Goal: Task Accomplishment & Management: Manage account settings

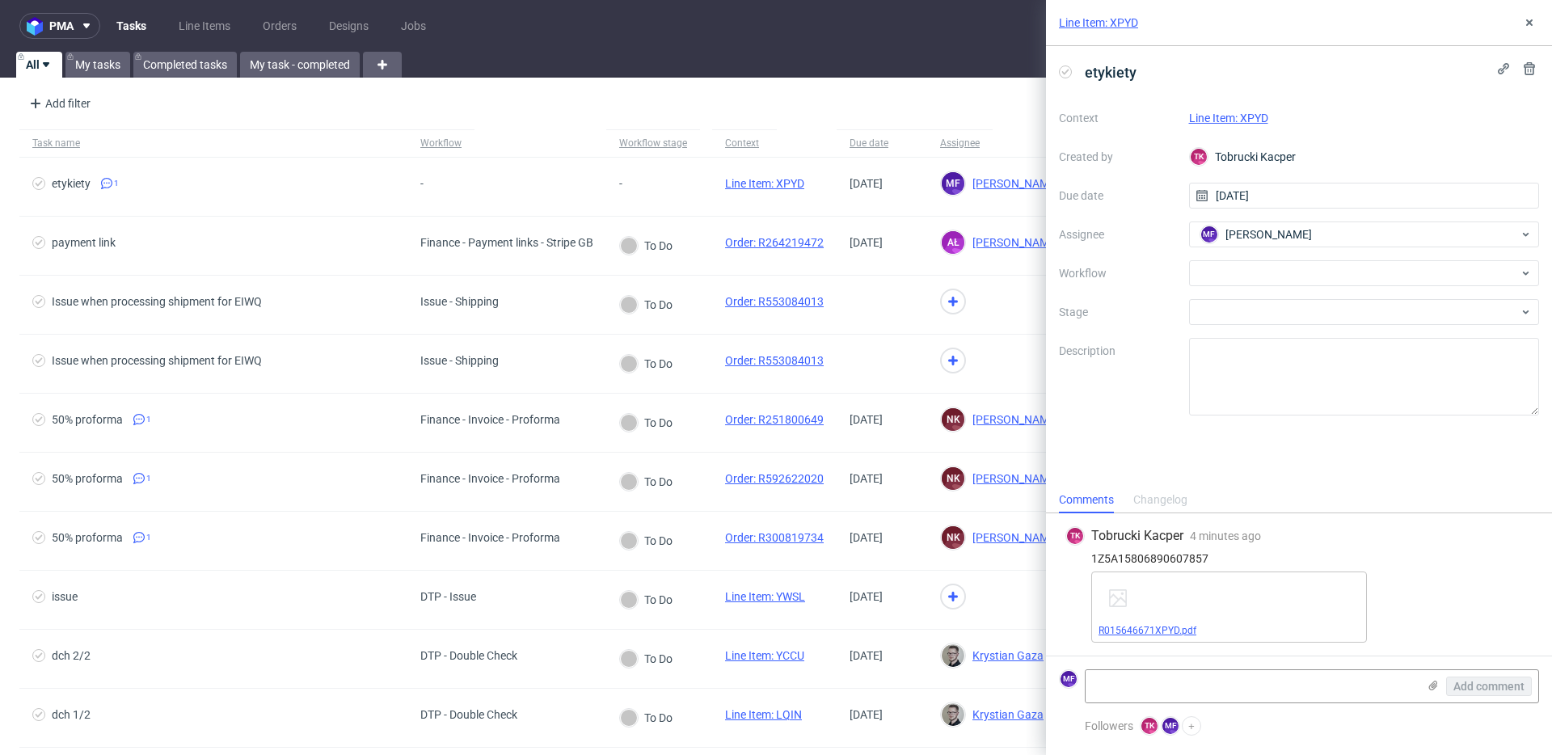
click at [1151, 626] on link "R015646671XPYD.pdf" at bounding box center [1147, 630] width 98 height 11
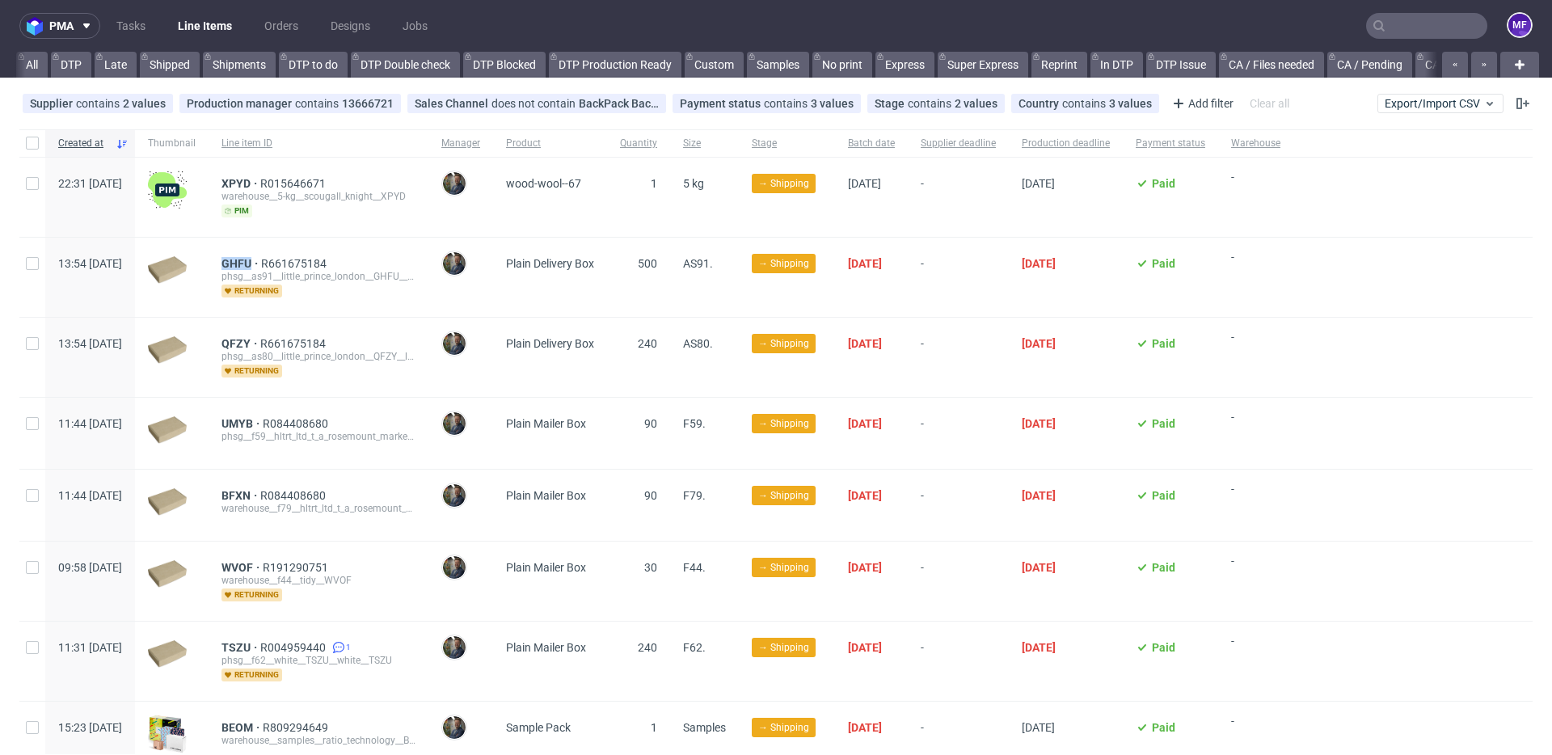
scroll to position [0, 2042]
click at [141, 27] on link "Tasks" at bounding box center [131, 26] width 48 height 26
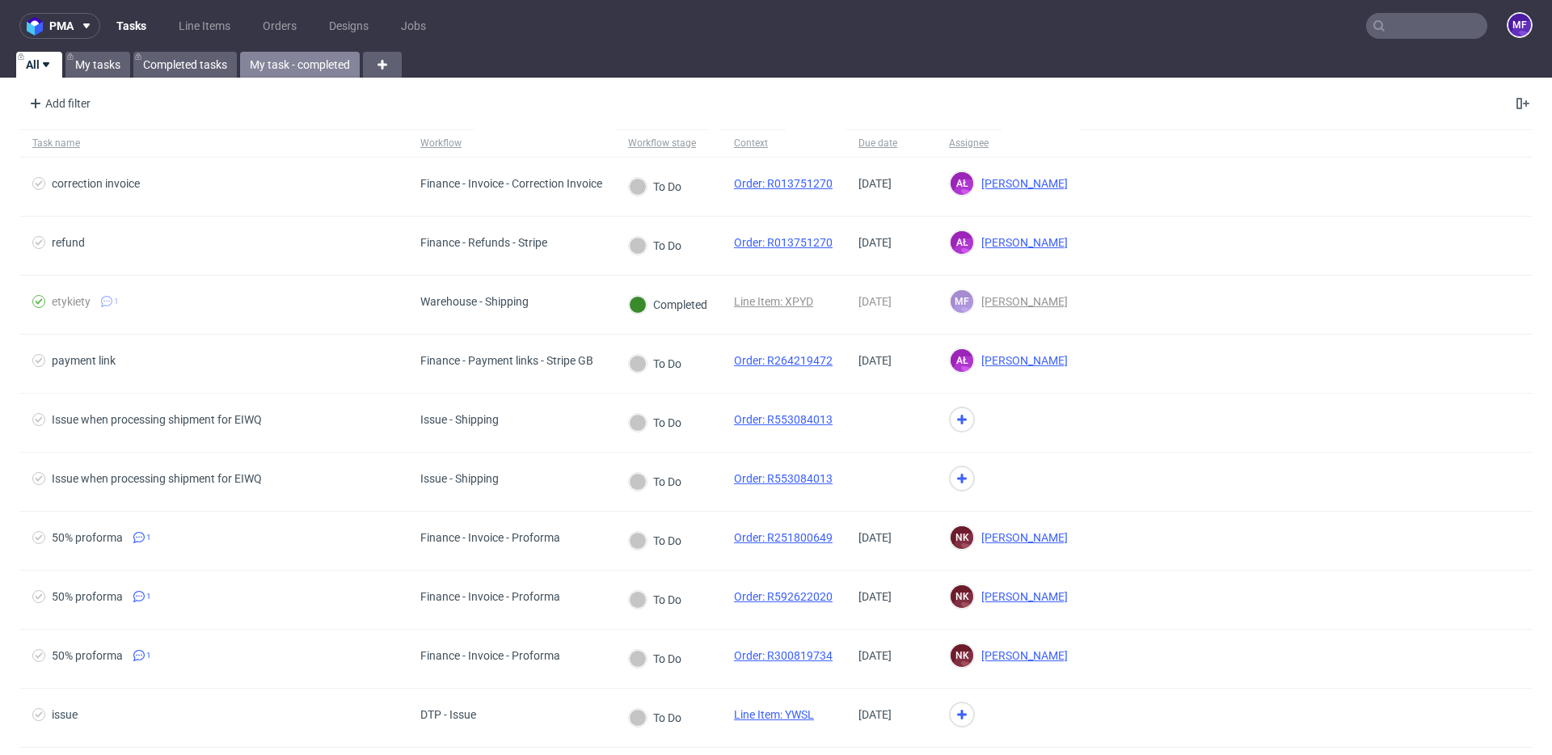
click at [265, 65] on link "My task - completed" at bounding box center [300, 65] width 120 height 26
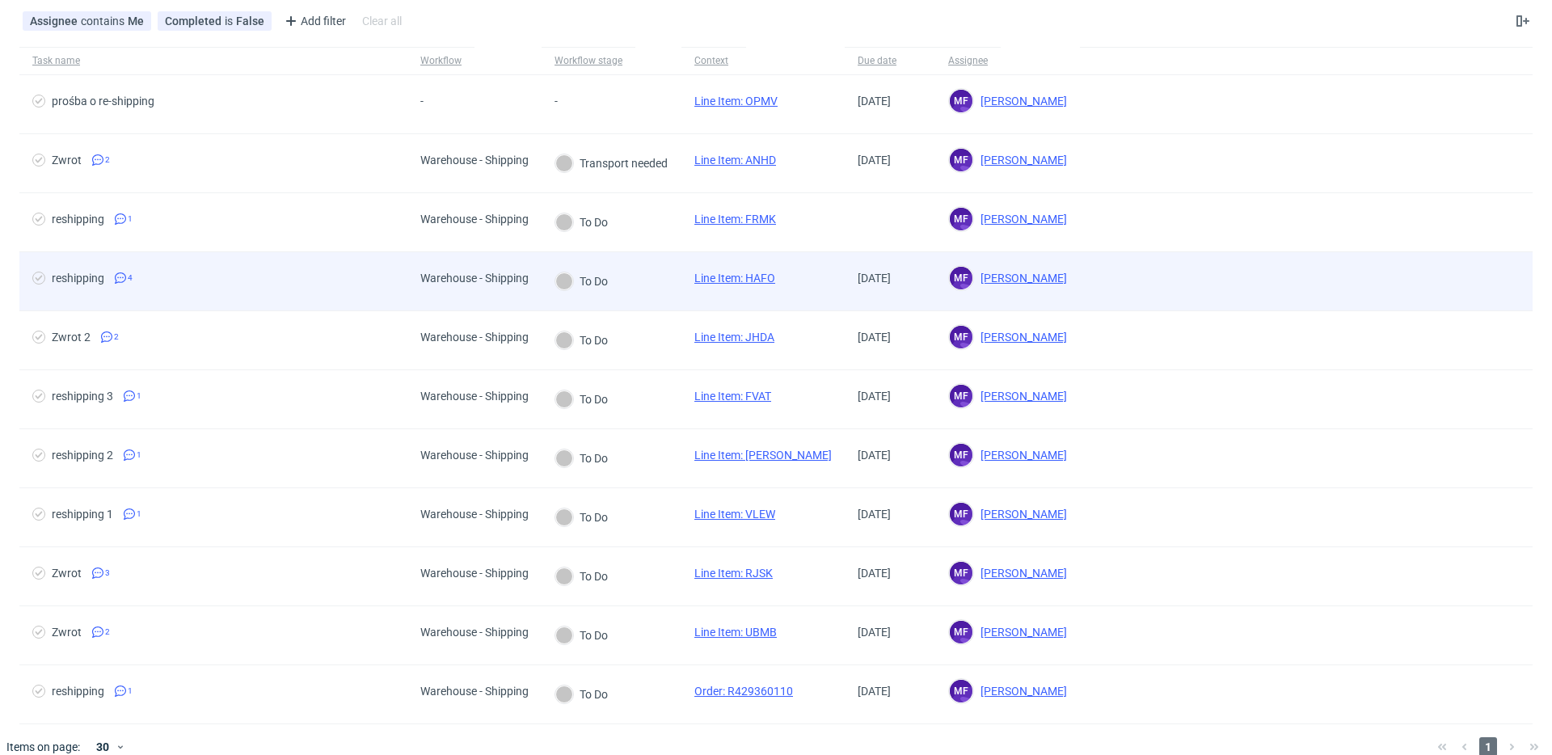
scroll to position [103, 0]
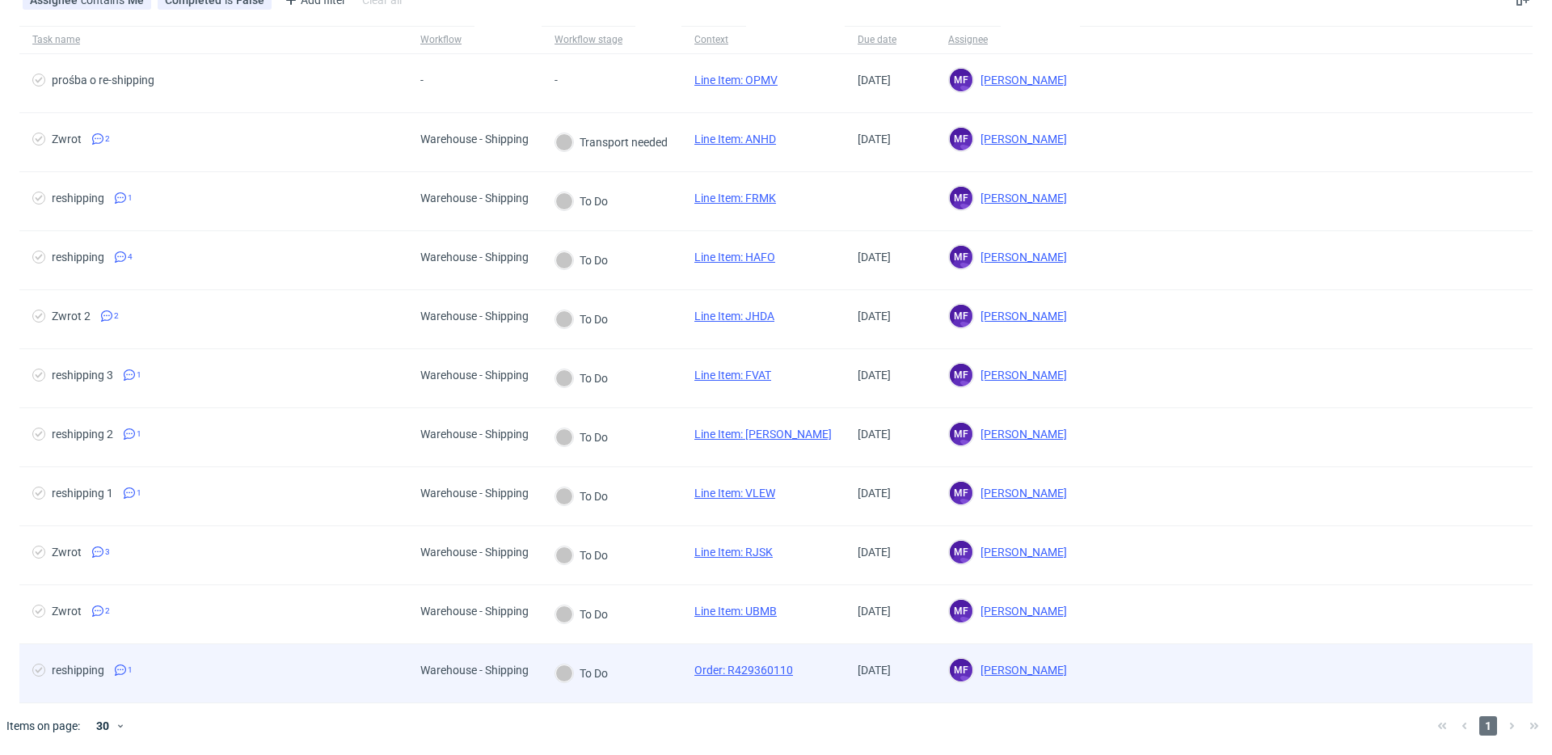
click at [355, 651] on div "reshipping 1" at bounding box center [213, 673] width 388 height 58
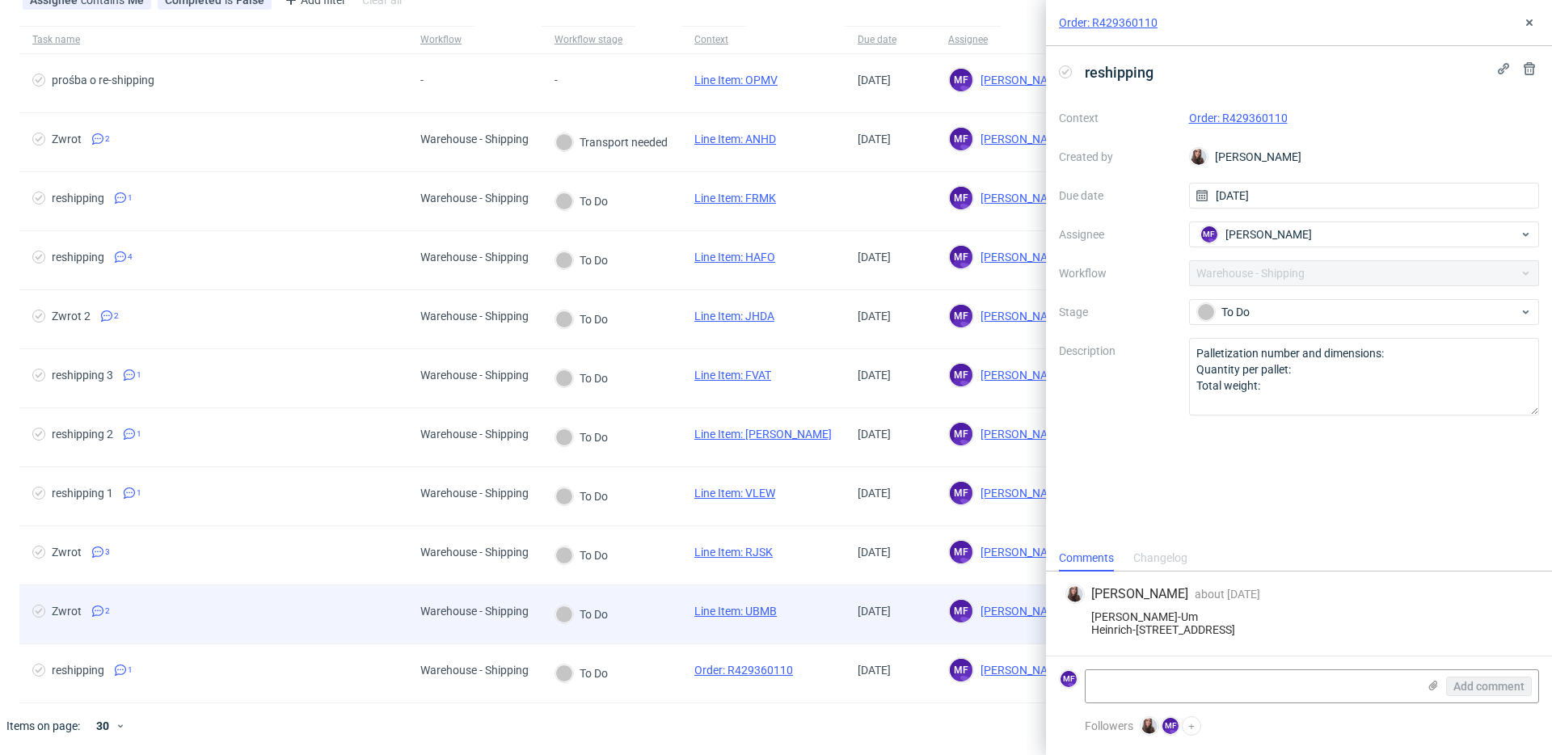
click at [352, 605] on span "Zwrot 2" at bounding box center [213, 614] width 362 height 19
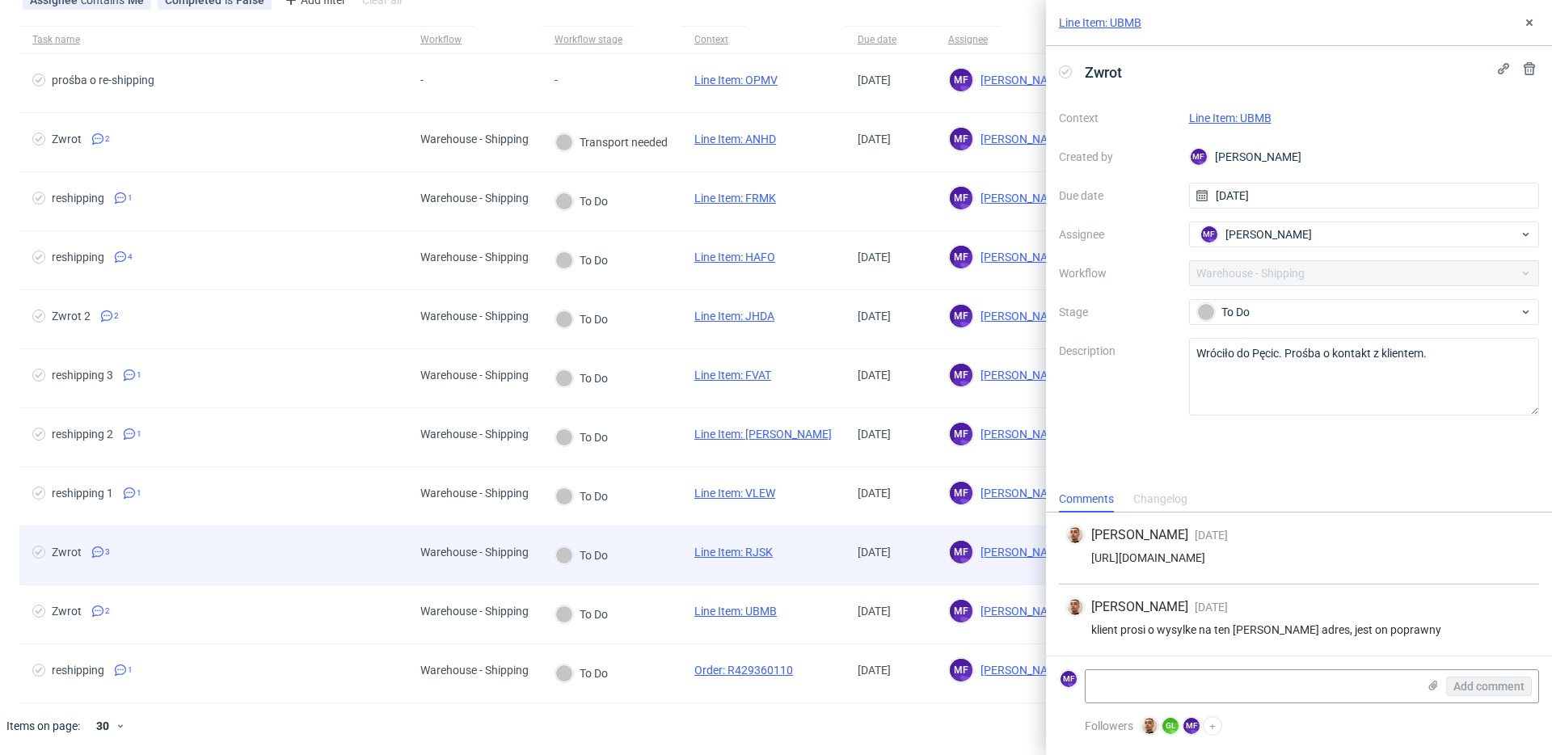
click at [355, 566] on div "Zwrot 3" at bounding box center [213, 555] width 388 height 58
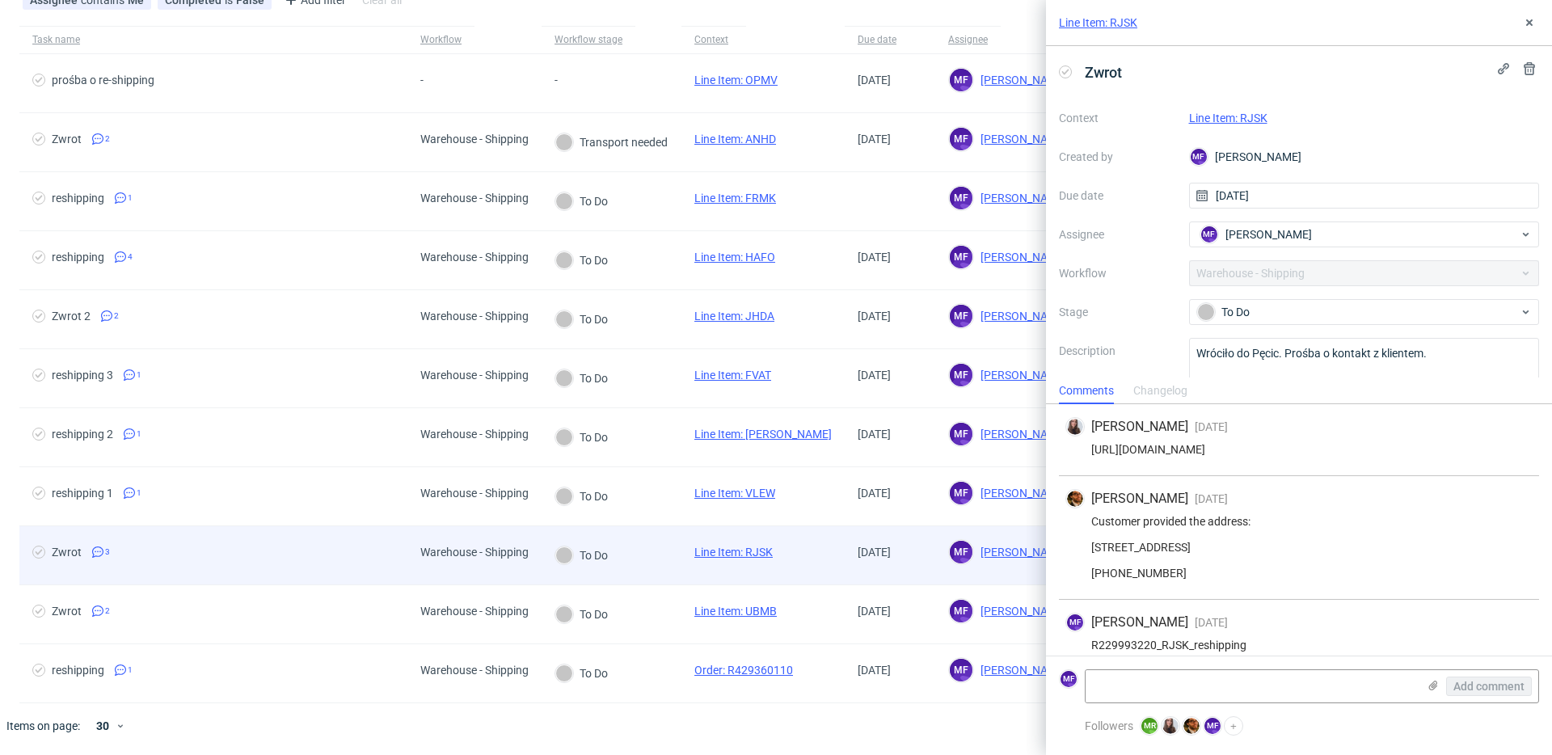
scroll to position [54, 0]
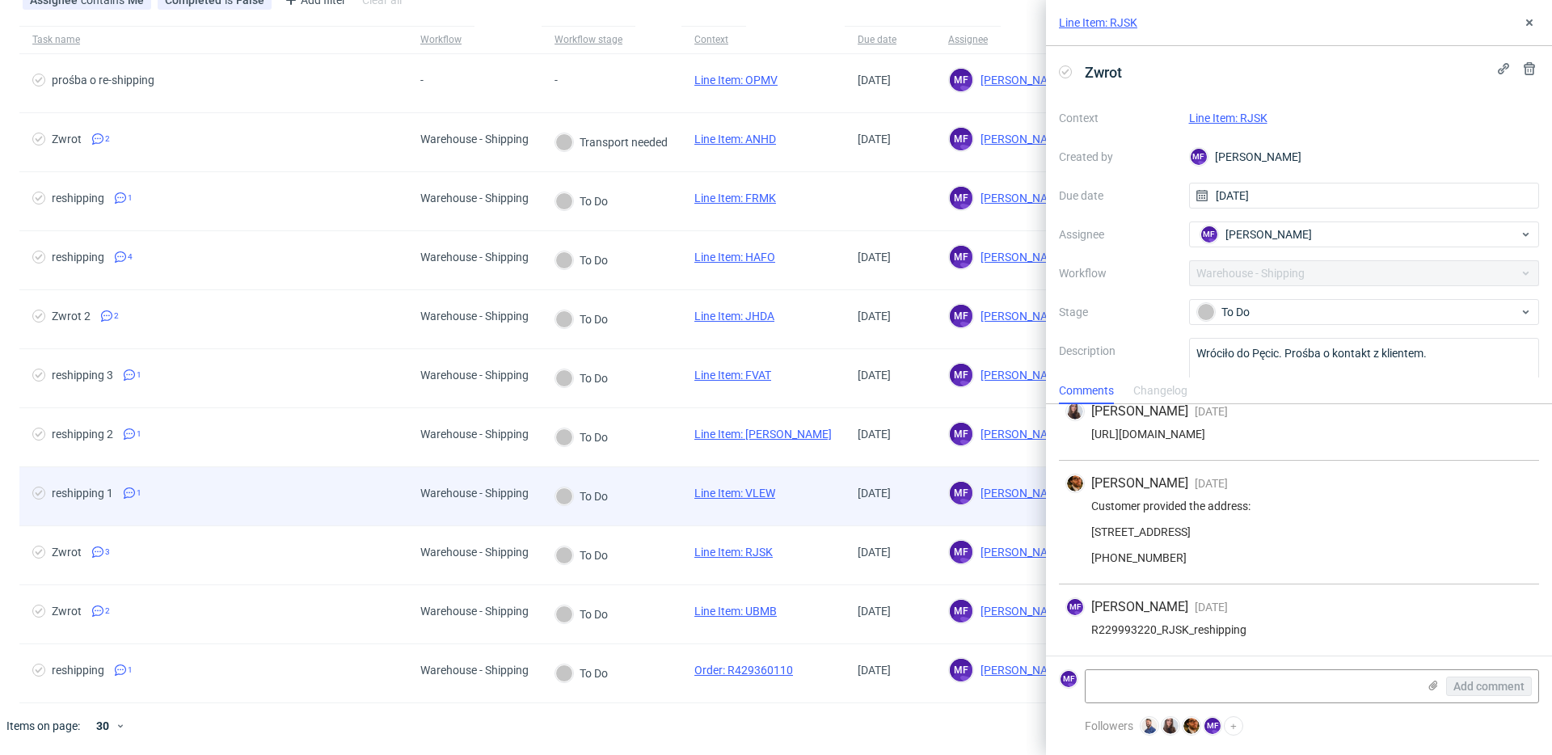
click at [335, 510] on div "reshipping 1 1" at bounding box center [213, 496] width 388 height 58
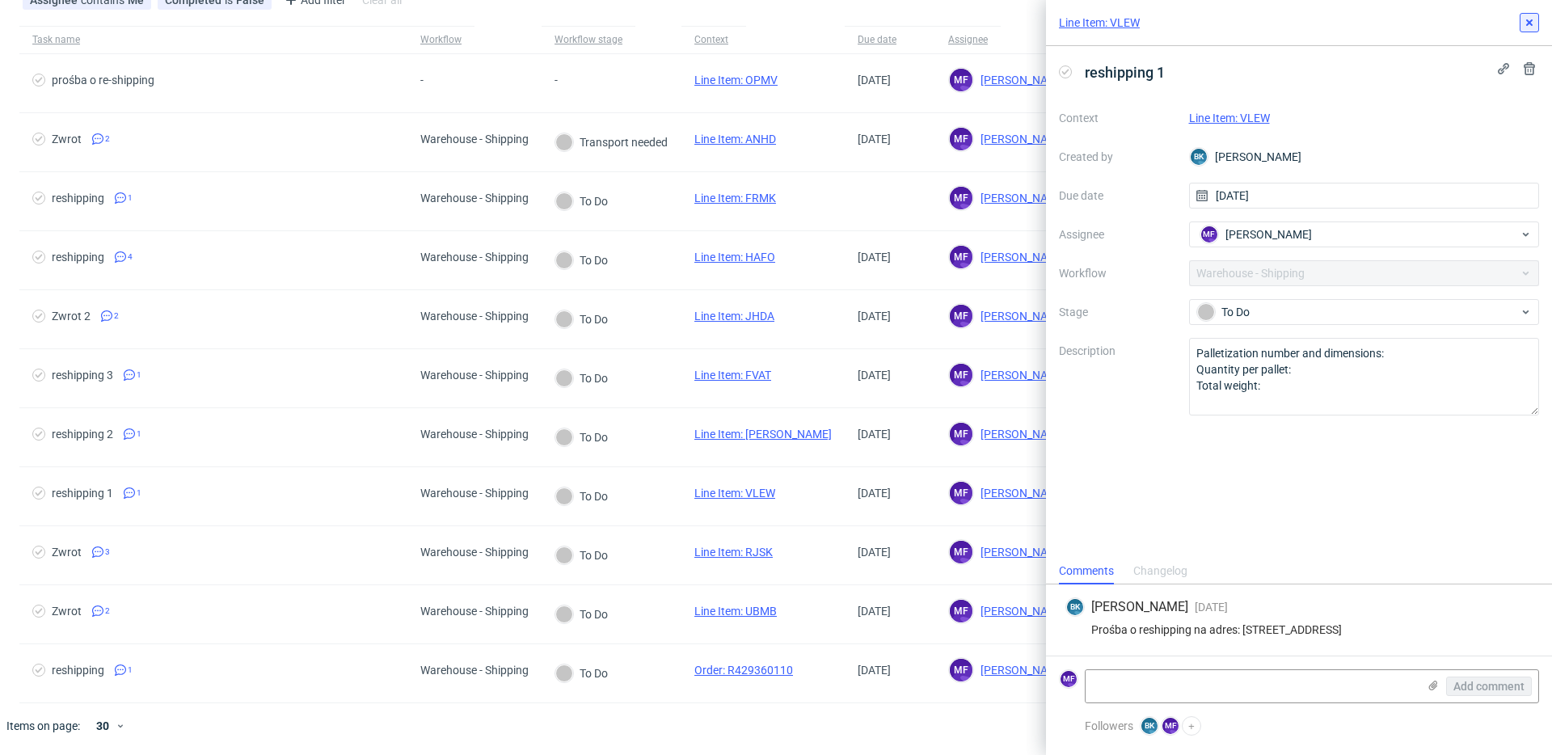
click at [1528, 23] on use at bounding box center [1529, 22] width 6 height 6
click at [1528, 23] on div "Task name Workflow Workflow stage Context Due date Assignee prośba o re-shippin…" at bounding box center [776, 386] width 1552 height 735
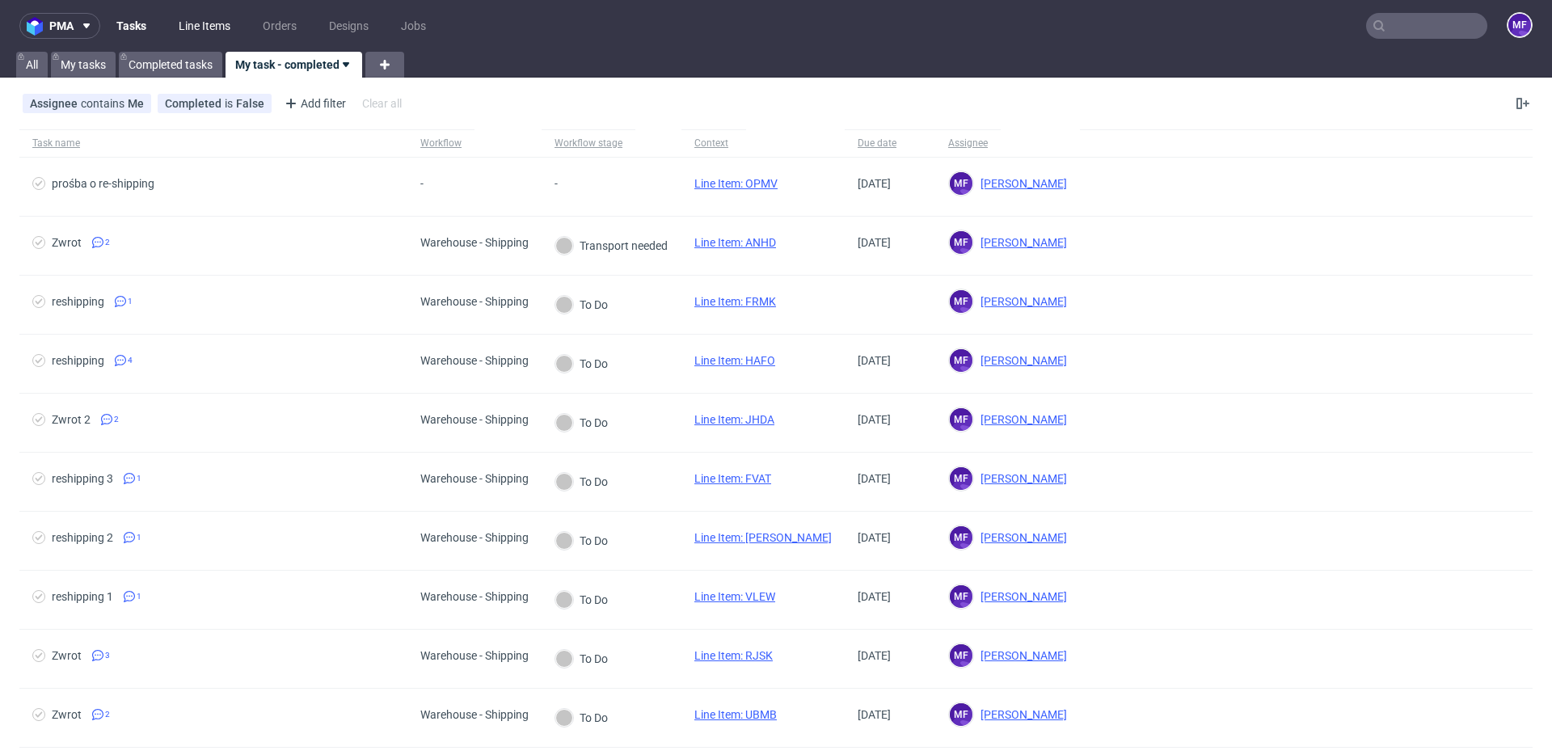
click at [216, 27] on link "Line Items" at bounding box center [204, 26] width 71 height 26
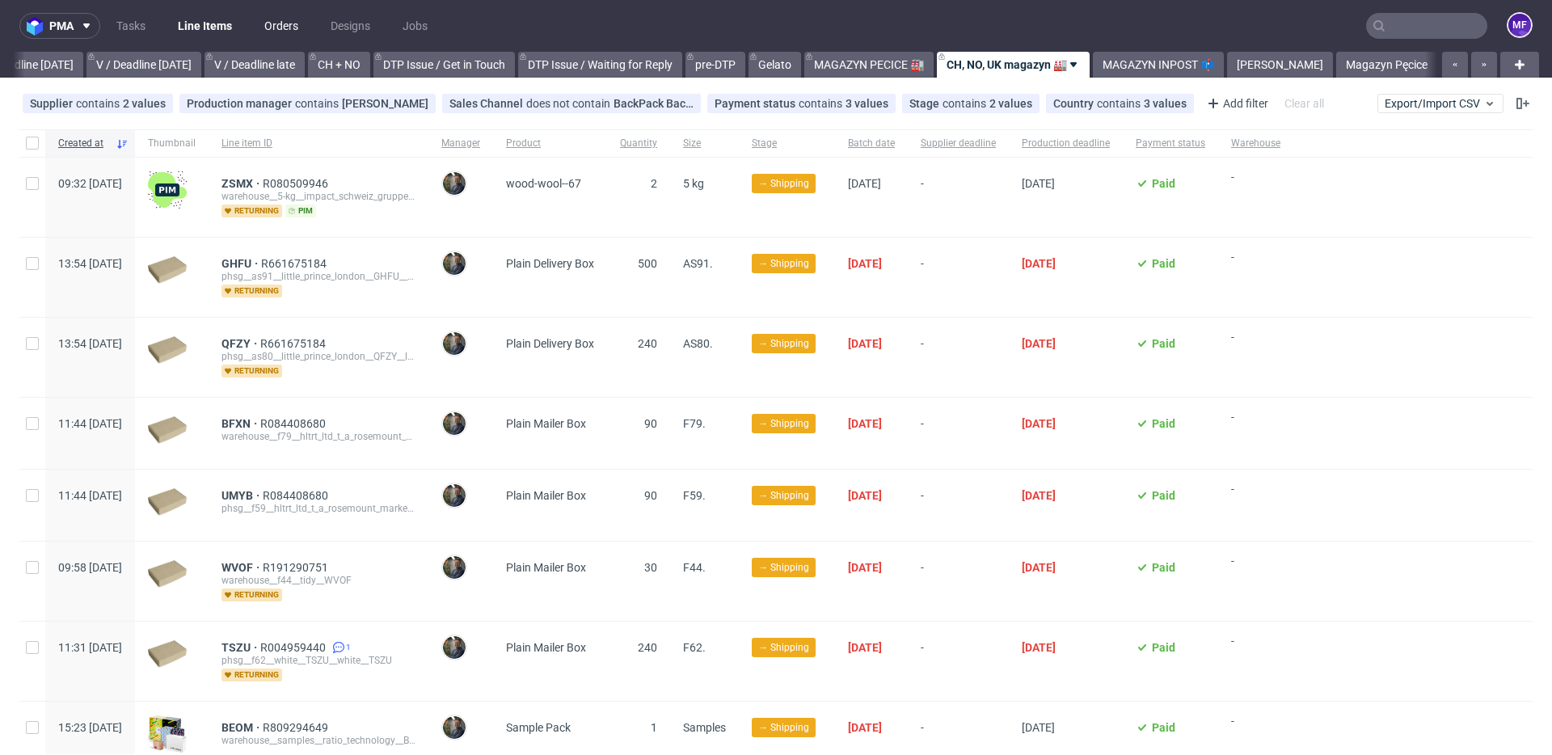
scroll to position [0, 2042]
click at [1439, 35] on input "text" at bounding box center [1426, 26] width 121 height 26
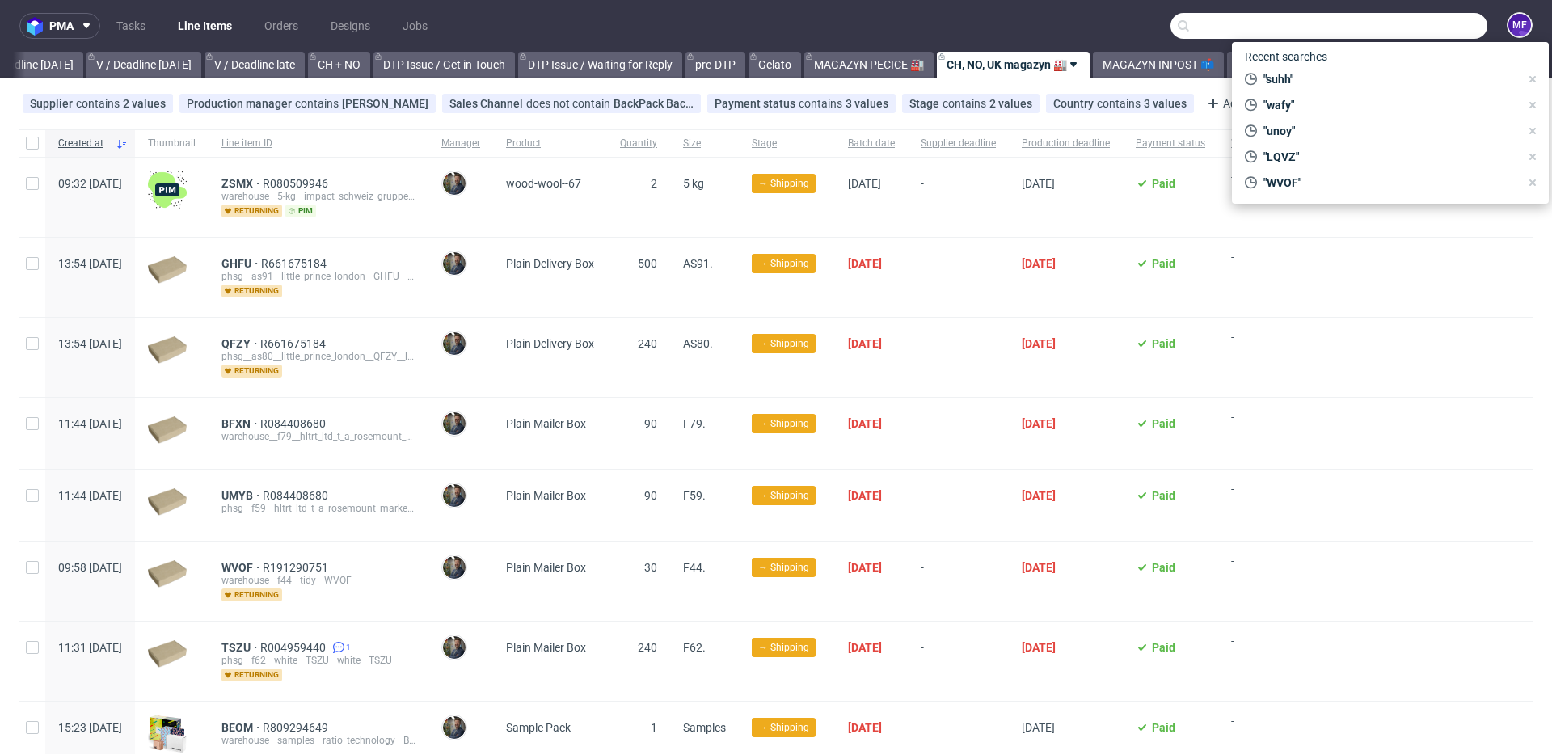
paste input "CFUJ"
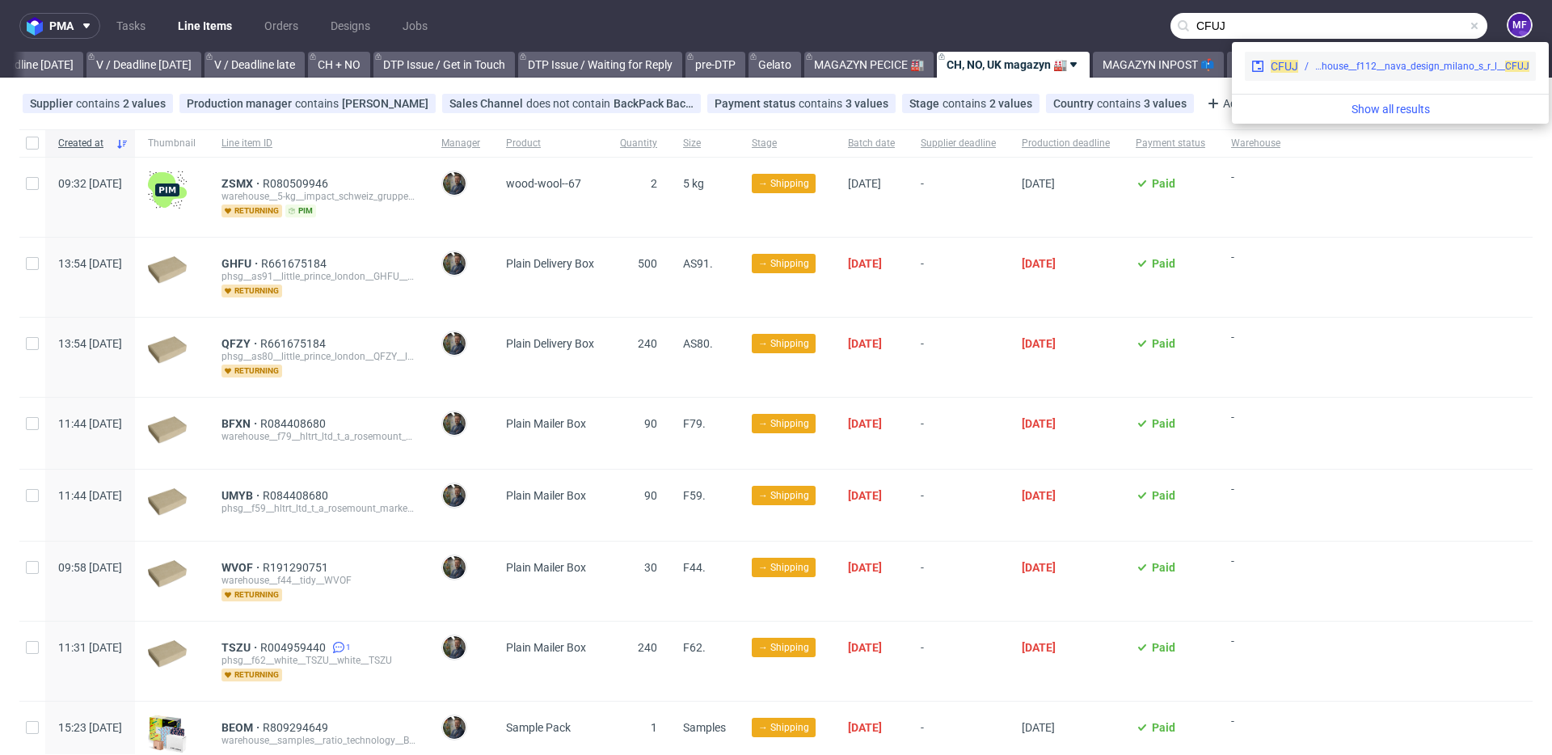
type input "CFUJ"
click at [1339, 62] on div "warehouse__f112__nava_design_milano_s_r_l__ CFUJ" at bounding box center [1422, 66] width 214 height 15
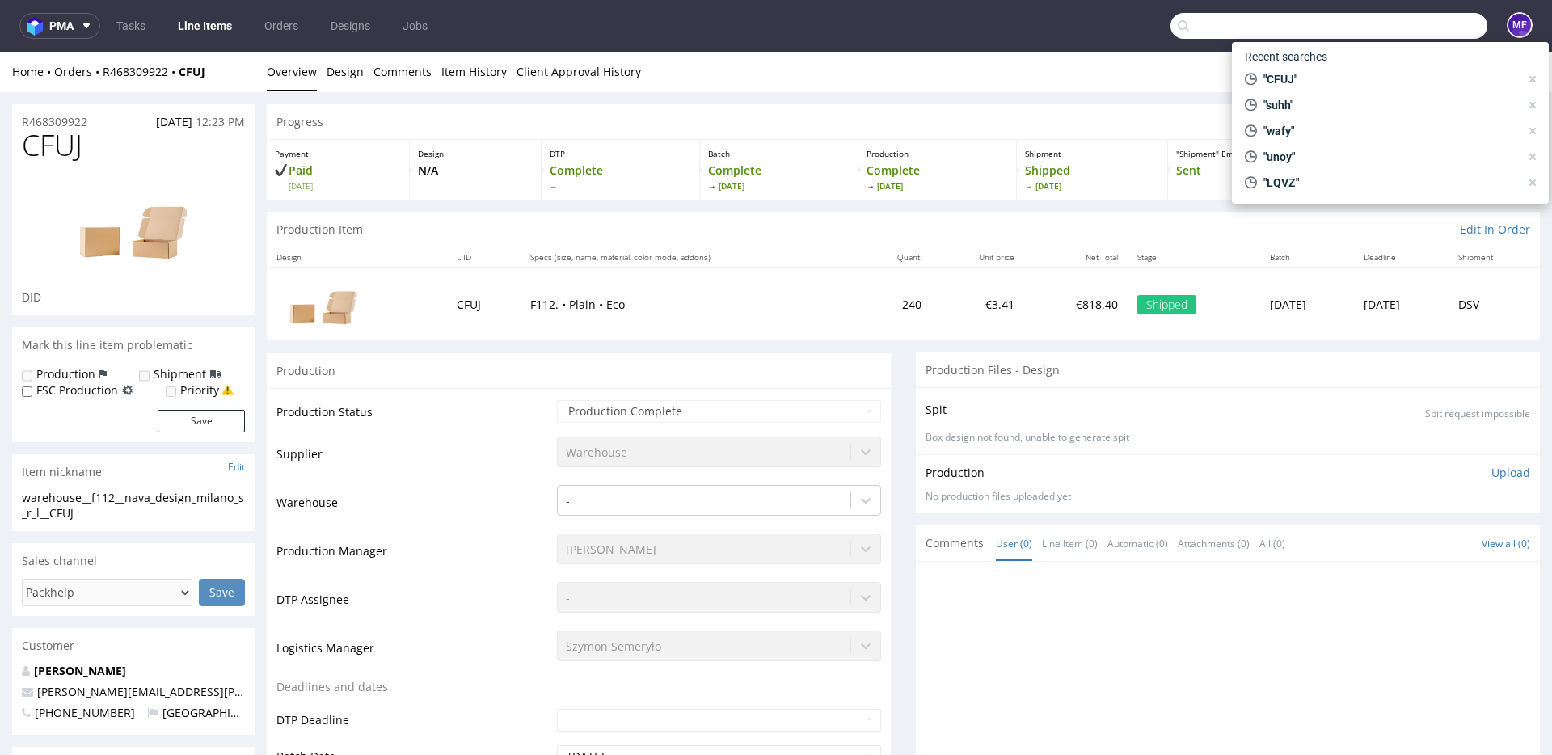
click at [1404, 23] on input "text" at bounding box center [1328, 26] width 317 height 26
paste input "DSHK"
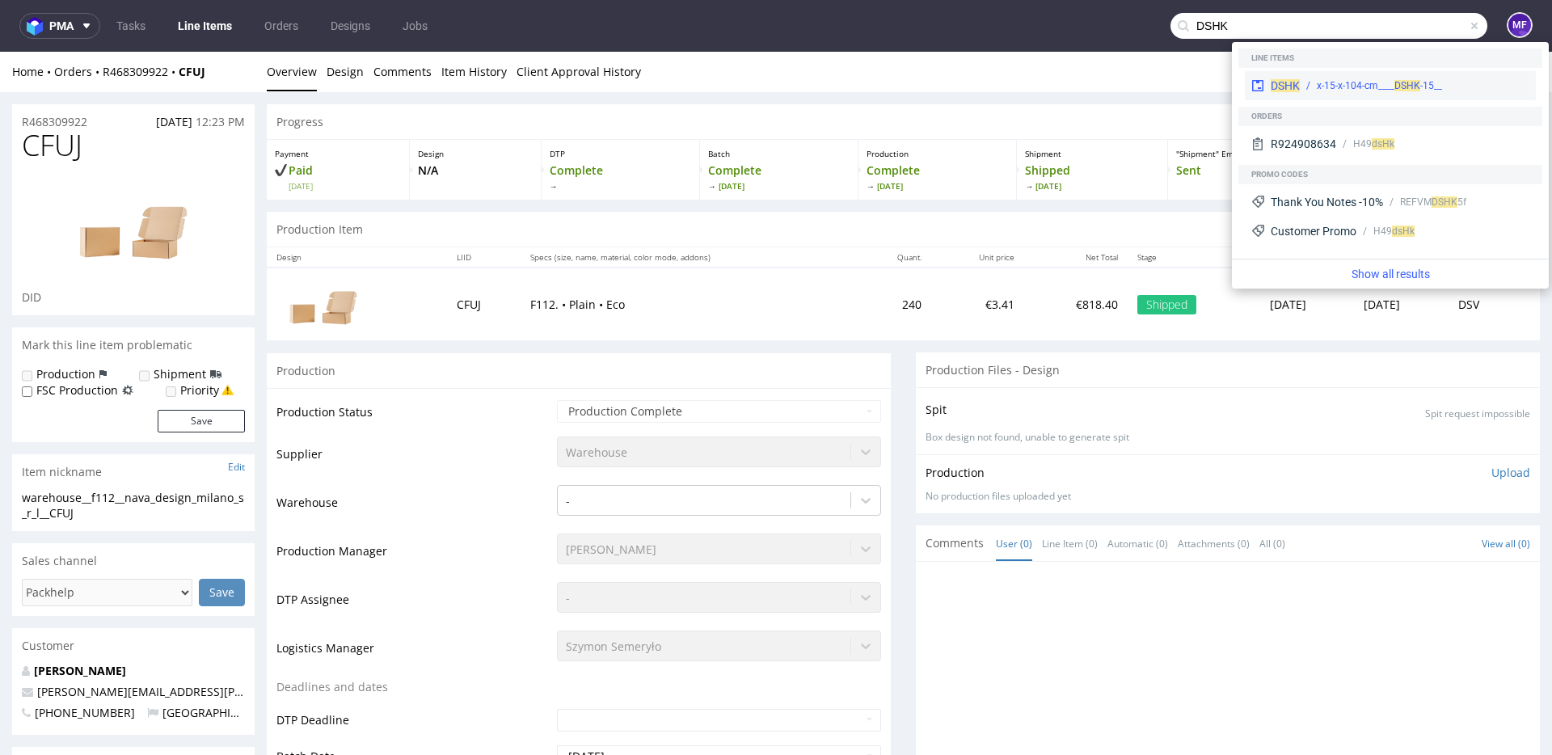
type input "DSHK"
click at [1332, 78] on div "__15-x-15-x-104-cm____ DSHK" at bounding box center [1379, 85] width 125 height 15
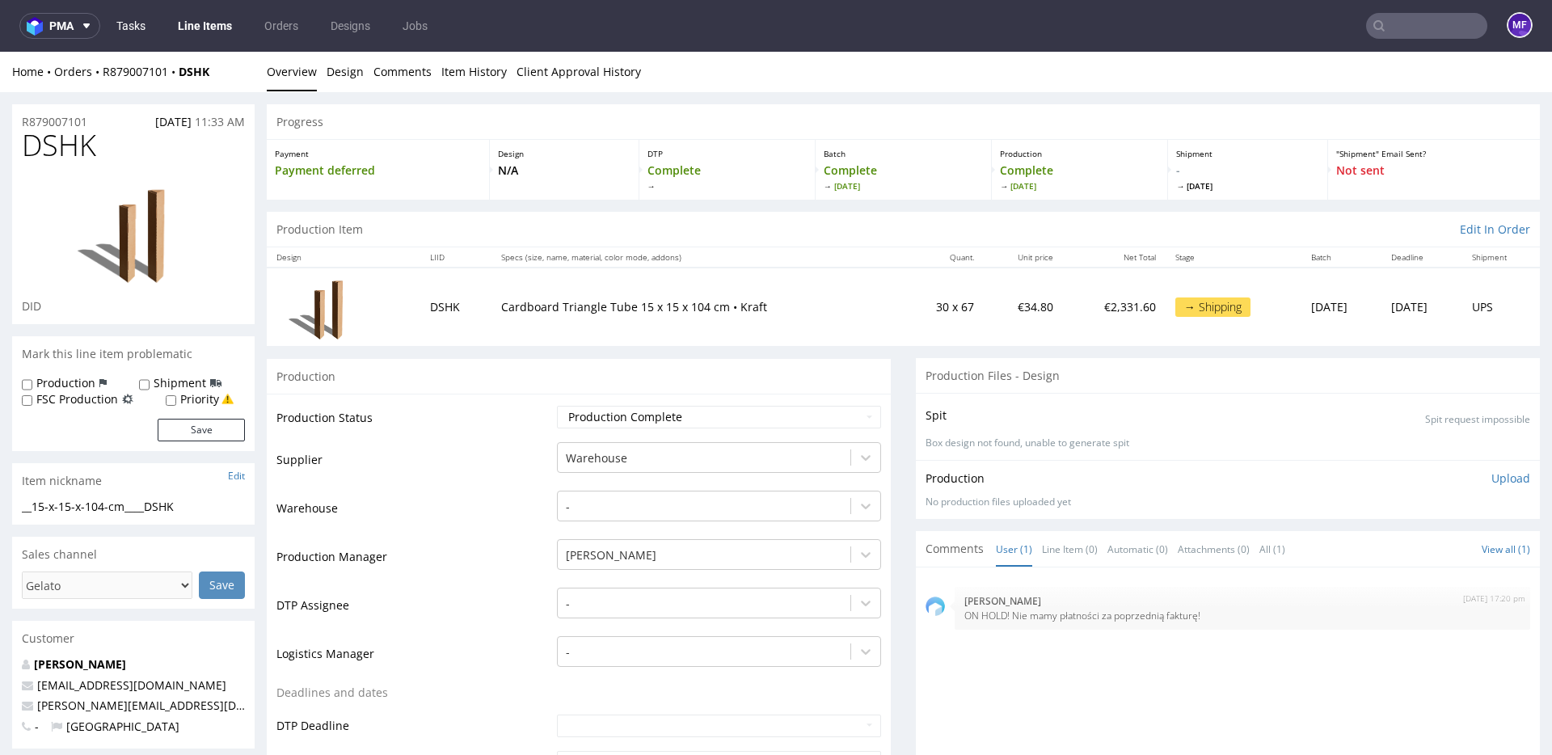
click at [131, 25] on link "Tasks" at bounding box center [131, 26] width 48 height 26
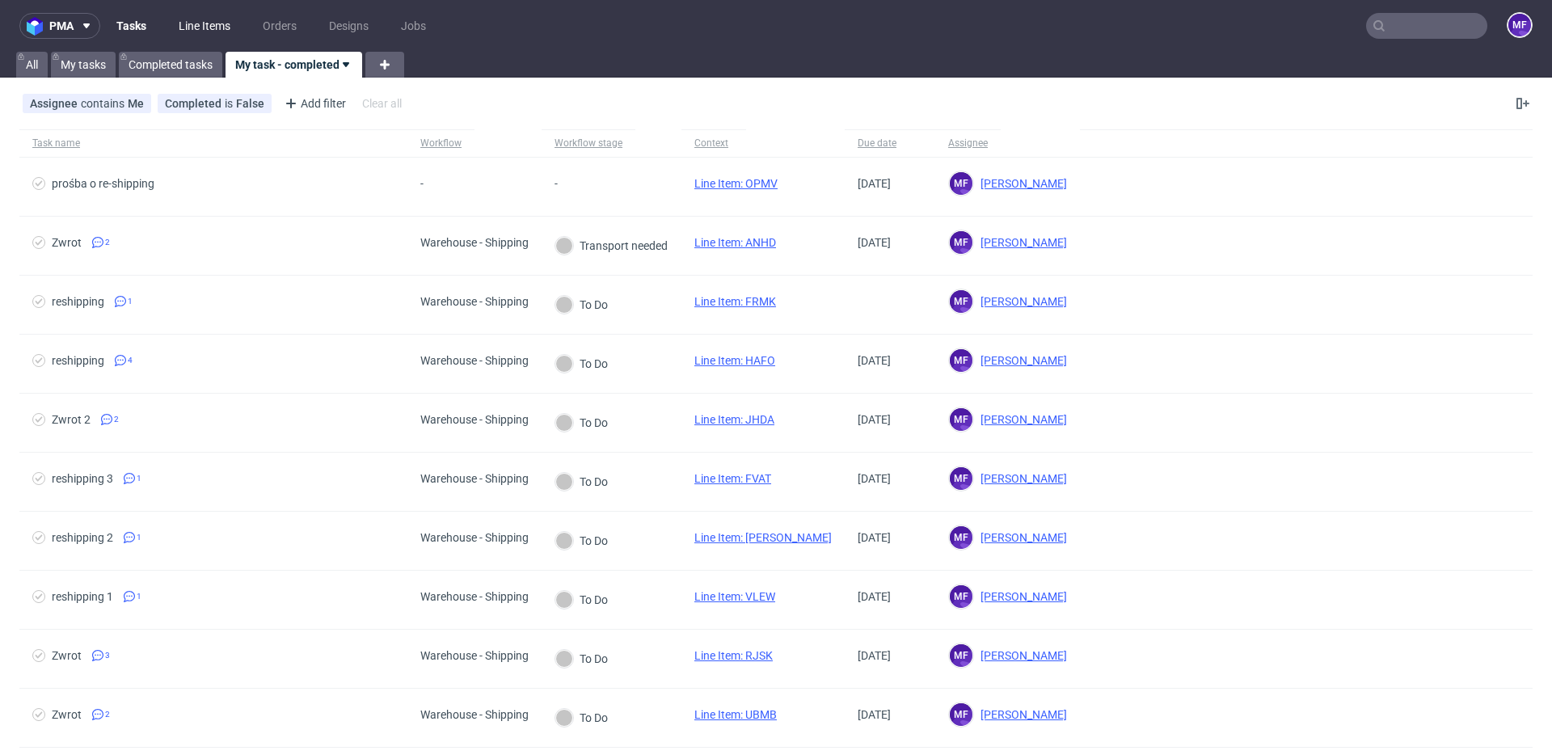
click at [189, 25] on link "Line Items" at bounding box center [204, 26] width 71 height 26
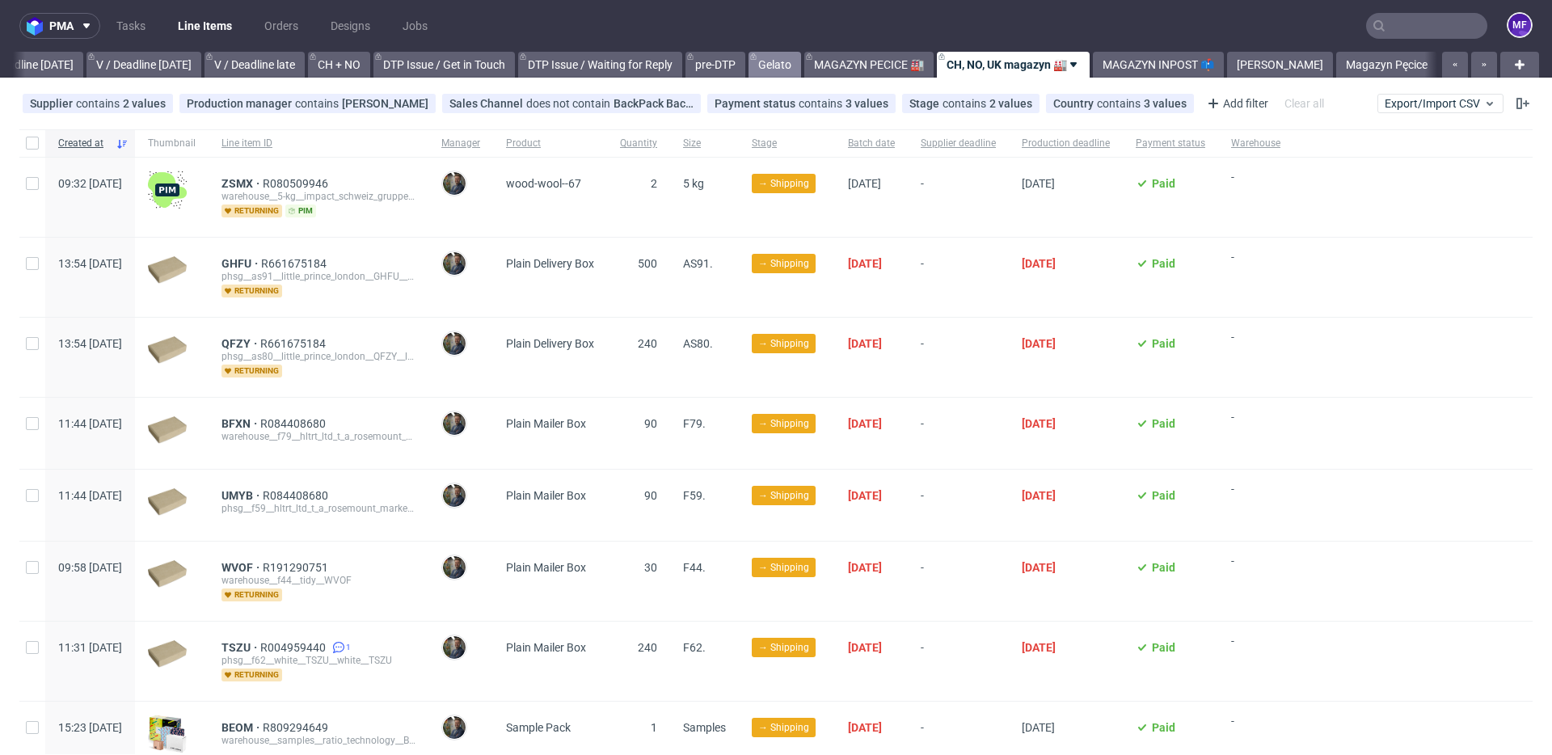
click at [801, 66] on link "Gelato" at bounding box center [774, 65] width 53 height 26
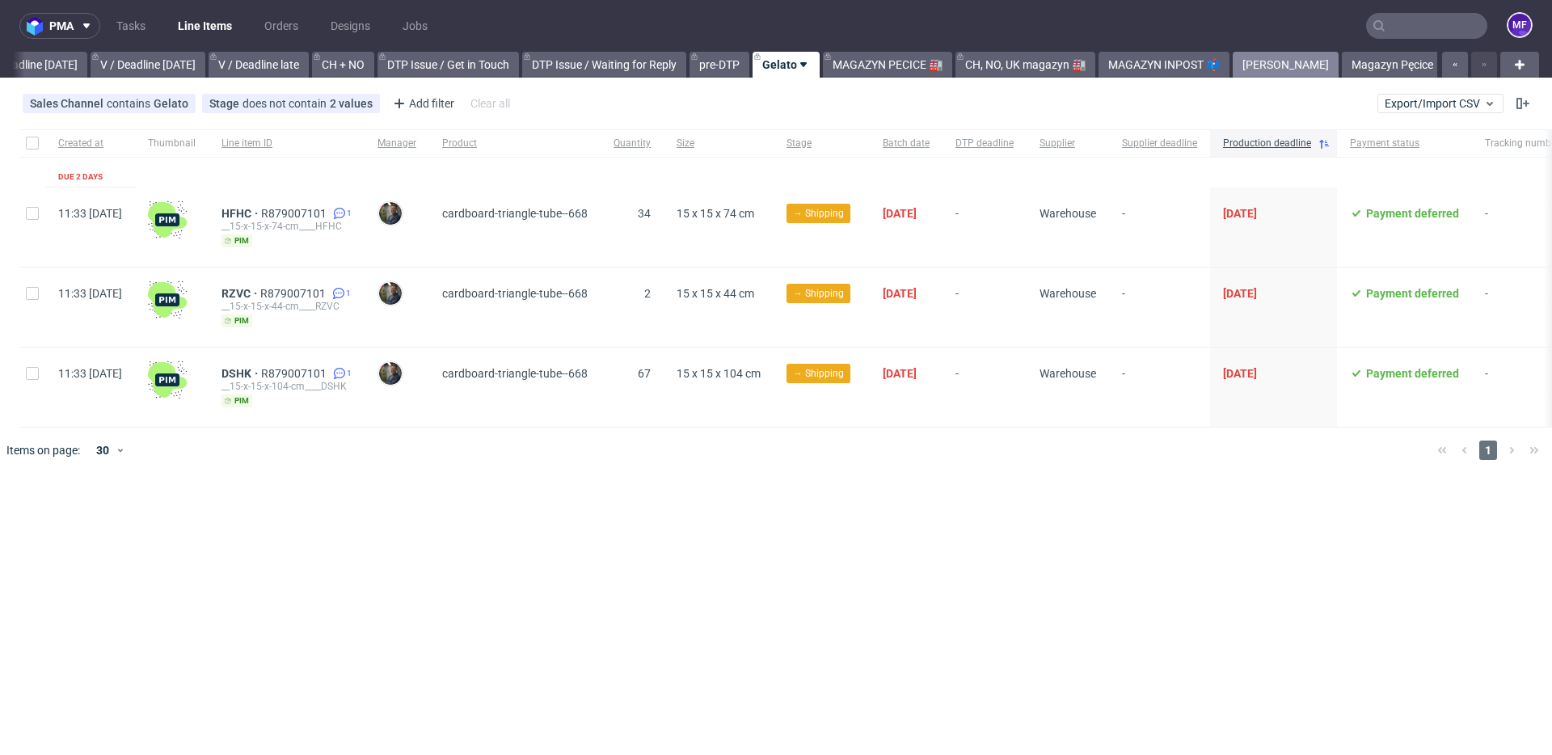
click at [1300, 67] on link "Kasheta" at bounding box center [1285, 65] width 106 height 26
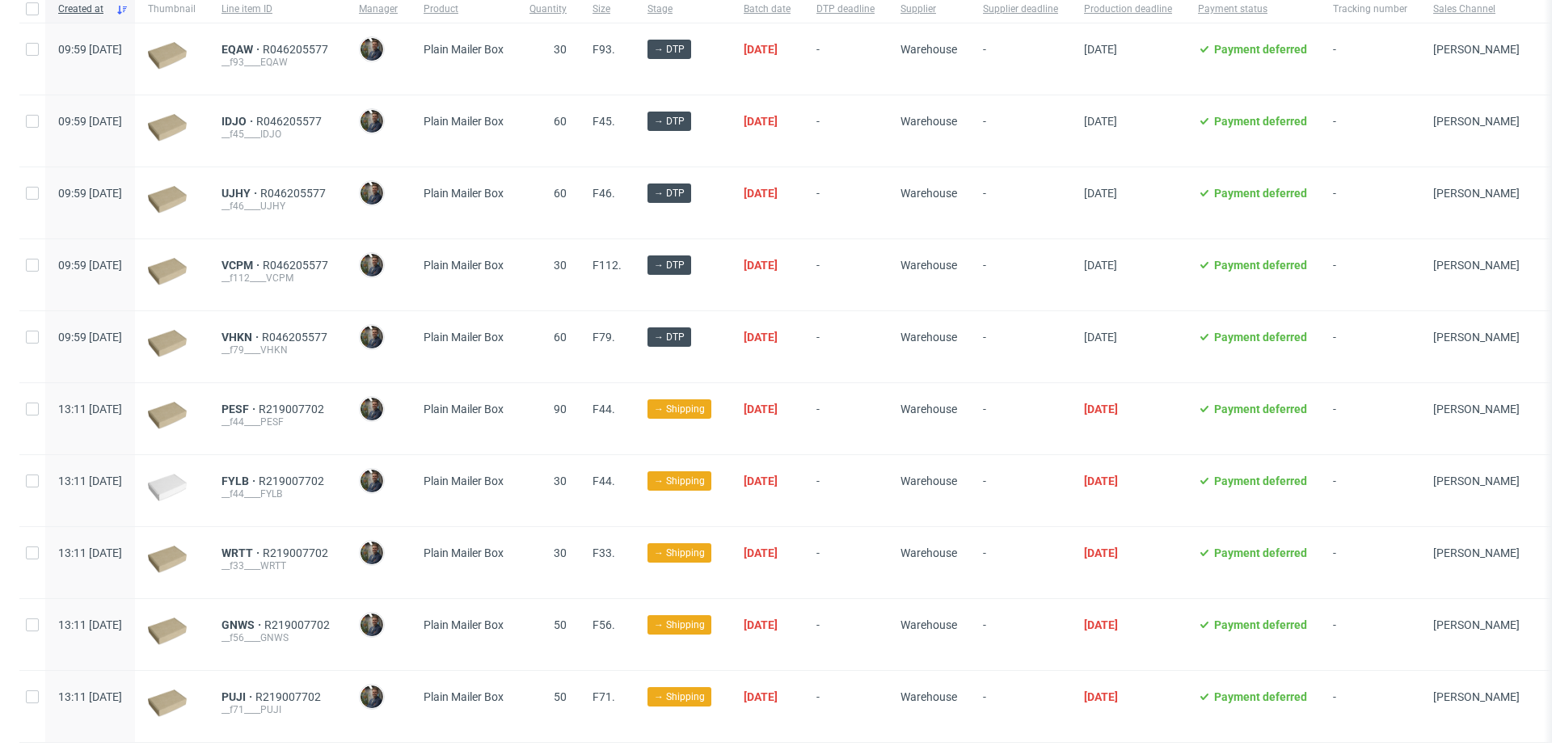
scroll to position [131, 0]
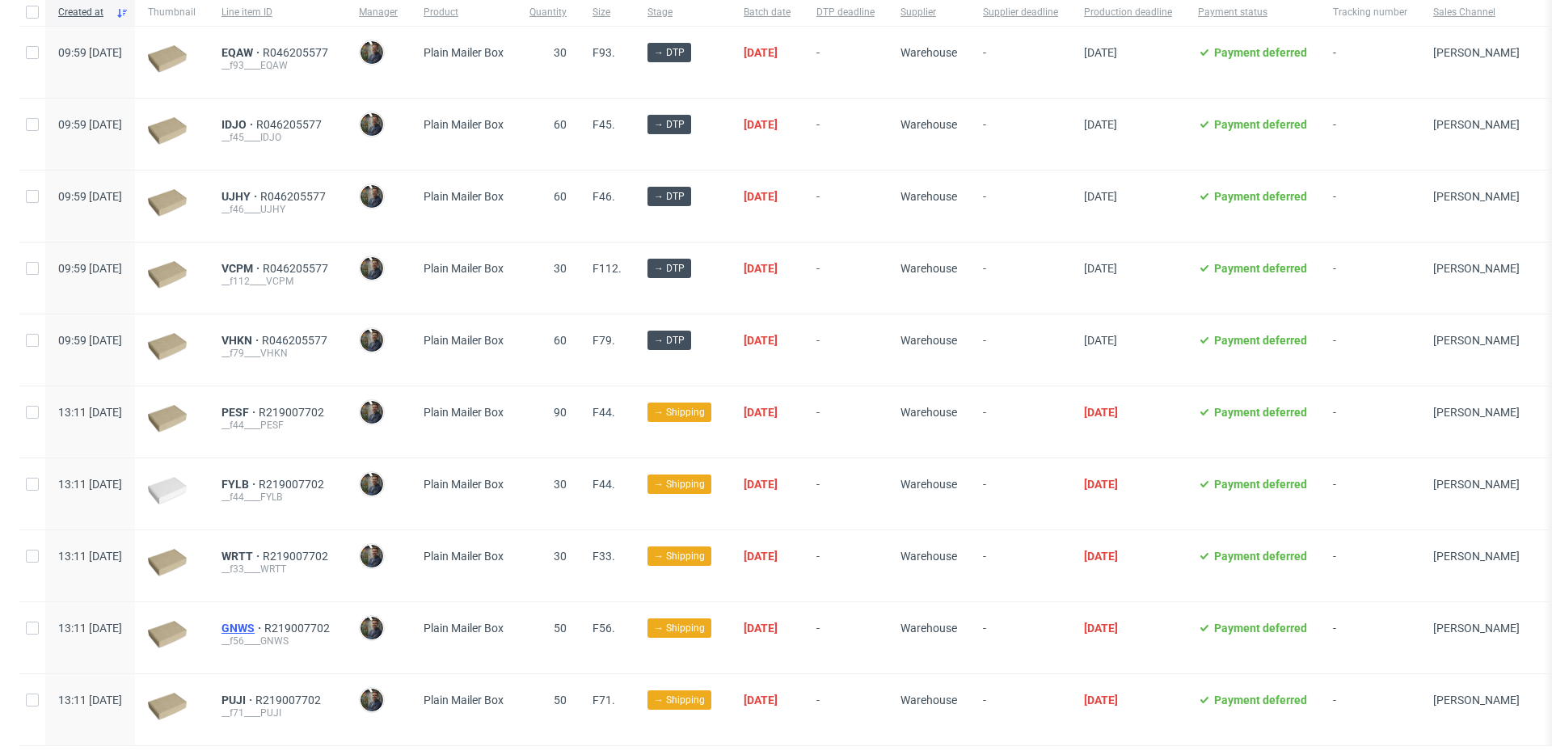
click at [264, 628] on span "GNWS" at bounding box center [242, 627] width 43 height 13
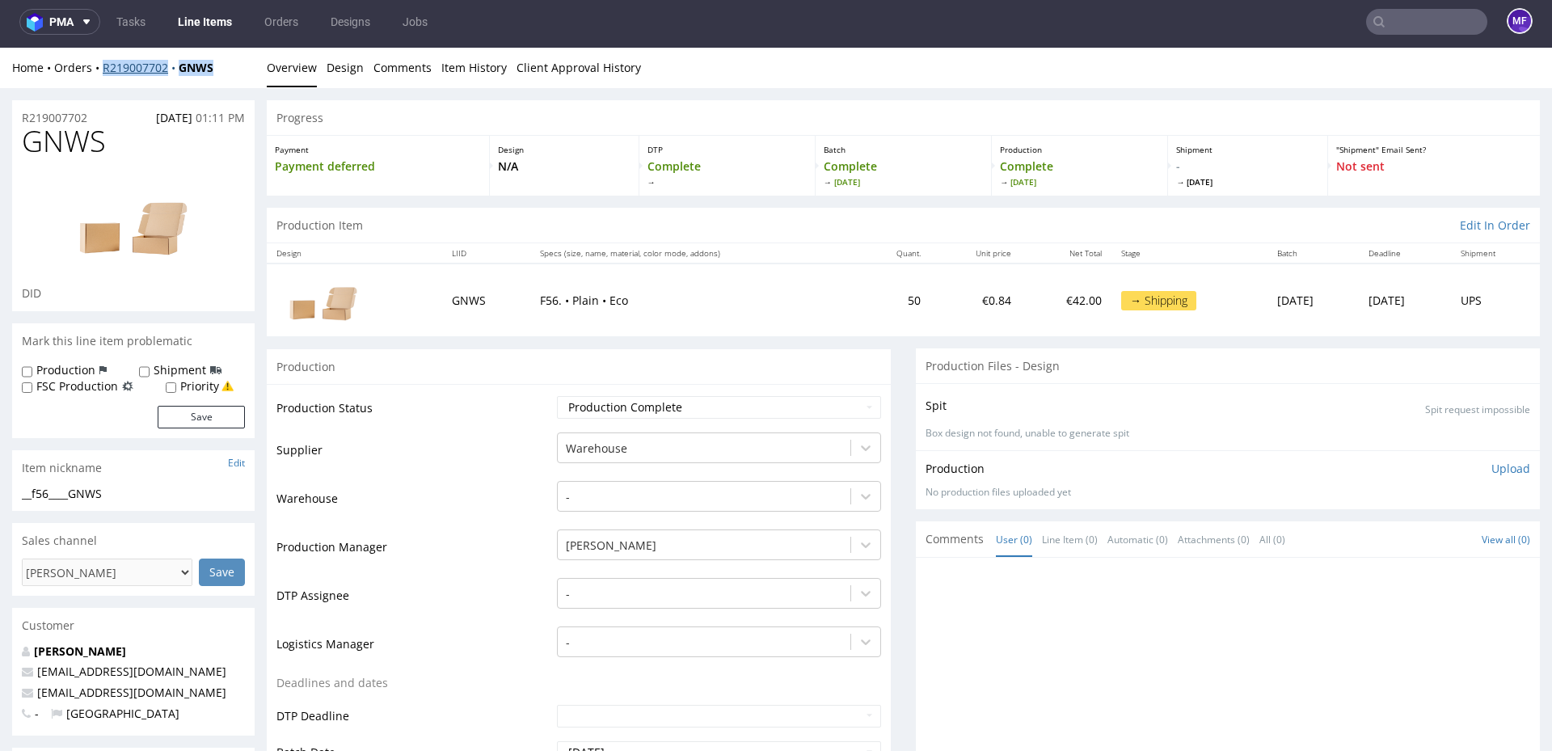
drag, startPoint x: 233, startPoint y: 67, endPoint x: 103, endPoint y: 64, distance: 130.2
click at [103, 64] on div "Home Orders R219007702 GNWS" at bounding box center [133, 68] width 242 height 16
copy div "R219007702 GNWS"
click at [193, 21] on link "Line Items" at bounding box center [205, 22] width 74 height 26
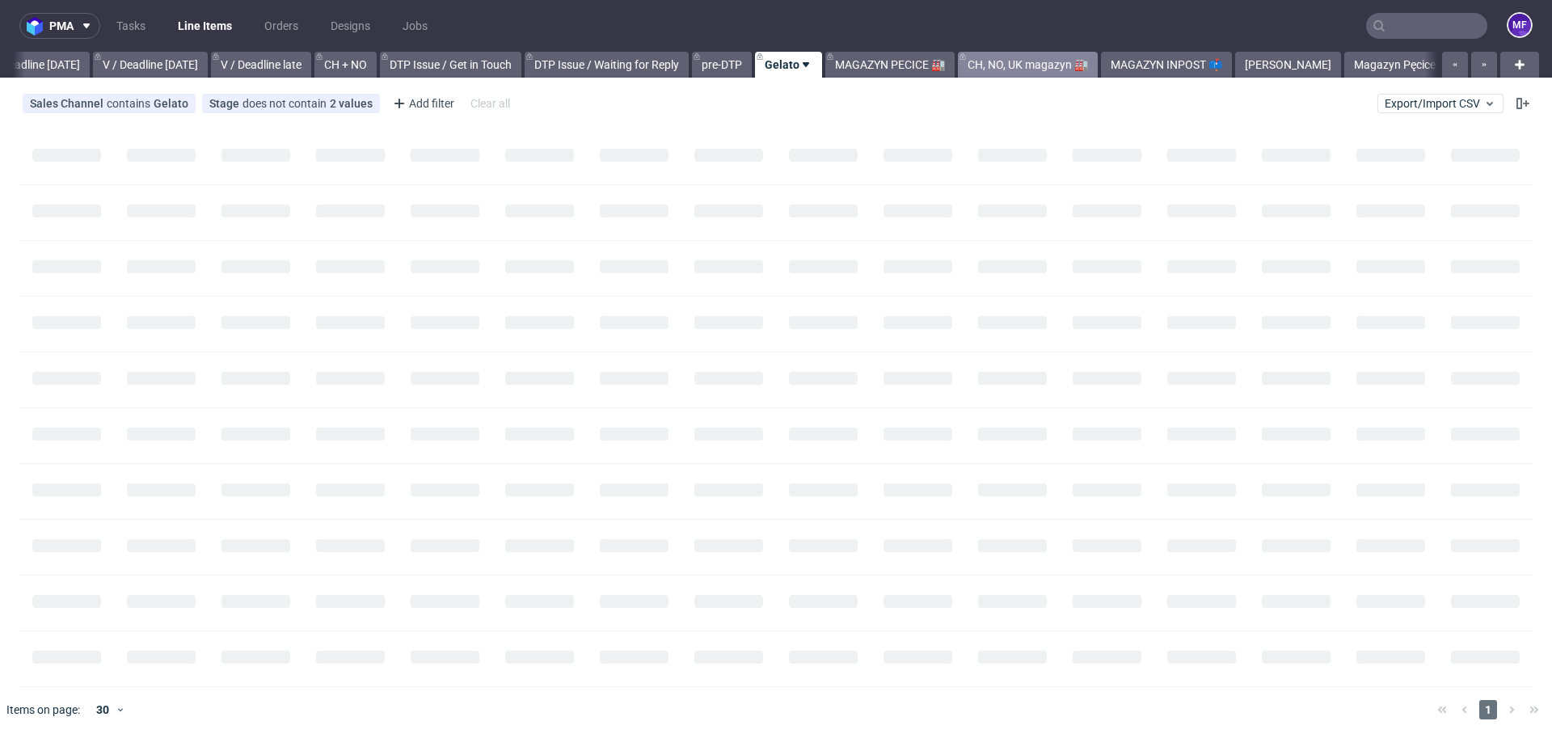
scroll to position [0, 2029]
click at [1229, 74] on link "MAGAZYN INPOST 📫" at bounding box center [1163, 65] width 131 height 26
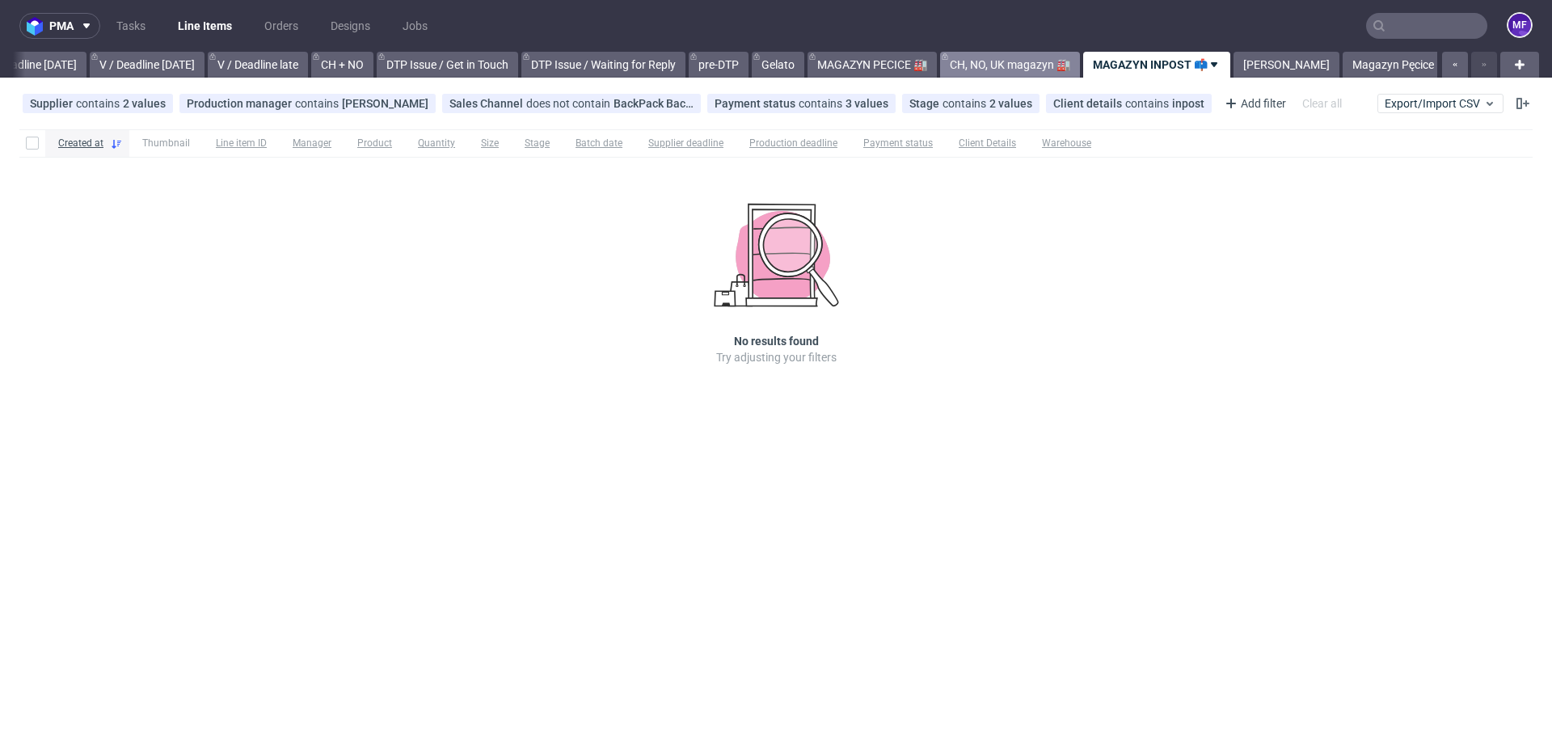
click at [1022, 71] on link "CH, NO, UK magazyn 🏭" at bounding box center [1010, 65] width 140 height 26
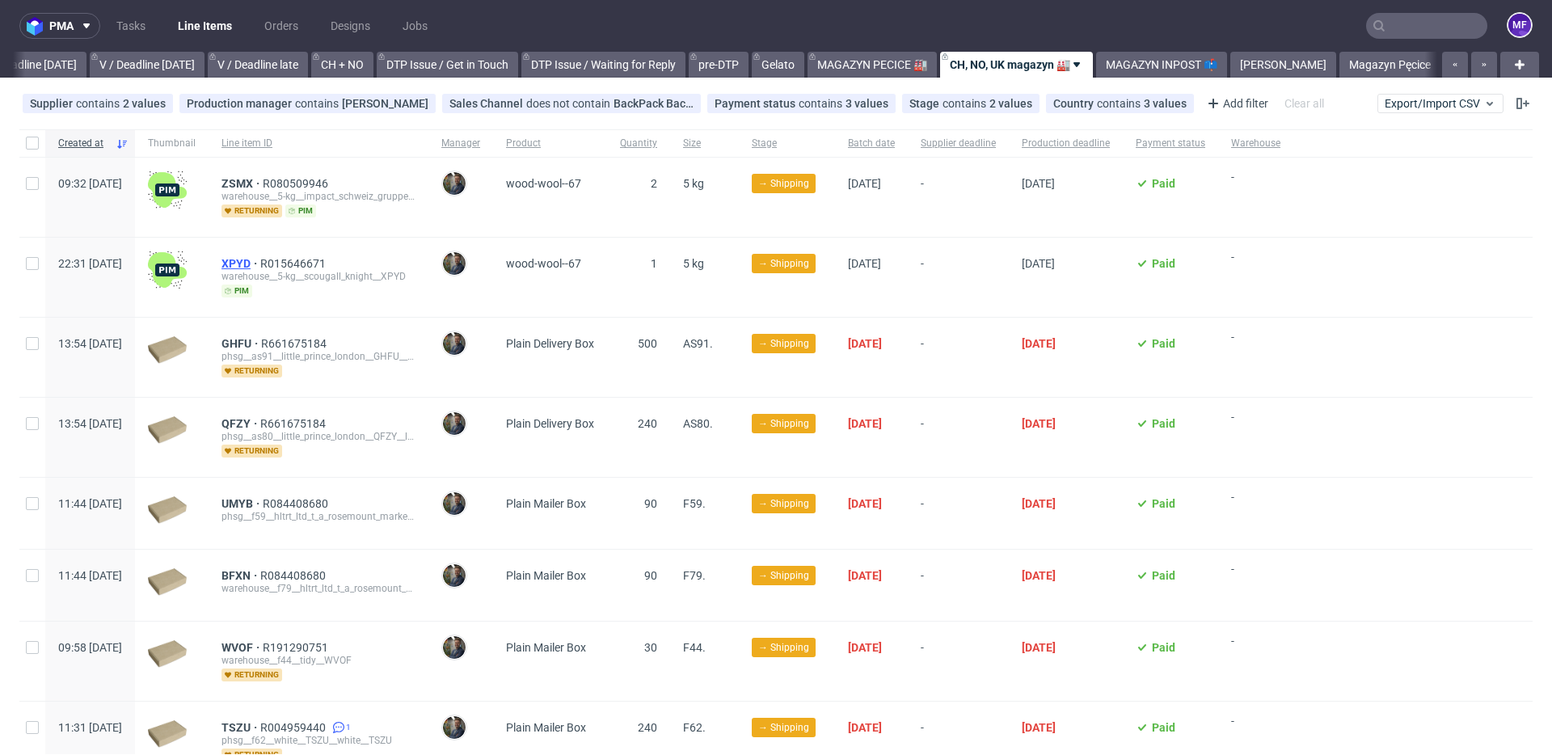
click at [260, 264] on span "XPYD" at bounding box center [240, 263] width 39 height 13
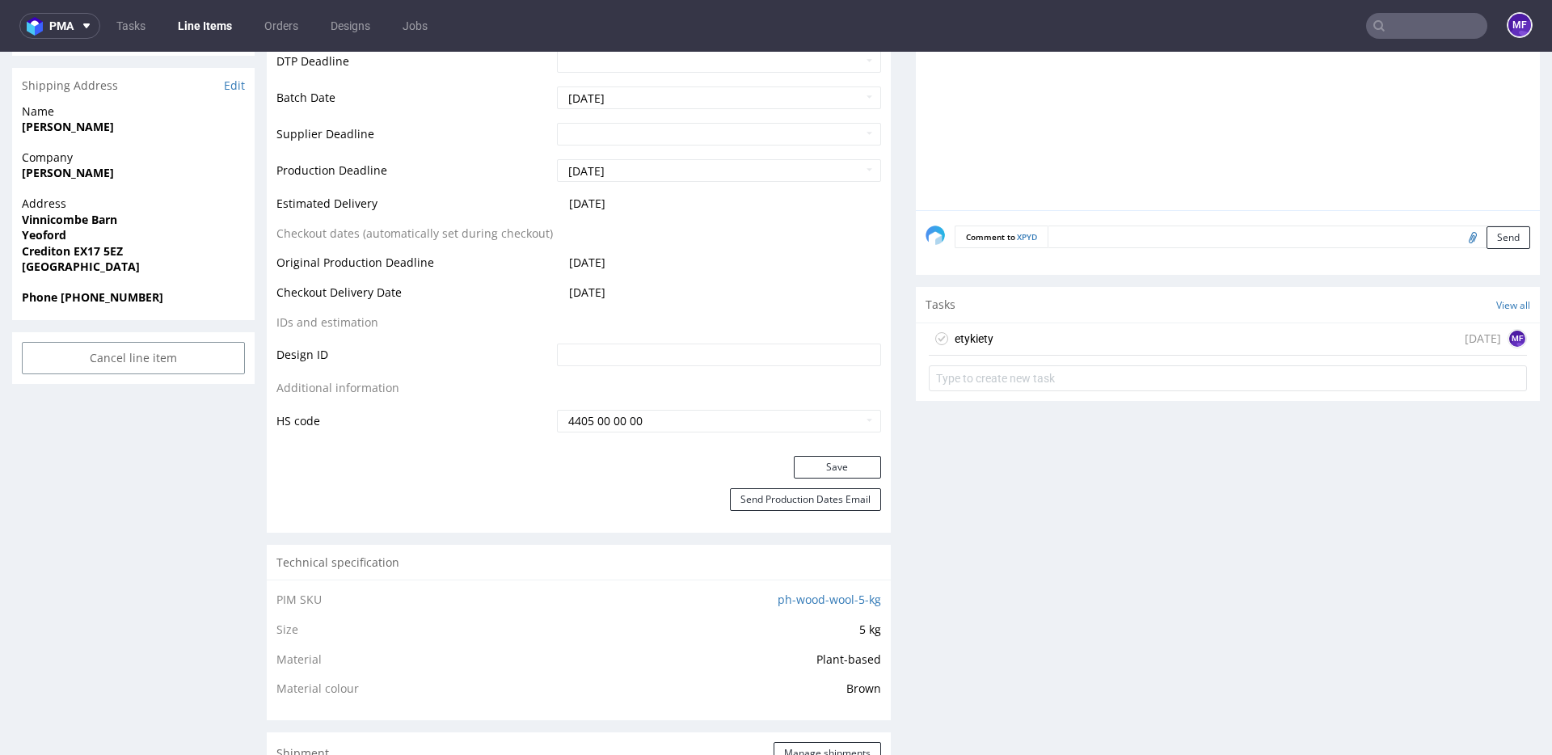
scroll to position [655, 0]
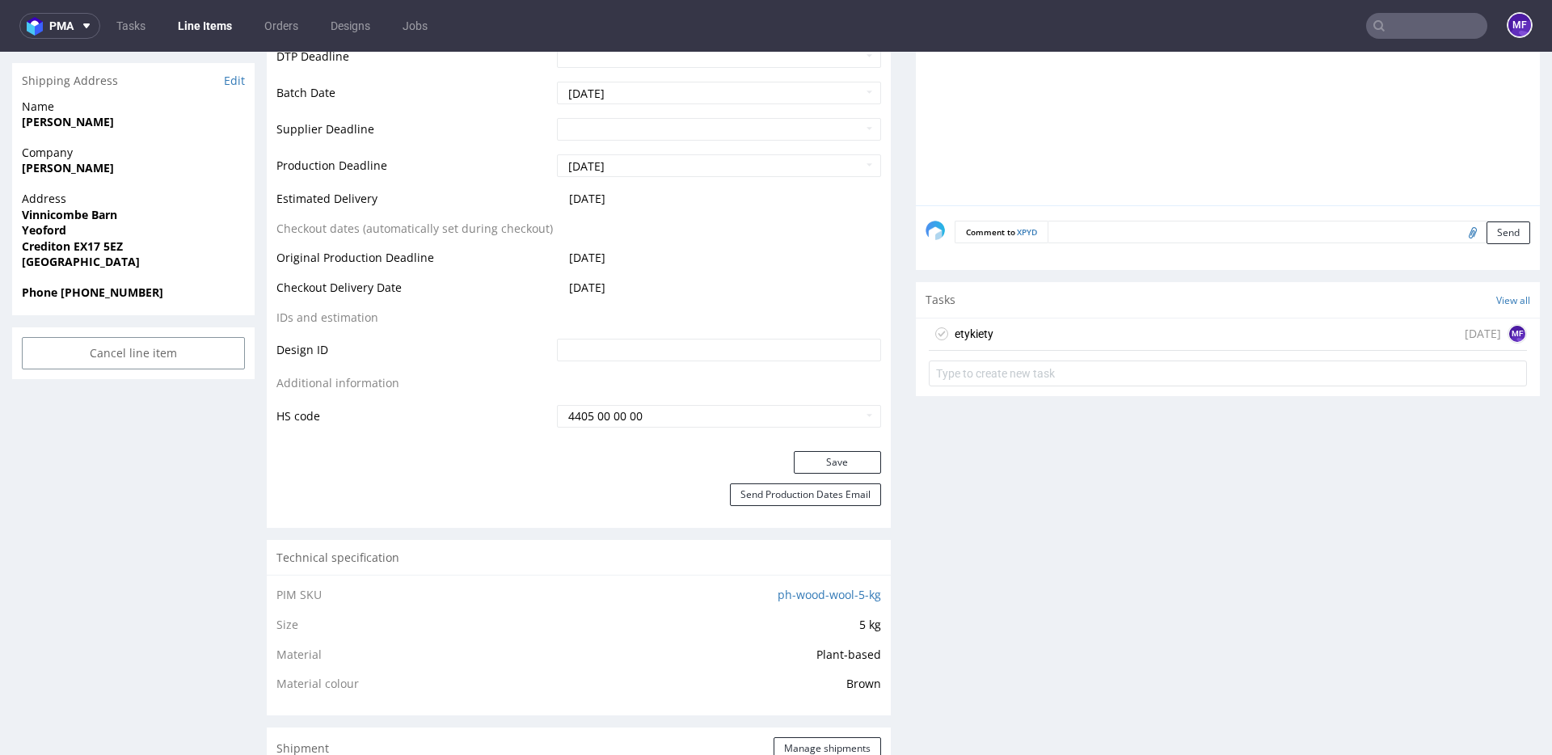
click at [1005, 337] on div "etykiety today MF" at bounding box center [1228, 334] width 598 height 32
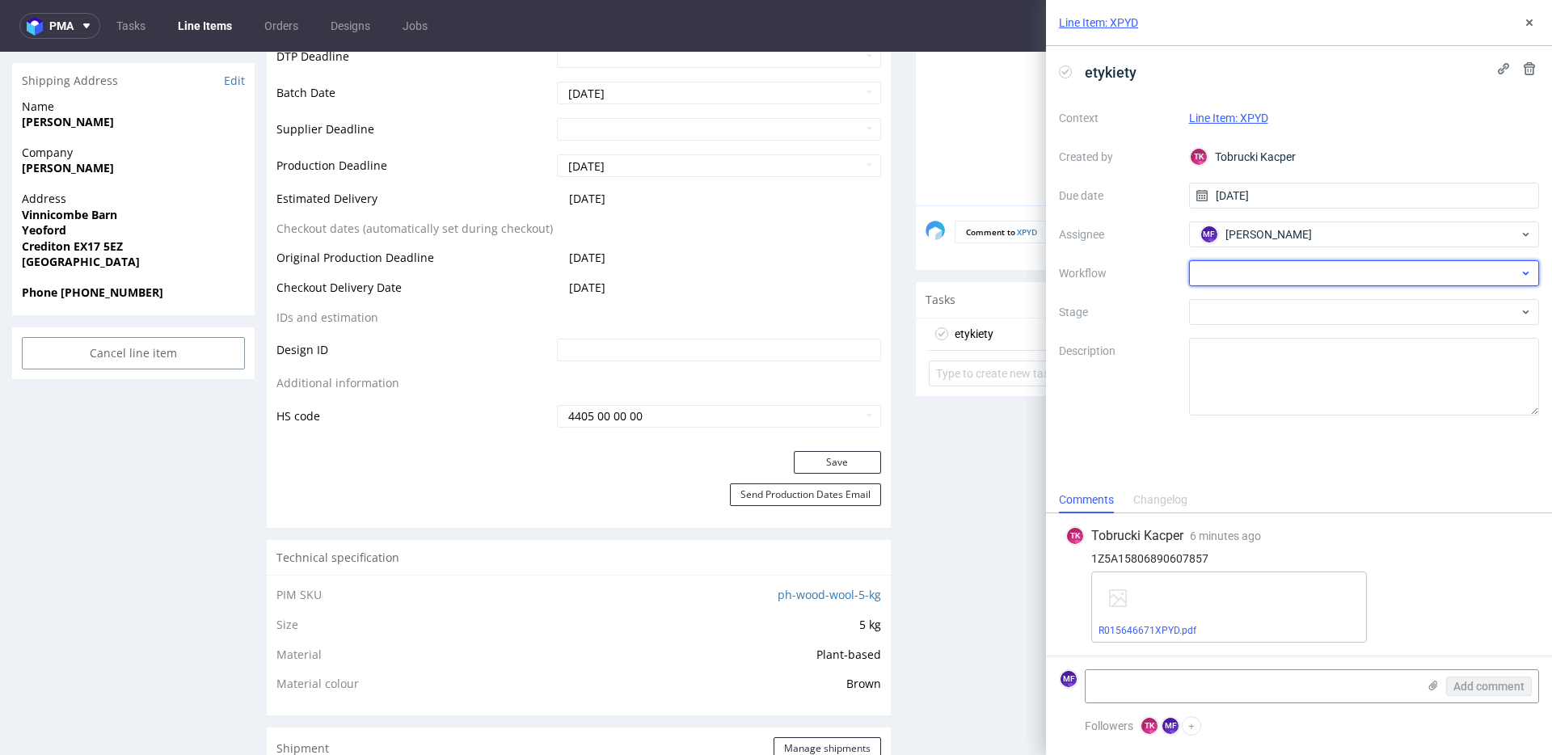
click at [1270, 275] on div at bounding box center [1364, 273] width 351 height 26
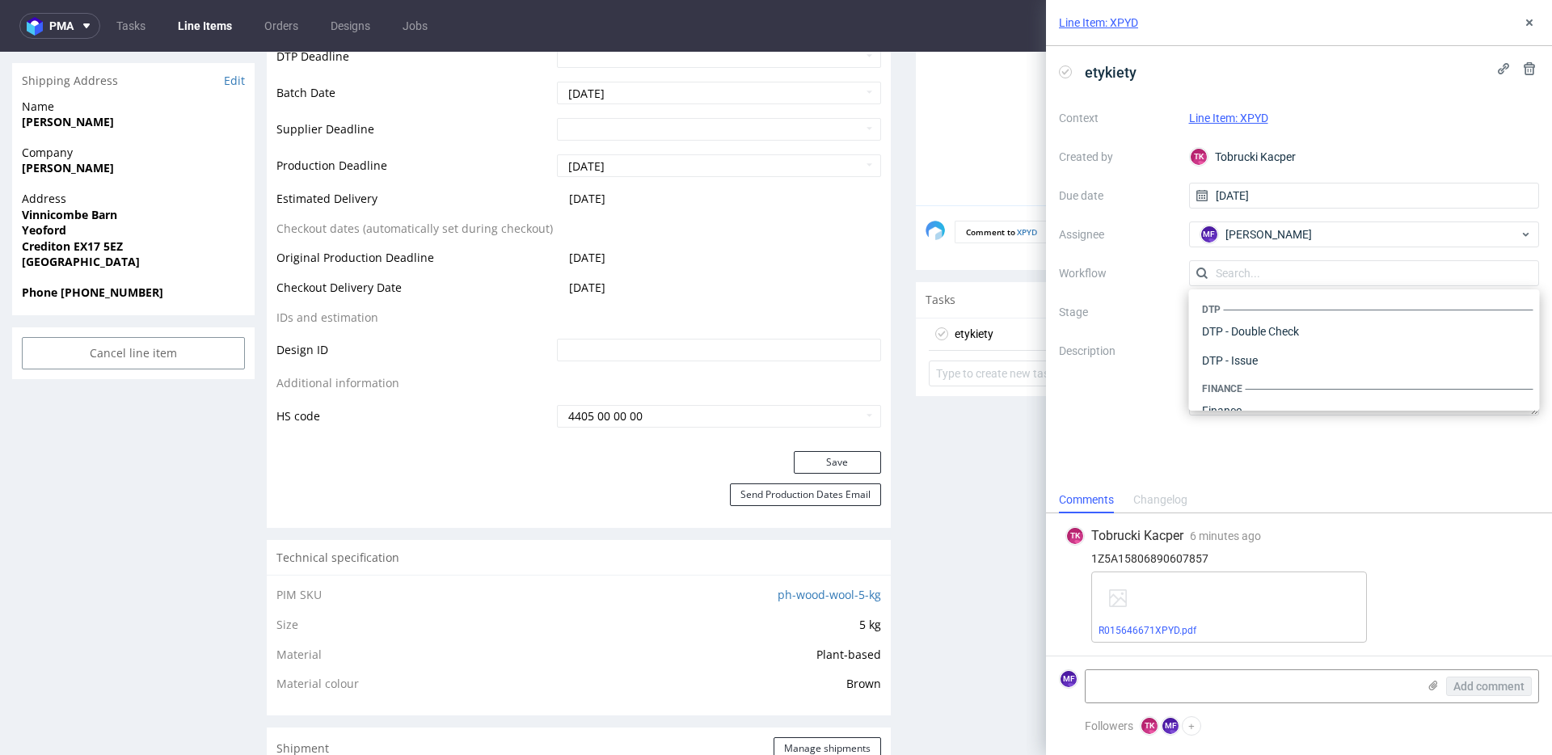
scroll to position [994, 0]
click at [1258, 391] on div "Warehouse - Shipping" at bounding box center [1364, 389] width 338 height 29
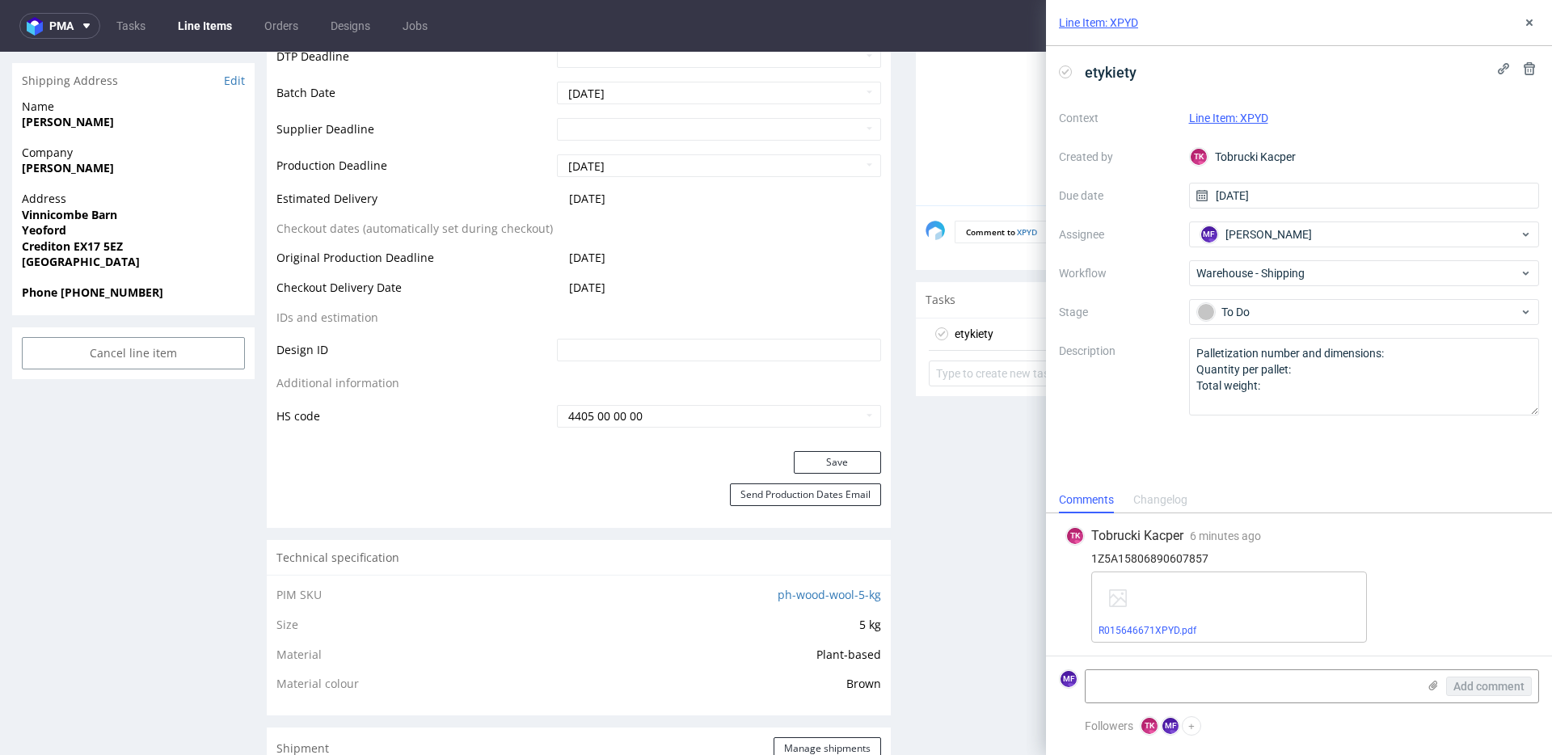
click at [1253, 325] on div "To Do" at bounding box center [1364, 312] width 351 height 26
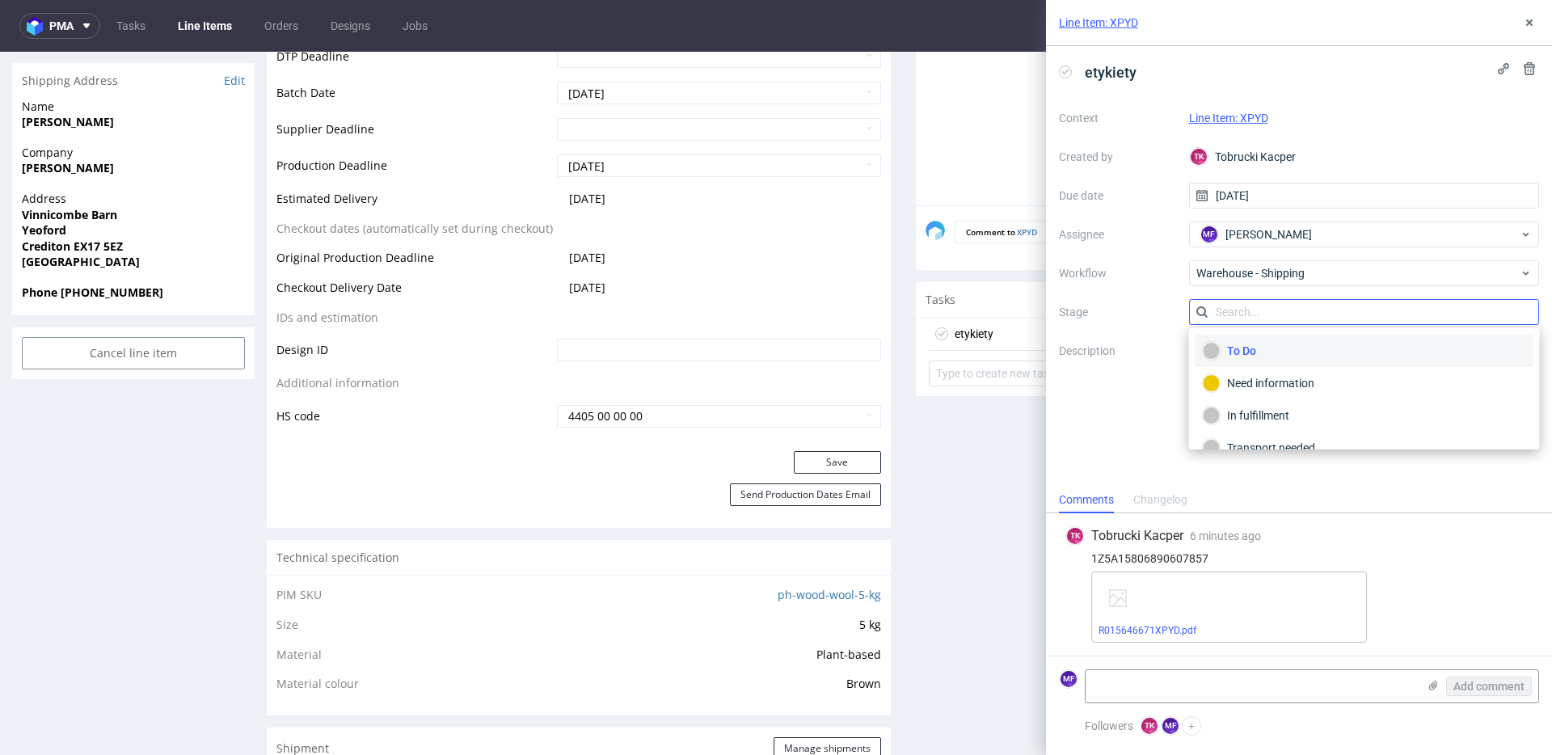
click at [1251, 318] on input "text" at bounding box center [1364, 312] width 351 height 26
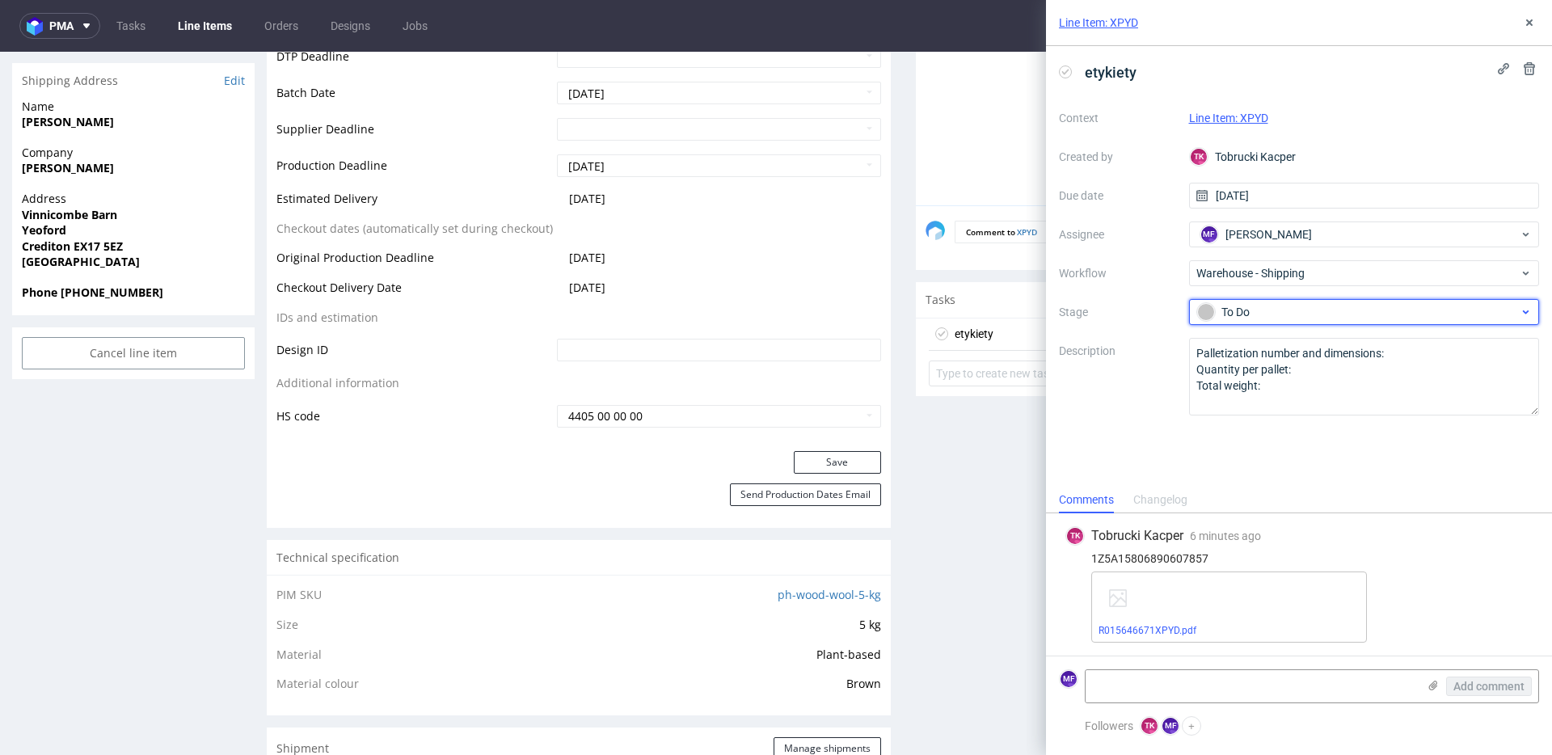
click at [1253, 316] on div "To Do" at bounding box center [1358, 312] width 322 height 18
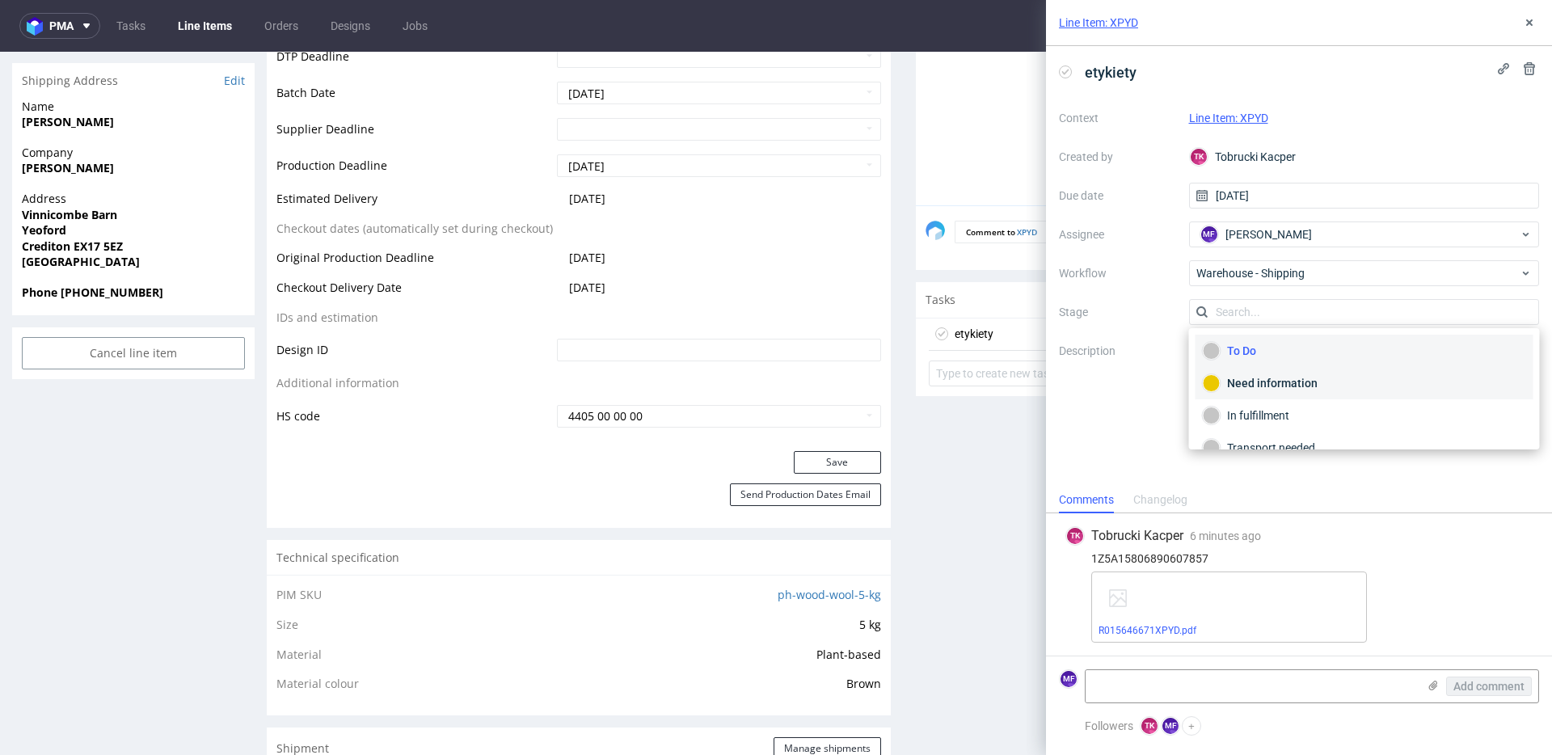
scroll to position [86, 0]
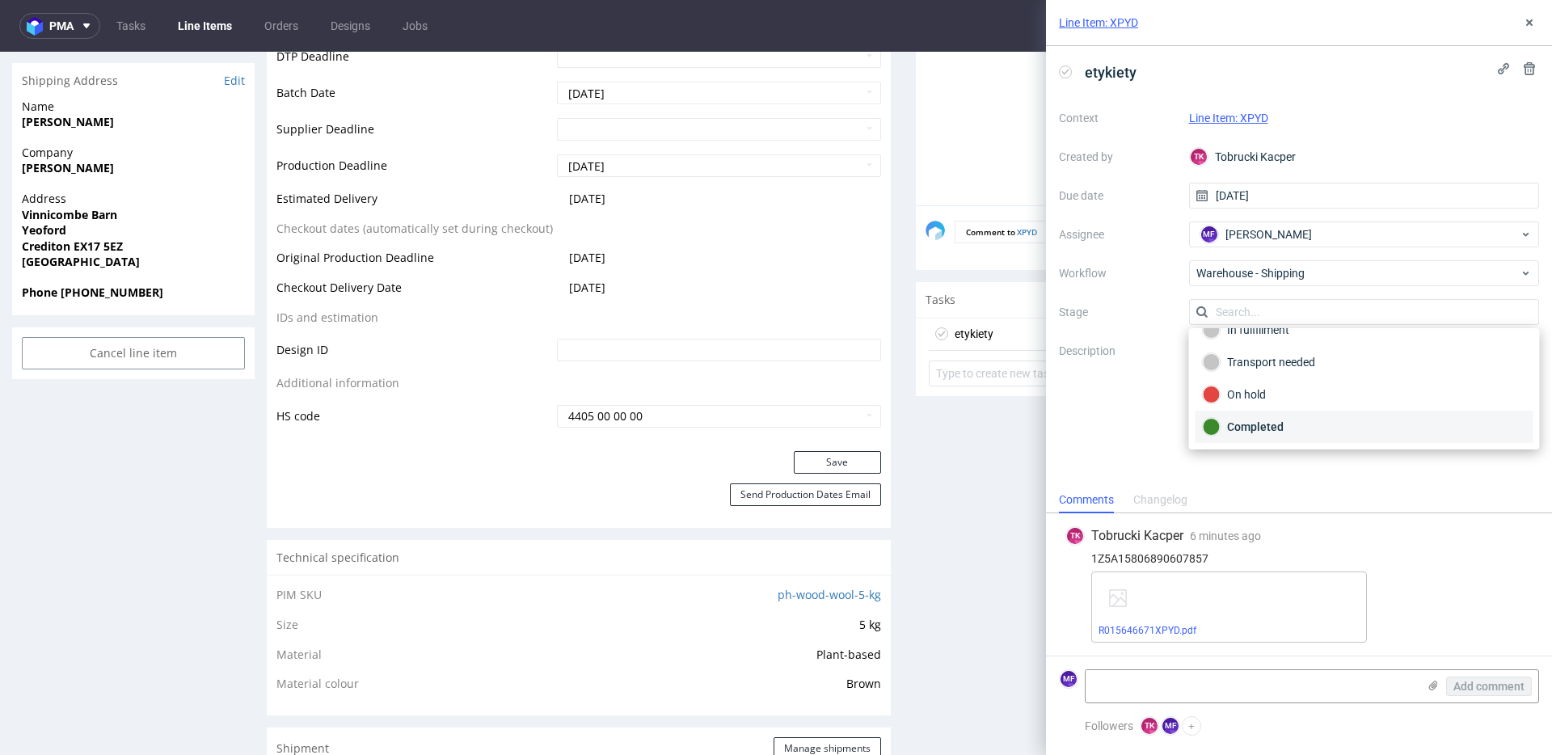
click at [1251, 418] on div "Completed" at bounding box center [1364, 427] width 323 height 18
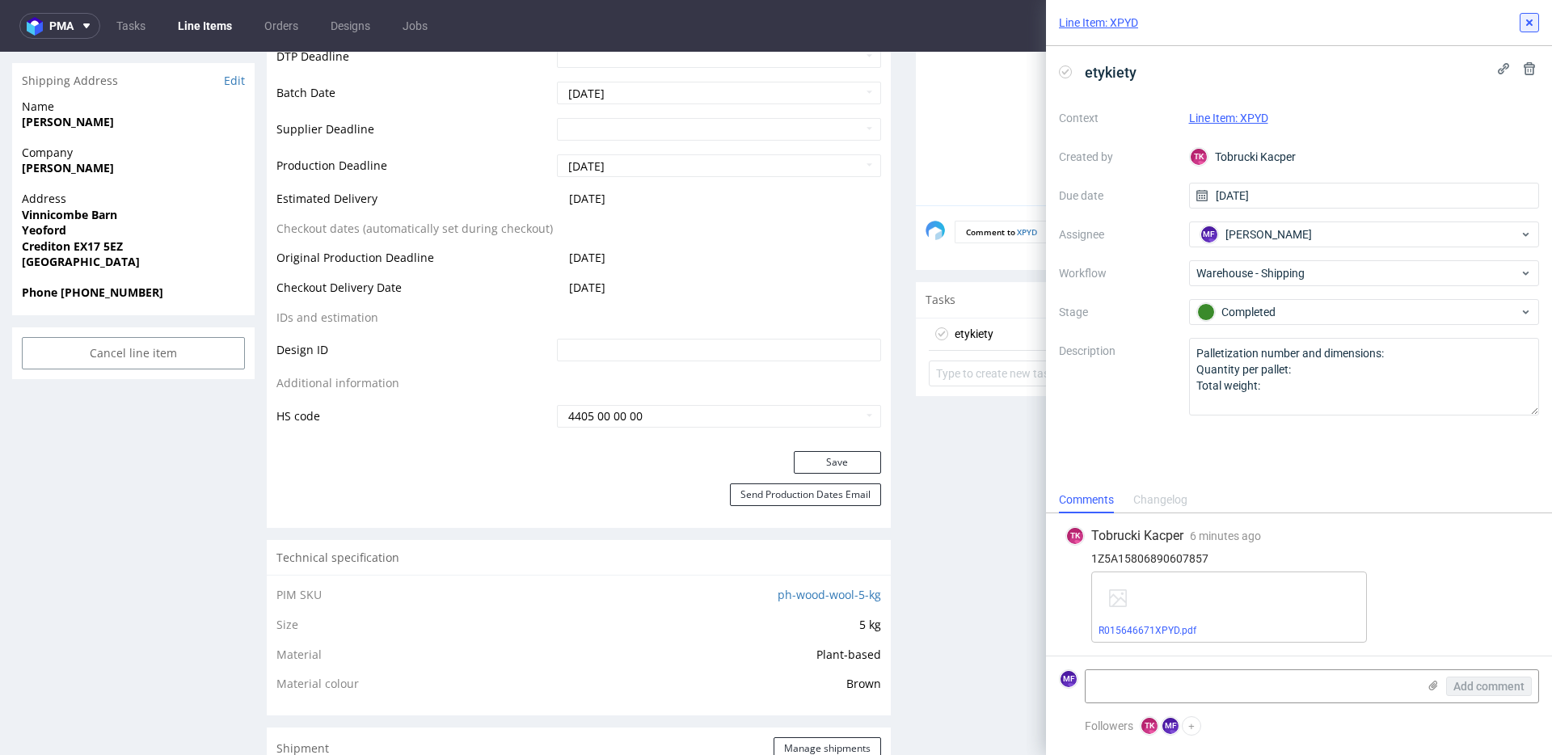
click at [1532, 27] on icon at bounding box center [1529, 22] width 13 height 13
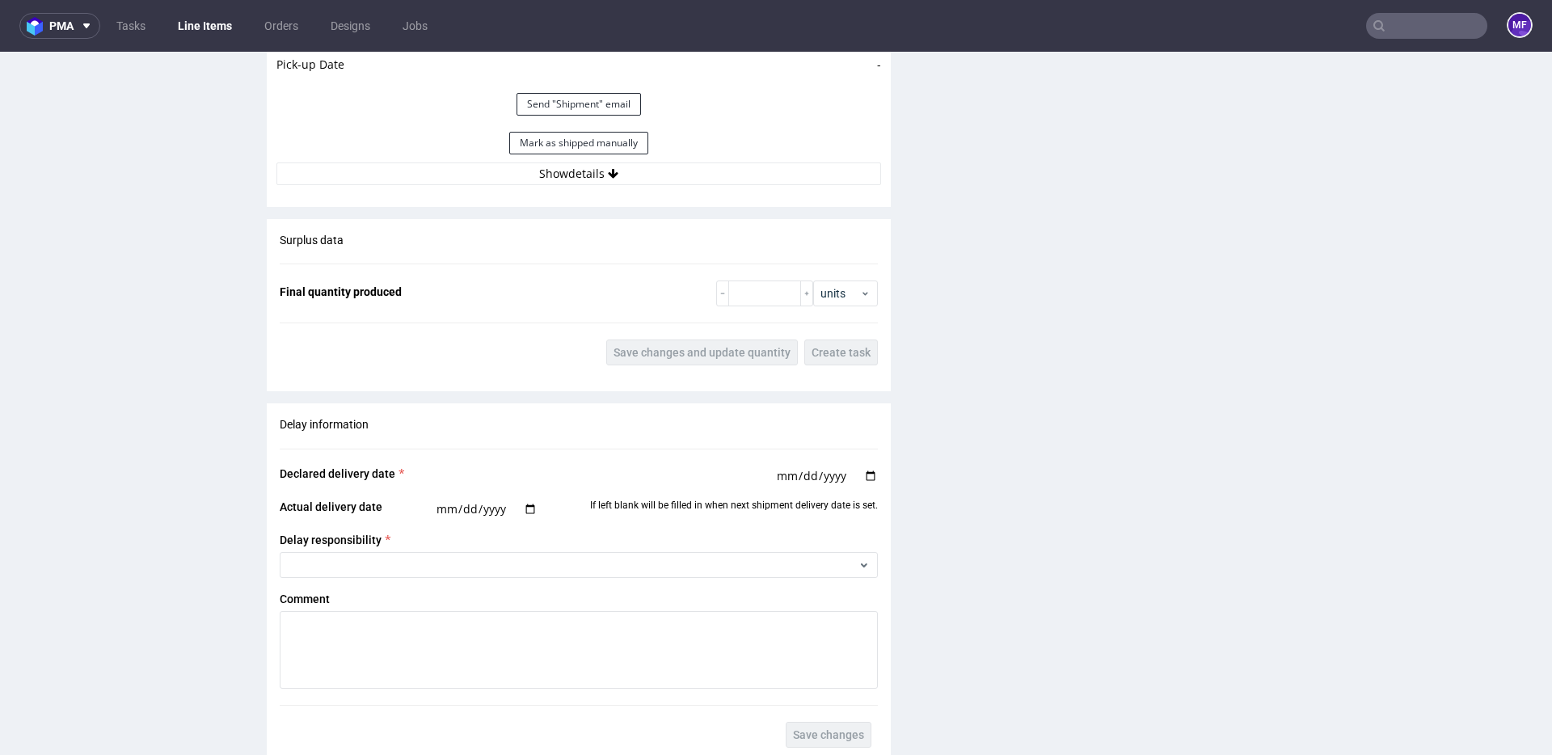
scroll to position [1658, 0]
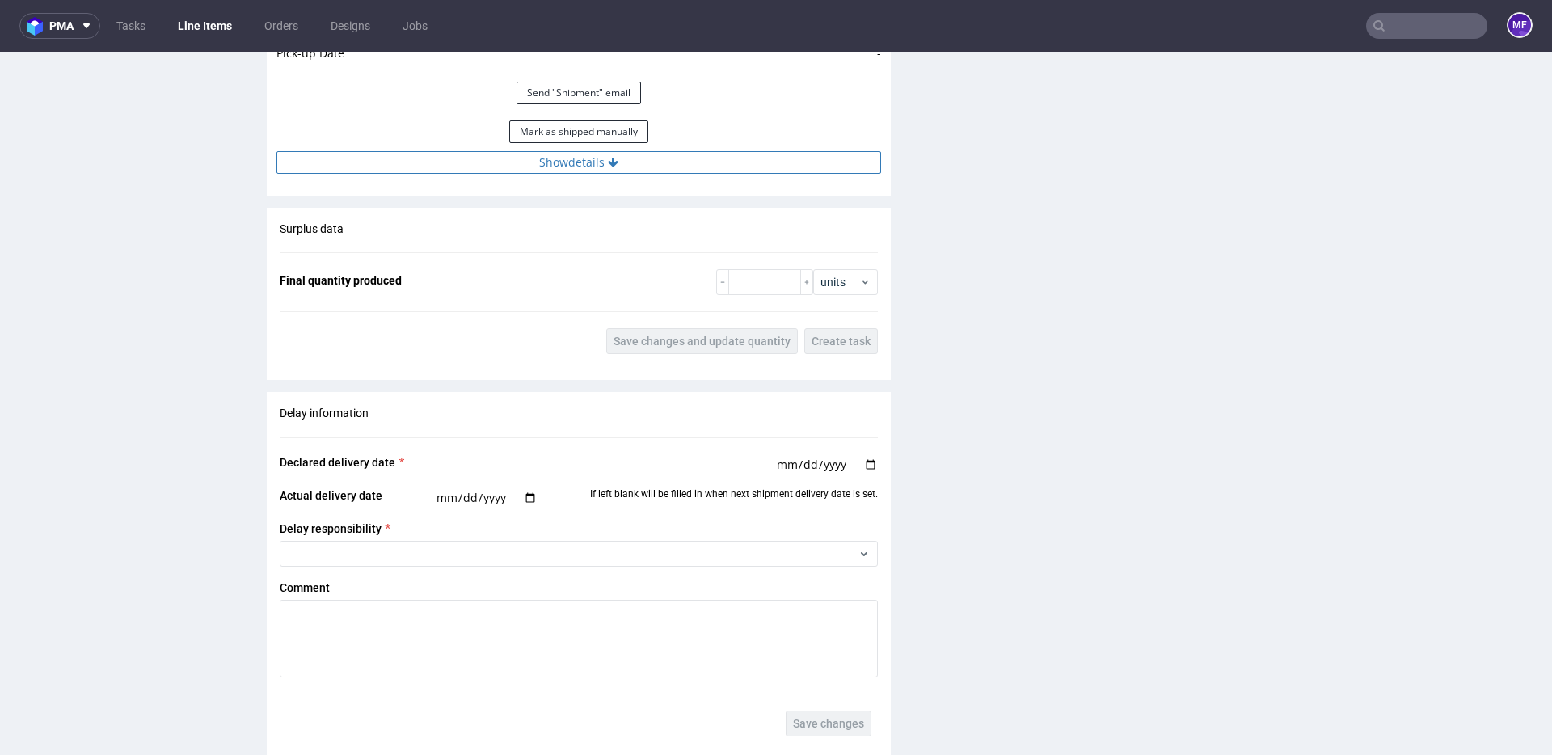
click at [558, 158] on button "Show details" at bounding box center [578, 162] width 605 height 23
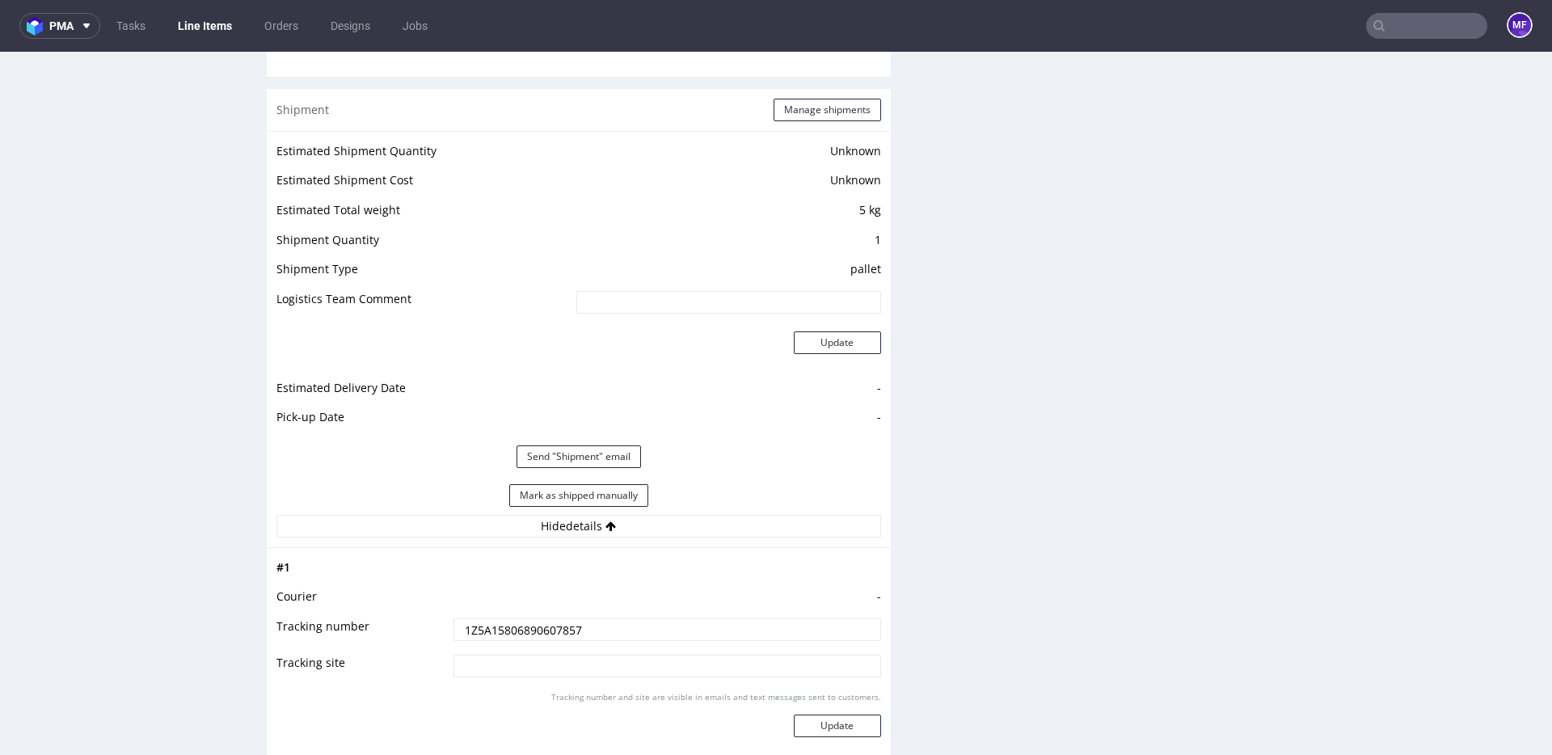
scroll to position [1327, 0]
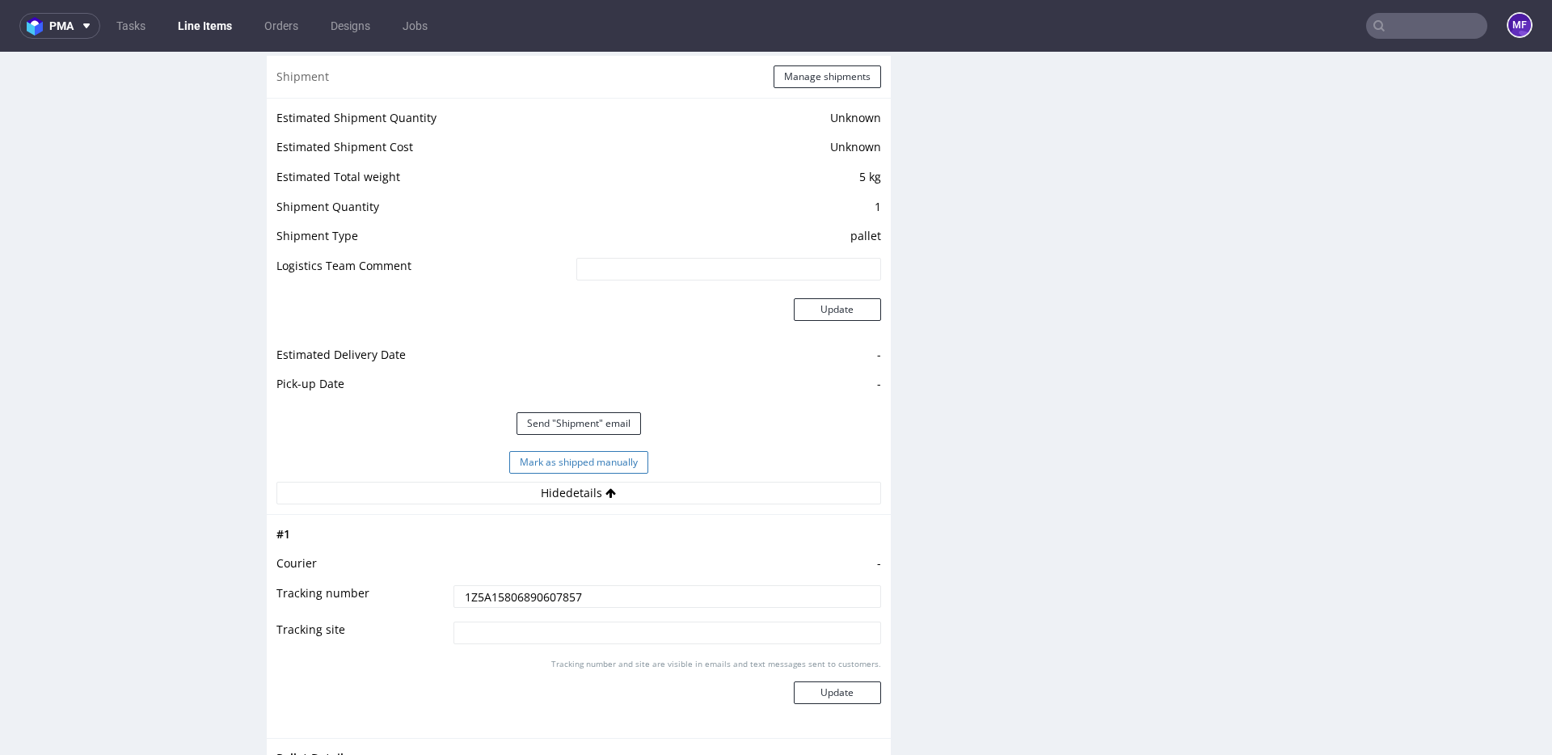
click at [621, 457] on button "Mark as shipped manually" at bounding box center [578, 462] width 139 height 23
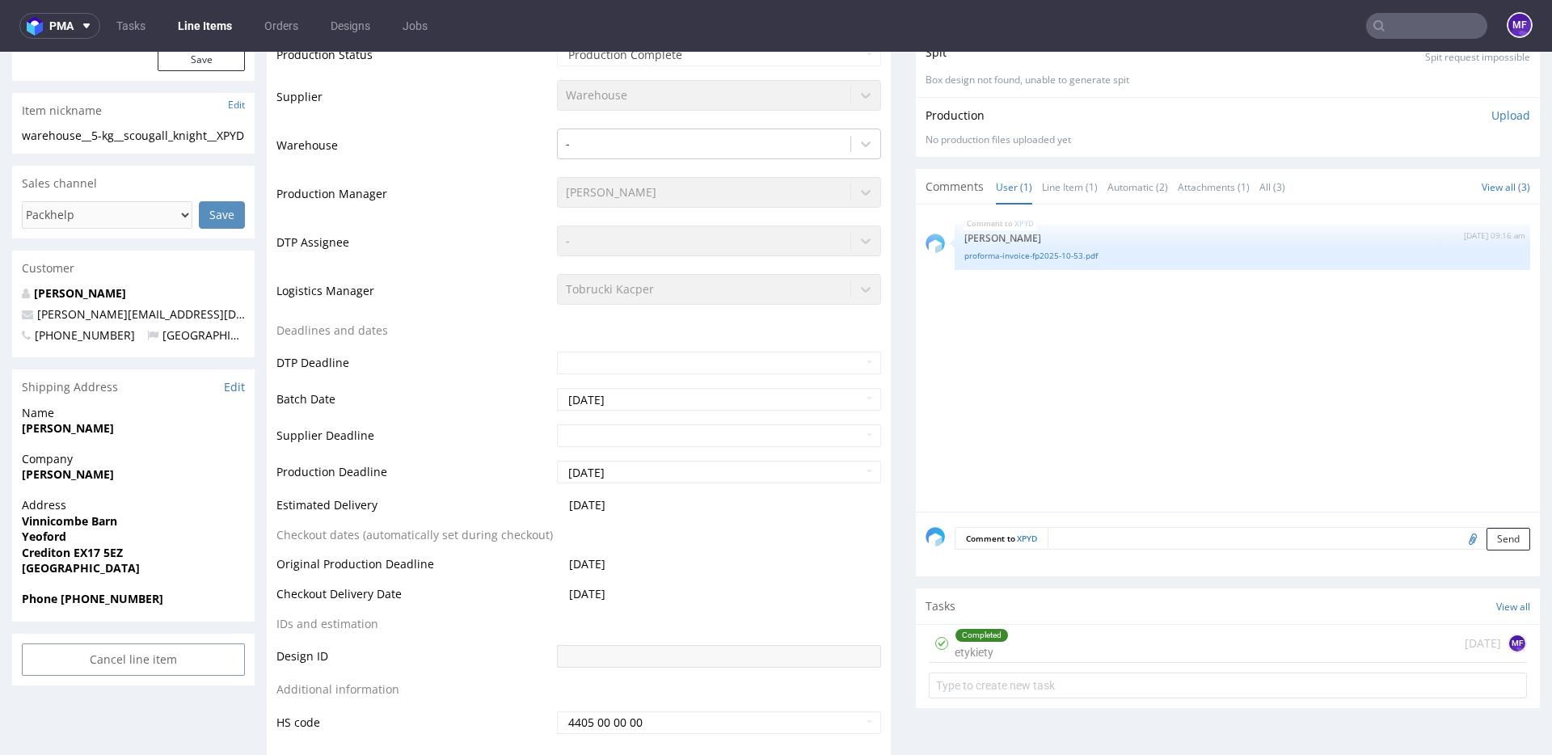
scroll to position [0, 0]
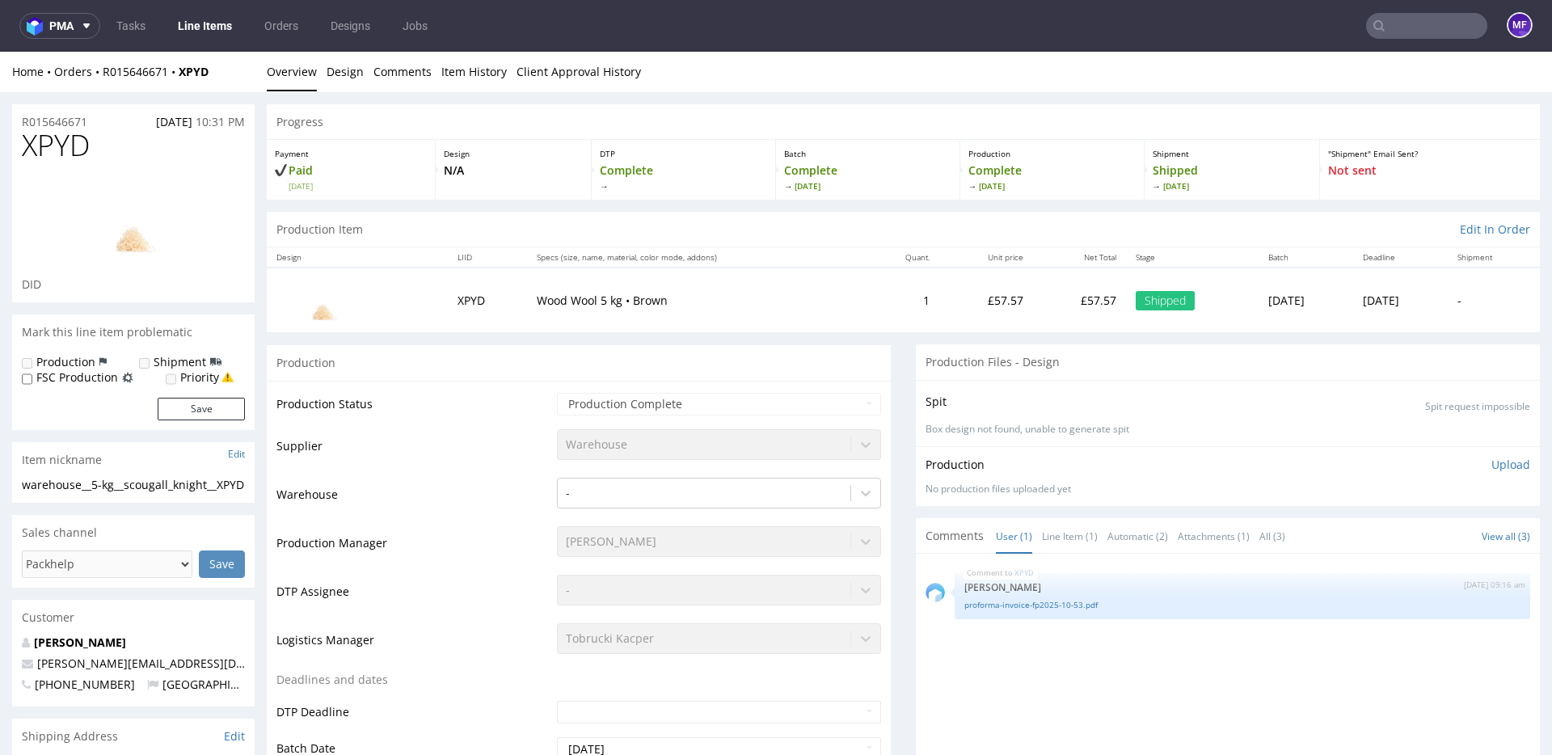
click at [1390, 30] on input "text" at bounding box center [1426, 26] width 121 height 26
paste input "ZHKU"
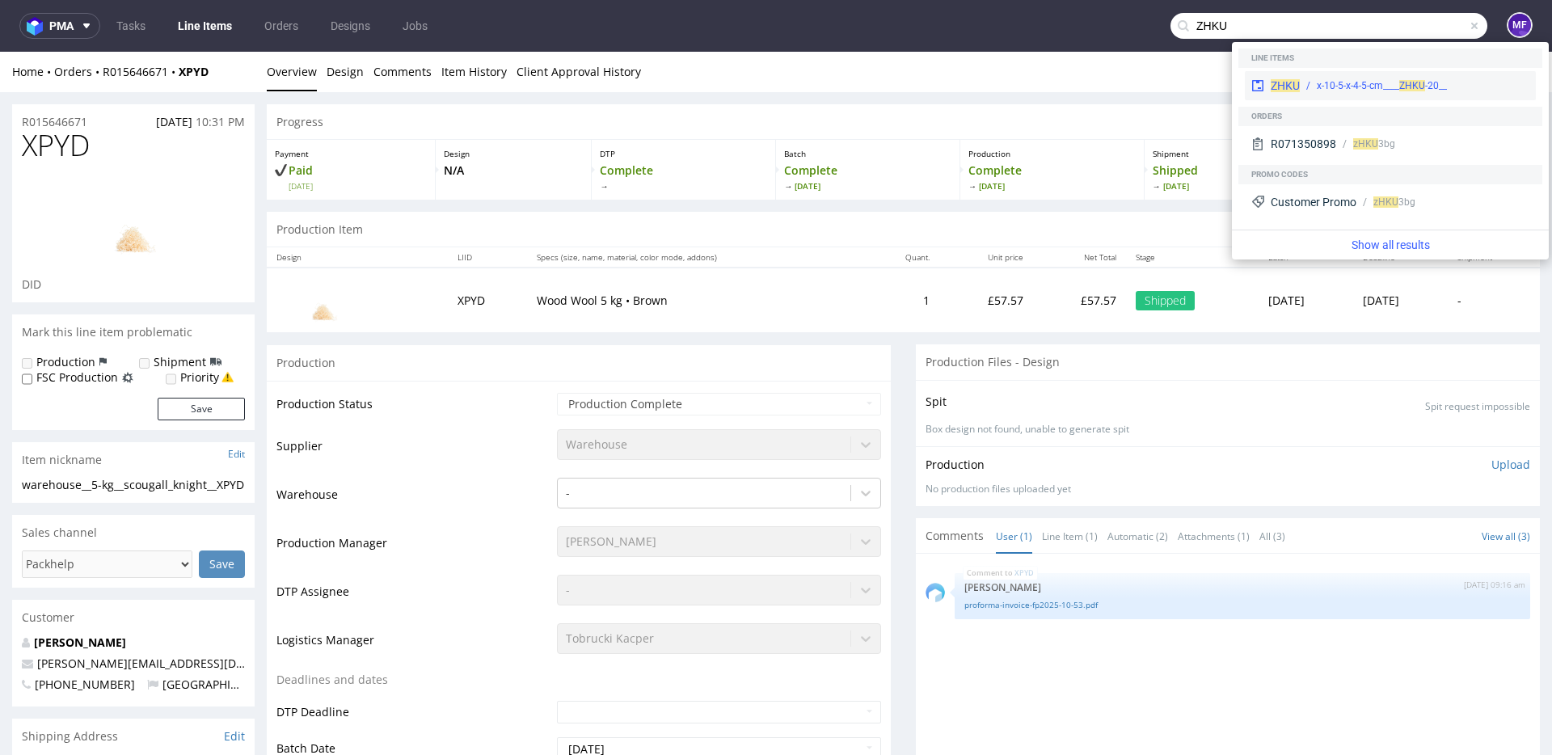
type input "ZHKU"
drag, startPoint x: 1325, startPoint y: 79, endPoint x: 1325, endPoint y: 27, distance: 51.7
click at [1325, 79] on div "__20-x-10-5-x-4-5-cm____ ZHKU" at bounding box center [1382, 85] width 130 height 15
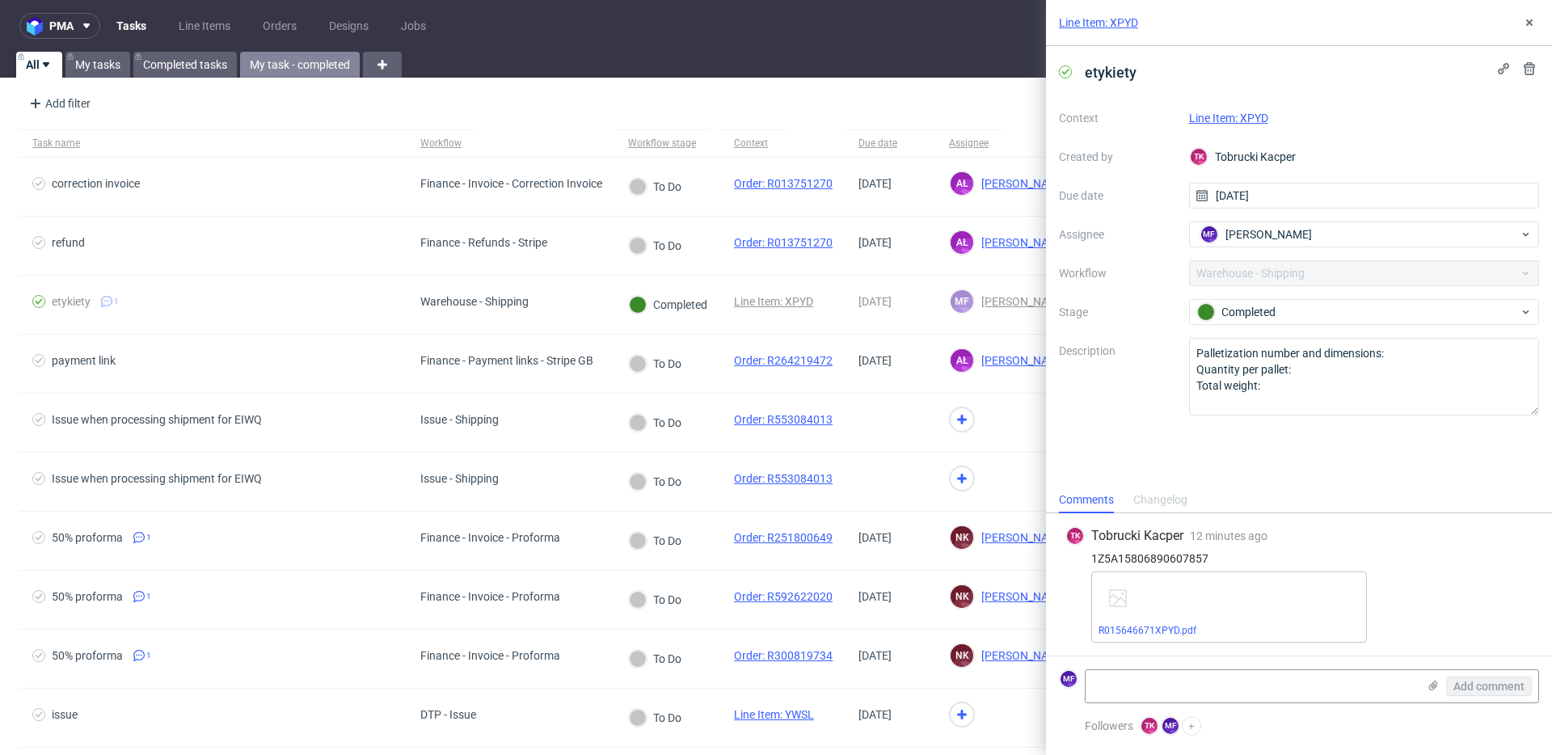
click at [306, 57] on link "My task - completed" at bounding box center [300, 65] width 120 height 26
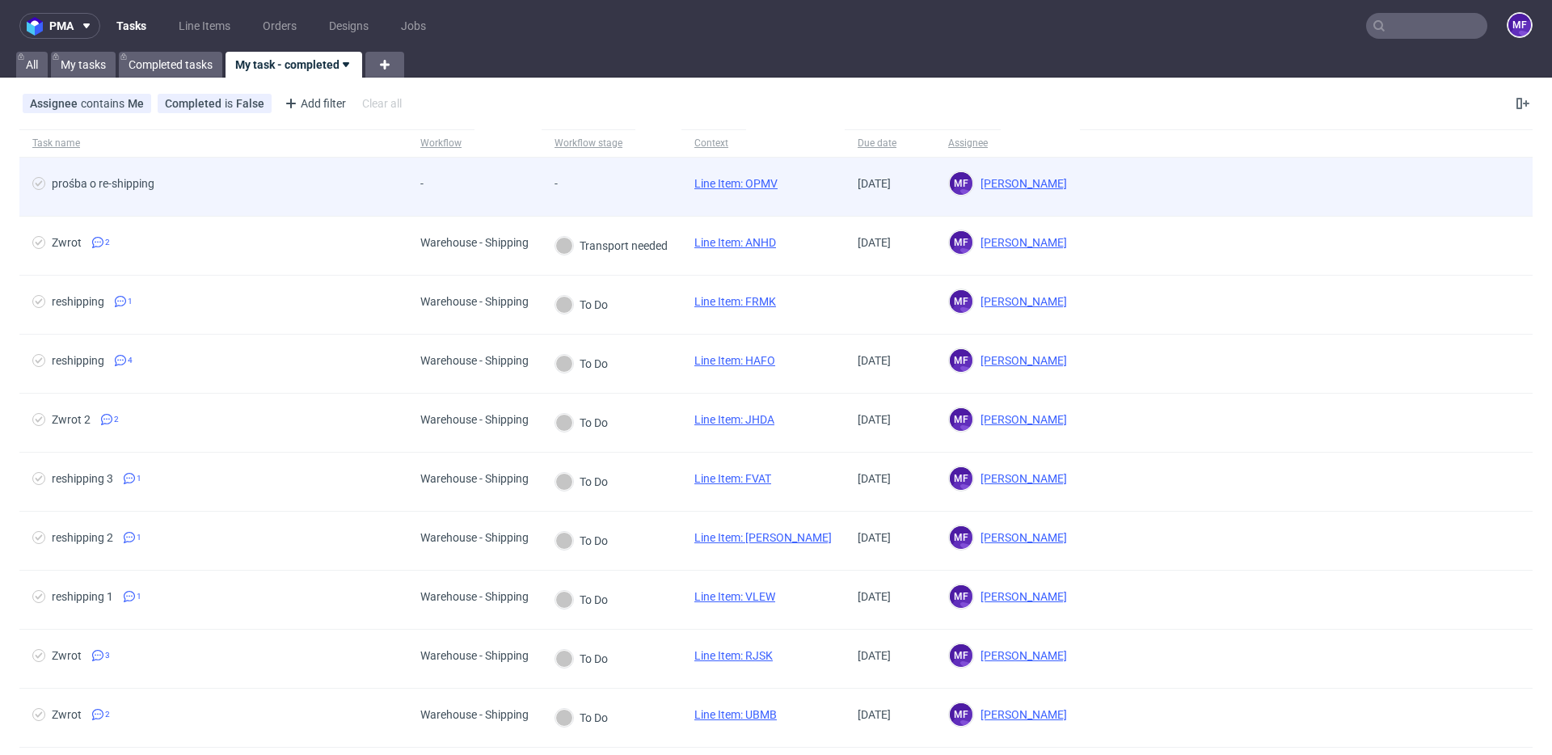
click at [529, 175] on div "-" at bounding box center [474, 187] width 134 height 59
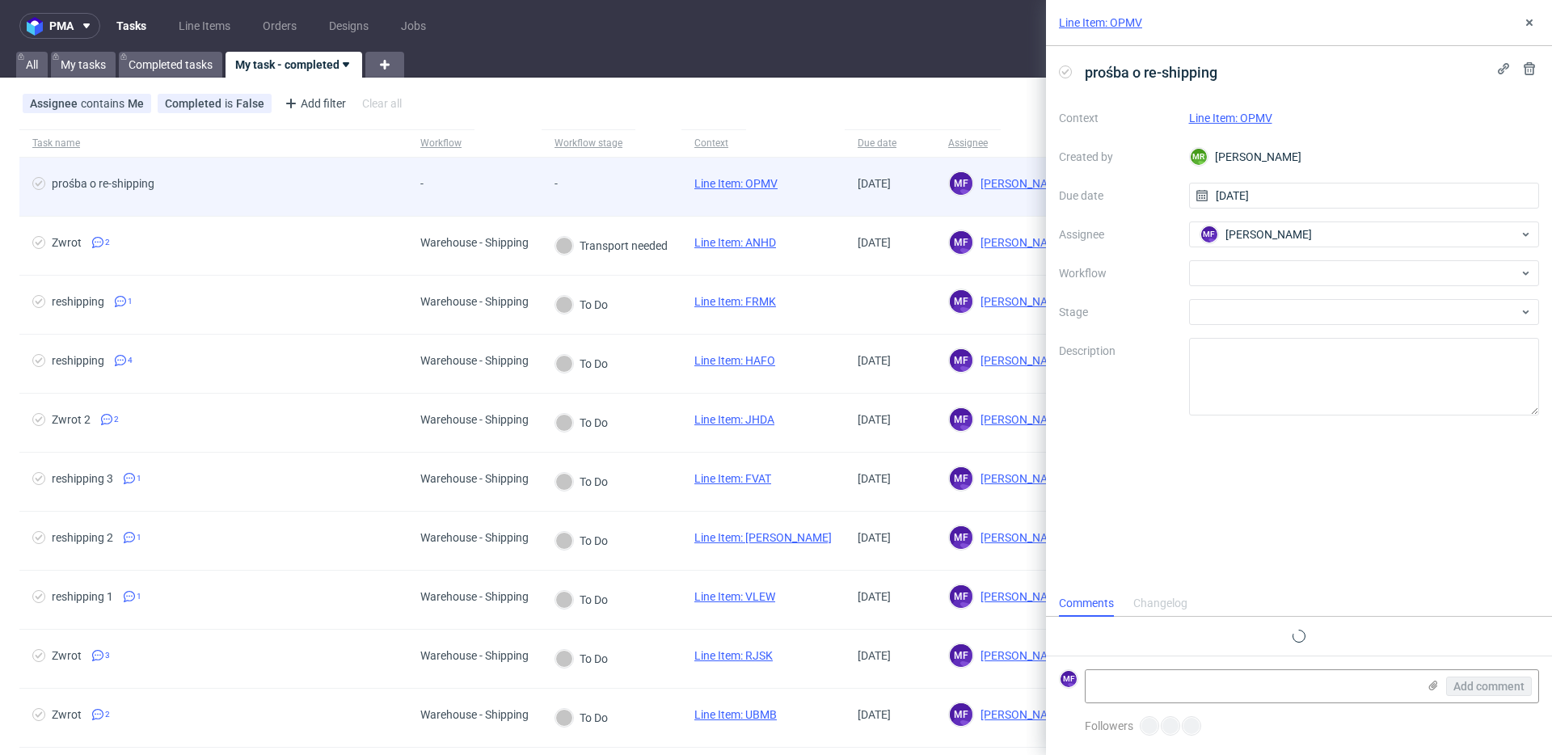
scroll to position [13, 0]
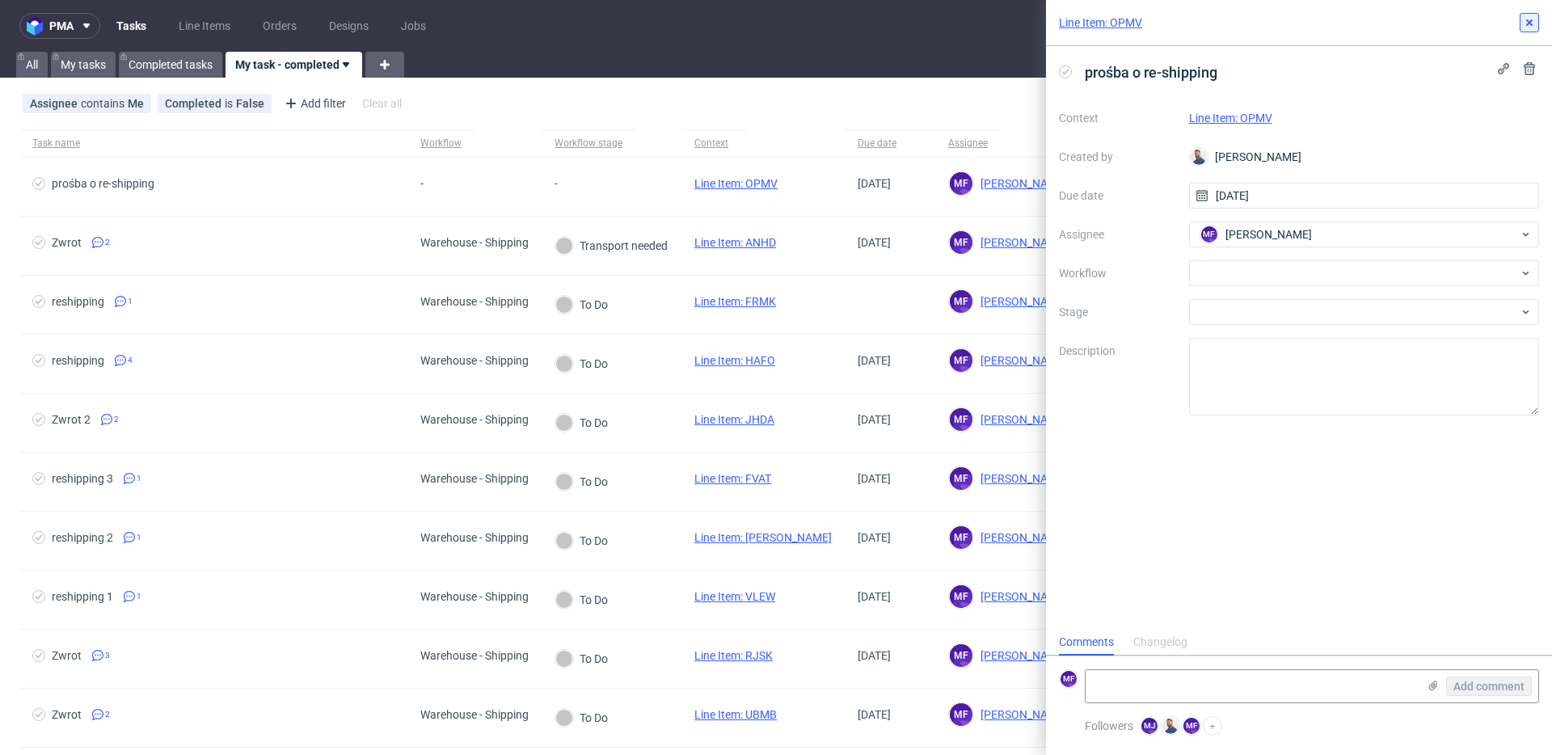
click at [1528, 27] on icon at bounding box center [1529, 22] width 13 height 13
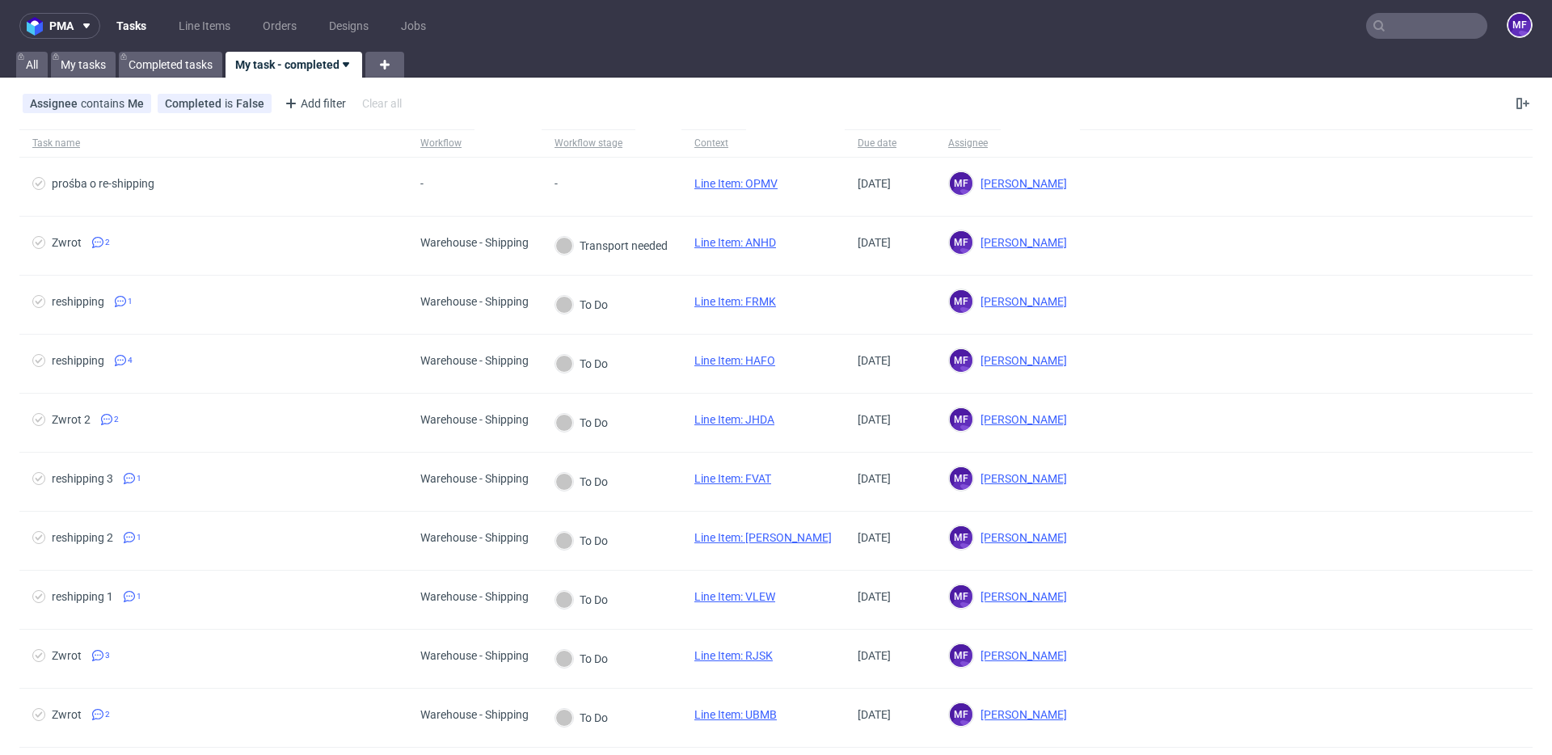
click at [1080, 131] on div at bounding box center [1306, 142] width 453 height 27
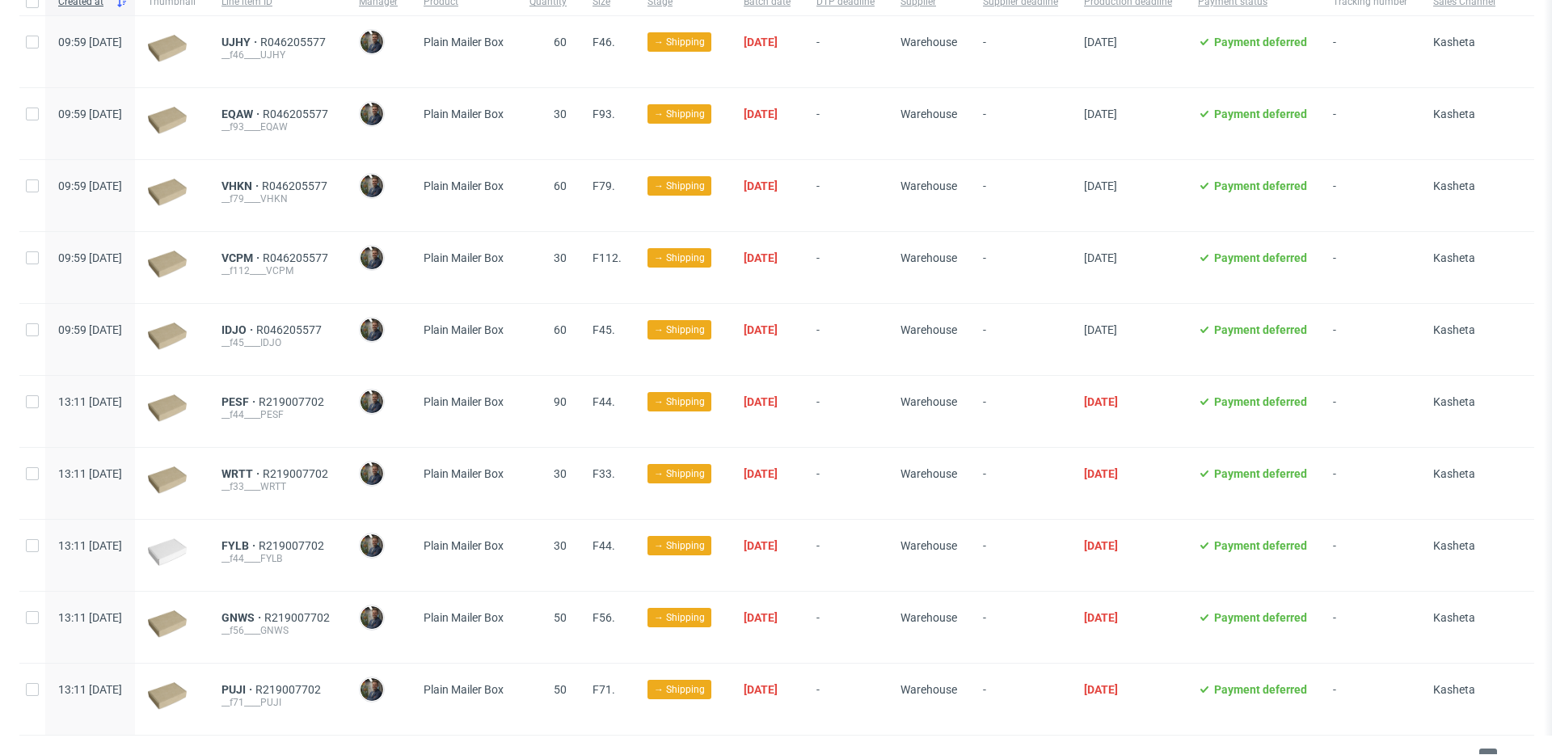
scroll to position [175, 0]
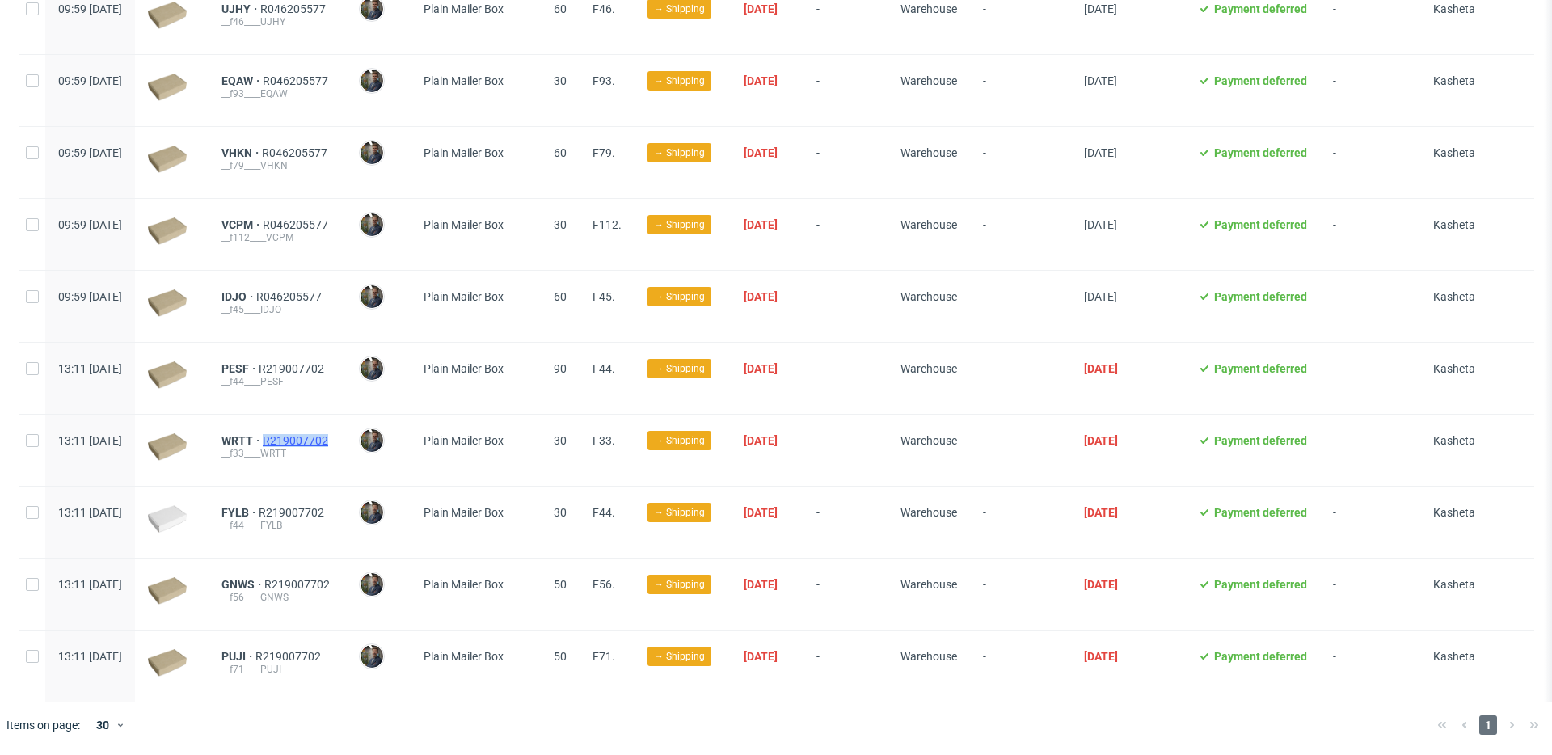
drag, startPoint x: 377, startPoint y: 445, endPoint x: 306, endPoint y: 440, distance: 71.3
click at [306, 440] on div "WRTT R219007702 __f33____WRTT" at bounding box center [277, 450] width 137 height 71
copy span "R219007702"
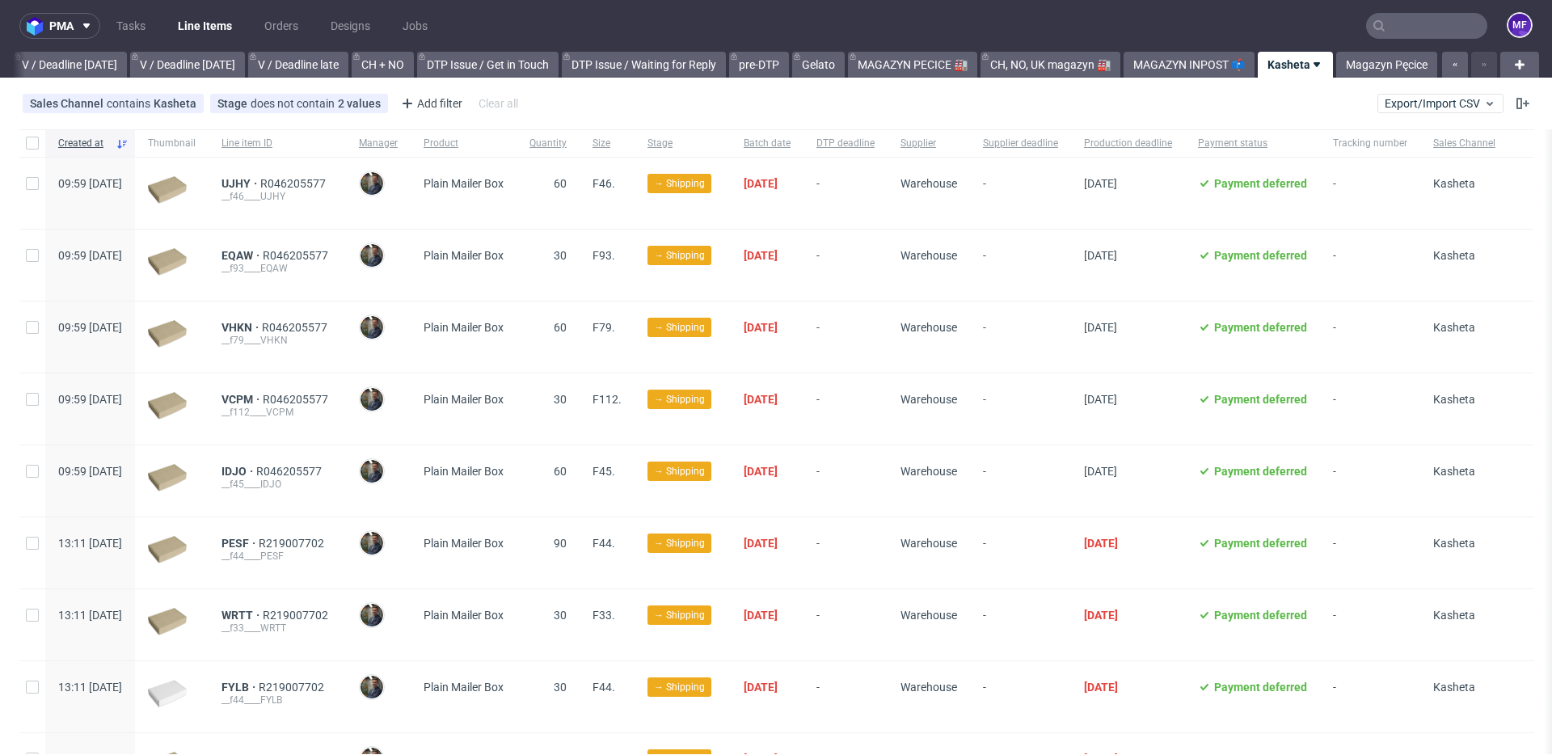
click at [333, 191] on div "__f46____UJHY" at bounding box center [277, 196] width 112 height 13
drag, startPoint x: 373, startPoint y: 184, endPoint x: 263, endPoint y: 186, distance: 110.7
click at [263, 186] on div "UJHY R046205577 __f46____UJHY" at bounding box center [277, 193] width 137 height 71
copy div "UJHY R046205577"
click at [254, 196] on div "UJHY R046205577 __f46____UJHY" at bounding box center [277, 193] width 137 height 71
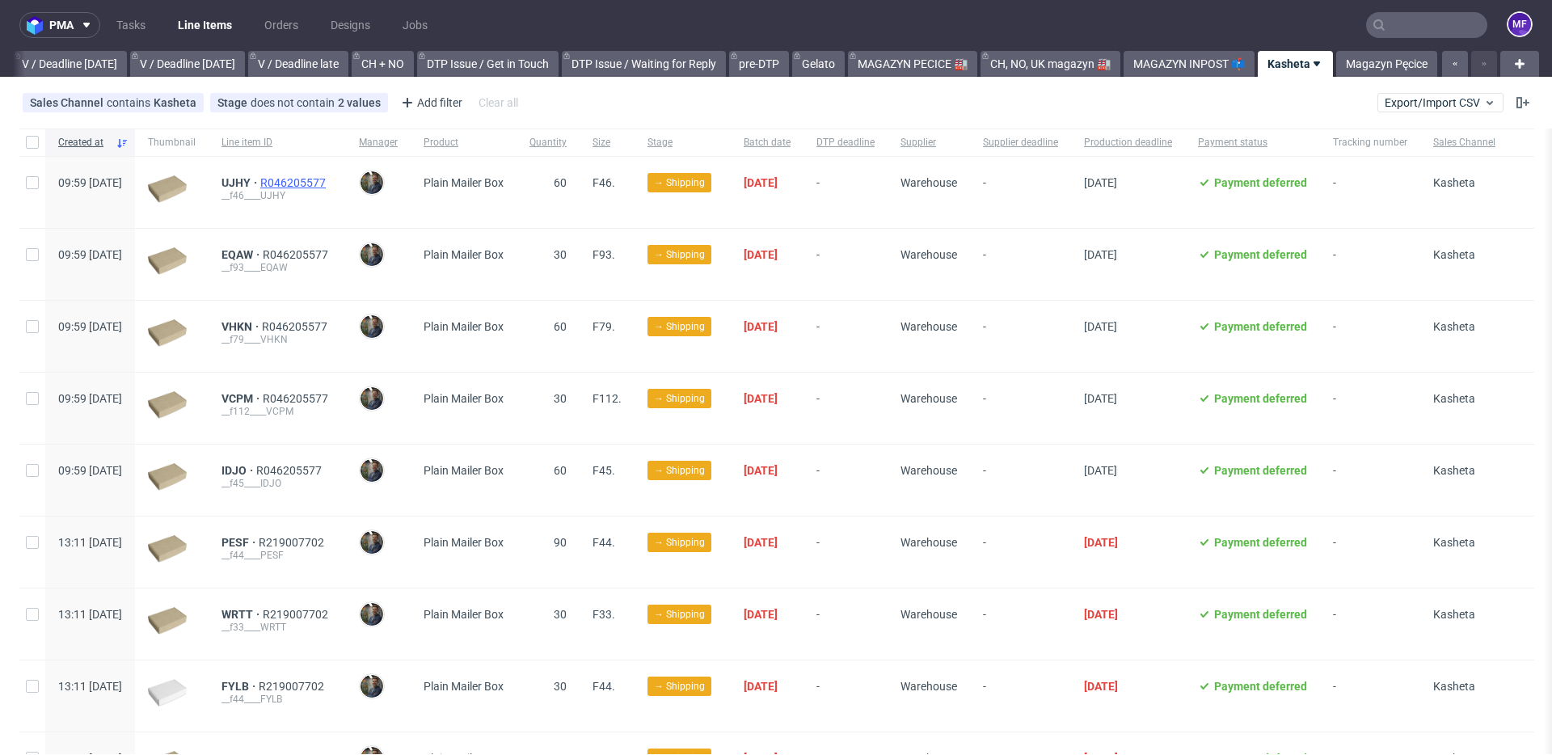
scroll to position [2, 0]
drag, startPoint x: 373, startPoint y: 181, endPoint x: 264, endPoint y: 175, distance: 109.3
click at [264, 175] on div "UJHY R046205577" at bounding box center [277, 181] width 112 height 13
copy div "UJHY R046205577"
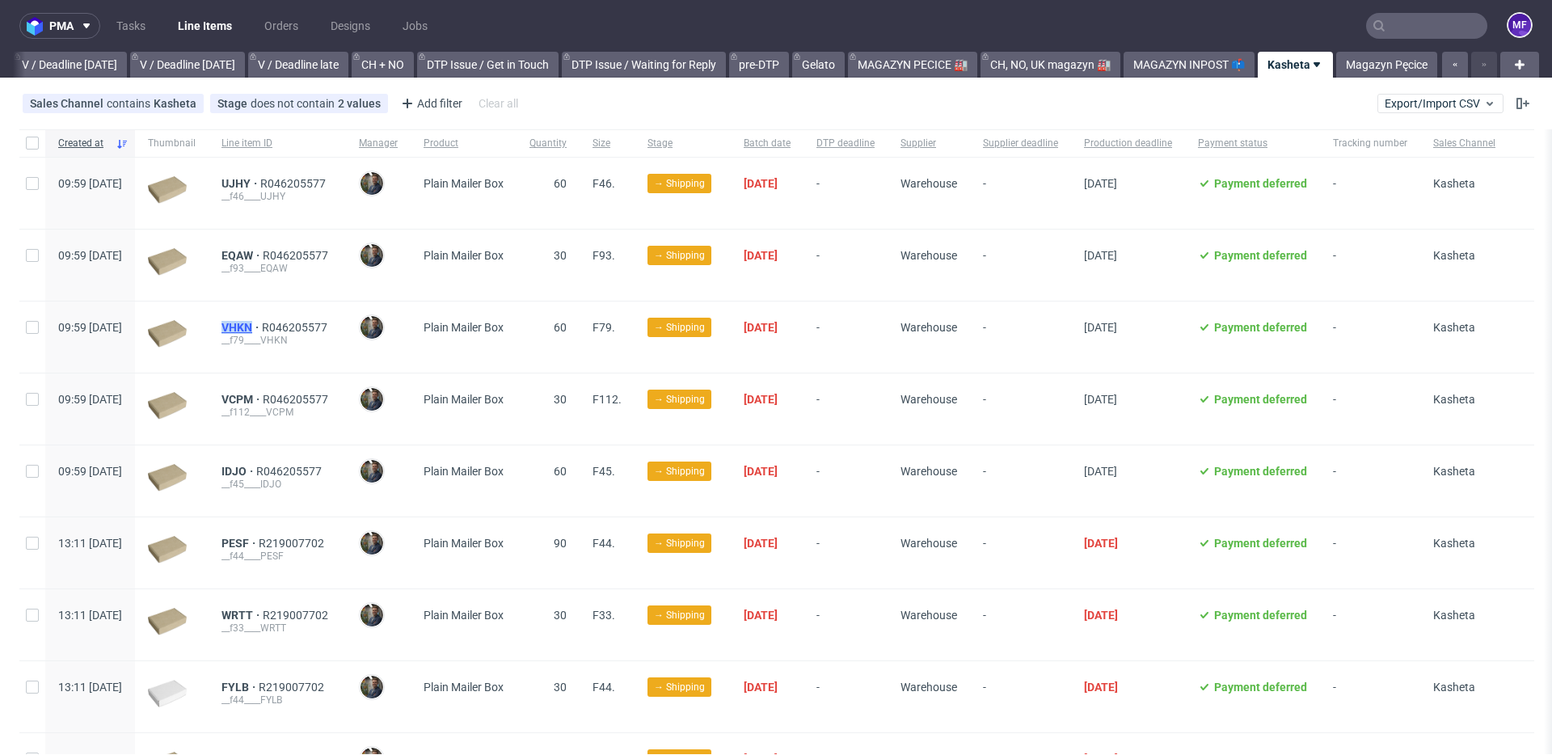
drag, startPoint x: 255, startPoint y: 326, endPoint x: 301, endPoint y: 328, distance: 46.1
click at [301, 328] on div "VHKN R046205577 __f79____VHKN" at bounding box center [277, 336] width 137 height 71
copy span "VHKN"
drag, startPoint x: 258, startPoint y: 397, endPoint x: 301, endPoint y: 398, distance: 42.9
click at [301, 398] on div "VCPM R046205577 __f112____VCPM" at bounding box center [277, 408] width 137 height 71
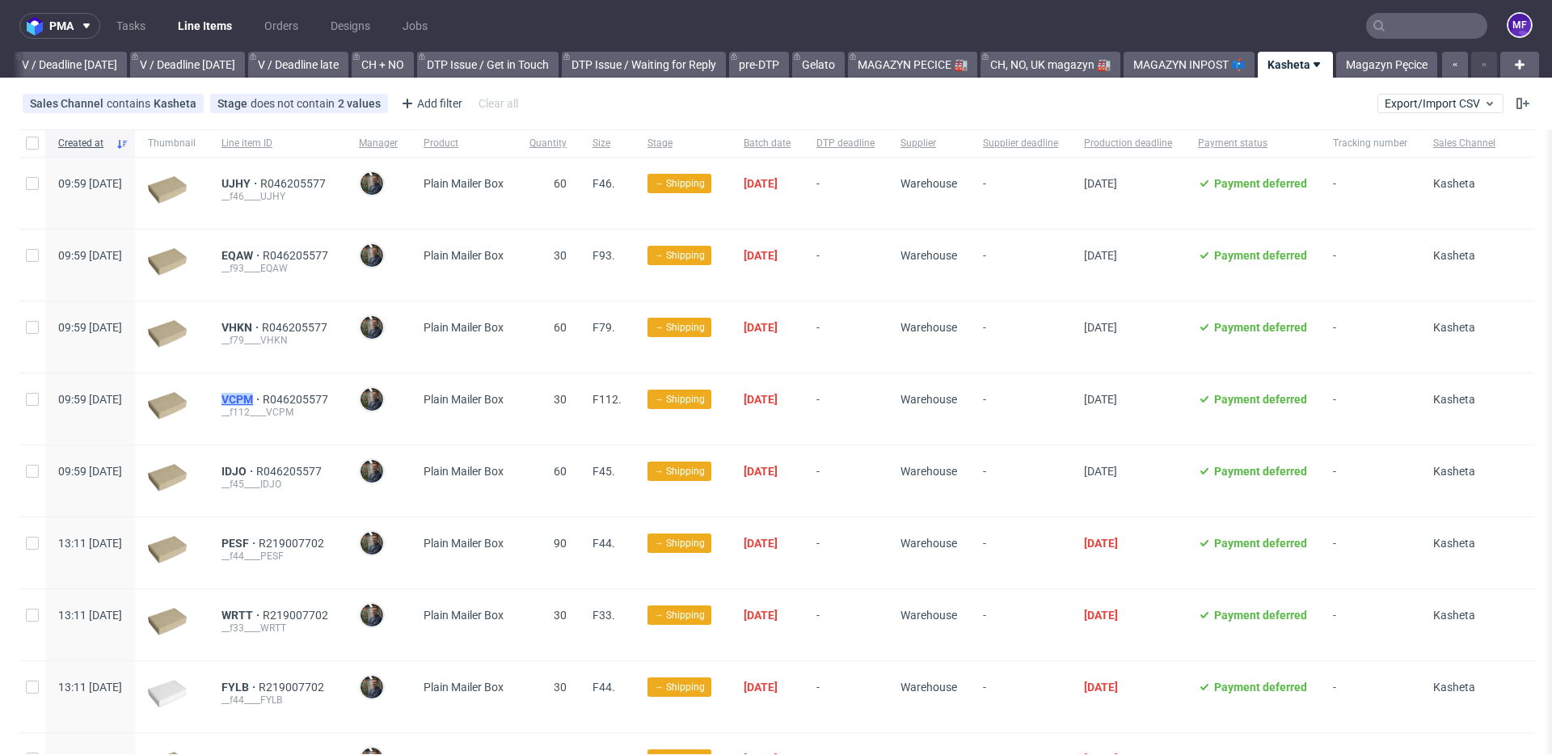
copy span "VCPM"
click at [255, 468] on div "IDJO R046205577 __f45____IDJO" at bounding box center [277, 480] width 137 height 71
drag, startPoint x: 255, startPoint y: 469, endPoint x: 288, endPoint y: 473, distance: 33.4
click at [288, 473] on div "IDJO R046205577 __f45____IDJO" at bounding box center [277, 480] width 137 height 71
copy span "IDJO"
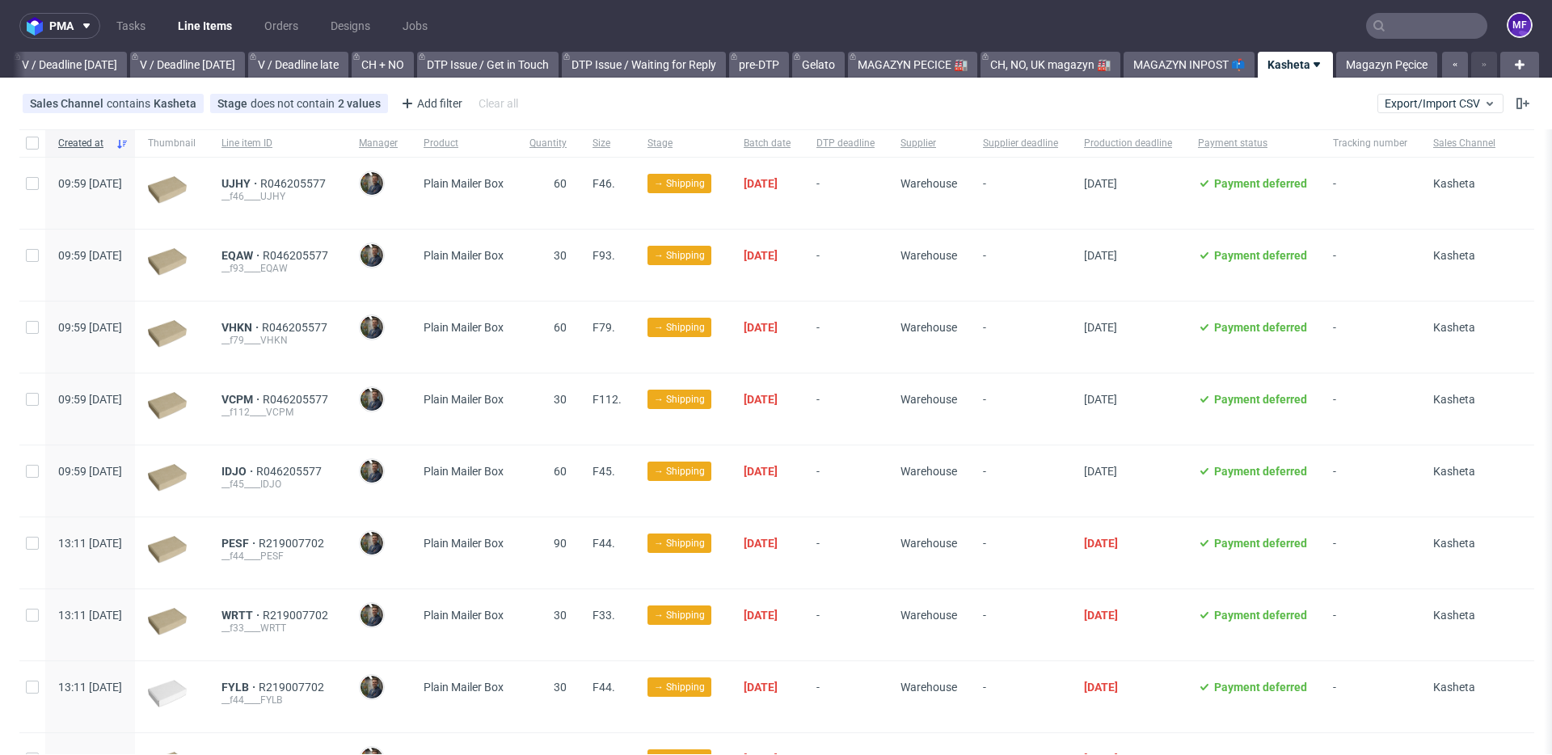
click at [411, 381] on div "[PERSON_NAME]" at bounding box center [378, 408] width 65 height 71
click at [1055, 67] on link "CH, NO, UK magazyn 🏭" at bounding box center [1050, 65] width 140 height 26
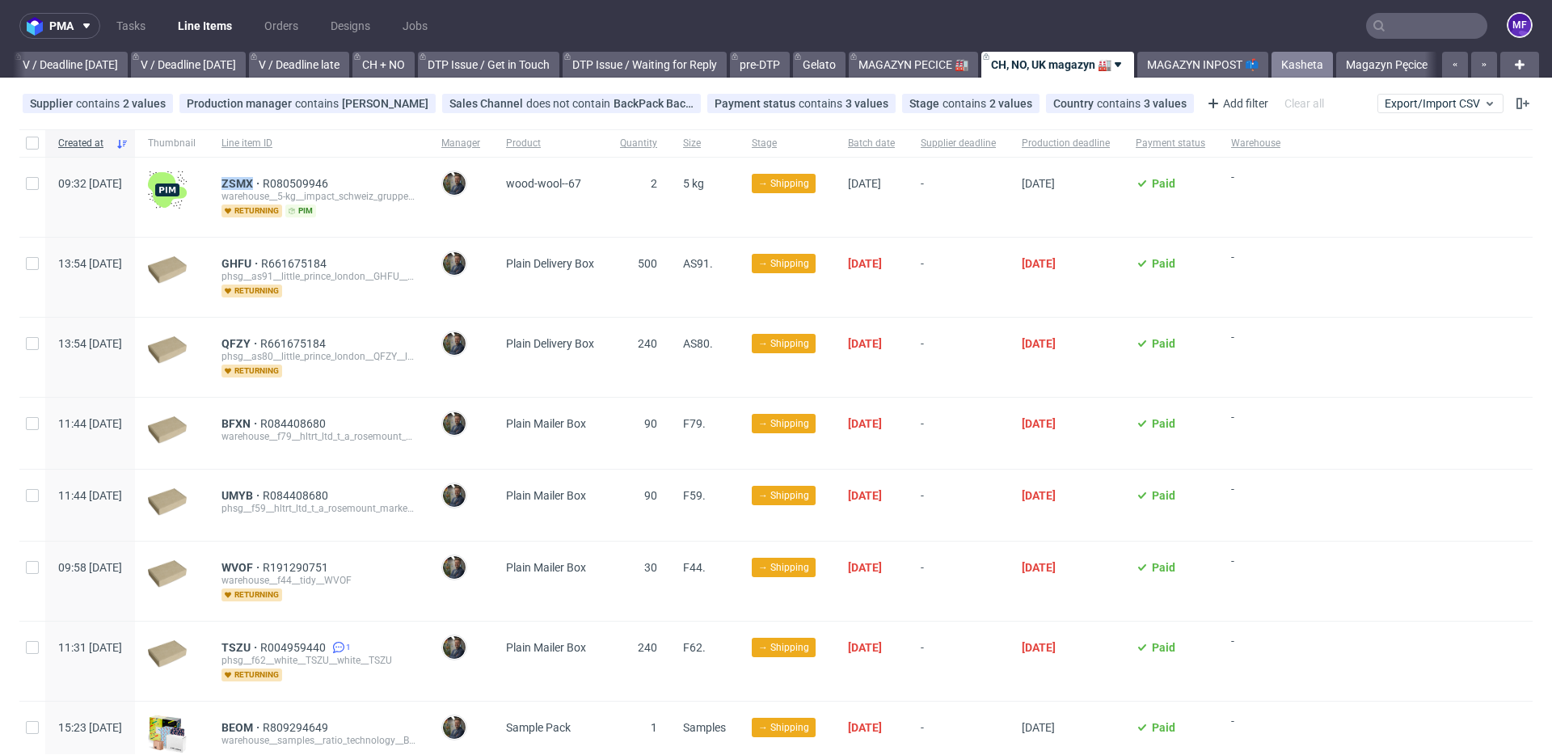
click at [1304, 61] on link "Kasheta" at bounding box center [1301, 65] width 61 height 26
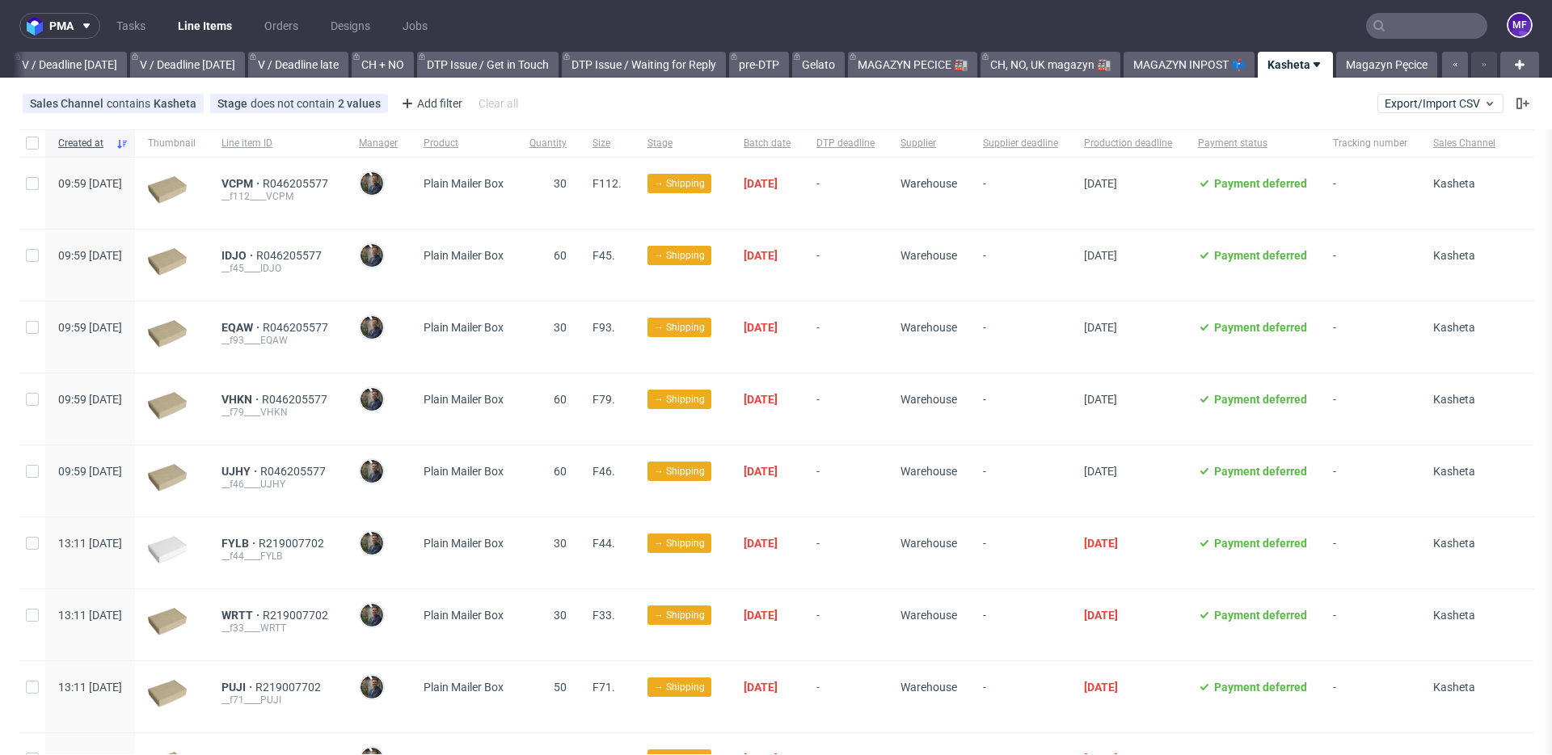
click at [411, 294] on div "[PERSON_NAME]" at bounding box center [378, 265] width 65 height 71
click at [1076, 66] on link "CH, NO, UK magazyn 🏭" at bounding box center [1050, 65] width 140 height 26
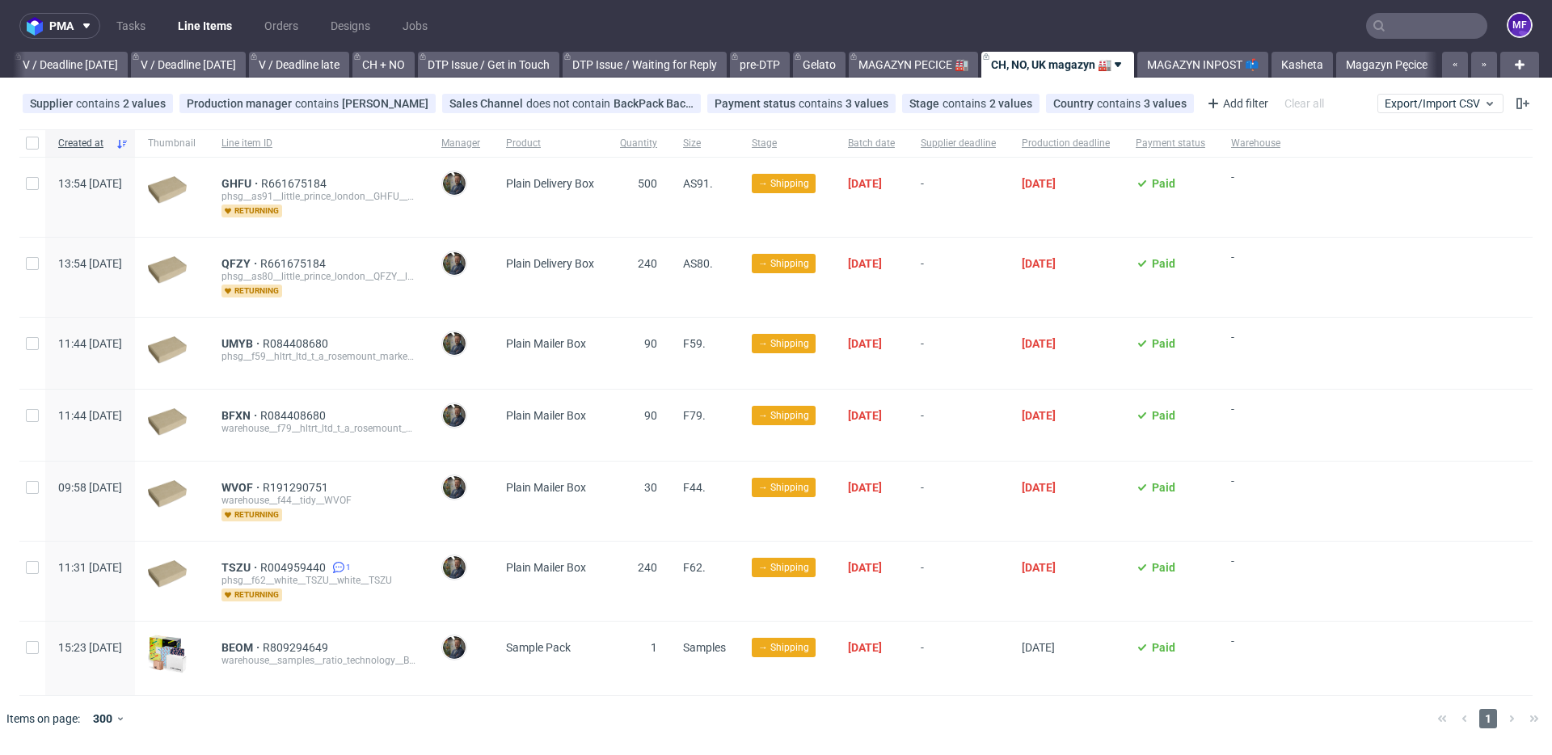
click at [415, 217] on div "GHFU R661675184 phsg__as91__little_prince_london__GHFU__little_prince_london__G…" at bounding box center [318, 197] width 194 height 40
click at [331, 541] on div "TSZU R004959440 1 phsg__f62__white__TSZU__white__TSZU returning" at bounding box center [319, 580] width 220 height 79
click at [387, 253] on div "QFZY R661675184 phsg__as80__little_prince_london__QFZY__little_prince_london__Q…" at bounding box center [319, 277] width 220 height 79
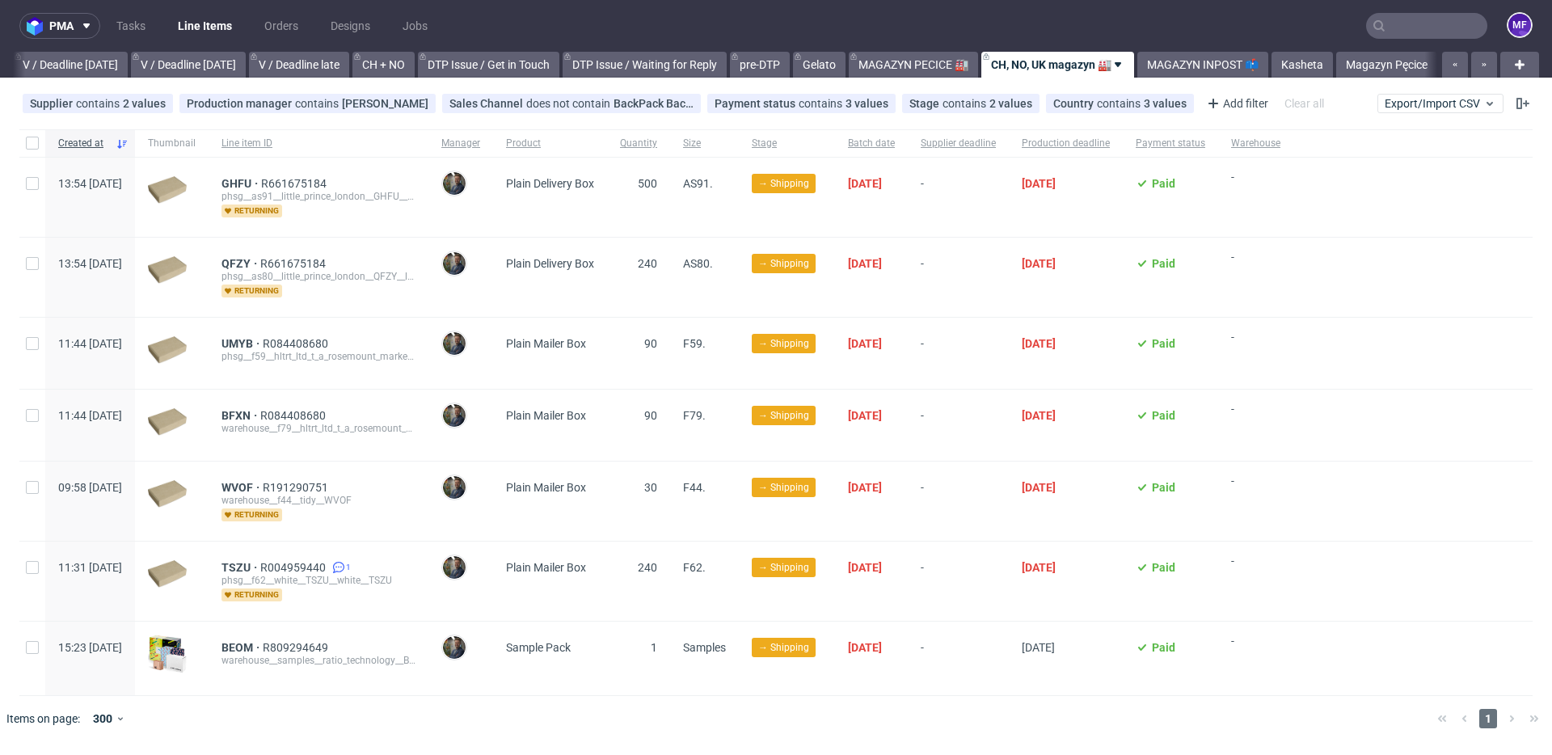
click at [562, 714] on div at bounding box center [799, 718] width 1249 height 45
drag, startPoint x: 259, startPoint y: 259, endPoint x: 301, endPoint y: 266, distance: 42.5
click at [301, 266] on div "QFZY R661675184 phsg__as80__little_prince_london__QFZY__little_prince_london__Q…" at bounding box center [319, 277] width 220 height 79
copy span "QFZY"
click at [423, 304] on div "QFZY R661675184 phsg__as80__little_prince_london__QFZY__little_prince_london__Q…" at bounding box center [319, 277] width 220 height 79
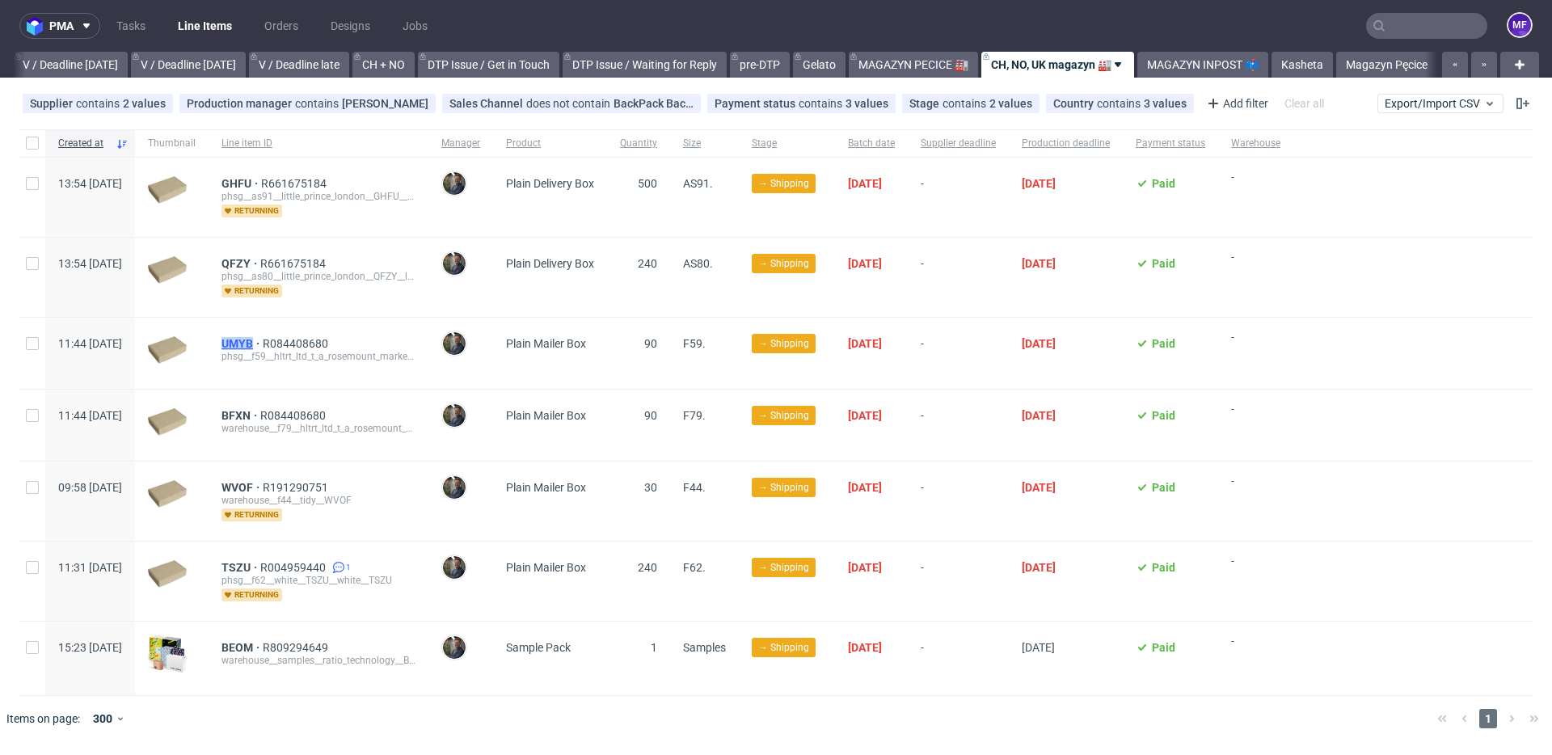
drag, startPoint x: 259, startPoint y: 342, endPoint x: 300, endPoint y: 343, distance: 40.4
click at [300, 343] on div "UMYB R084408680 phsg__f59__hltrt_ltd_t_a_rosemount_market__UMYB__hltrt_ltd_t_a_…" at bounding box center [319, 353] width 220 height 71
copy span "UMYB"
click at [382, 398] on div "BFXN R084408680 warehouse__f79__hltrt_ltd_t_a_rosemount_market__BFXN__hltrt_ltd…" at bounding box center [319, 425] width 220 height 71
drag, startPoint x: 257, startPoint y: 411, endPoint x: 266, endPoint y: 411, distance: 8.9
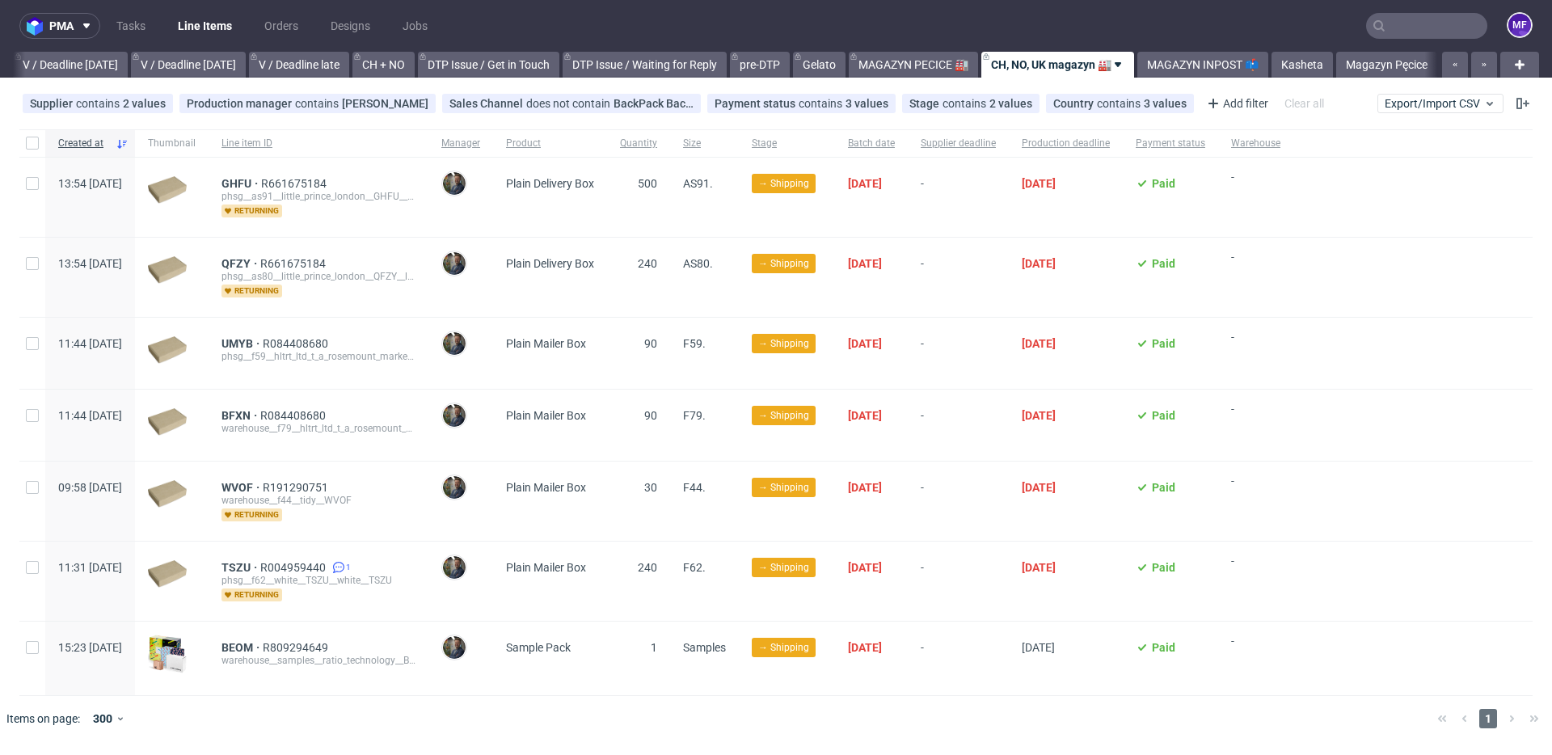
click at [266, 411] on div "BFXN R084408680 warehouse__f79__hltrt_ltd_t_a_rosemount_market__BFXN__hltrt_ltd…" at bounding box center [319, 425] width 220 height 71
click at [350, 379] on div "UMYB R084408680 phsg__f59__hltrt_ltd_t_a_rosemount_market__UMYB__hltrt_ltd_t_a_…" at bounding box center [319, 353] width 220 height 71
drag, startPoint x: 260, startPoint y: 412, endPoint x: 295, endPoint y: 415, distance: 34.8
click at [295, 415] on div "BFXN R084408680 warehouse__f79__hltrt_ltd_t_a_rosemount_market__BFXN__hltrt_ltd…" at bounding box center [319, 425] width 220 height 71
copy span "BFXN"
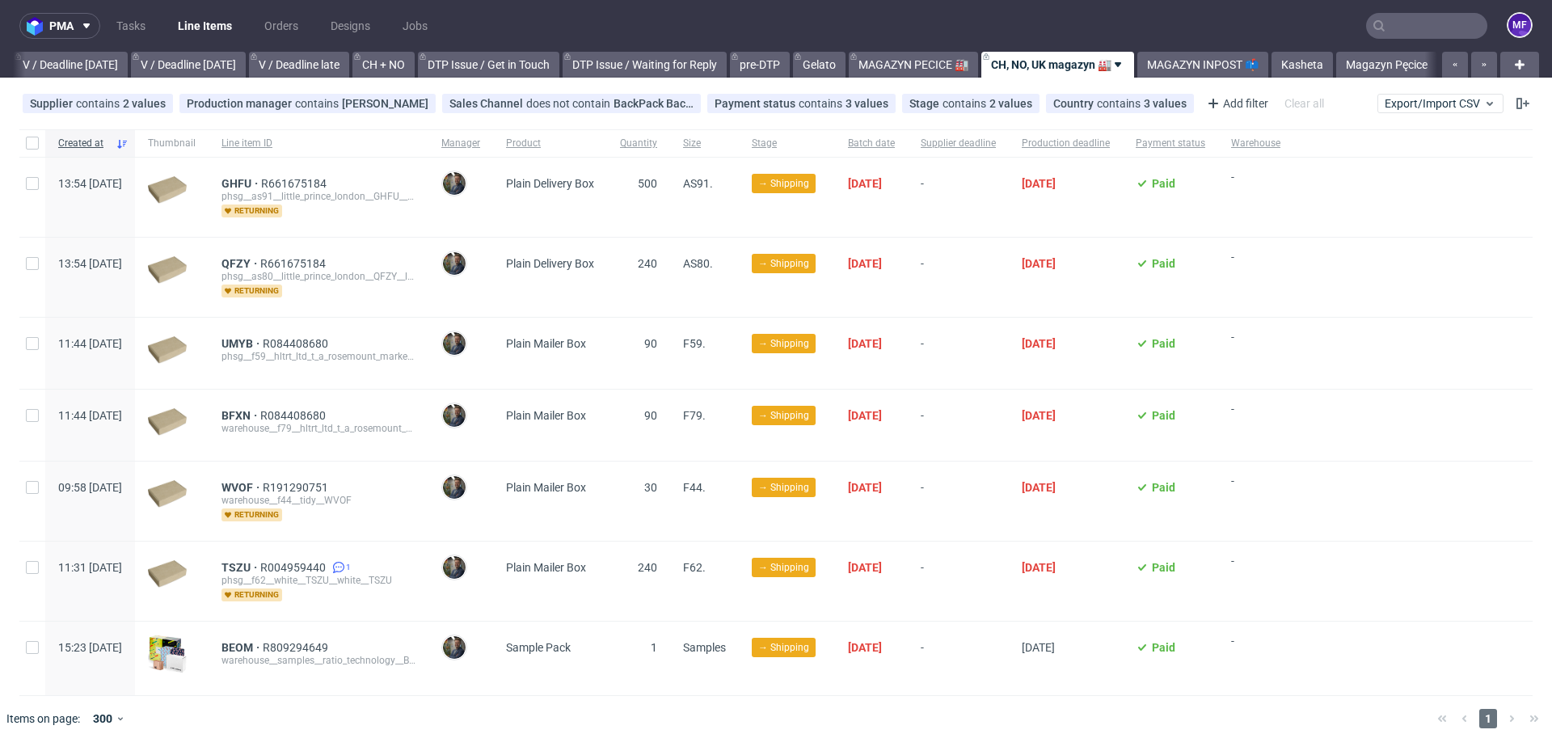
click at [423, 456] on div "BFXN R084408680 warehouse__f79__hltrt_ltd_t_a_rosemount_market__BFXN__hltrt_ltd…" at bounding box center [319, 425] width 220 height 71
drag, startPoint x: 258, startPoint y: 482, endPoint x: 300, endPoint y: 487, distance: 42.2
click at [300, 487] on div "WVOF R191290751 warehouse__f44__tidy__WVOF returning" at bounding box center [319, 500] width 220 height 79
copy span "WVOF"
drag, startPoint x: 263, startPoint y: 566, endPoint x: 299, endPoint y: 568, distance: 36.4
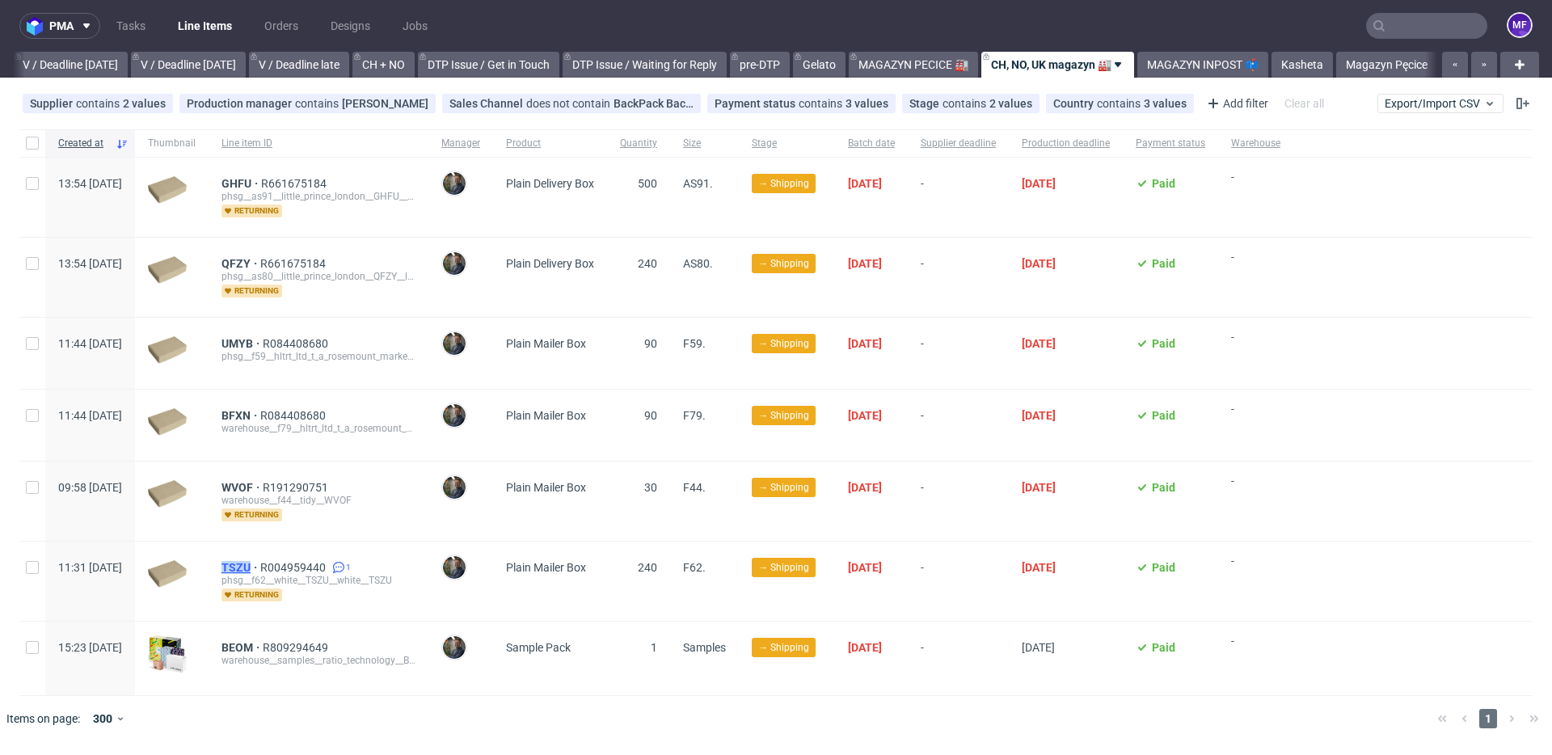
click at [299, 568] on div "TSZU R004959440 1 phsg__f62__white__TSZU__white__TSZU returning" at bounding box center [319, 580] width 220 height 79
click at [346, 626] on div "BEOM R809294649 warehouse__samples__ratio_technology__BEOM" at bounding box center [319, 658] width 220 height 74
drag, startPoint x: 261, startPoint y: 644, endPoint x: 299, endPoint y: 647, distance: 38.1
click at [299, 647] on div "BEOM R809294649 warehouse__samples__ratio_technology__BEOM" at bounding box center [319, 658] width 220 height 74
click at [931, 63] on link "MAGAZYN PECICE 🏭" at bounding box center [913, 65] width 129 height 26
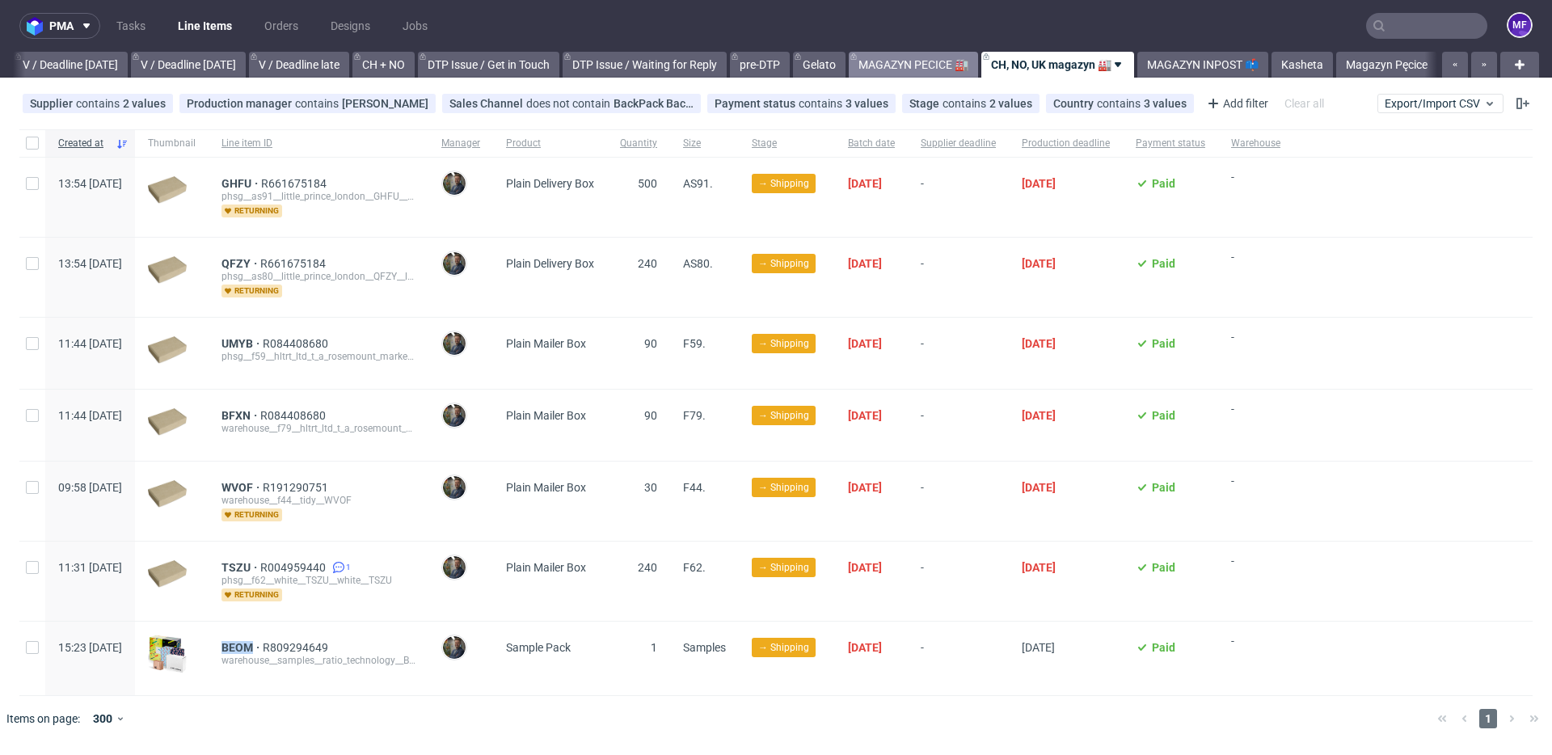
scroll to position [0, 2029]
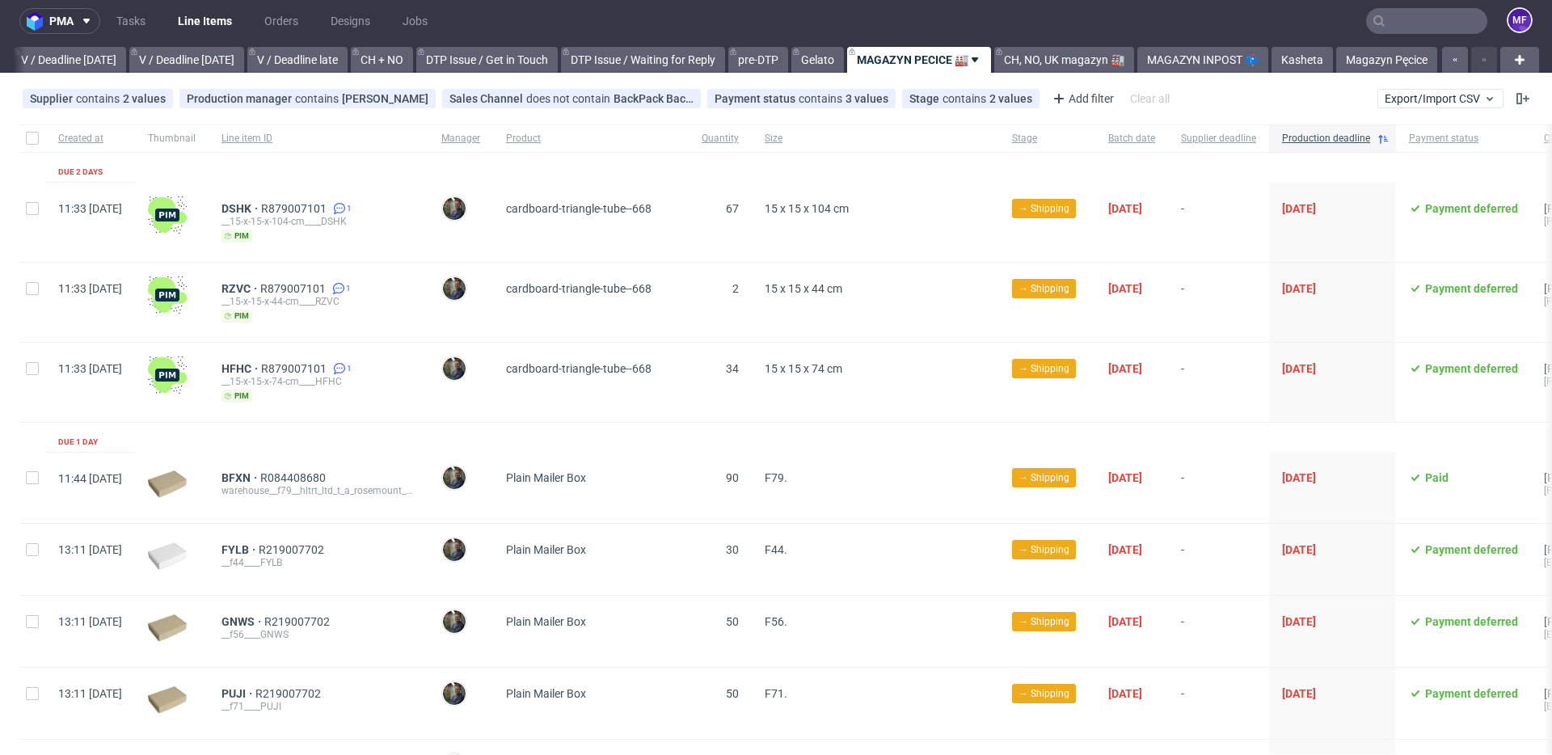
scroll to position [0, 0]
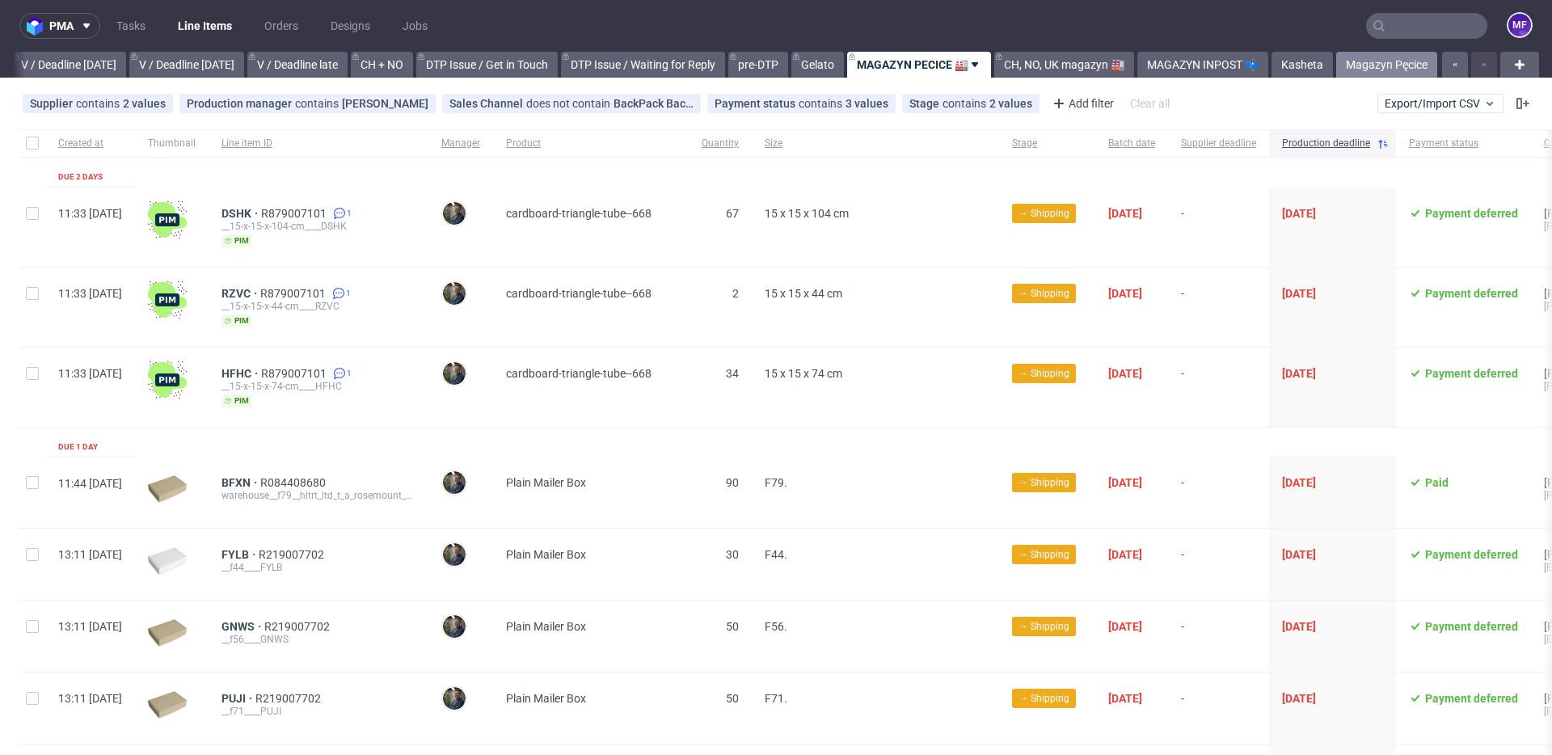
click at [1359, 63] on link "Magazyn Pęcice" at bounding box center [1386, 65] width 101 height 26
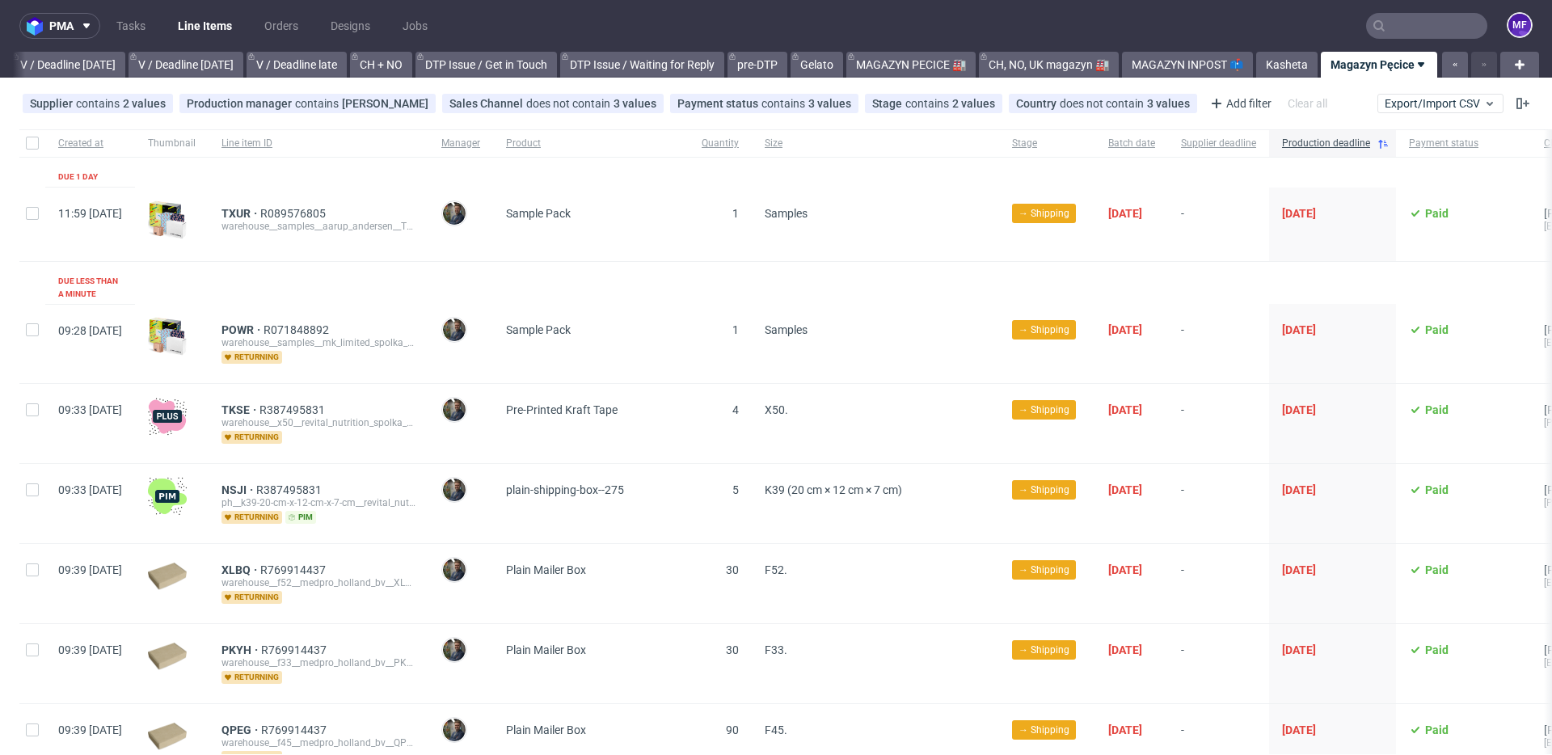
drag, startPoint x: 265, startPoint y: 211, endPoint x: 295, endPoint y: 212, distance: 29.9
click at [295, 212] on div "TXUR R089576805 warehouse__samples__aarup_andersen__TXUR" at bounding box center [319, 224] width 220 height 74
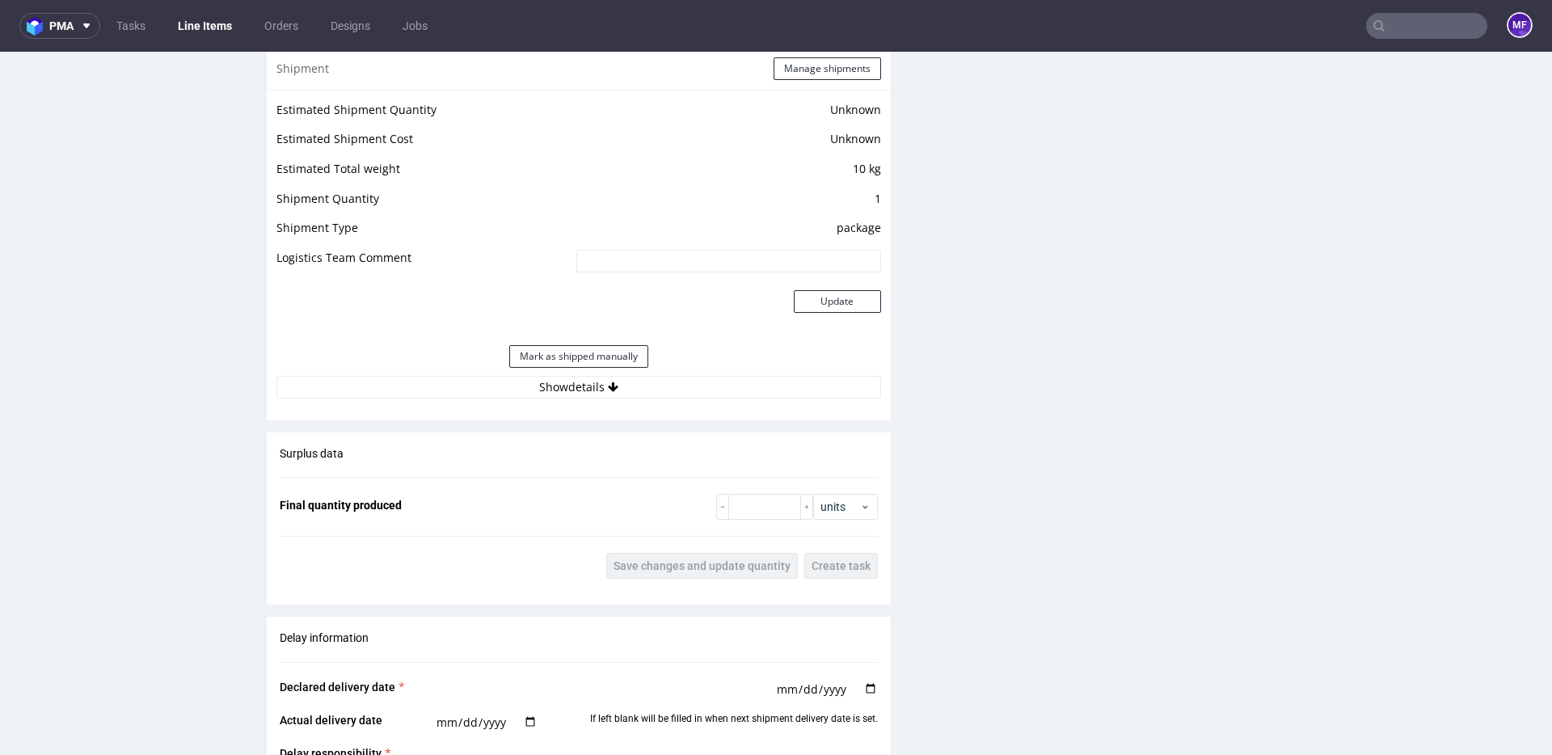
scroll to position [1340, 0]
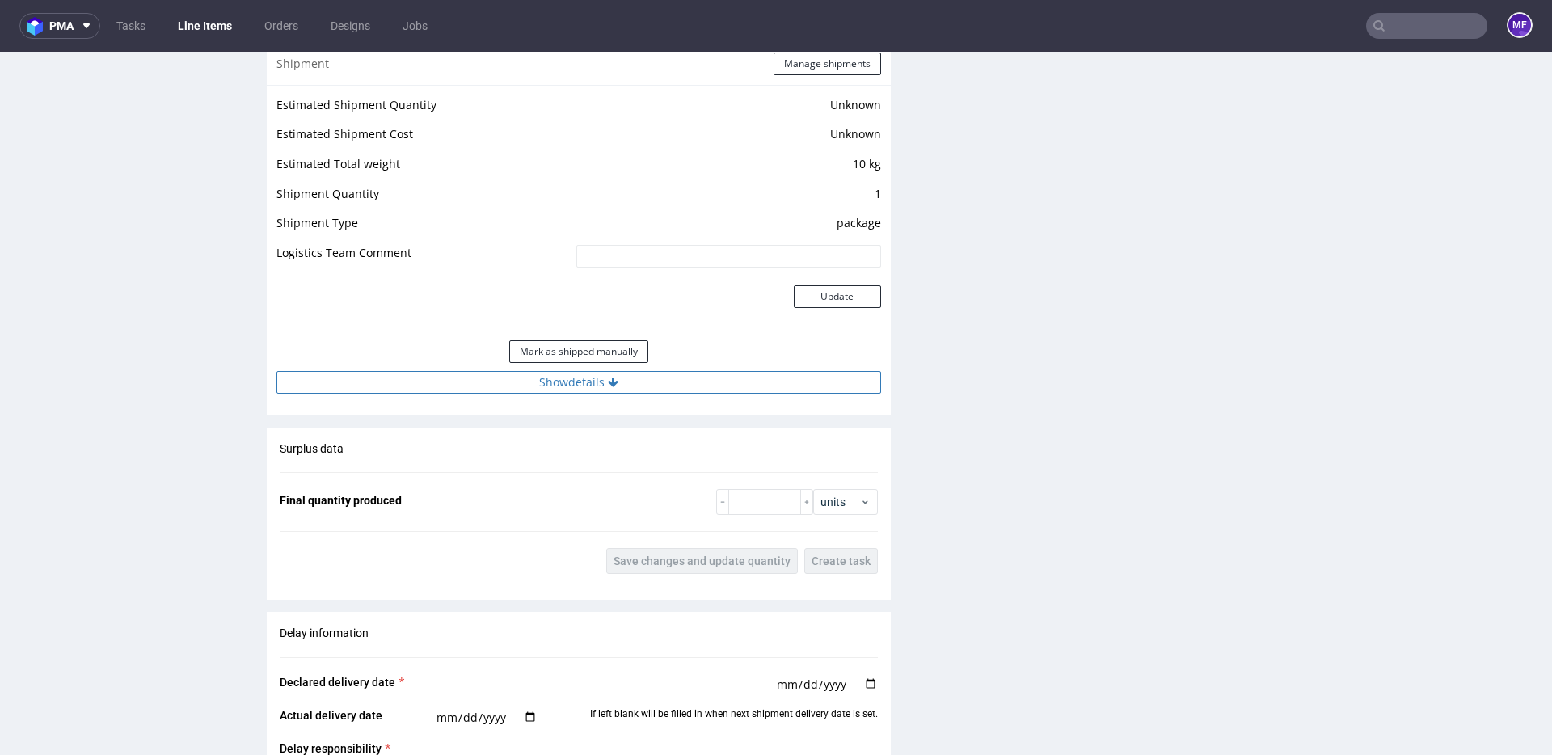
drag, startPoint x: 602, startPoint y: 382, endPoint x: 633, endPoint y: 390, distance: 31.6
click at [602, 382] on button "Show details" at bounding box center [578, 382] width 605 height 23
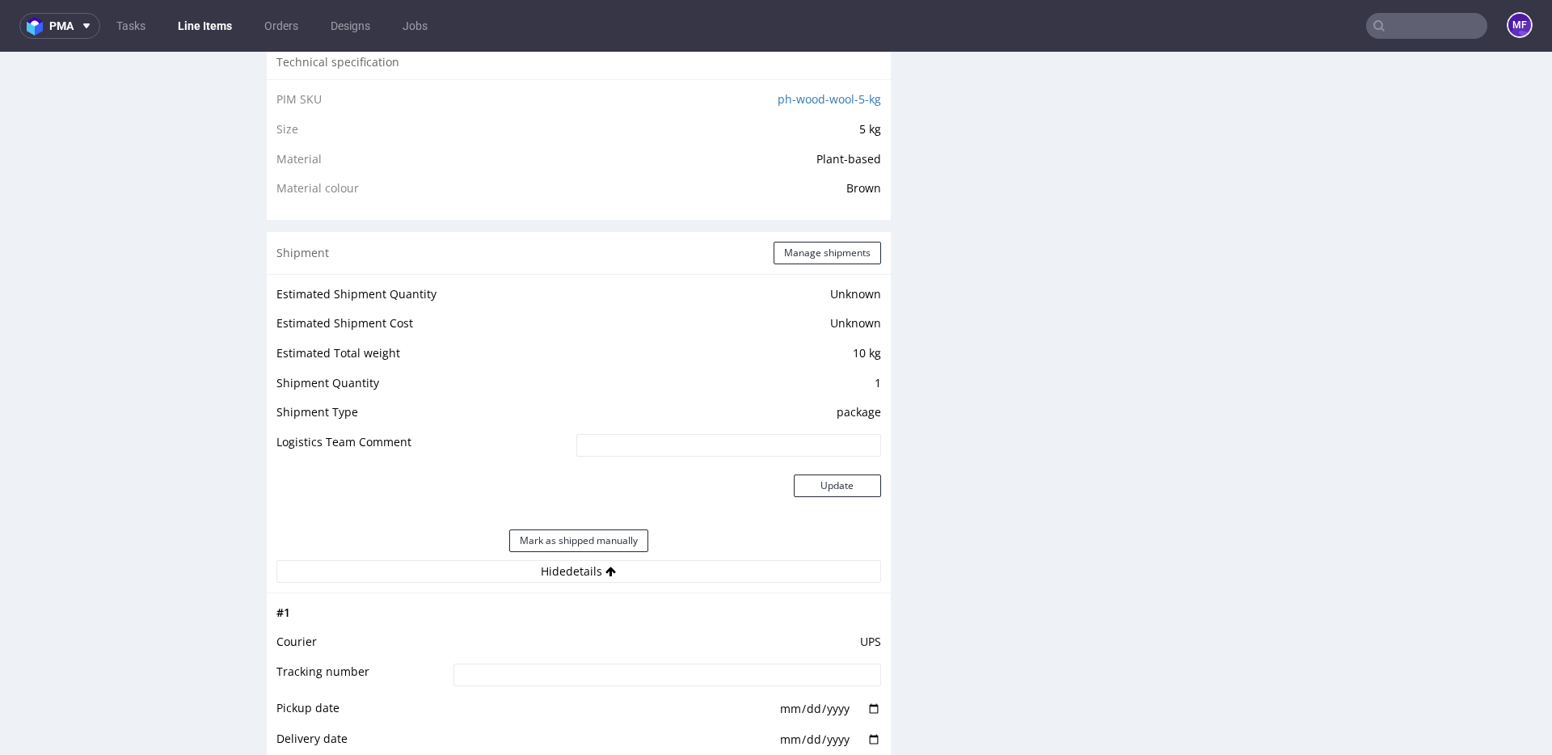
scroll to position [1152, 0]
click at [784, 255] on button "Manage shipments" at bounding box center [826, 252] width 107 height 23
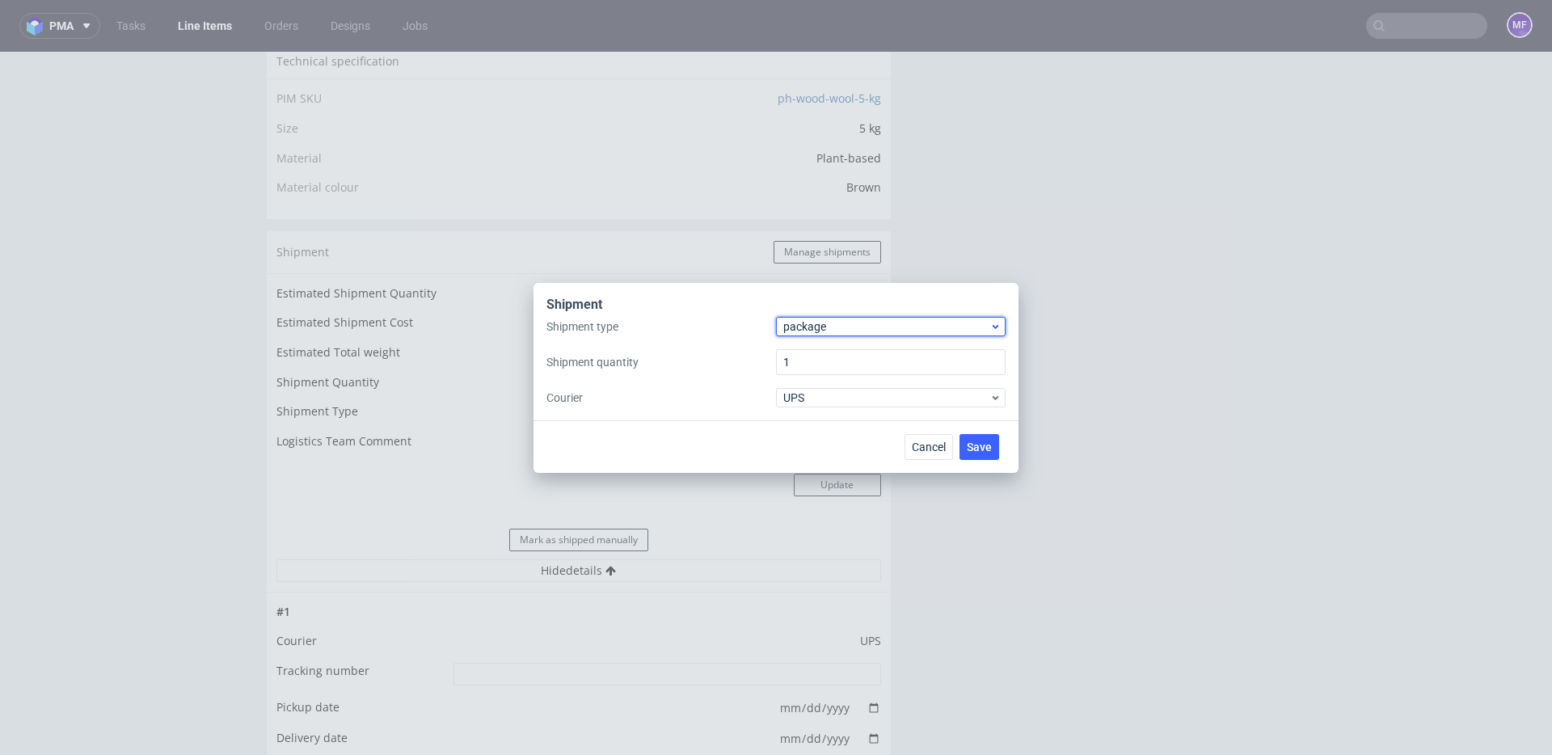
click at [826, 322] on span "package" at bounding box center [886, 326] width 206 height 16
click at [827, 348] on div "pallet" at bounding box center [890, 360] width 217 height 29
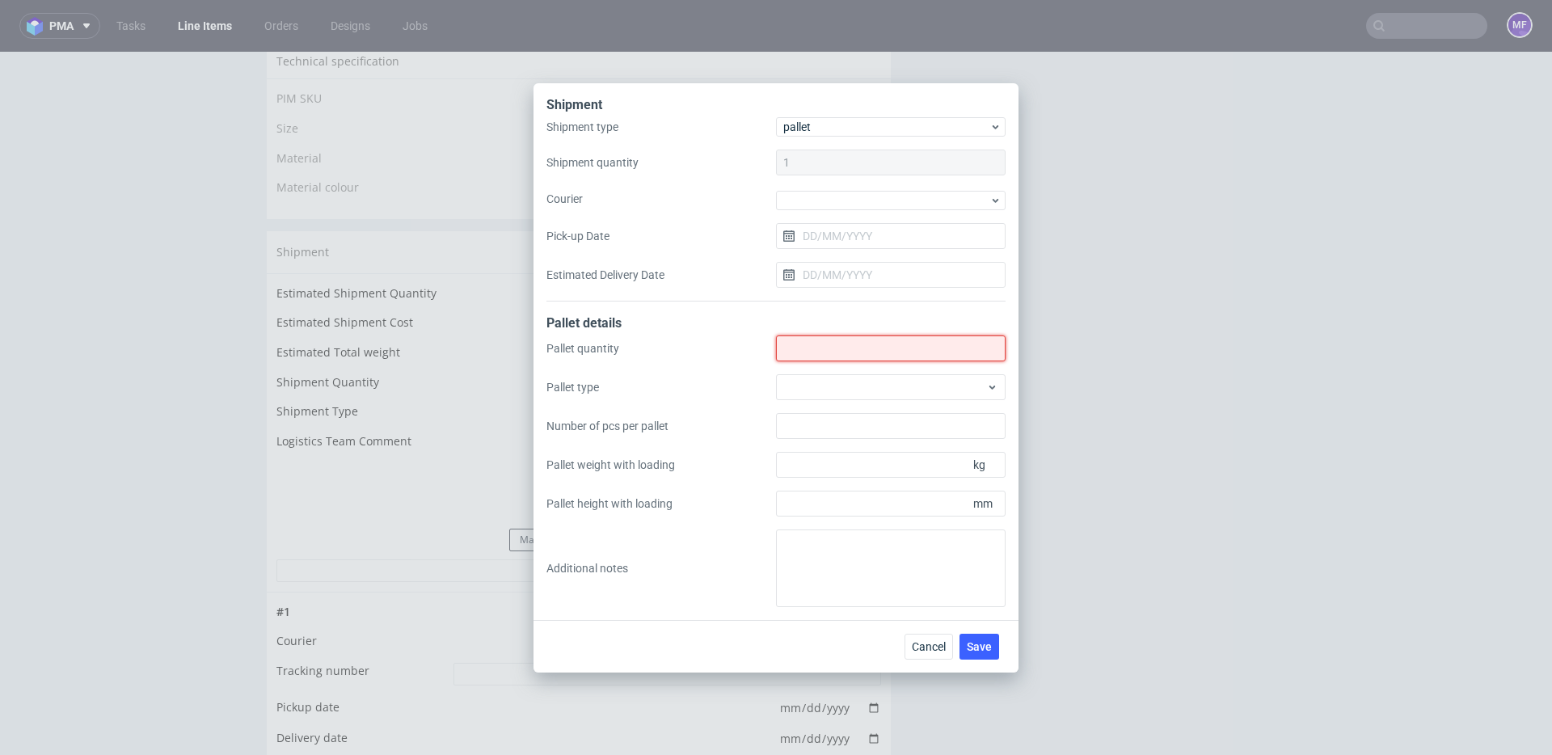
click at [828, 350] on input "Shipment type" at bounding box center [891, 348] width 230 height 26
click at [815, 340] on input "Shipment type" at bounding box center [891, 348] width 230 height 26
type input "1"
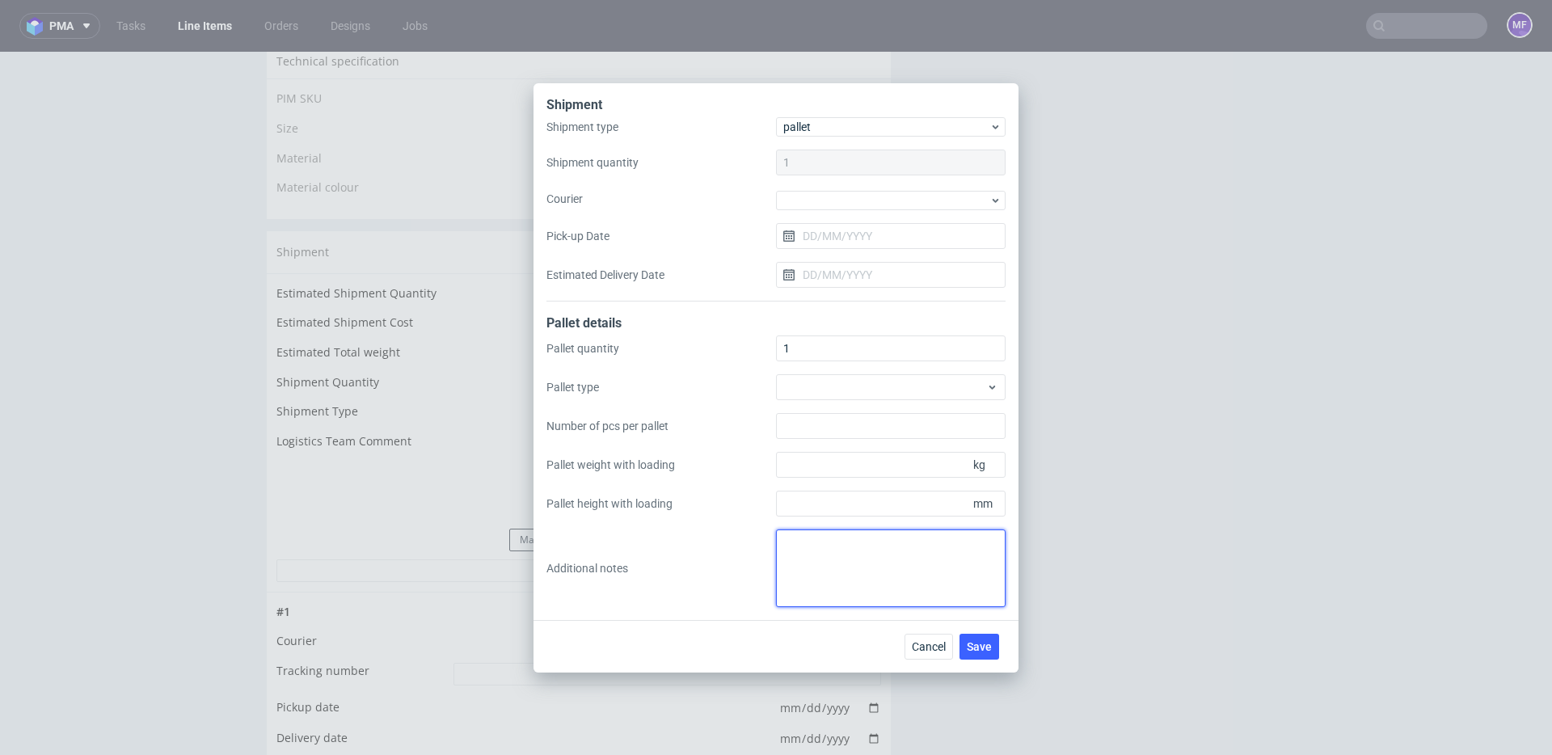
click at [829, 540] on textarea at bounding box center [891, 568] width 230 height 78
paste textarea "80x50x50 7"
type textarea "1 paczka UPS do CH: 80x50x50 7kg proforma w kom"
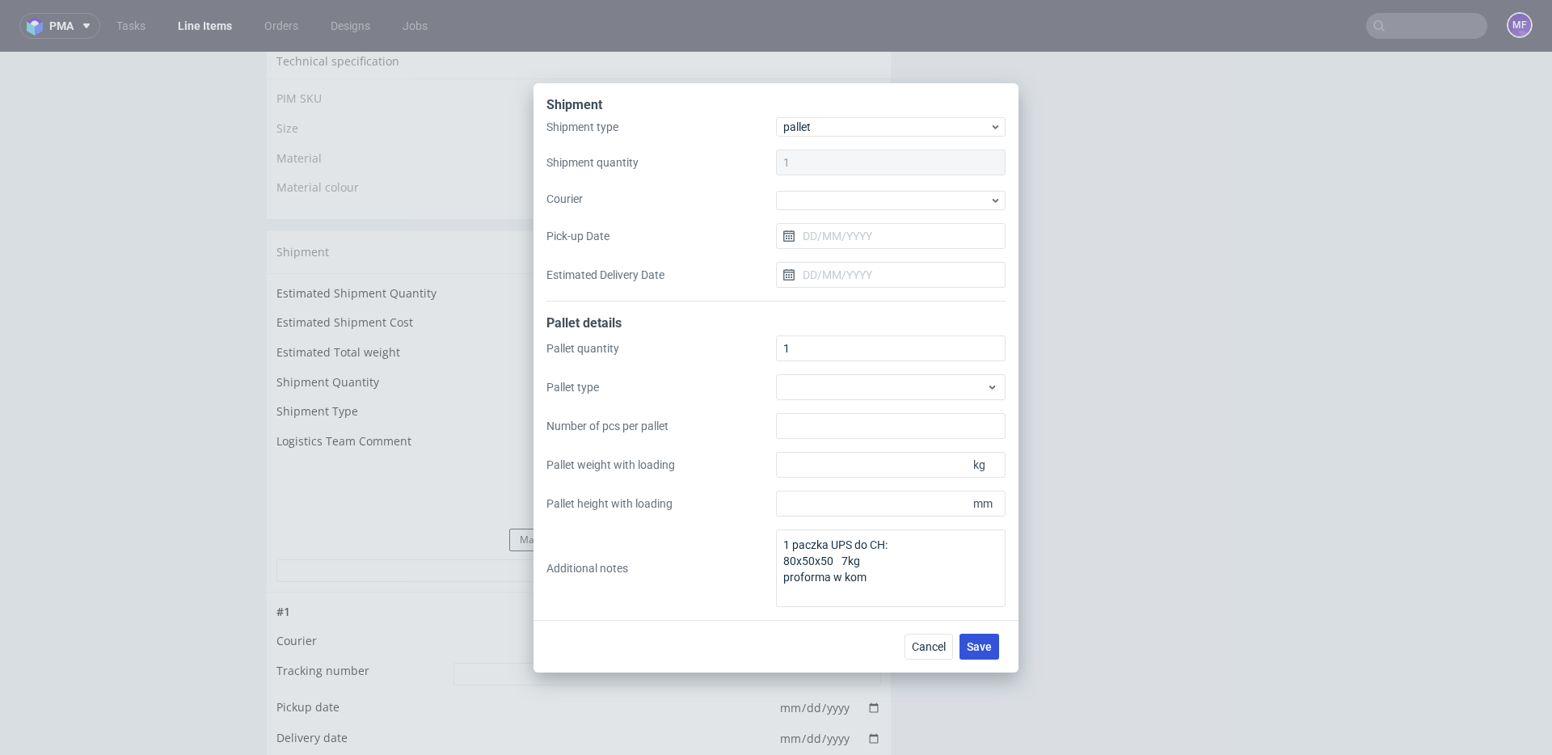
click at [974, 642] on span "Save" at bounding box center [979, 646] width 25 height 11
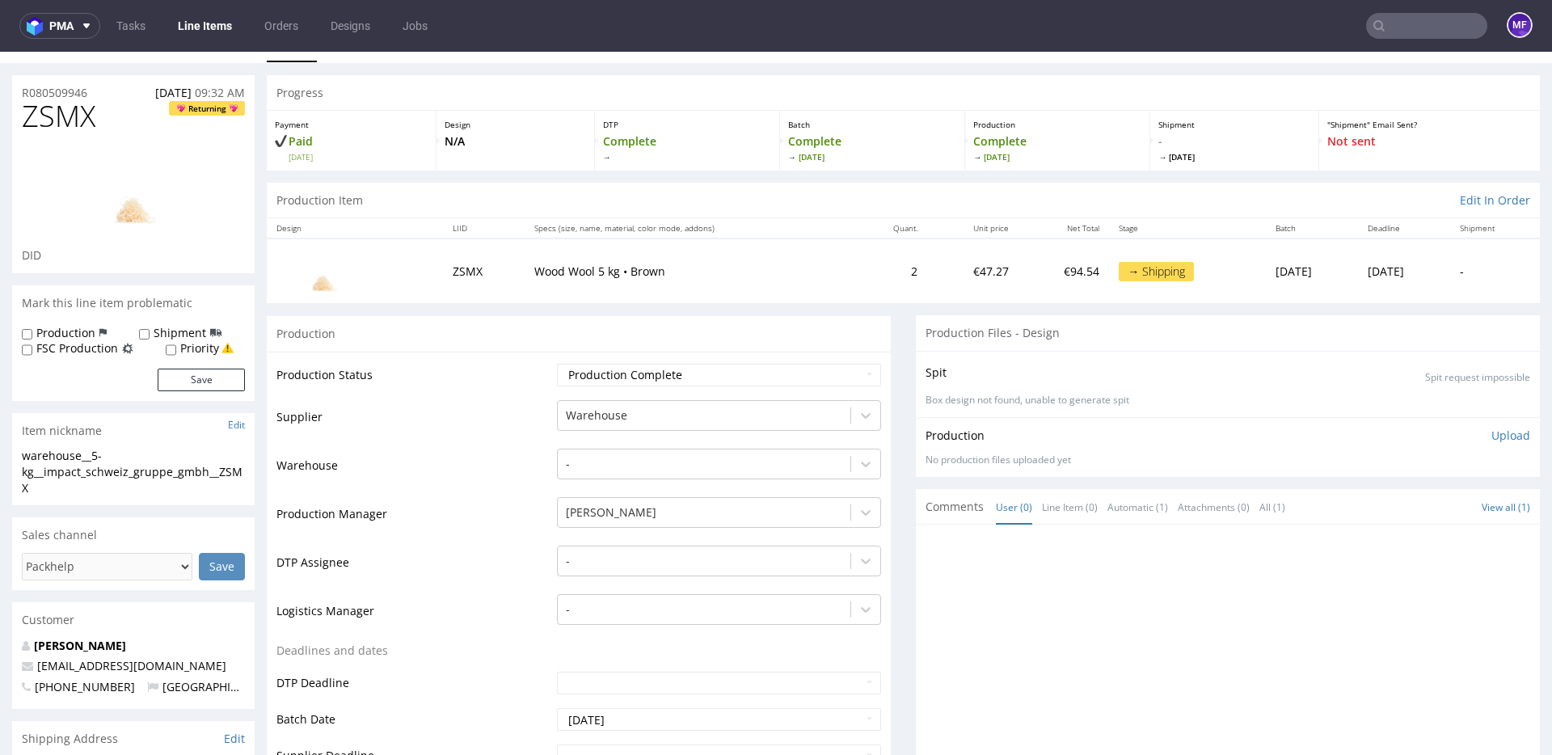
scroll to position [459, 0]
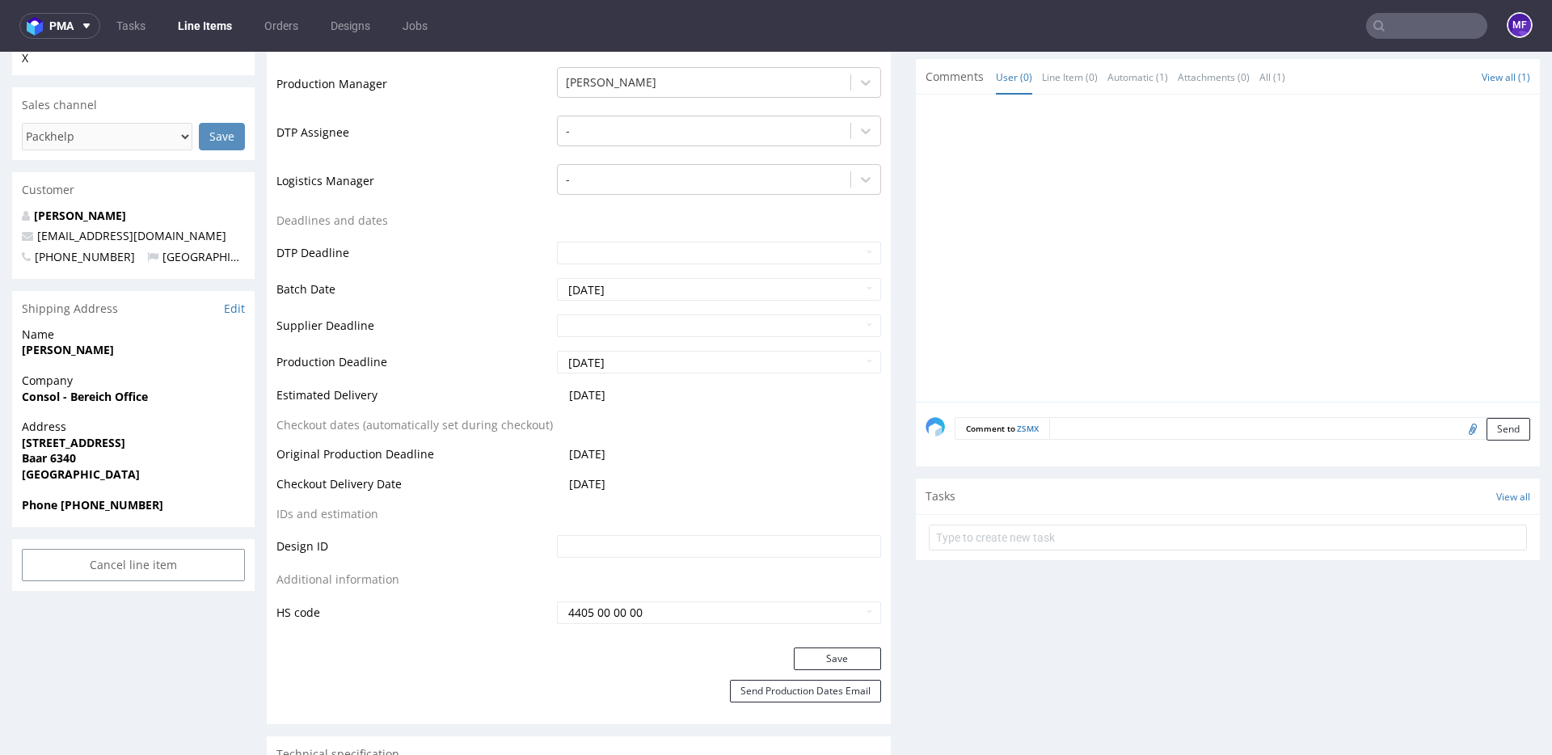
click at [1459, 428] on input "file" at bounding box center [1470, 428] width 23 height 21
type input "C:\fakepath\proforma-invoice-fp2025-10-55.pdf"
click at [1499, 422] on button "Send" at bounding box center [1508, 429] width 44 height 23
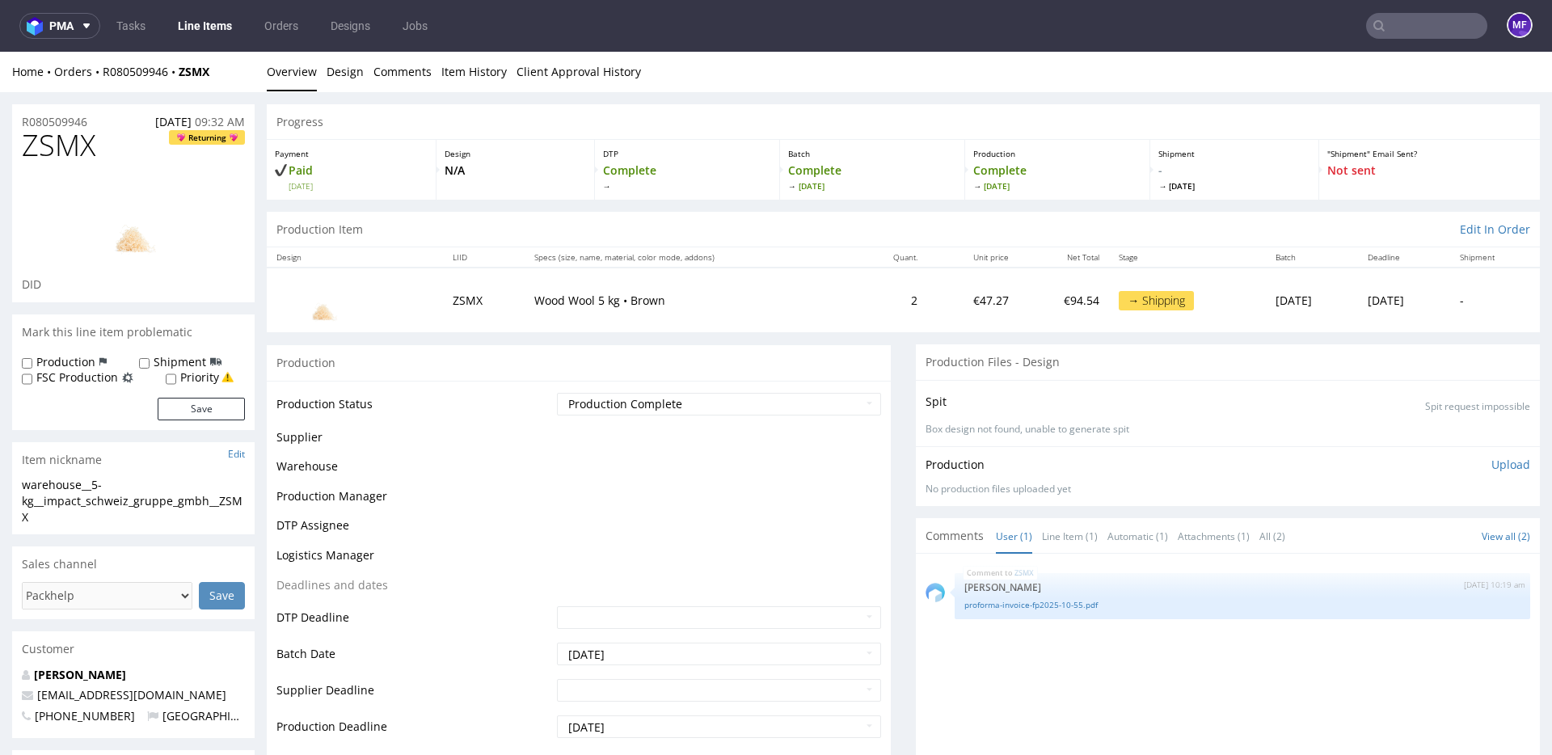
scroll to position [0, 0]
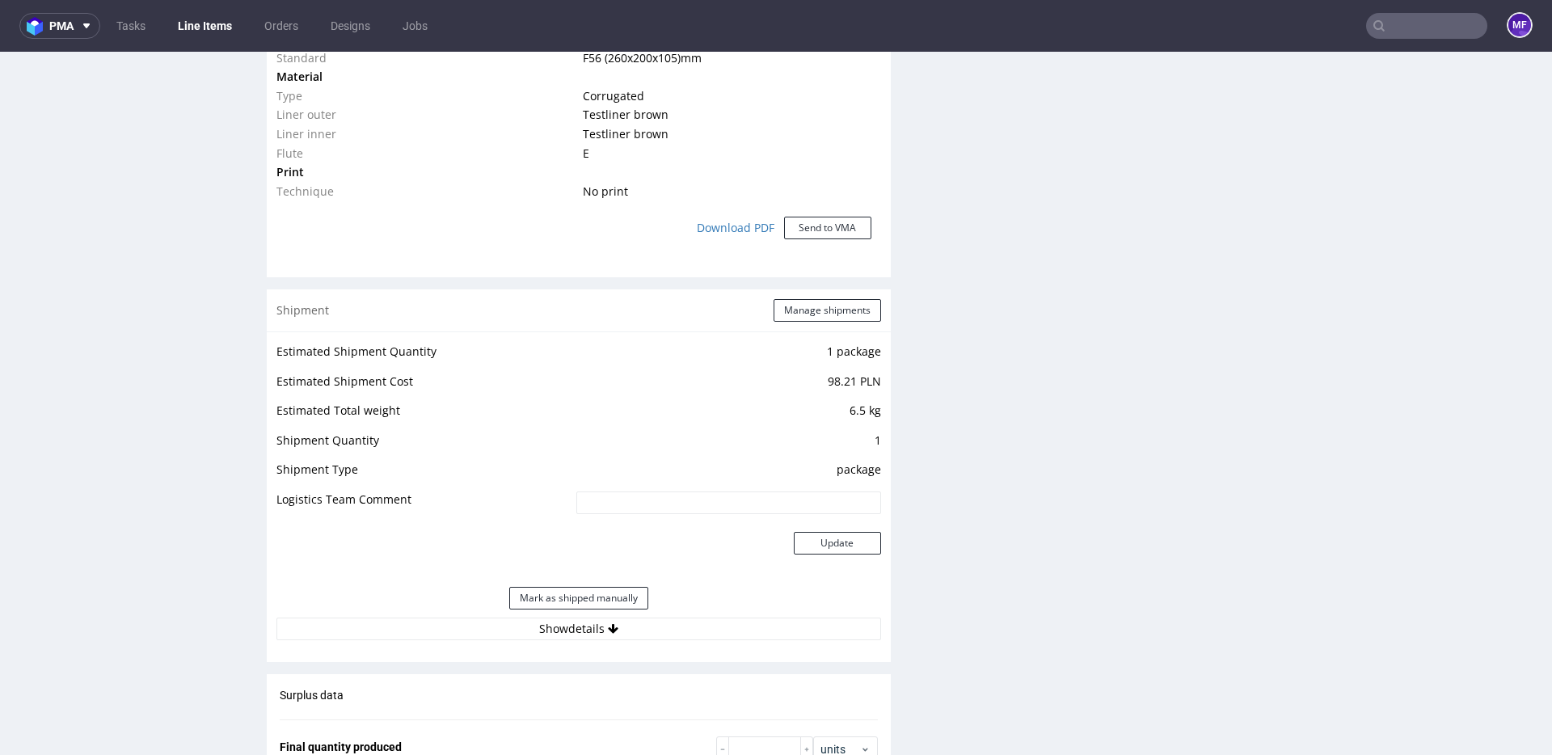
scroll to position [1365, 0]
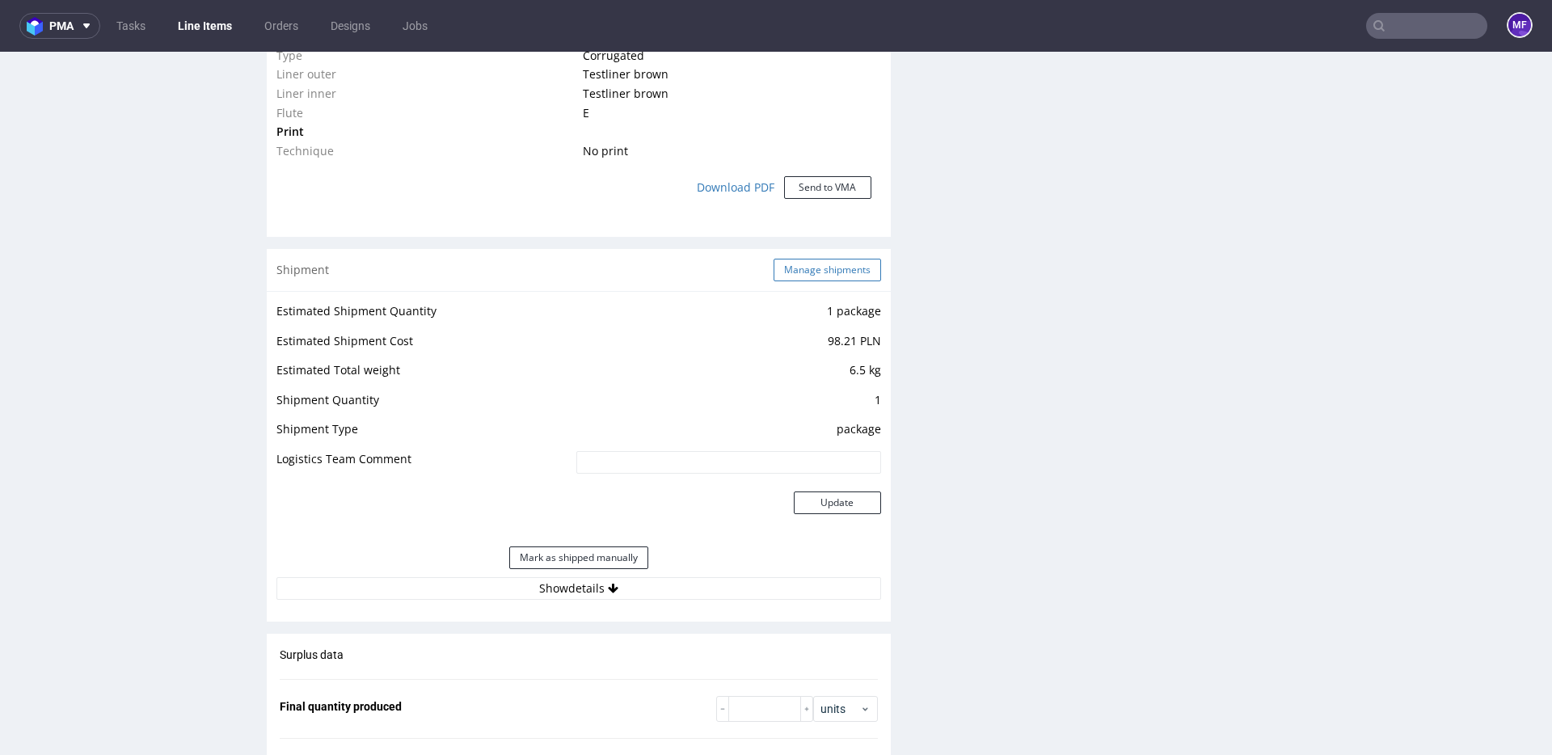
click at [793, 268] on button "Manage shipments" at bounding box center [826, 270] width 107 height 23
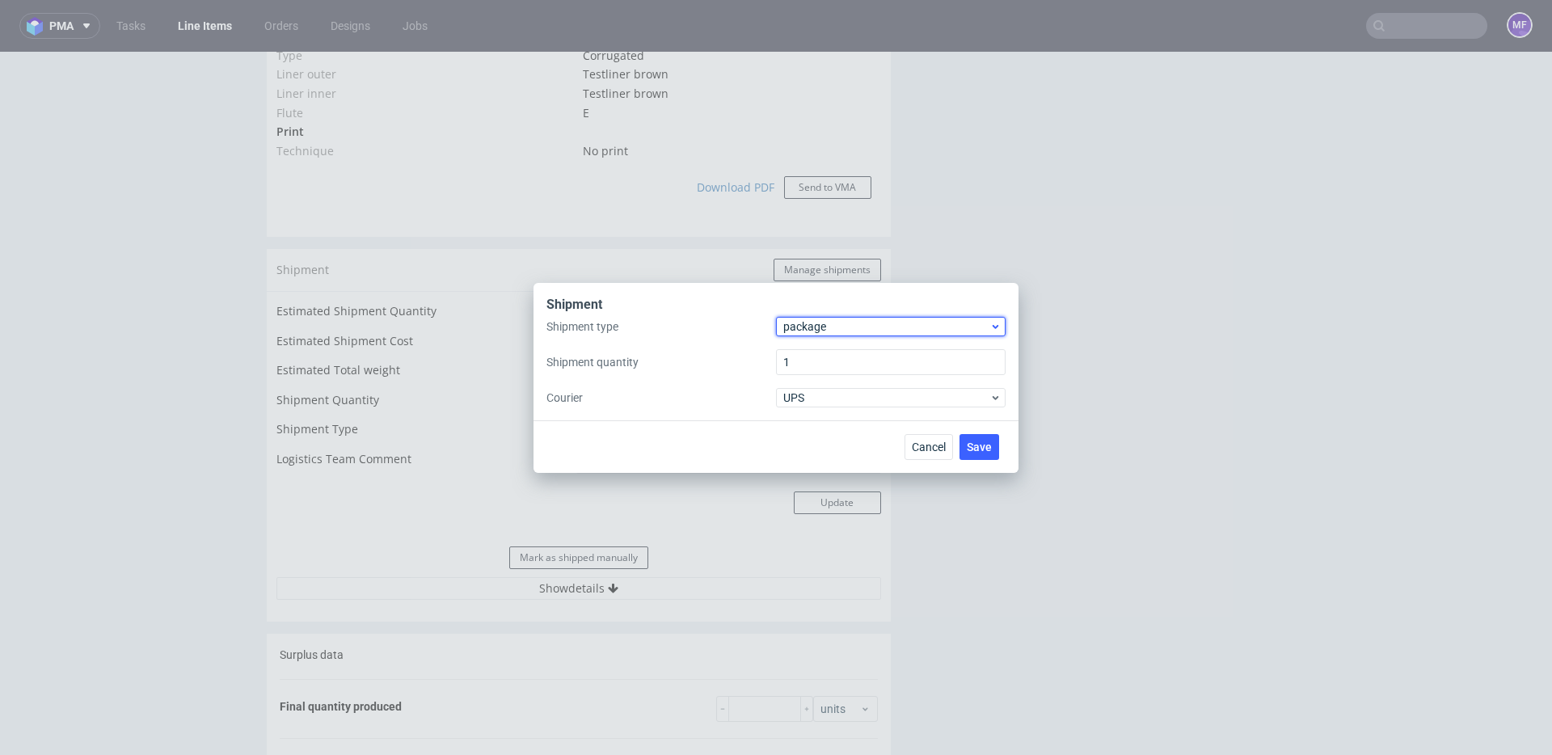
click at [832, 322] on span "package" at bounding box center [886, 326] width 206 height 16
click at [816, 348] on div "pallet" at bounding box center [890, 360] width 217 height 29
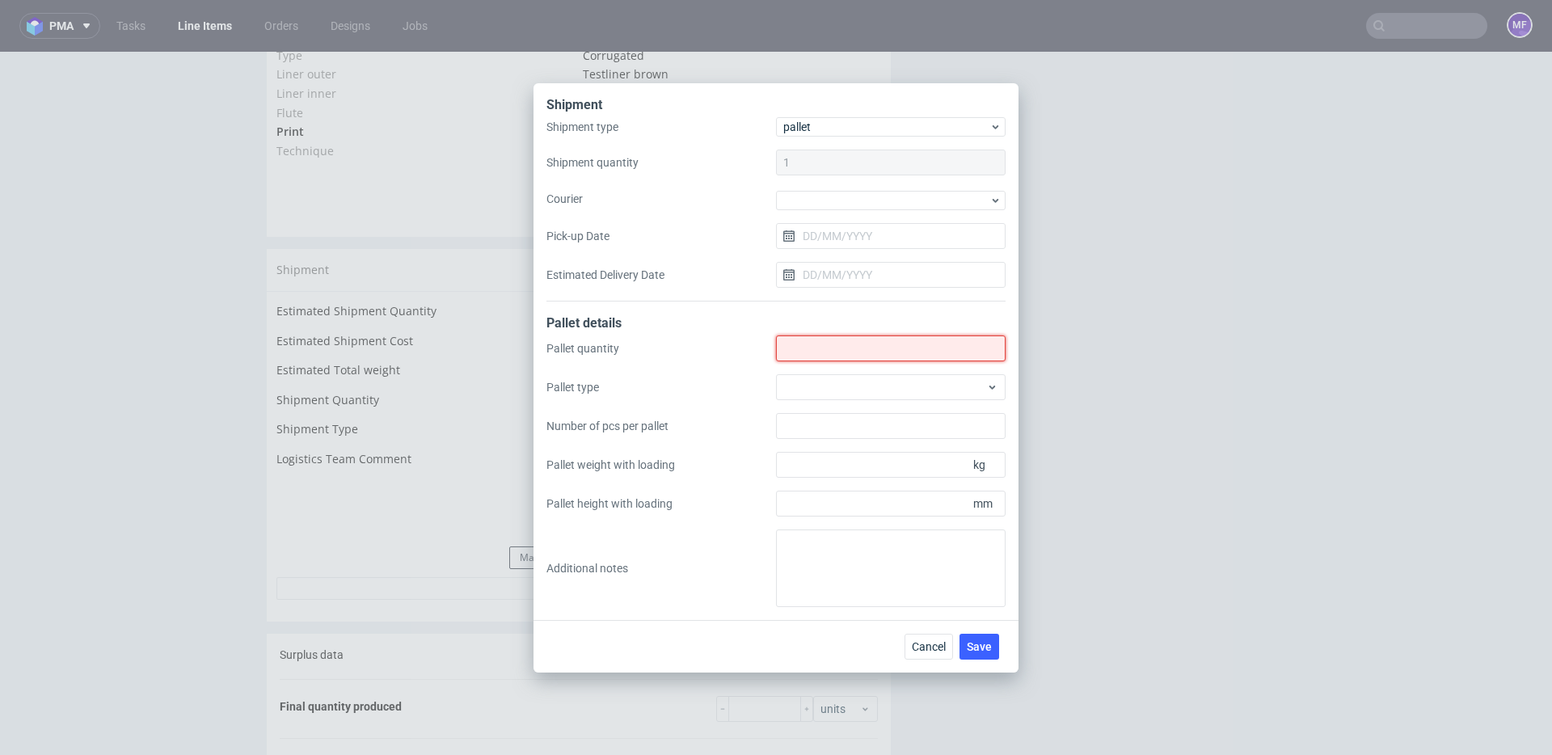
click at [811, 344] on input "Shipment type" at bounding box center [891, 348] width 230 height 26
type input "1"
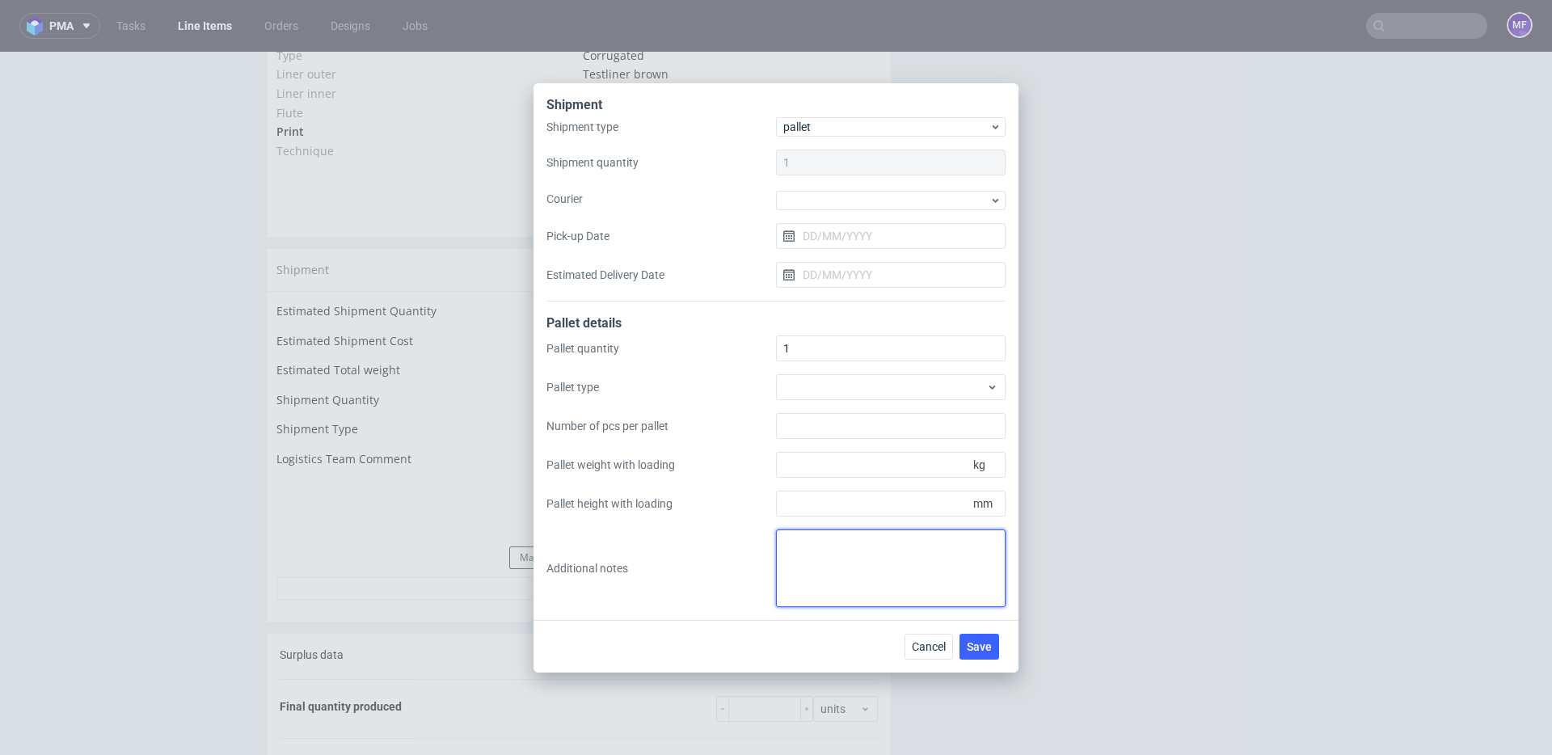
click at [810, 543] on textarea at bounding box center [891, 568] width 230 height 78
type textarea "Kasheta white label:"
click at [943, 647] on span "Cancel" at bounding box center [929, 646] width 34 height 11
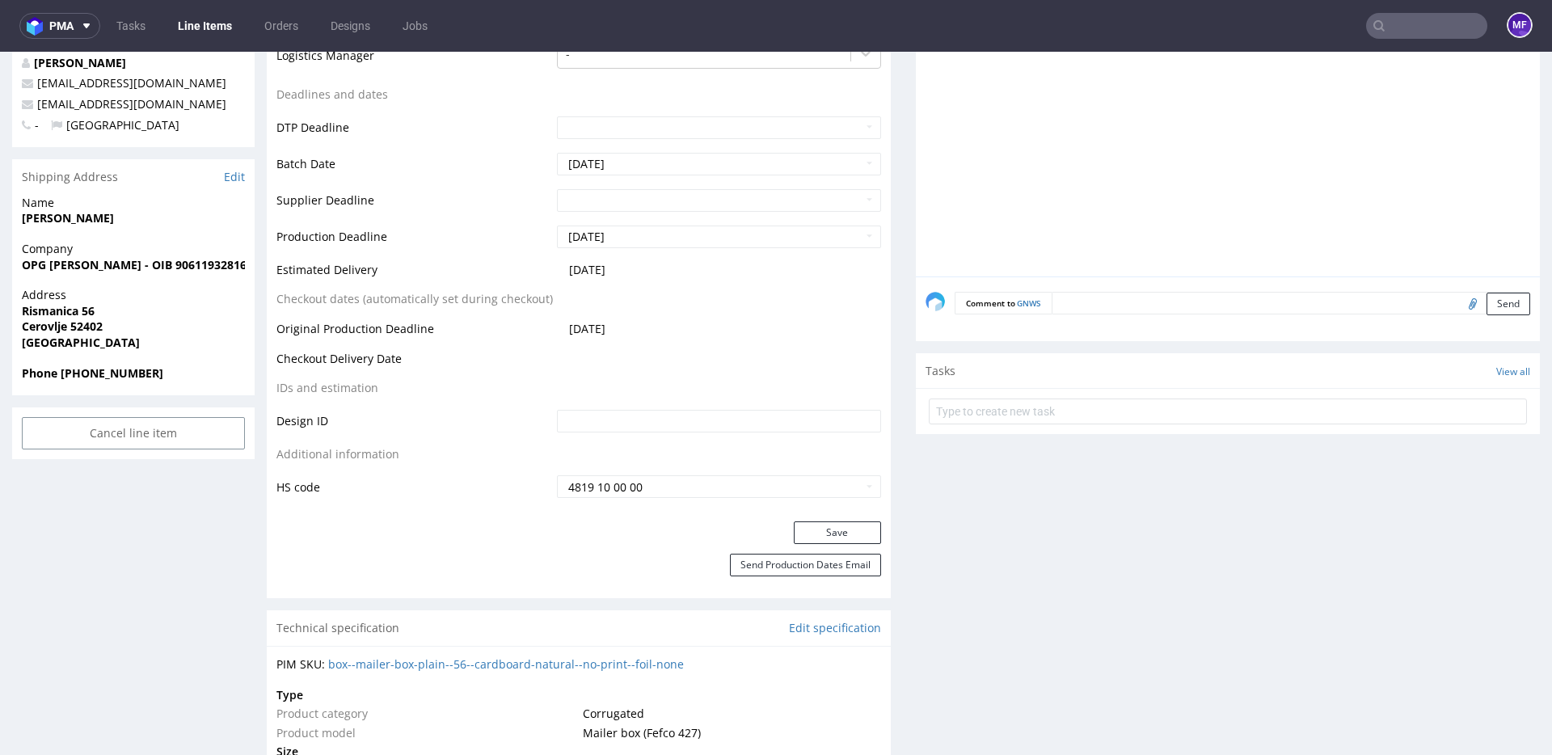
scroll to position [0, 0]
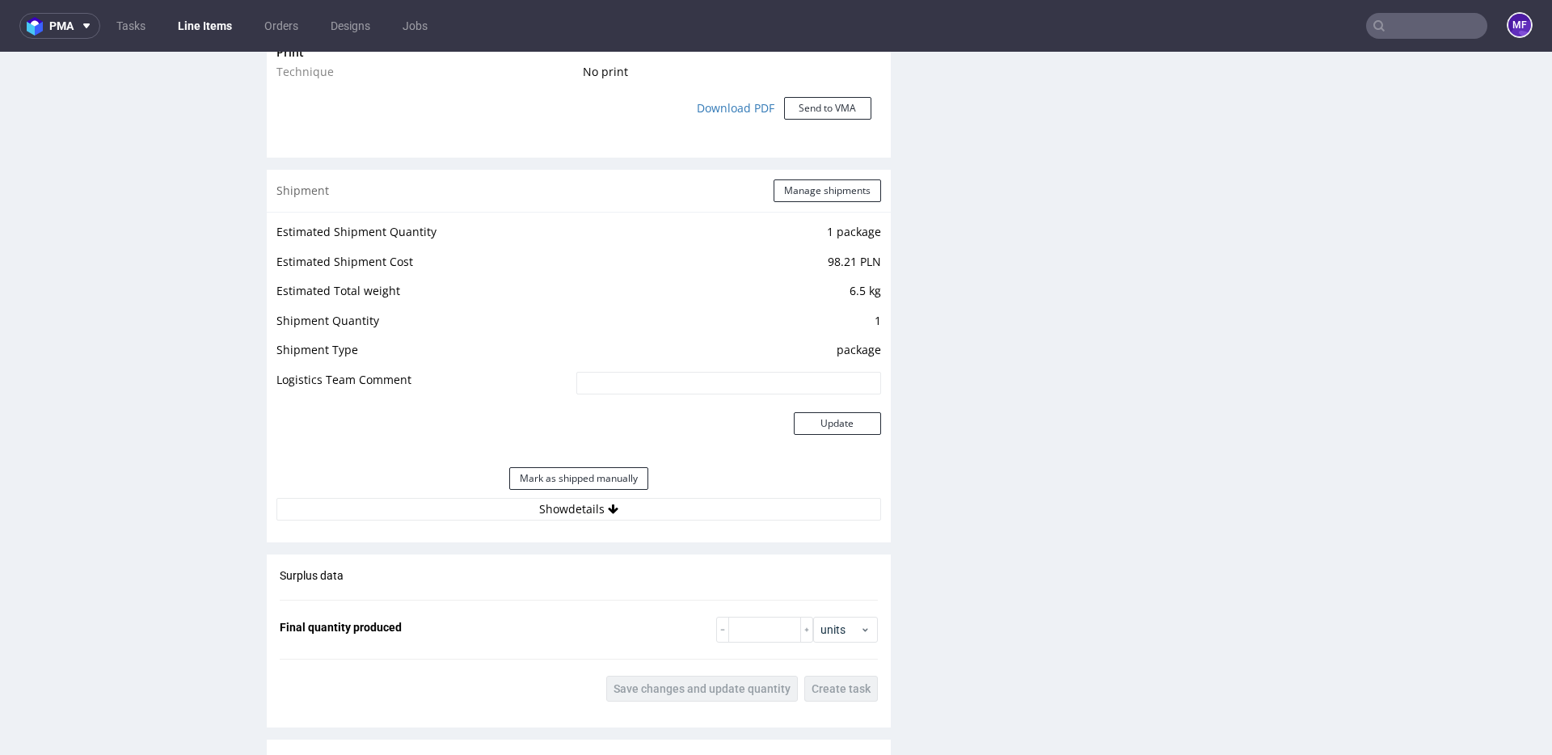
scroll to position [1439, 0]
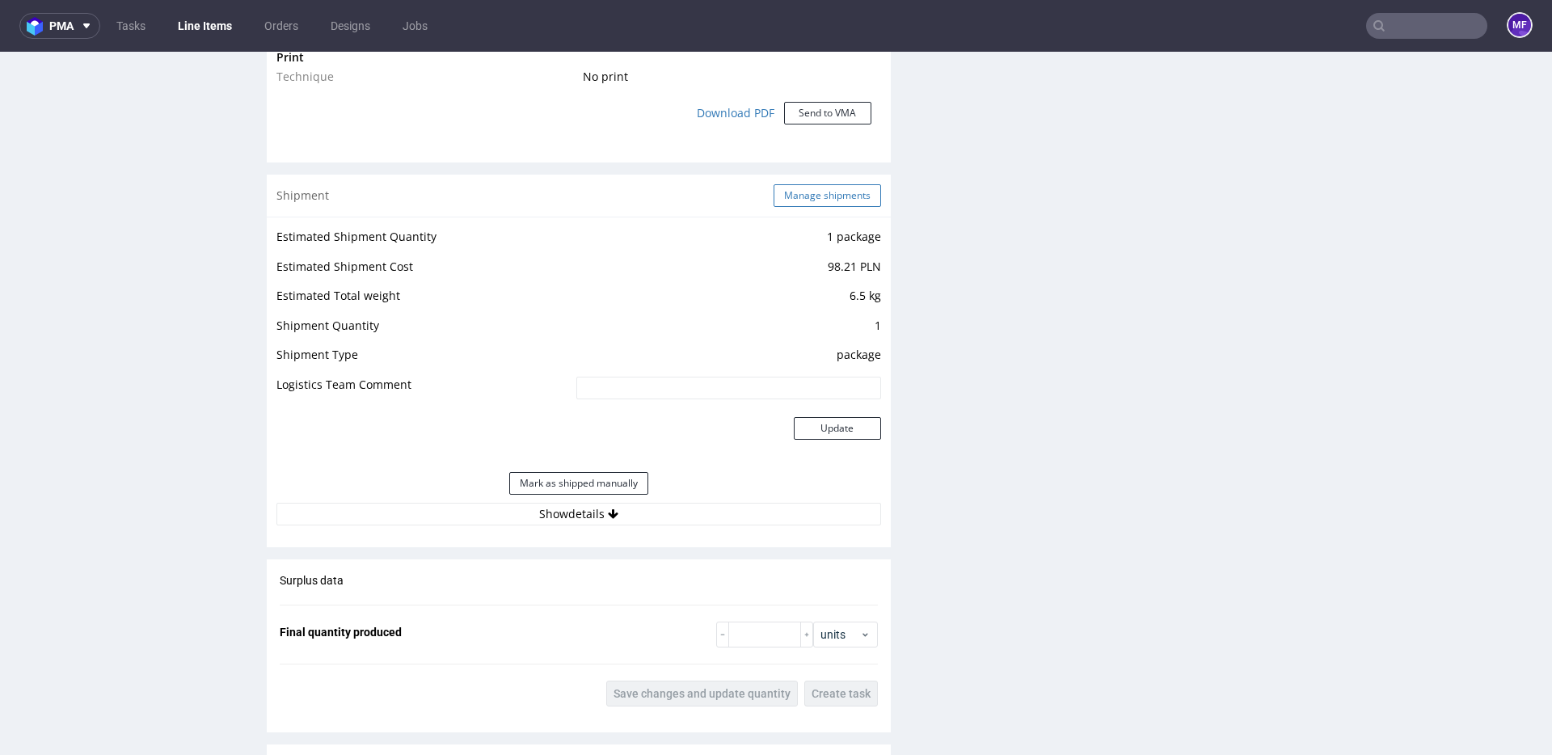
click at [794, 197] on button "Manage shipments" at bounding box center [826, 195] width 107 height 23
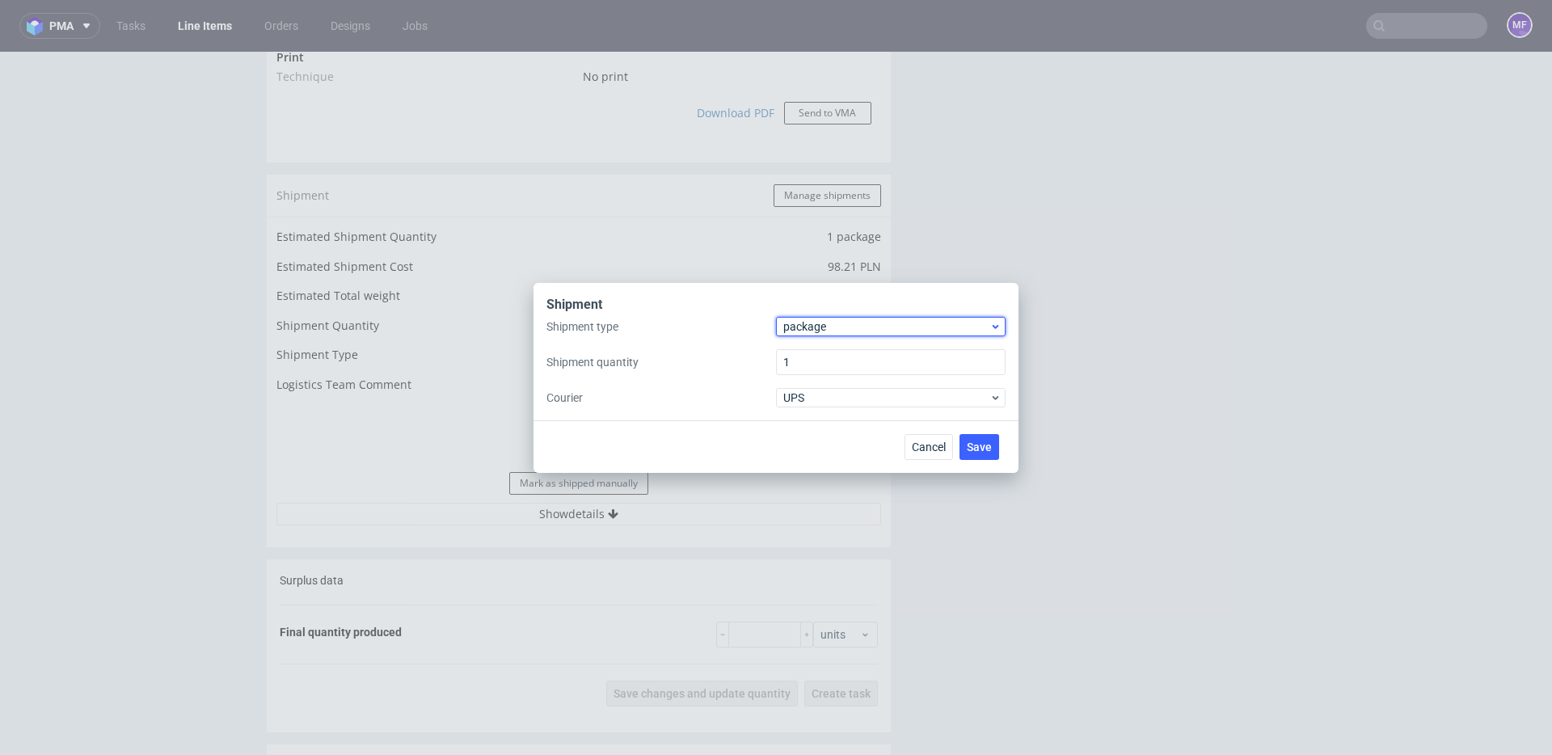
click at [811, 327] on span "package" at bounding box center [886, 326] width 206 height 16
click at [815, 351] on div "pallet" at bounding box center [890, 360] width 217 height 29
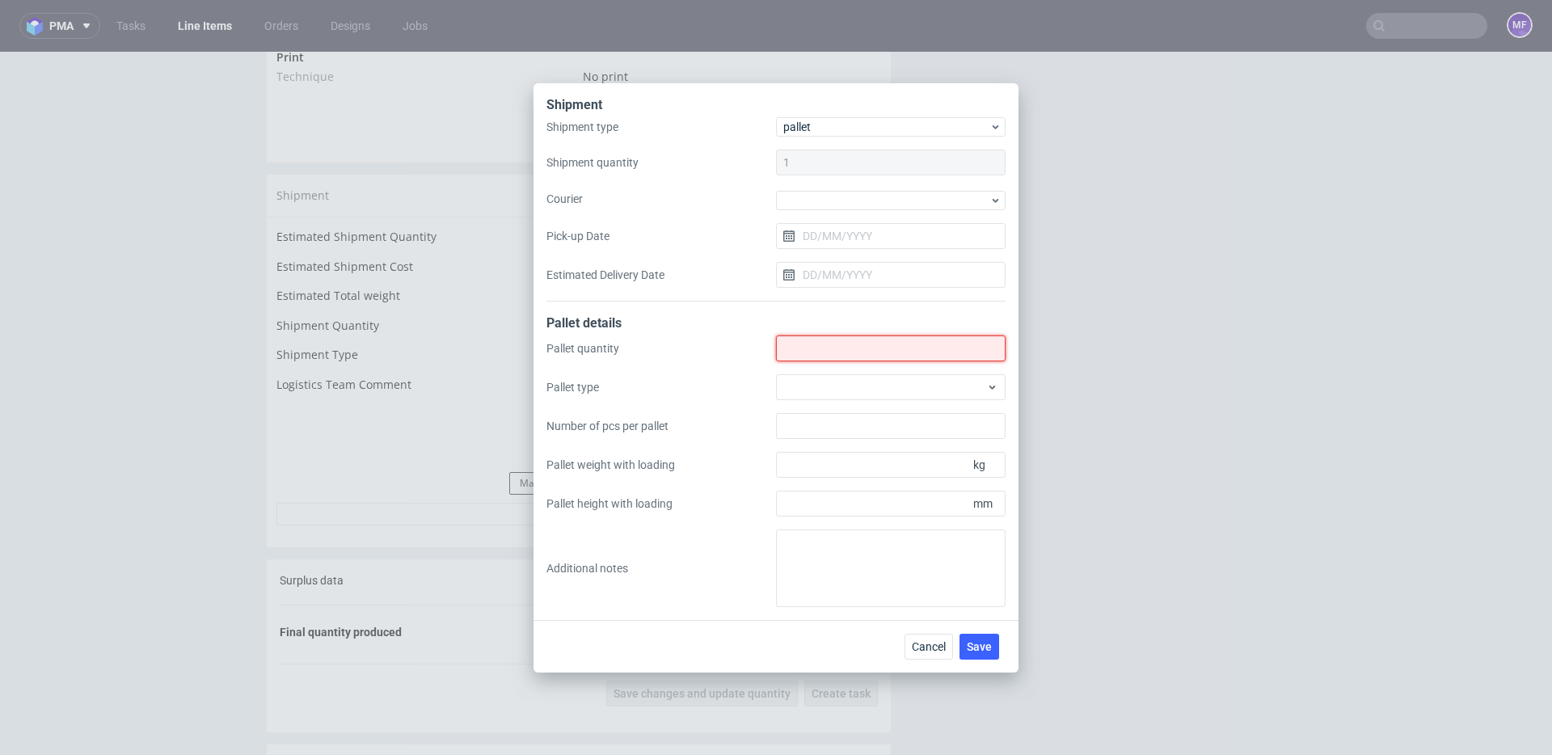
click at [815, 351] on input "Shipment type" at bounding box center [891, 348] width 230 height 26
drag, startPoint x: 1092, startPoint y: 449, endPoint x: 1015, endPoint y: 541, distance: 119.9
click at [1092, 449] on div "Shipment Shipment type pallet Shipment quantity 1 Courier Pick-up Date Estimate…" at bounding box center [776, 377] width 1552 height 755
click at [935, 648] on span "Cancel" at bounding box center [929, 646] width 34 height 11
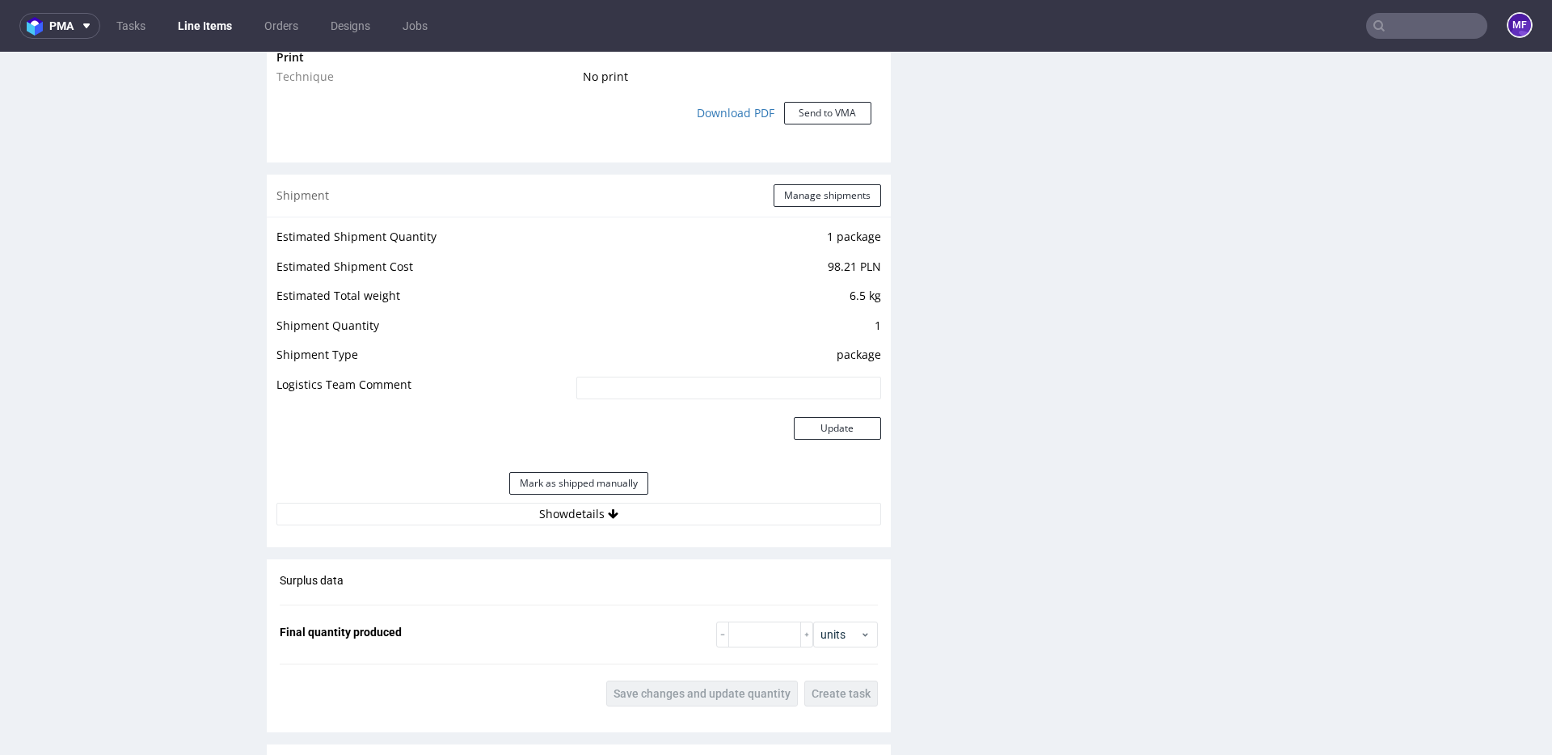
click at [1020, 529] on div "Production Files - Design Spit Spit request impossible Box design not found, un…" at bounding box center [1228, 136] width 624 height 2447
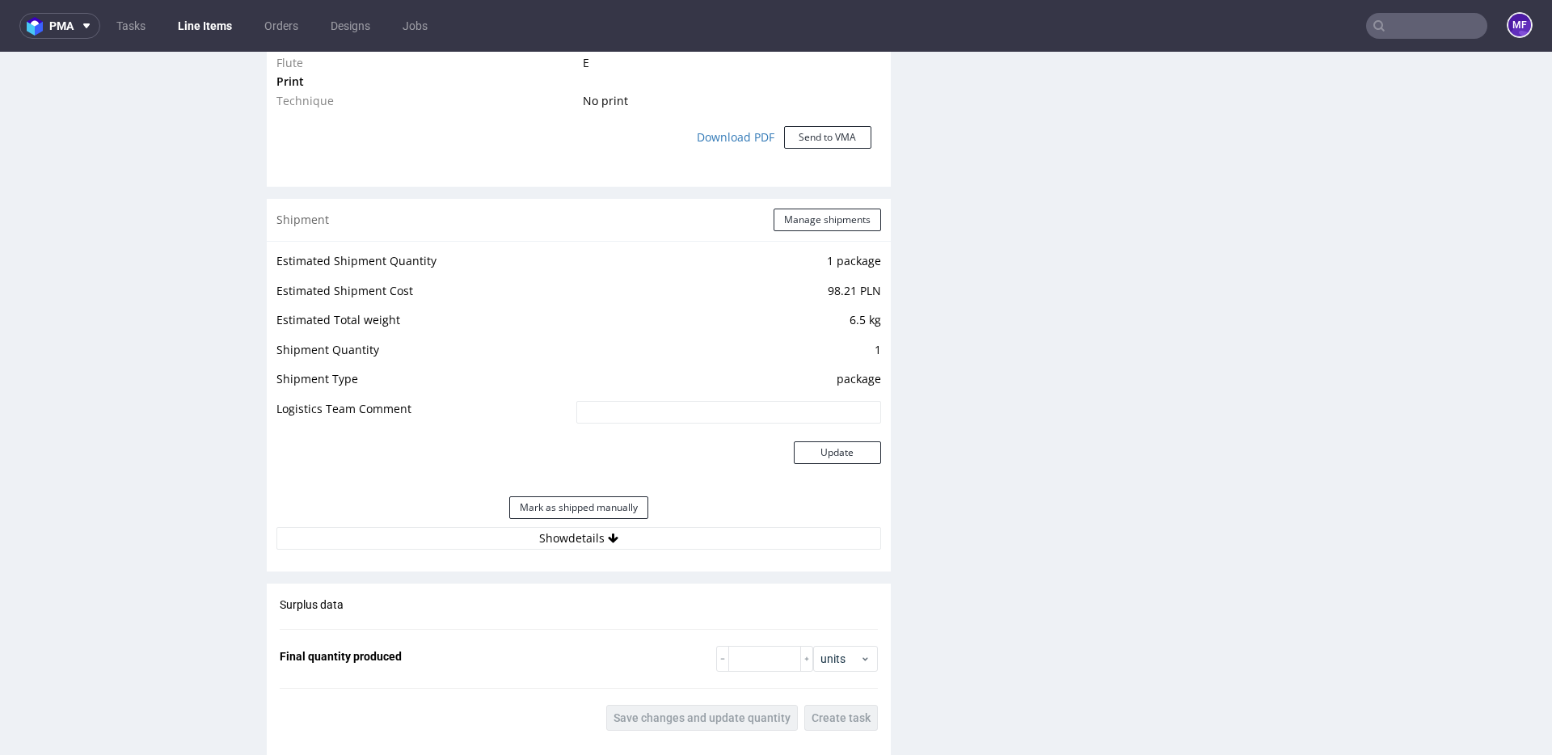
scroll to position [1438, 0]
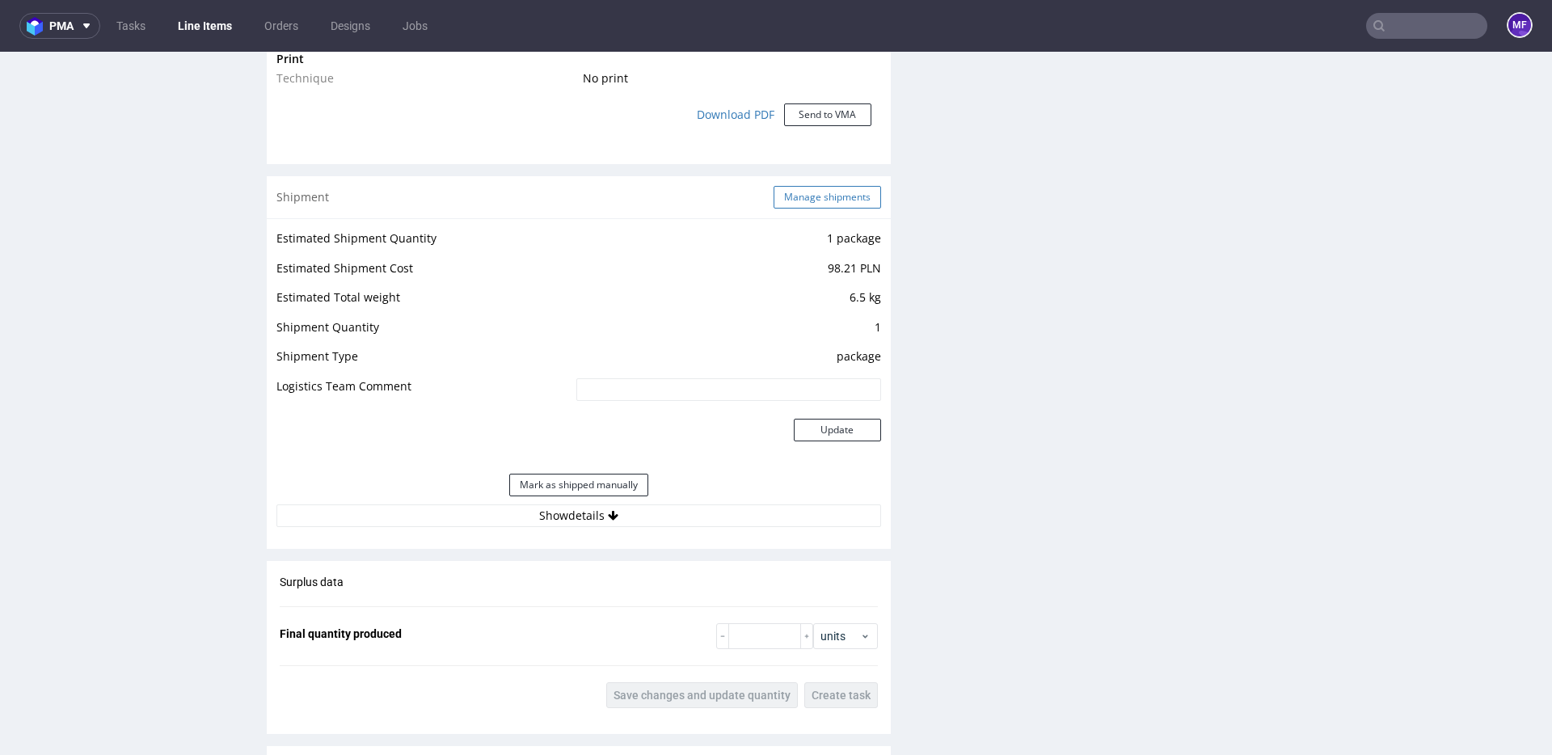
click at [821, 204] on button "Manage shipments" at bounding box center [826, 197] width 107 height 23
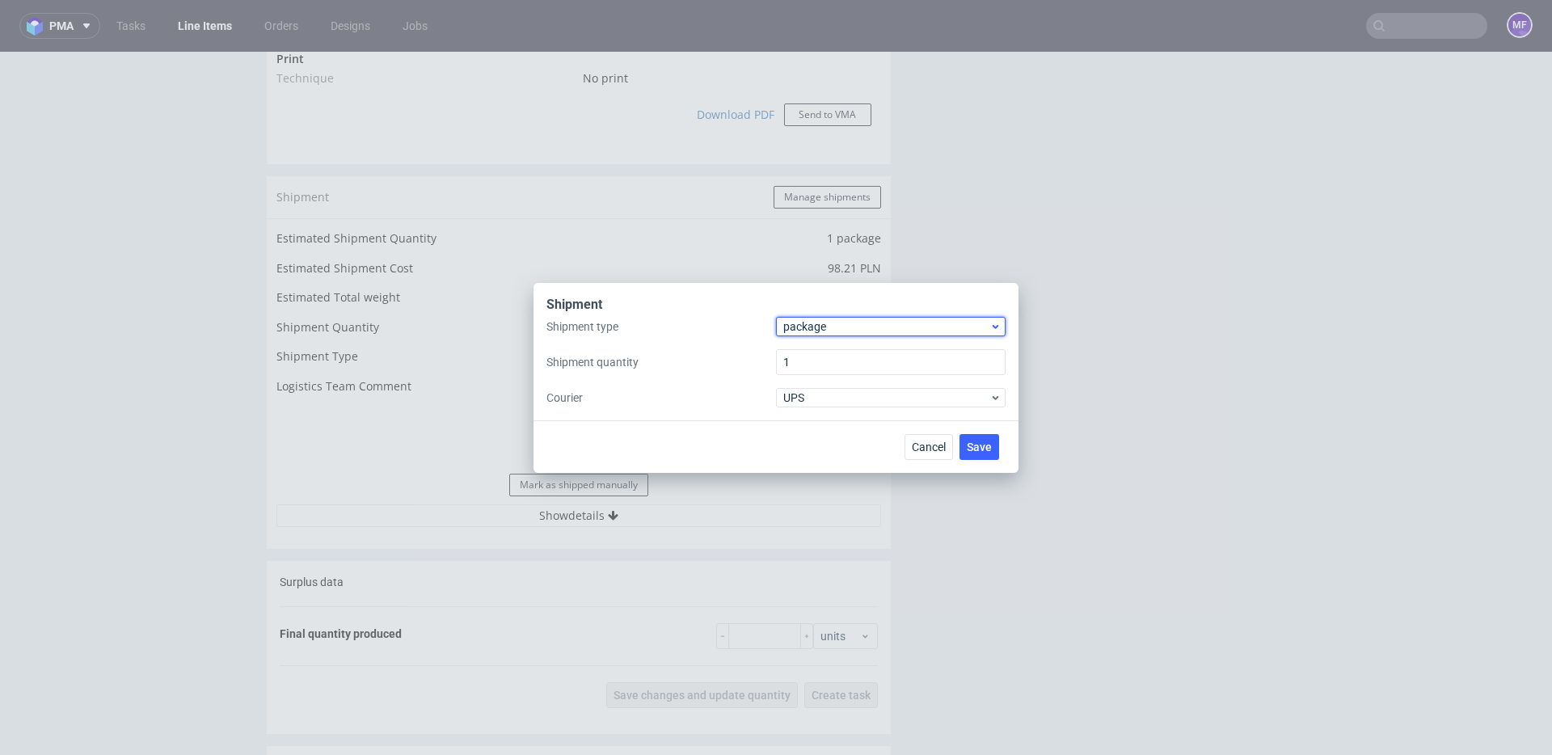
click at [828, 327] on span "package" at bounding box center [886, 326] width 206 height 16
click at [819, 357] on div "pallet" at bounding box center [890, 360] width 217 height 29
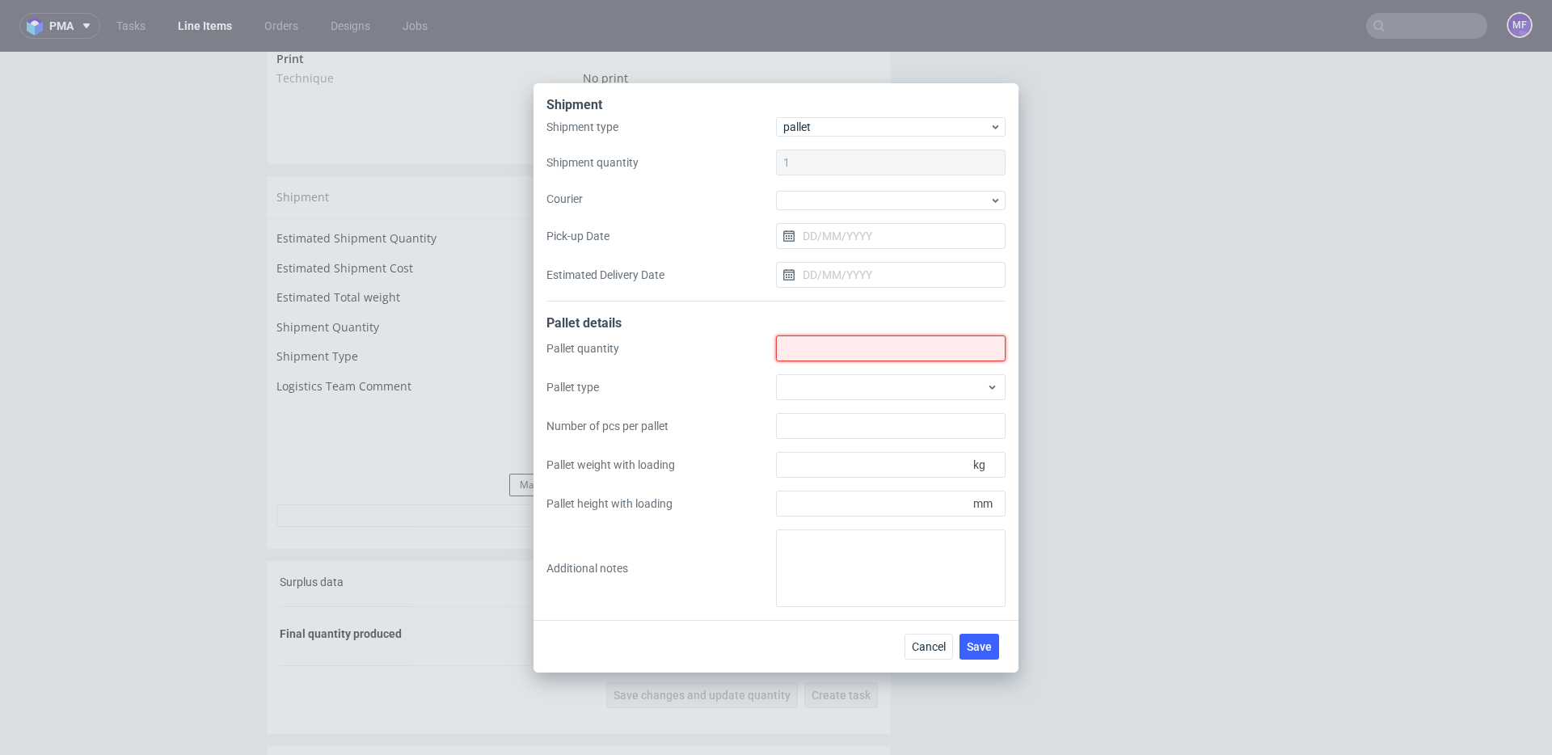
click at [820, 350] on input "Shipment type" at bounding box center [891, 348] width 230 height 26
type input "1"
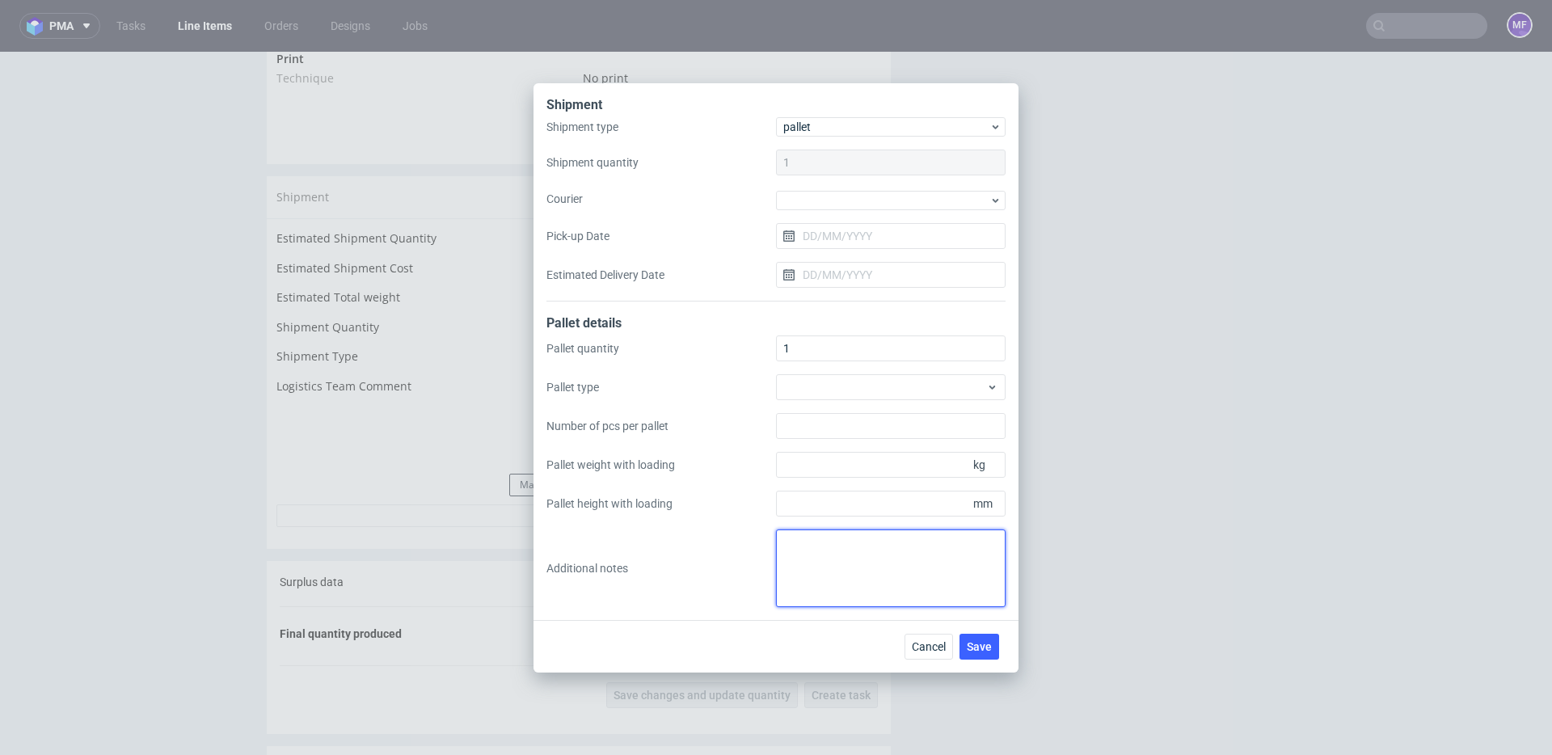
click at [830, 585] on textarea at bounding box center [891, 568] width 230 height 78
type textarea "1"
click at [894, 564] on textarea "Kasheta white label: 72 x 79 x 12,5 x ,5kg" at bounding box center [891, 568] width 230 height 78
click at [864, 562] on textarea "Kasheta white label: 72 x 79 x 12,5 x ,5kg" at bounding box center [891, 568] width 230 height 78
click at [927, 575] on textarea "Kasheta white label: 72 x 79 x 12,5 x 9,5kg" at bounding box center [891, 568] width 230 height 78
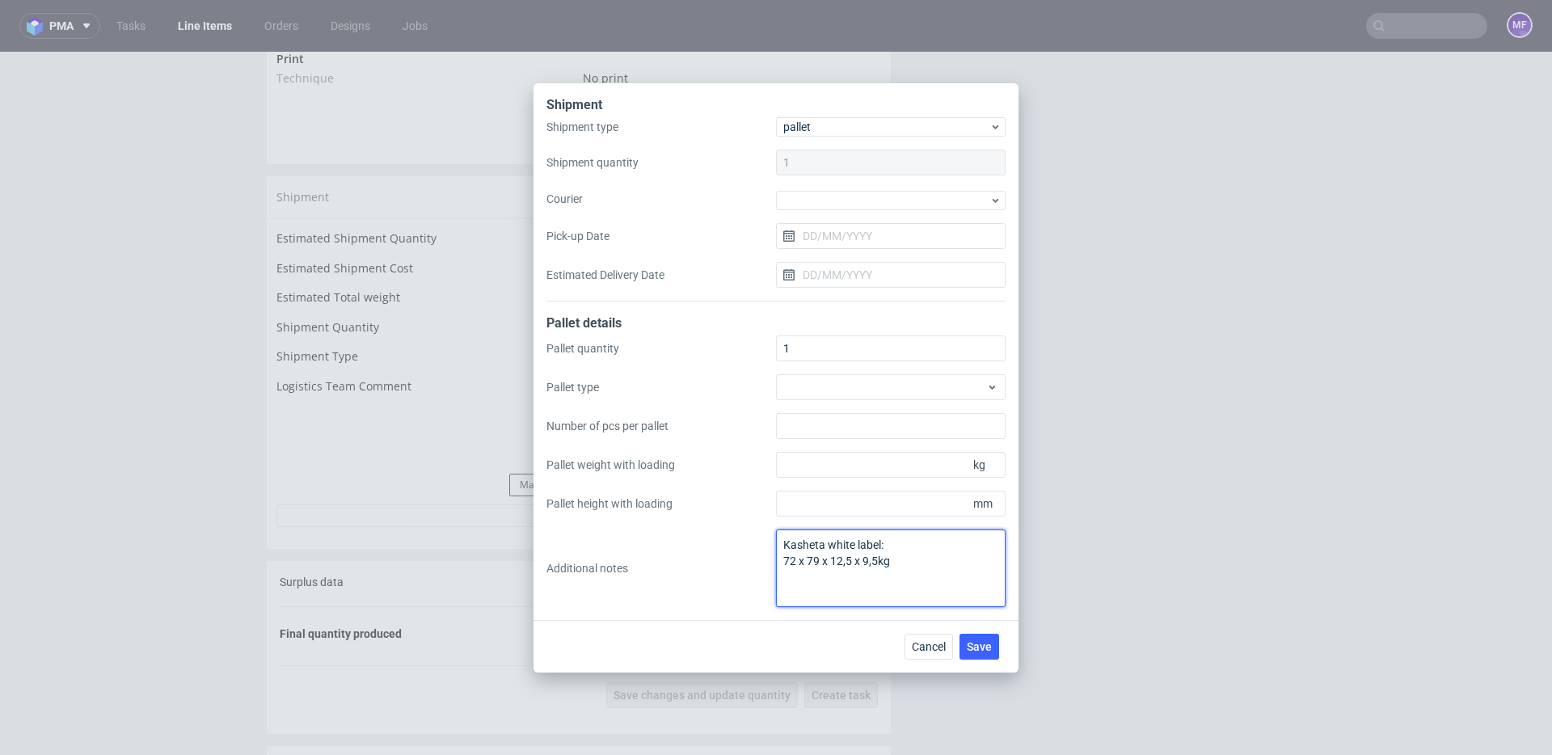
click at [815, 559] on textarea "Kasheta white label: 72 x 79 x 12,5 x 9,5kg" at bounding box center [891, 568] width 230 height 78
click at [925, 550] on textarea "Kasheta white label: 72 x 69 x 12,5 x 9,5kg" at bounding box center [891, 568] width 230 height 78
type textarea "Kasheta white label: 72 x 69 x 12,5 x 9,5kg"
click at [980, 643] on span "Save" at bounding box center [979, 646] width 25 height 11
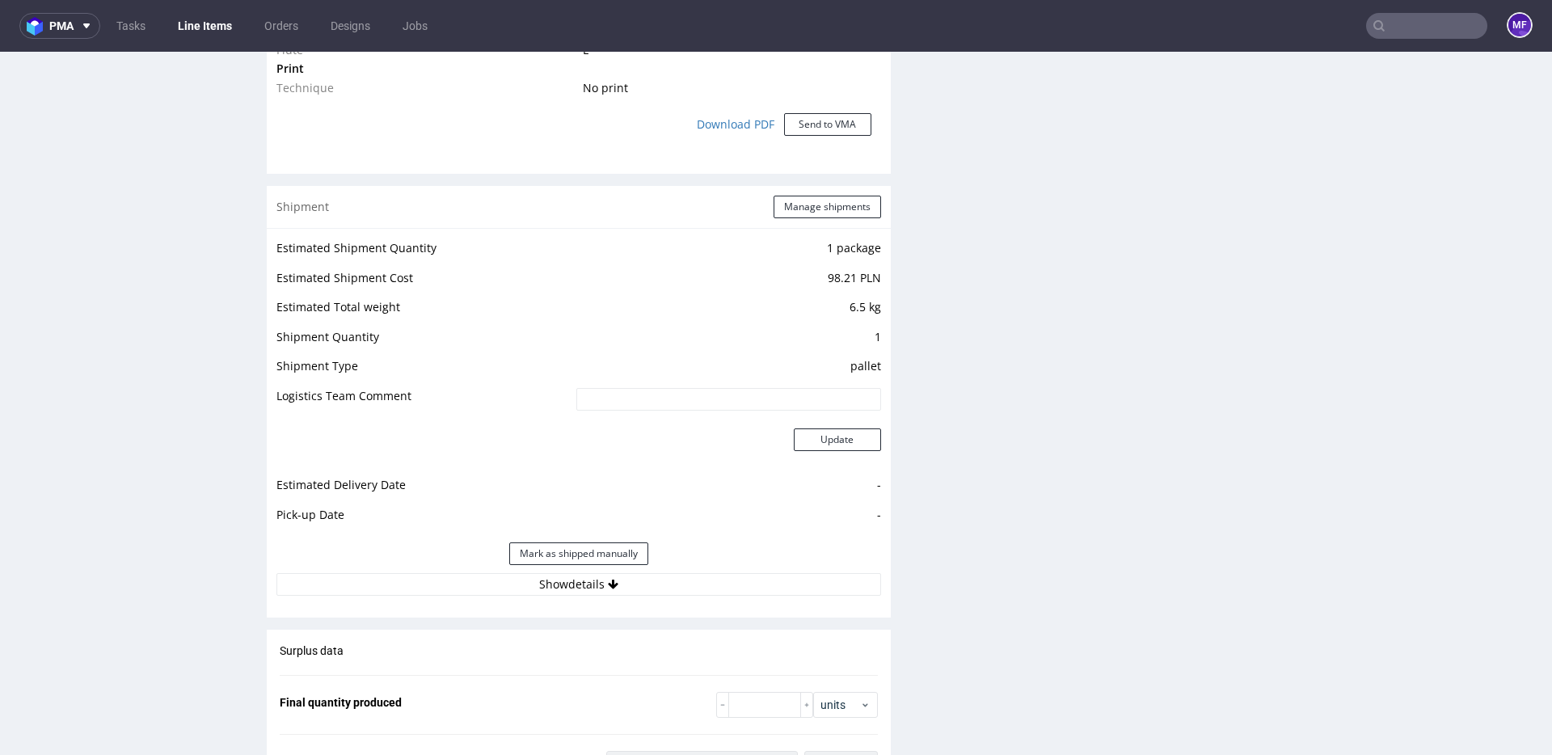
scroll to position [2482, 0]
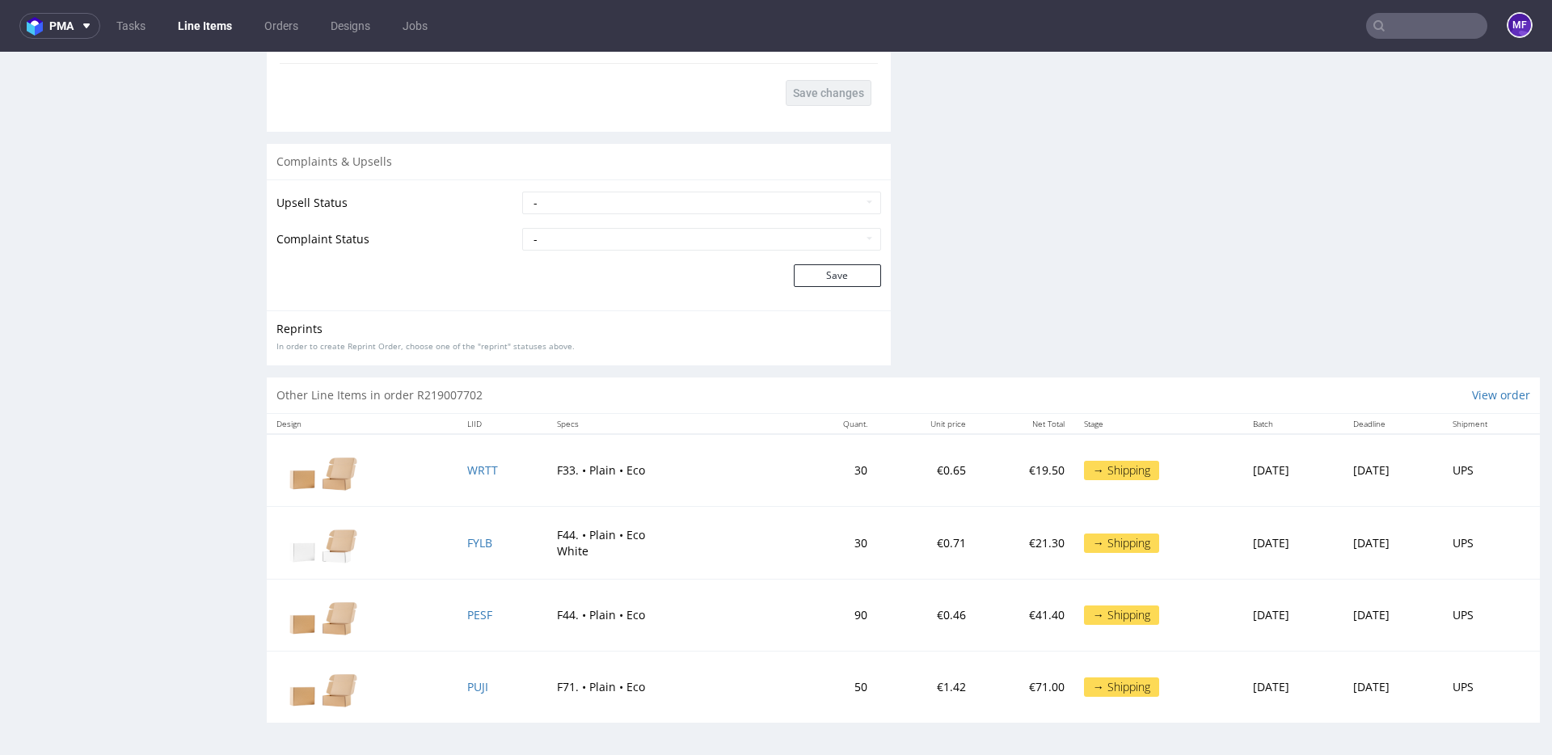
click at [508, 511] on td "FYLB" at bounding box center [502, 543] width 90 height 72
click at [470, 471] on span "WRTT" at bounding box center [482, 469] width 31 height 15
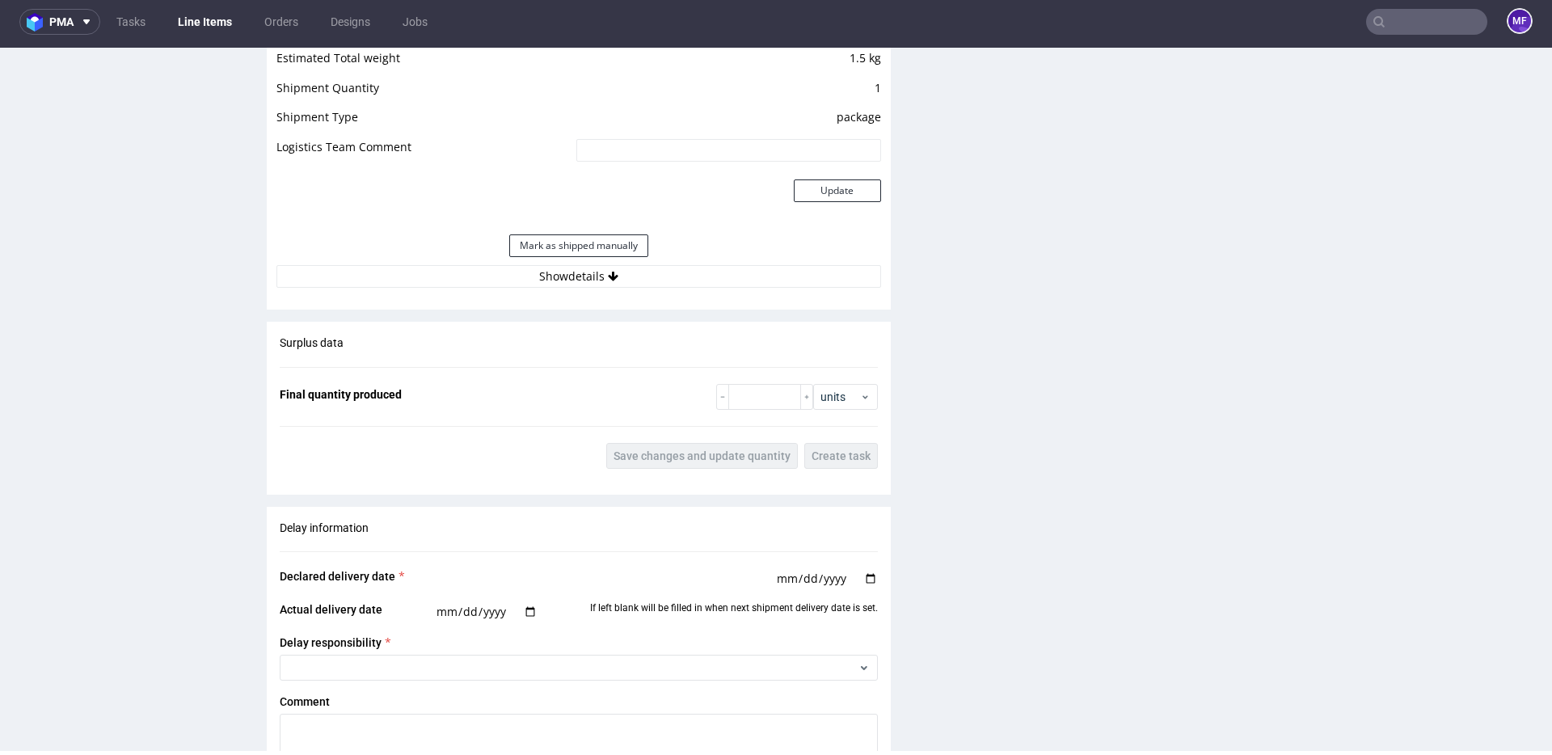
scroll to position [1672, 0]
click at [588, 273] on button "Show details" at bounding box center [578, 277] width 605 height 23
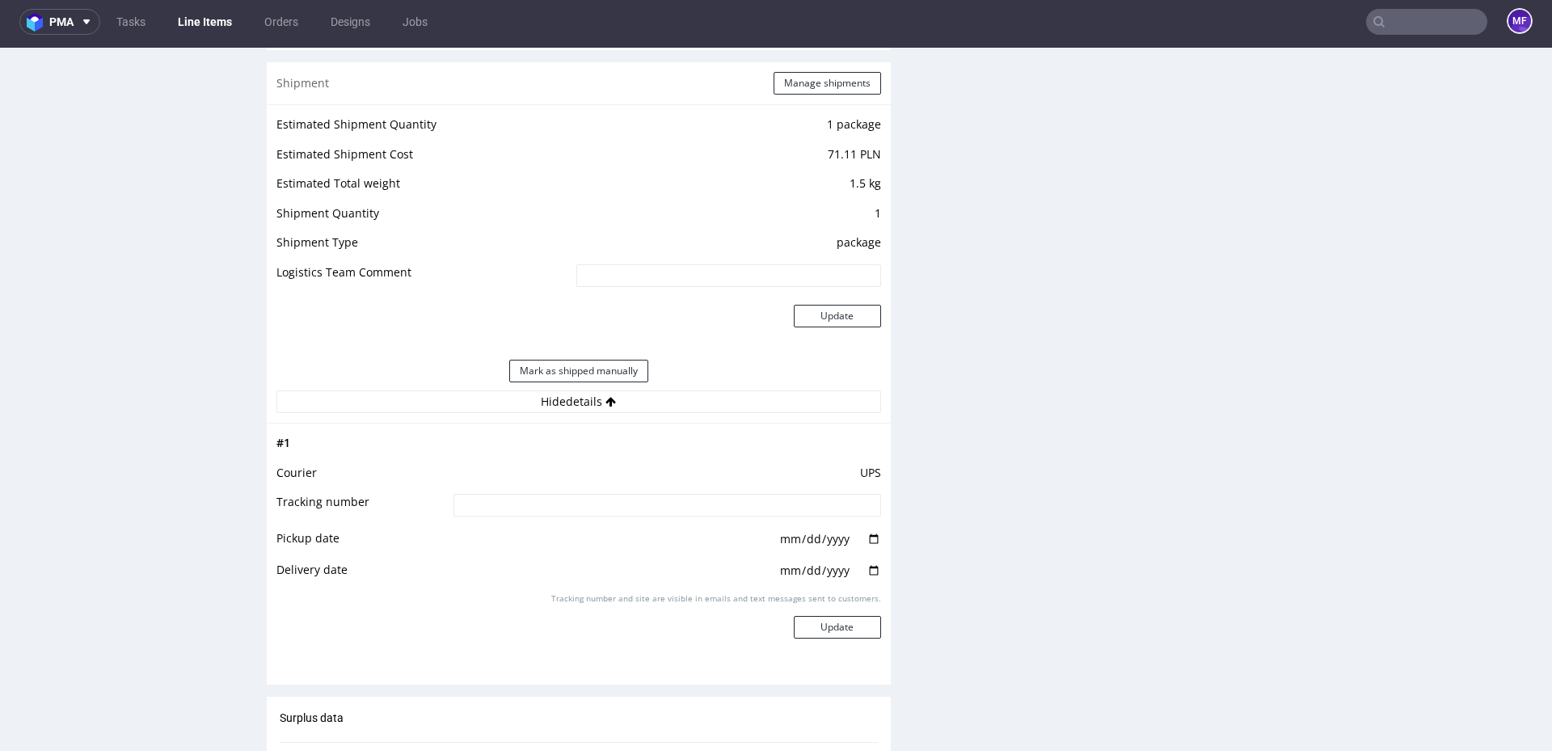
scroll to position [1463, 0]
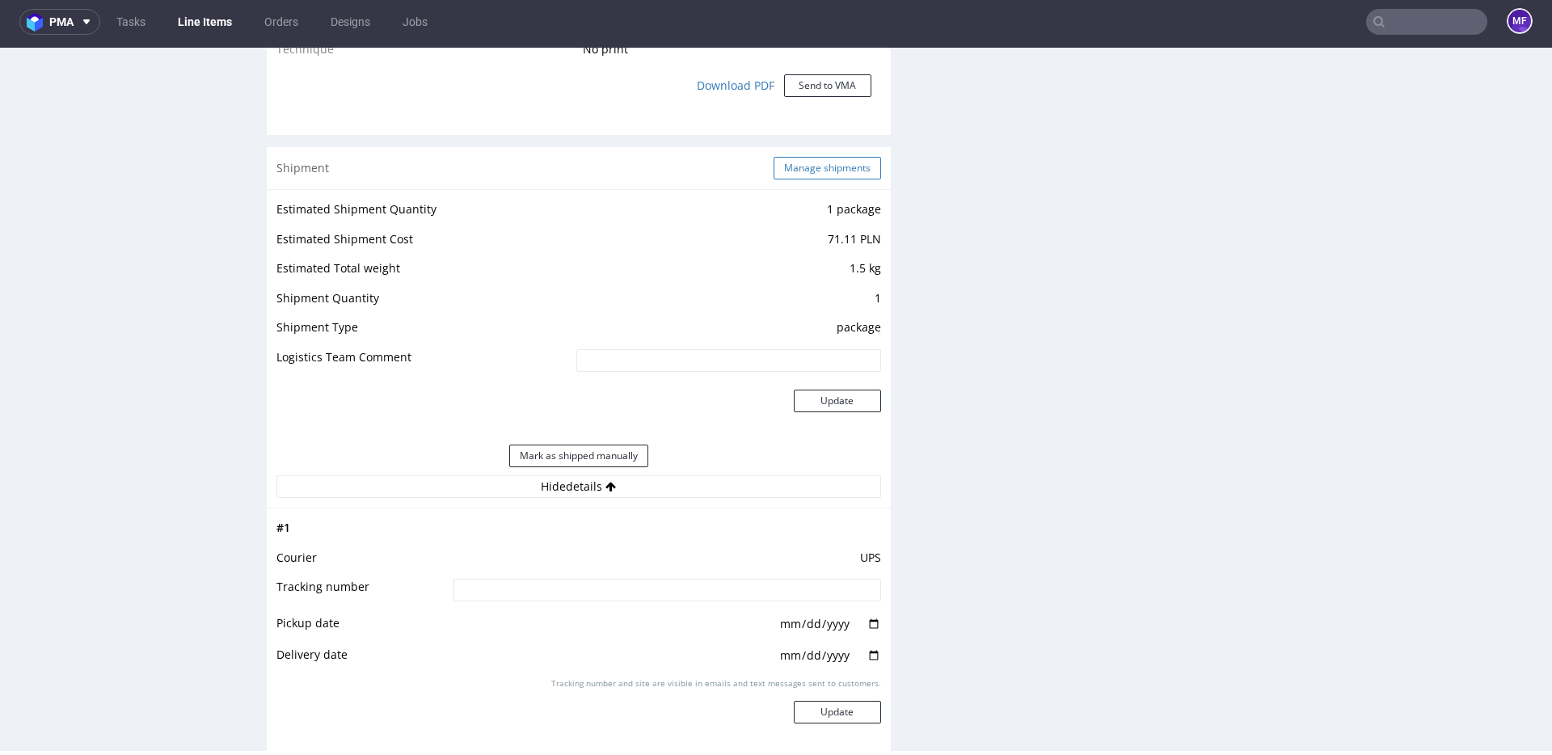
click at [800, 174] on button "Manage shipments" at bounding box center [826, 168] width 107 height 23
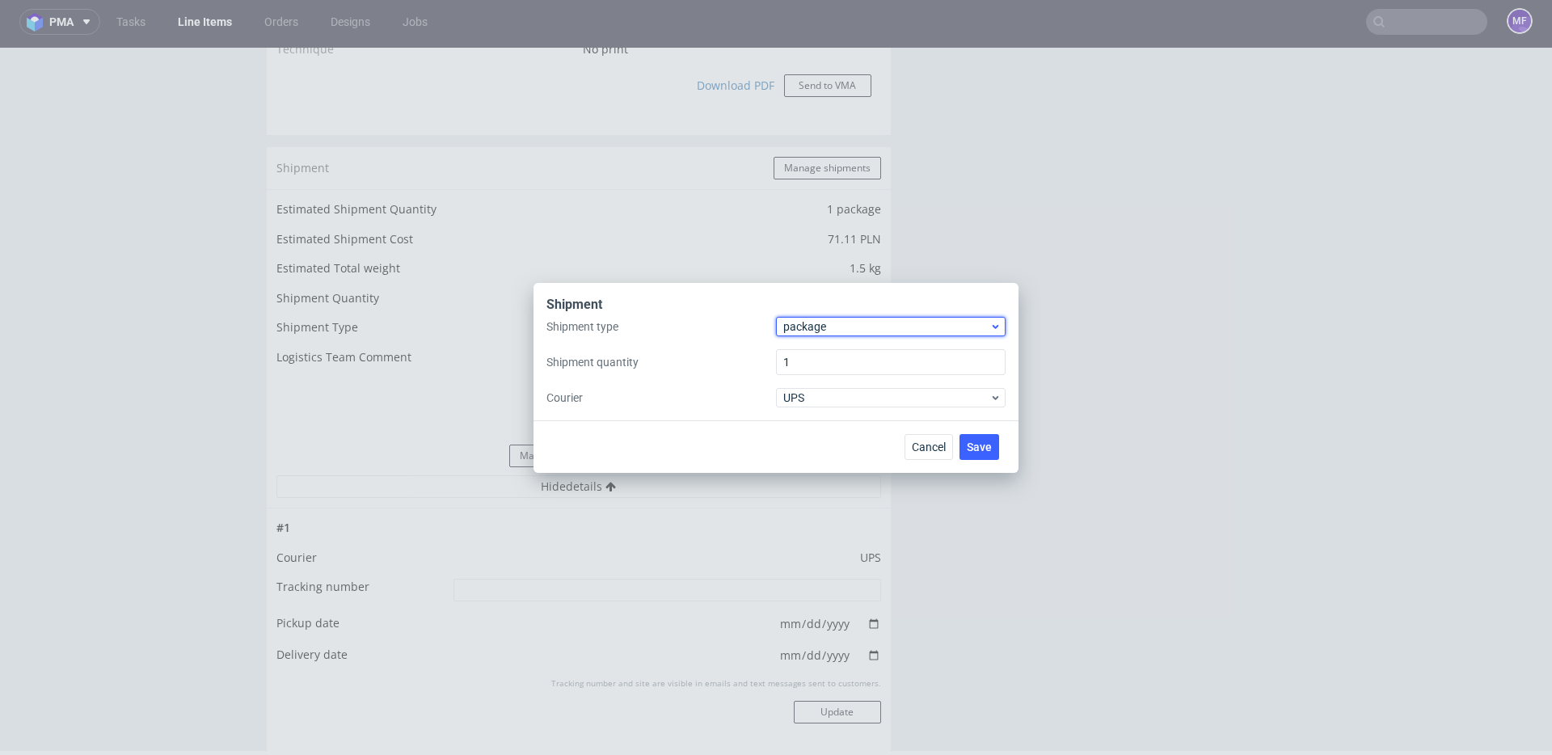
click at [837, 330] on span "package" at bounding box center [886, 326] width 206 height 16
click at [824, 356] on div "pallet" at bounding box center [890, 360] width 217 height 29
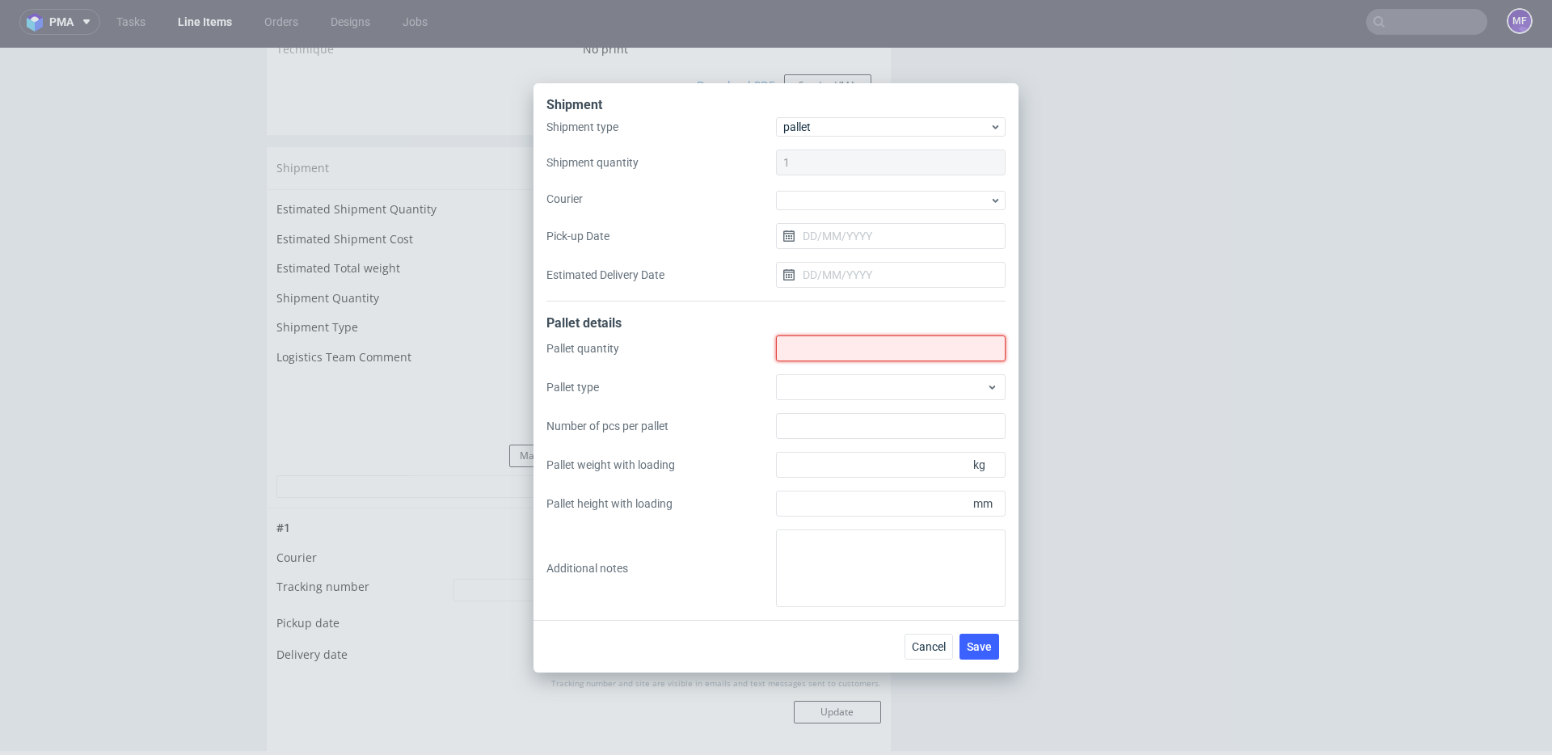
click at [820, 356] on input "Shipment type" at bounding box center [891, 348] width 230 height 26
type input "1"
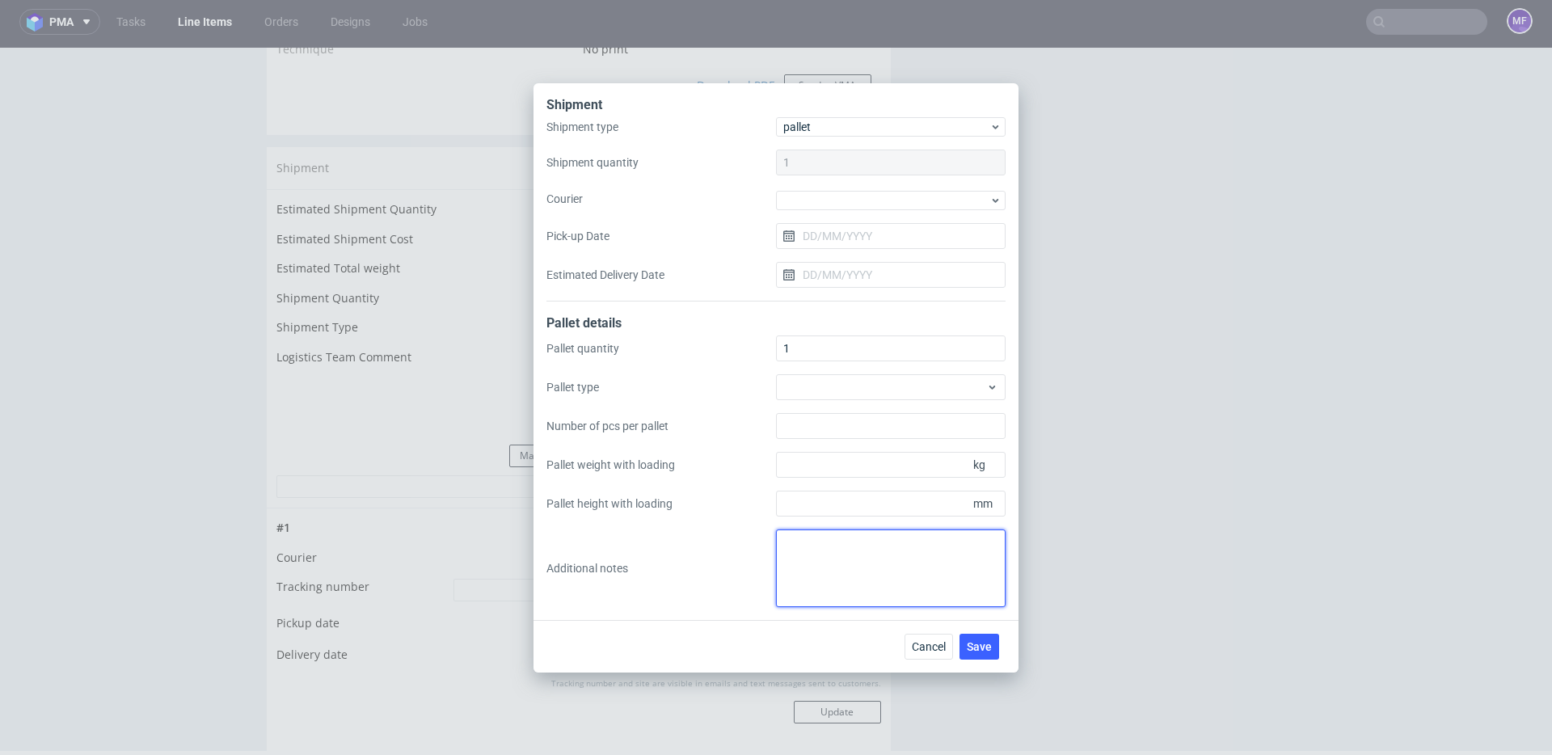
click at [825, 532] on textarea at bounding box center [891, 568] width 230 height 78
type textarea "Kasheta white label 1 paczka: 54 x 44 x7 x 2kg"
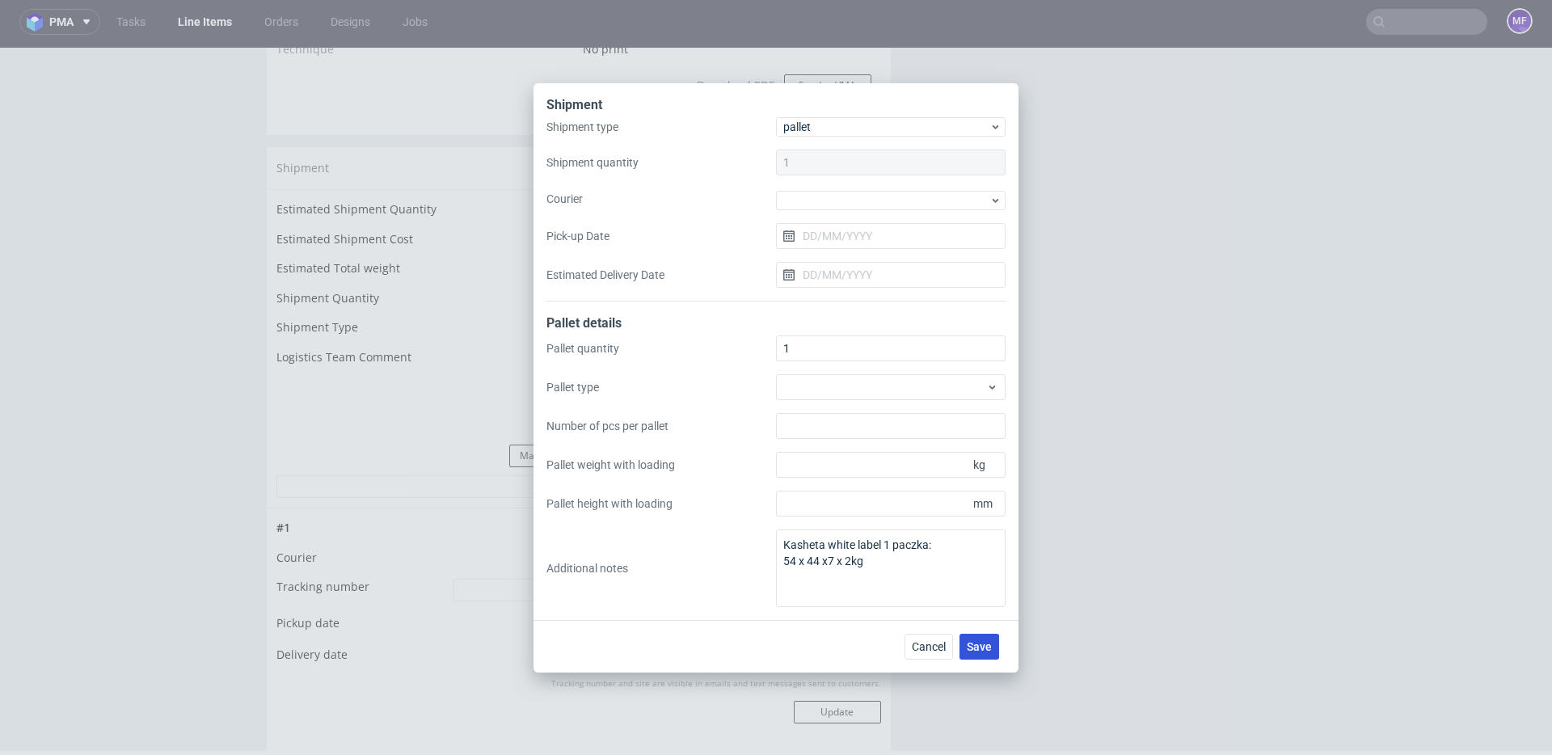
click at [975, 641] on span "Save" at bounding box center [979, 646] width 25 height 11
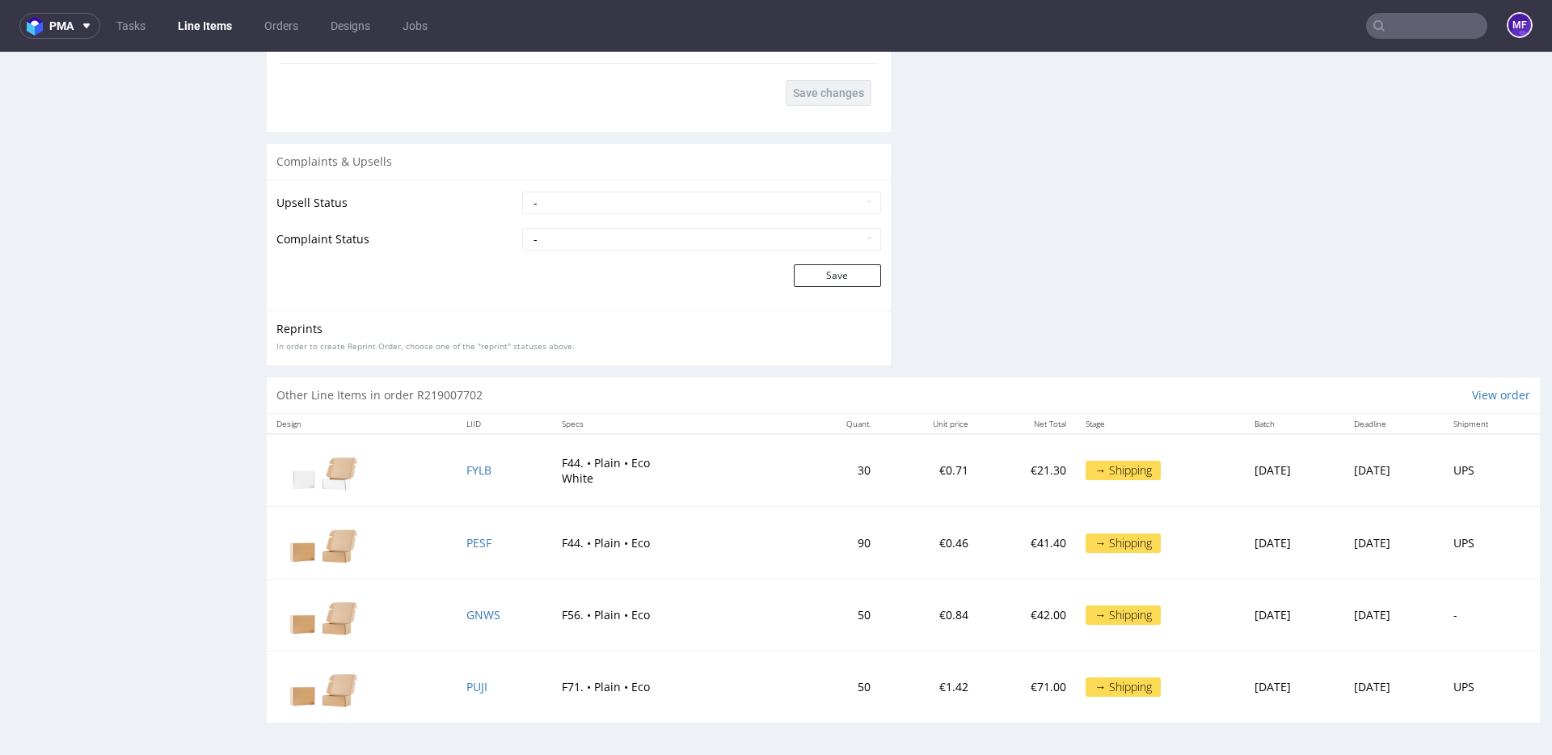
scroll to position [4, 0]
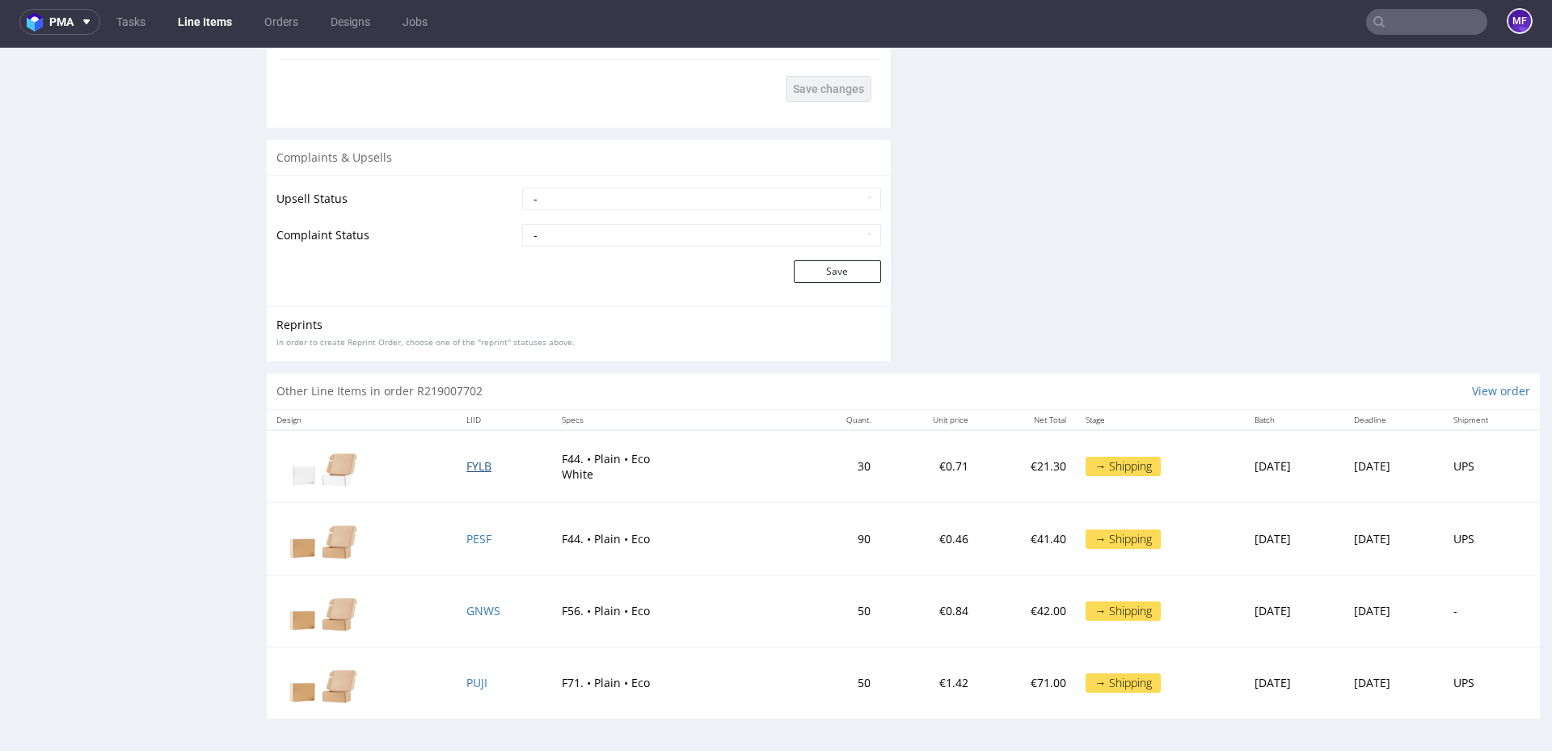
click at [467, 471] on span "FYLB" at bounding box center [478, 465] width 25 height 15
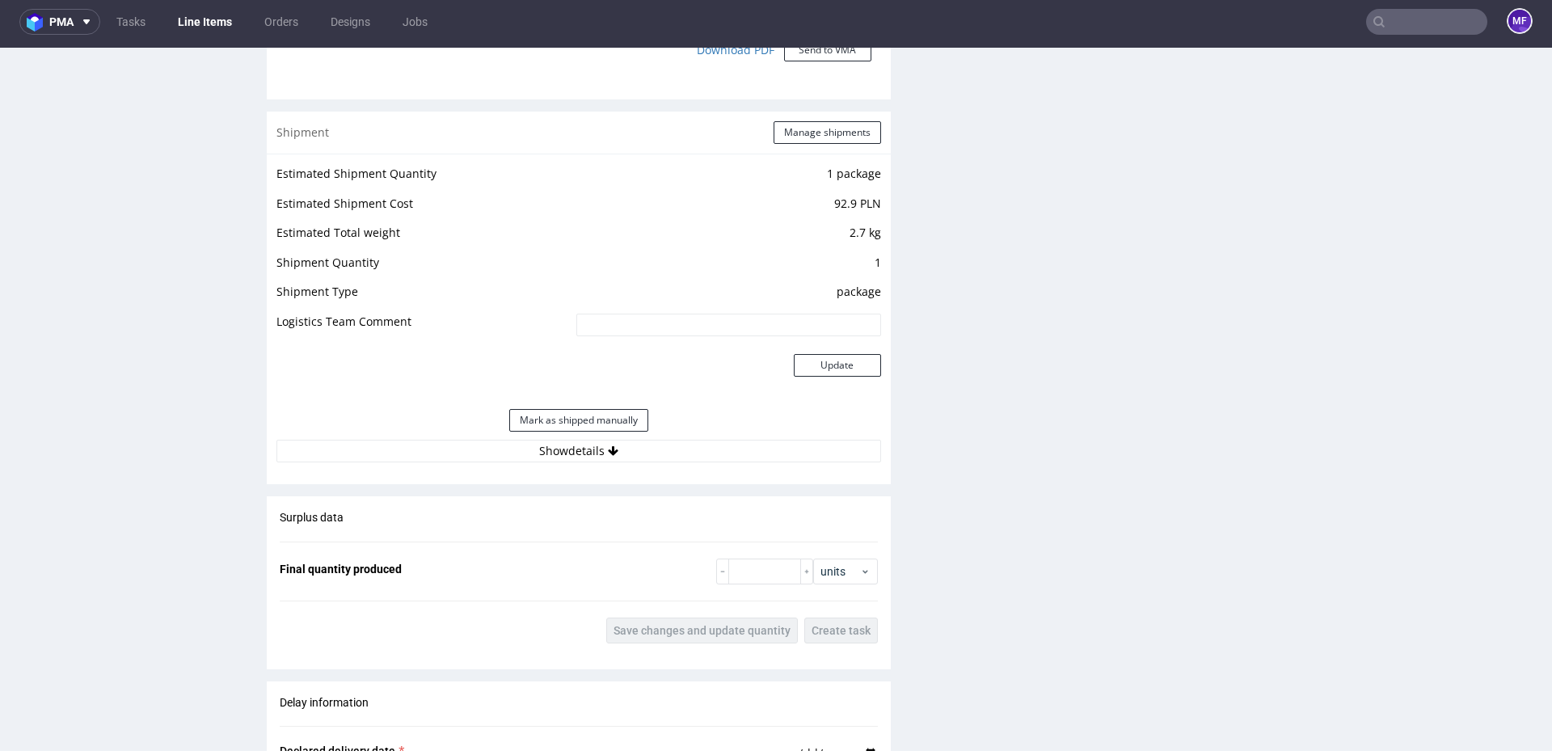
scroll to position [1499, 0]
click at [806, 134] on button "Manage shipments" at bounding box center [826, 131] width 107 height 23
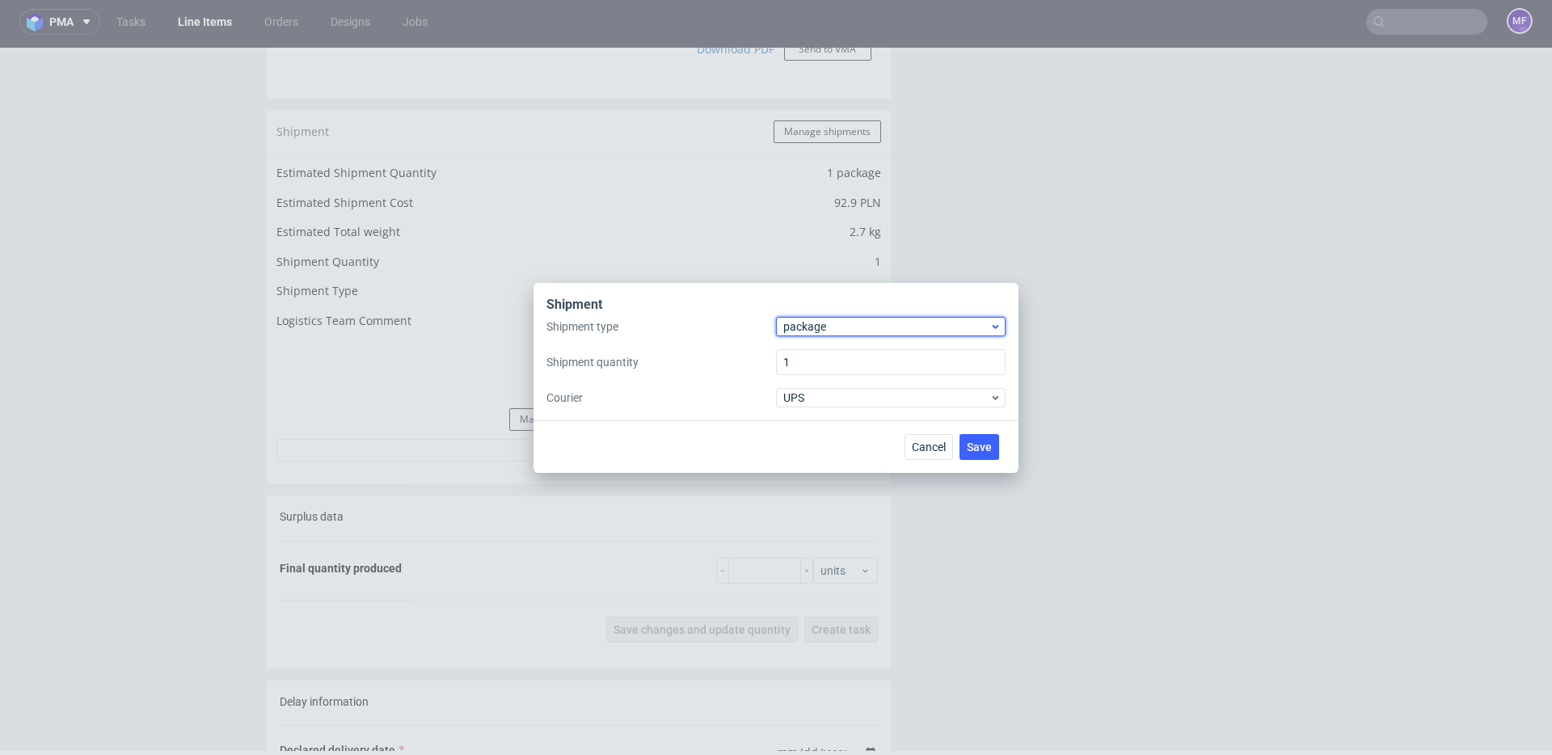
click at [823, 328] on span "package" at bounding box center [886, 326] width 206 height 16
click at [811, 352] on div "pallet" at bounding box center [890, 360] width 217 height 29
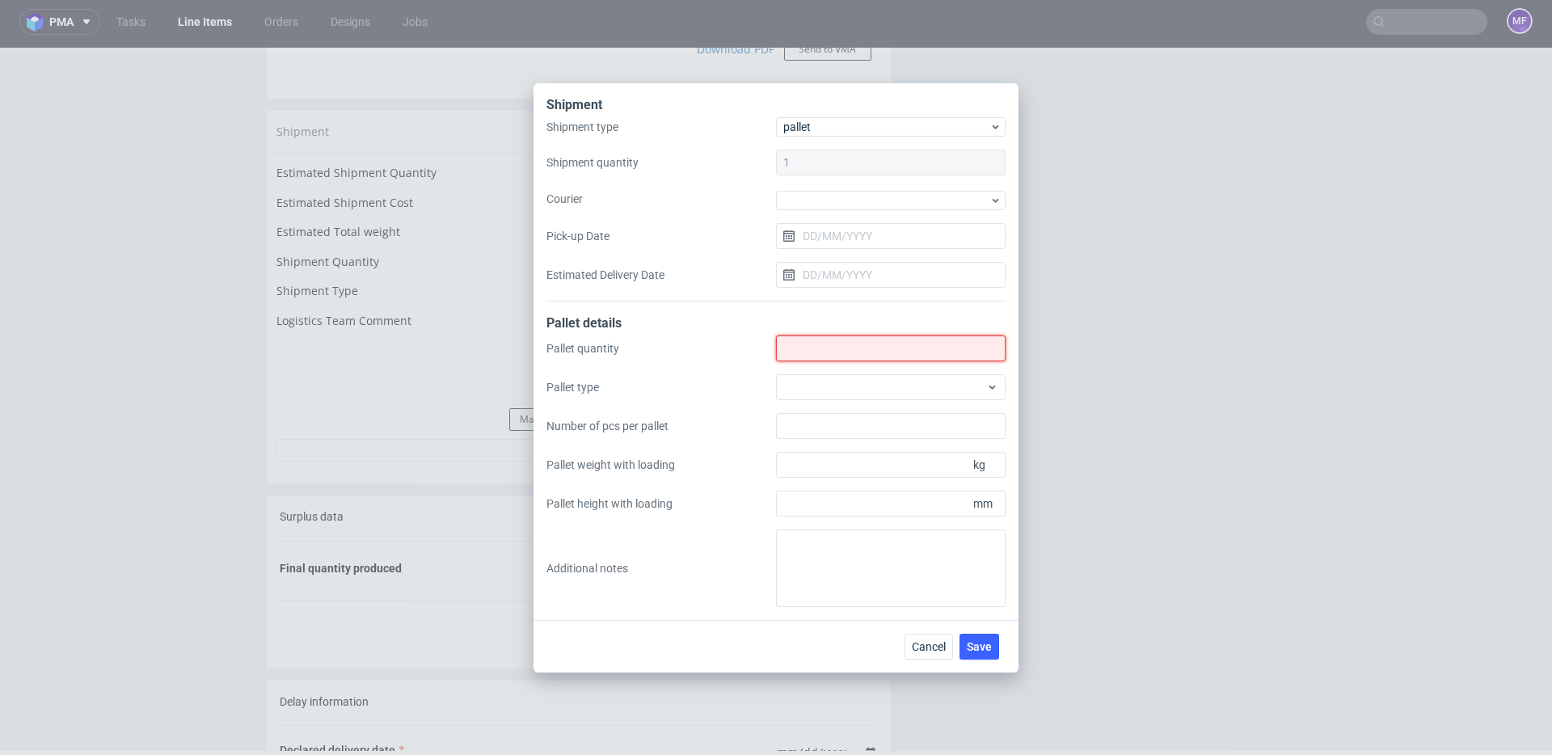
click at [815, 357] on input "Shipment type" at bounding box center [891, 348] width 230 height 26
type input "1"
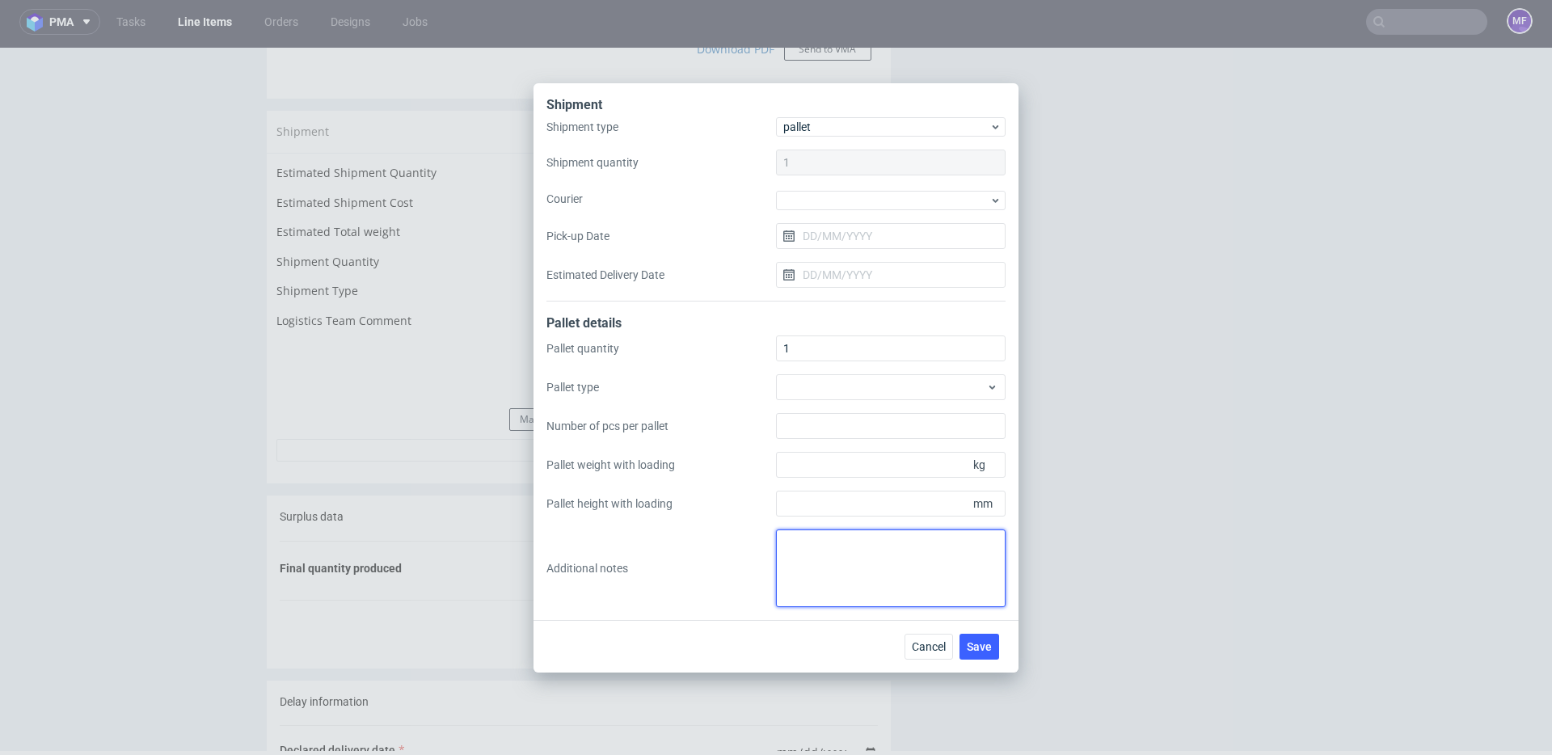
click at [810, 534] on textarea at bounding box center [891, 568] width 230 height 78
click at [905, 545] on textarea "Kasheta white label: 60 x 50 x 13 x 6kg" at bounding box center [891, 568] width 230 height 78
type textarea "Kasheta white label: 1 paczka 60 x 50 x 13 x 6kg"
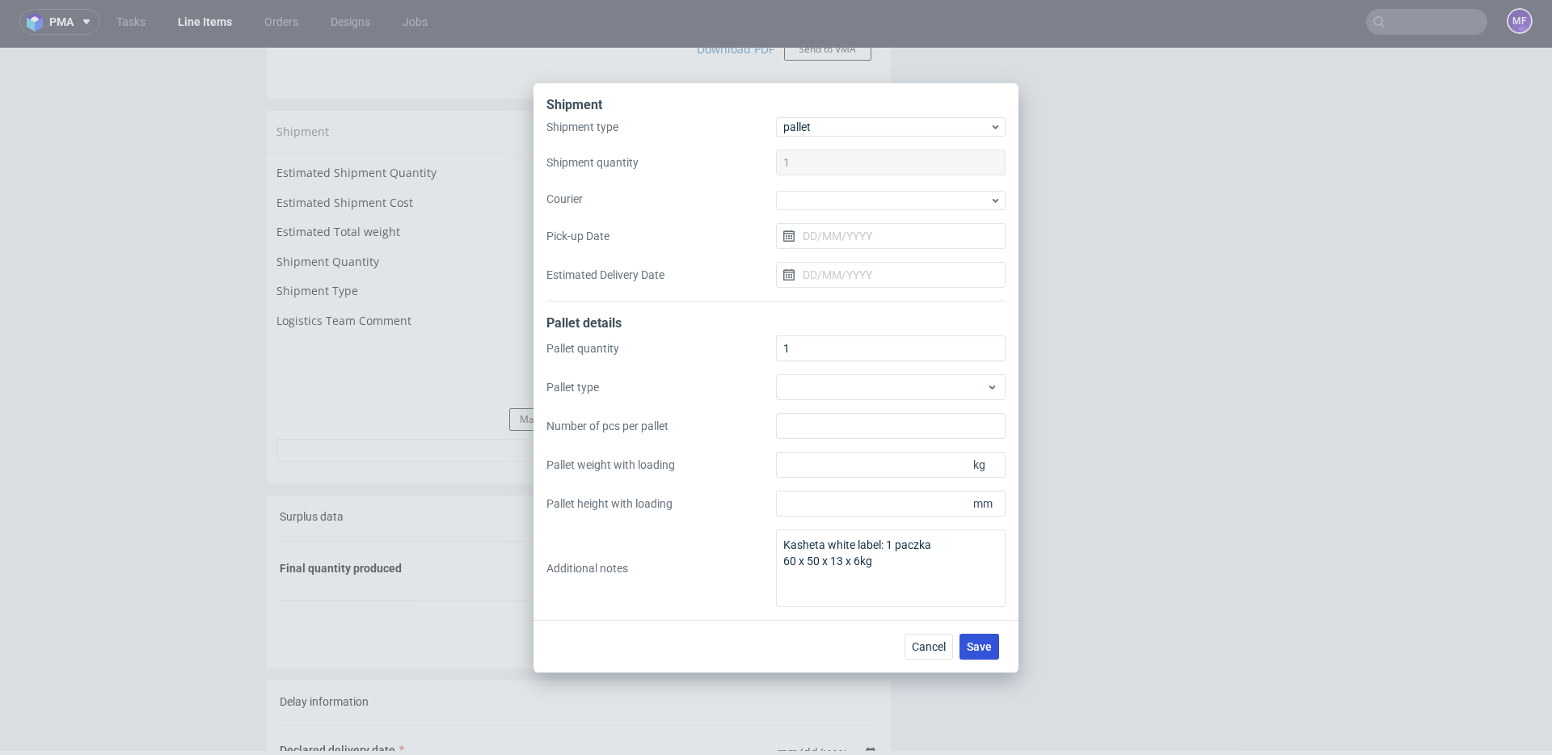
click at [971, 655] on button "Save" at bounding box center [979, 647] width 40 height 26
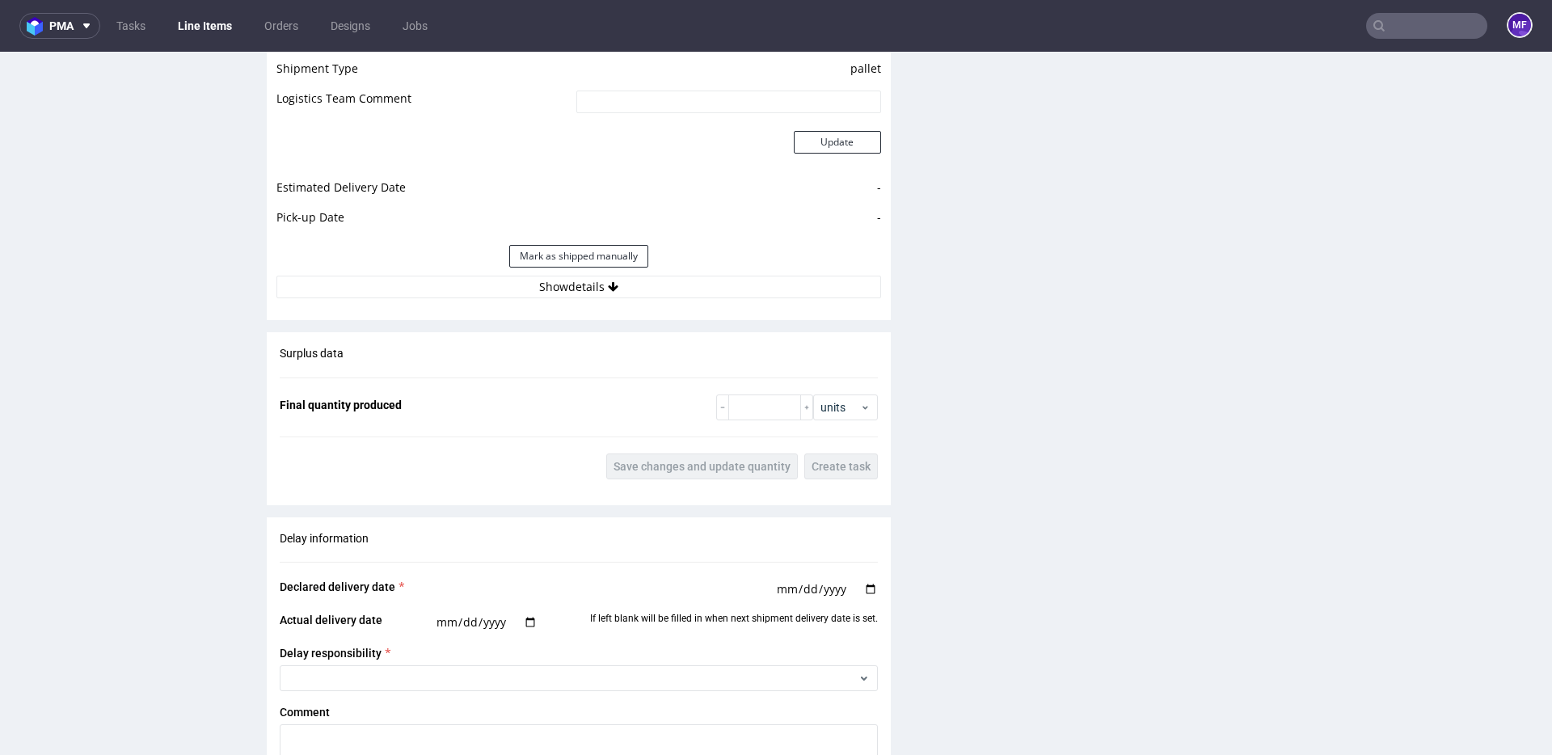
scroll to position [2482, 0]
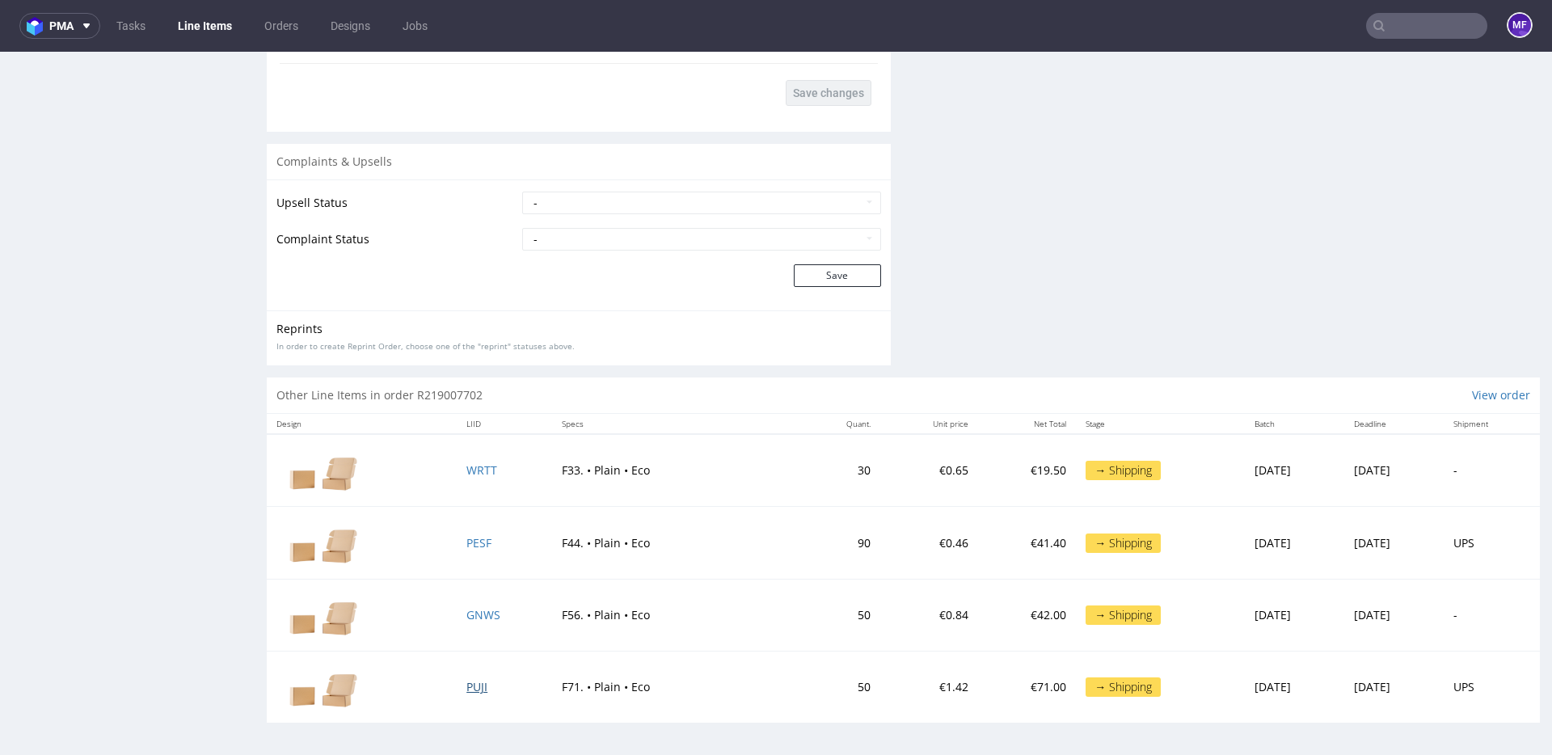
click at [466, 686] on span "PUJI" at bounding box center [476, 686] width 21 height 15
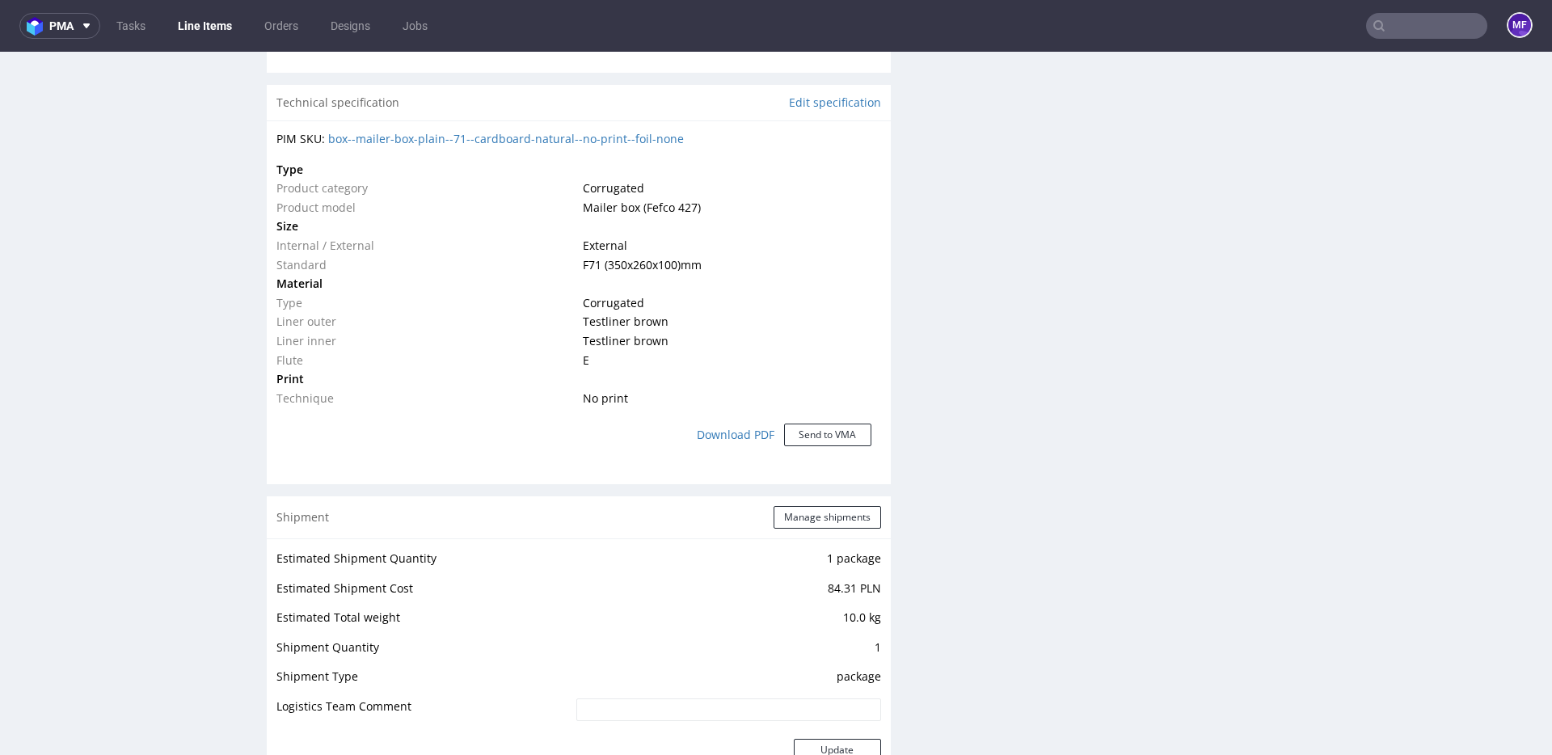
scroll to position [1122, 0]
click at [783, 511] on button "Manage shipments" at bounding box center [826, 513] width 107 height 23
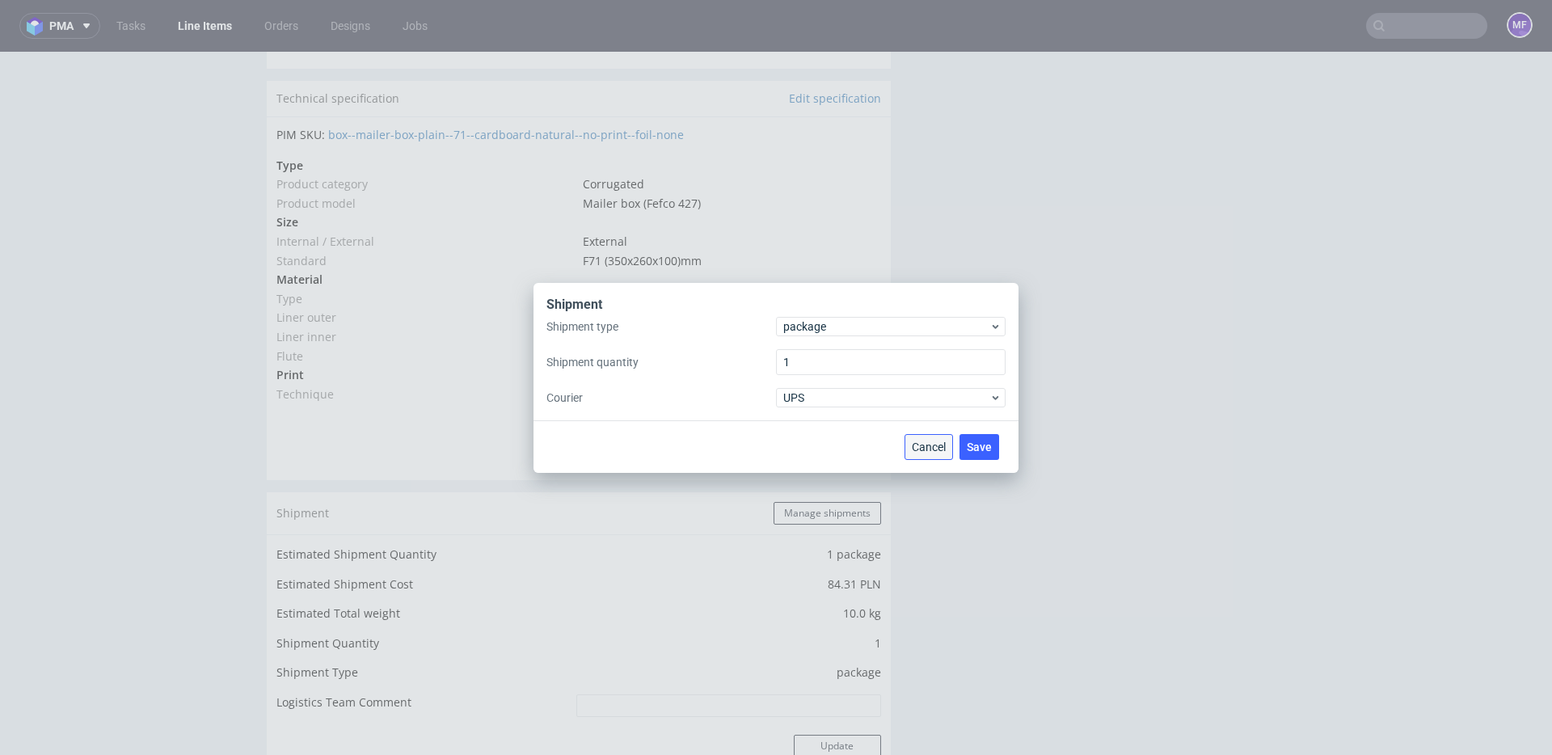
click at [912, 442] on span "Cancel" at bounding box center [929, 446] width 34 height 11
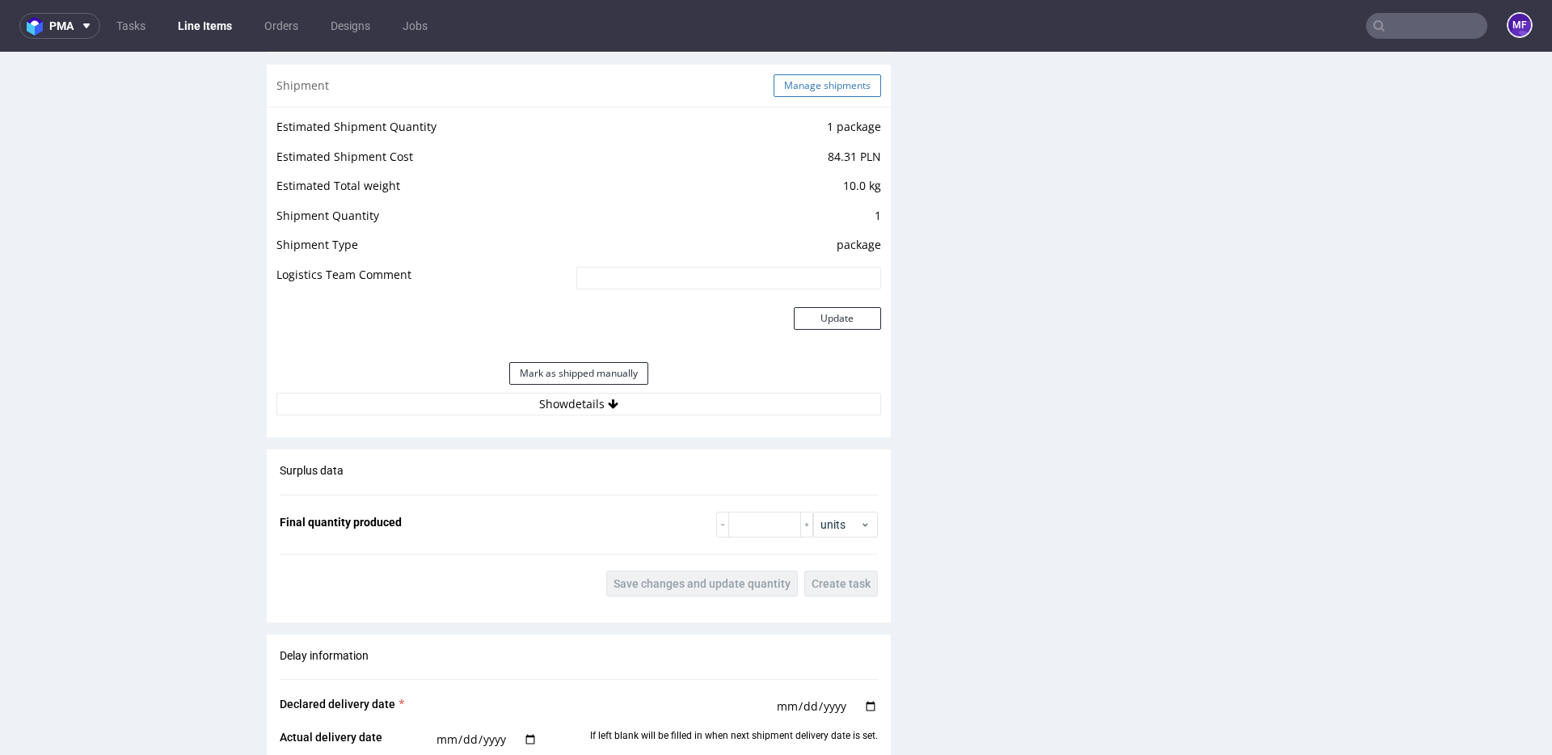
scroll to position [1572, 0]
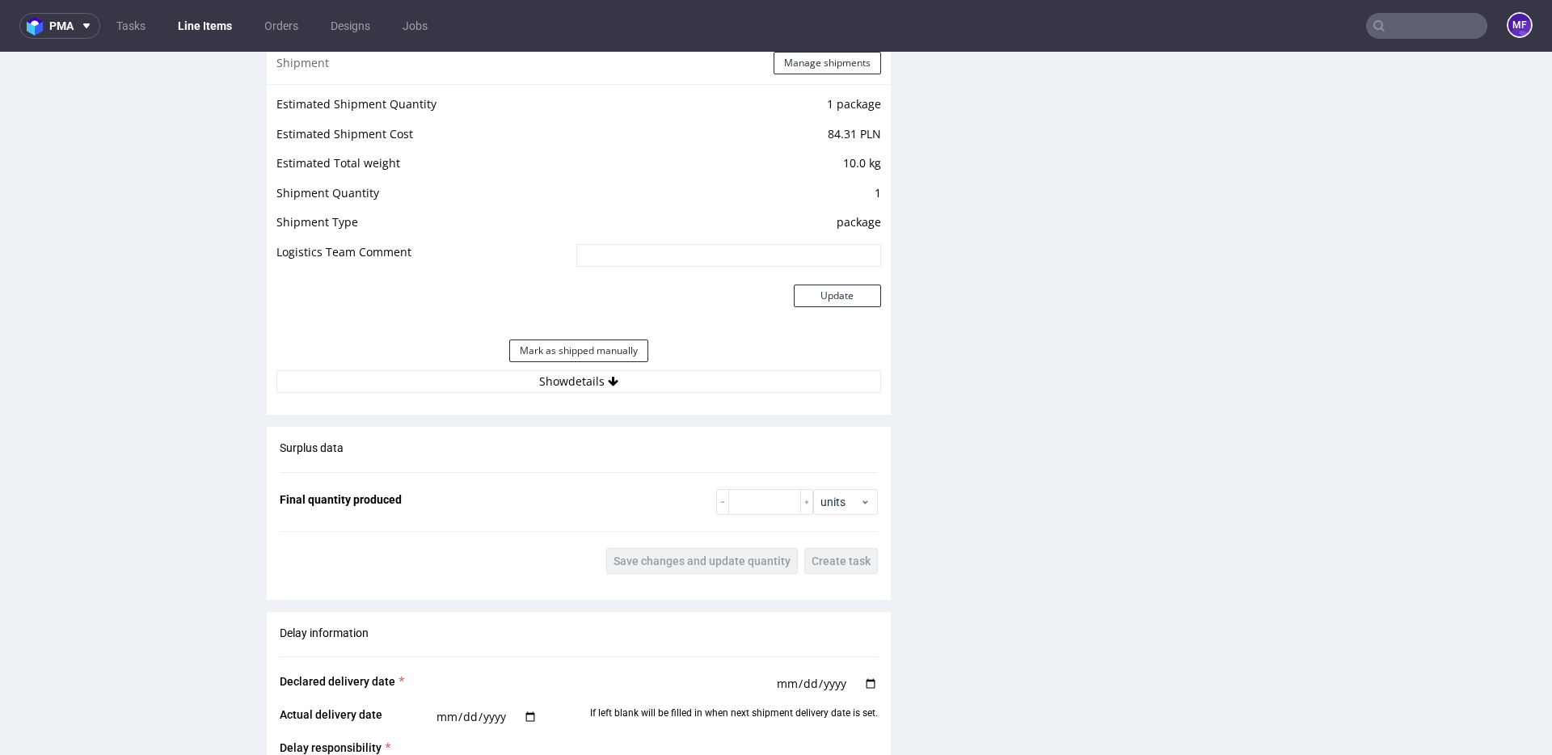
click at [609, 394] on div "Estimated Shipment Quantity 1 package Estimated Shipment Cost 84.31 PLN Estimat…" at bounding box center [579, 243] width 624 height 318
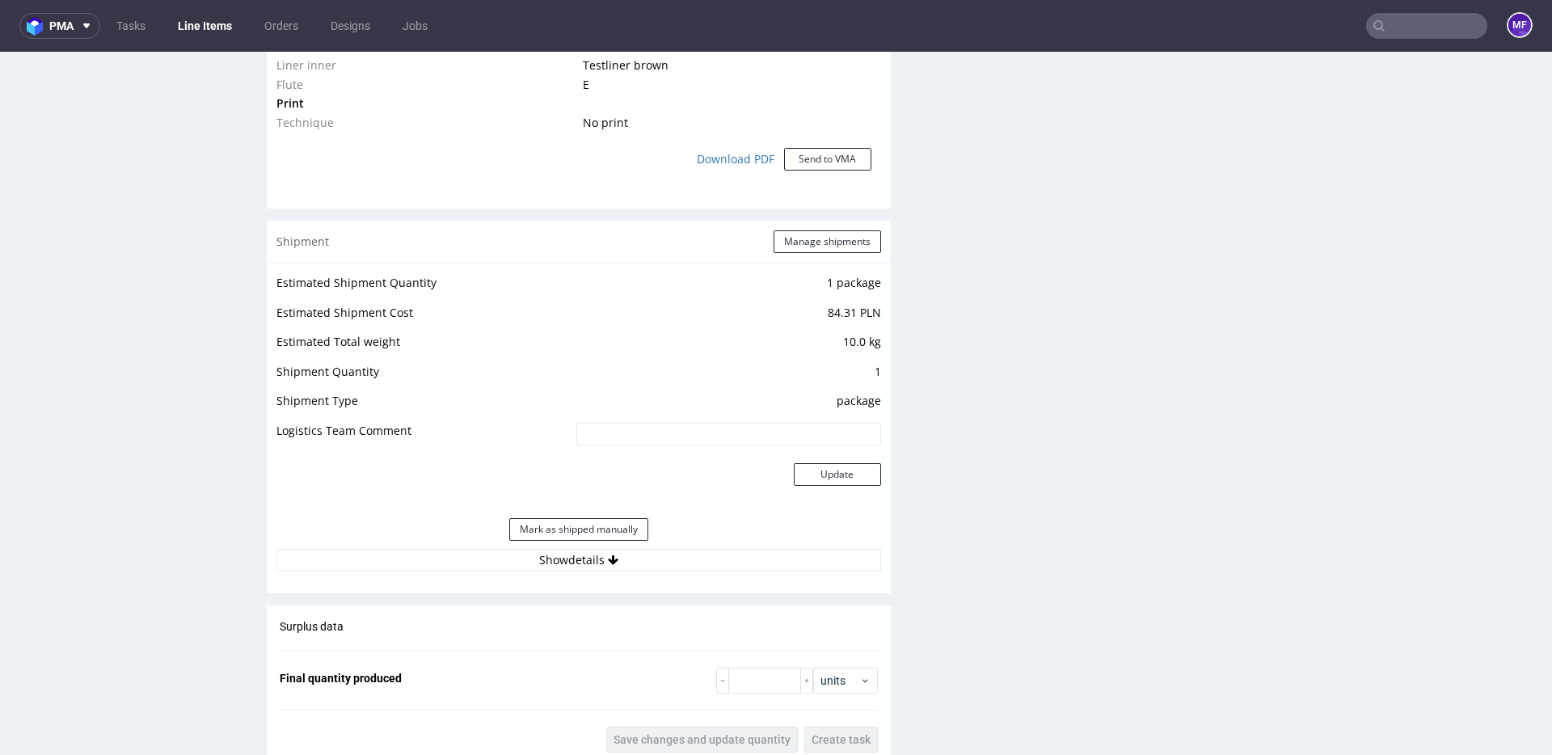
scroll to position [1446, 0]
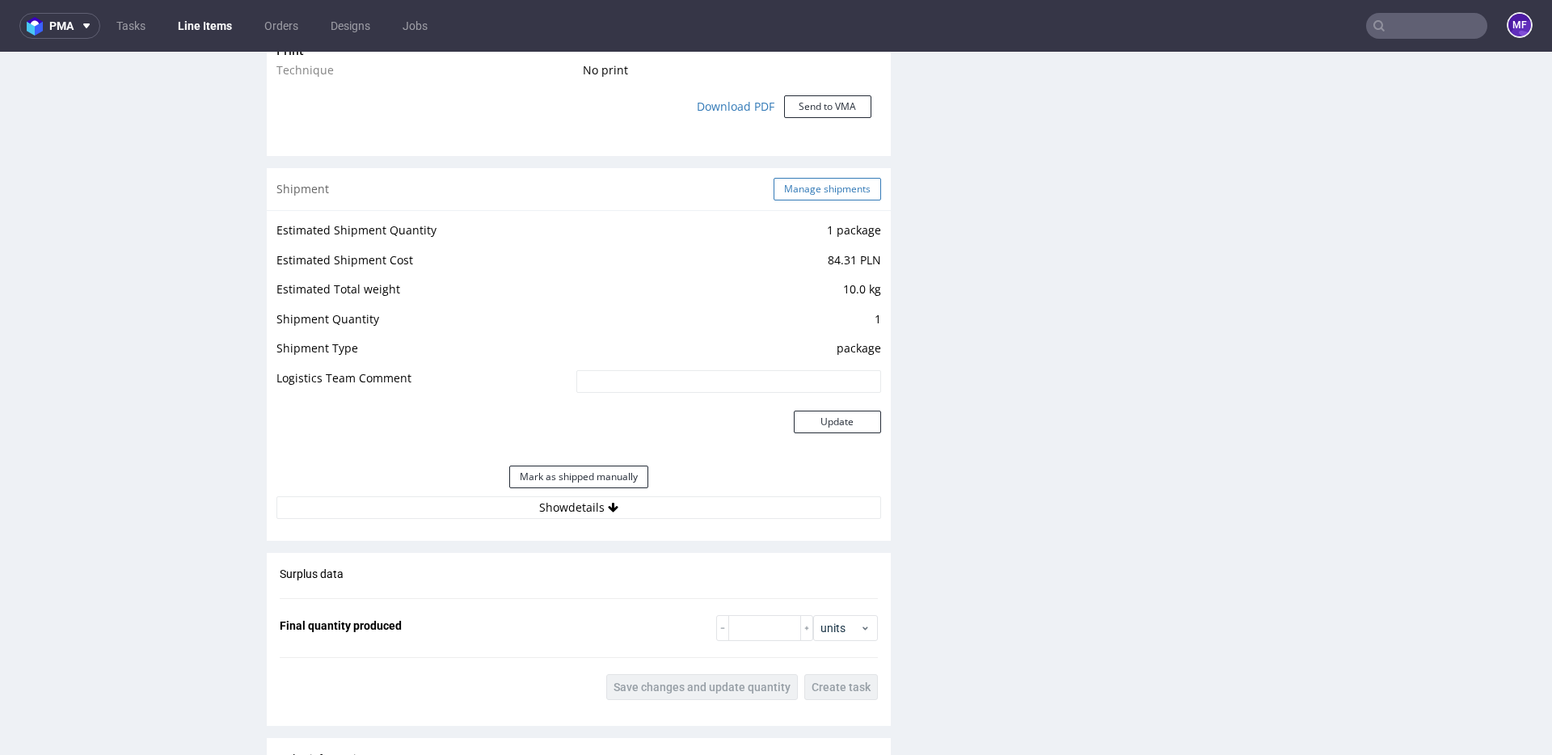
click at [794, 185] on button "Manage shipments" at bounding box center [826, 189] width 107 height 23
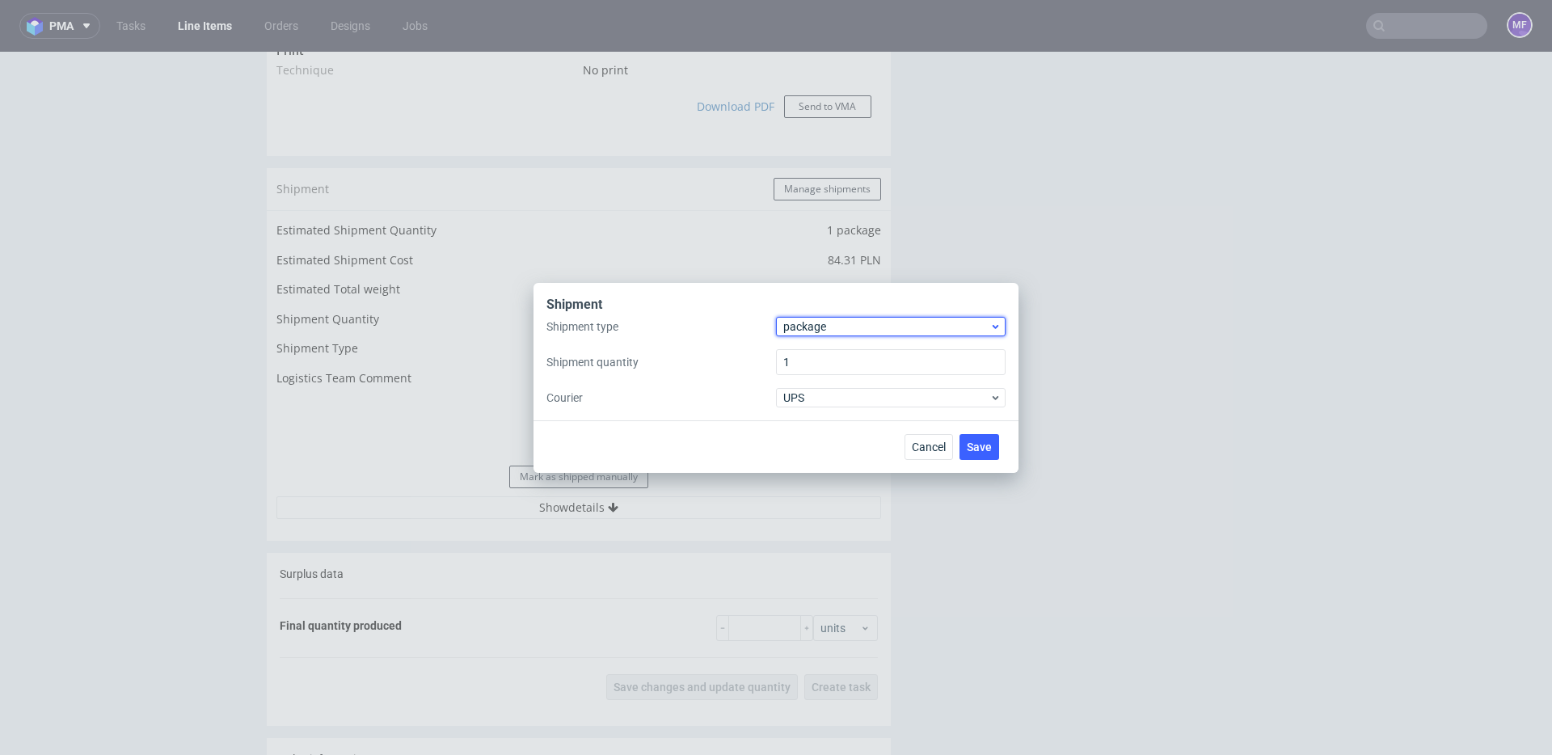
click at [820, 318] on span "package" at bounding box center [886, 326] width 206 height 16
click at [811, 351] on div "pallet" at bounding box center [890, 360] width 217 height 29
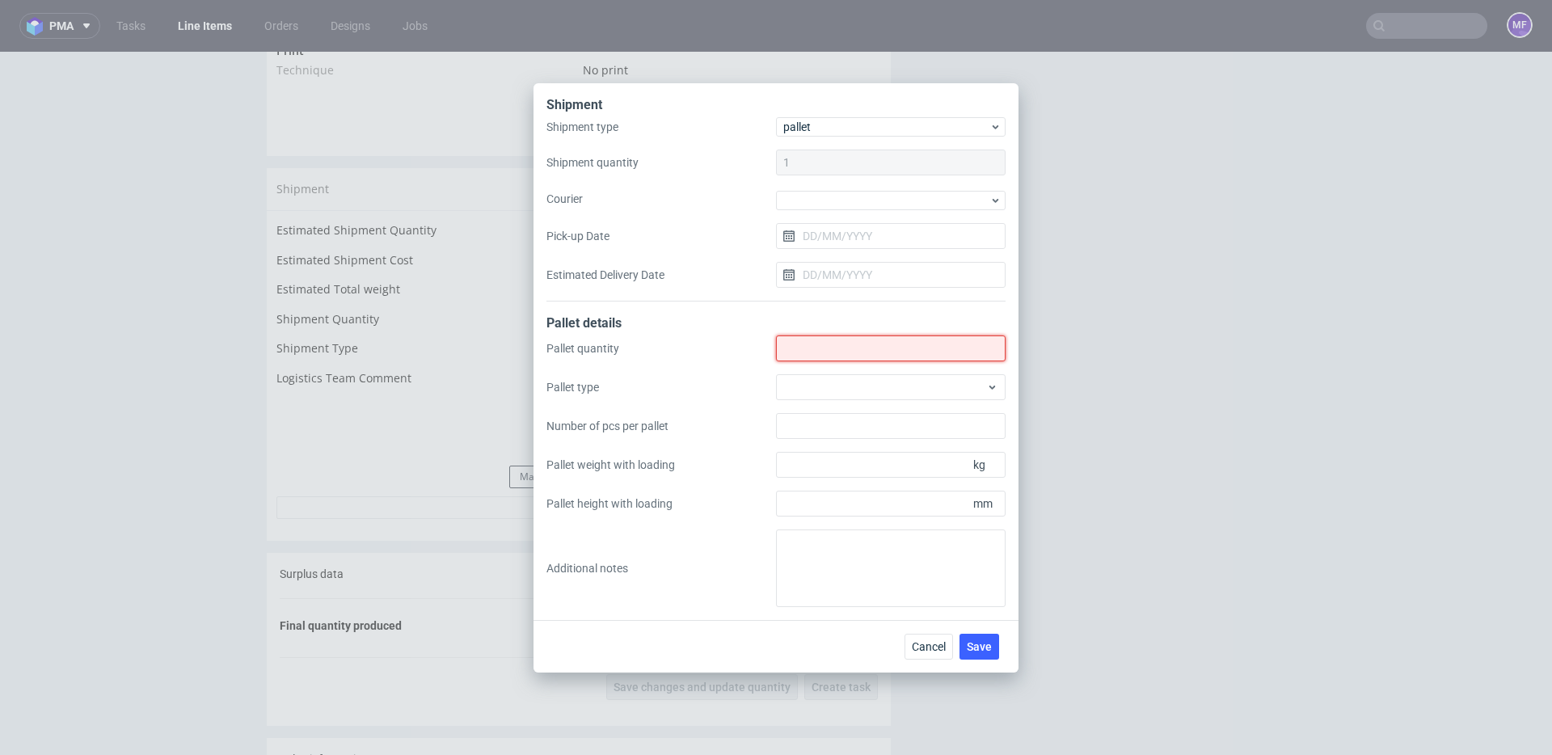
click at [814, 353] on input "Shipment type" at bounding box center [891, 348] width 230 height 26
type input "1"
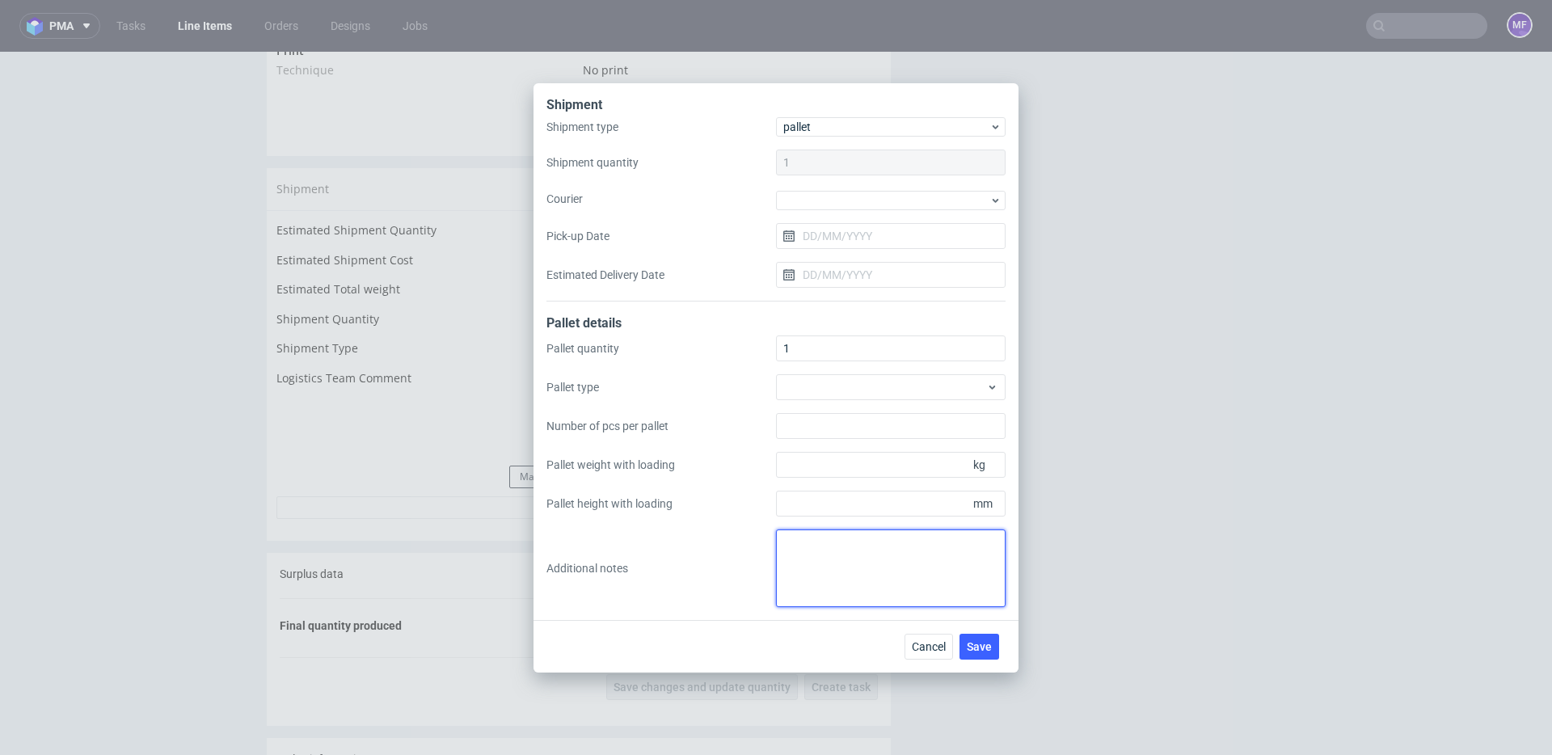
click at [832, 549] on textarea at bounding box center [891, 568] width 230 height 78
type textarea "Kasheta white label: 1 paczka: 84 x 78 x 12 x 13,5 kg"
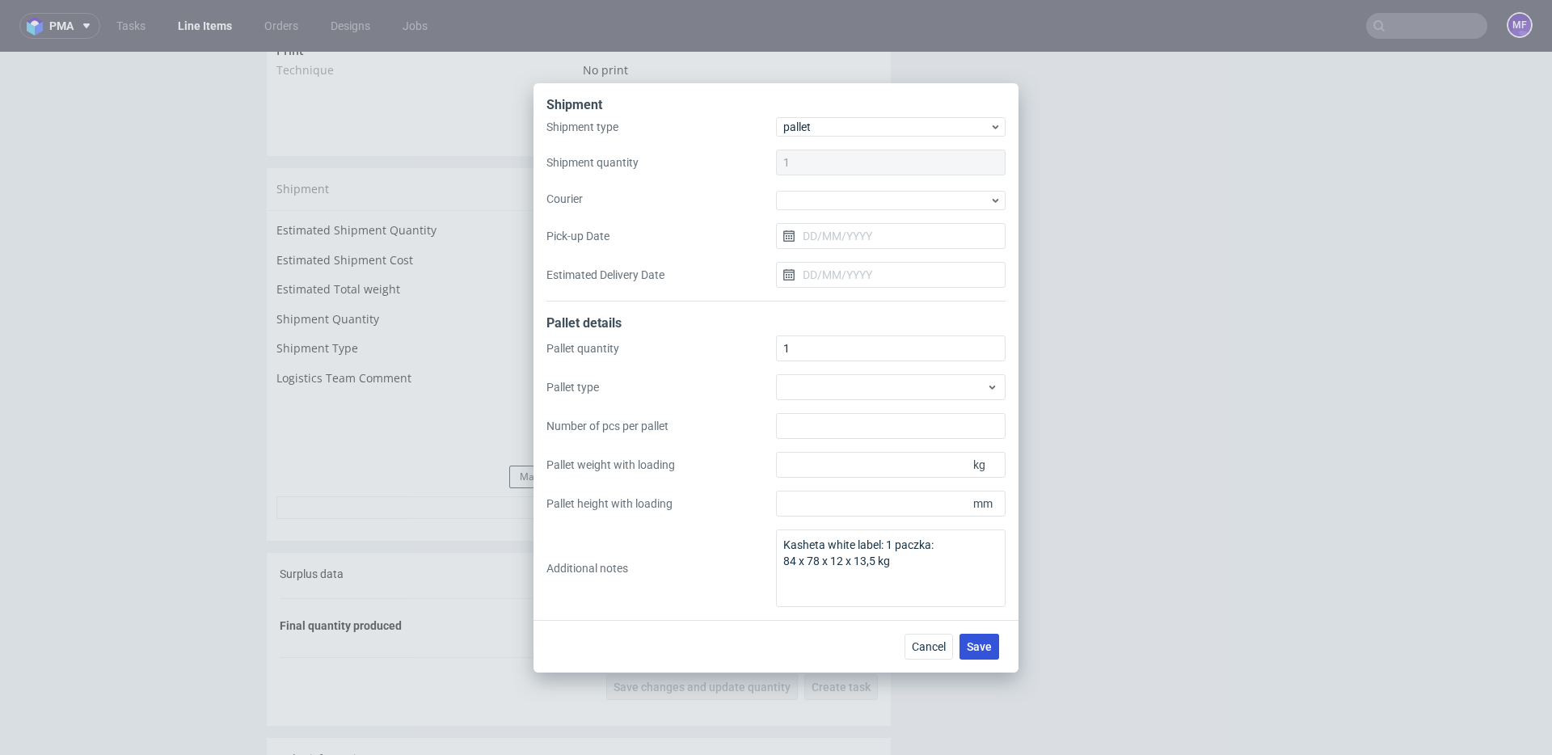
click at [975, 647] on span "Save" at bounding box center [979, 646] width 25 height 11
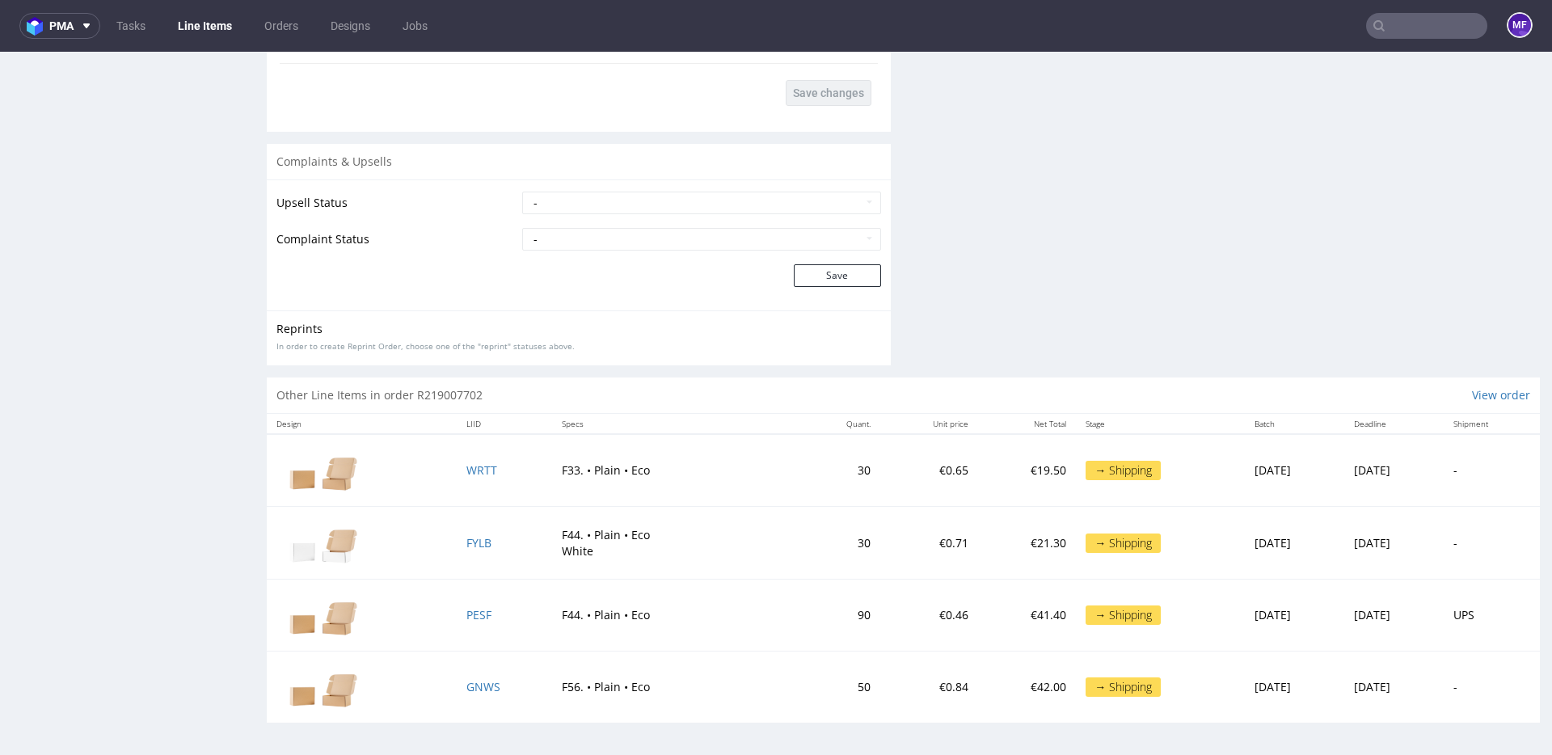
scroll to position [4, 0]
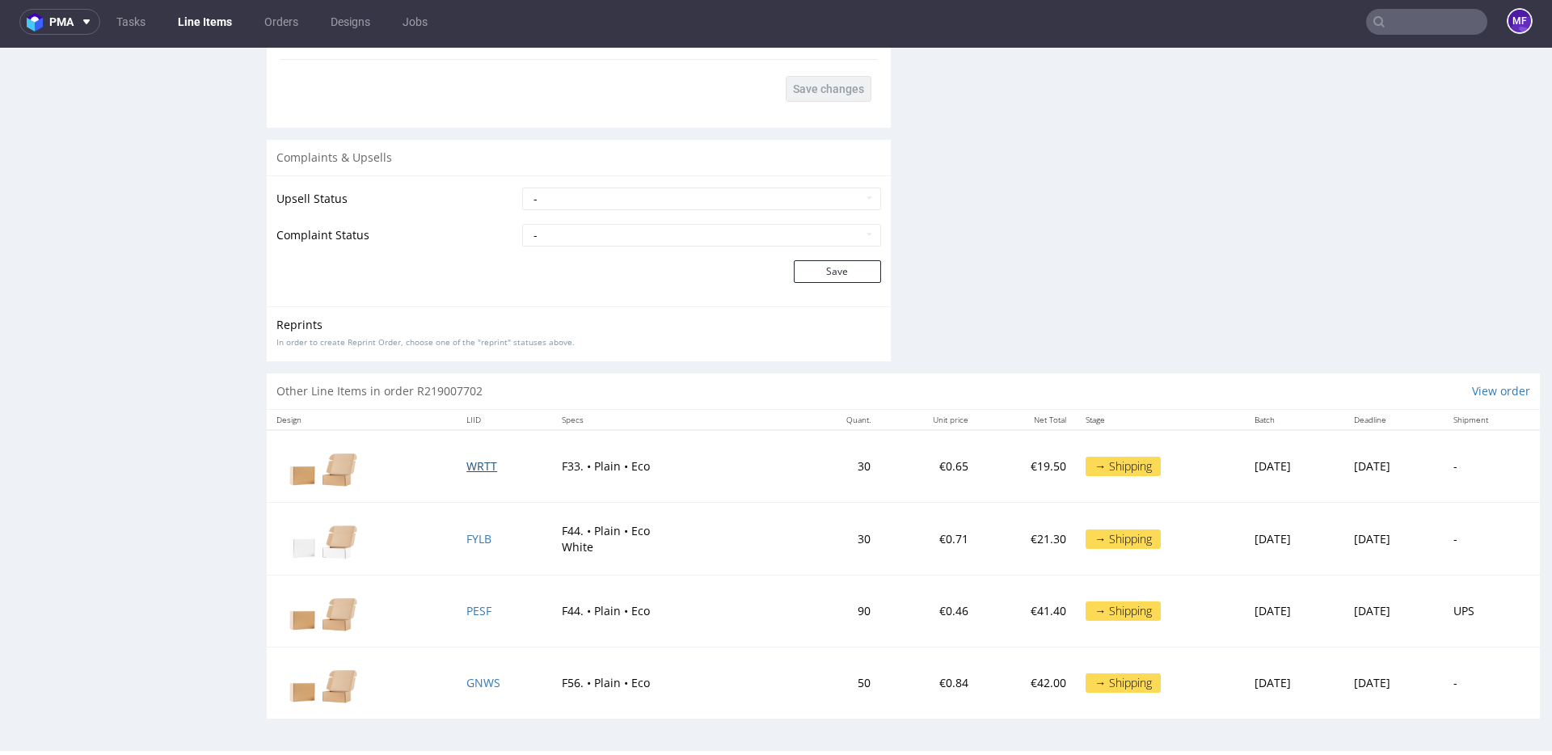
click at [470, 470] on span "WRTT" at bounding box center [481, 465] width 31 height 15
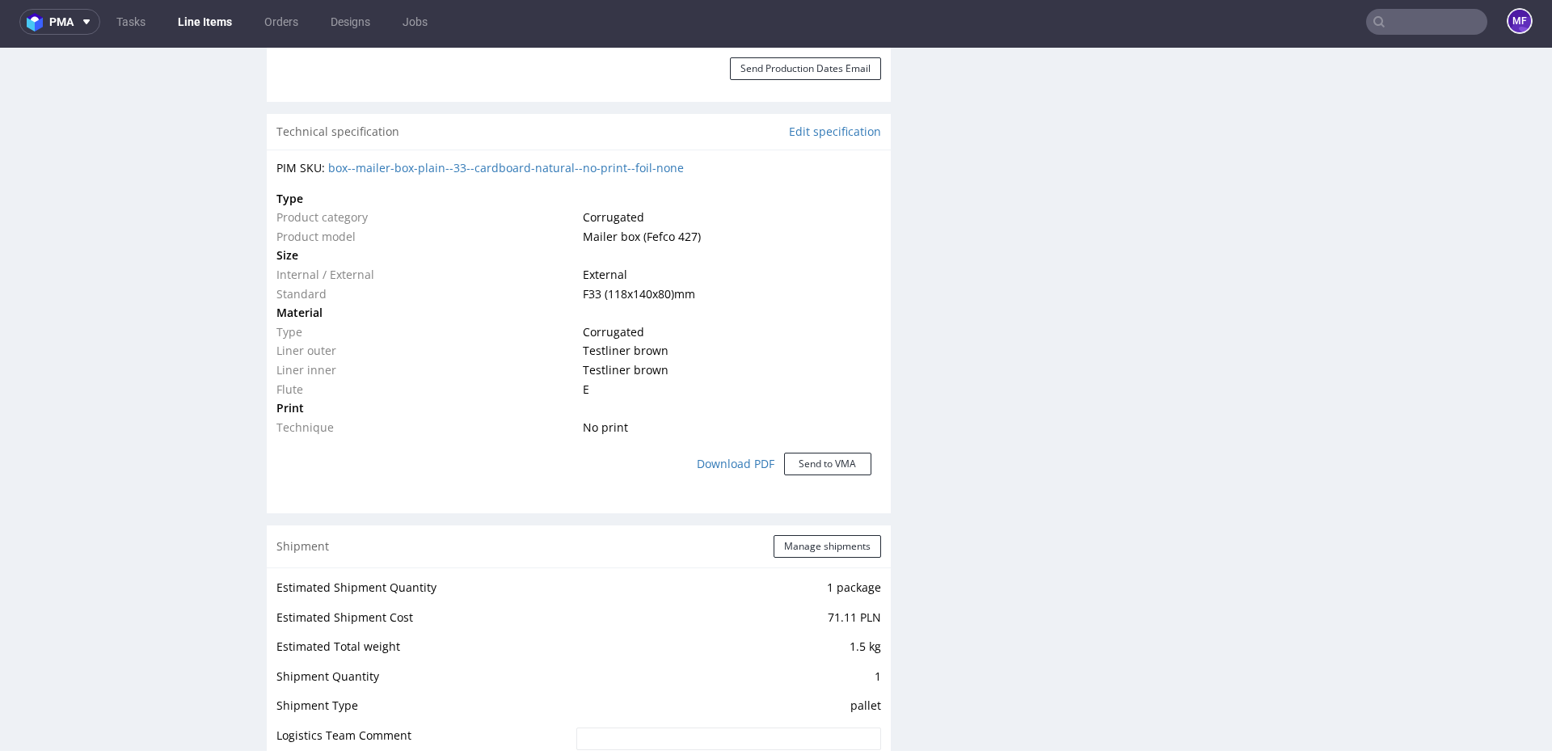
scroll to position [1102, 0]
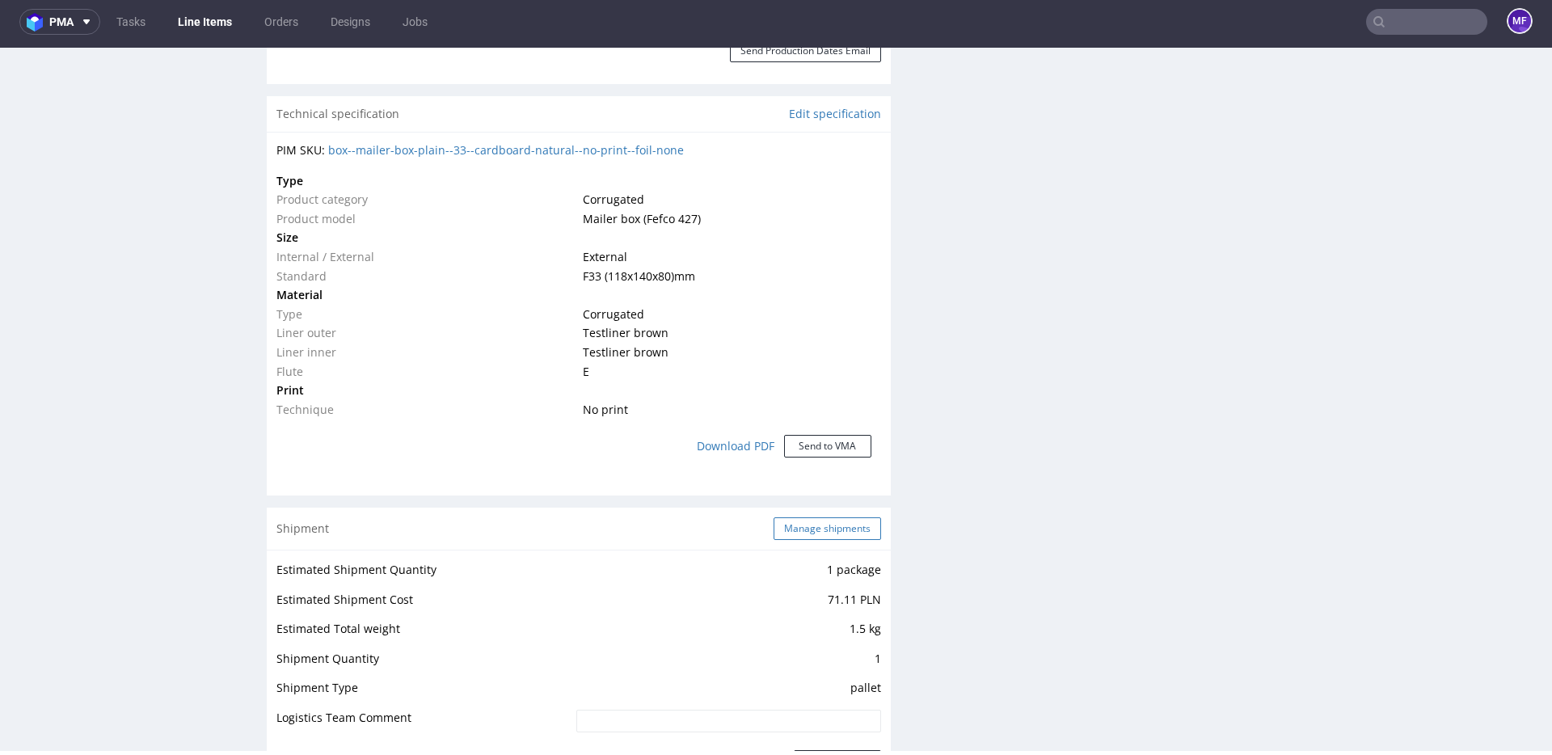
click at [782, 526] on button "Manage shipments" at bounding box center [826, 528] width 107 height 23
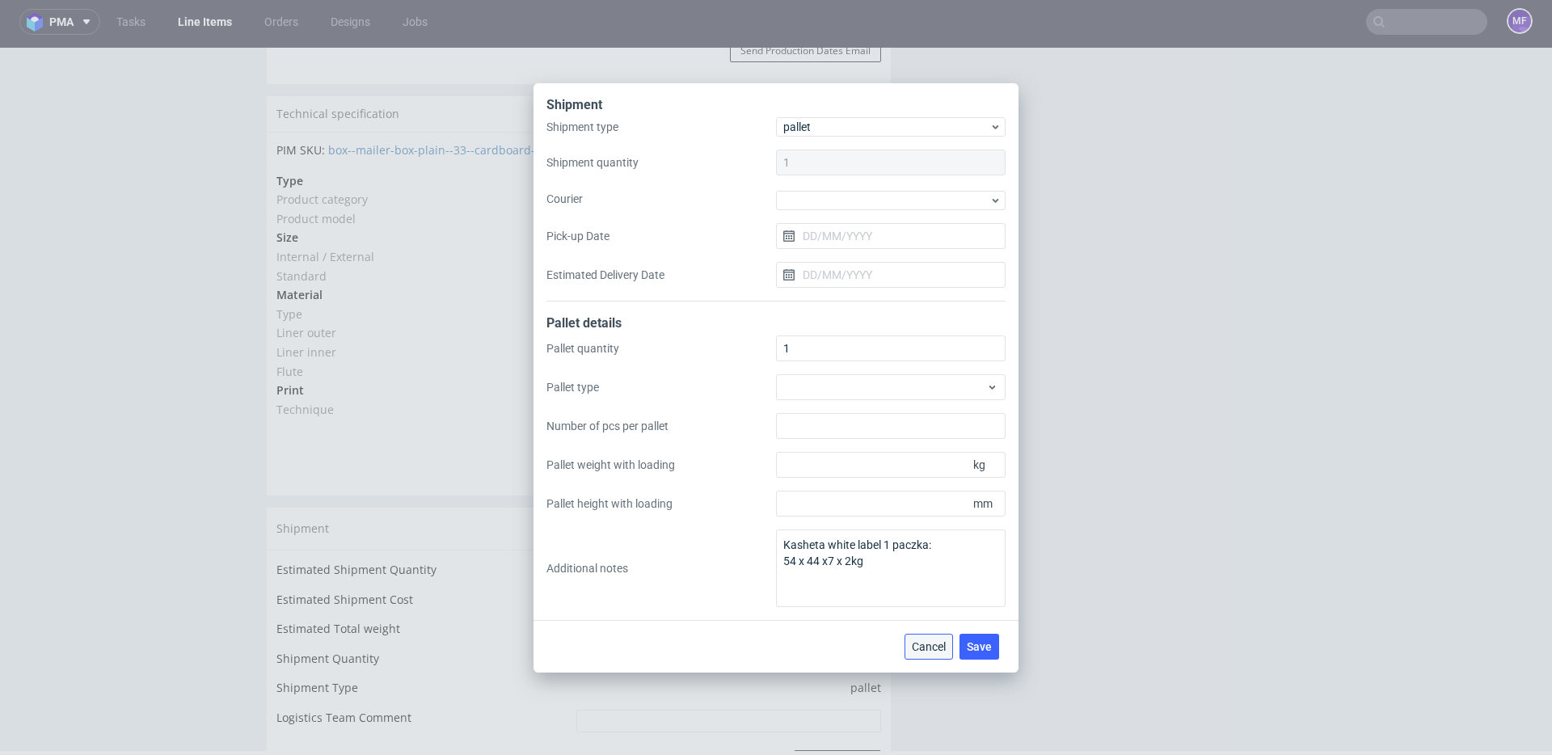
click at [940, 651] on span "Cancel" at bounding box center [929, 646] width 34 height 11
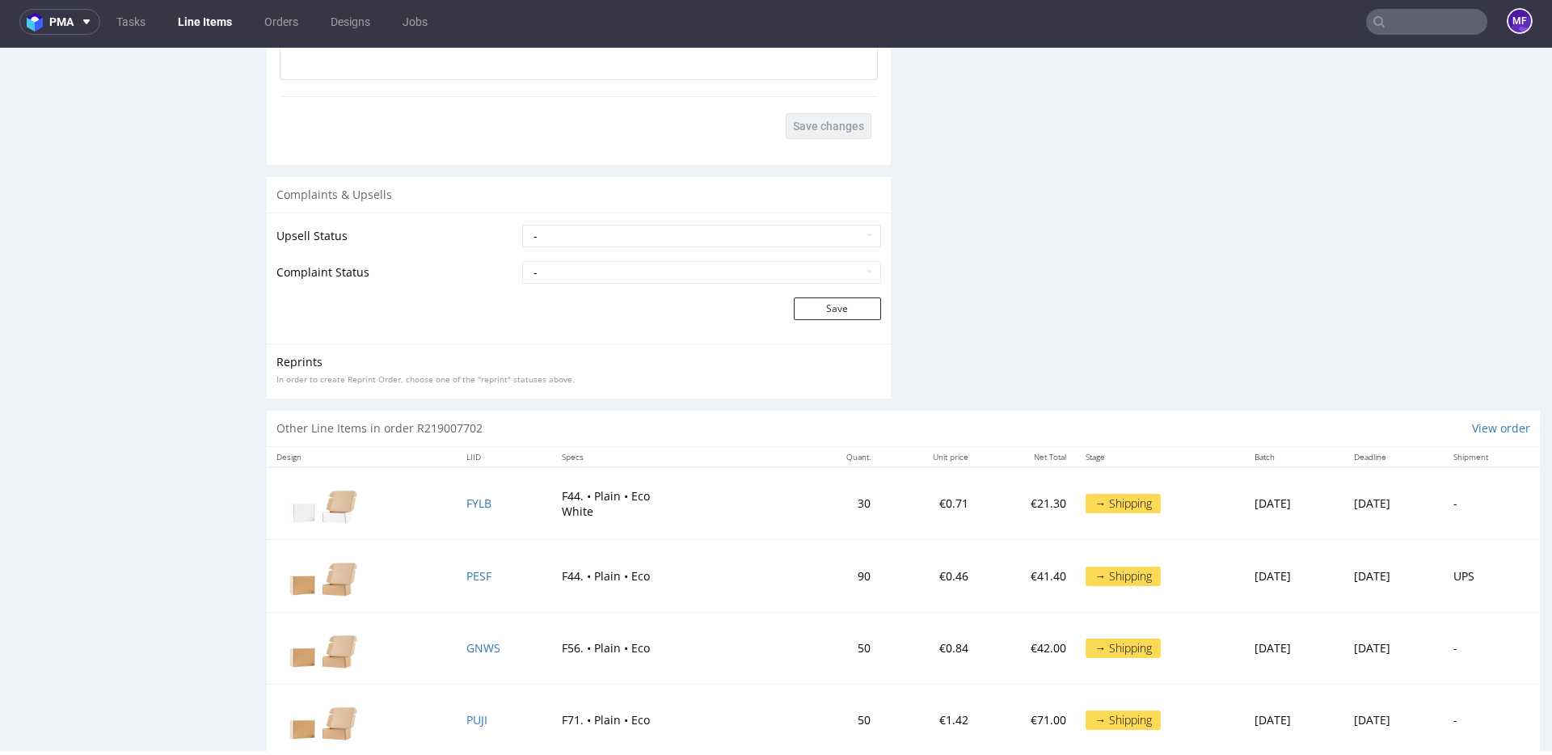
scroll to position [2482, 0]
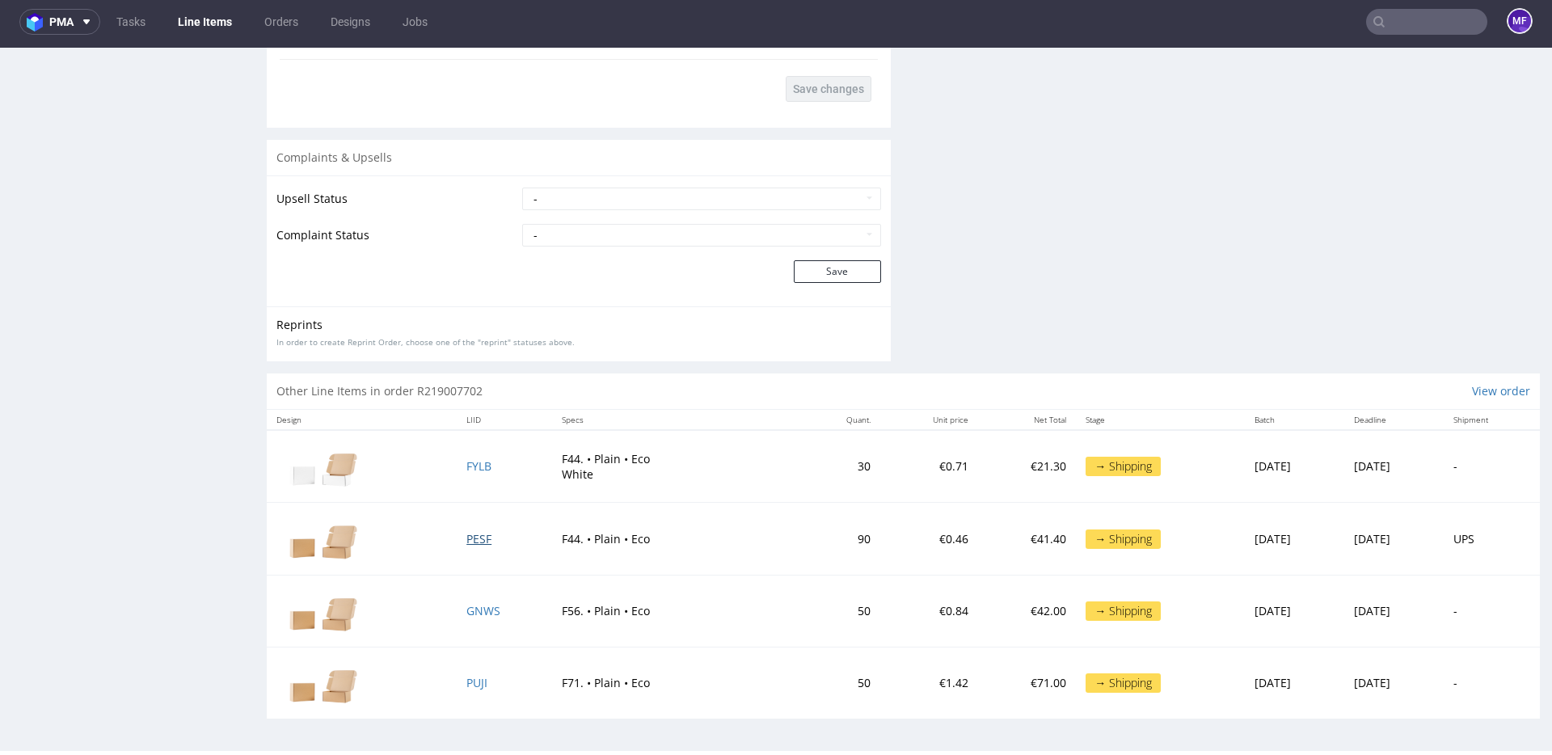
click at [466, 537] on span "PESF" at bounding box center [478, 538] width 25 height 15
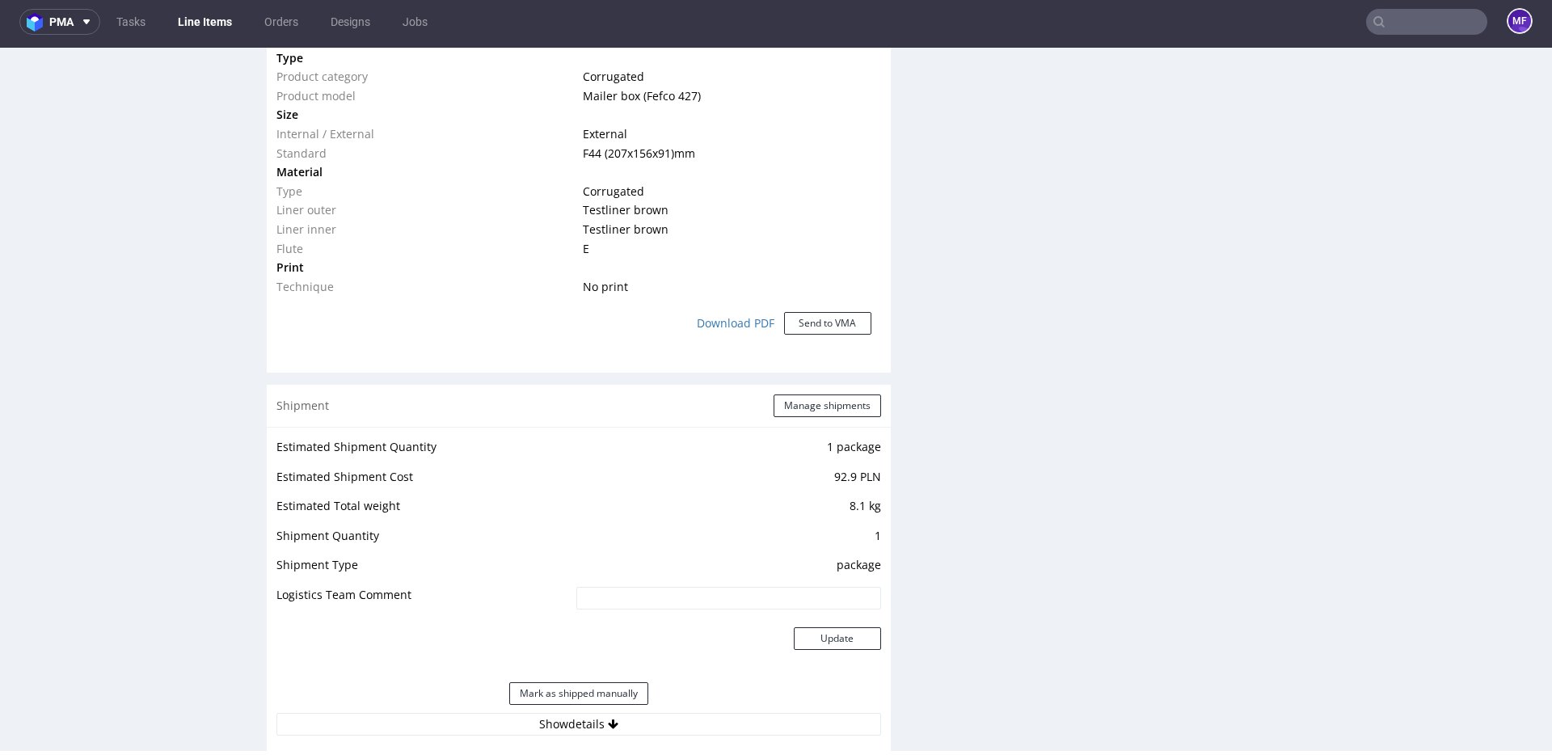
scroll to position [1232, 0]
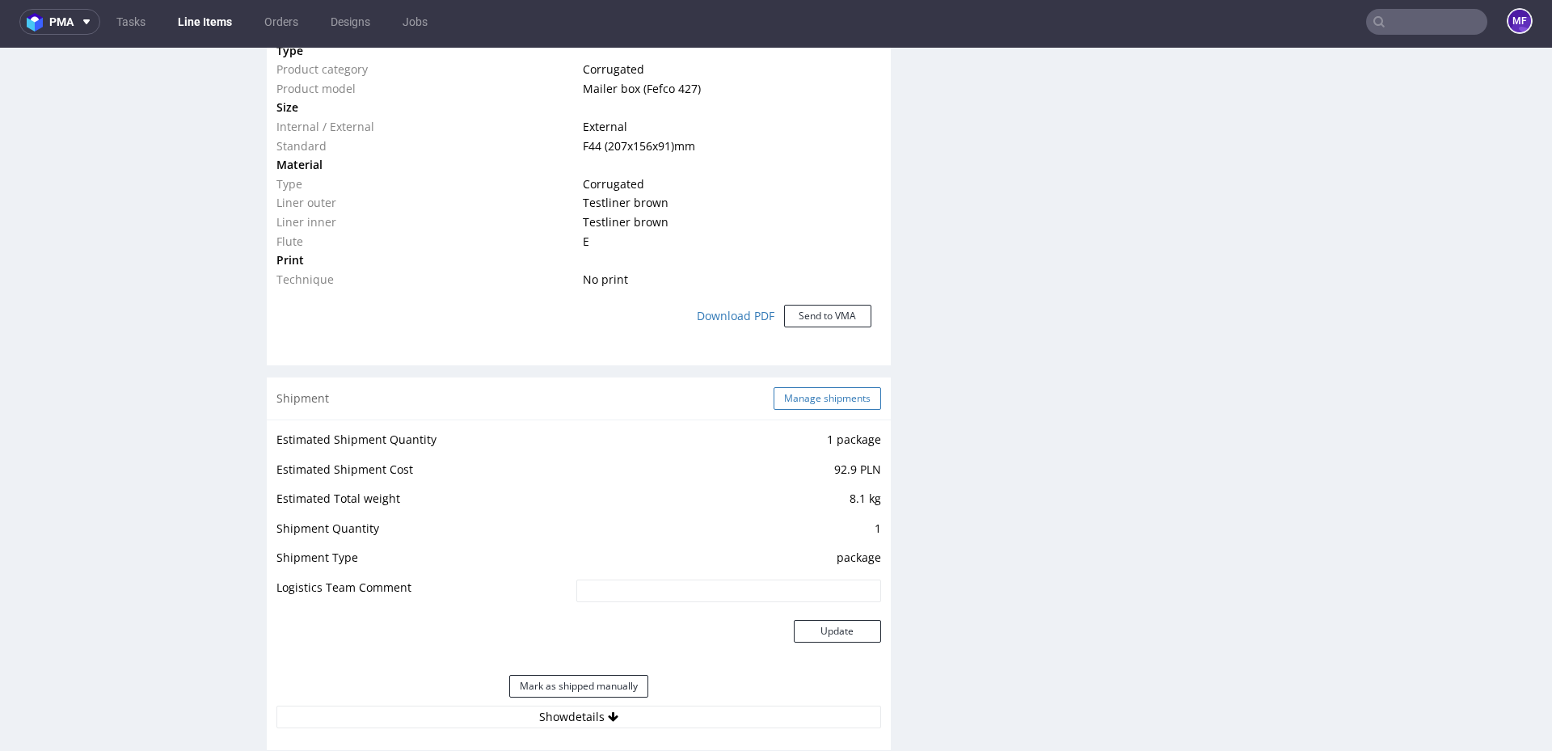
click at [794, 400] on button "Manage shipments" at bounding box center [826, 398] width 107 height 23
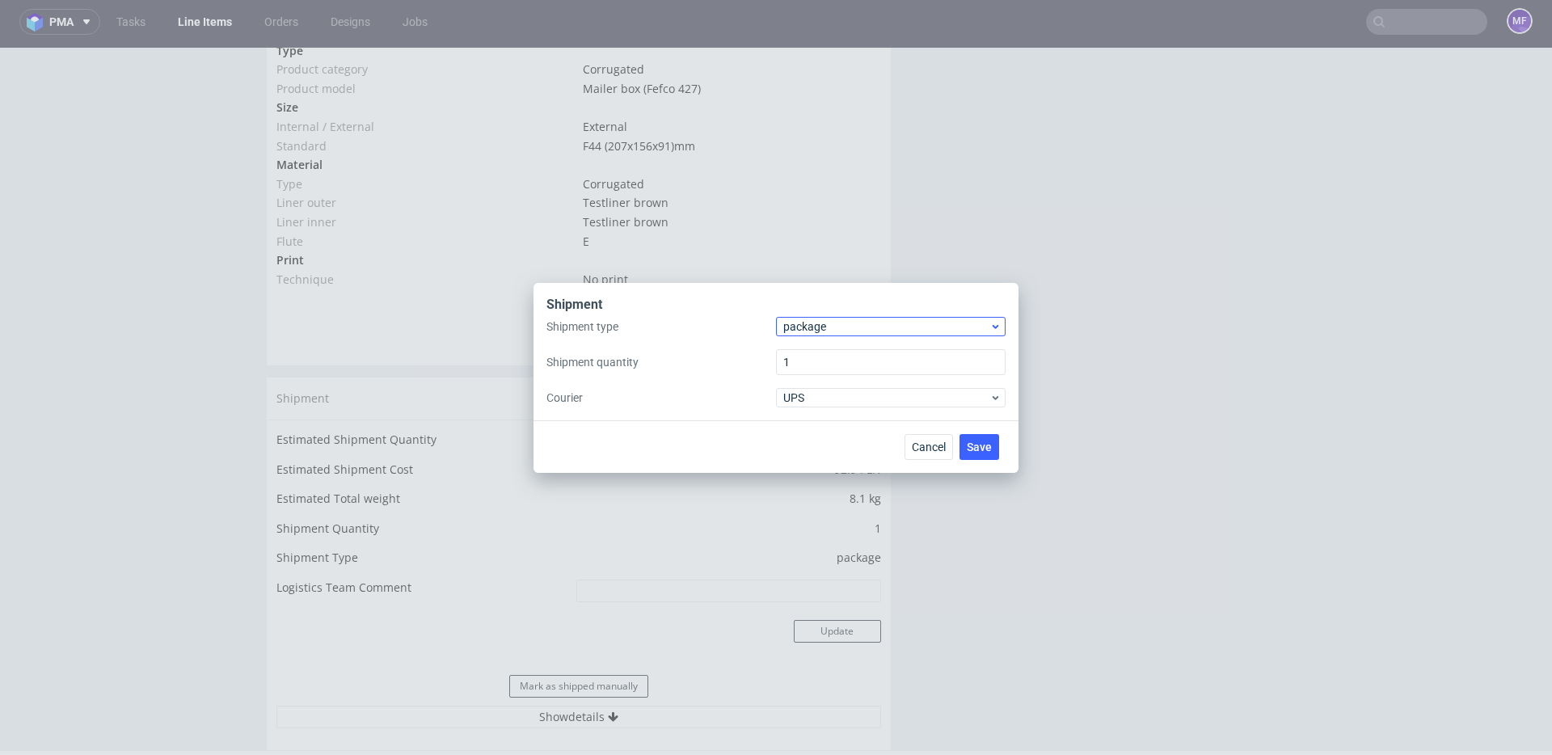
click at [821, 337] on div "Shipment type package Shipment quantity 1 Courier UPS" at bounding box center [775, 362] width 459 height 91
click at [822, 333] on span "package" at bounding box center [886, 326] width 206 height 16
click at [814, 356] on div "pallet" at bounding box center [890, 360] width 217 height 29
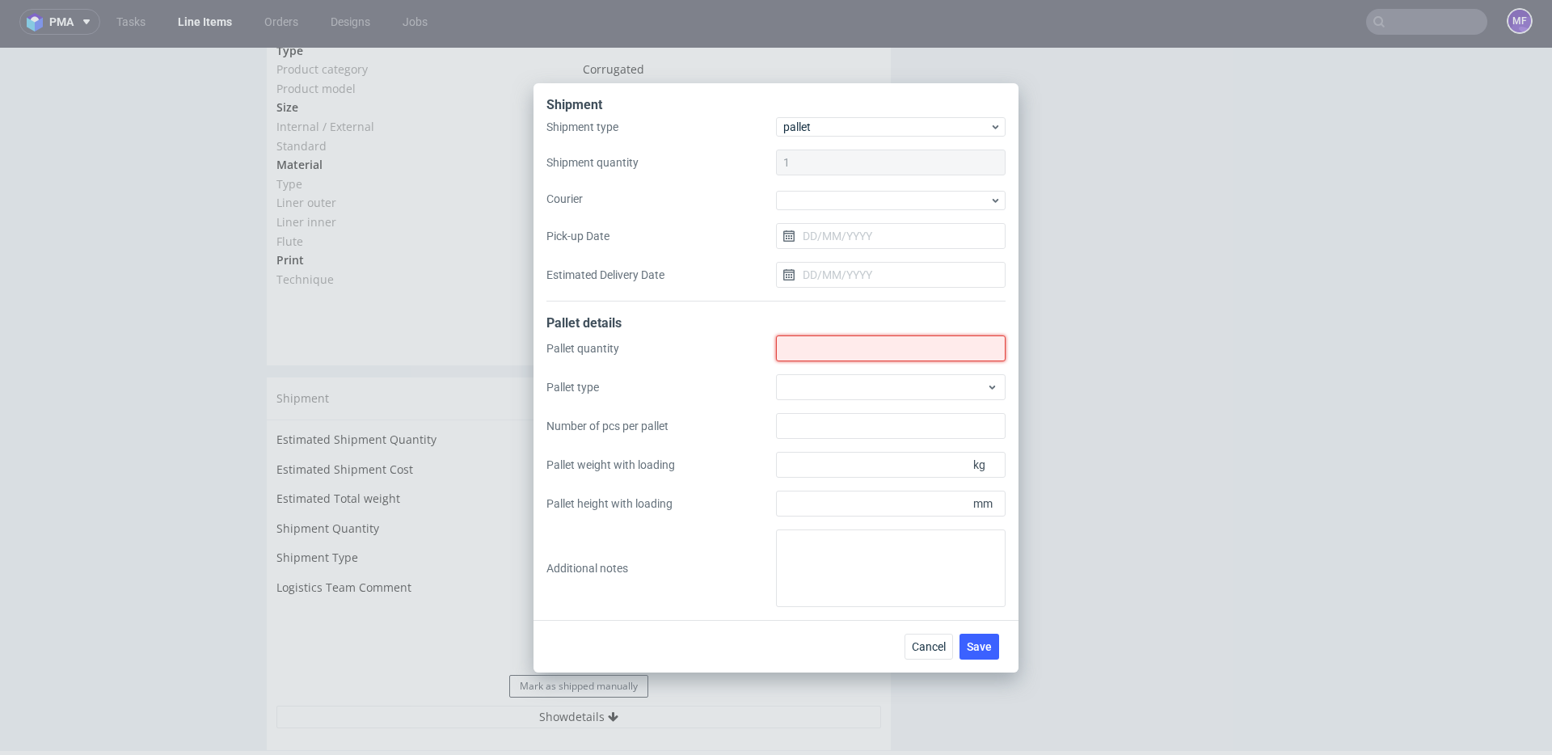
click at [816, 352] on input "Shipment type" at bounding box center [891, 348] width 230 height 26
type input "1"
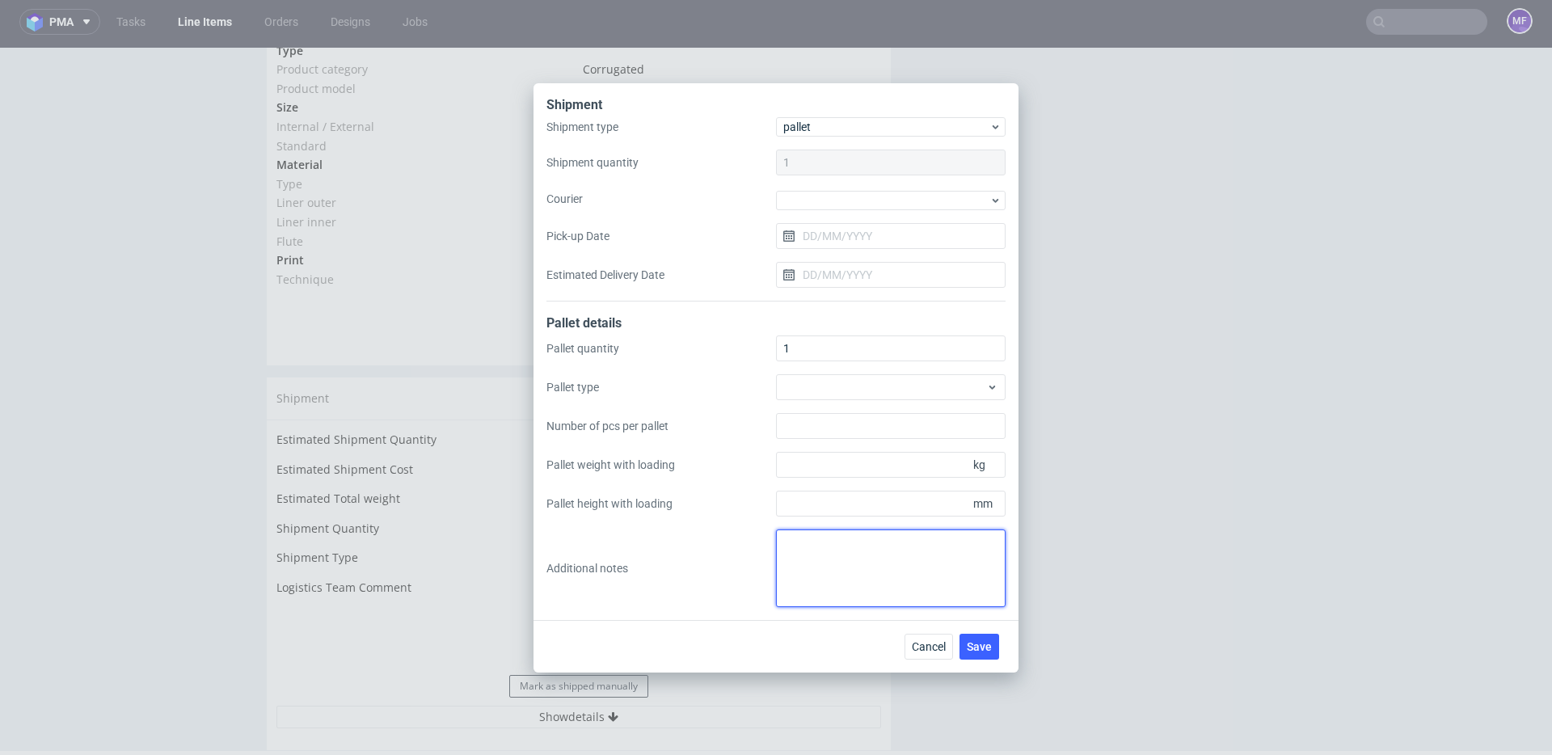
click at [815, 583] on textarea at bounding box center [891, 568] width 230 height 78
click at [916, 537] on textarea "kasheta white label: 60 x 60 x 17 x 10 kg" at bounding box center [891, 568] width 230 height 78
type textarea "kasheta white label: 1 paczka 60 x 60 x 17 x 10 kg"
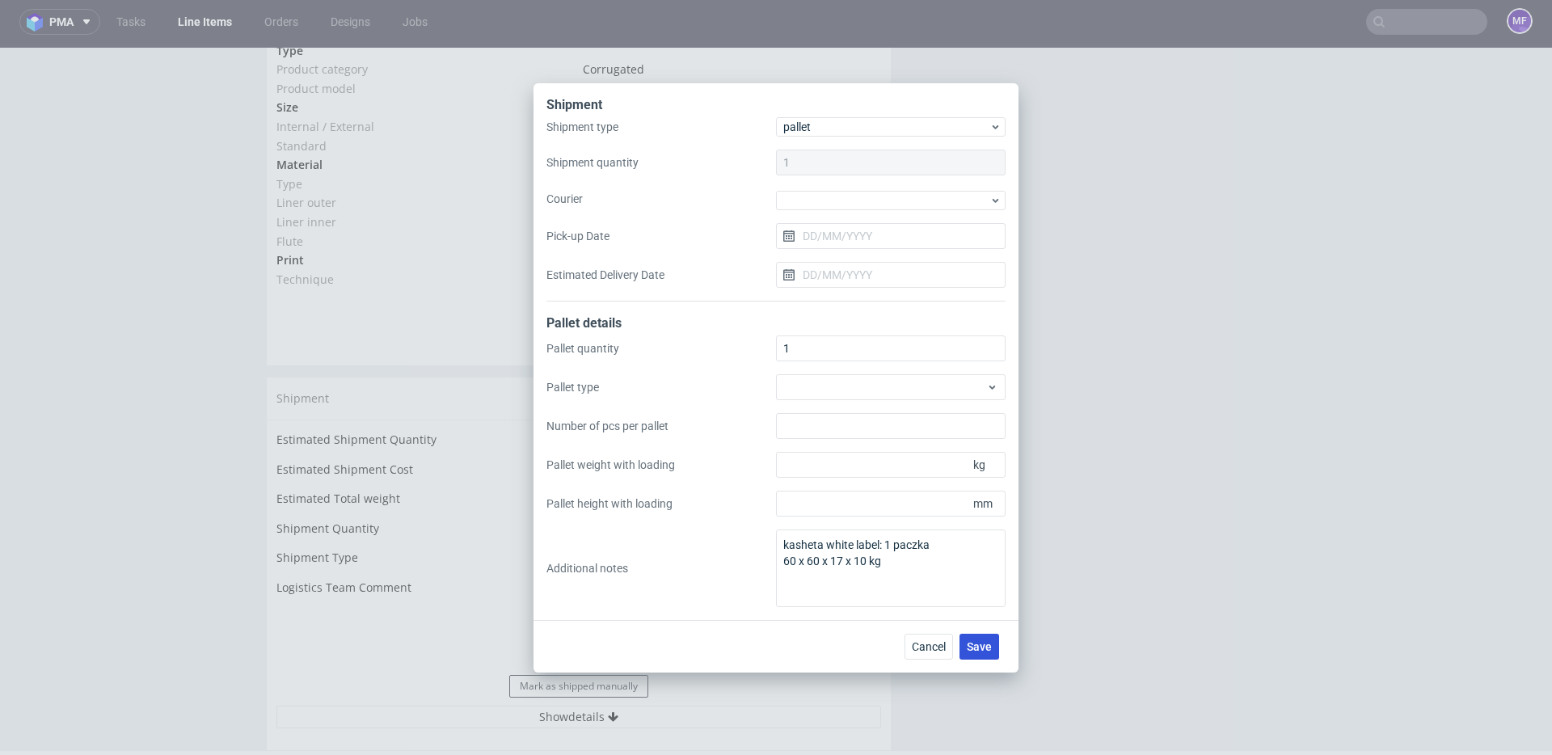
click at [975, 638] on button "Save" at bounding box center [979, 647] width 40 height 26
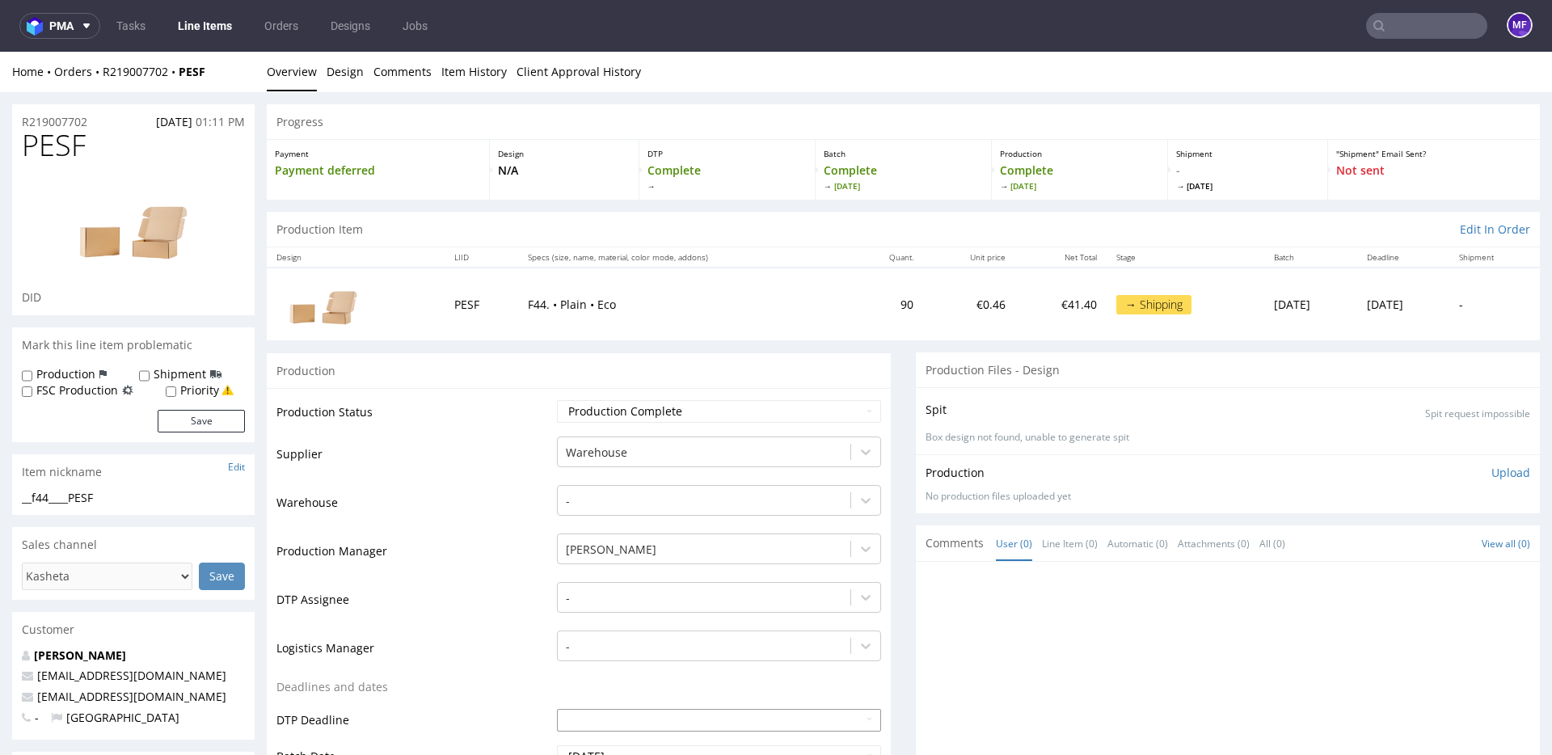
scroll to position [6, 0]
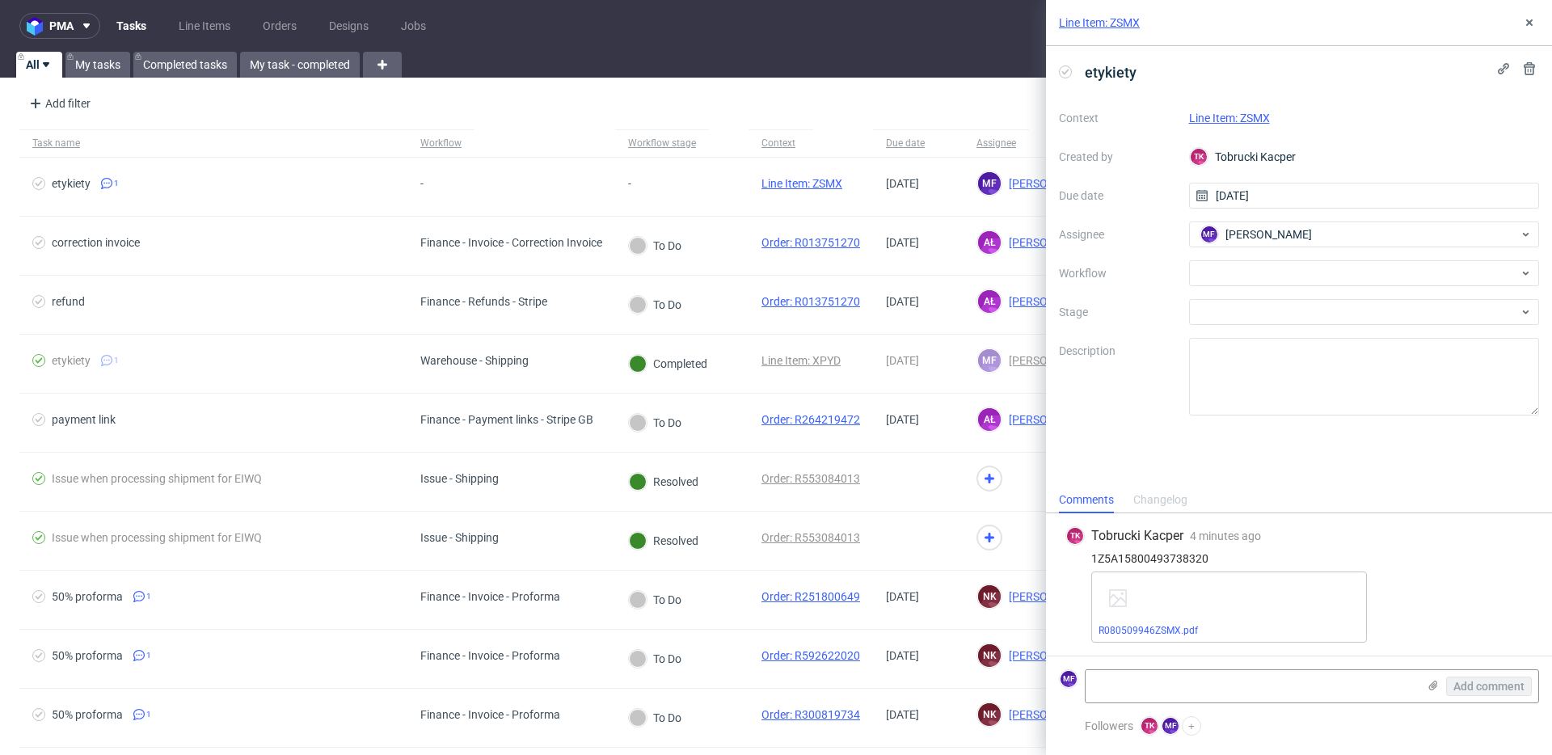
click at [1192, 445] on div "etykiety Context Line Item: ZSMX Created by TK Tobrucki Kacper Due date [DATE] …" at bounding box center [1299, 266] width 506 height 440
click at [1157, 630] on link "R080509946ZSMX.pdf" at bounding box center [1147, 630] width 99 height 11
click at [1245, 112] on link "Line Item: ZSMX" at bounding box center [1229, 118] width 81 height 13
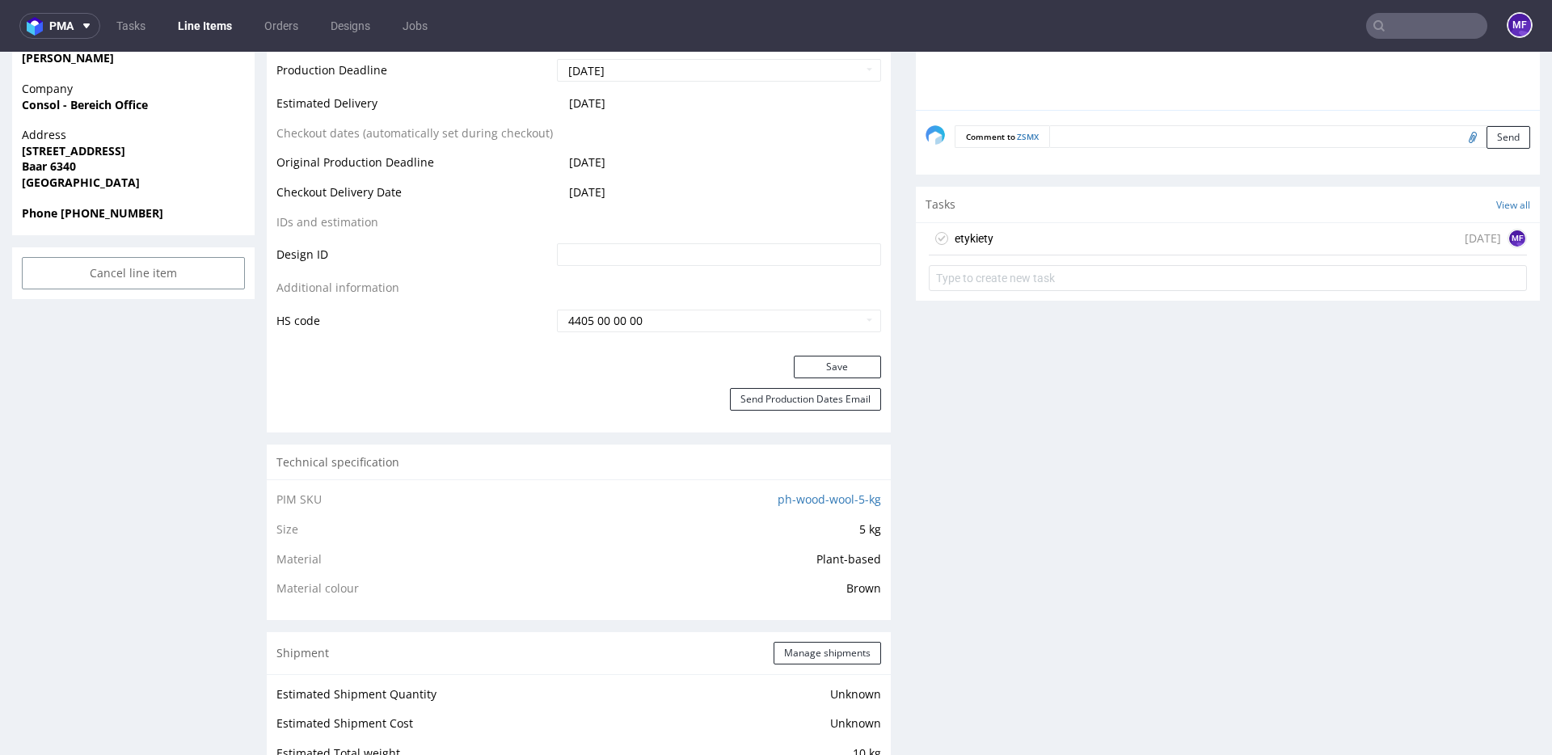
scroll to position [752, 0]
click at [996, 241] on div "etykiety today MF" at bounding box center [1228, 237] width 598 height 32
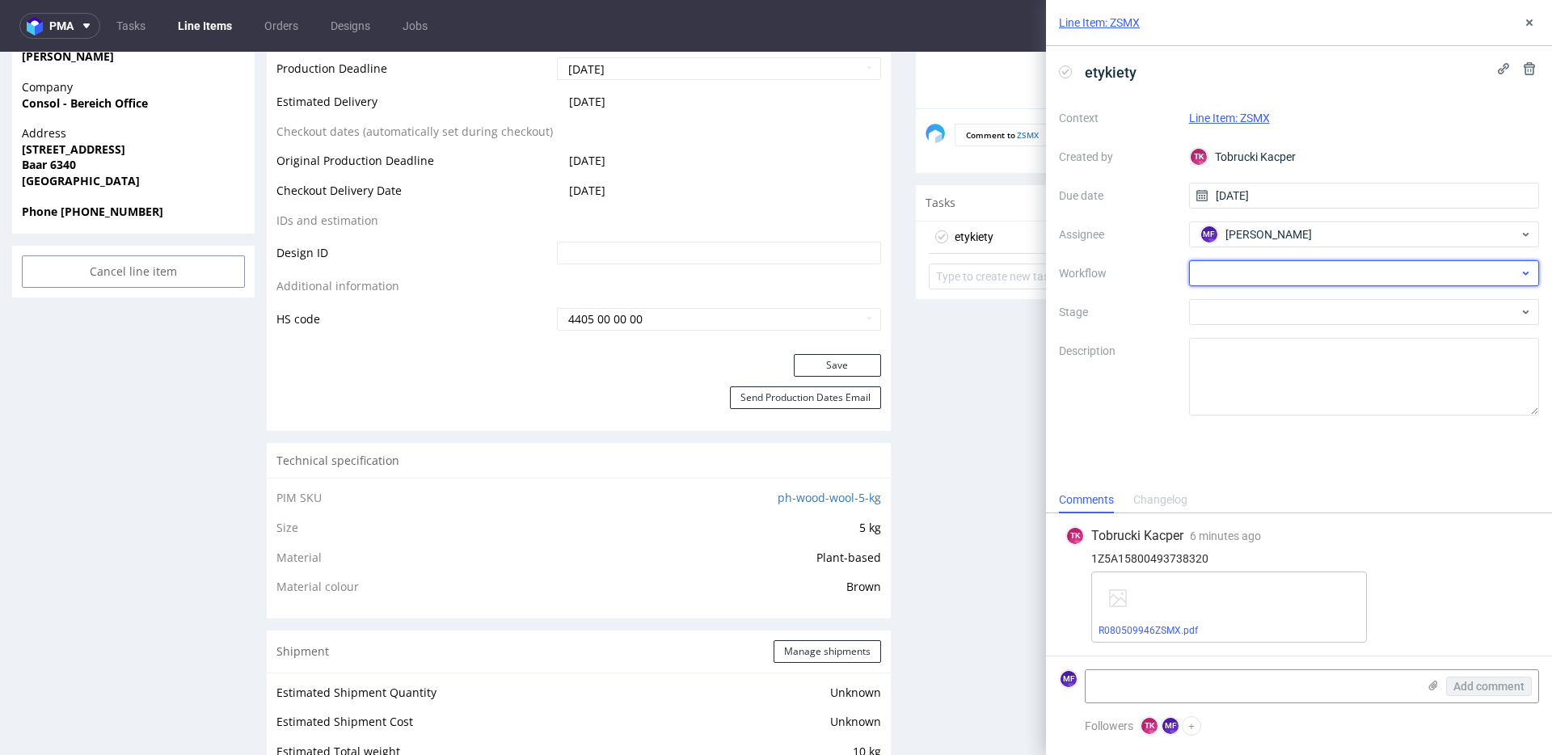
click at [1253, 285] on div at bounding box center [1364, 273] width 351 height 26
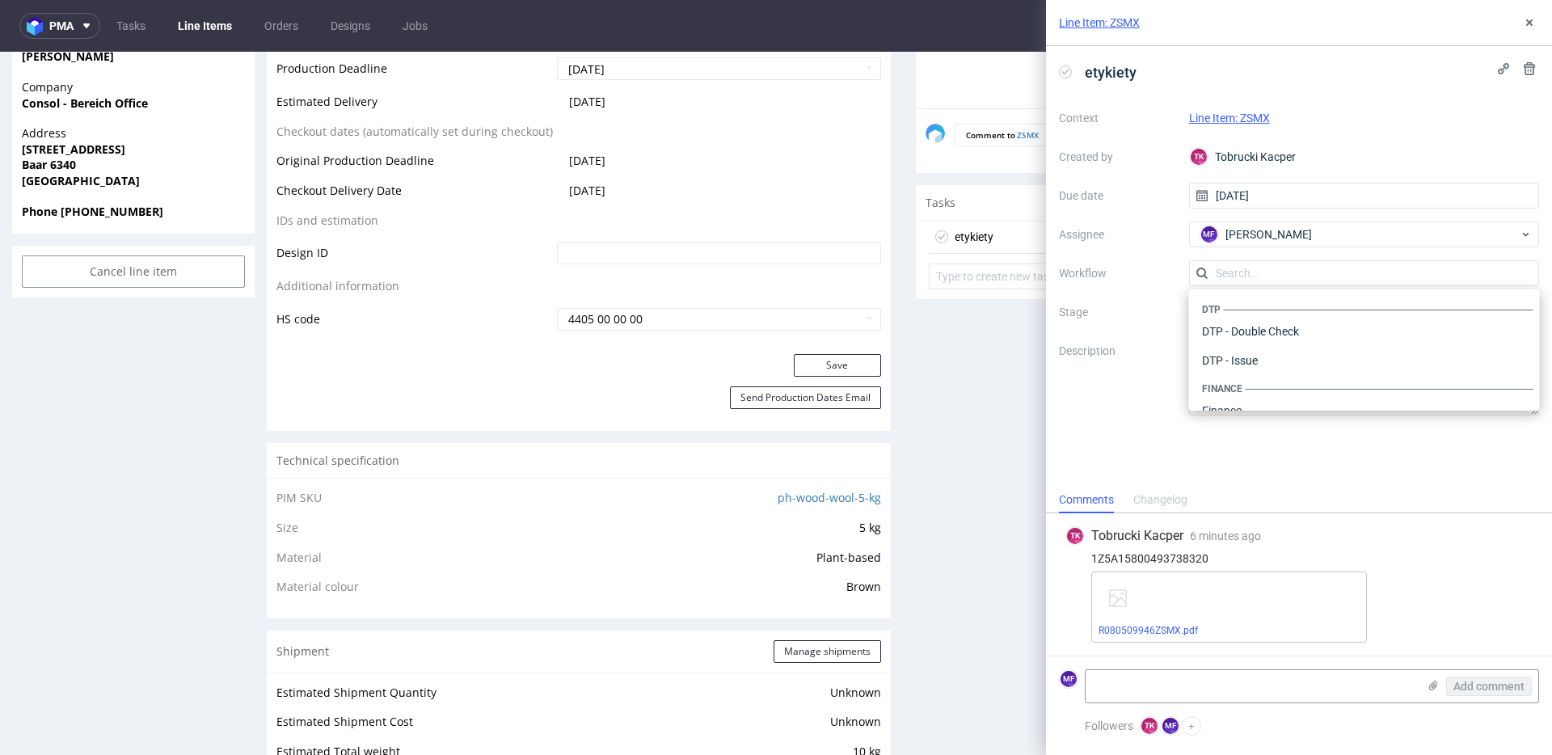
scroll to position [994, 0]
drag, startPoint x: 1265, startPoint y: 387, endPoint x: 1228, endPoint y: 331, distance: 67.3
click at [1264, 386] on div "Warehouse - Shipping" at bounding box center [1364, 389] width 338 height 29
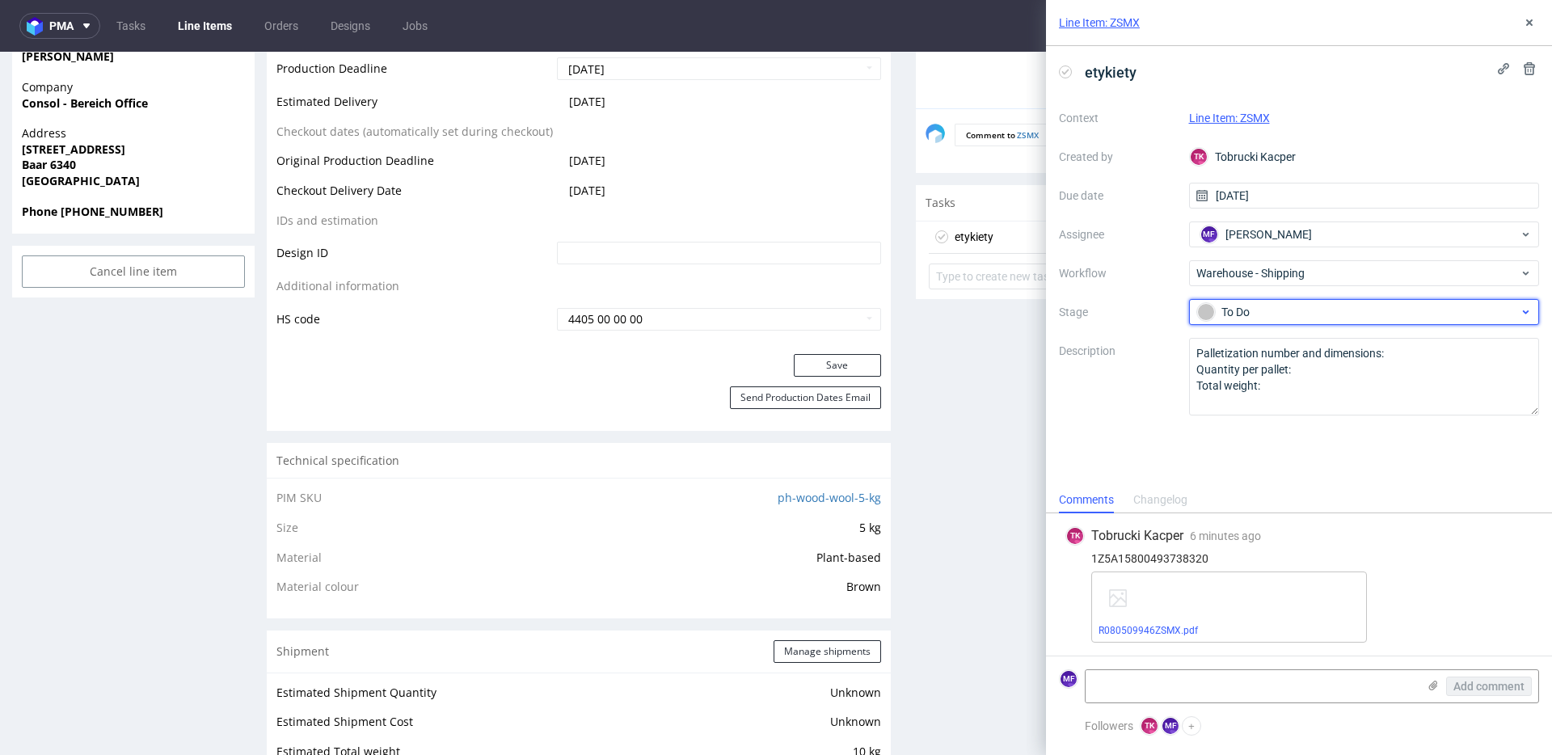
click at [1229, 316] on div "To Do" at bounding box center [1358, 312] width 322 height 18
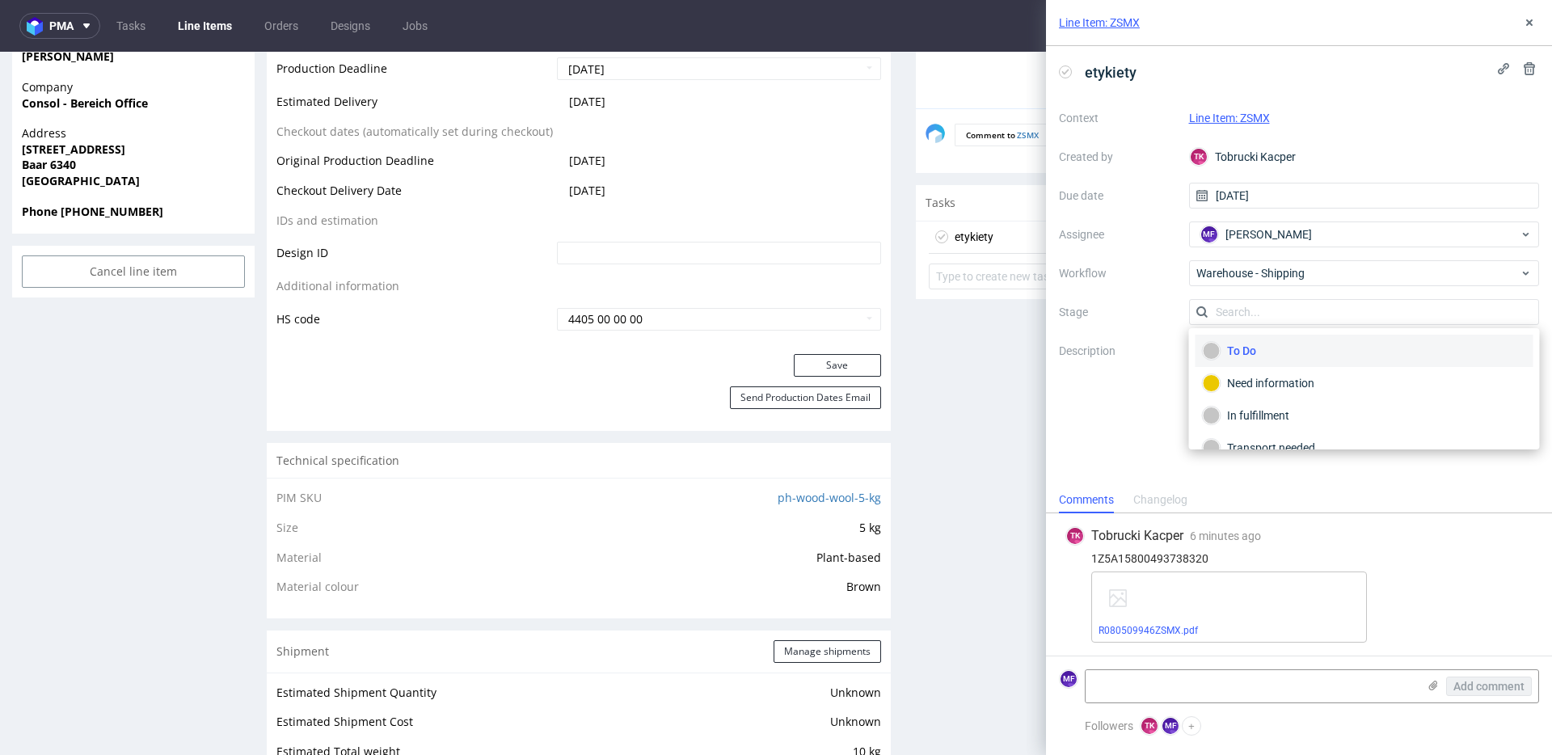
scroll to position [86, 0]
click at [1251, 422] on div "Completed" at bounding box center [1364, 427] width 323 height 18
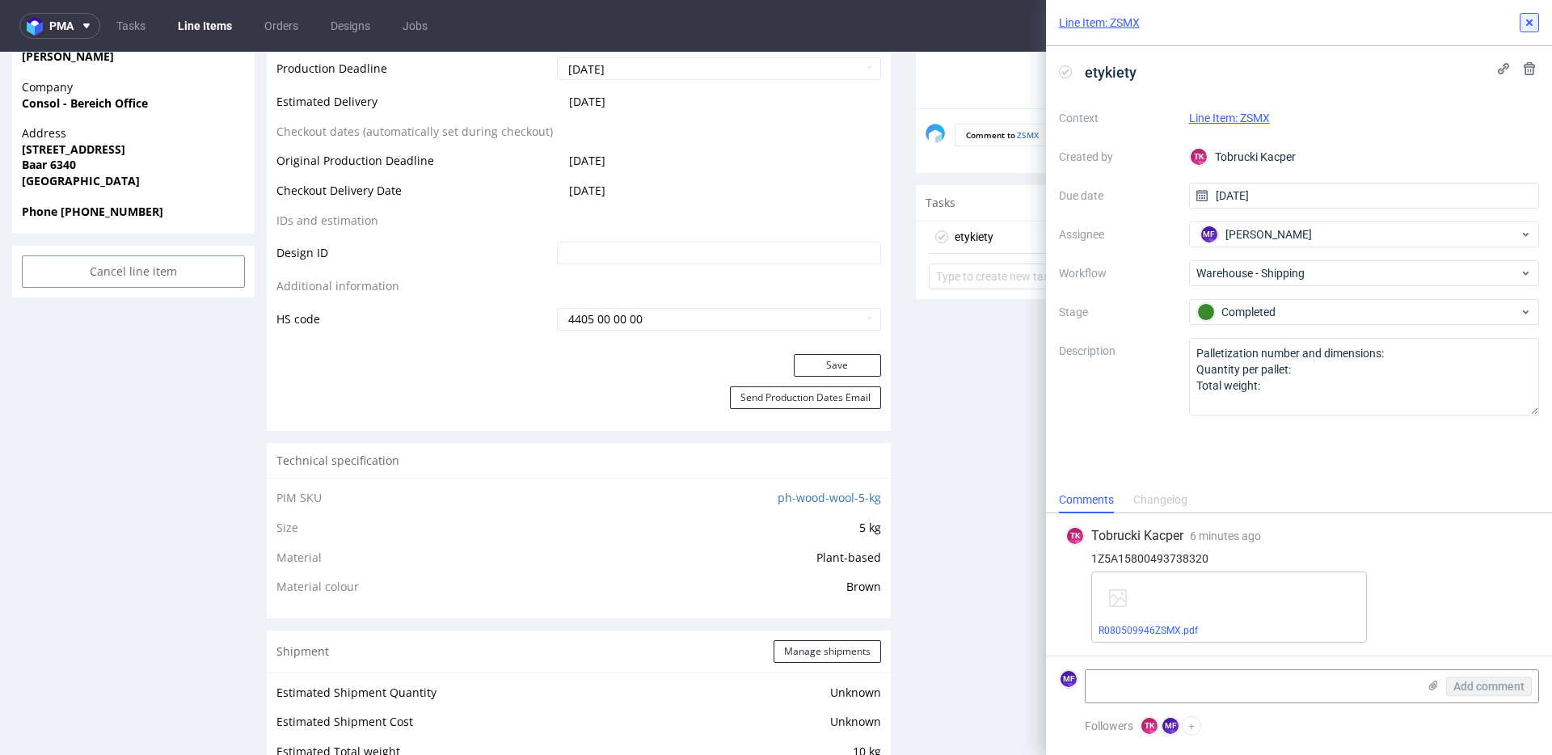
click at [1527, 26] on icon at bounding box center [1529, 22] width 13 height 13
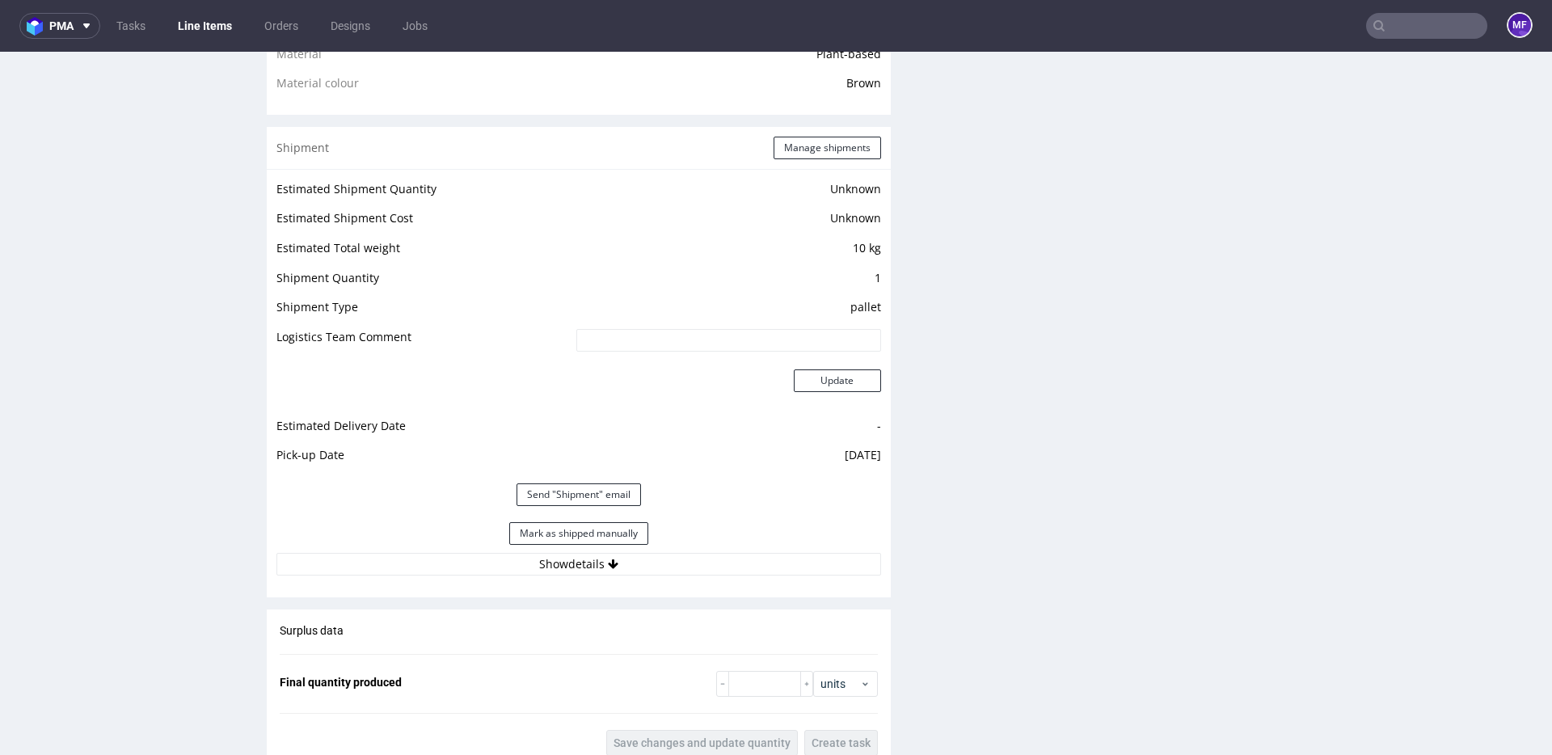
scroll to position [1273, 0]
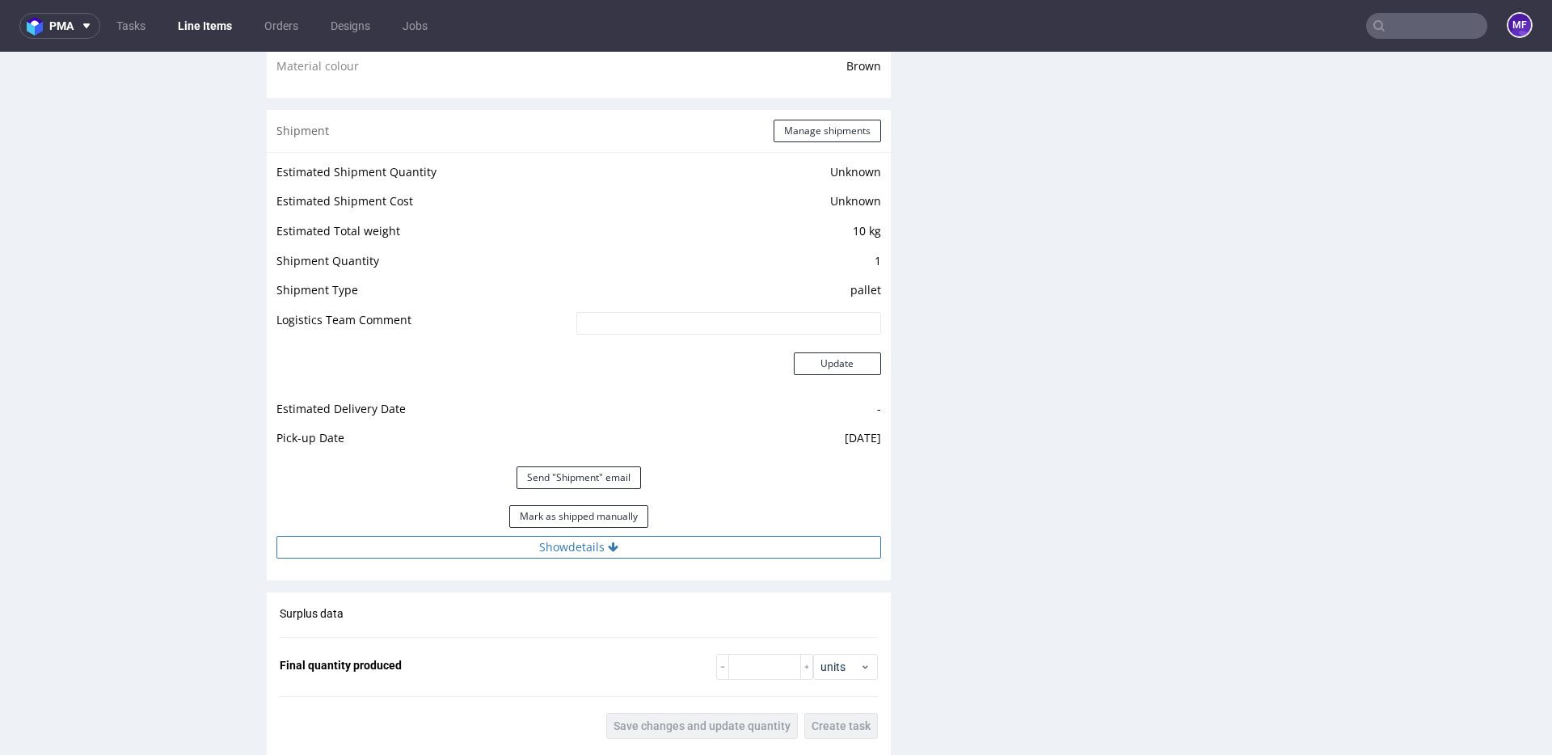
click at [609, 554] on button "Show details" at bounding box center [578, 547] width 605 height 23
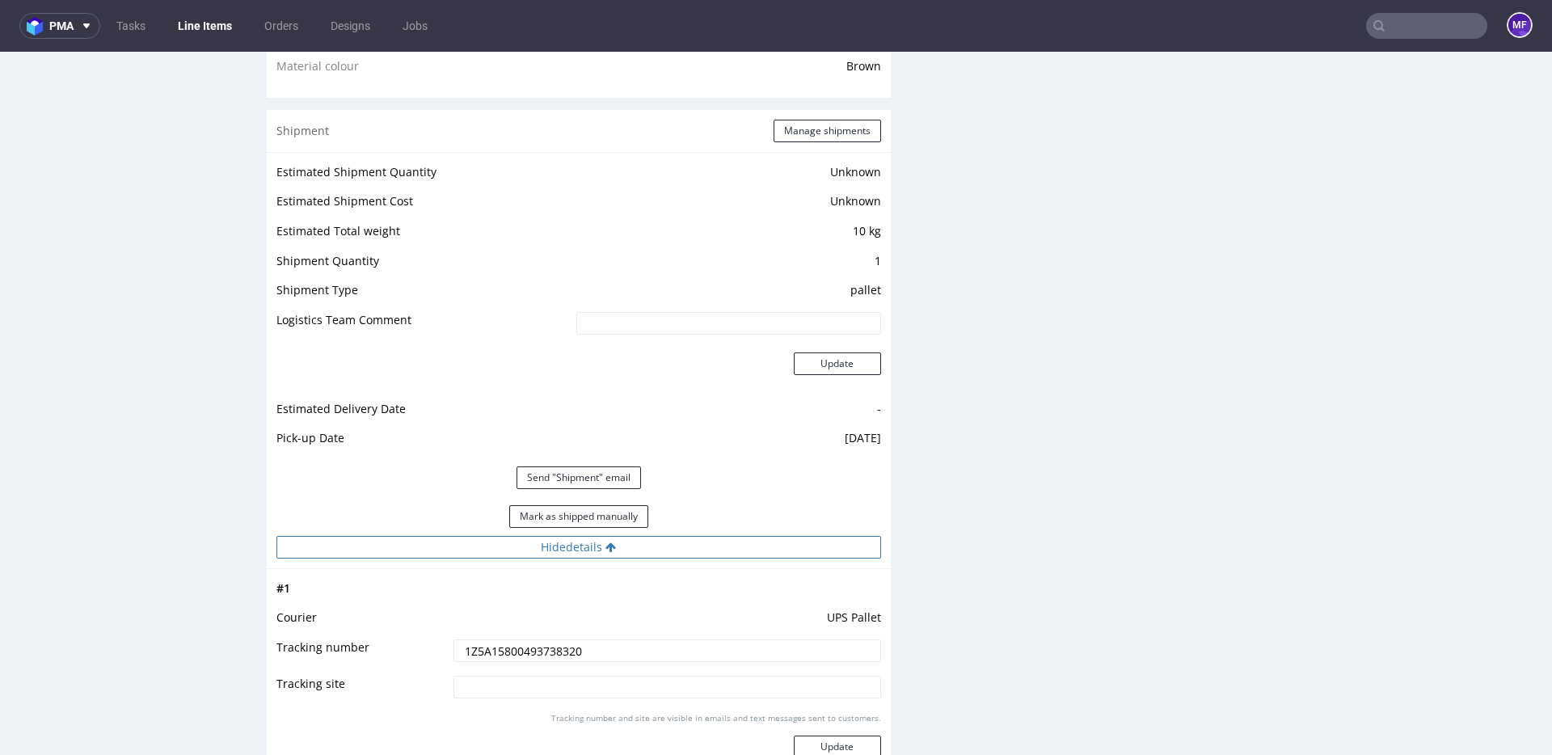
click at [605, 552] on icon at bounding box center [610, 546] width 11 height 11
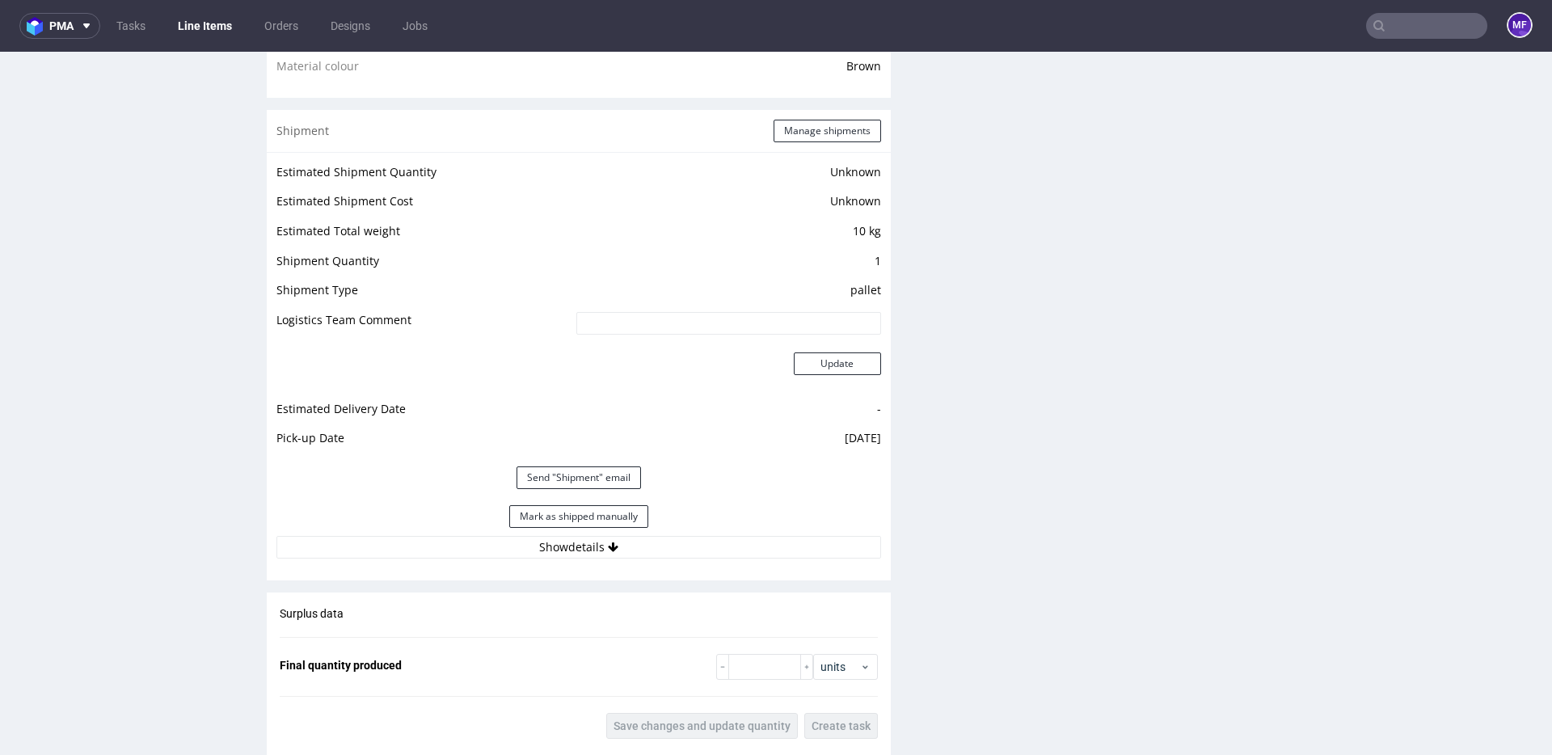
drag, startPoint x: 595, startPoint y: 525, endPoint x: 632, endPoint y: 517, distance: 37.9
click at [594, 524] on button "Mark as shipped manually" at bounding box center [578, 516] width 139 height 23
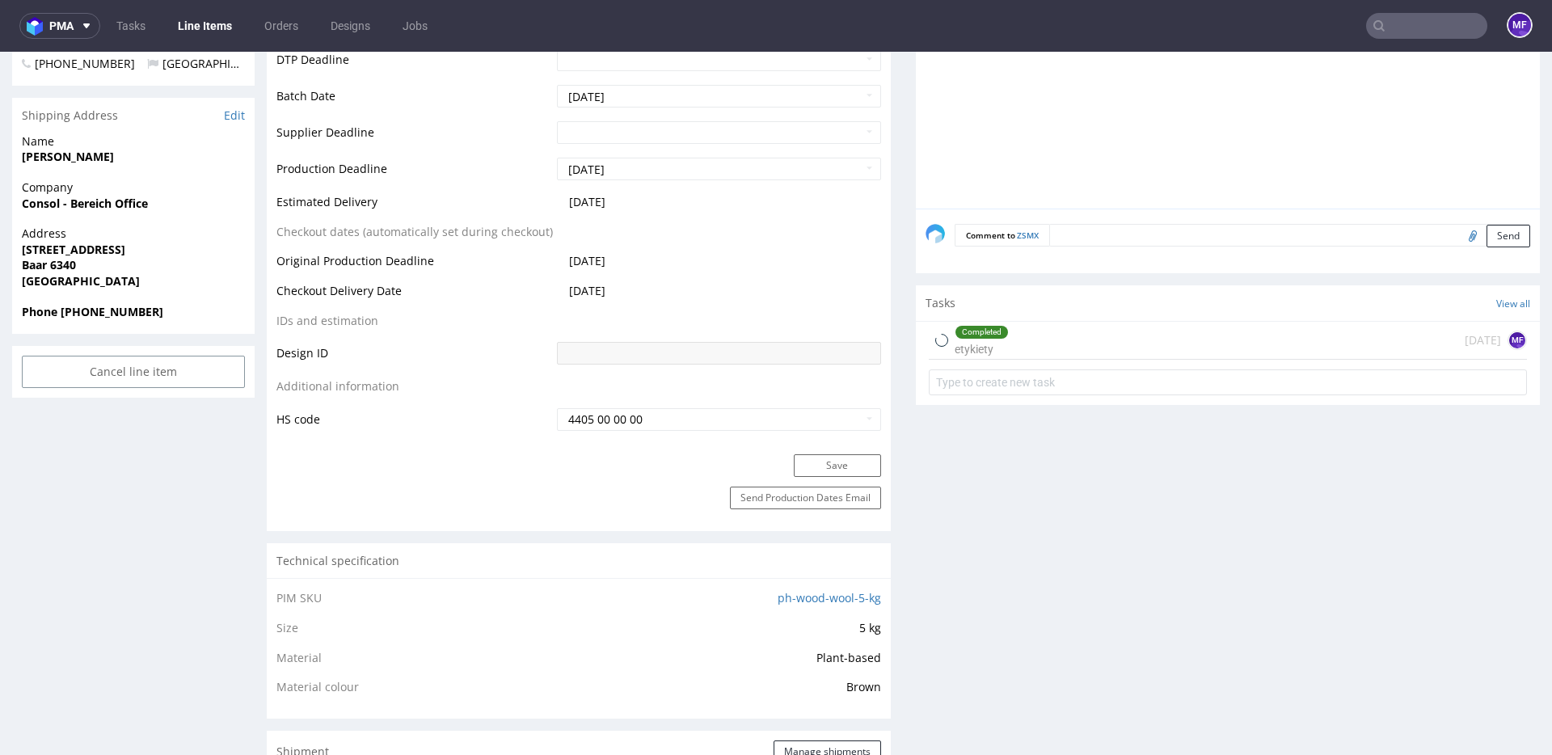
scroll to position [0, 0]
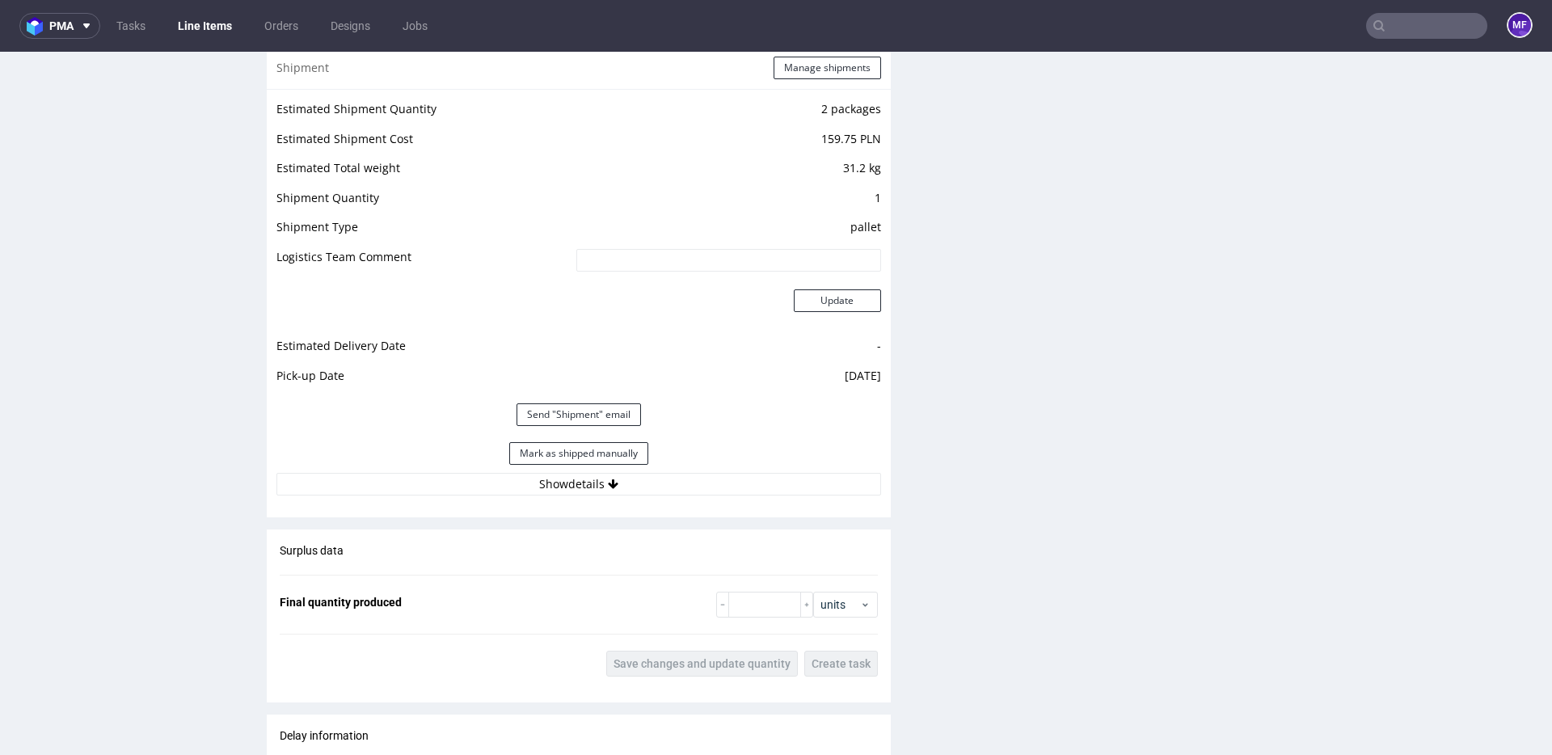
scroll to position [1569, 0]
click at [634, 474] on button "Show details" at bounding box center [578, 481] width 605 height 23
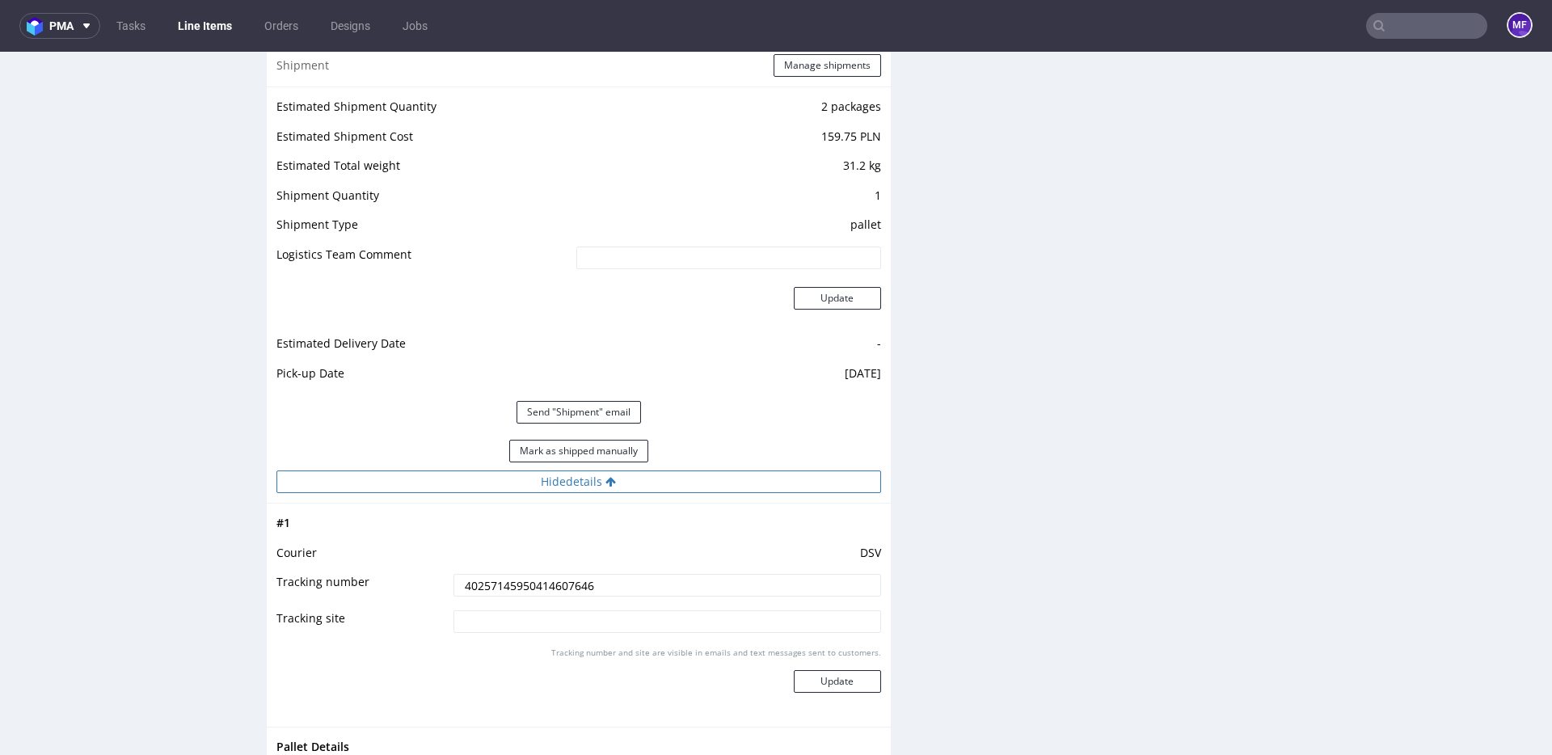
click at [634, 474] on button "Hide details" at bounding box center [578, 481] width 605 height 23
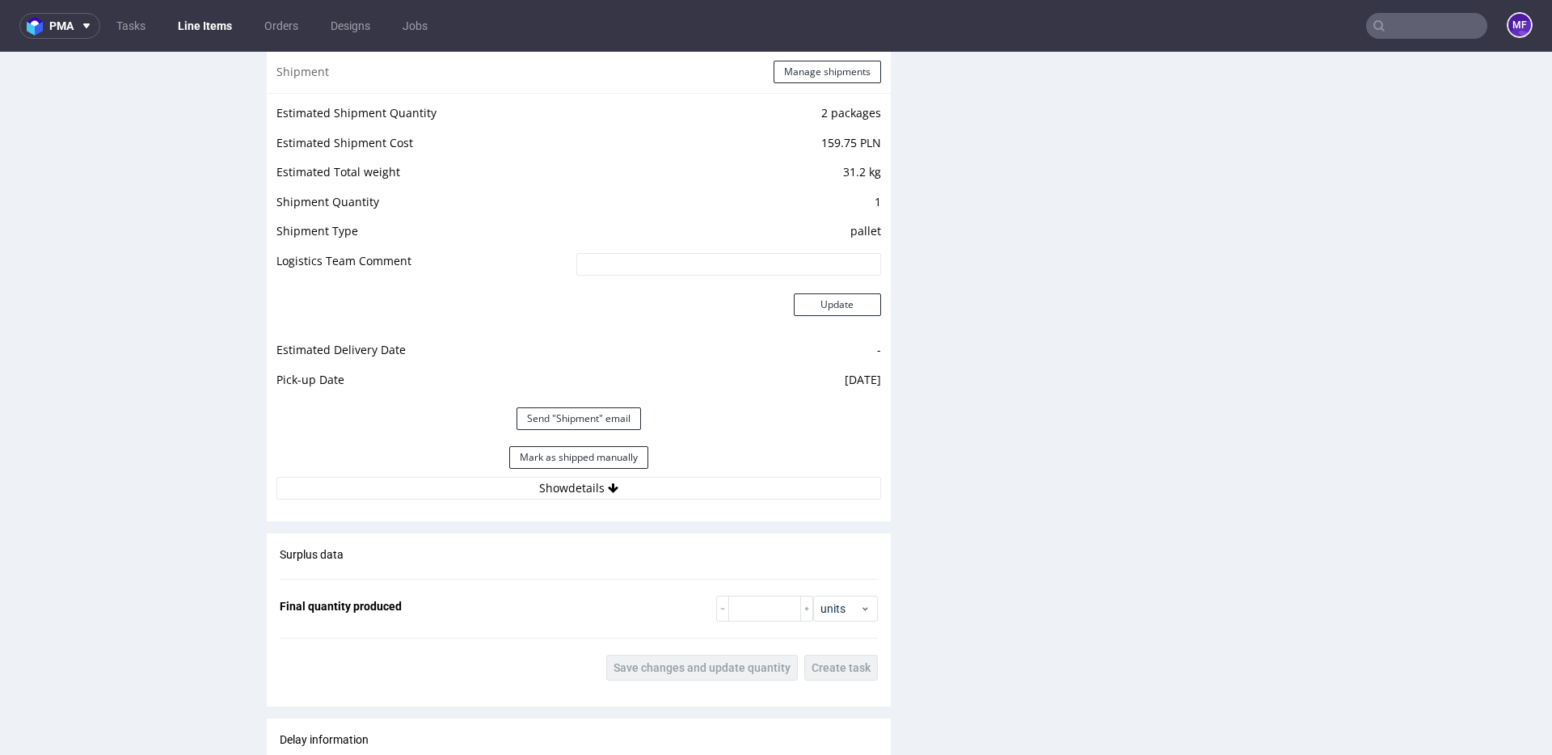
scroll to position [1628, 0]
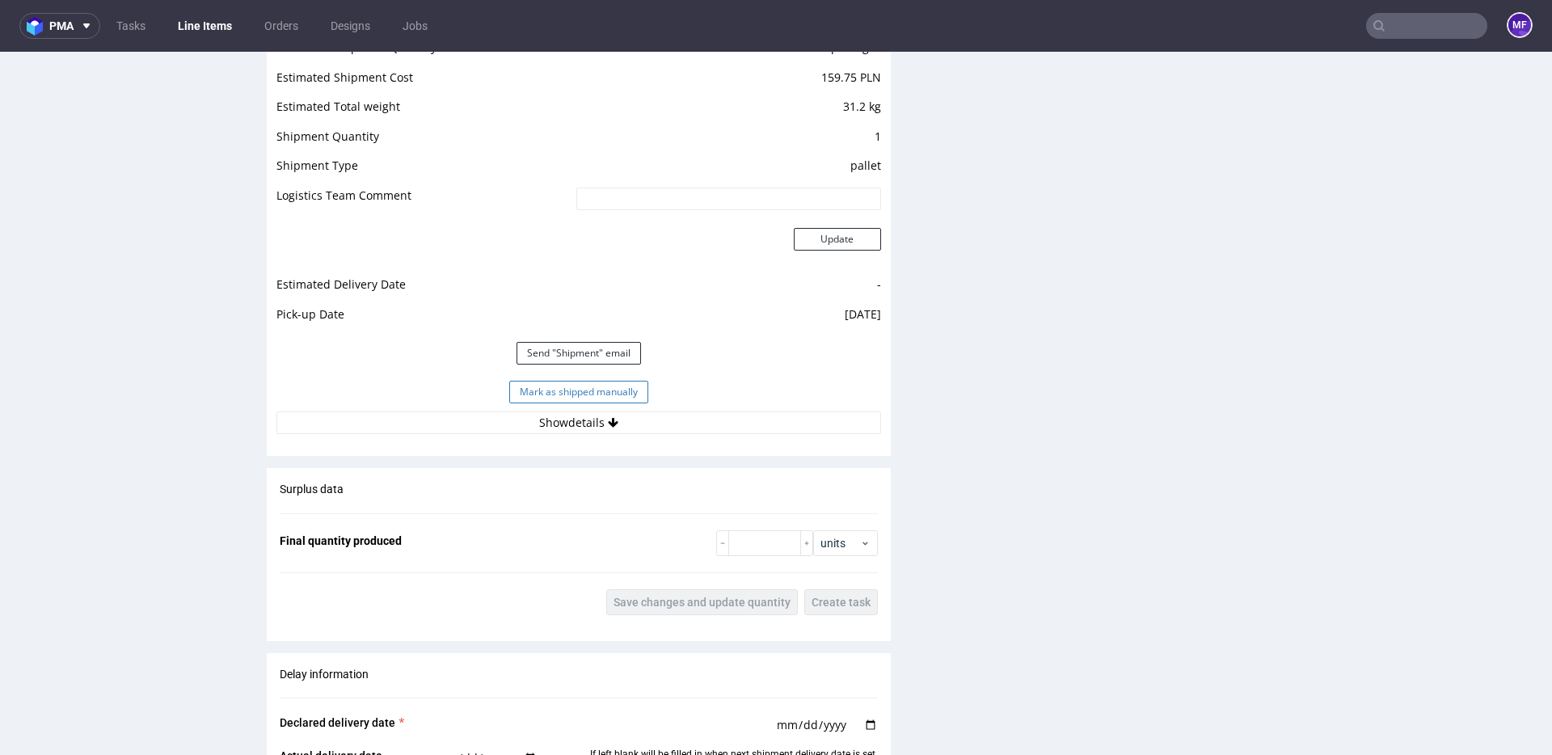
click at [534, 395] on button "Mark as shipped manually" at bounding box center [578, 392] width 139 height 23
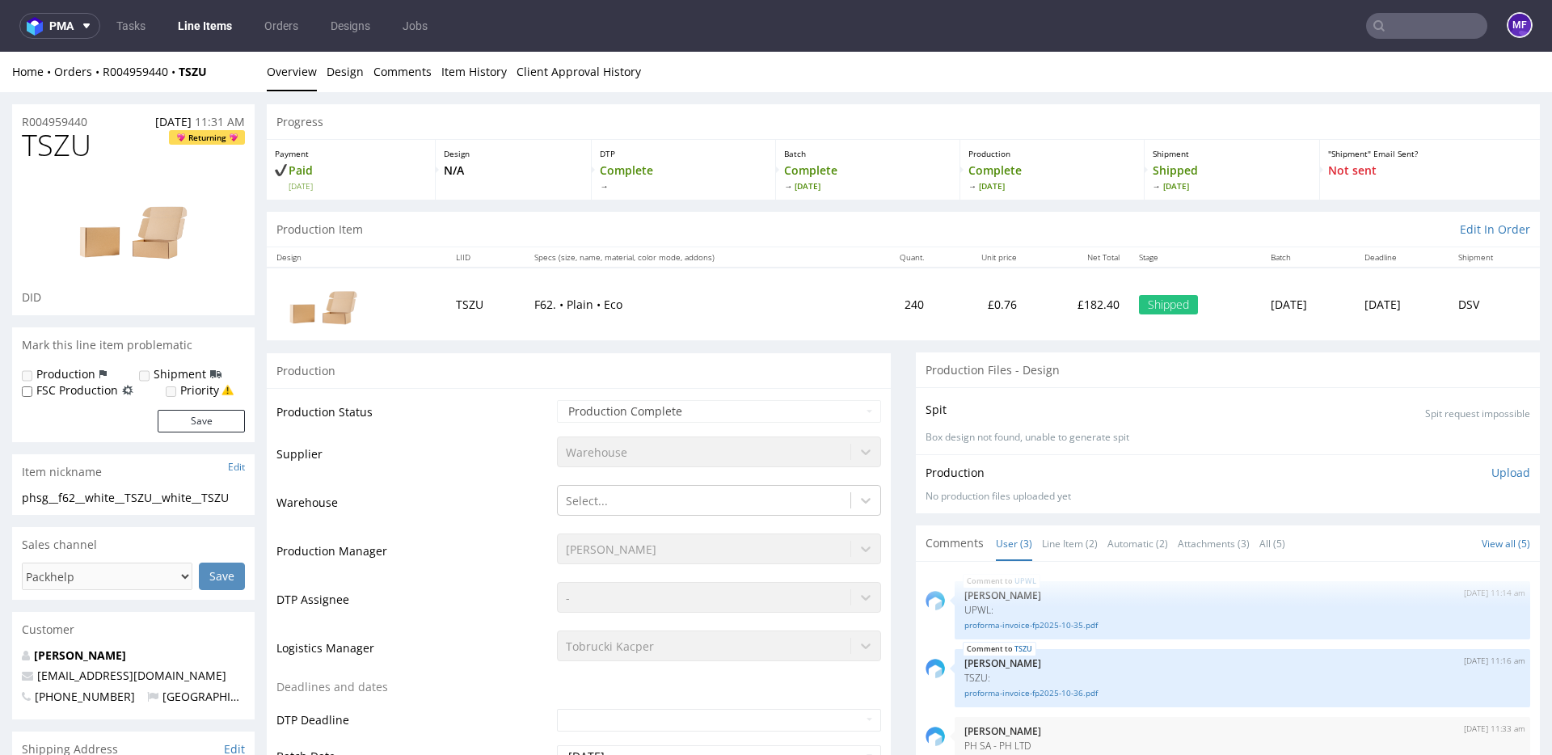
scroll to position [2, 0]
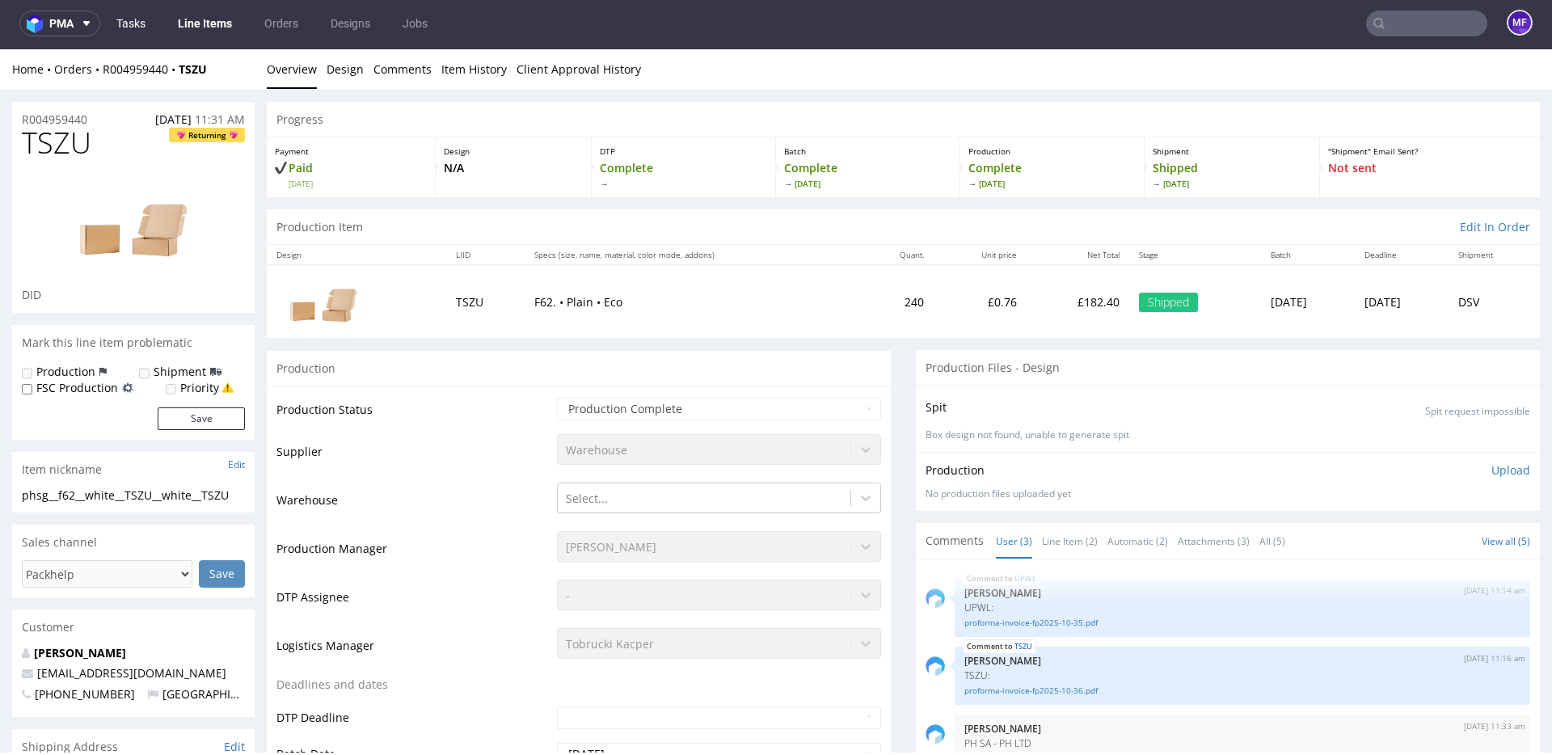
click at [143, 27] on link "Tasks" at bounding box center [131, 24] width 48 height 26
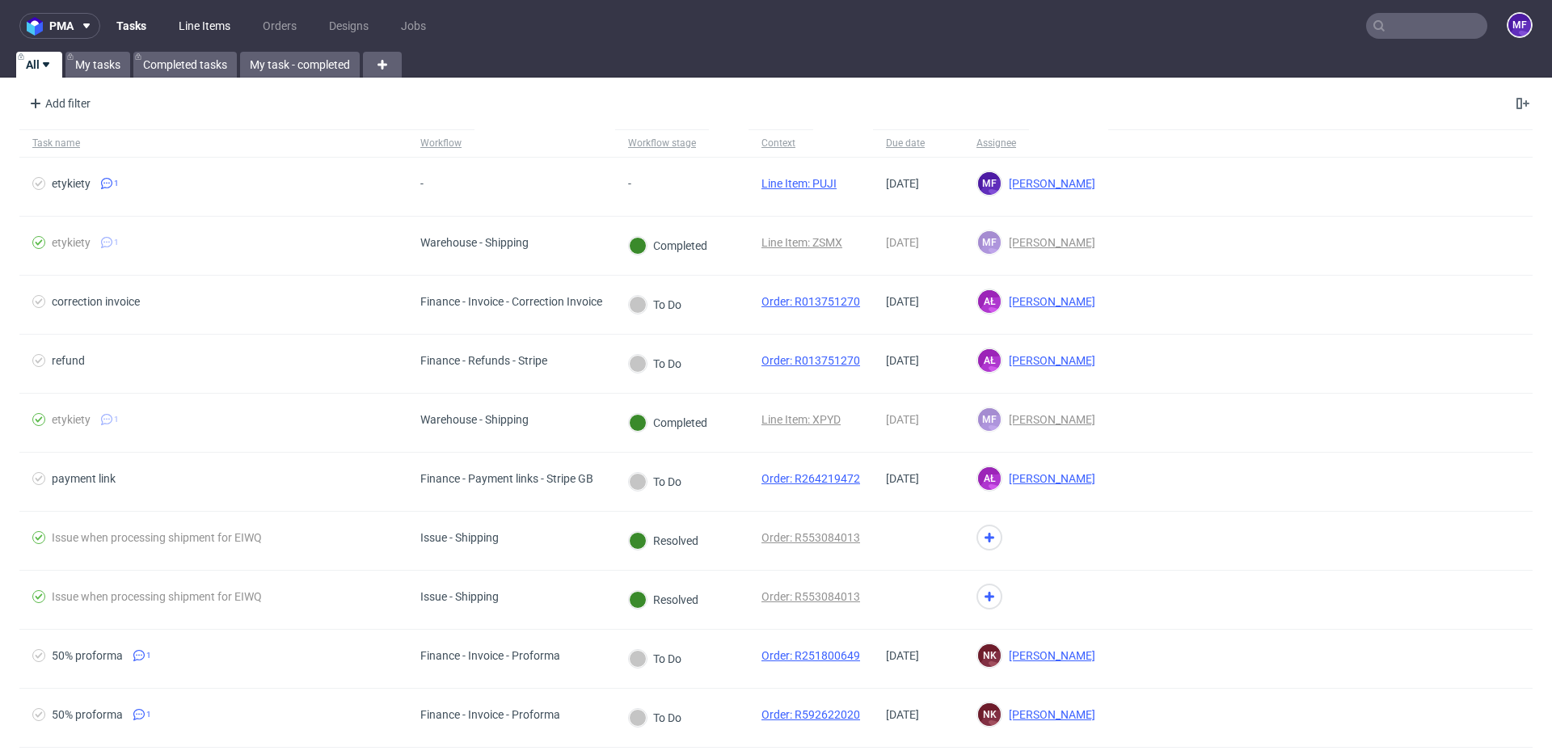
click at [188, 26] on link "Line Items" at bounding box center [204, 26] width 71 height 26
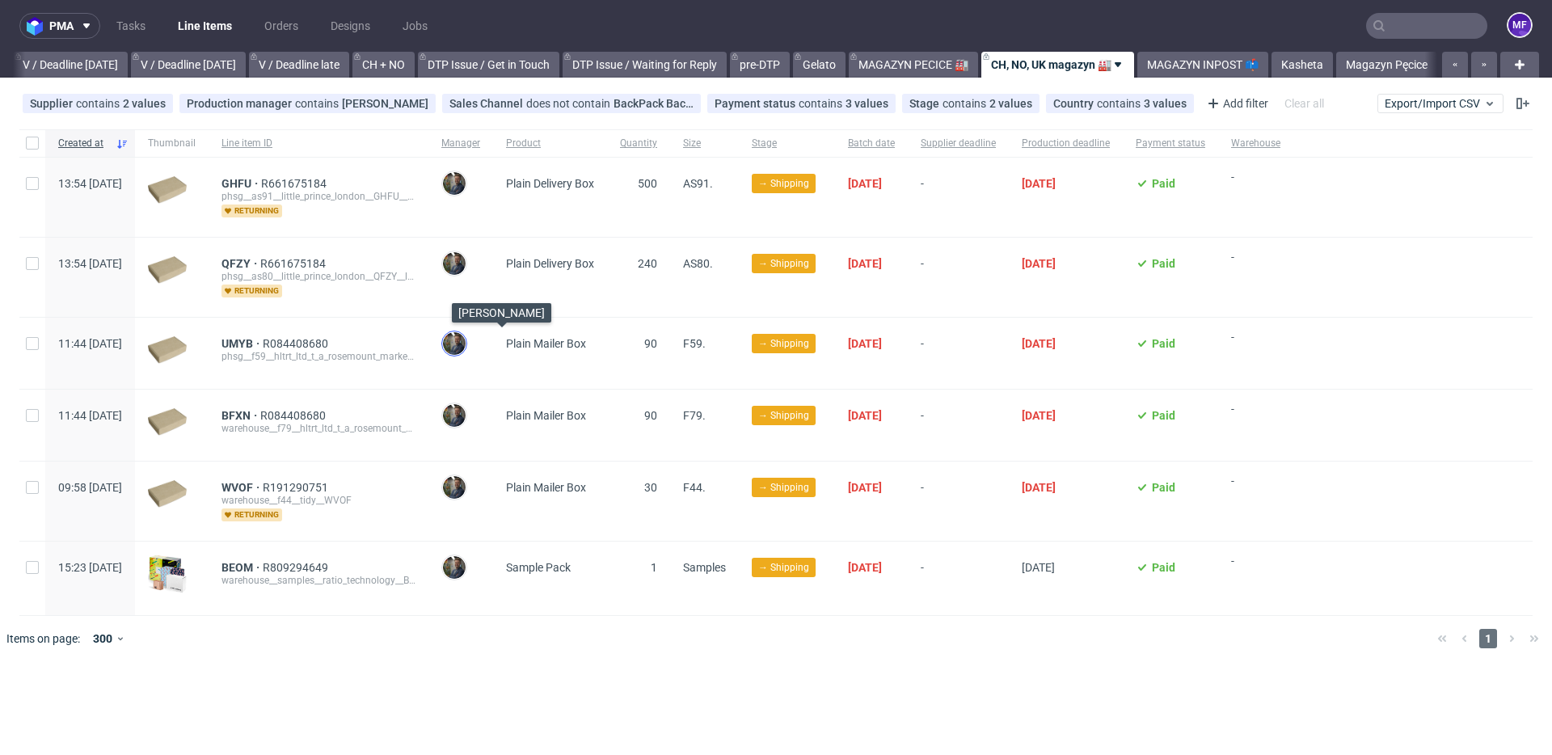
scroll to position [0, 2029]
click at [362, 241] on div "QFZY R661675184 phsg__as80__little_prince_london__QFZY__little_prince_london__Q…" at bounding box center [319, 277] width 220 height 79
click at [713, 183] on span "AS91." at bounding box center [698, 183] width 30 height 13
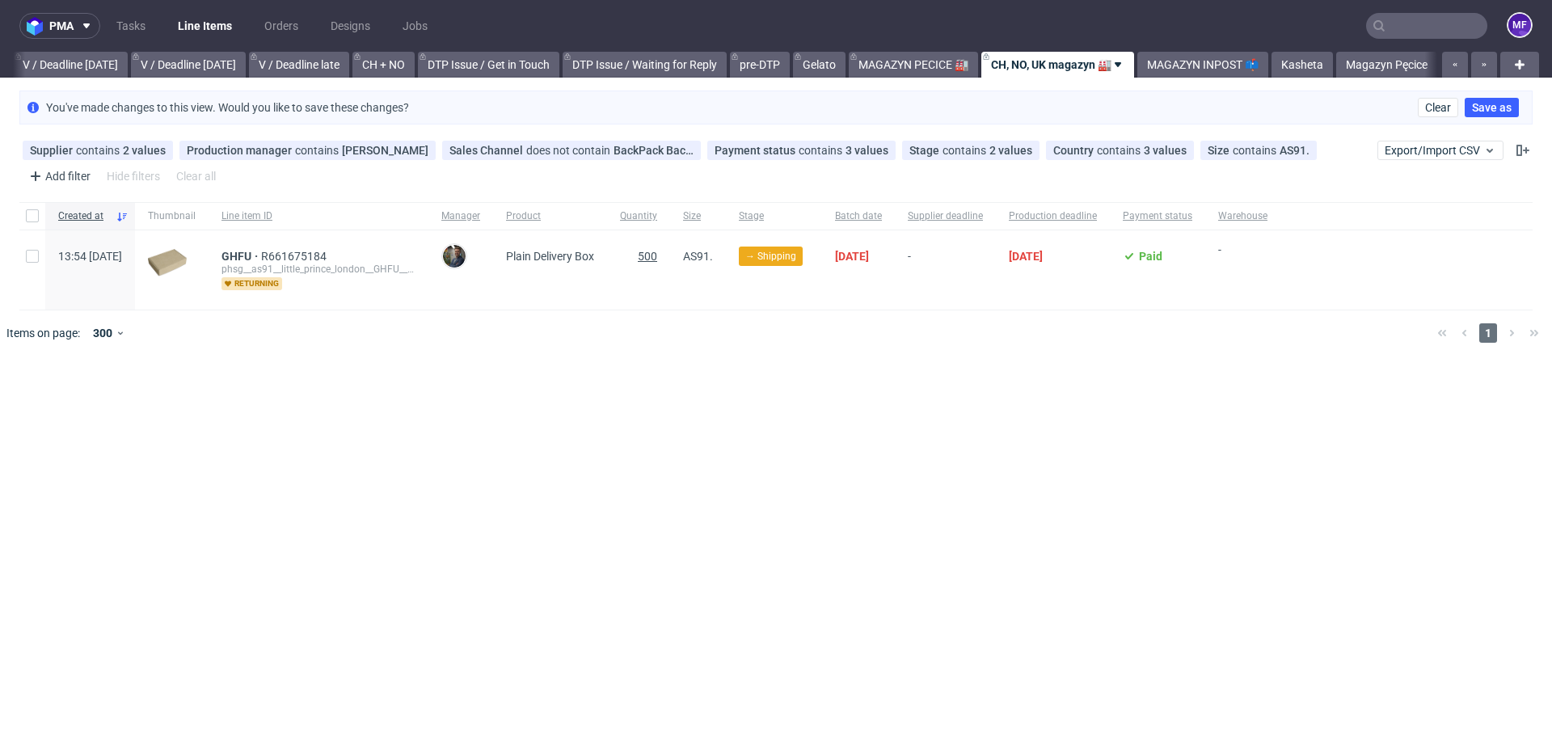
click at [657, 255] on span "500" at bounding box center [647, 256] width 19 height 13
click at [1022, 151] on use at bounding box center [1025, 150] width 6 height 6
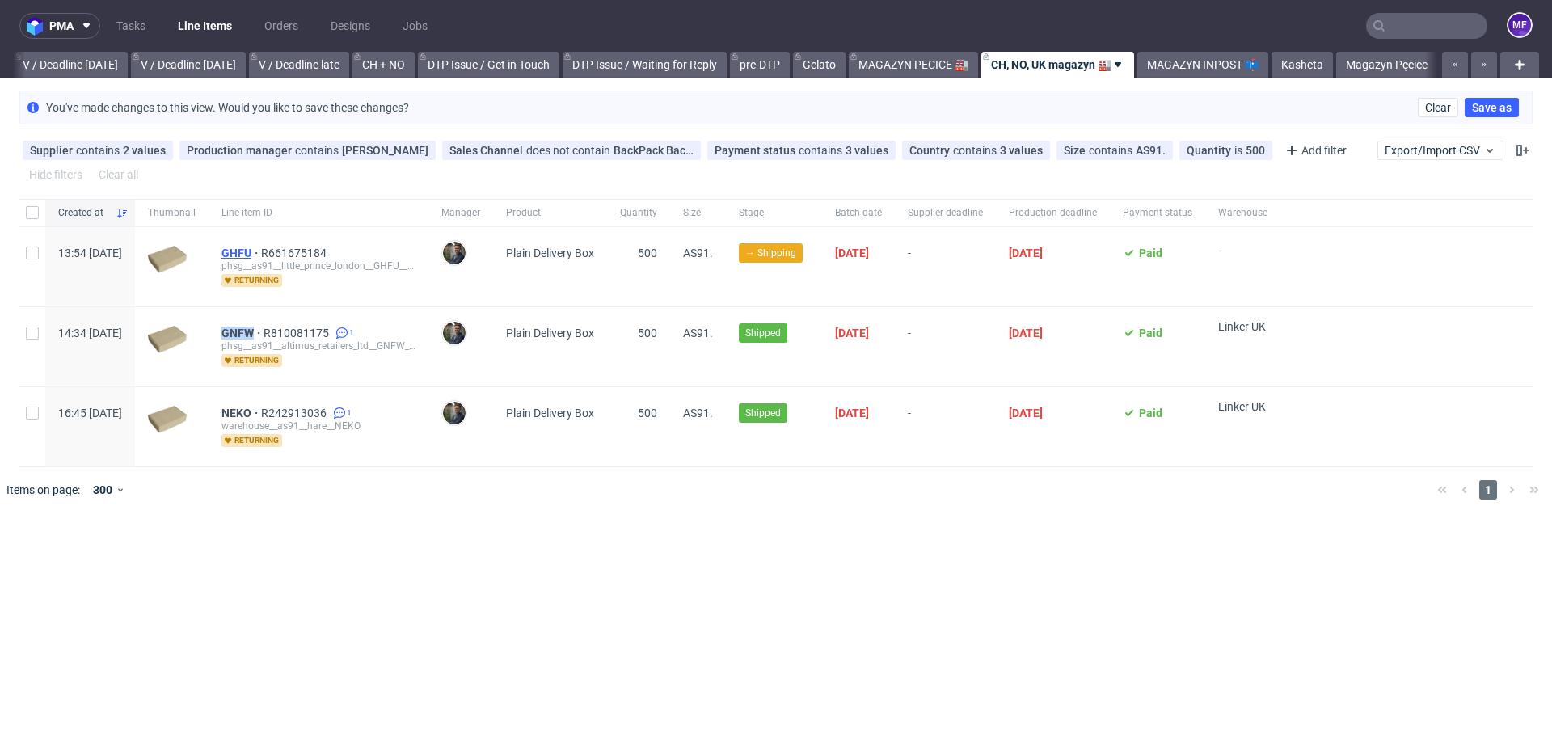
click at [261, 253] on span "GHFU" at bounding box center [241, 252] width 40 height 13
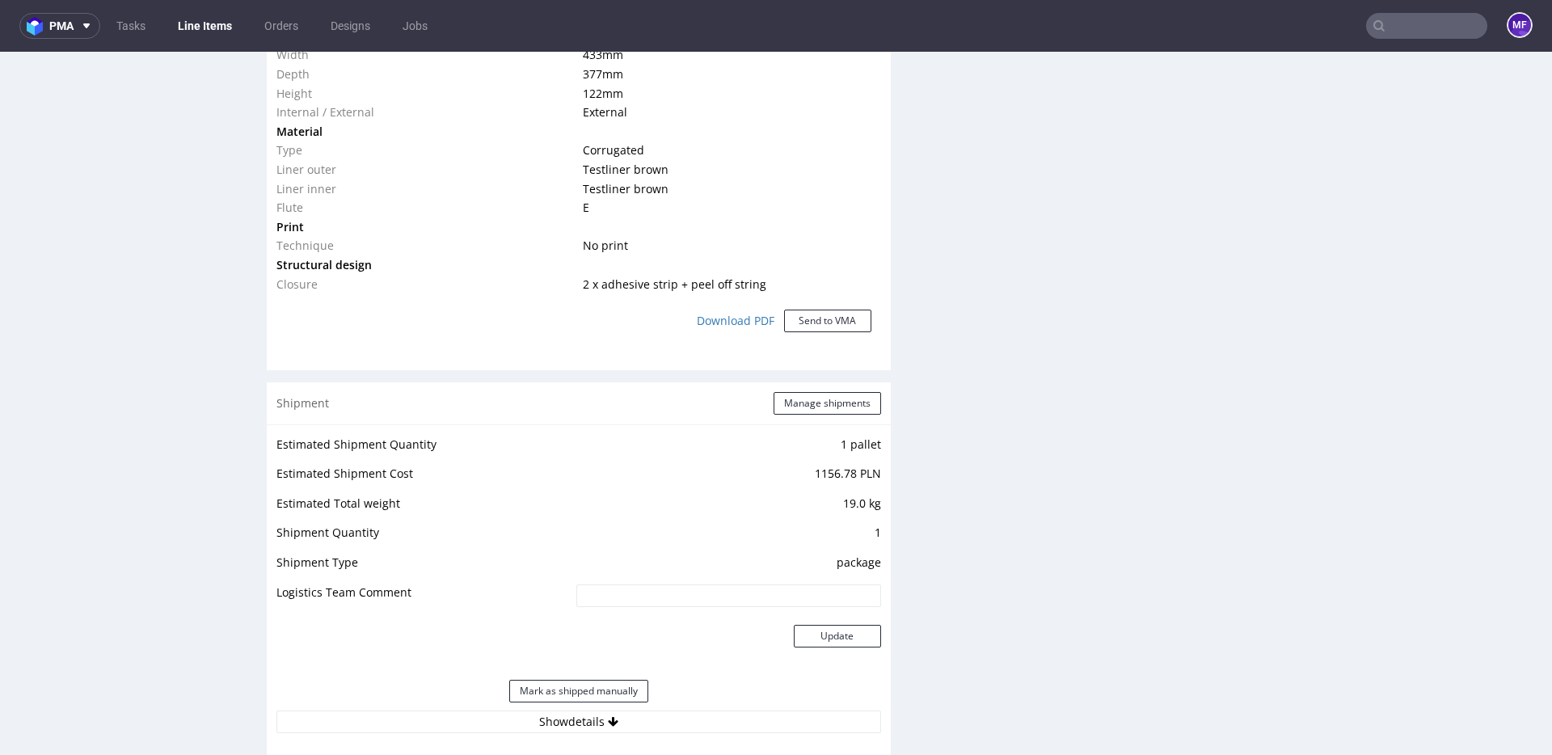
scroll to position [1367, 0]
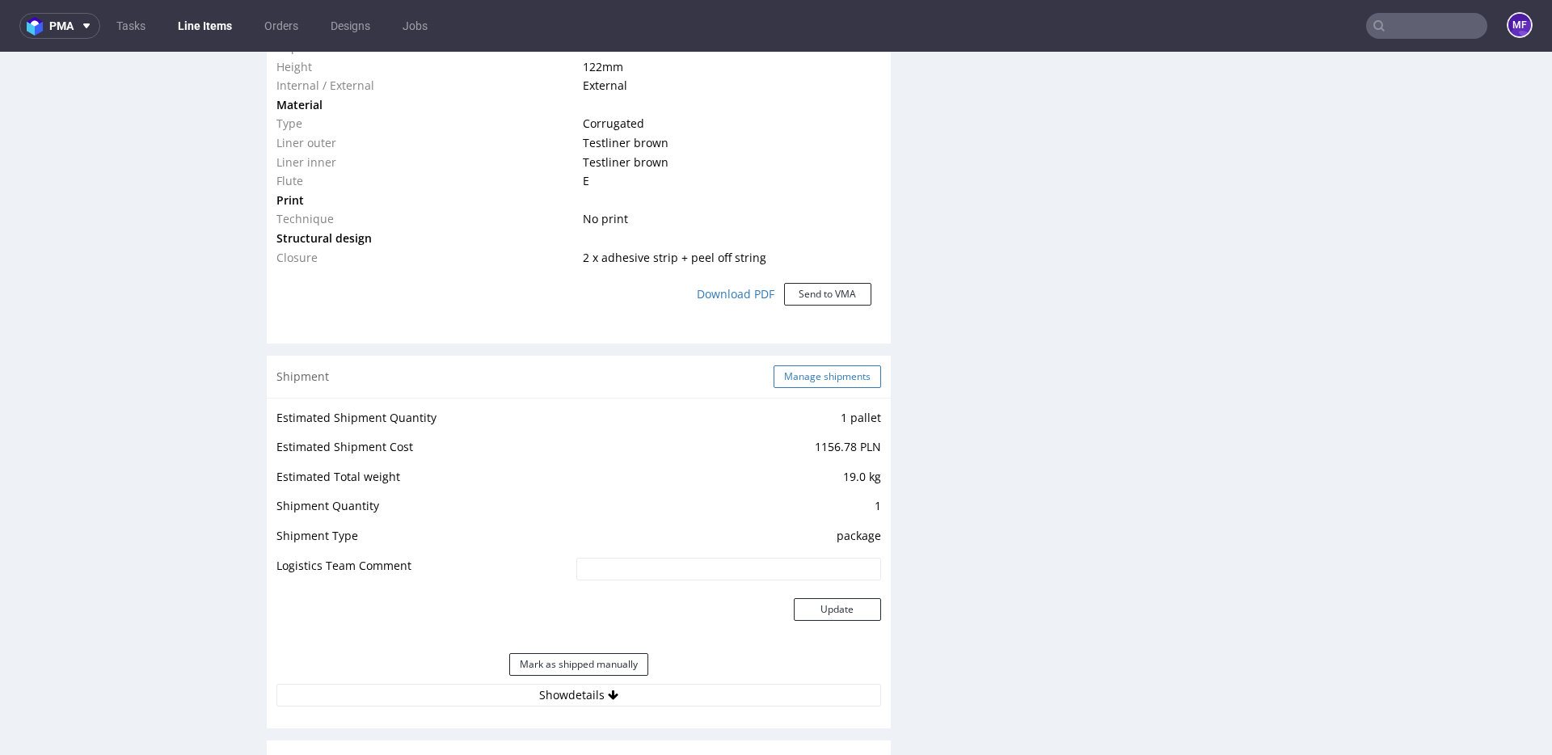
click at [829, 386] on button "Manage shipments" at bounding box center [826, 376] width 107 height 23
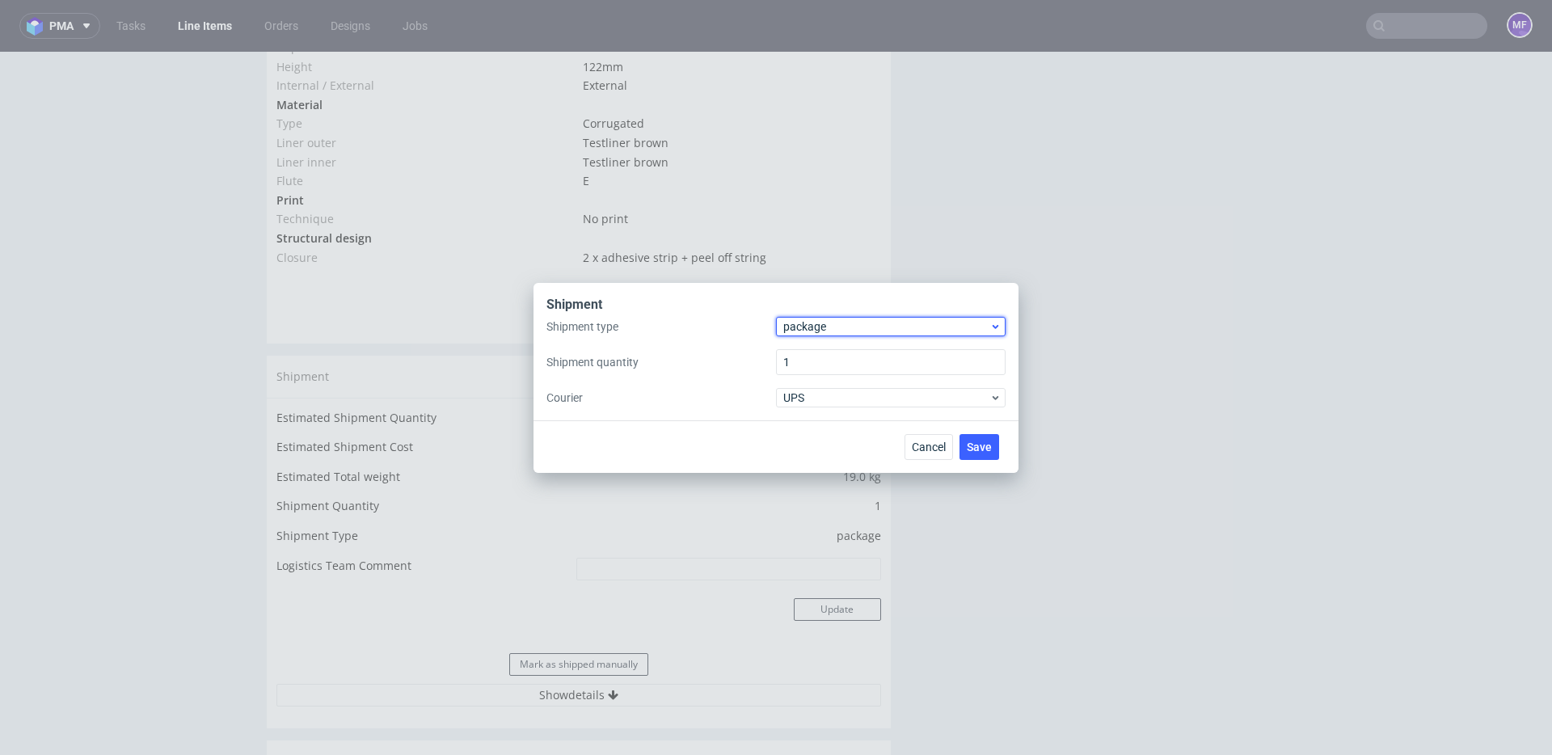
click at [830, 333] on span "package" at bounding box center [886, 326] width 206 height 16
click at [822, 349] on div "pallet" at bounding box center [890, 360] width 217 height 29
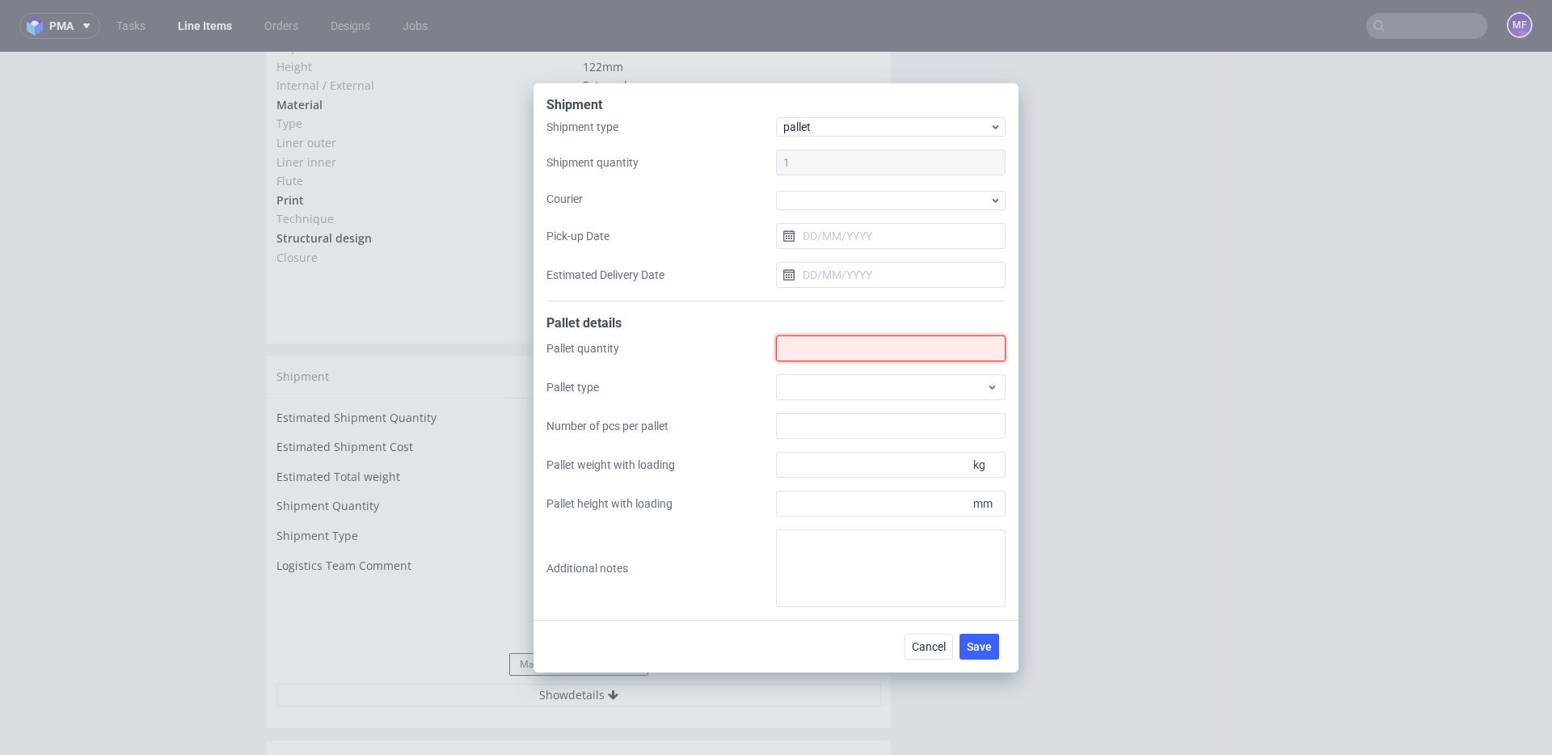
click at [817, 356] on input "Shipment type" at bounding box center [891, 348] width 230 height 26
type input "1"
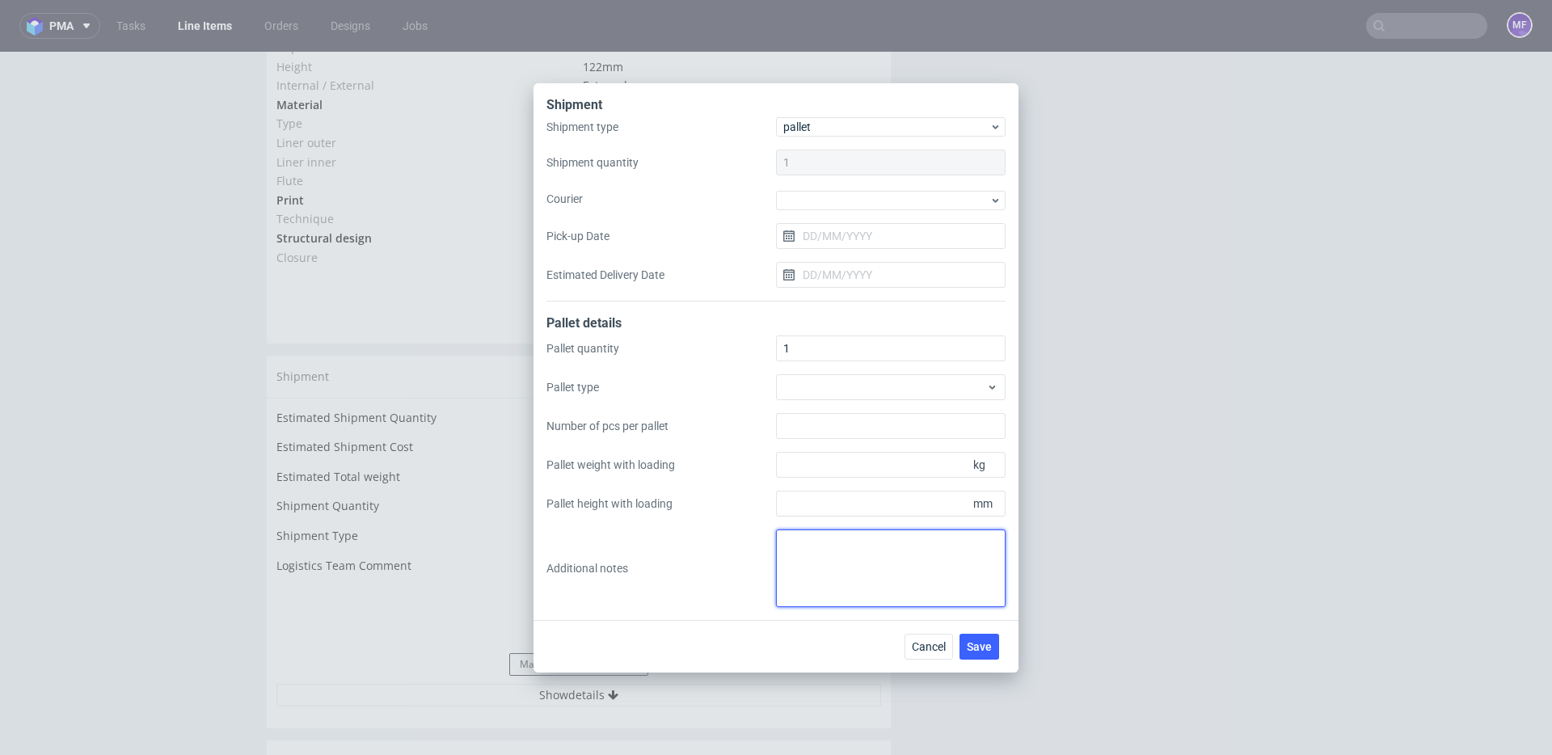
click at [822, 546] on textarea at bounding box center [891, 568] width 230 height 78
paste textarea "1 paleta 120x100x97 waga 150 kg"
type textarea "1 paleta do UK: 1 paleta 120x100x97 waga 150 kg proforma w kom"
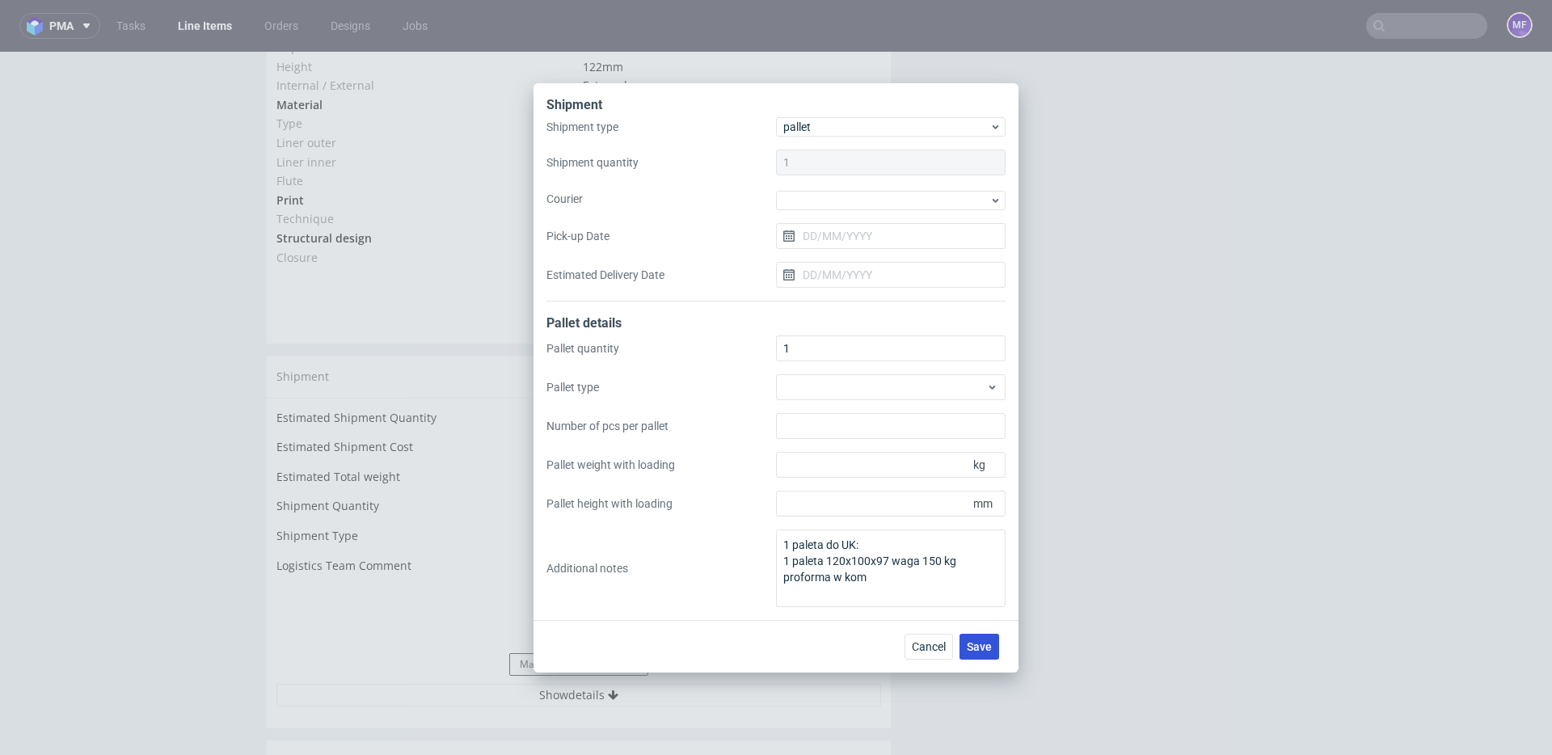
click at [965, 641] on button "Save" at bounding box center [979, 647] width 40 height 26
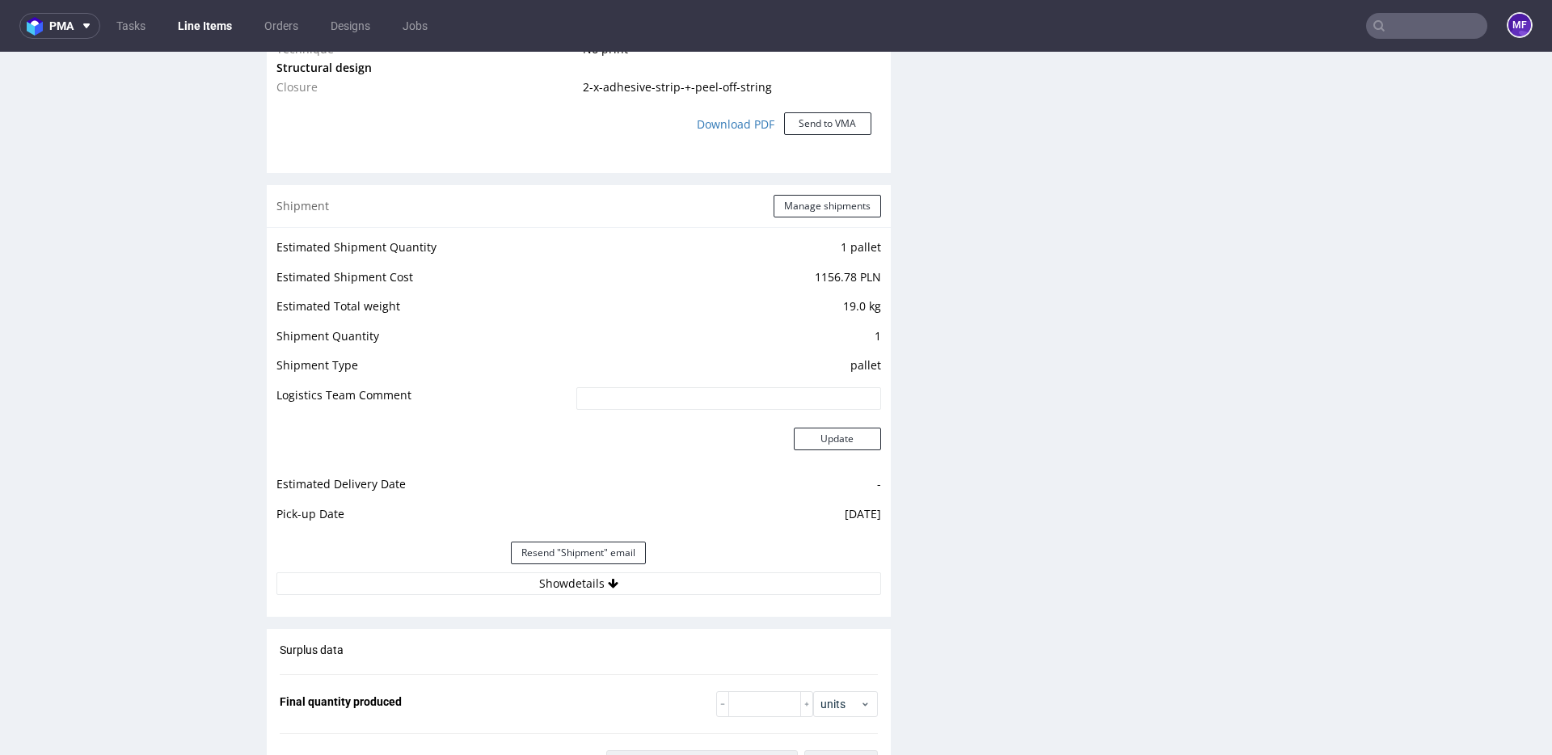
scroll to position [1520, 0]
click at [621, 579] on button "Show details" at bounding box center [578, 581] width 605 height 23
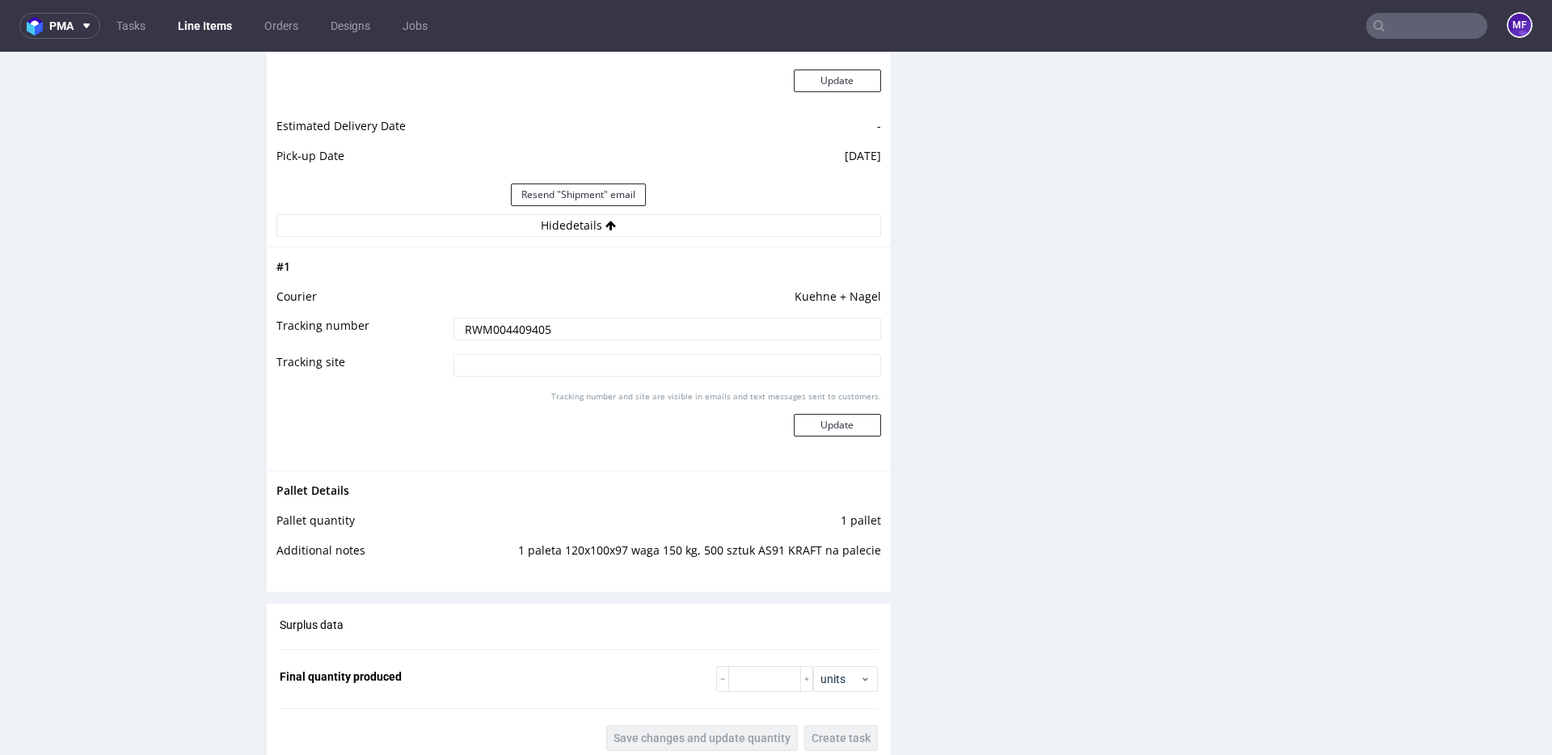
scroll to position [1885, 0]
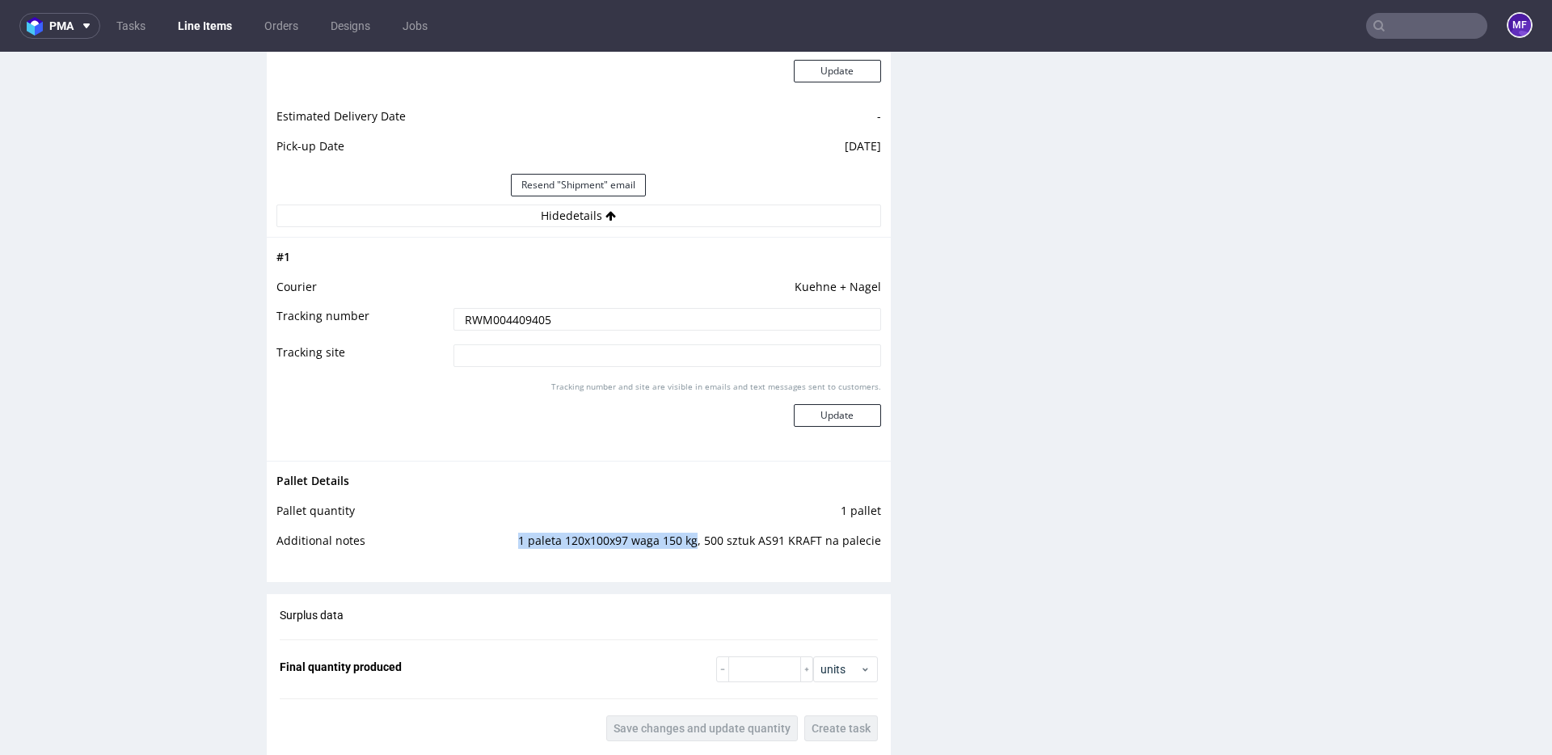
drag, startPoint x: 506, startPoint y: 542, endPoint x: 690, endPoint y: 543, distance: 184.3
click at [690, 543] on td "1 paleta 120x100x97 waga 150 kg, 500 sztuk AS91 KRAFT na palecie" at bounding box center [662, 546] width 437 height 30
copy td "1 paleta 120x100x97 waga 150 kg"
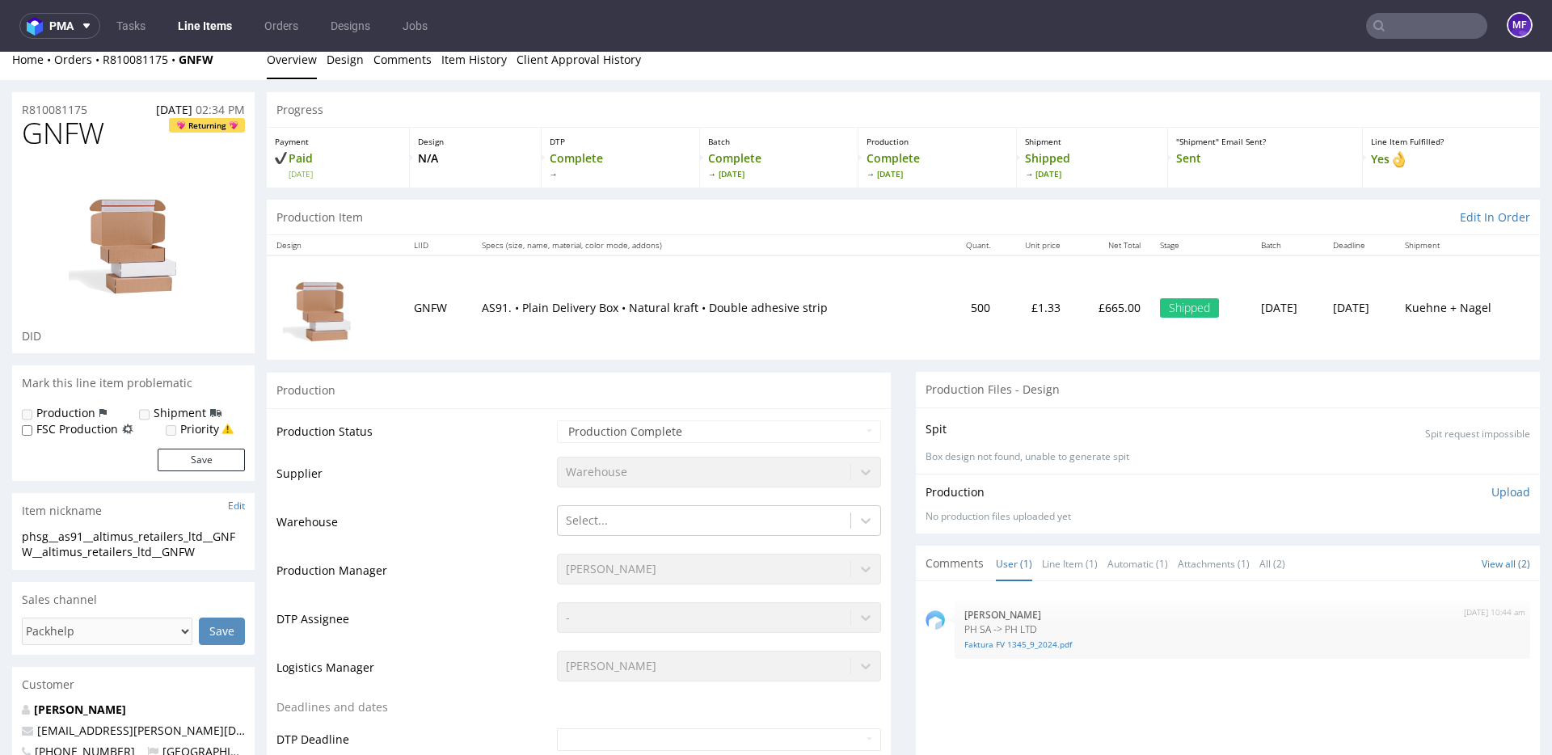
scroll to position [0, 0]
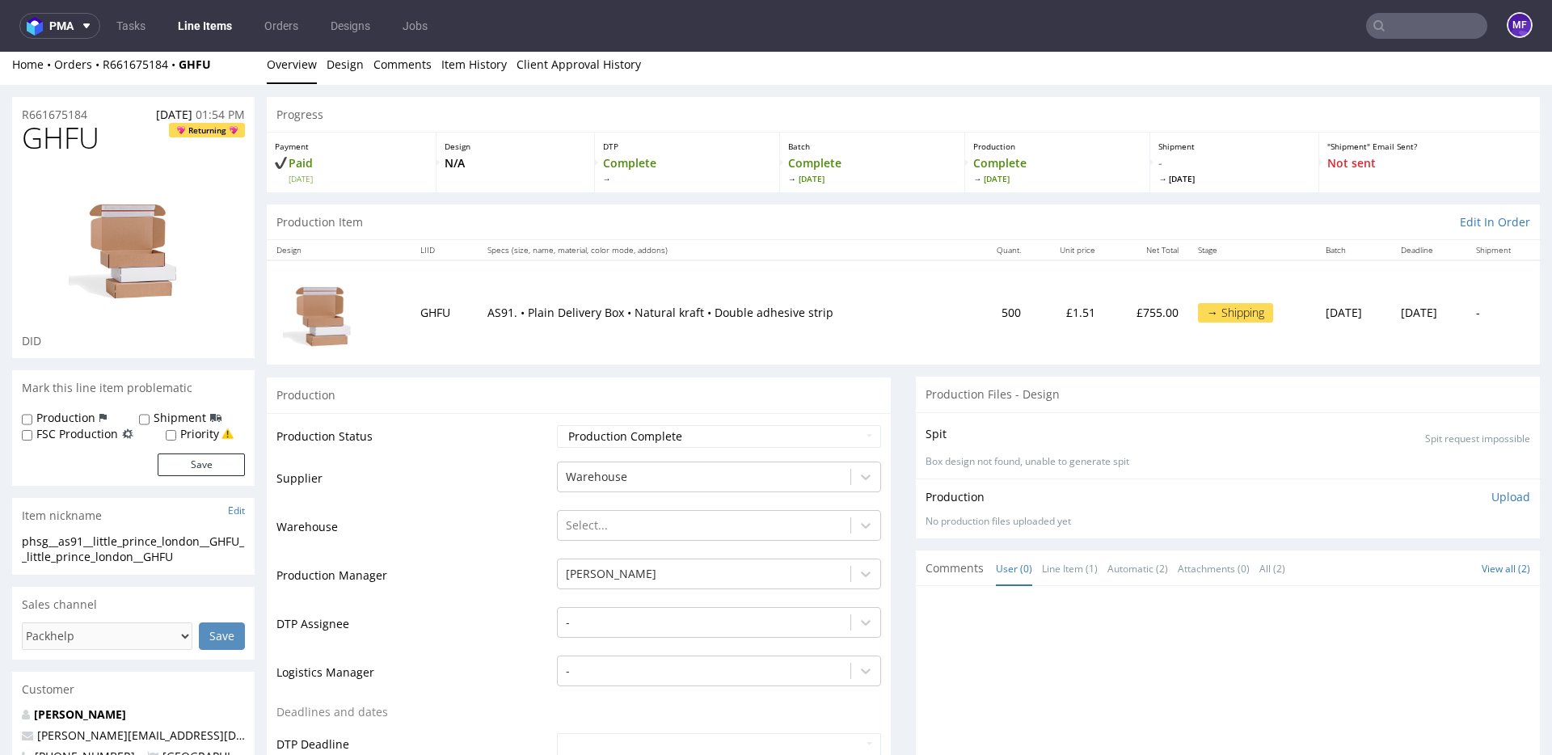
scroll to position [13, 0]
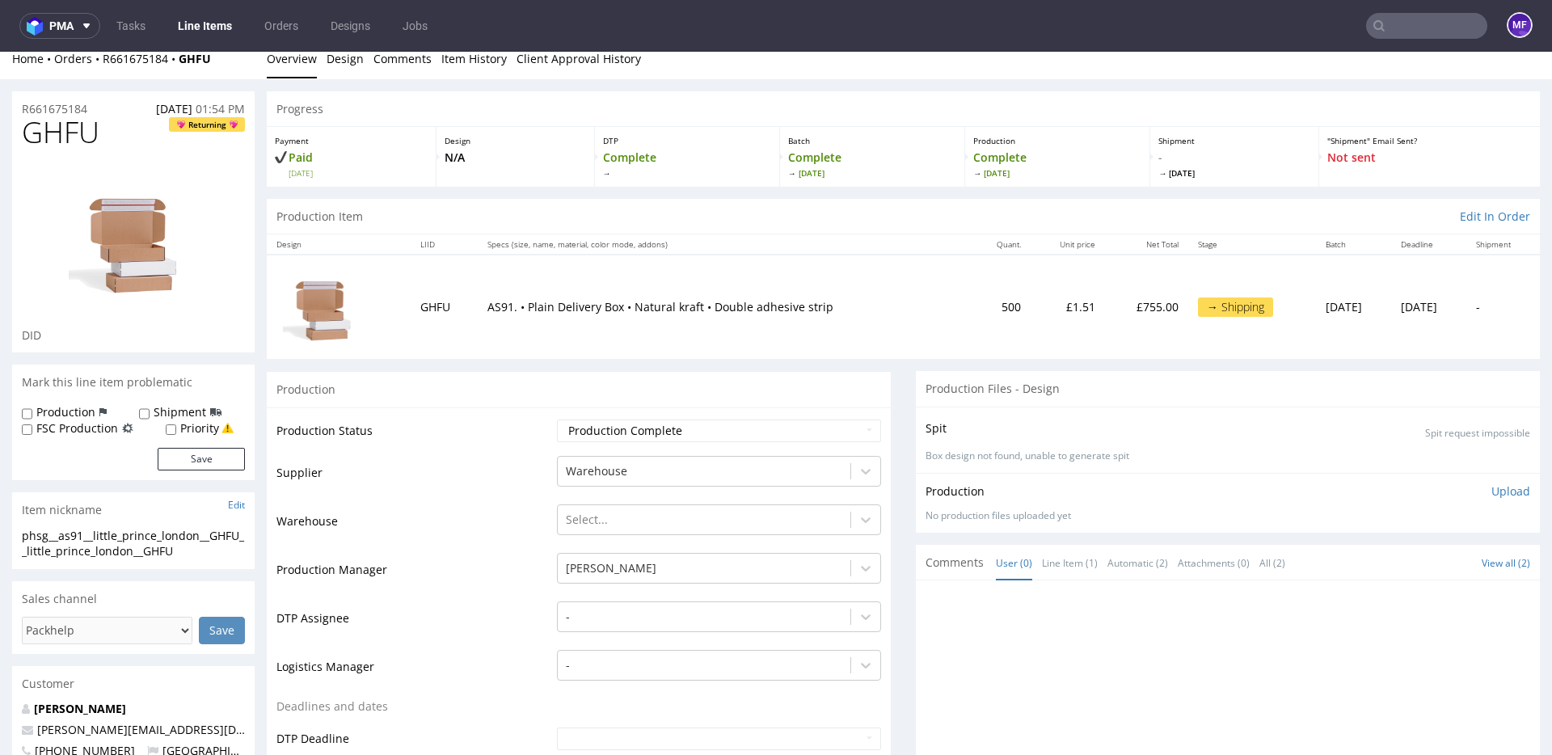
click at [227, 73] on div "Home Orders R661675184 GHFU Overview Design Comments Item History Client Approv…" at bounding box center [776, 59] width 1552 height 40
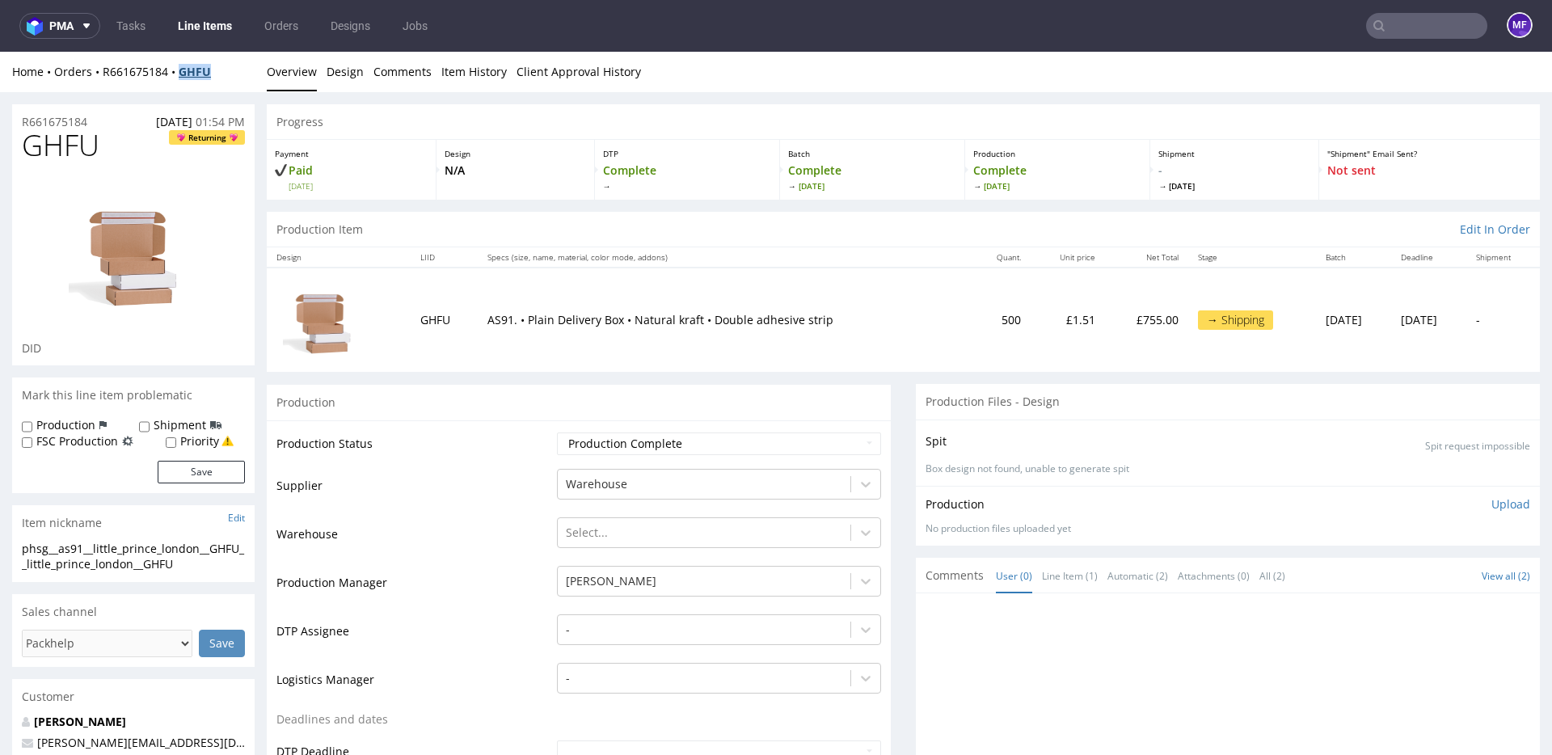
drag, startPoint x: 224, startPoint y: 77, endPoint x: 180, endPoint y: 76, distance: 43.6
click at [180, 76] on div "Home Orders R661675184 GHFU" at bounding box center [133, 72] width 242 height 16
copy strong "GHFU"
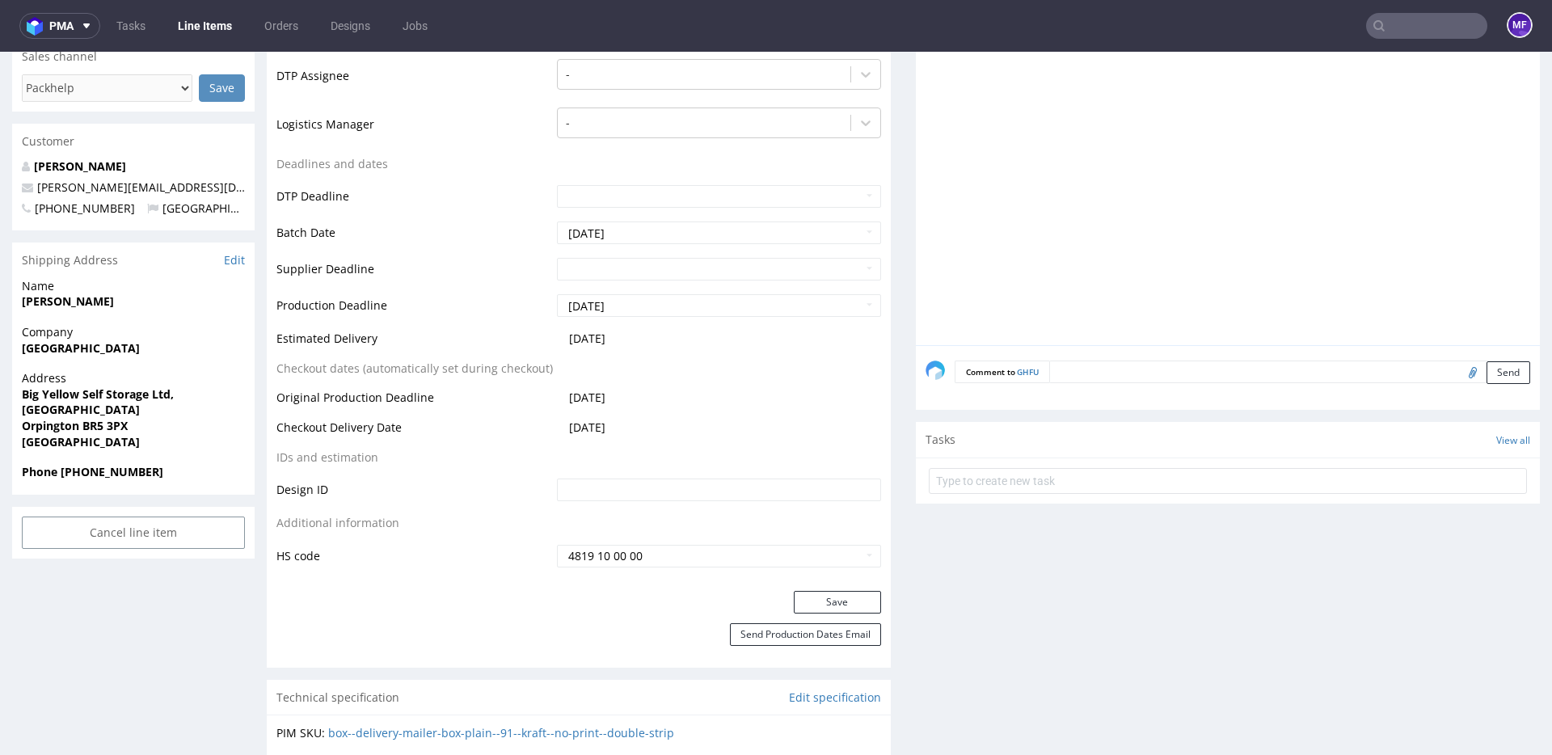
scroll to position [648, 0]
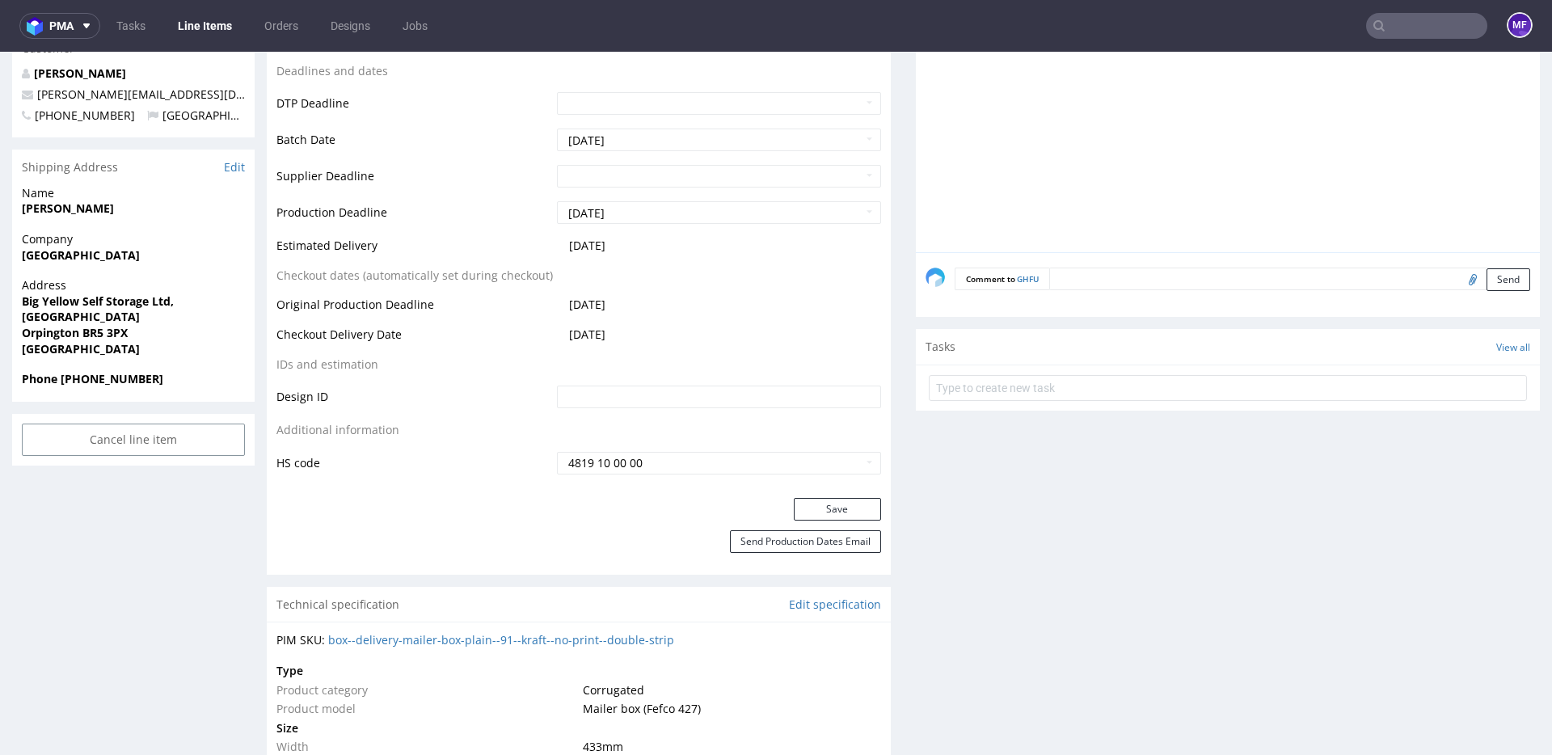
click at [1067, 283] on textarea at bounding box center [1289, 279] width 481 height 23
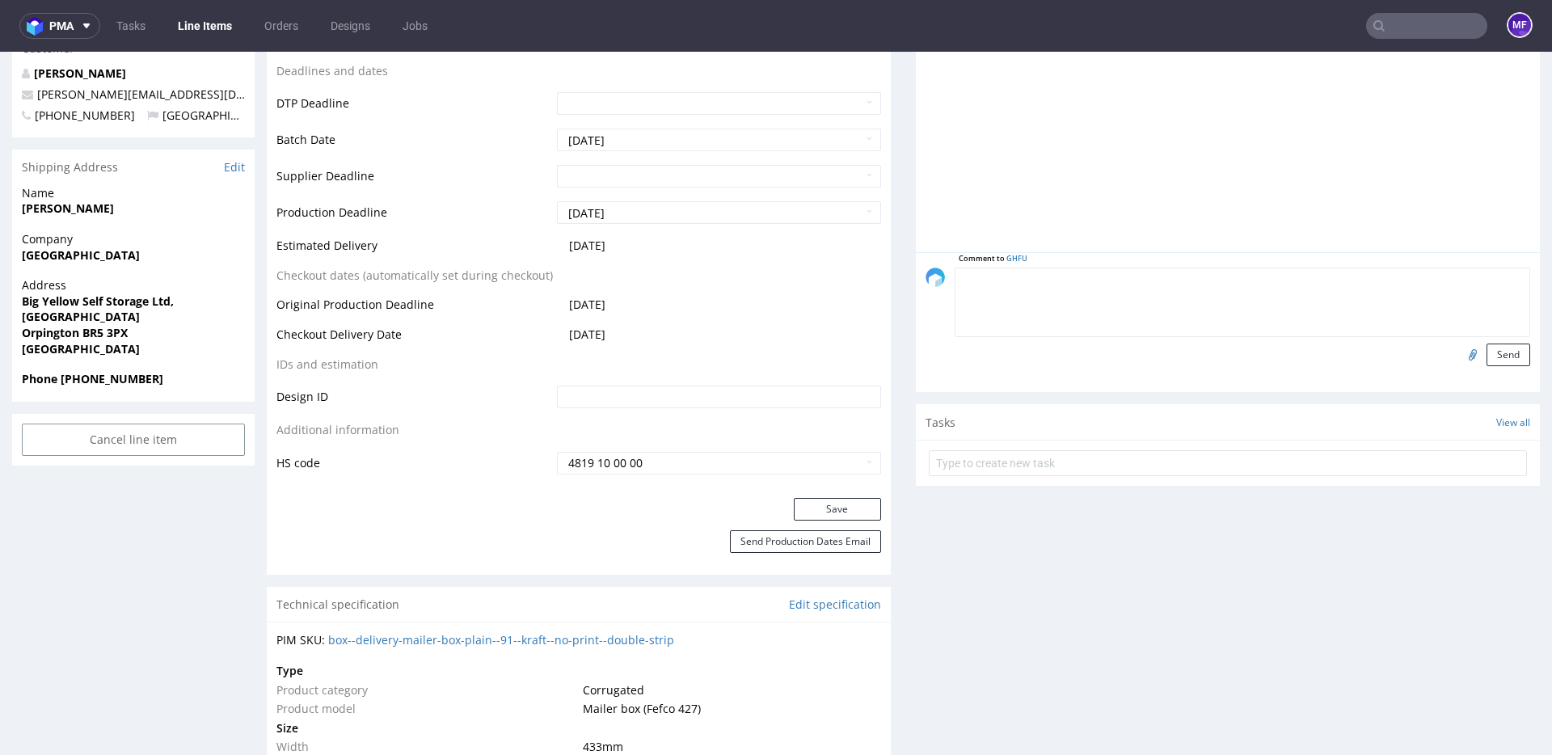
click at [1459, 358] on input "file" at bounding box center [1470, 353] width 23 height 21
type input "C:\fakepath\proforma-invoice-fp2025-10-45.pdf"
click at [1494, 358] on button "Send" at bounding box center [1508, 354] width 44 height 23
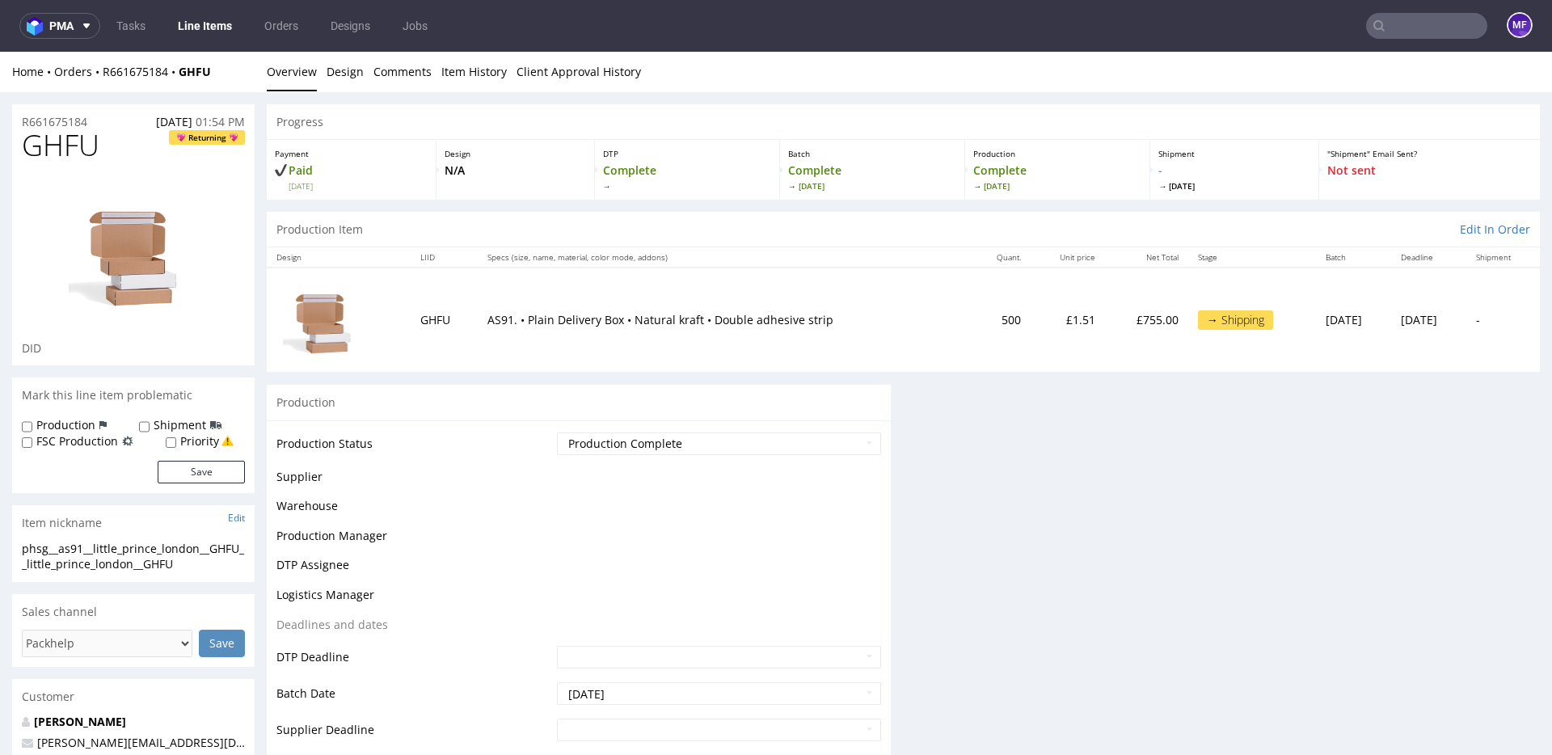
scroll to position [0, 0]
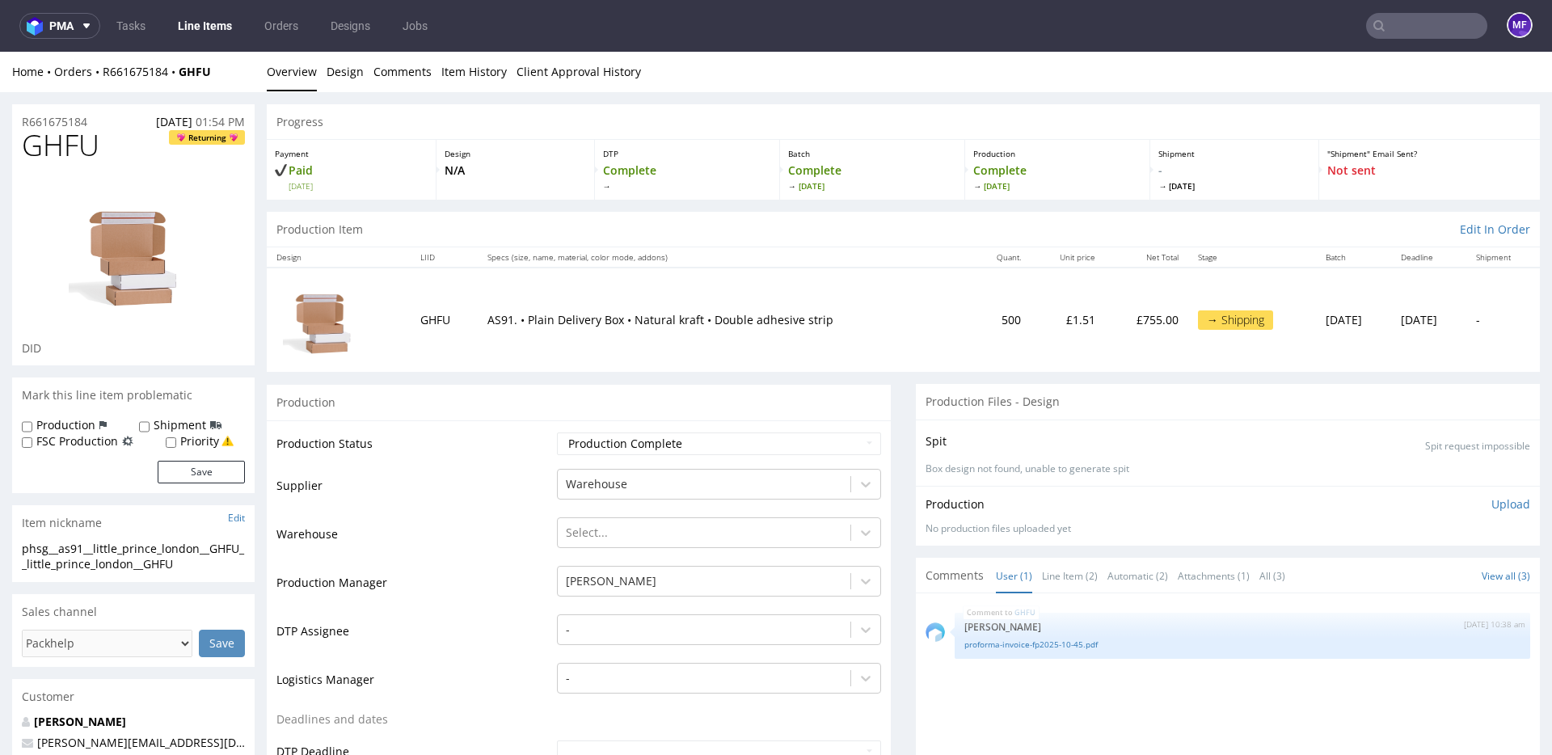
click at [1415, 30] on input "text" at bounding box center [1426, 26] width 121 height 26
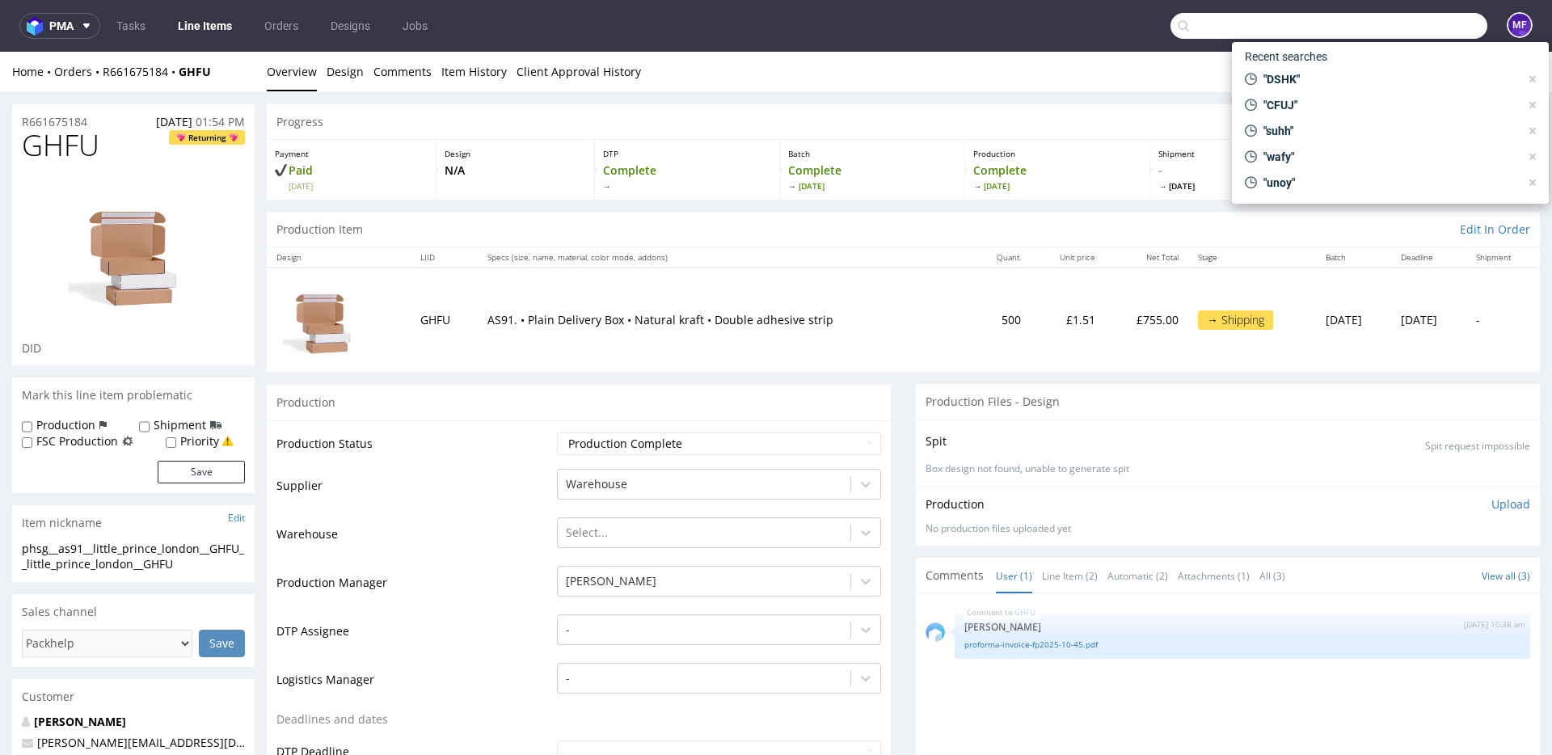
paste input "QFZY"
type input "QFZY"
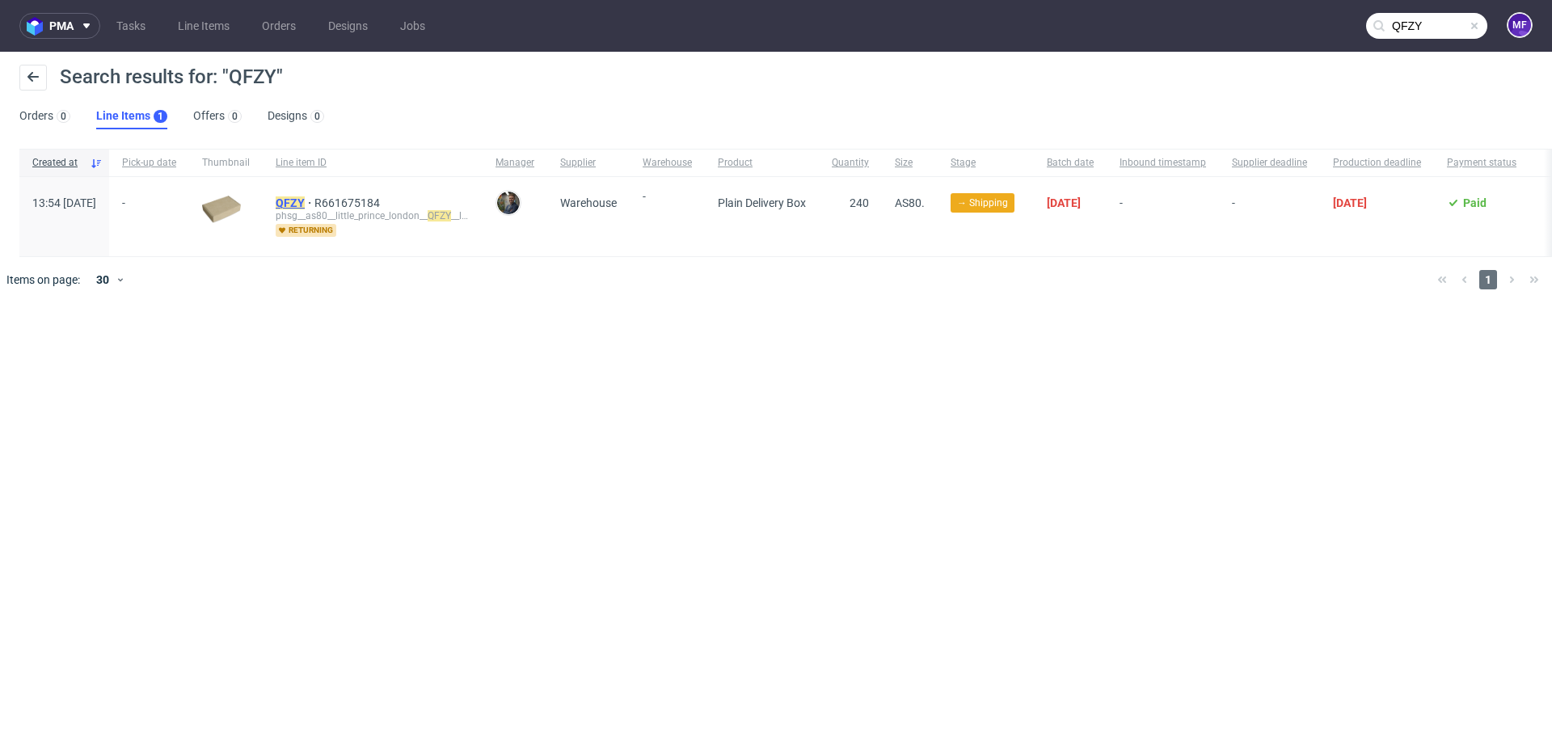
click at [305, 199] on mark "QFZY" at bounding box center [290, 202] width 29 height 13
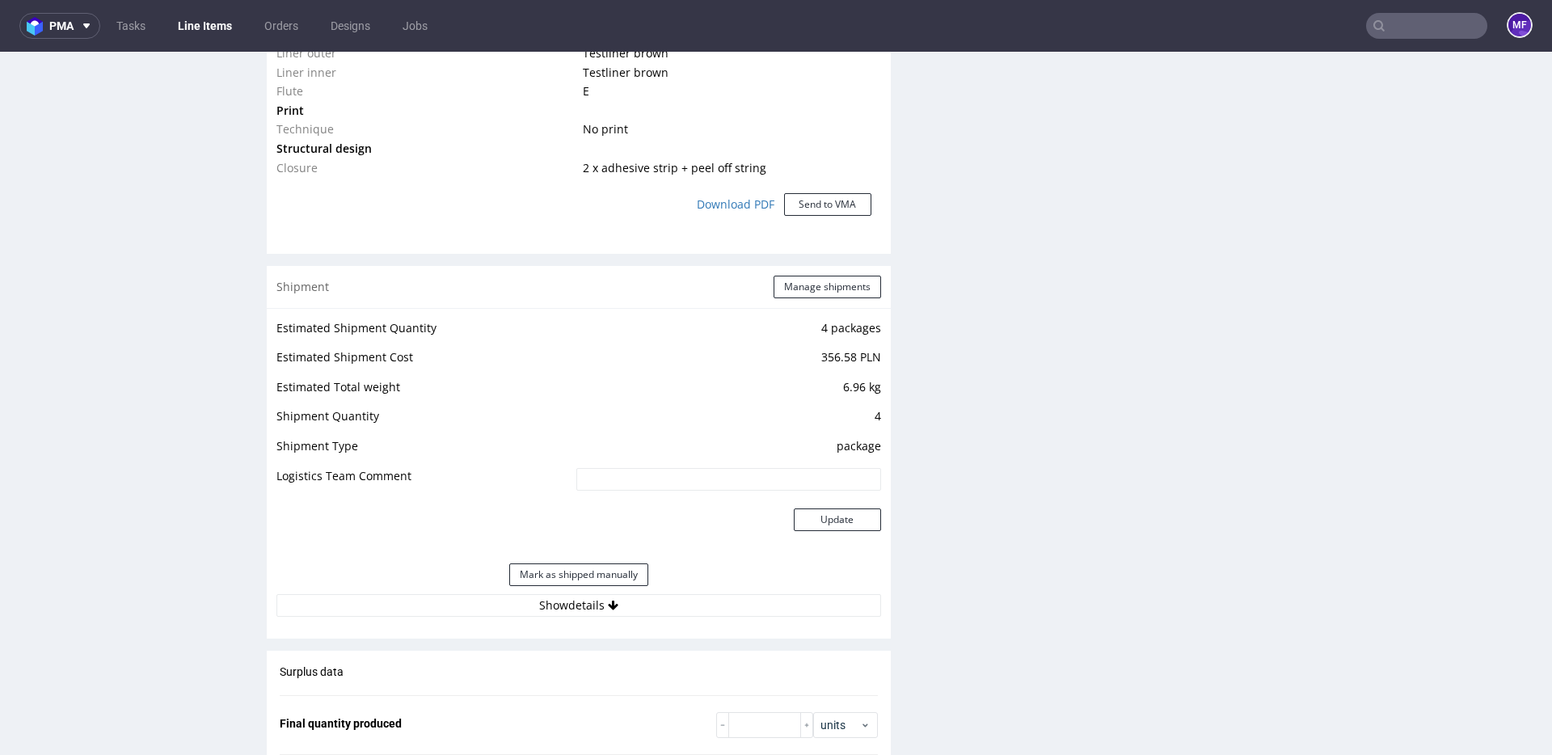
scroll to position [1458, 0]
click at [638, 598] on button "Show details" at bounding box center [578, 603] width 605 height 23
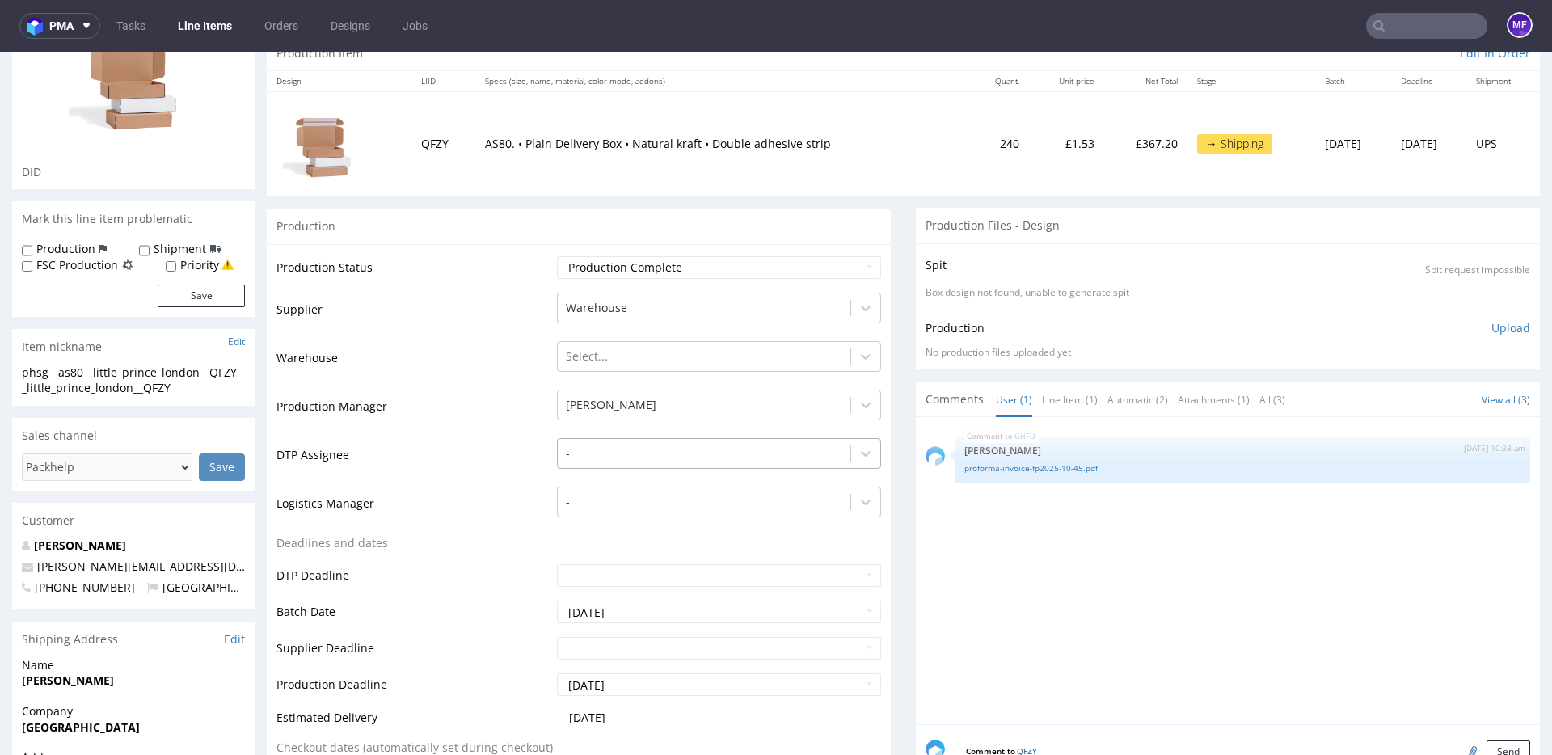
scroll to position [0, 0]
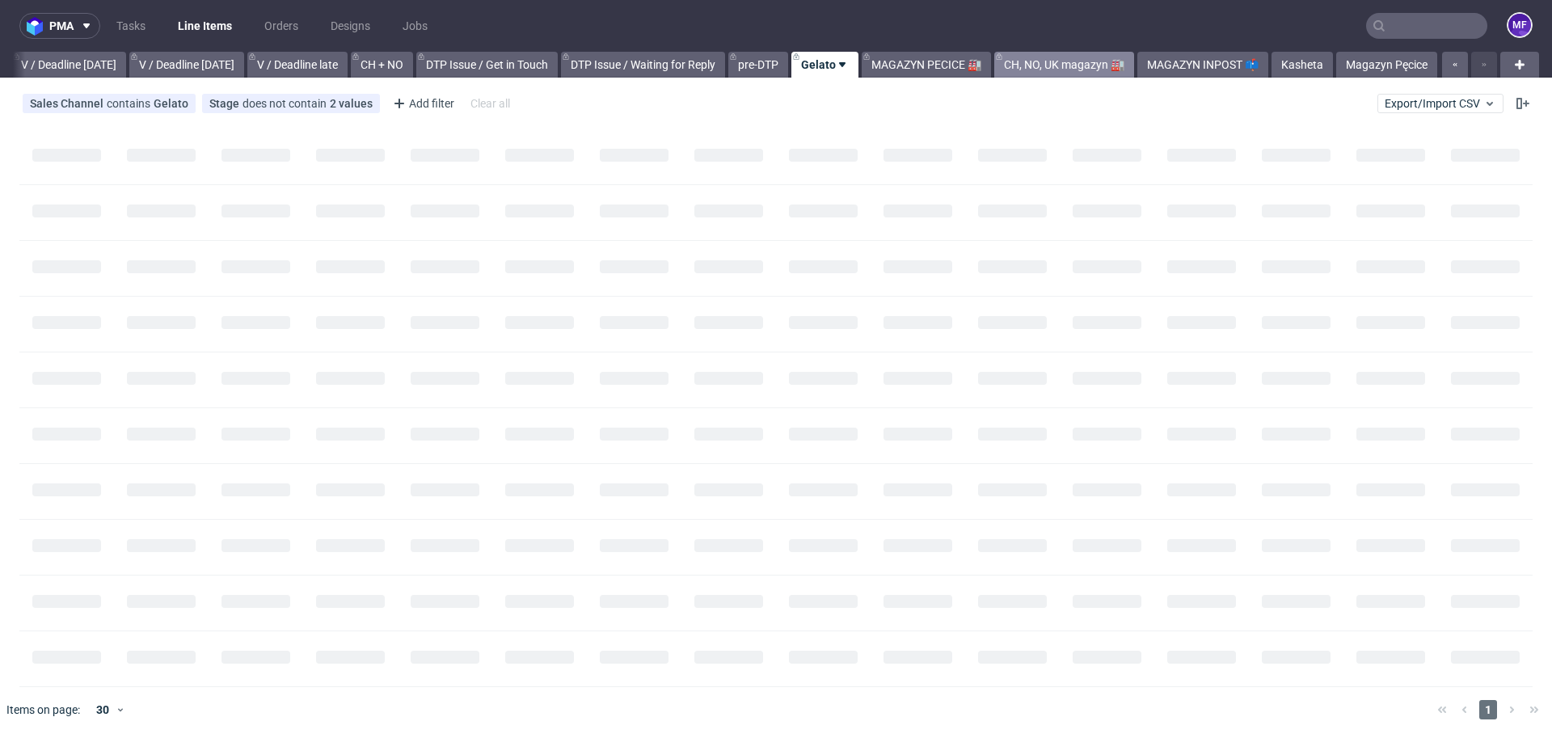
click at [1069, 60] on link "CH, NO, UK magazyn 🏭" at bounding box center [1064, 65] width 140 height 26
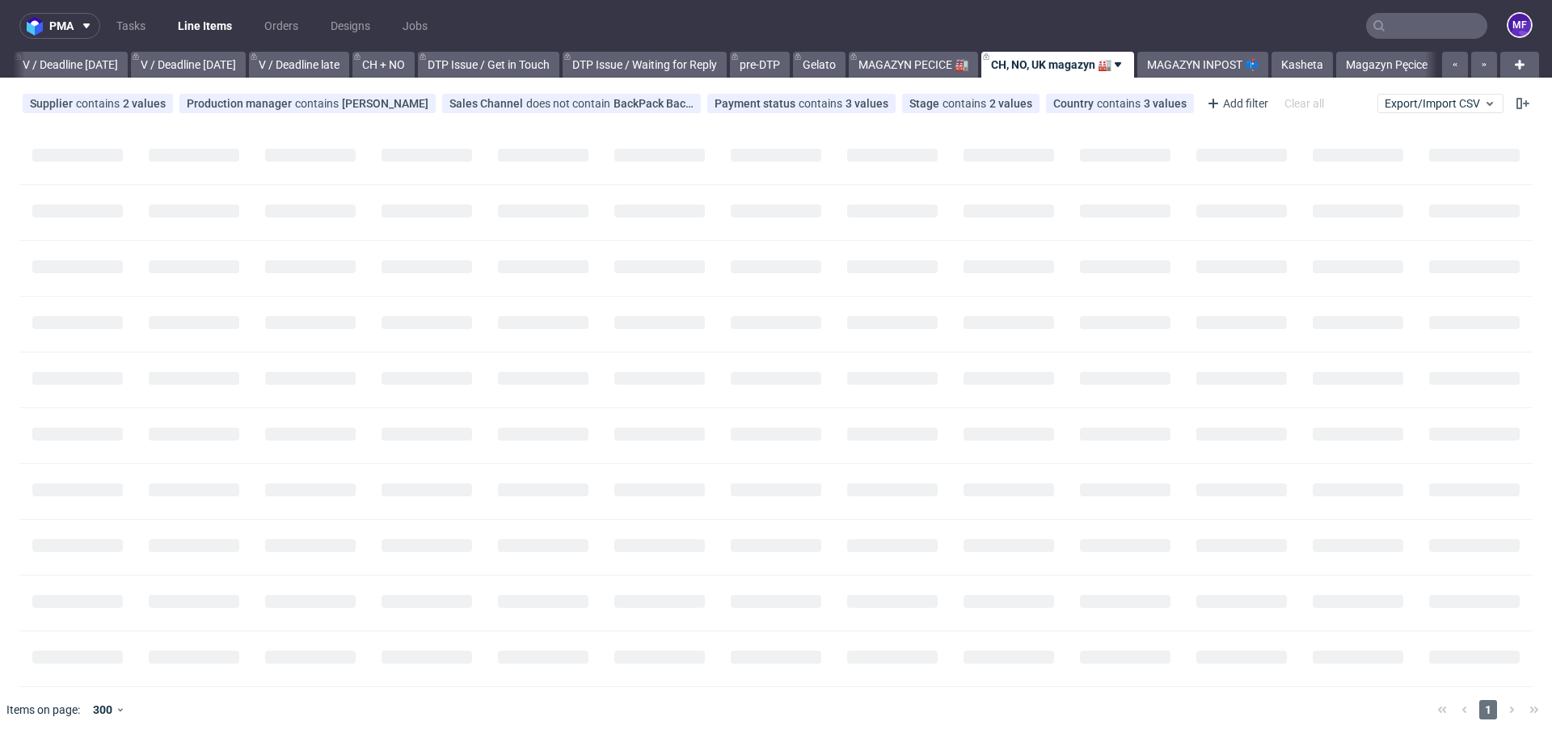
scroll to position [0, 2029]
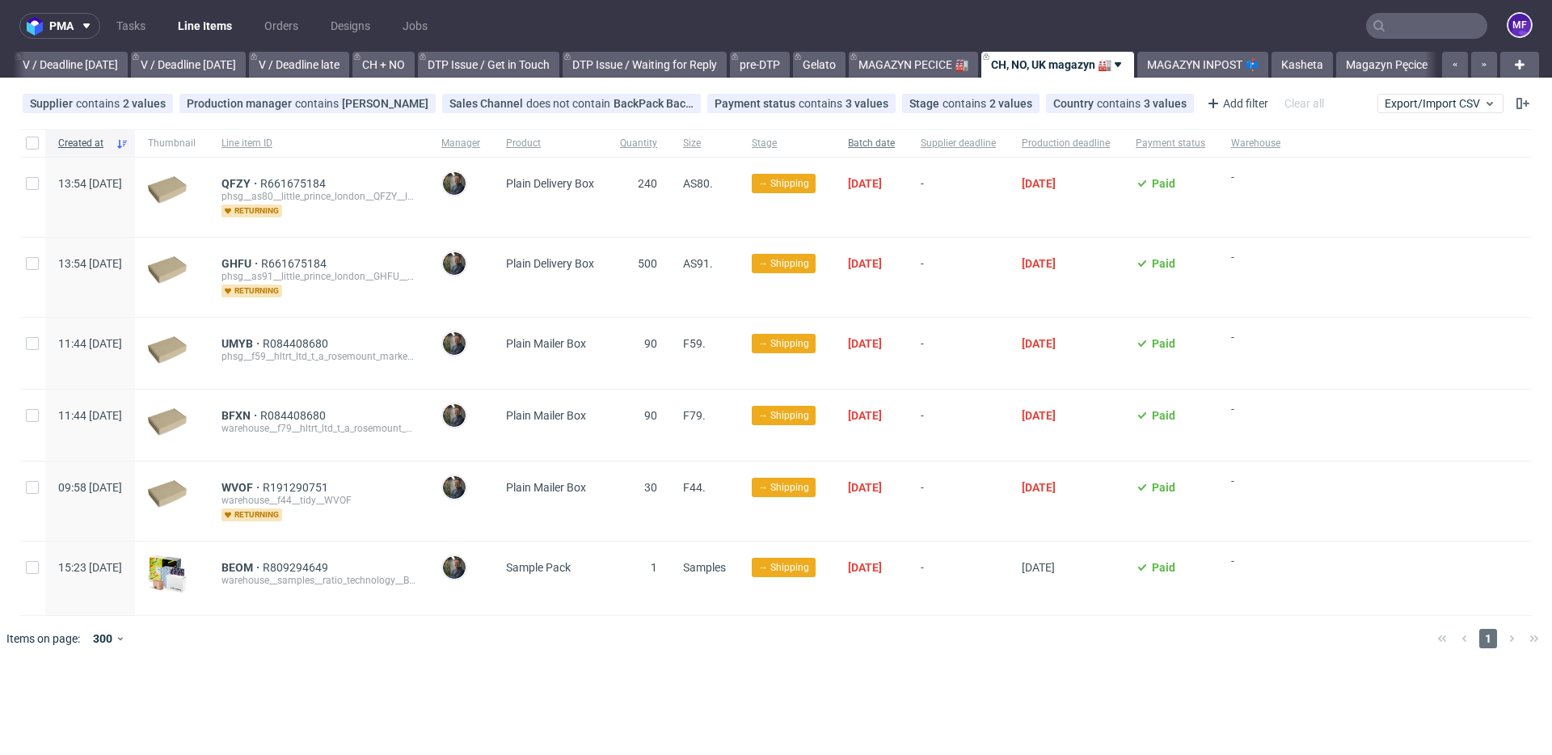
click at [908, 152] on div "Batch date" at bounding box center [871, 142] width 73 height 27
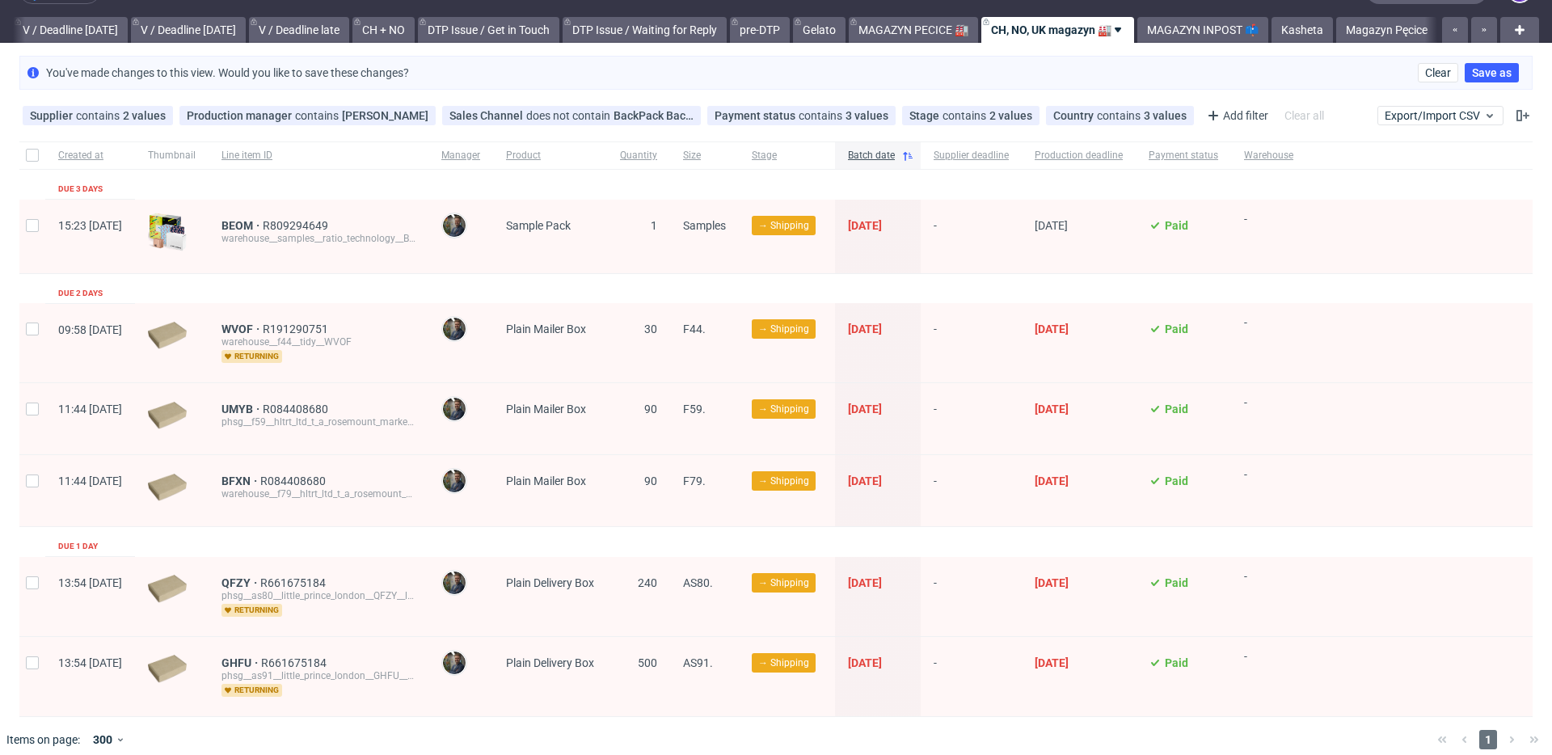
scroll to position [48, 0]
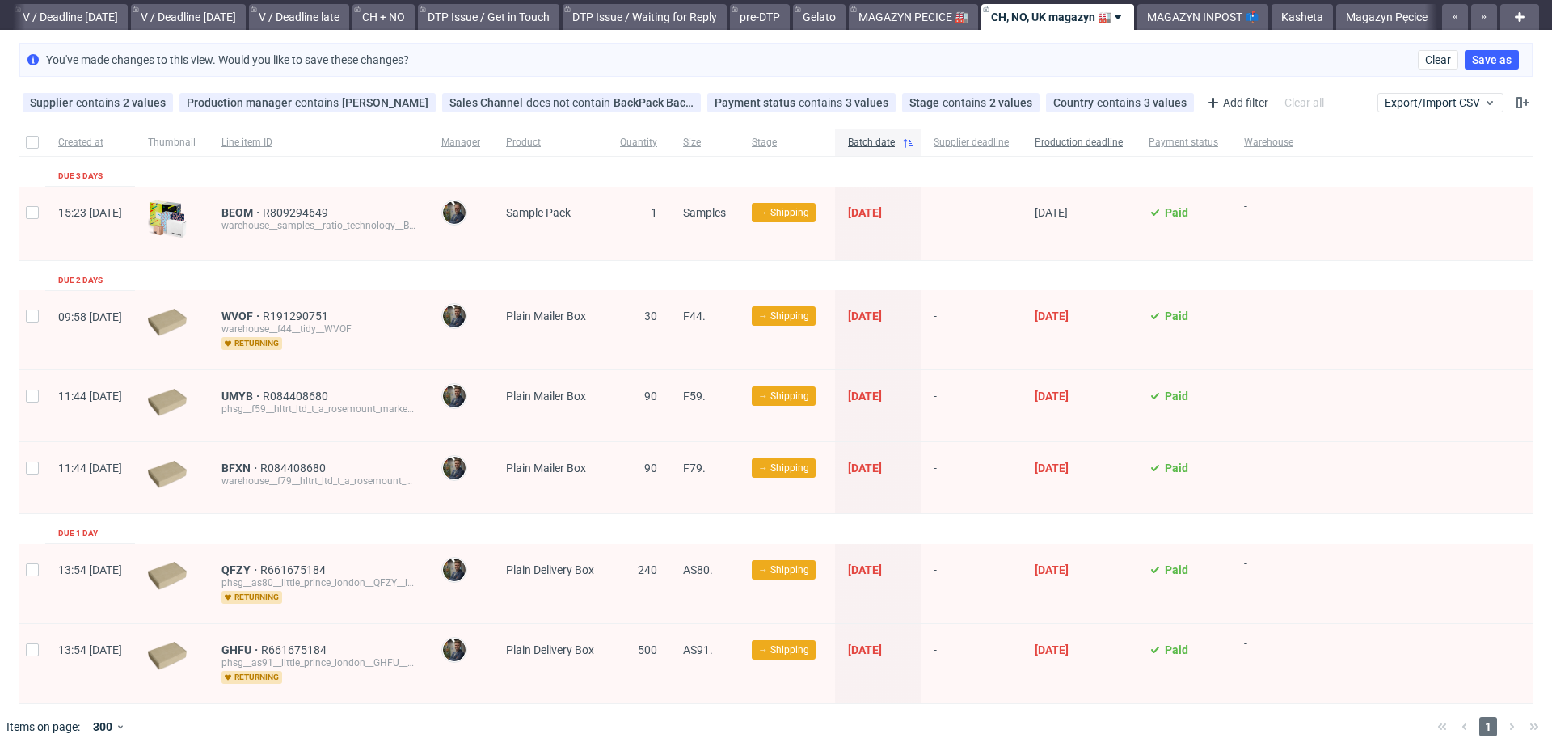
click at [1136, 144] on div "Production deadline" at bounding box center [1079, 142] width 114 height 27
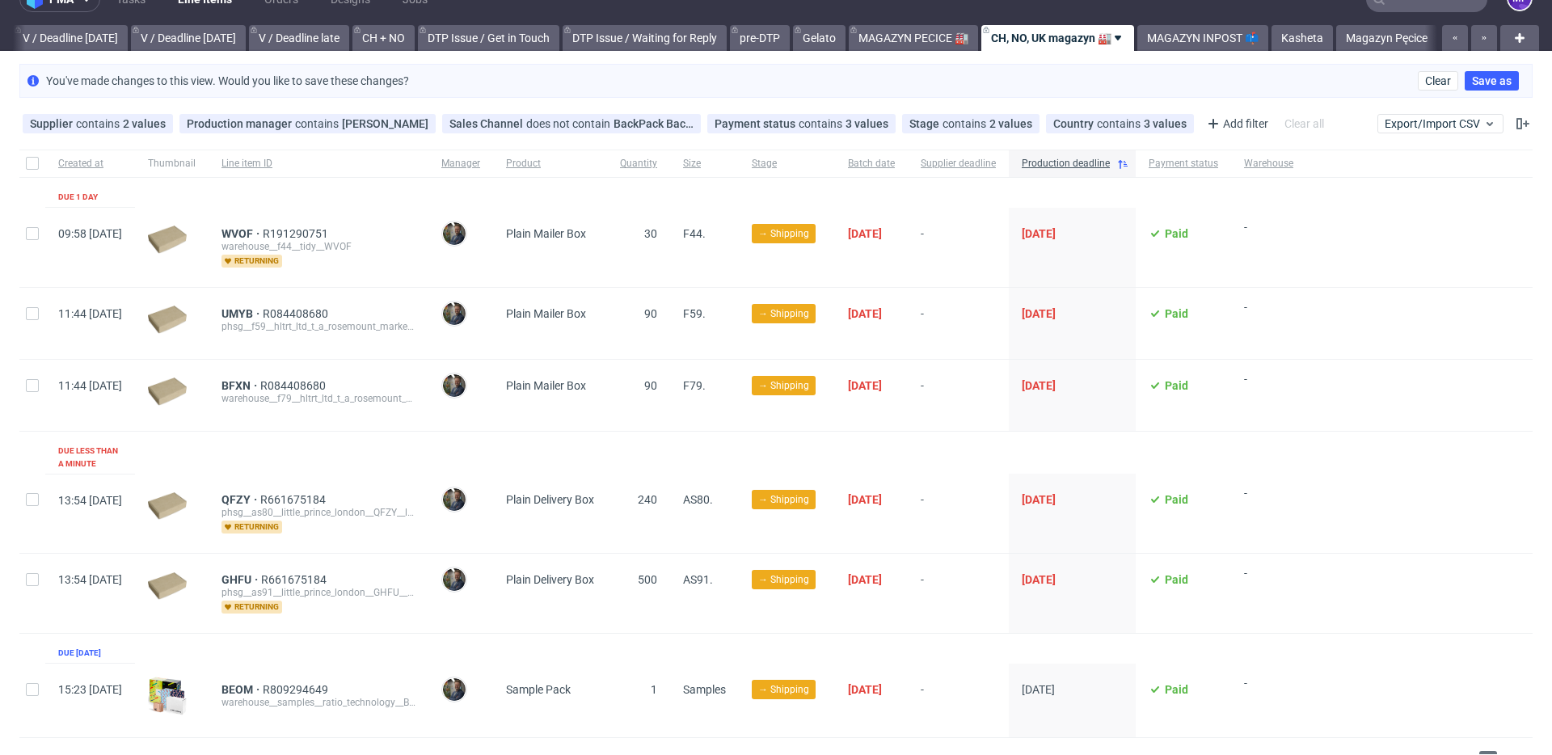
scroll to position [34, 0]
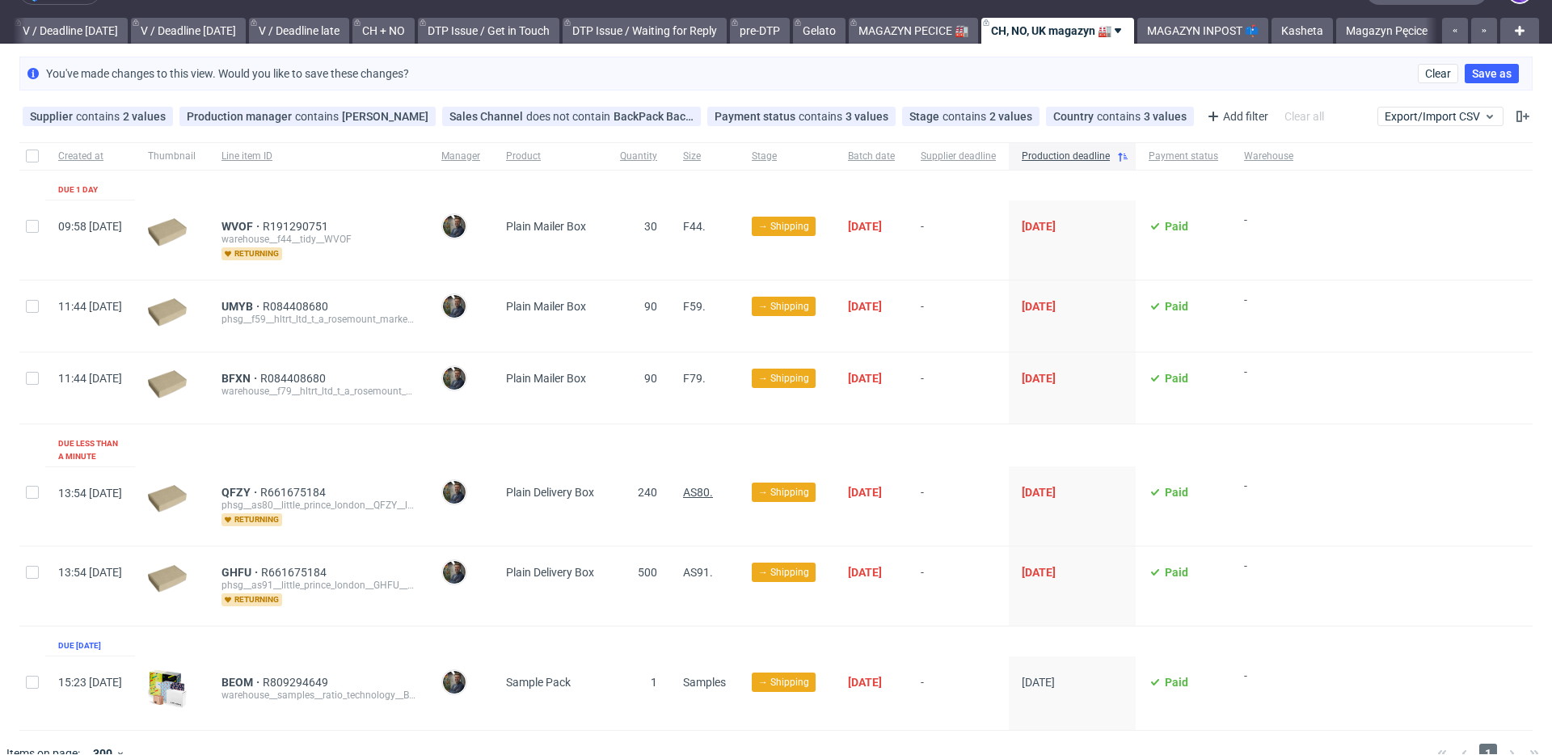
click at [713, 486] on span "AS80." at bounding box center [698, 492] width 30 height 13
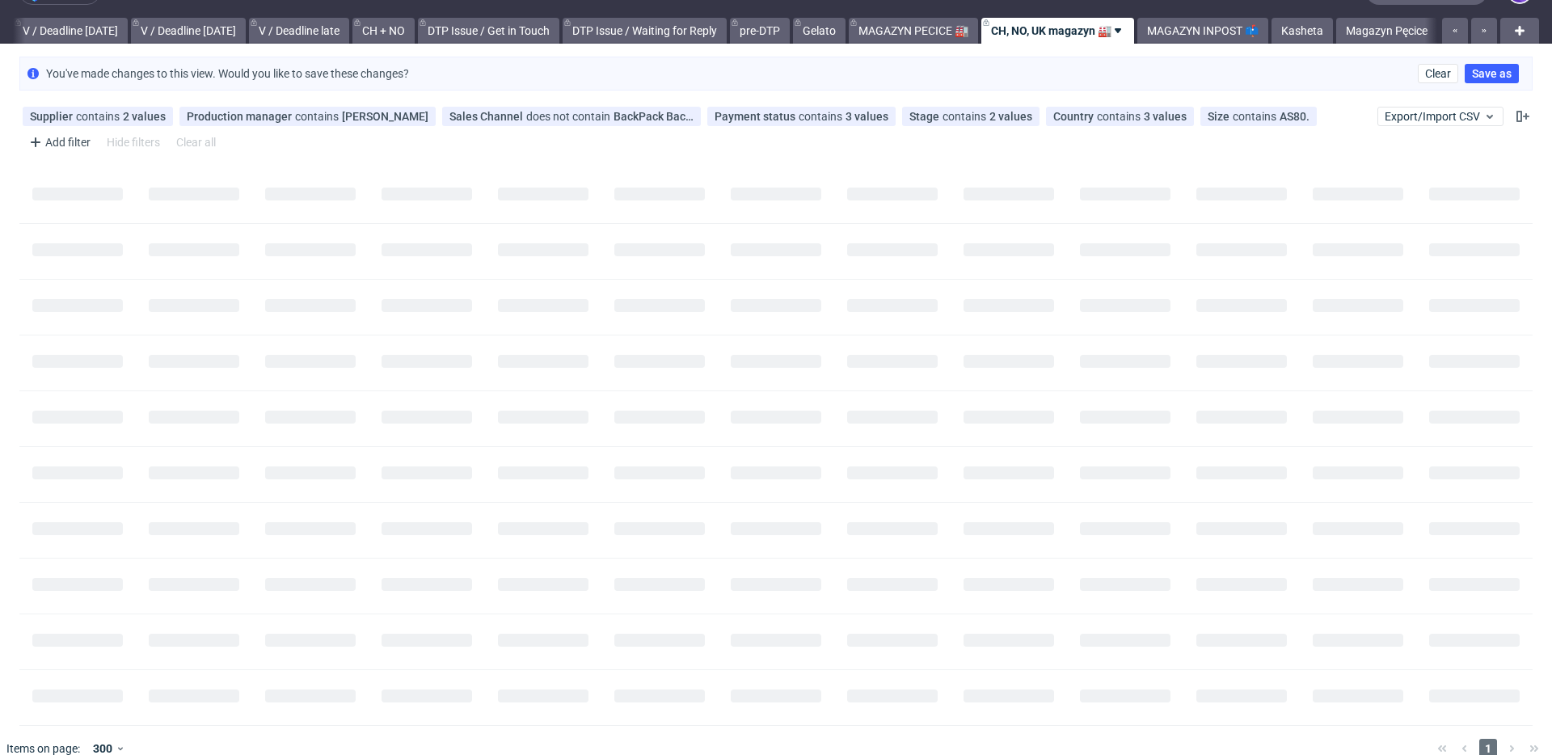
scroll to position [0, 2029]
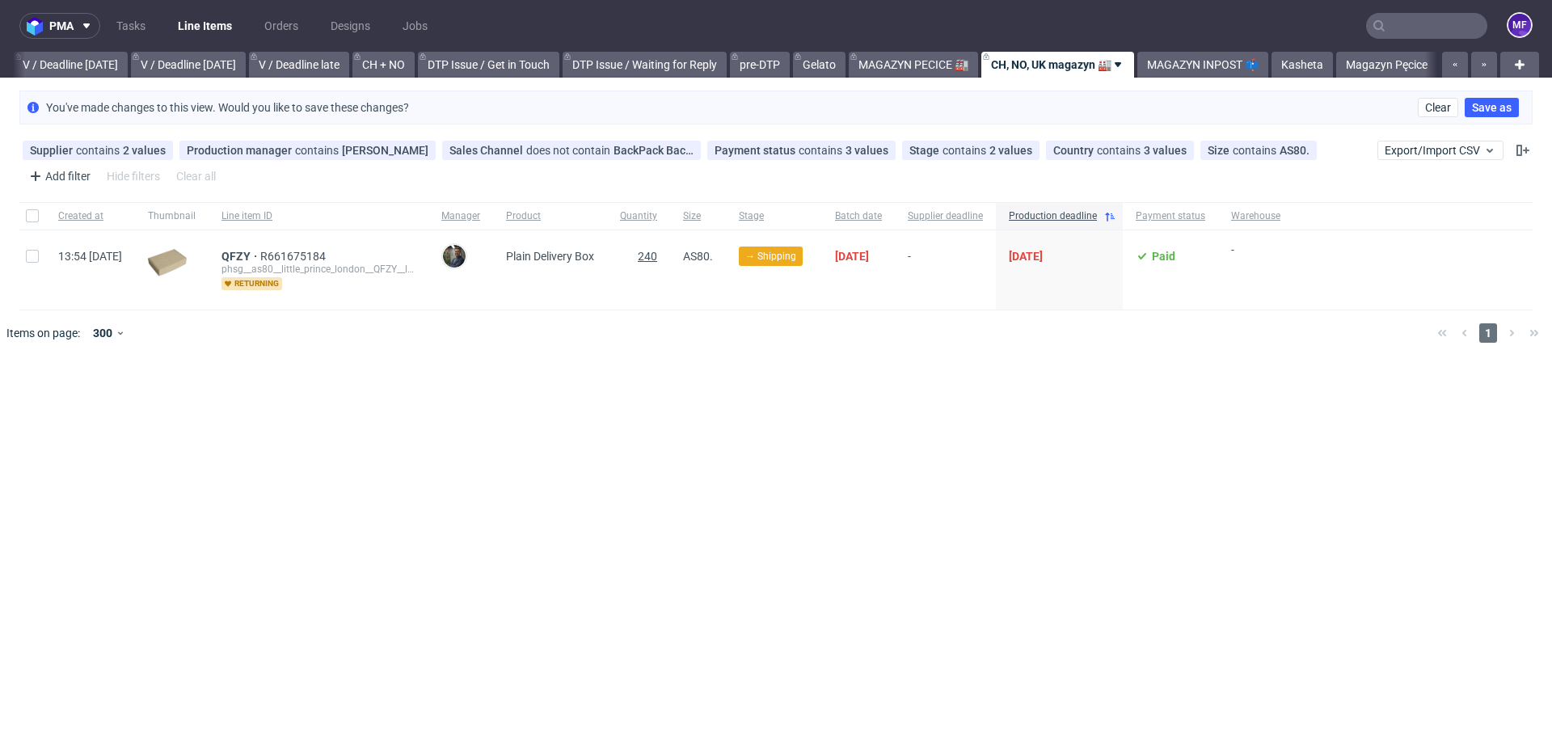
click at [657, 252] on span "240" at bounding box center [647, 256] width 19 height 13
click at [1019, 147] on icon at bounding box center [1025, 150] width 13 height 13
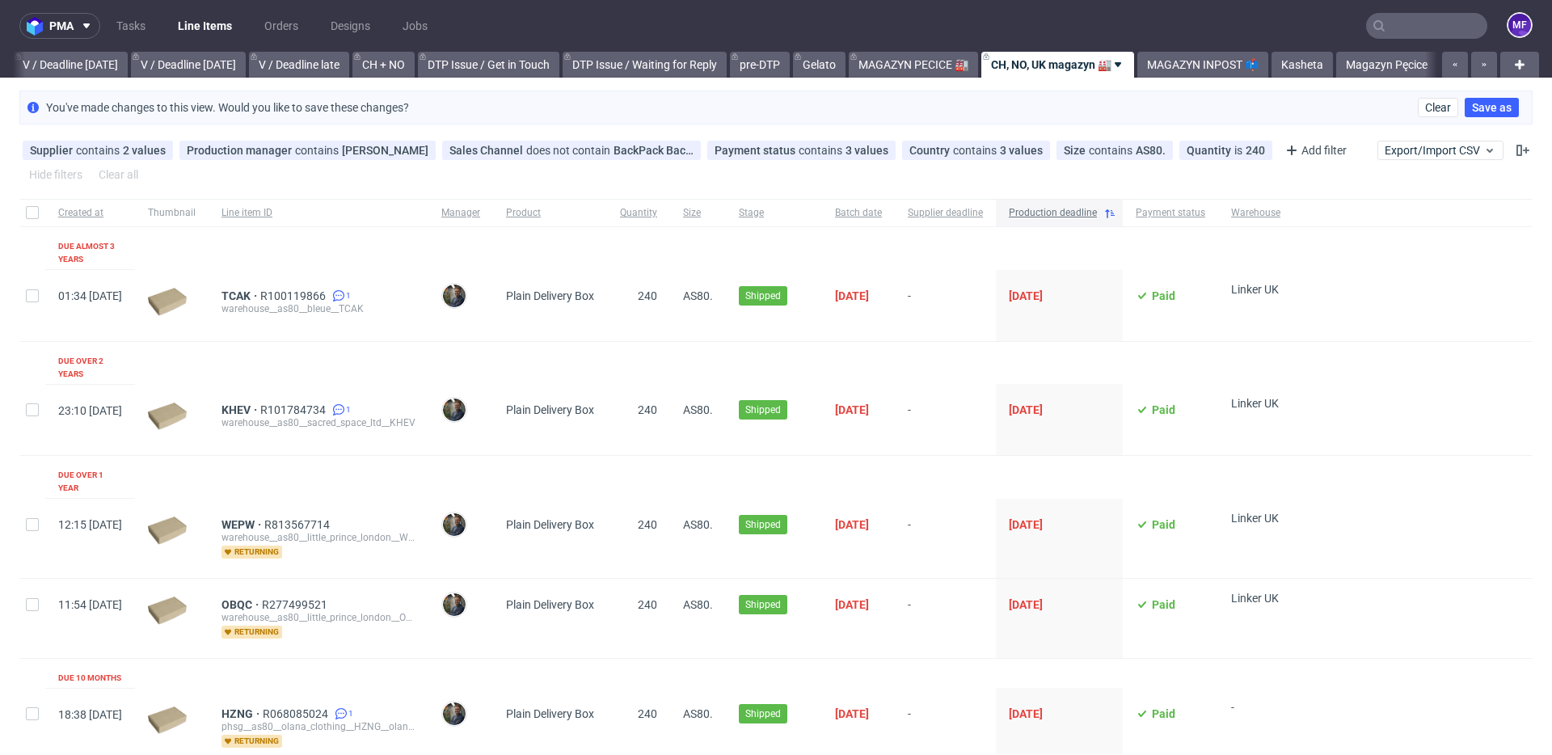
click at [1116, 207] on icon at bounding box center [1109, 213] width 13 height 13
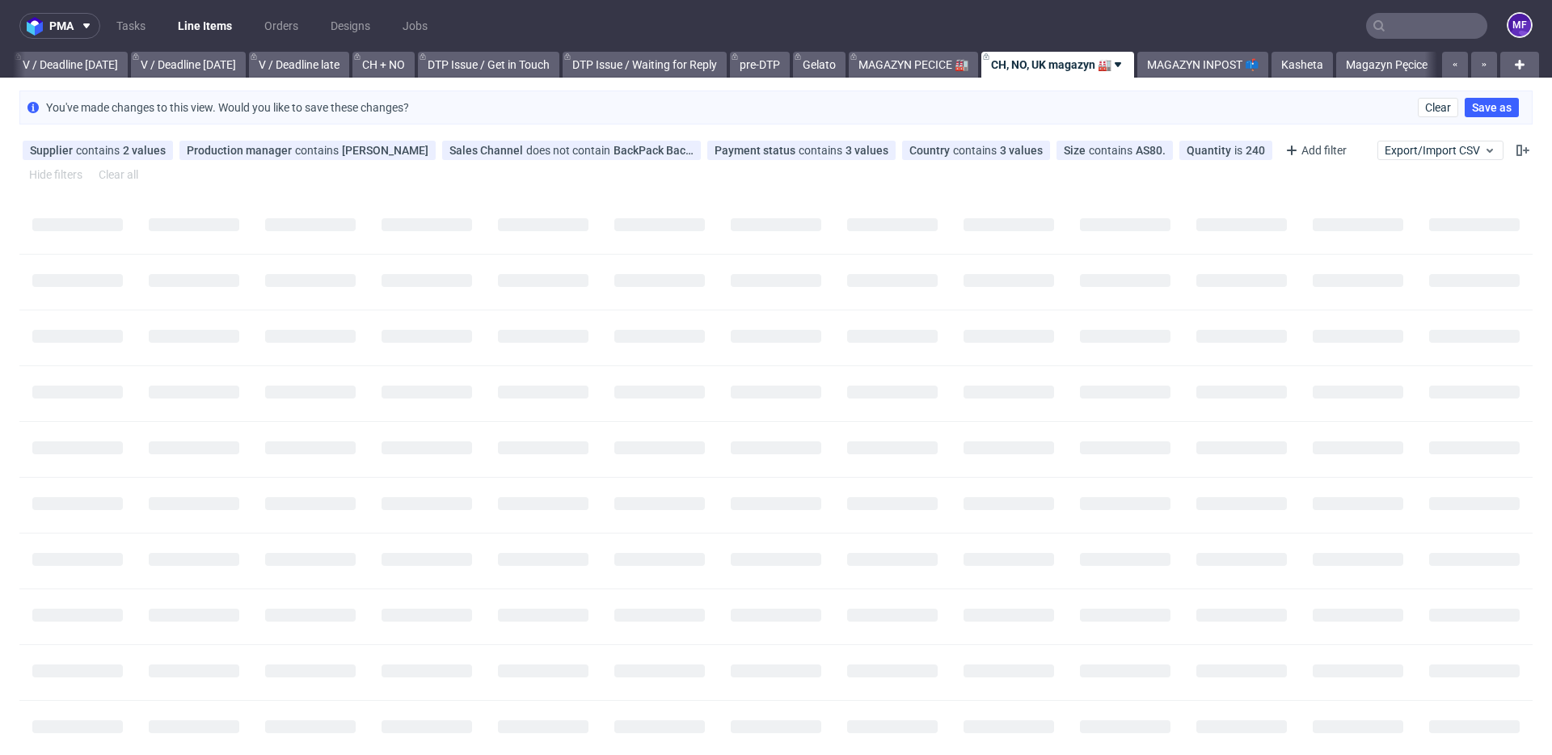
scroll to position [0, 2042]
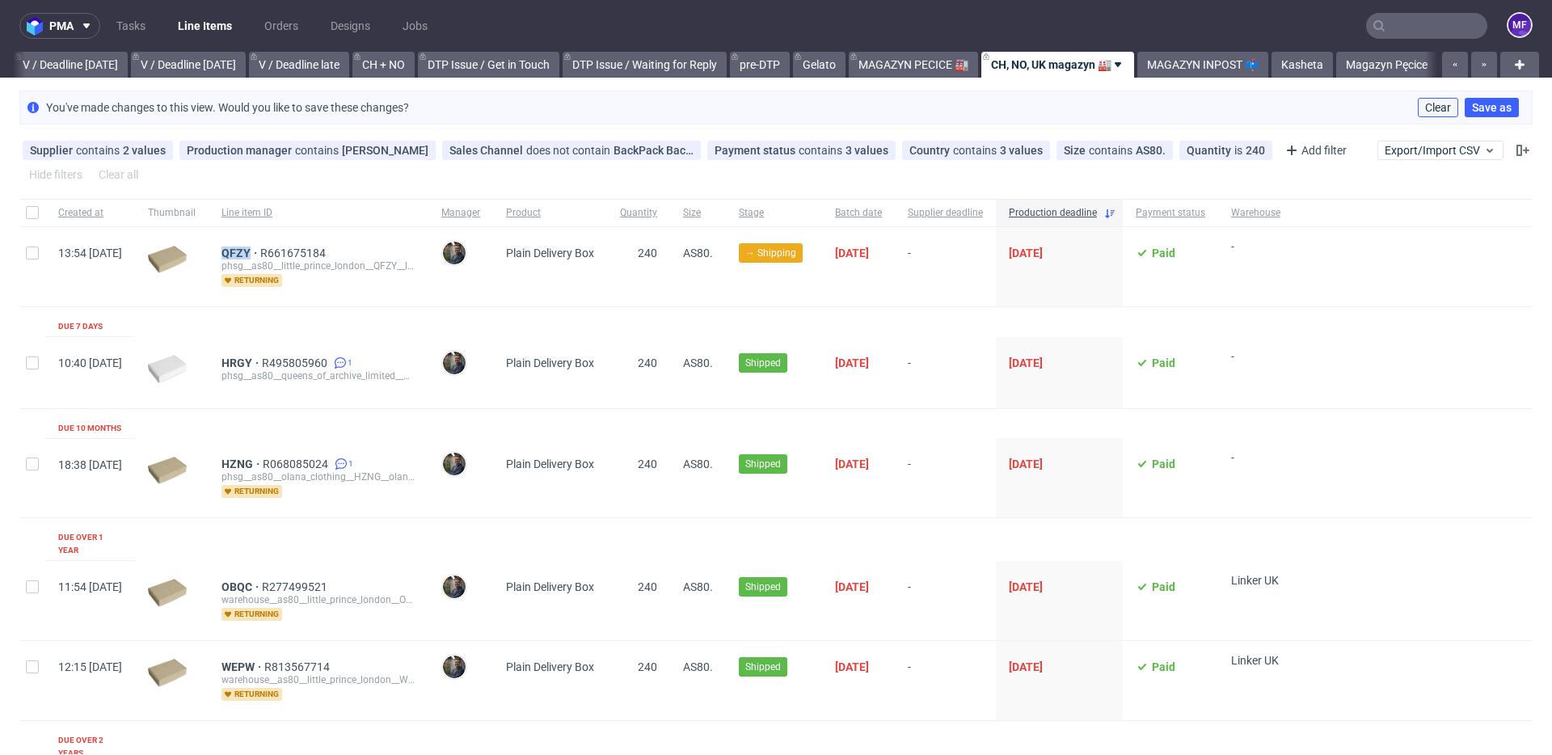
click at [1435, 110] on span "Clear" at bounding box center [1438, 107] width 26 height 11
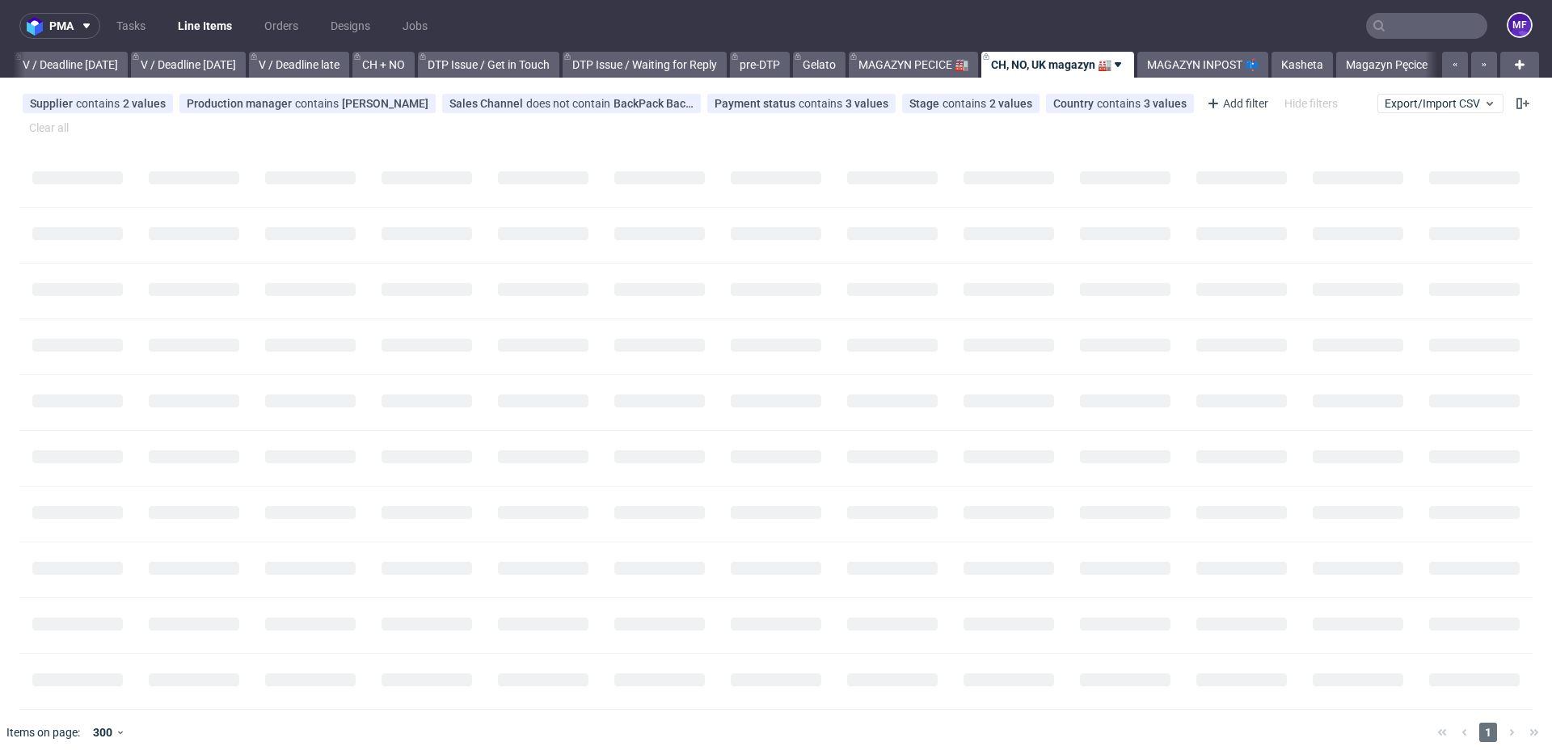
scroll to position [0, 2029]
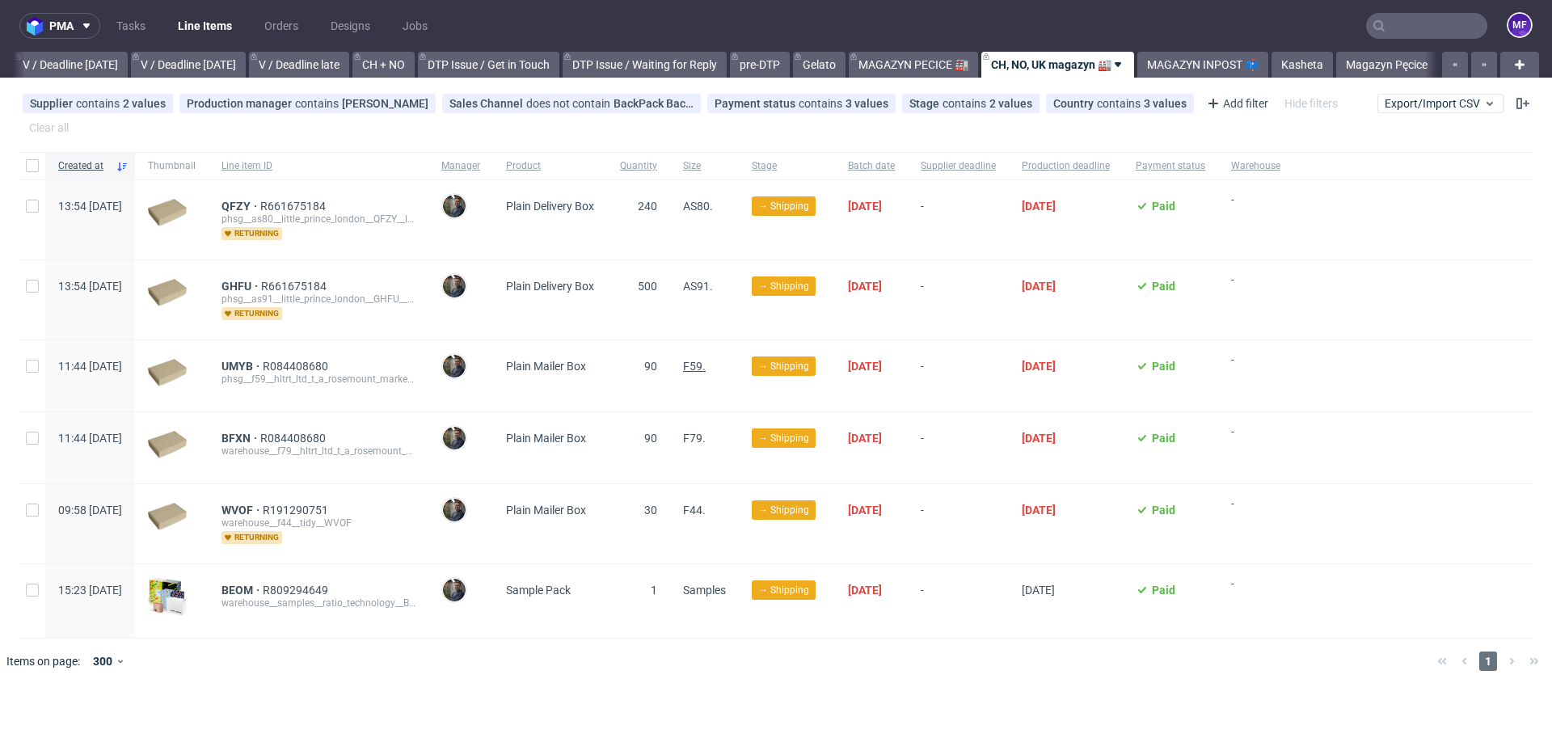
click at [706, 360] on span "F59." at bounding box center [694, 366] width 23 height 13
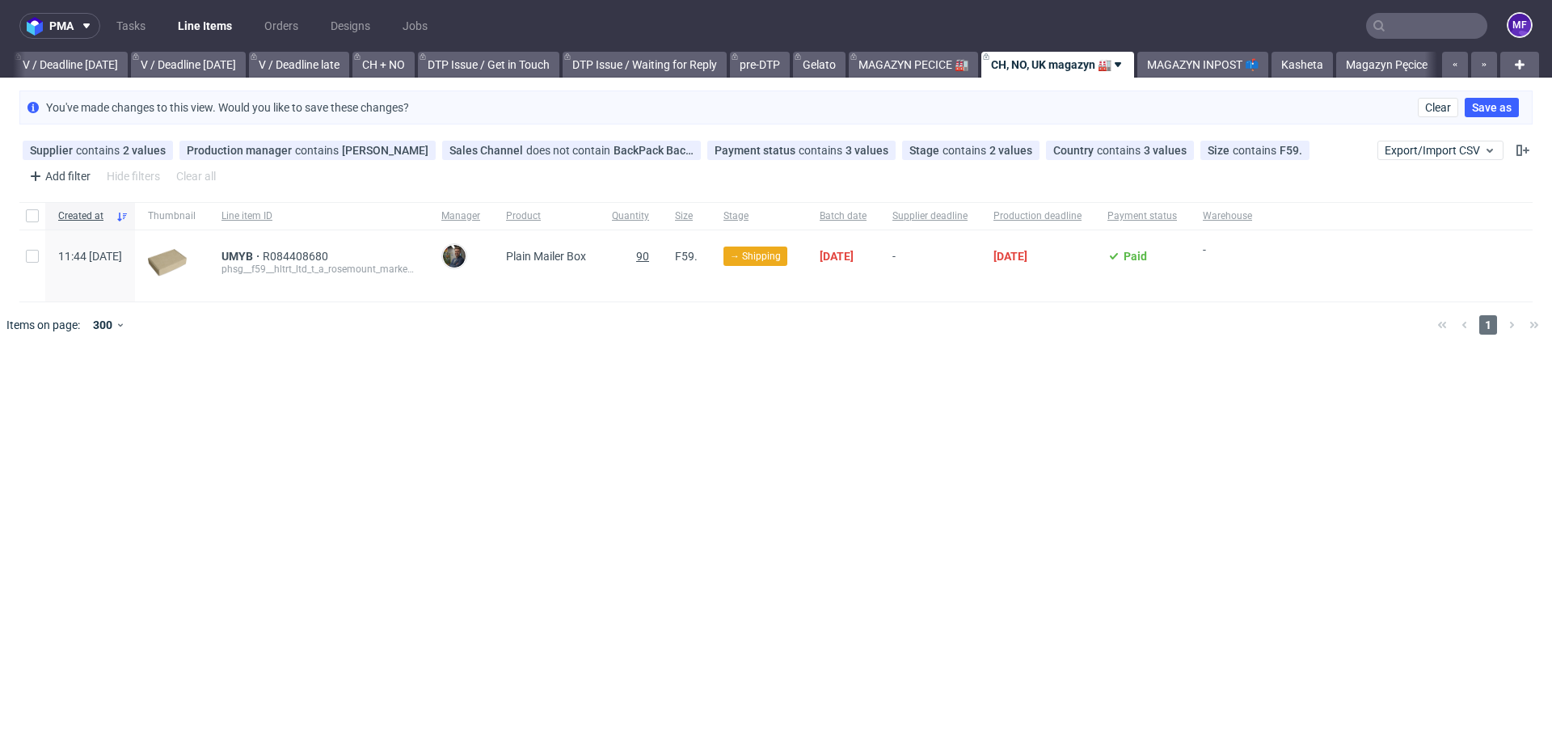
click at [649, 253] on span "90" at bounding box center [642, 256] width 13 height 13
click at [263, 257] on span "UMYB" at bounding box center [241, 256] width 41 height 13
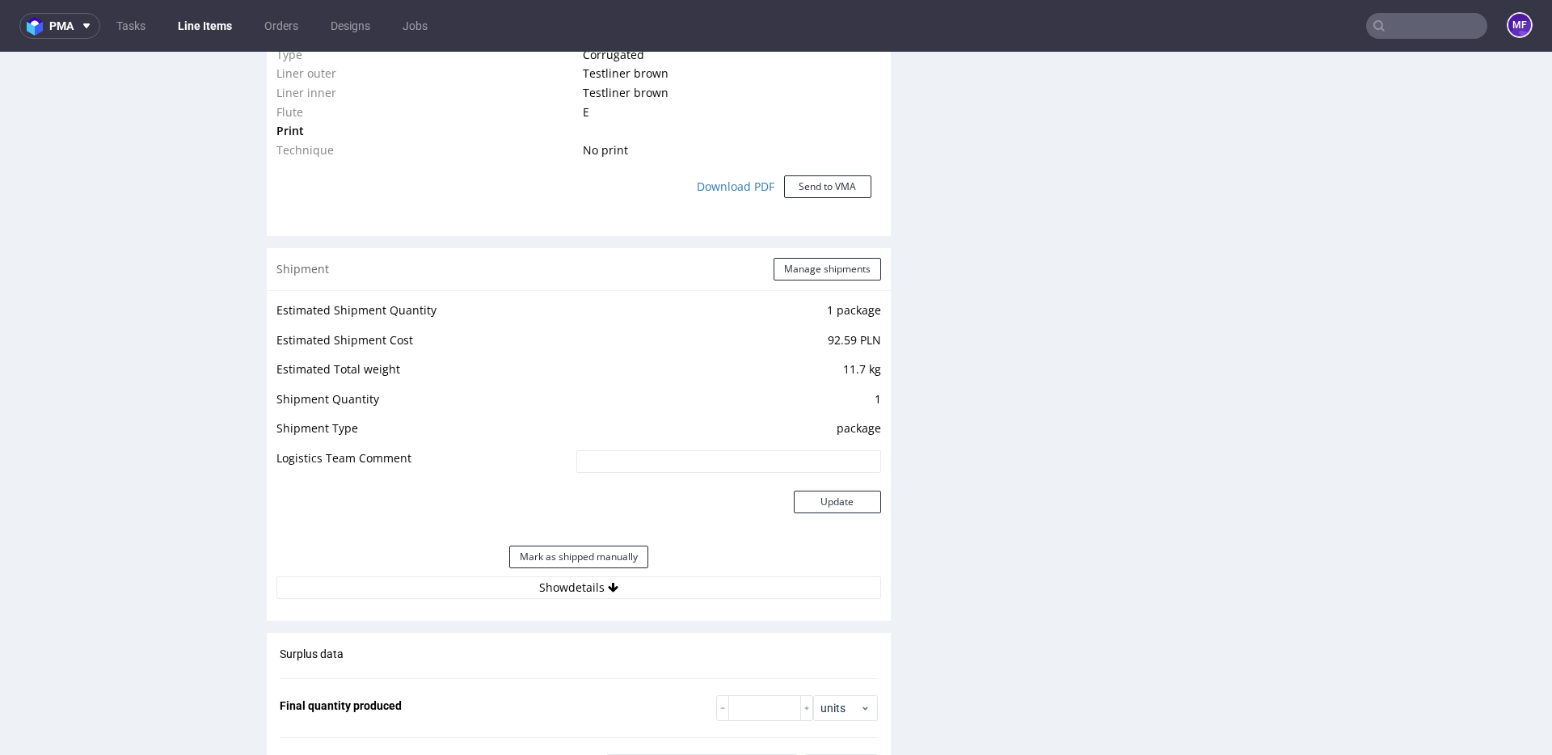
scroll to position [1346, 0]
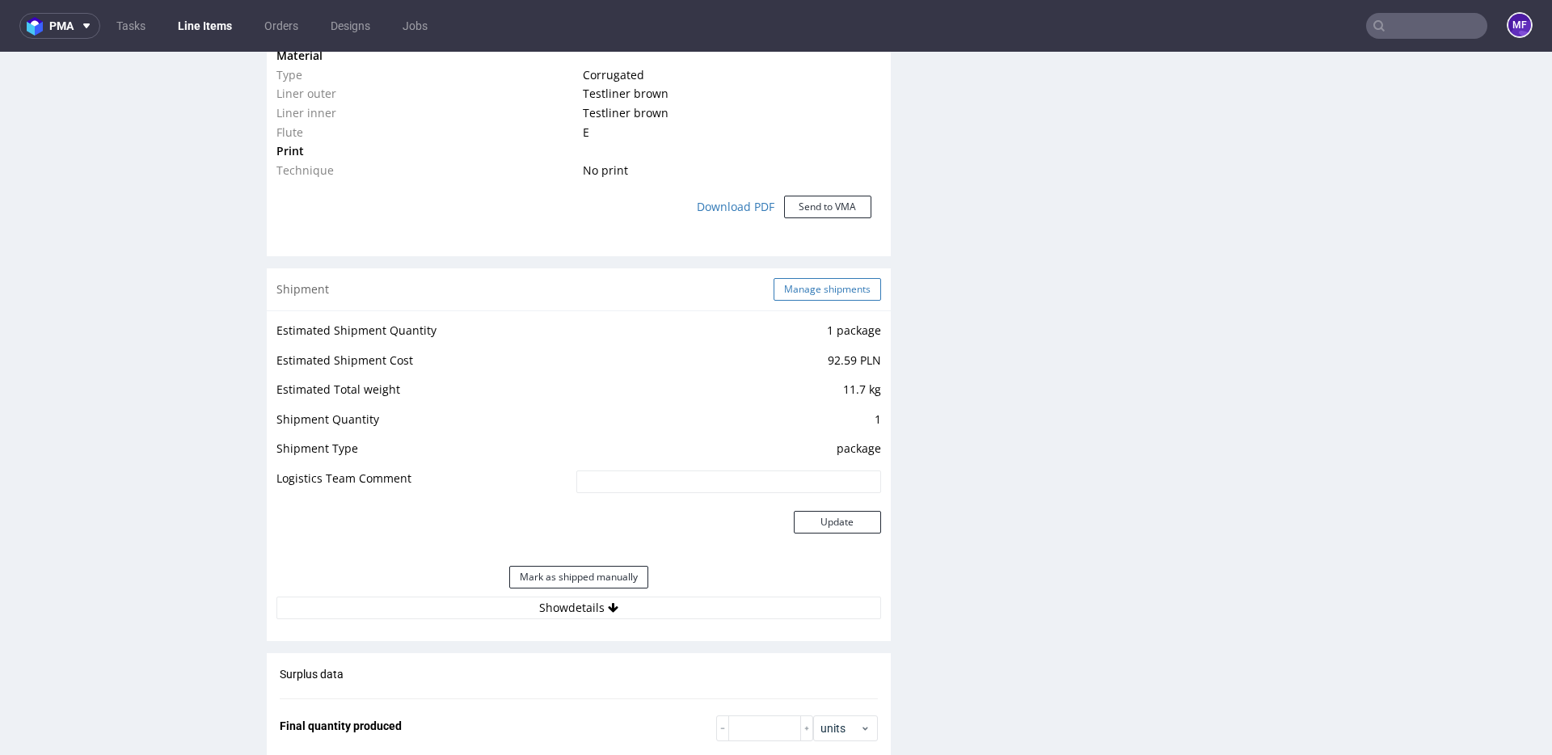
click at [787, 291] on button "Manage shipments" at bounding box center [826, 289] width 107 height 23
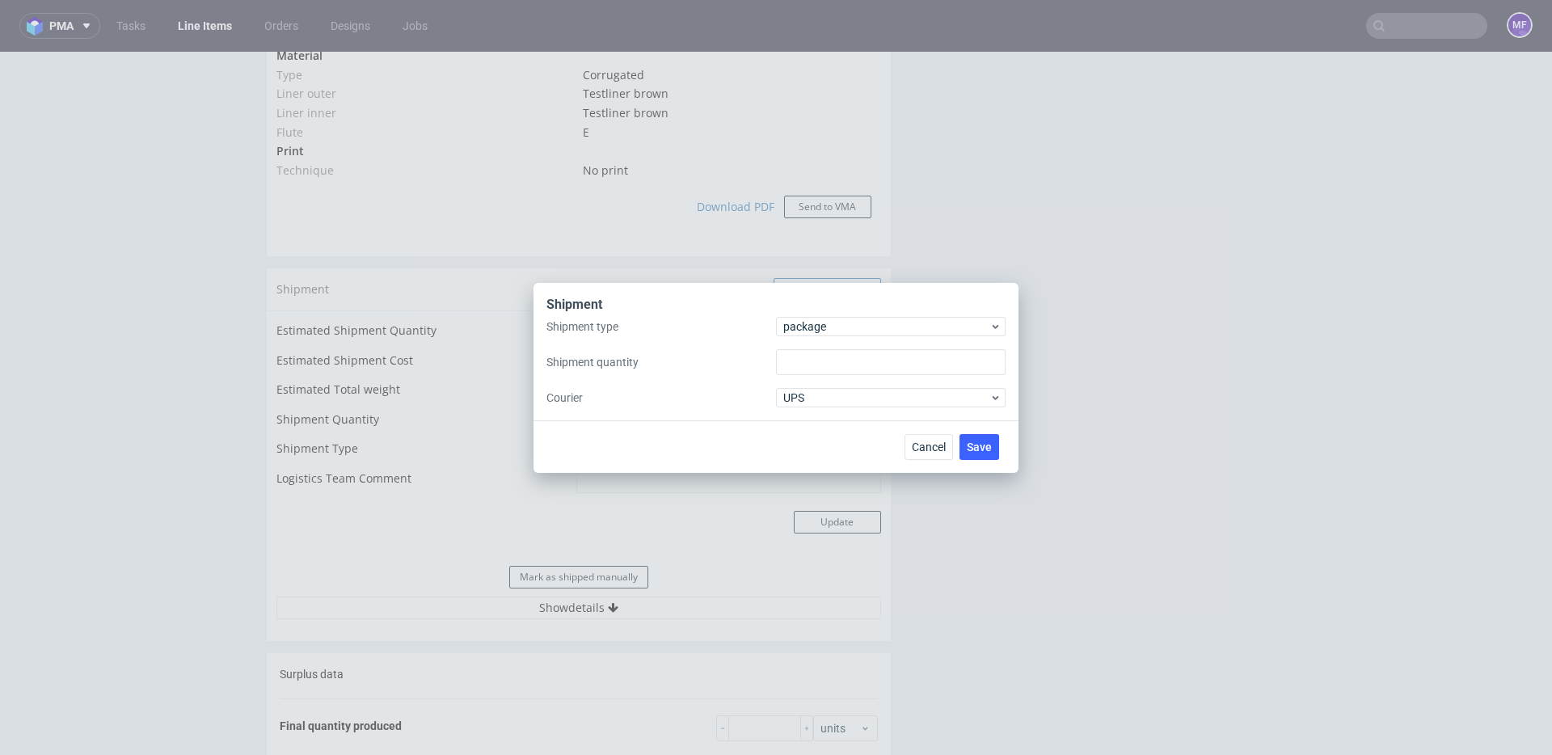
type input "1"
click at [815, 335] on div "package" at bounding box center [891, 326] width 230 height 19
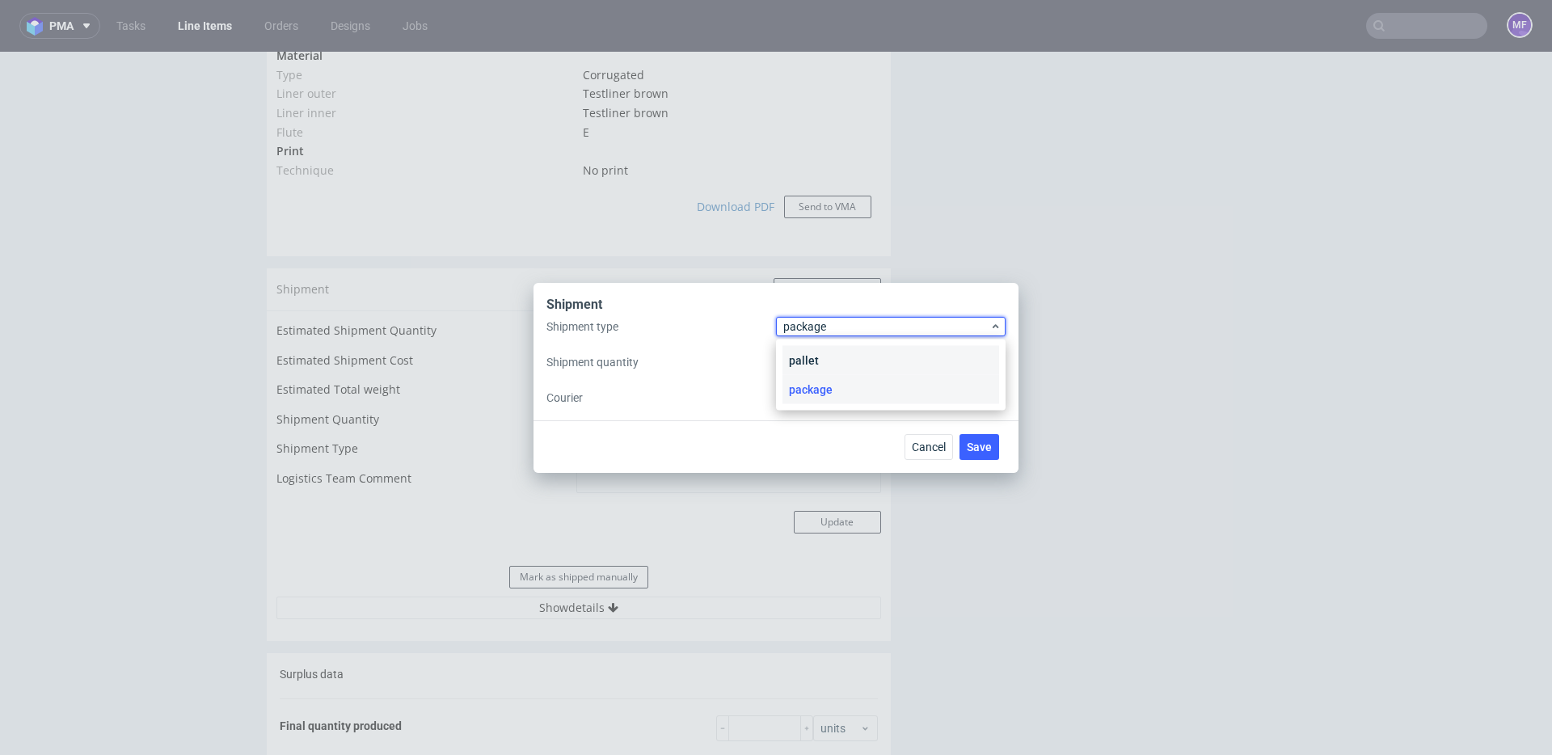
click at [811, 349] on div "pallet" at bounding box center [890, 360] width 217 height 29
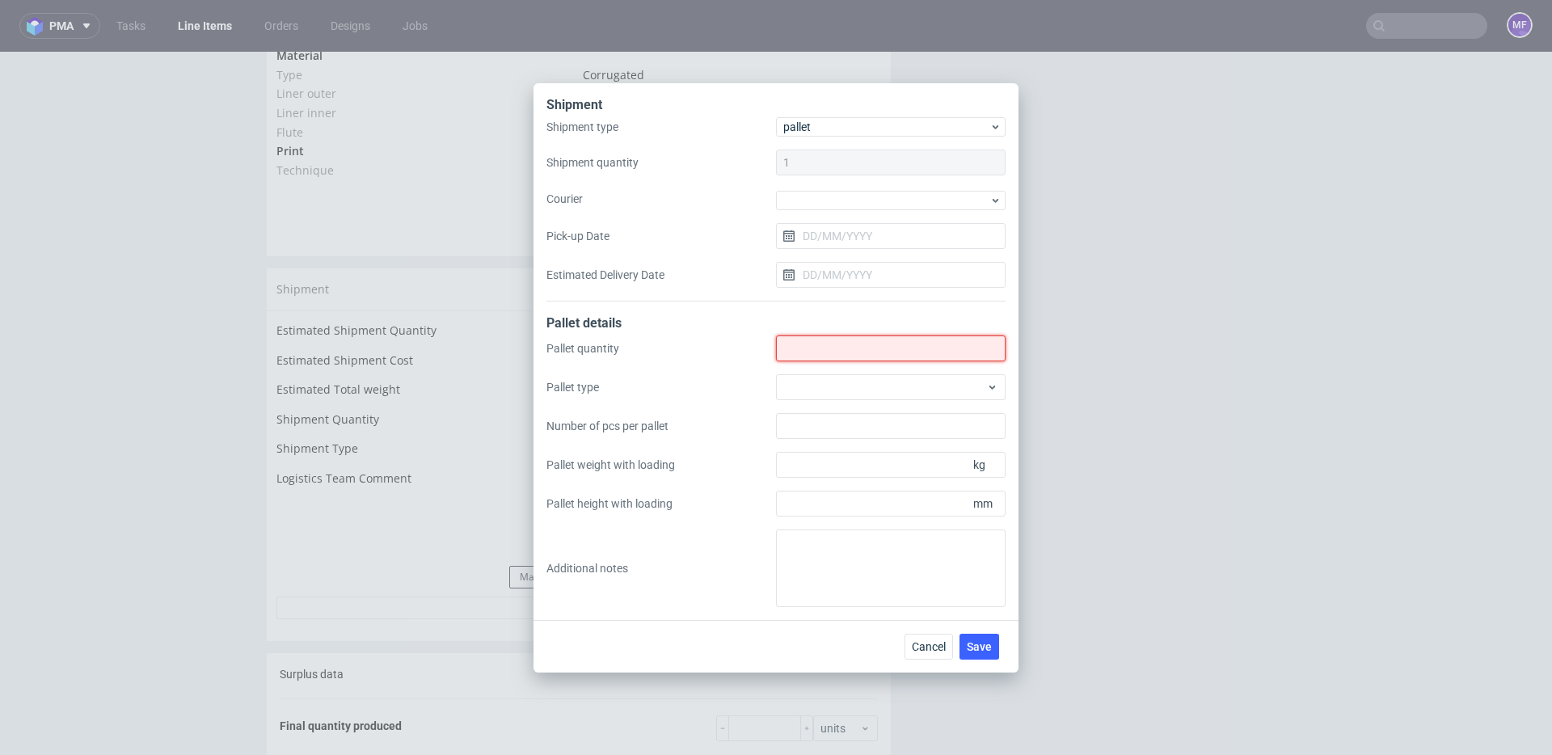
click at [811, 349] on input "Shipment type" at bounding box center [891, 348] width 230 height 26
type input "1"
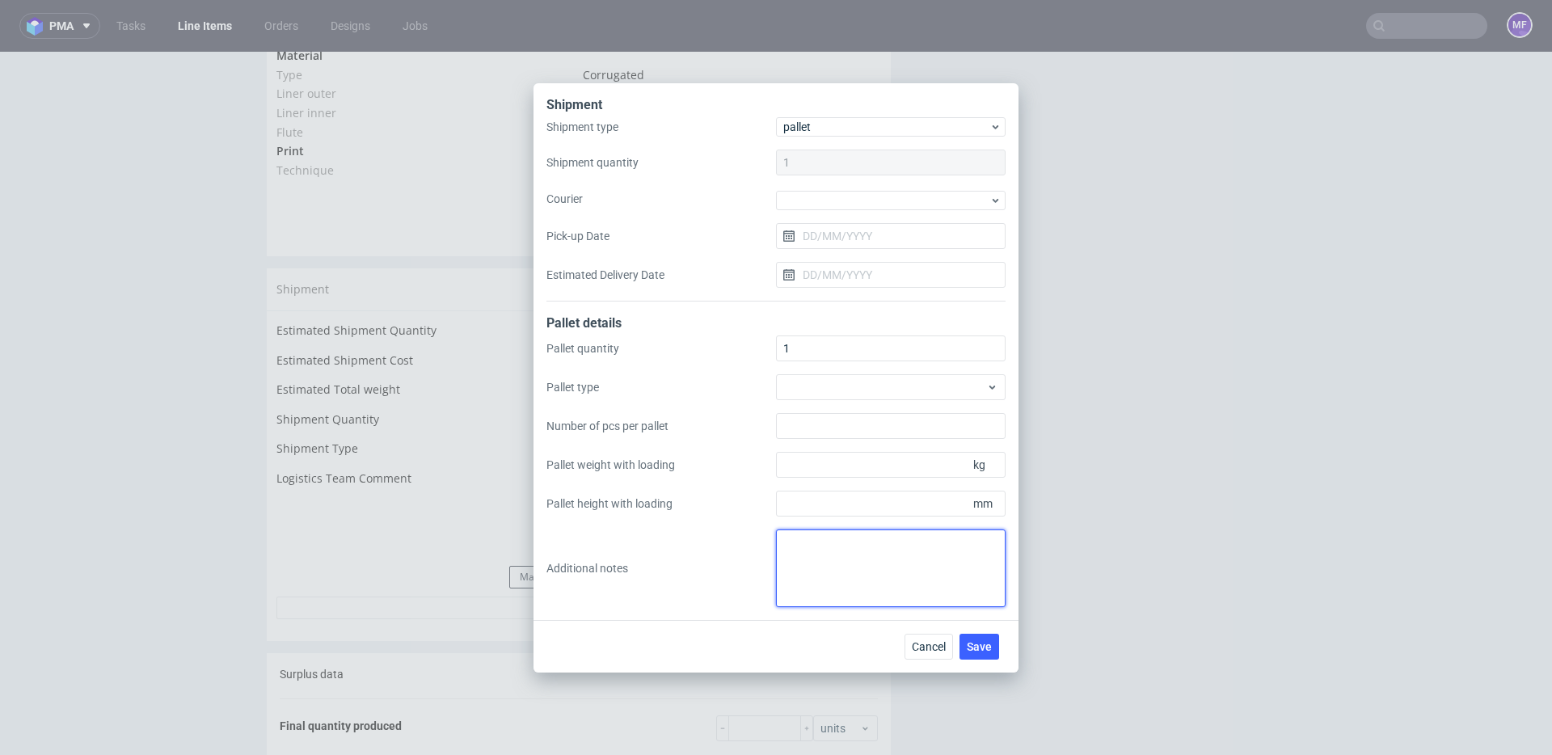
click at [813, 559] on textarea at bounding box center [891, 568] width 230 height 78
type textarea "1 paczka UPS do UK: 70 x 66 x 18 x 15kg proforma w kom"
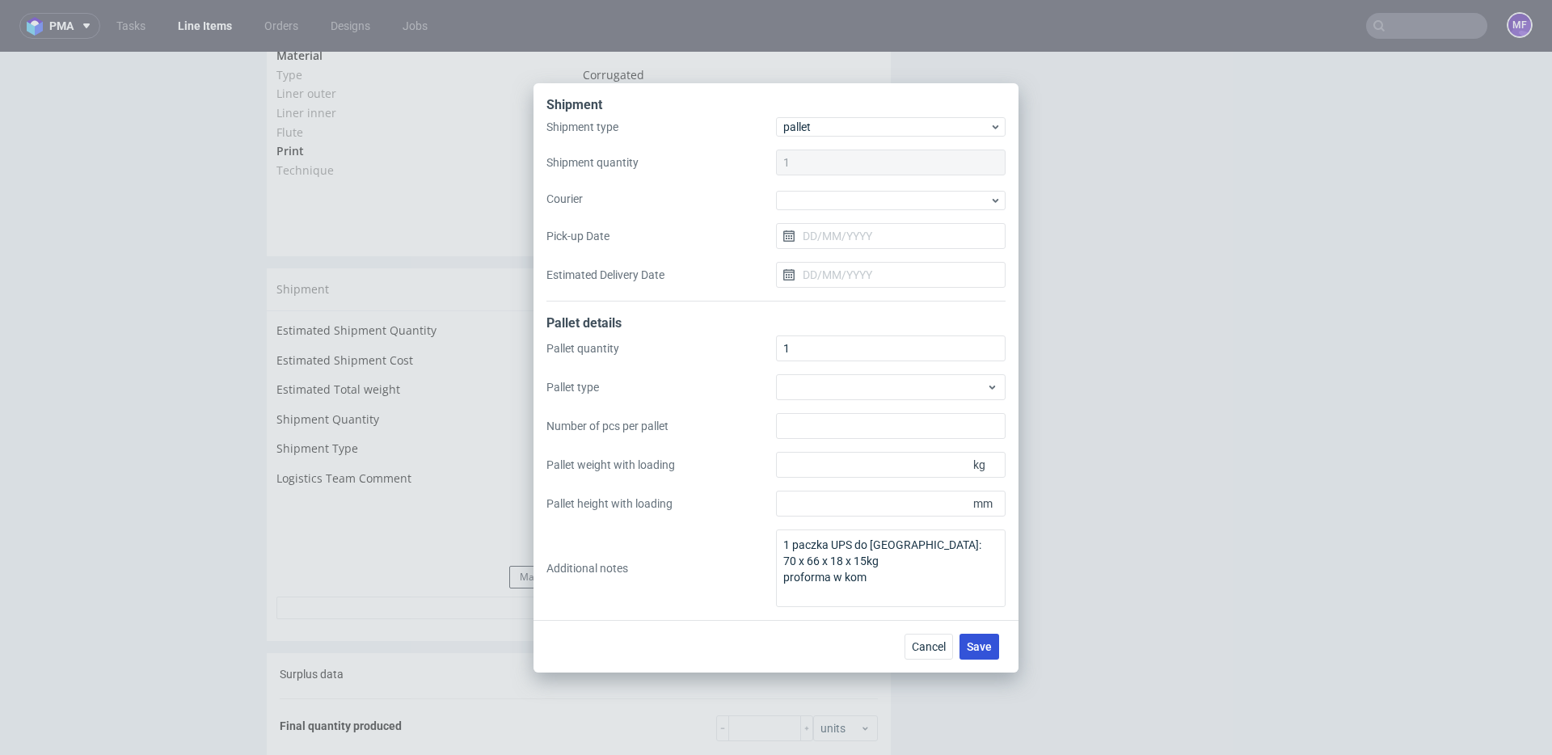
click at [968, 638] on button "Save" at bounding box center [979, 647] width 40 height 26
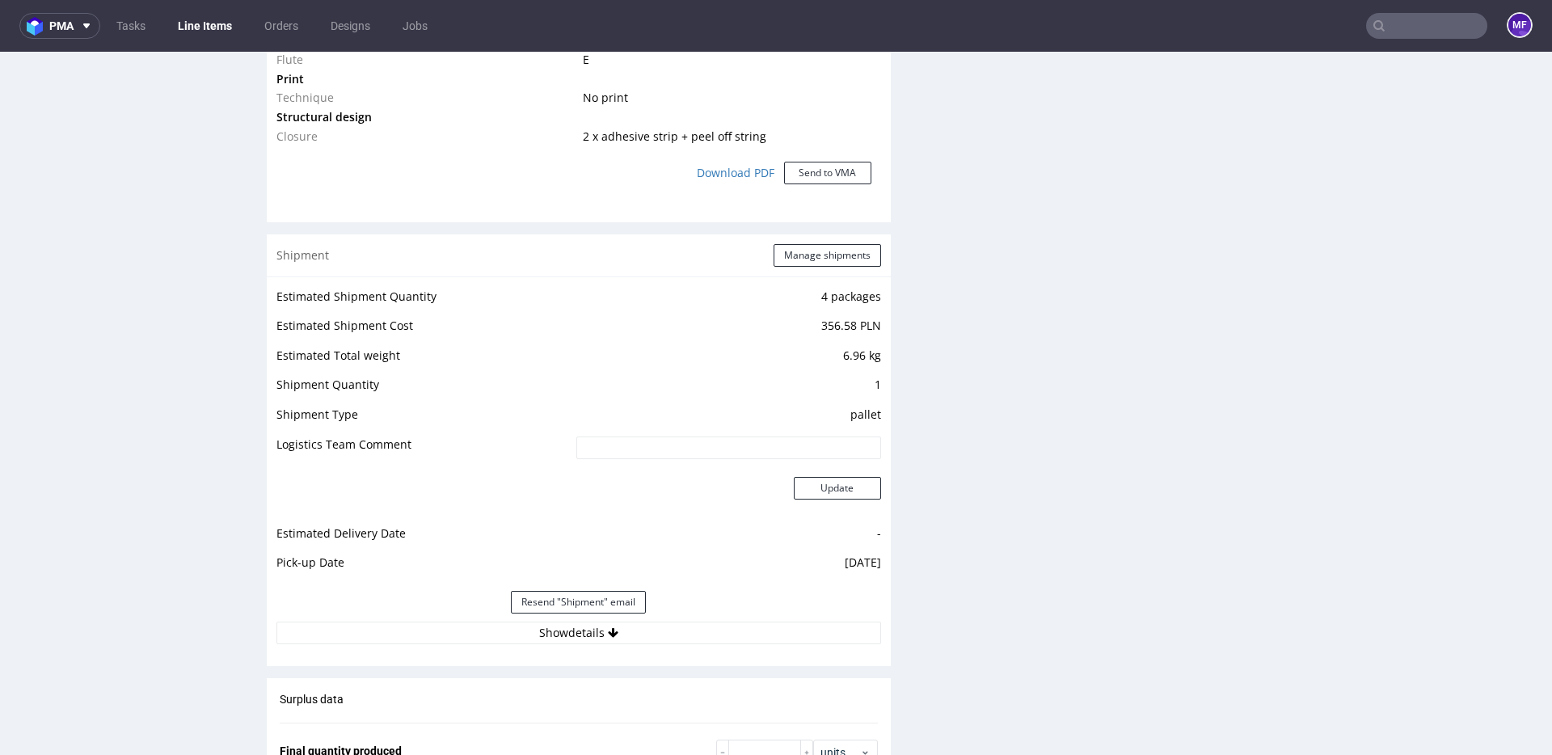
scroll to position [1709, 0]
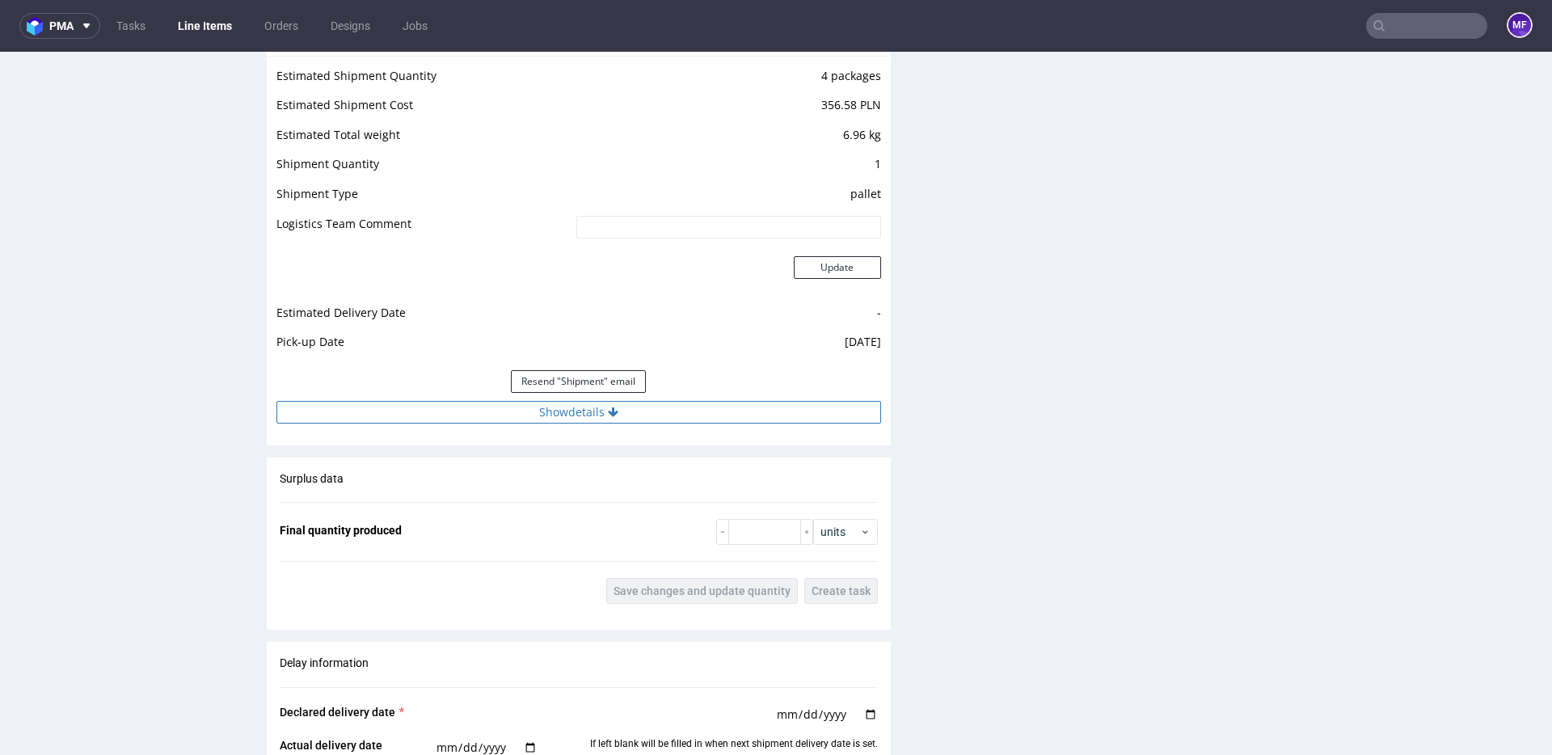
click at [639, 410] on button "Show details" at bounding box center [578, 412] width 605 height 23
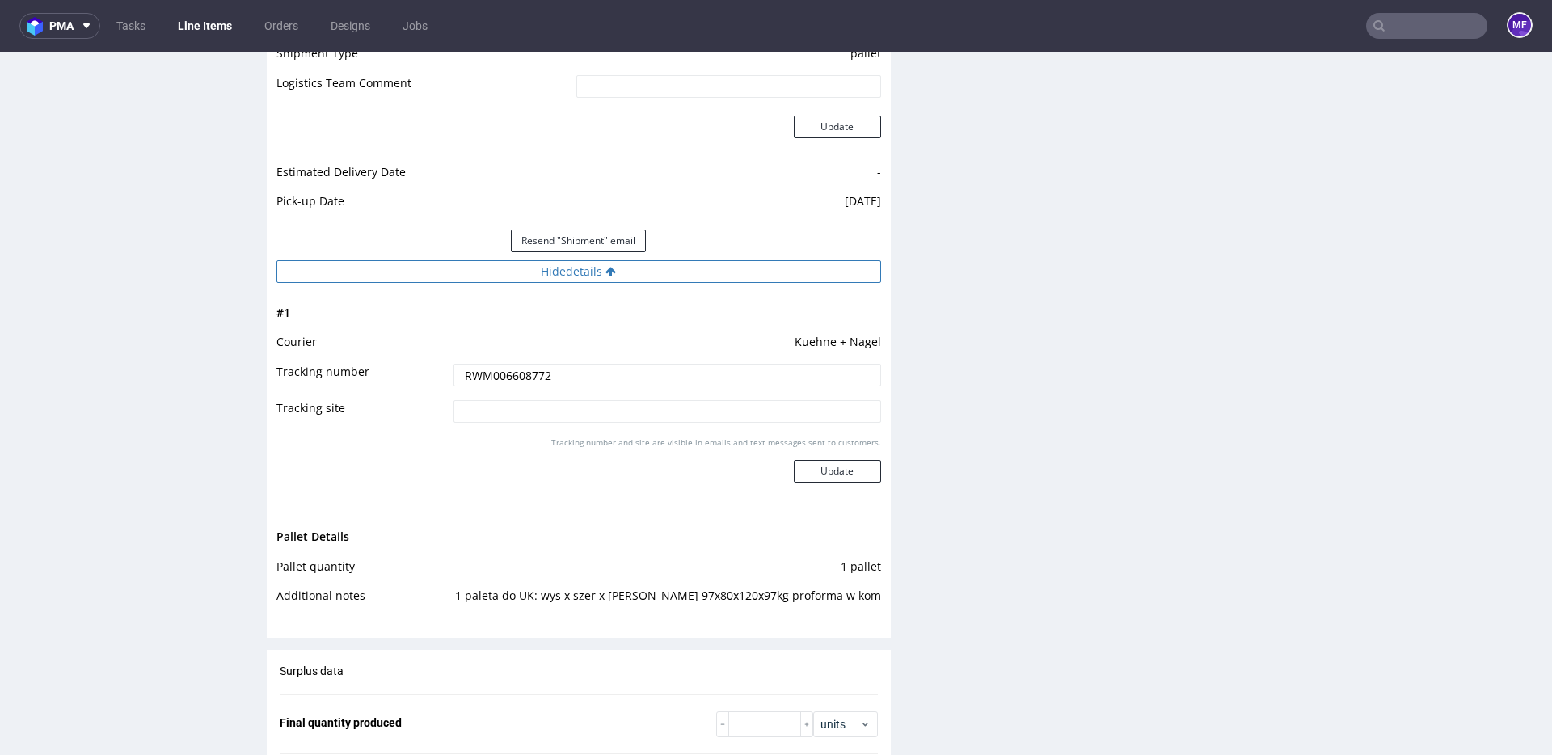
scroll to position [2020, 0]
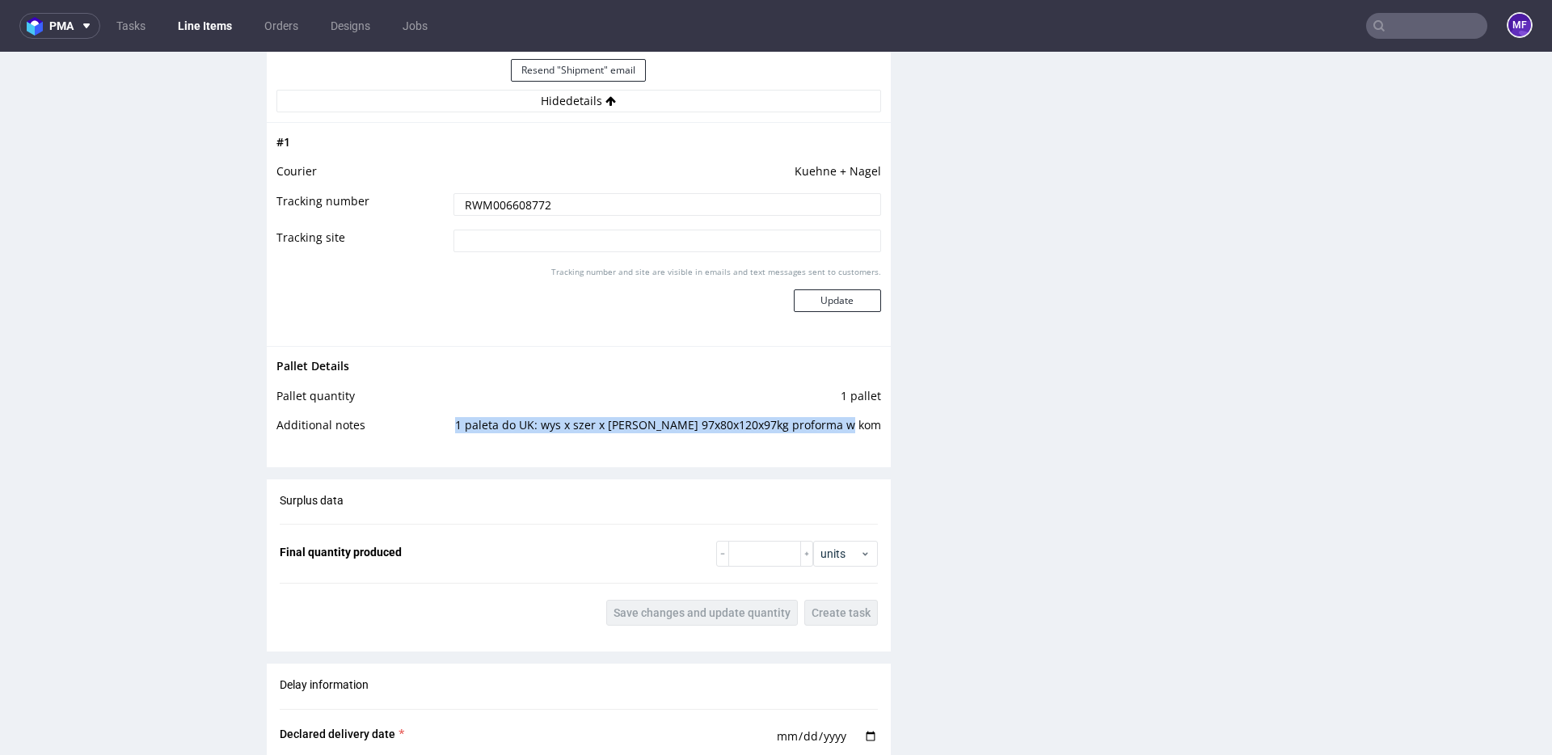
drag, startPoint x: 489, startPoint y: 425, endPoint x: 874, endPoint y: 428, distance: 384.7
click at [874, 428] on td "1 paleta do UK: wys x szer x [PERSON_NAME] 97x80x120x97kg proforma w kom" at bounding box center [662, 430] width 437 height 30
copy td "1 paleta do UK: wys x szer x [PERSON_NAME] 97x80x120x97kg proforma w kom"
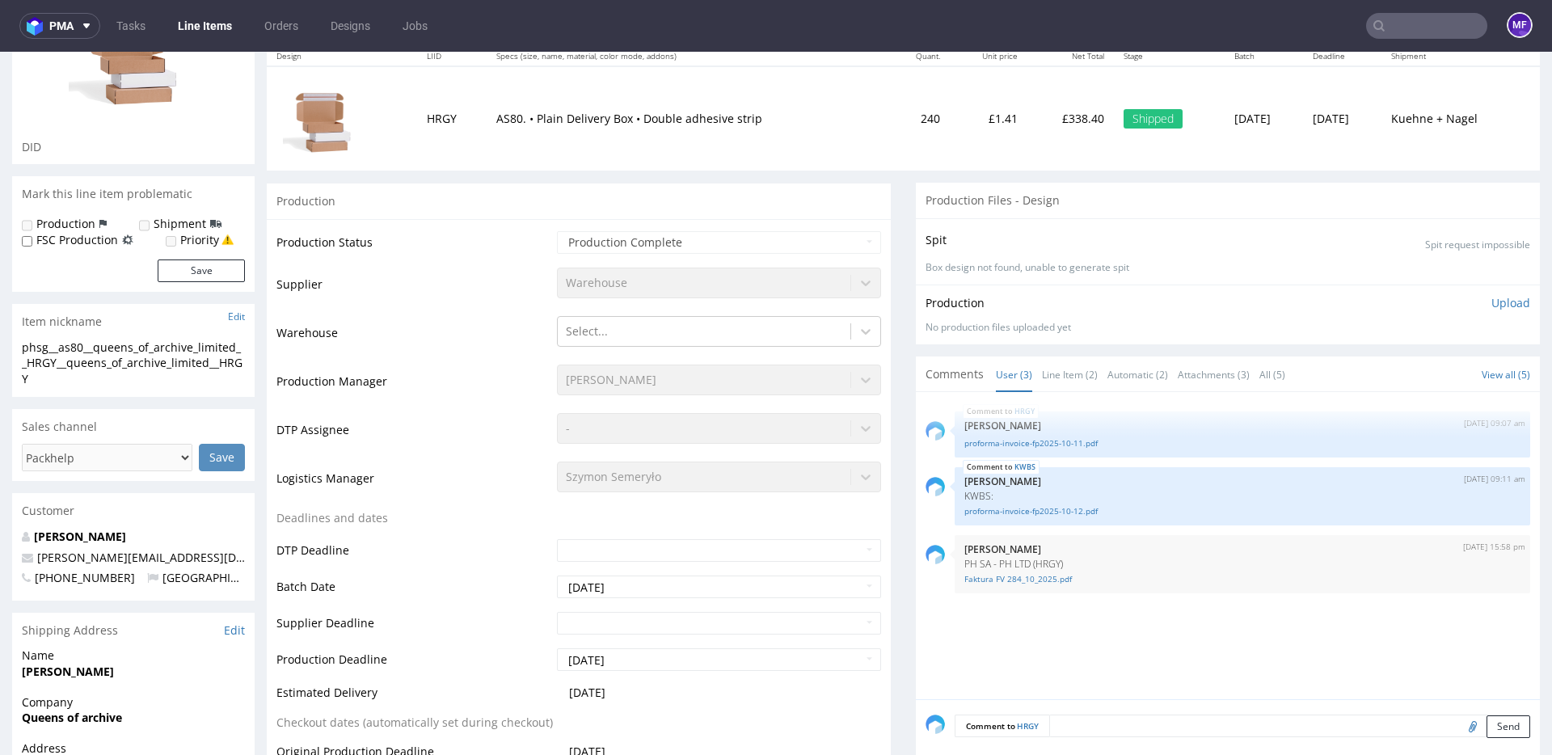
scroll to position [0, 0]
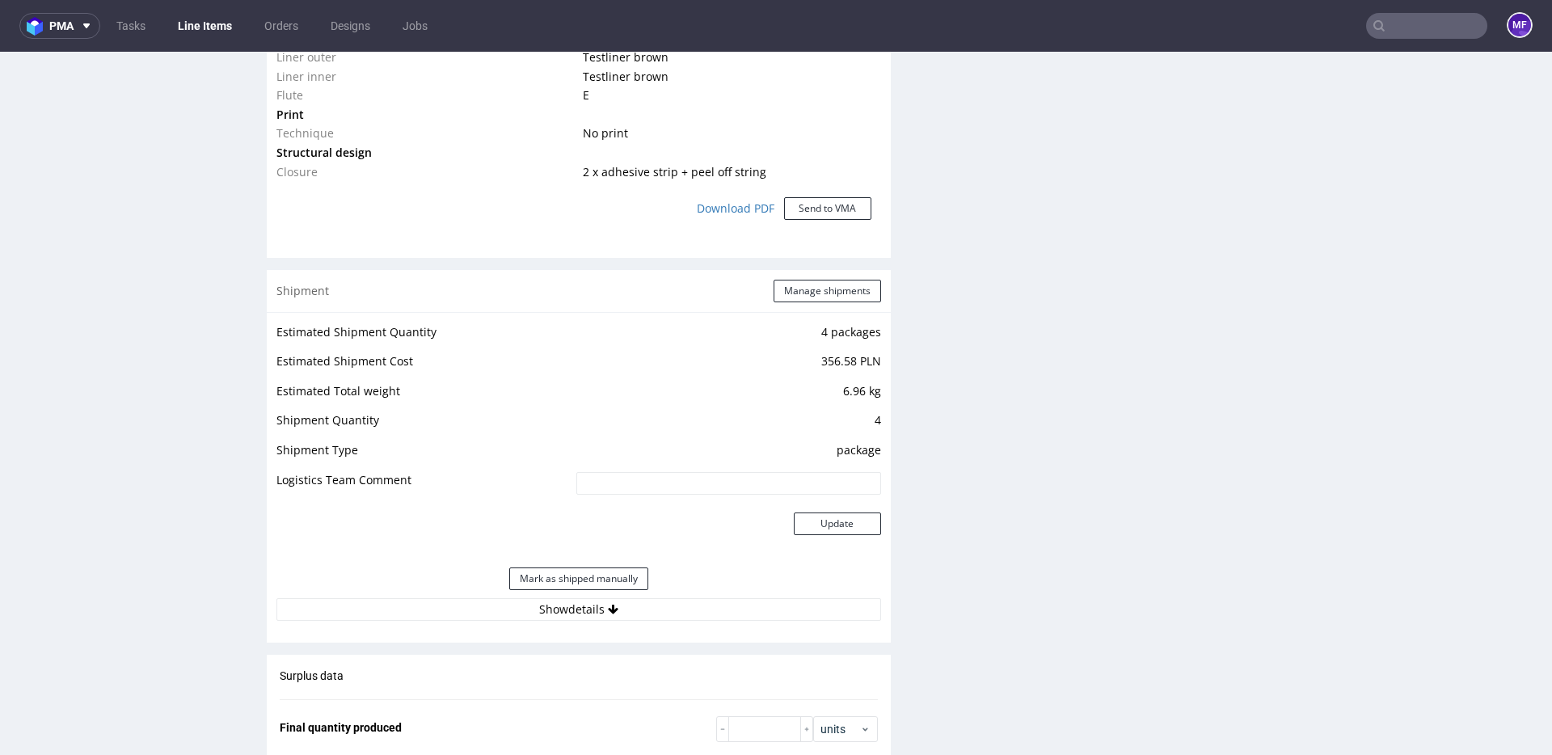
scroll to position [1497, 0]
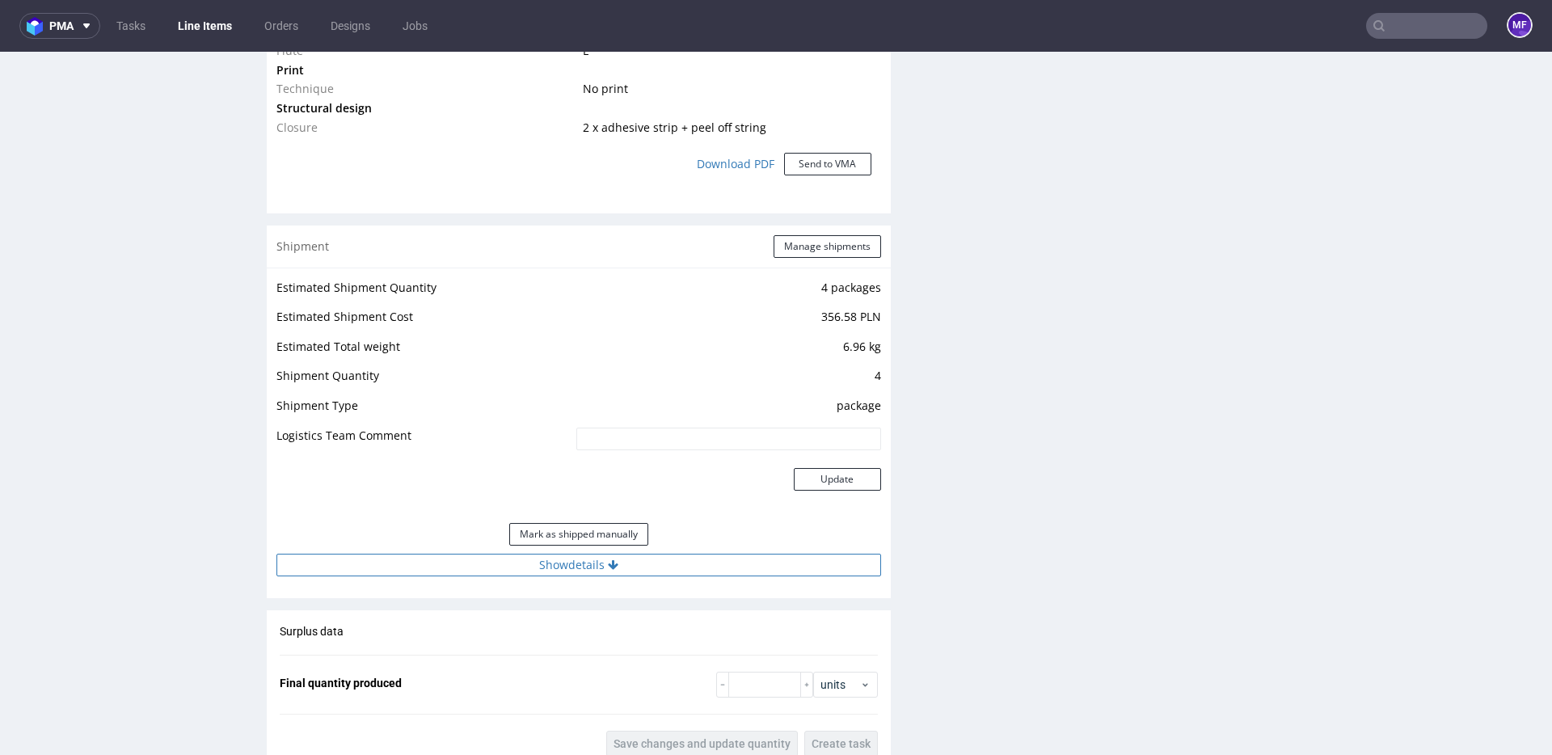
click at [651, 562] on button "Show details" at bounding box center [578, 565] width 605 height 23
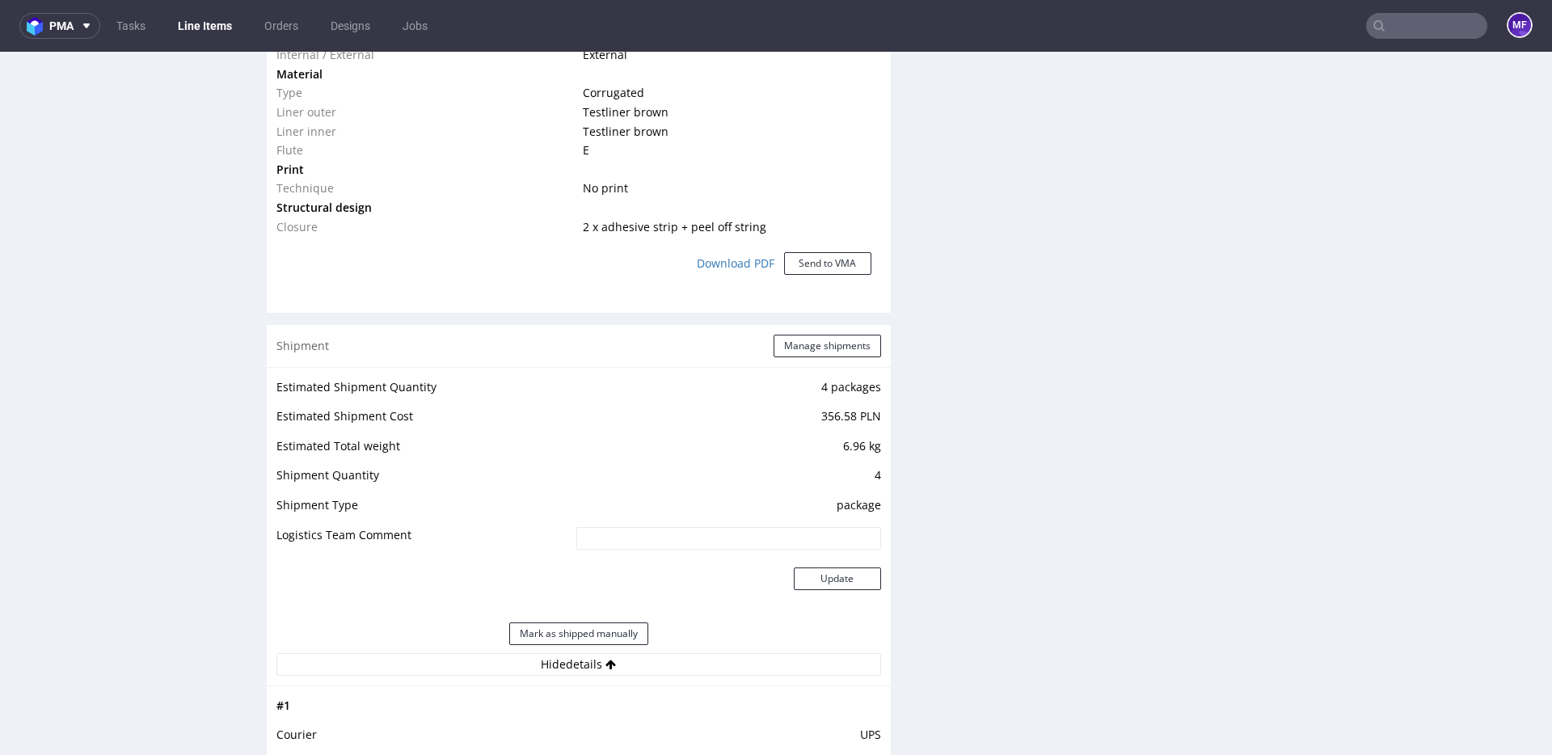
scroll to position [1396, 0]
click at [786, 345] on button "Manage shipments" at bounding box center [826, 347] width 107 height 23
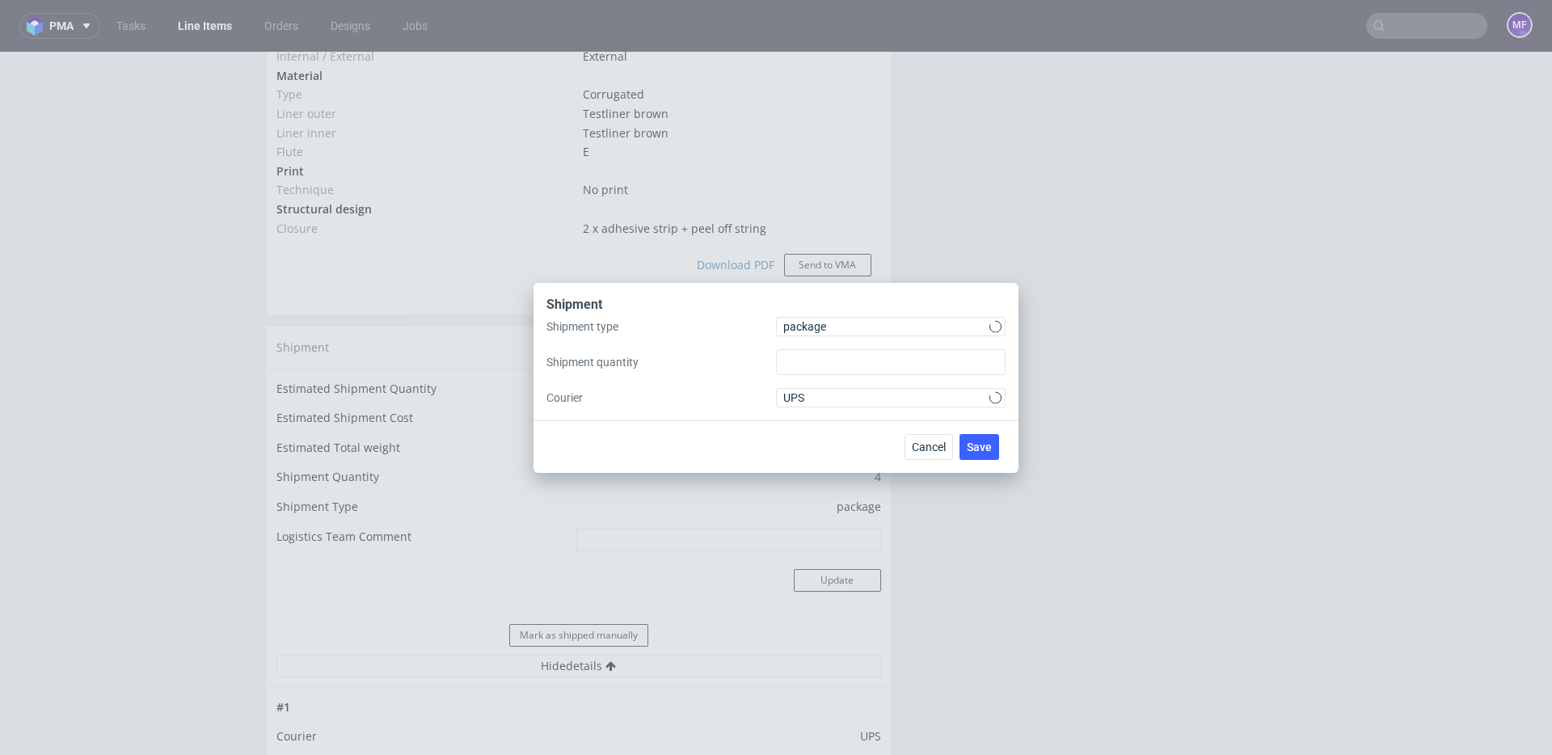
type input "4"
click at [832, 324] on span "package" at bounding box center [886, 326] width 206 height 16
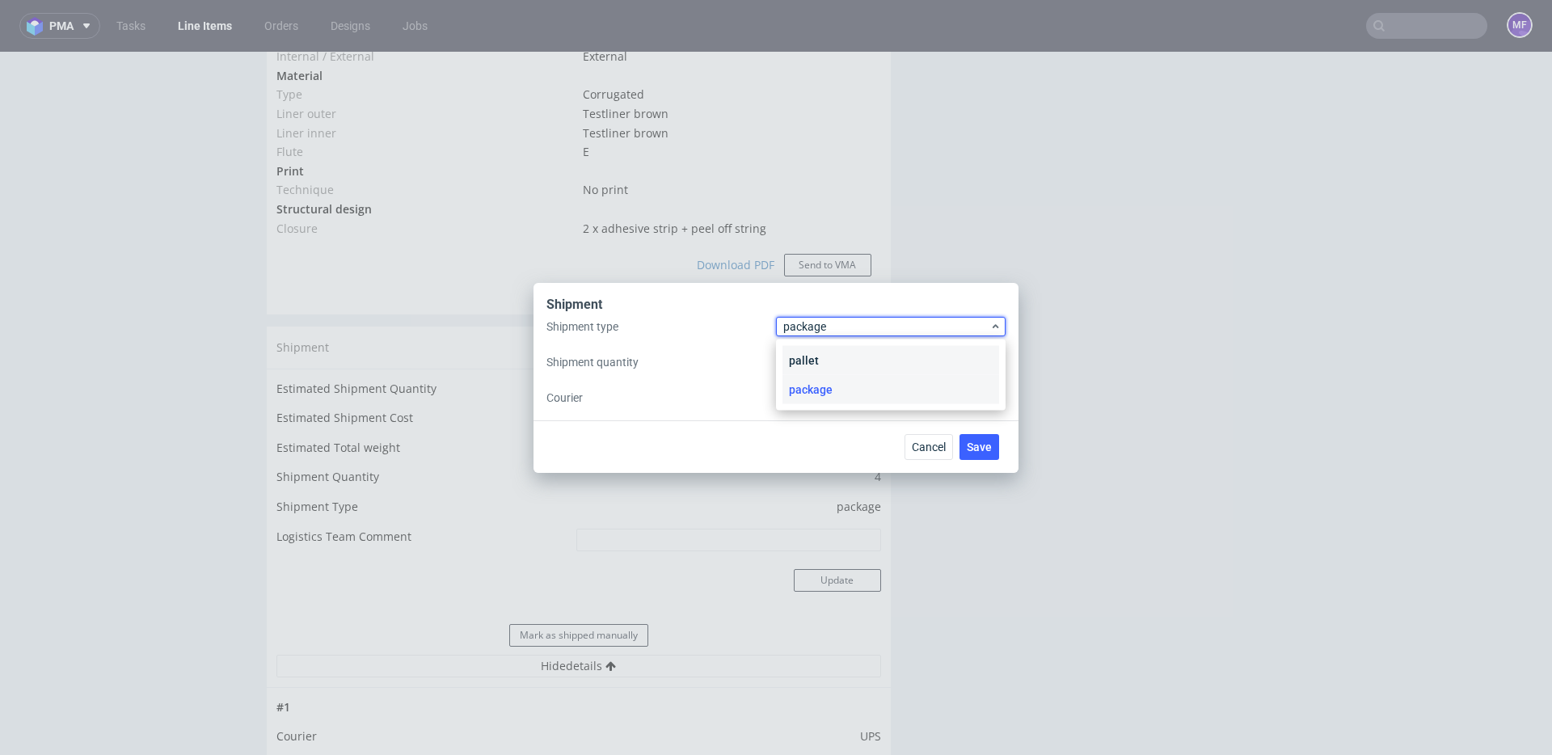
click at [816, 352] on div "pallet" at bounding box center [890, 360] width 217 height 29
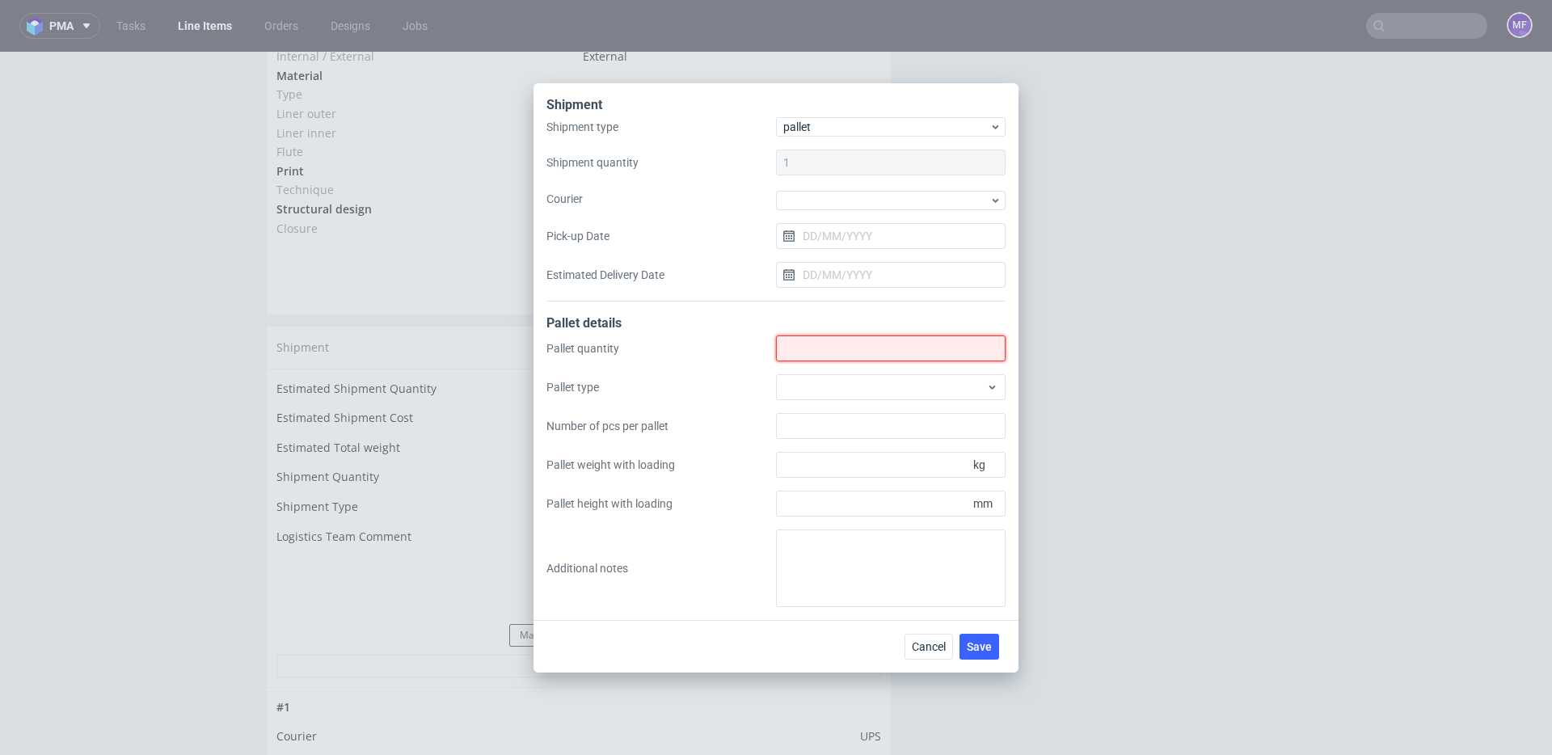
click at [811, 352] on input "Shipment type" at bounding box center [891, 348] width 230 height 26
type input "1"
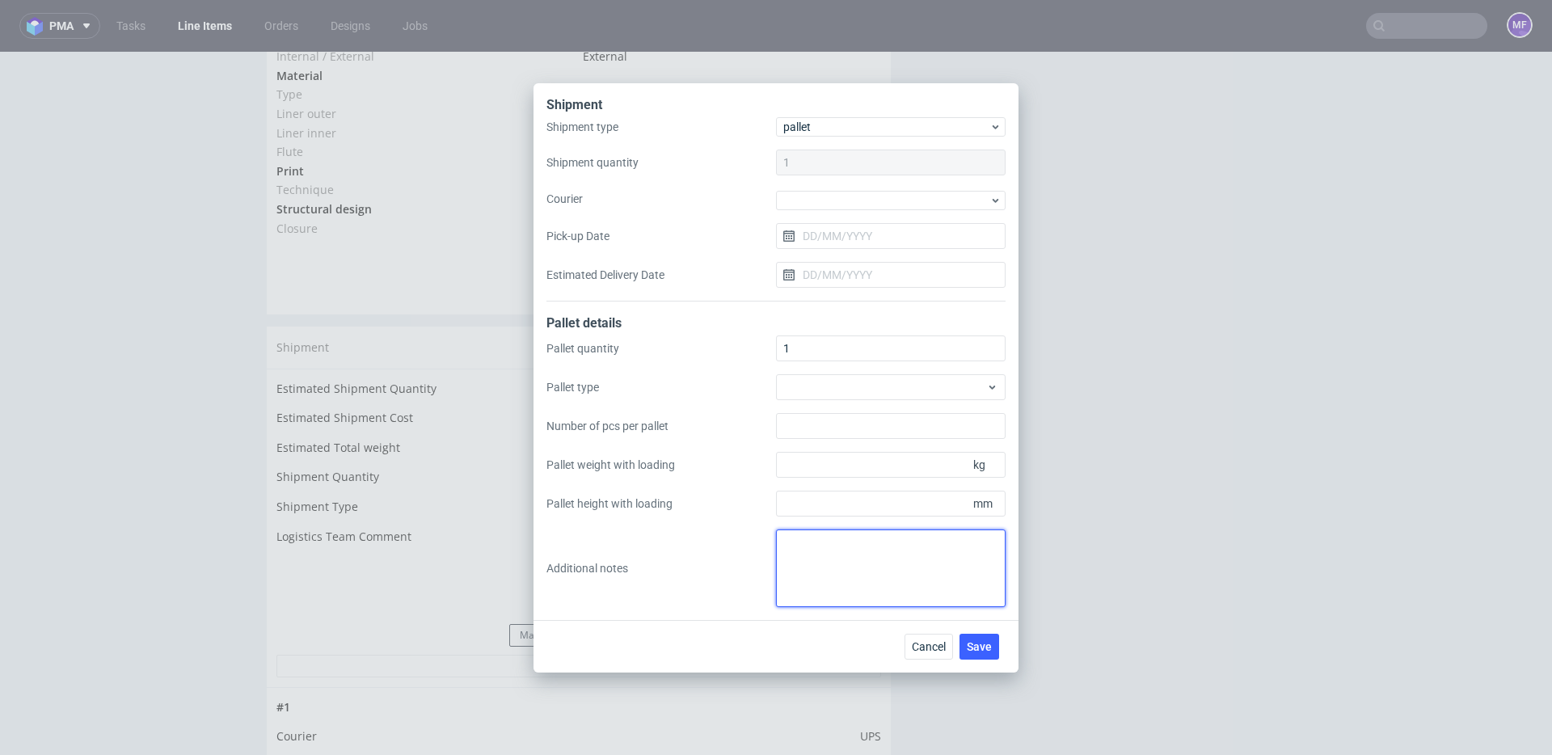
click at [828, 543] on textarea at bounding box center [891, 568] width 230 height 78
paste textarea "1 paleta do UK: wys x szer x dl x waga 97x80x120x97kg proforma w kom"
click at [863, 547] on textarea "1 paleta do UK: wys x szer x dl x waga 97x80x120x97kg proforma w kom" at bounding box center [891, 568] width 230 height 78
click at [883, 584] on textarea "1 paleta do UK: wys x szer x dl x waga 97x80x120x97kg proforma w kom" at bounding box center [891, 568] width 230 height 78
click at [885, 578] on textarea "1 paleta do UK: wys x szer x dl x waga 97x80x120x97kg proforma w kom" at bounding box center [891, 568] width 230 height 78
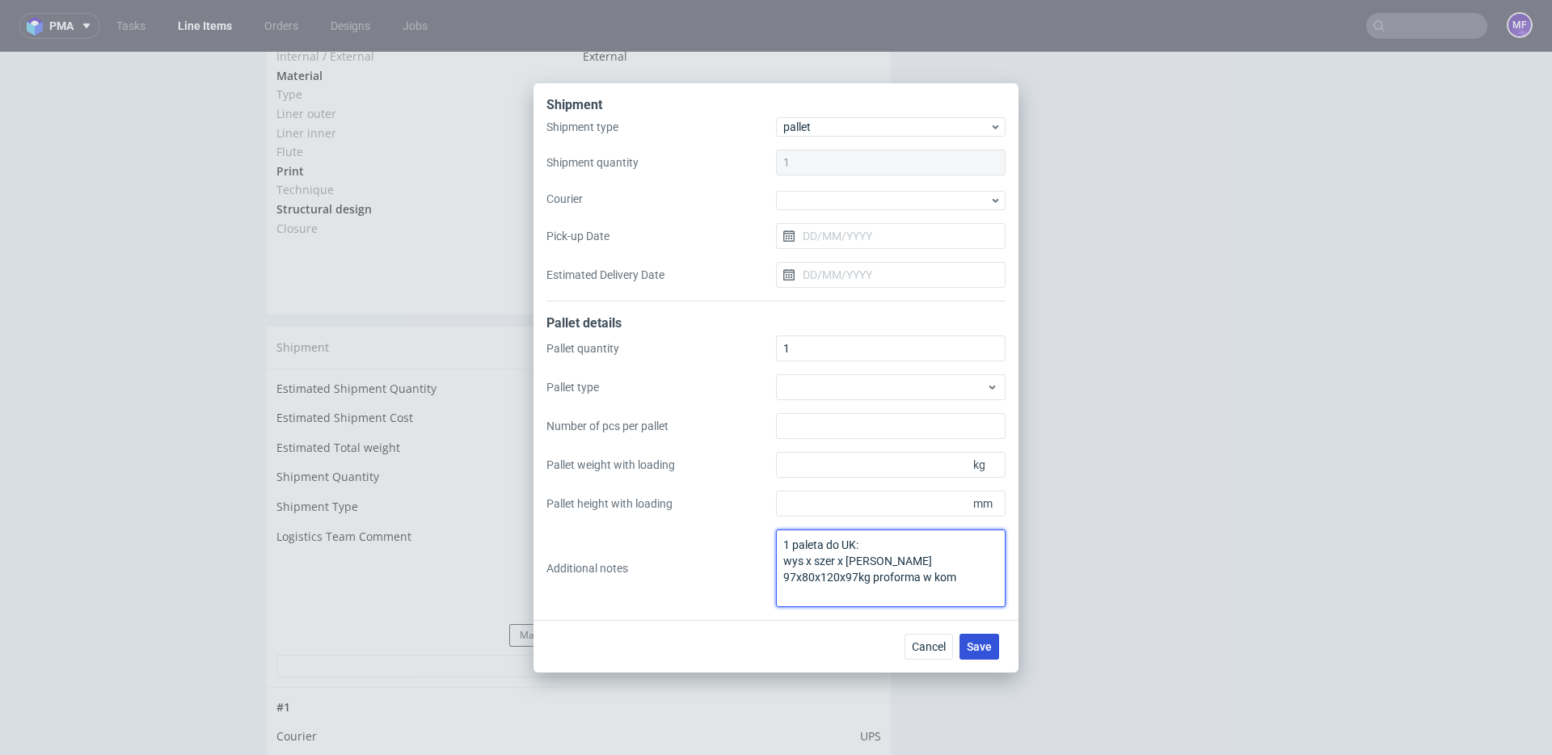
type textarea "1 paleta do UK: wys x szer x dl x waga 97x80x120x97kg proforma w kom"
click at [964, 640] on button "Save" at bounding box center [979, 647] width 40 height 26
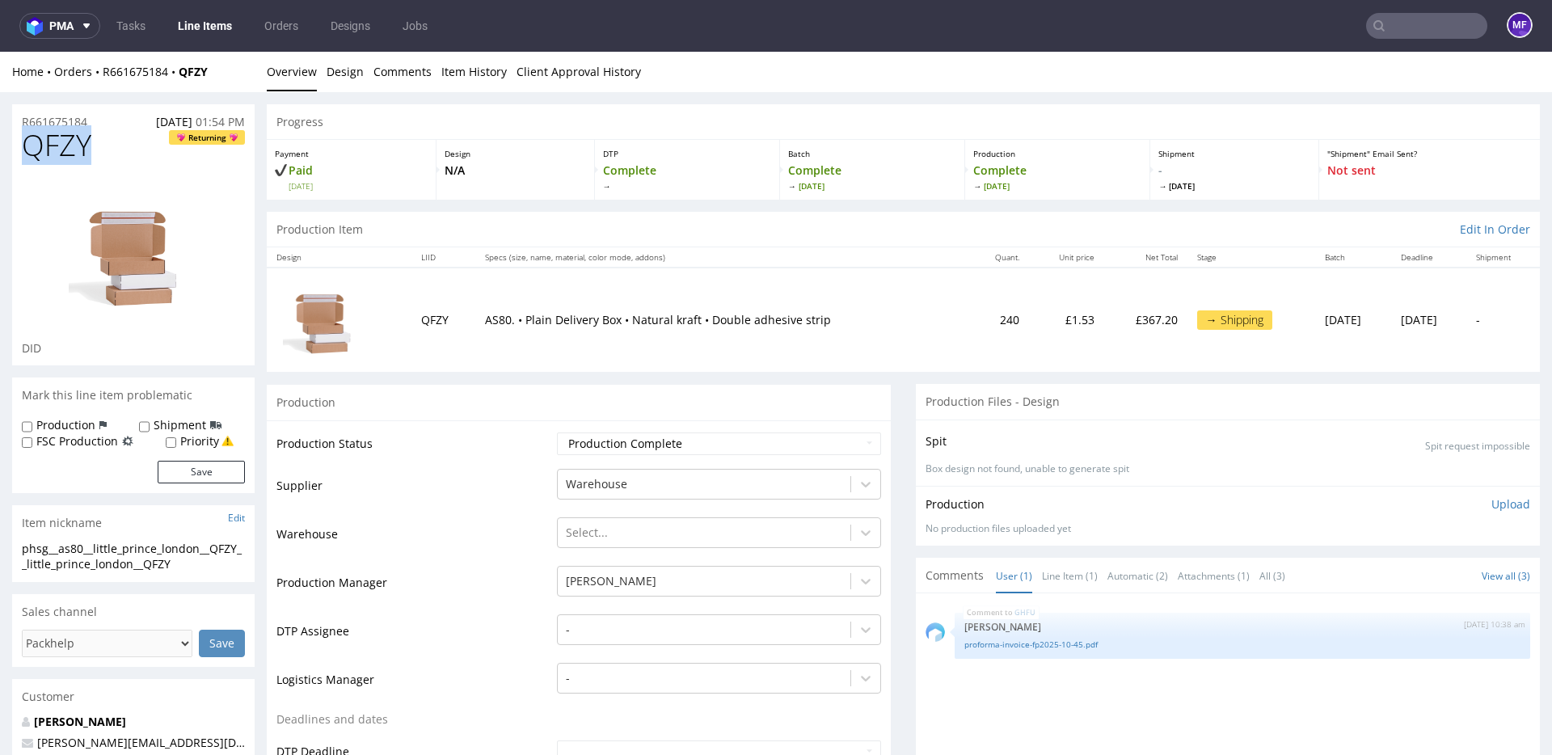
drag, startPoint x: 97, startPoint y: 145, endPoint x: 21, endPoint y: 150, distance: 76.1
click at [22, 150] on h1 "QFZY Returning" at bounding box center [133, 145] width 223 height 32
copy span "QFZY"
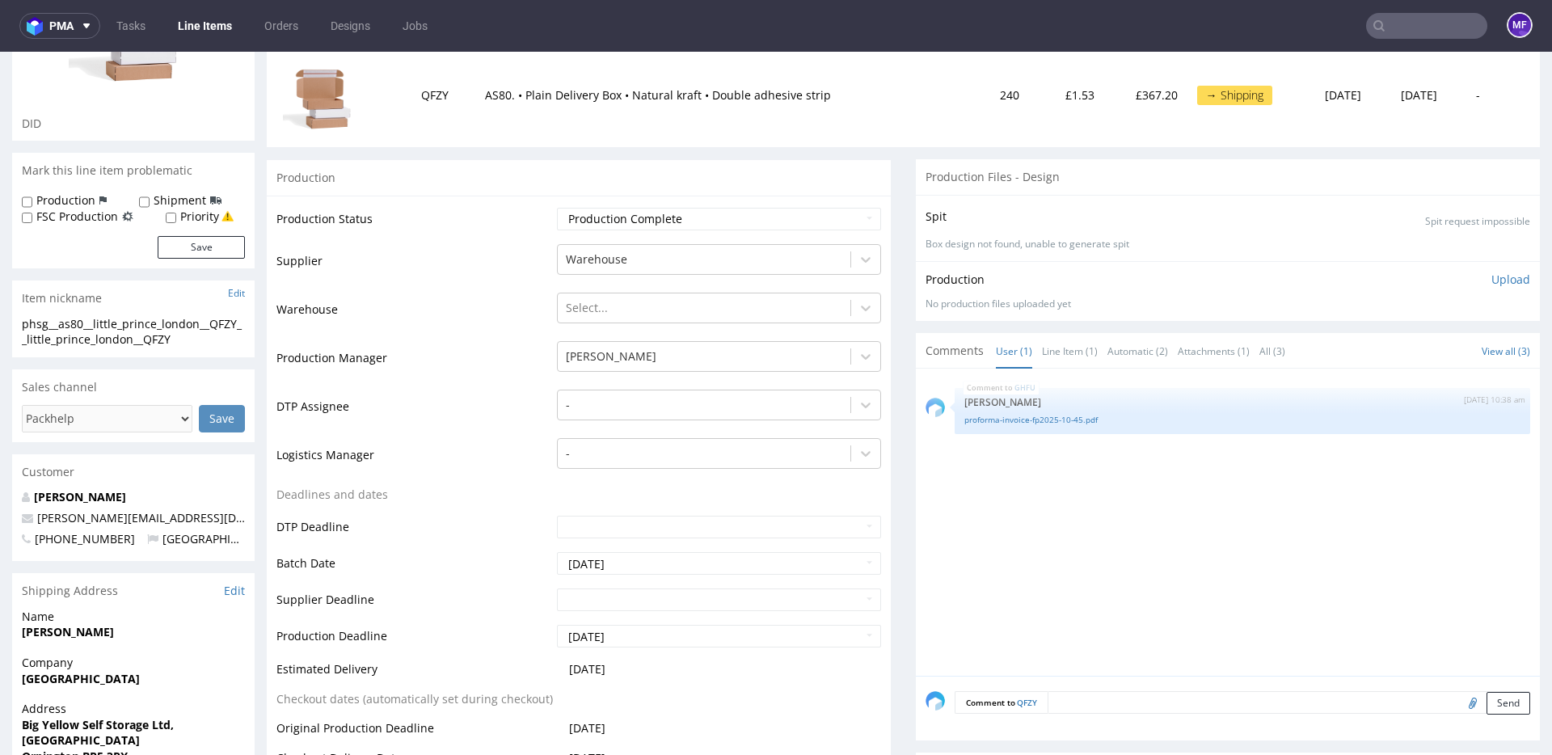
scroll to position [567, 0]
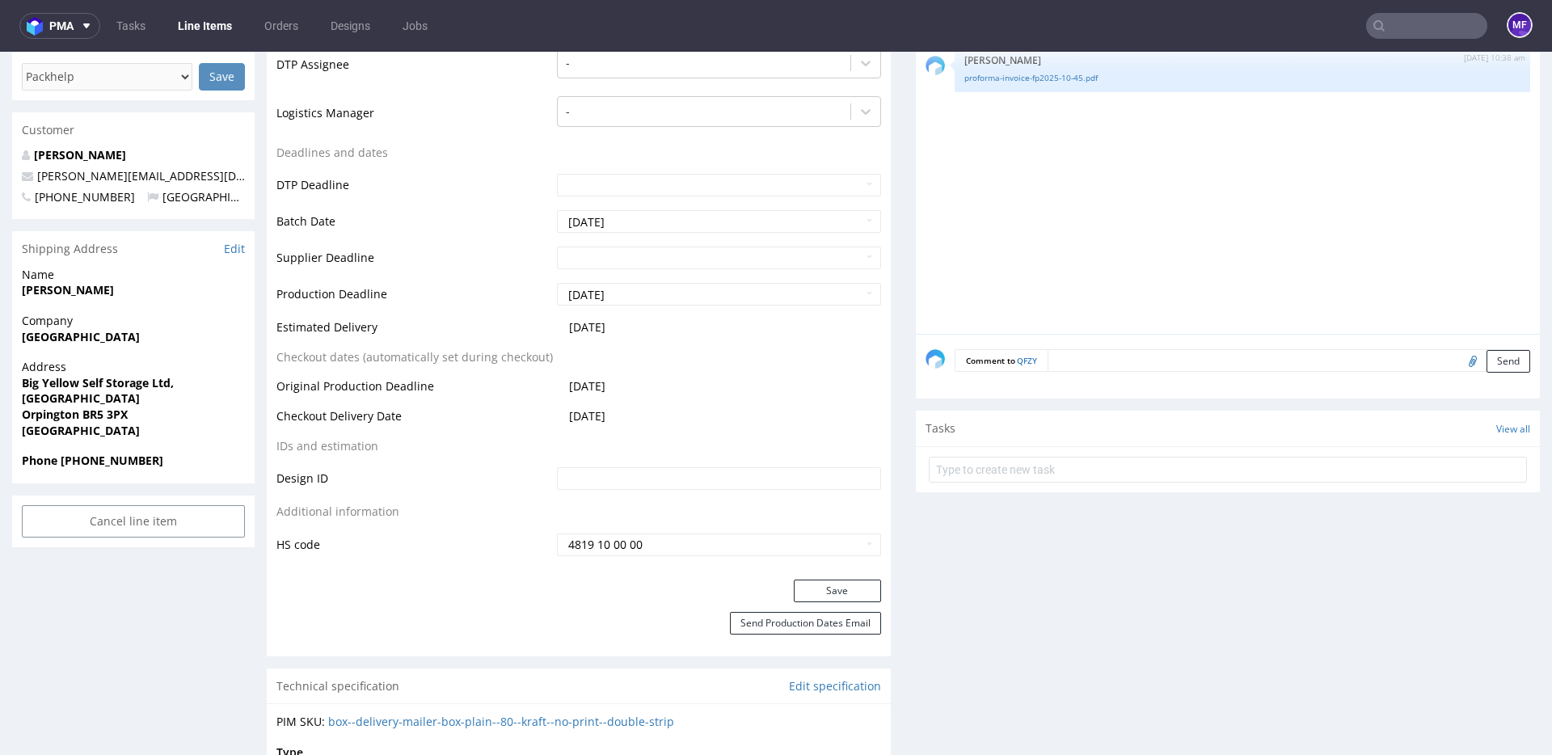
click at [1459, 362] on input "file" at bounding box center [1470, 360] width 23 height 21
type input "C:\fakepath\proforma-invoice-fp2025-10-46.pdf"
click at [1486, 360] on button "Send" at bounding box center [1508, 361] width 44 height 23
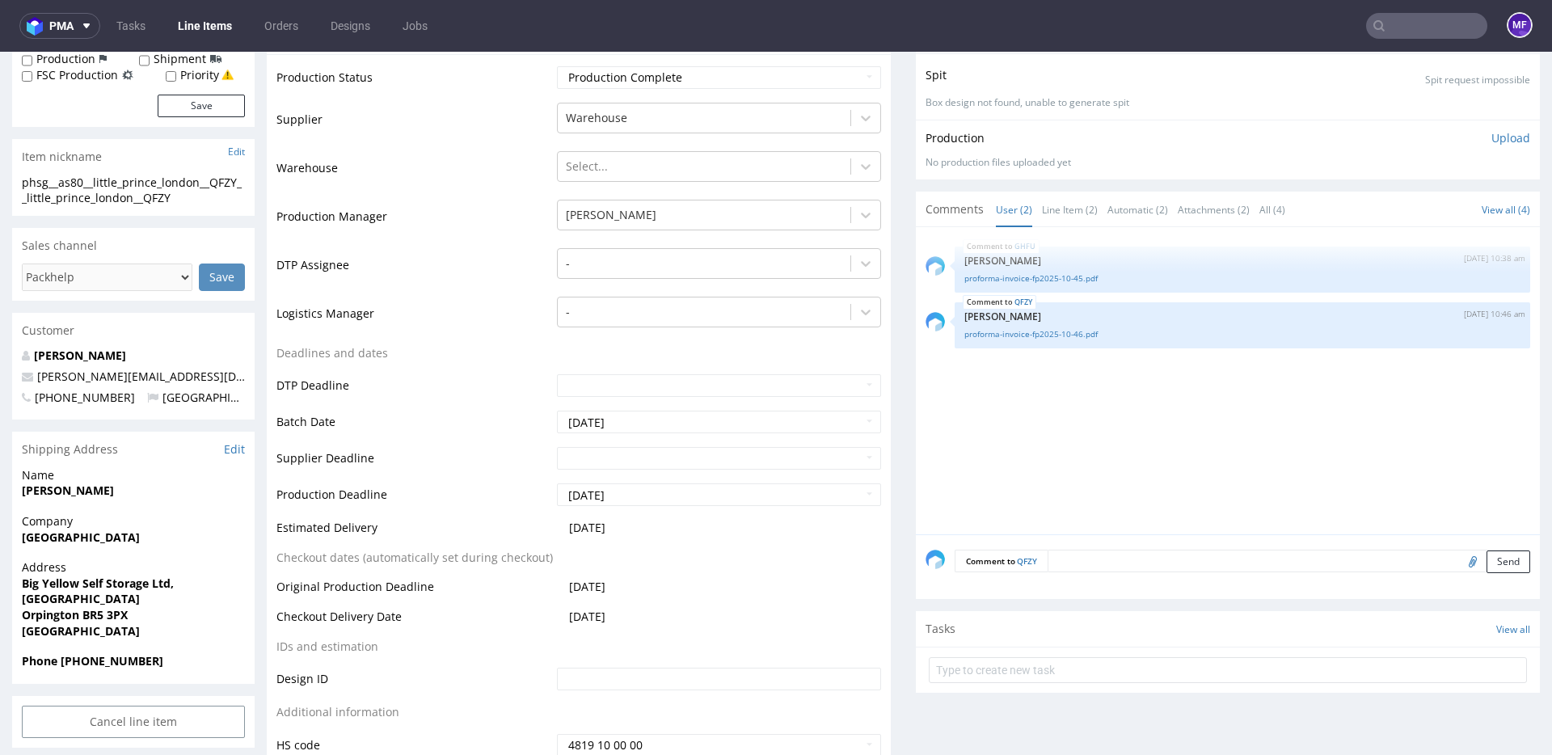
scroll to position [0, 0]
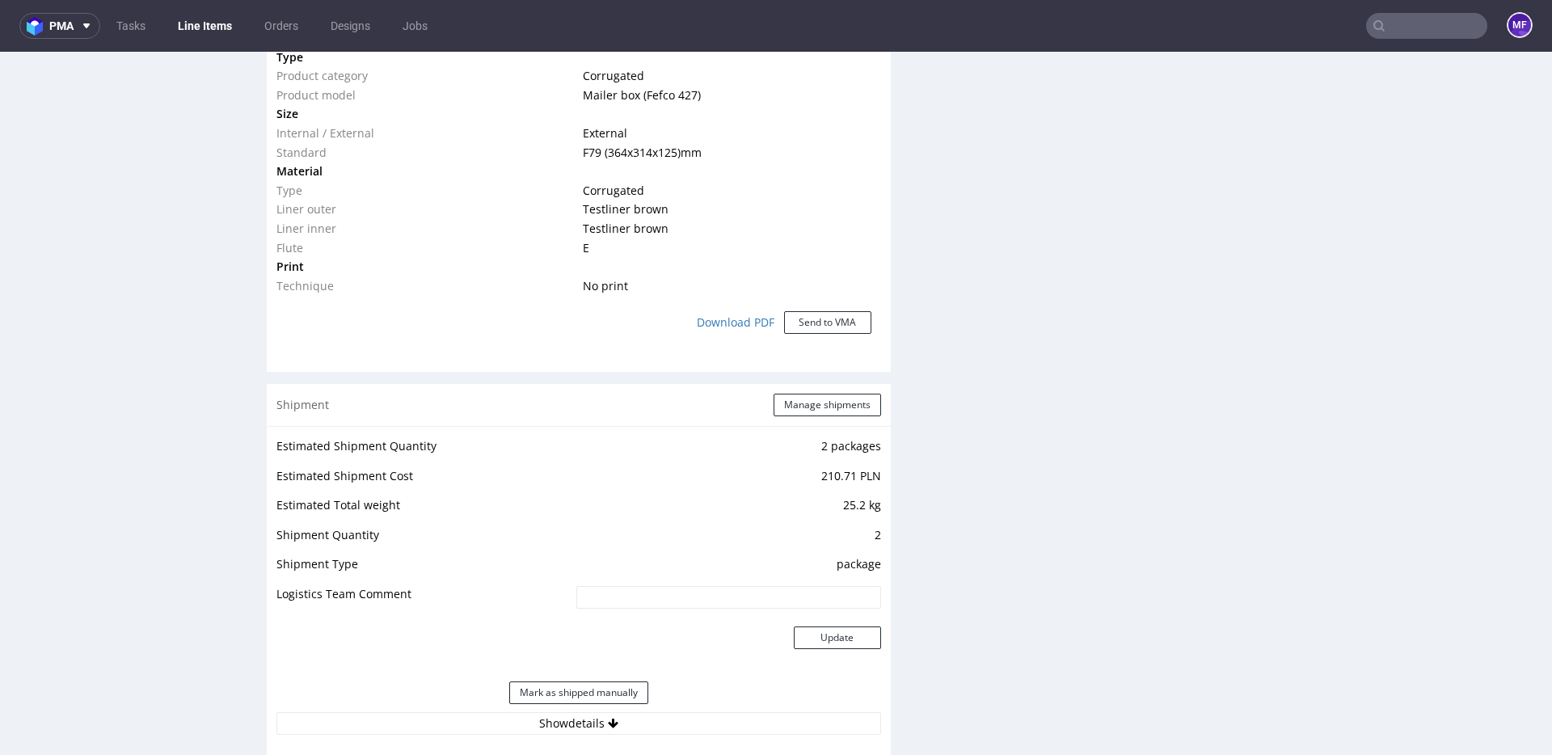
scroll to position [1226, 0]
click at [786, 408] on button "Manage shipments" at bounding box center [826, 409] width 107 height 23
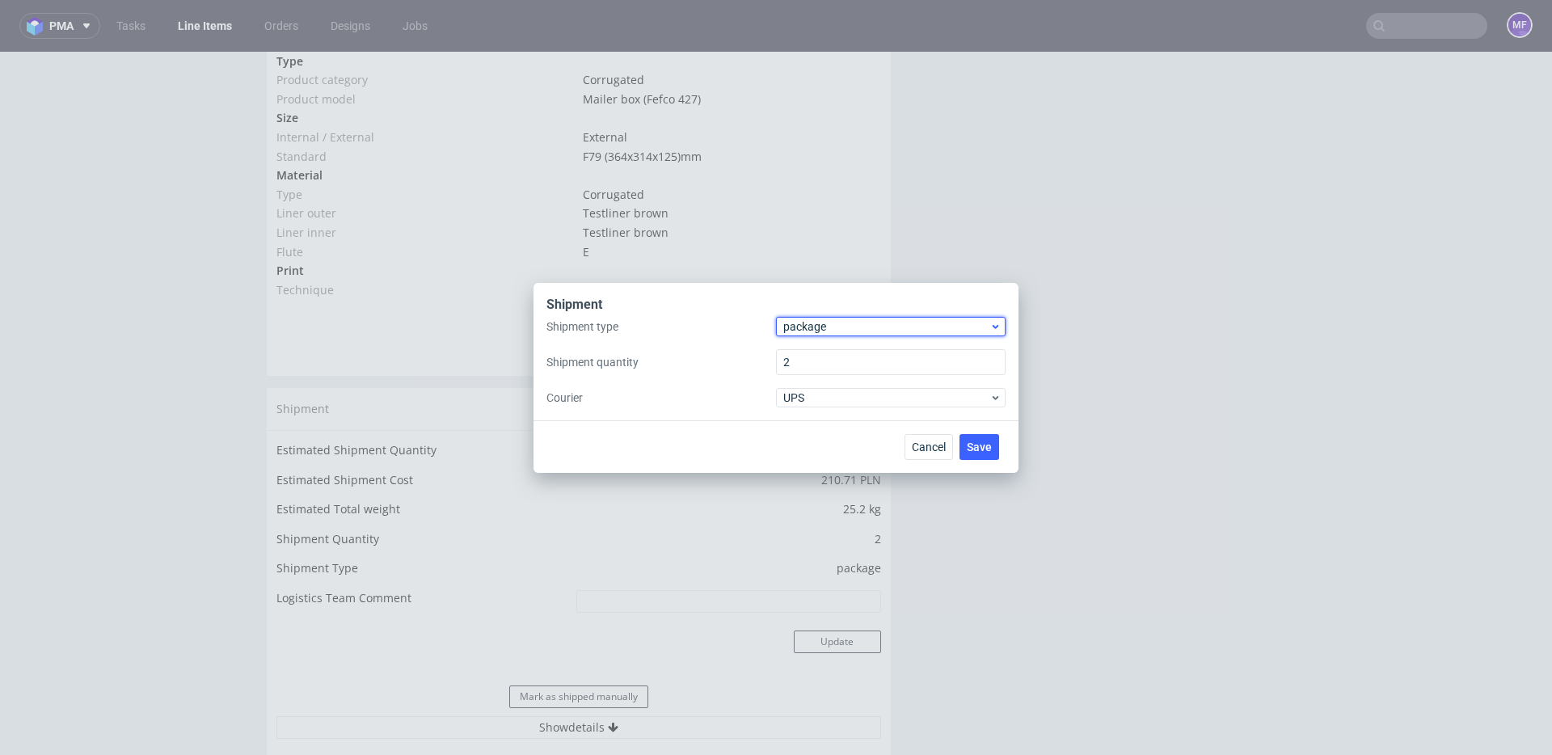
click at [826, 320] on span "package" at bounding box center [886, 326] width 206 height 16
click at [823, 355] on div "pallet" at bounding box center [890, 360] width 217 height 29
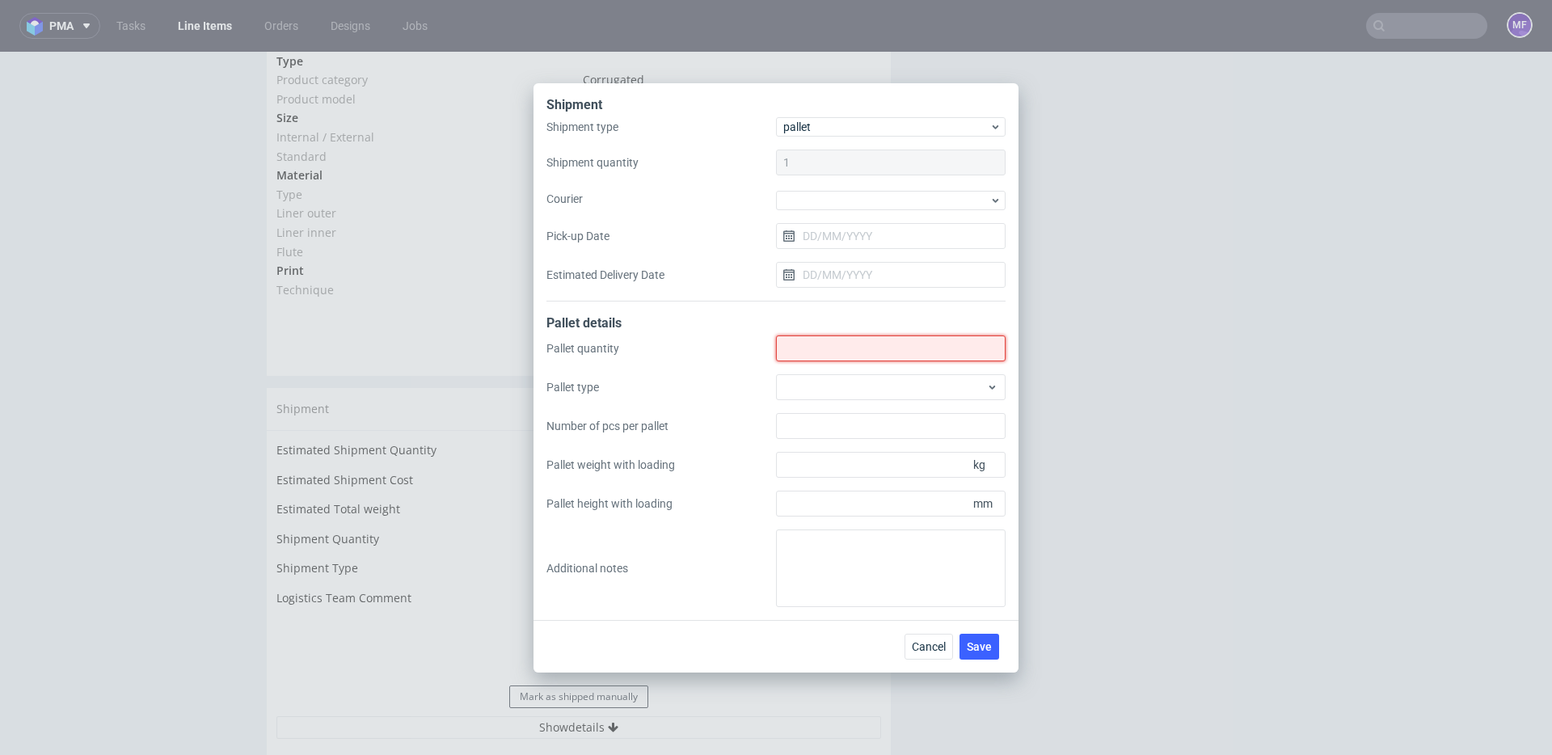
click at [813, 345] on input "Shipment type" at bounding box center [891, 348] width 230 height 26
type input "1"
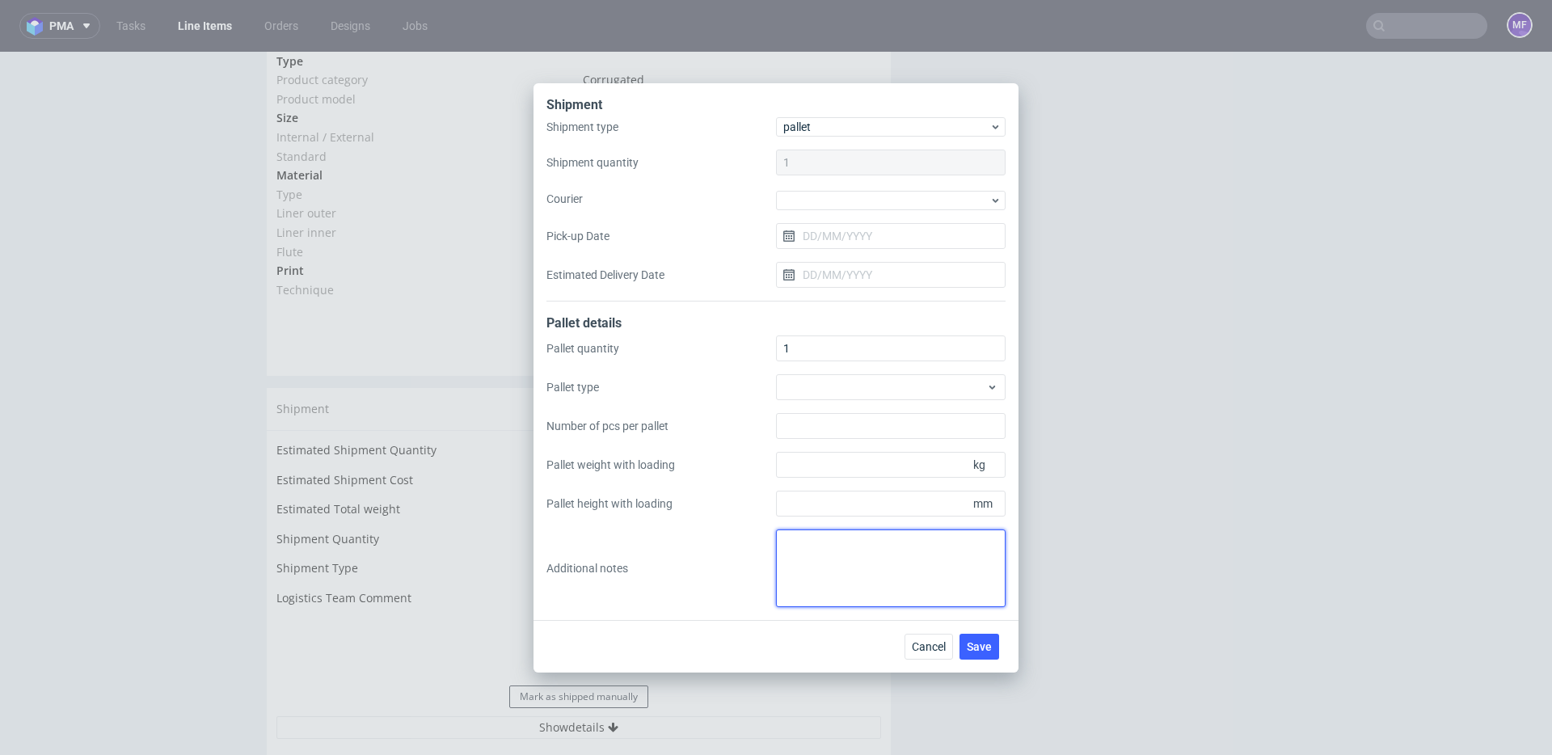
click at [830, 567] on textarea at bounding box center [891, 568] width 230 height 78
type textarea "1 paczka UPS do UK: 92 x 58 x 31 x 25 kg proformy brak"
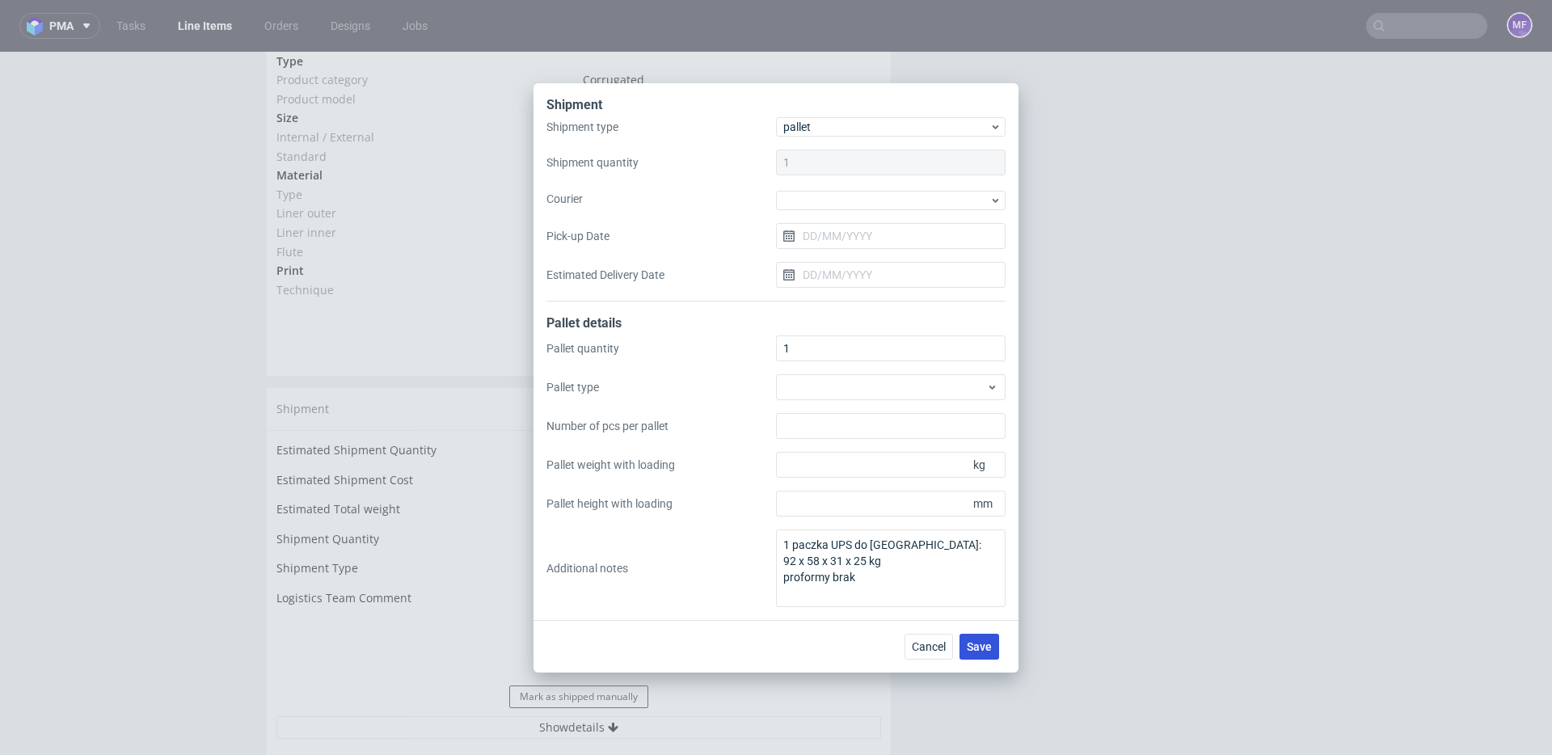
click at [962, 635] on button "Save" at bounding box center [979, 647] width 40 height 26
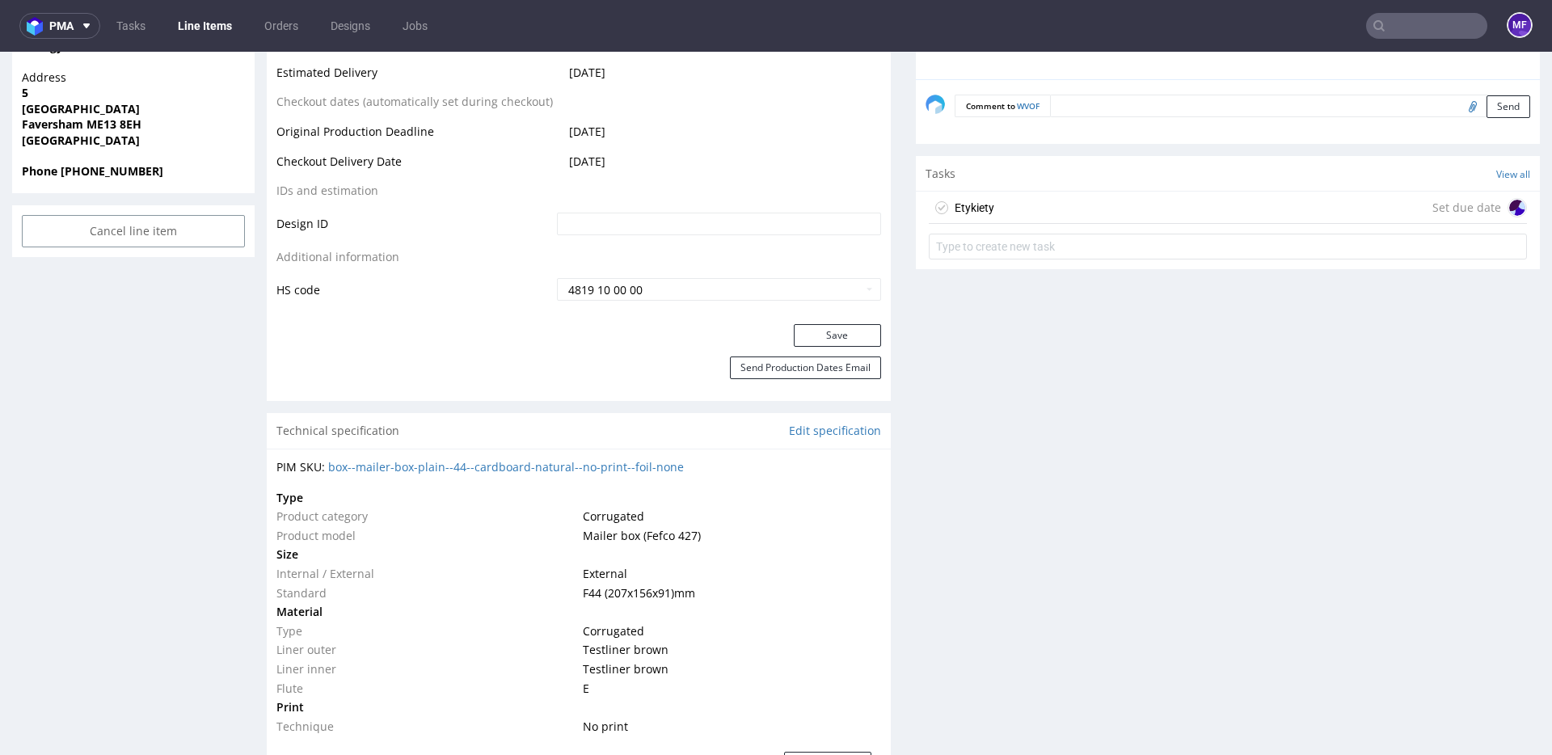
scroll to position [792, 0]
click at [1034, 210] on div "Etykiety Set due date" at bounding box center [1228, 205] width 598 height 32
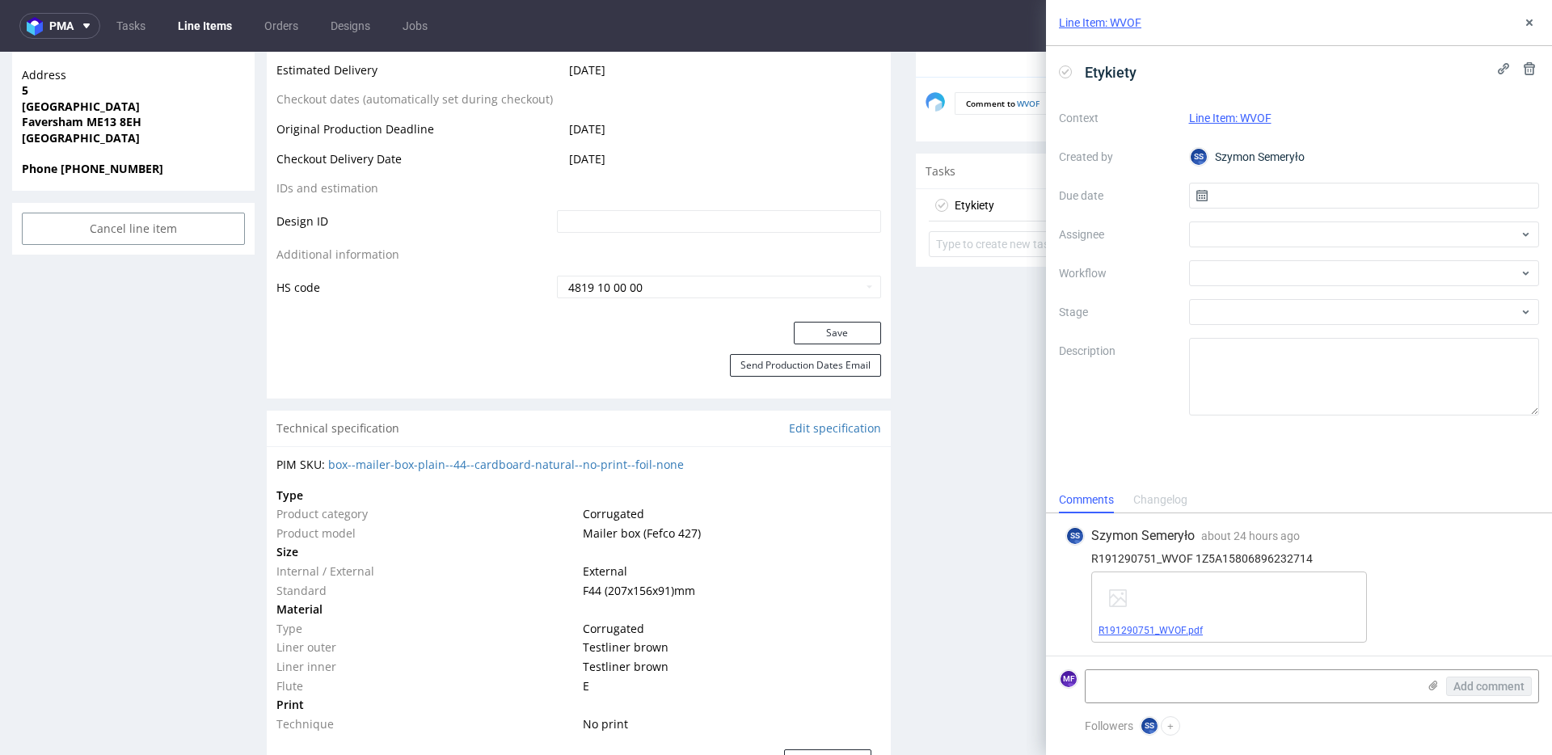
click at [1178, 627] on link "R191290751_WVOF.pdf" at bounding box center [1150, 630] width 104 height 11
click at [1257, 198] on input "text" at bounding box center [1364, 196] width 351 height 26
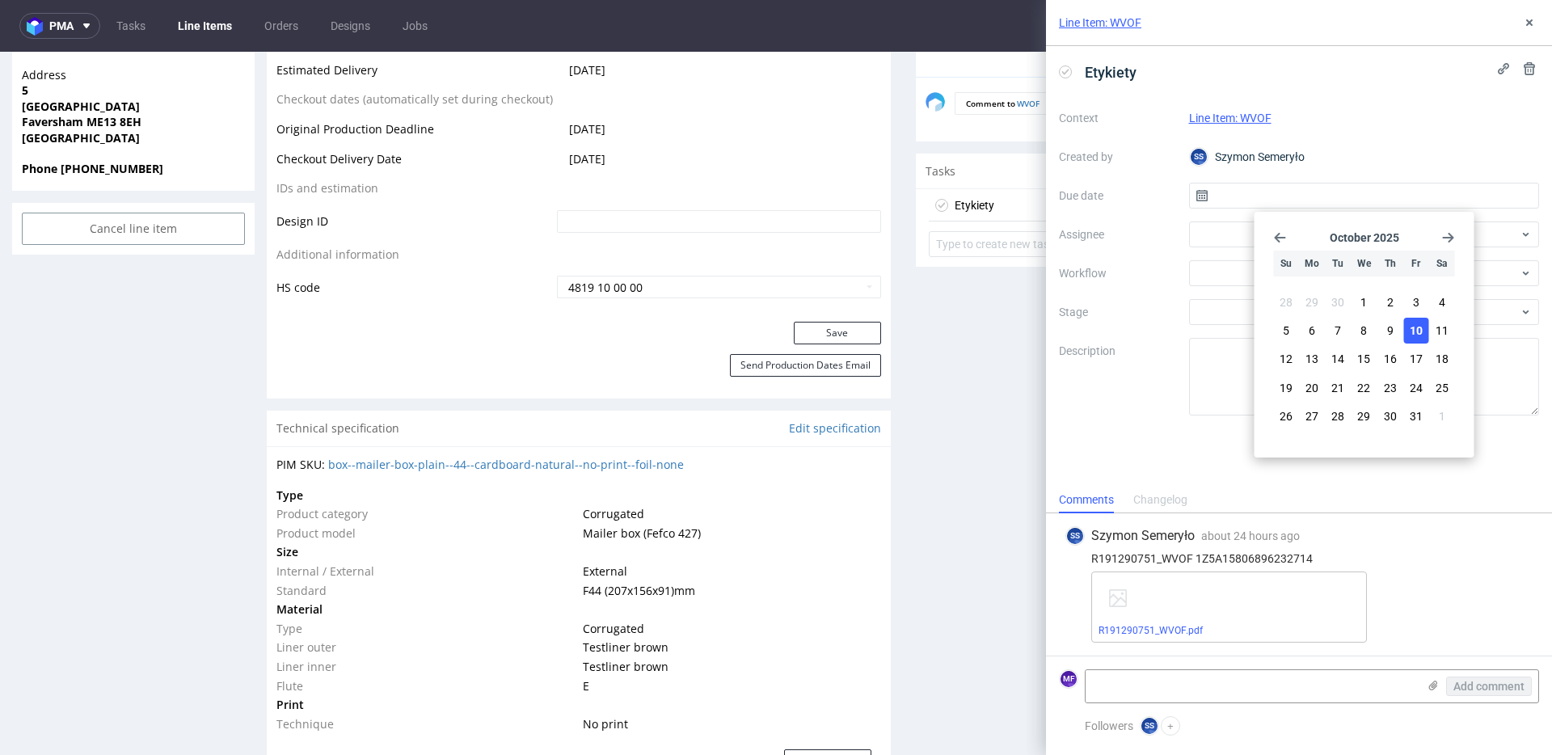
click at [1422, 334] on button "10" at bounding box center [1415, 331] width 25 height 26
type input "[DATE]"
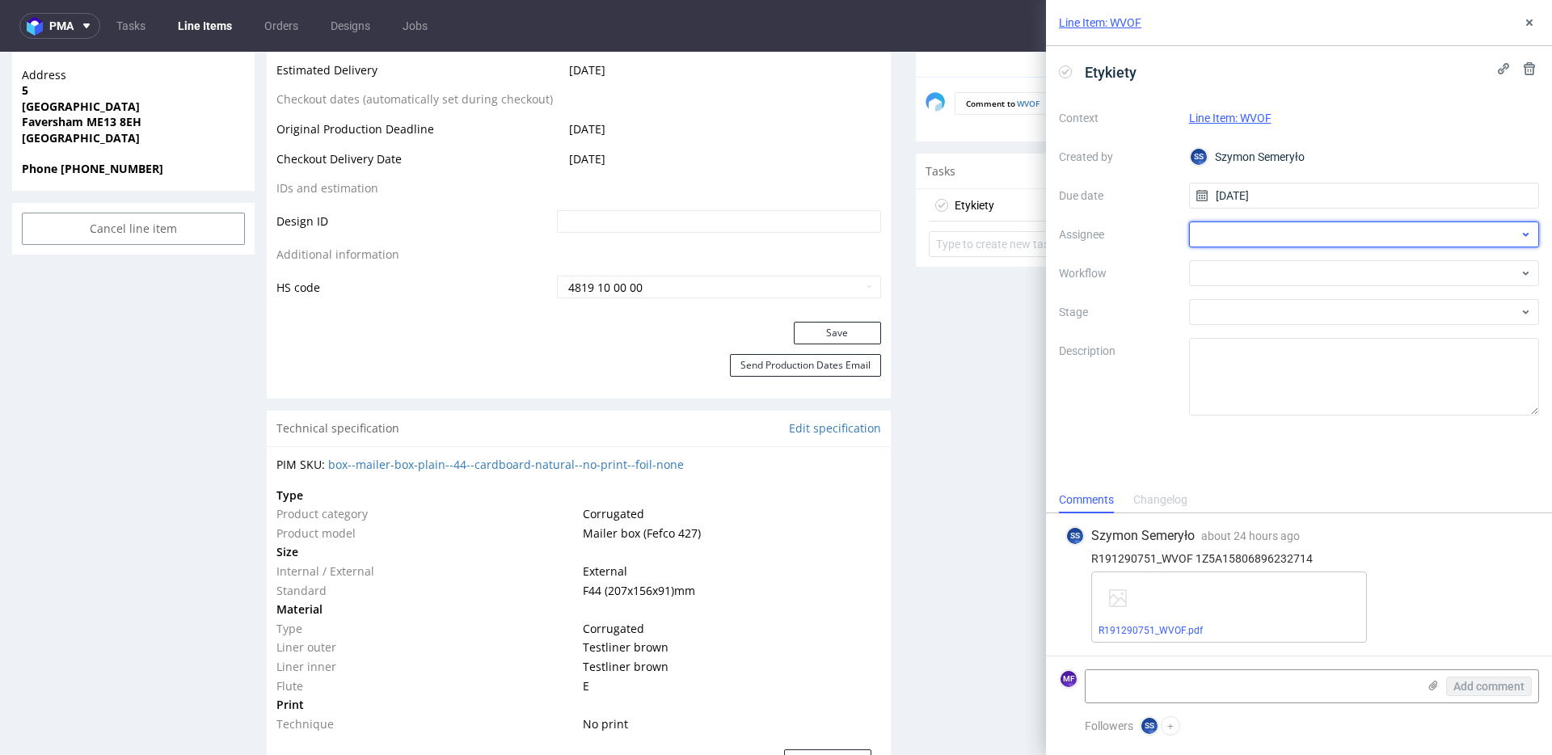
click at [1301, 239] on div at bounding box center [1364, 234] width 351 height 26
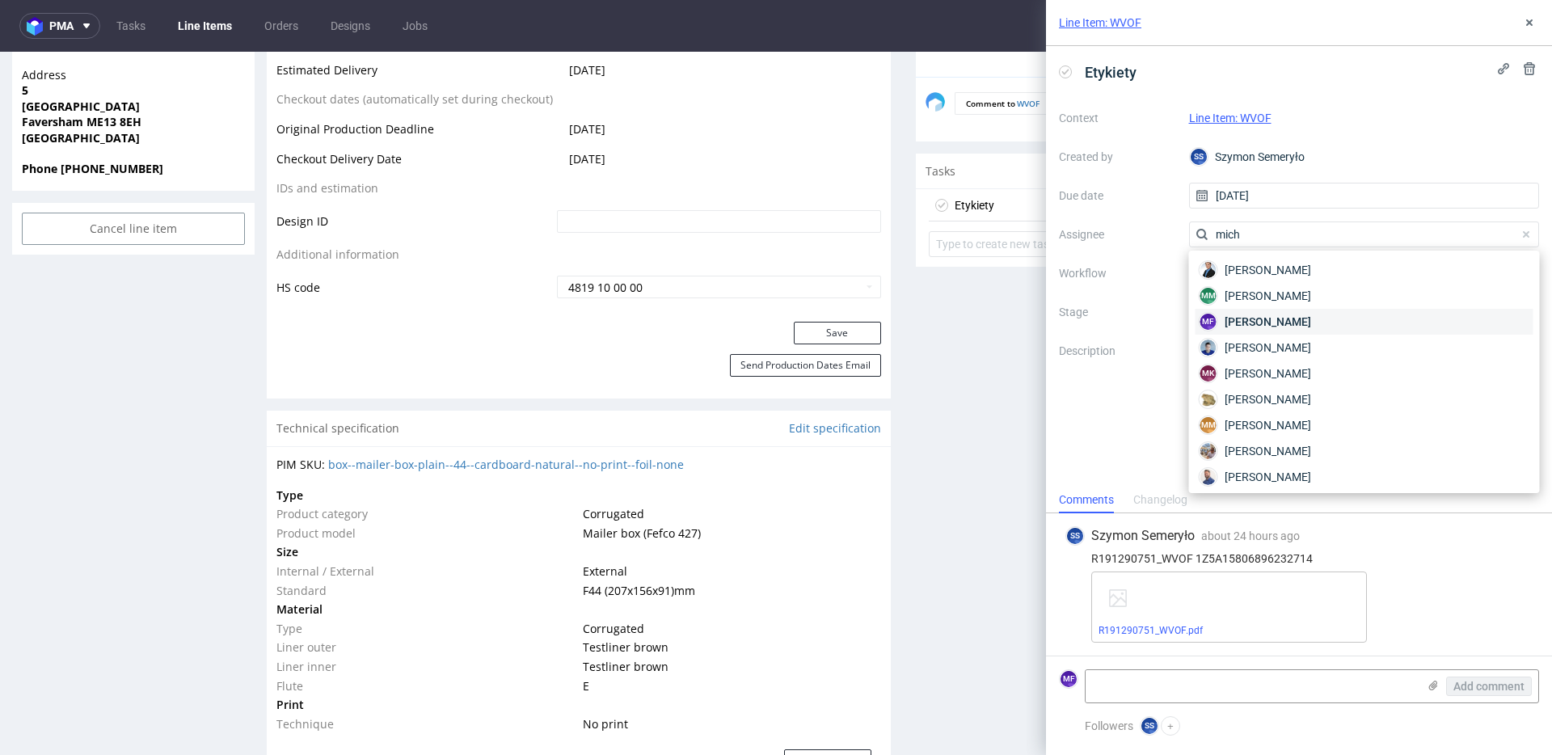
type input "mich"
click at [1237, 317] on span "[PERSON_NAME]" at bounding box center [1267, 322] width 86 height 16
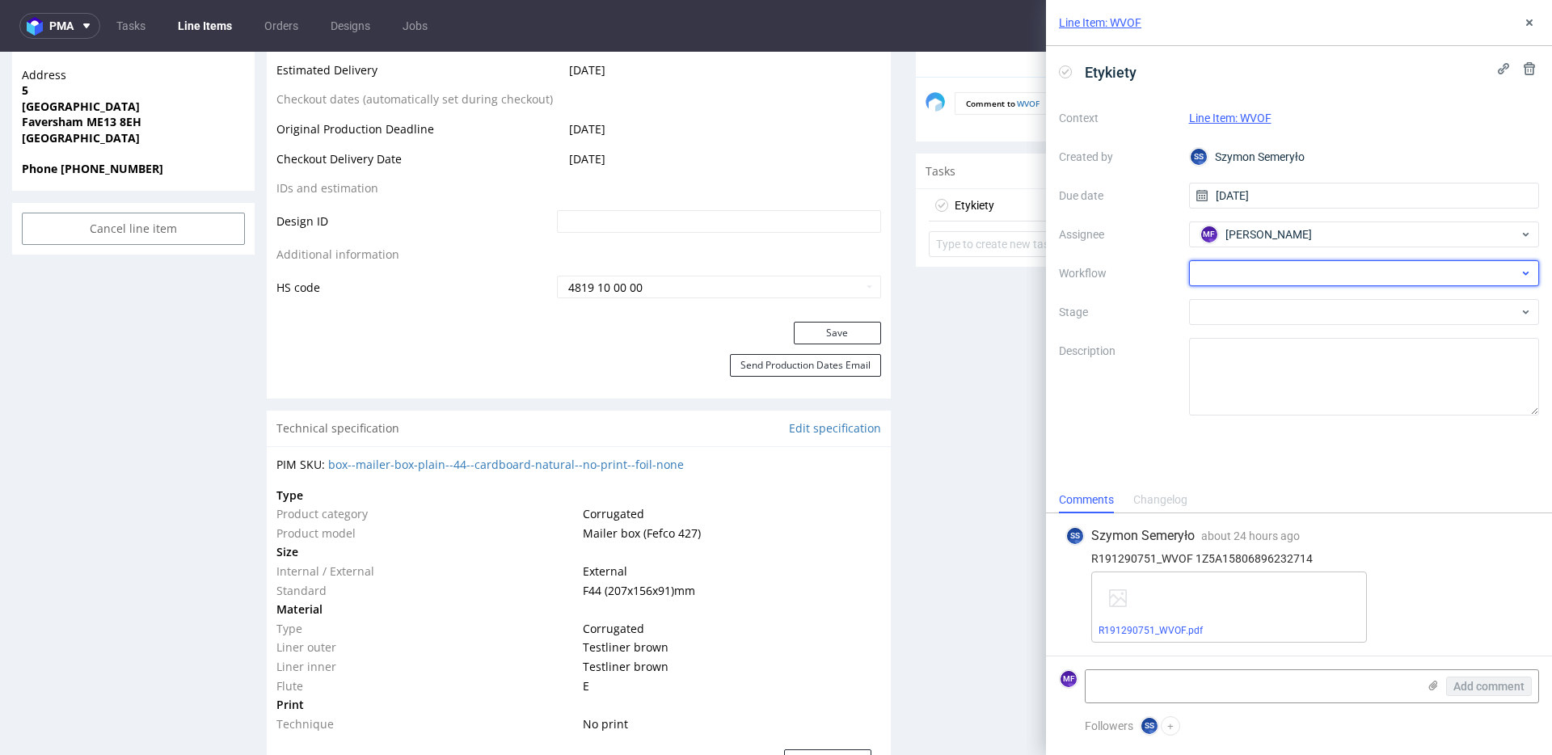
click at [1270, 274] on div at bounding box center [1364, 273] width 351 height 26
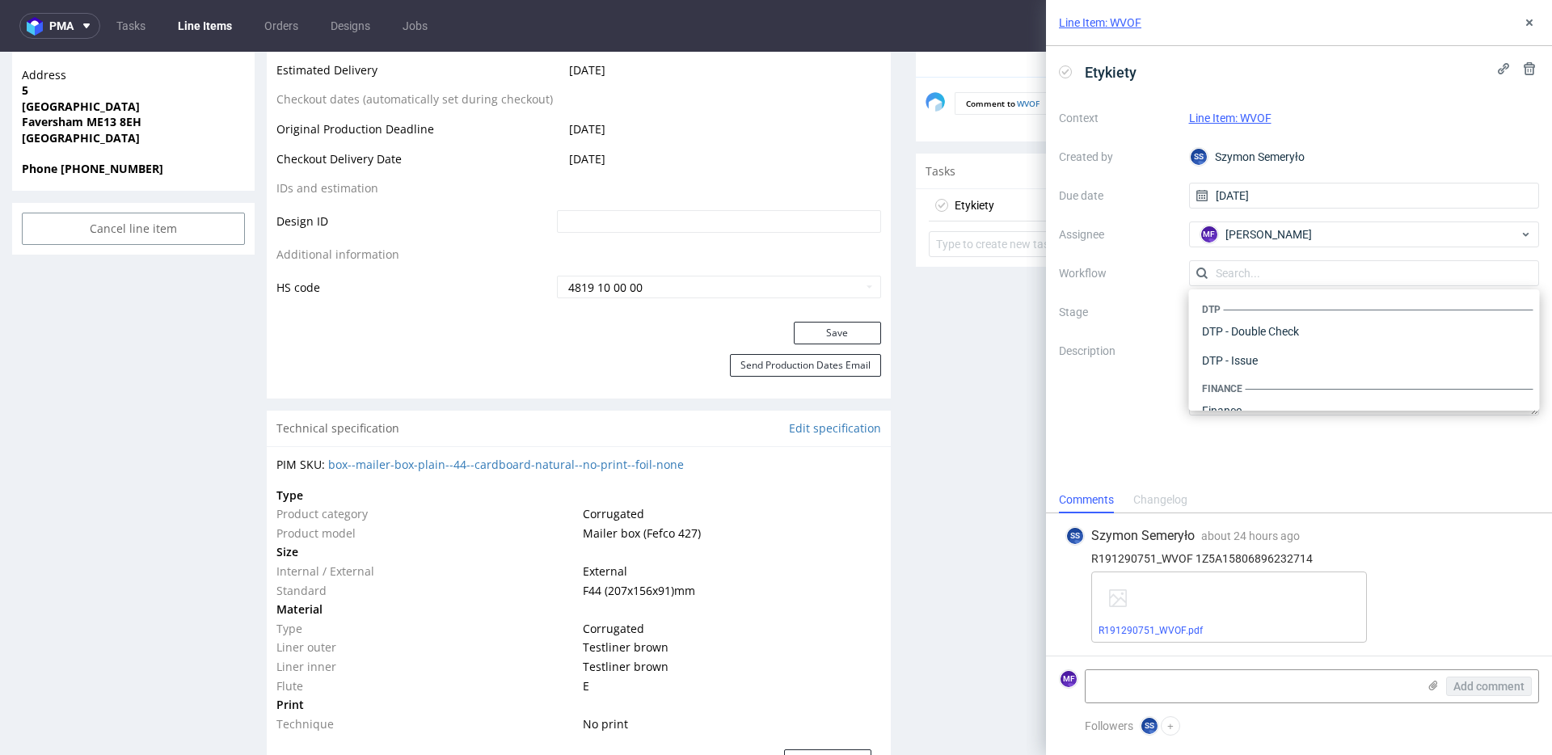
scroll to position [994, 0]
click at [1256, 386] on div "Warehouse - Shipping" at bounding box center [1364, 389] width 338 height 29
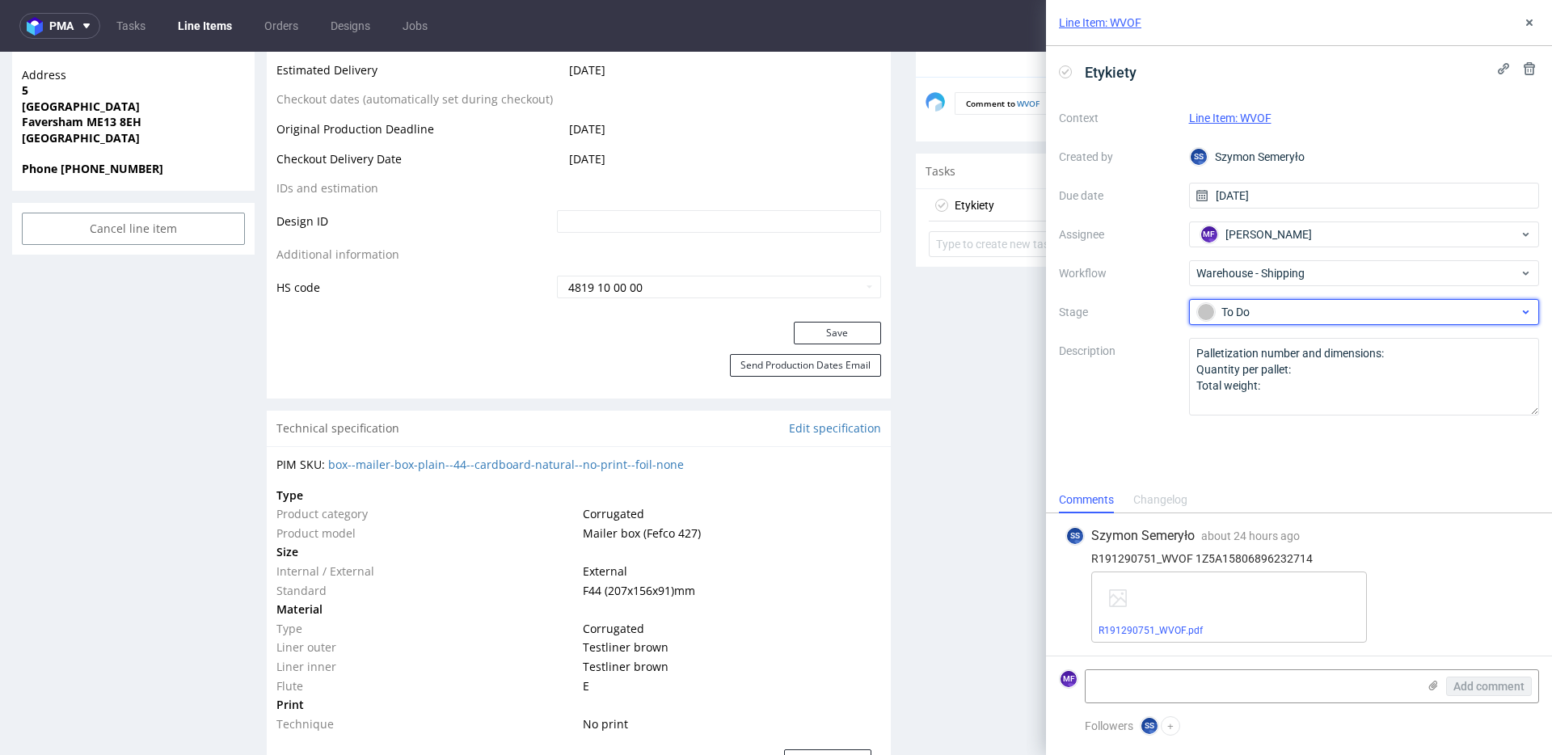
click at [1242, 306] on div "To Do" at bounding box center [1358, 312] width 322 height 18
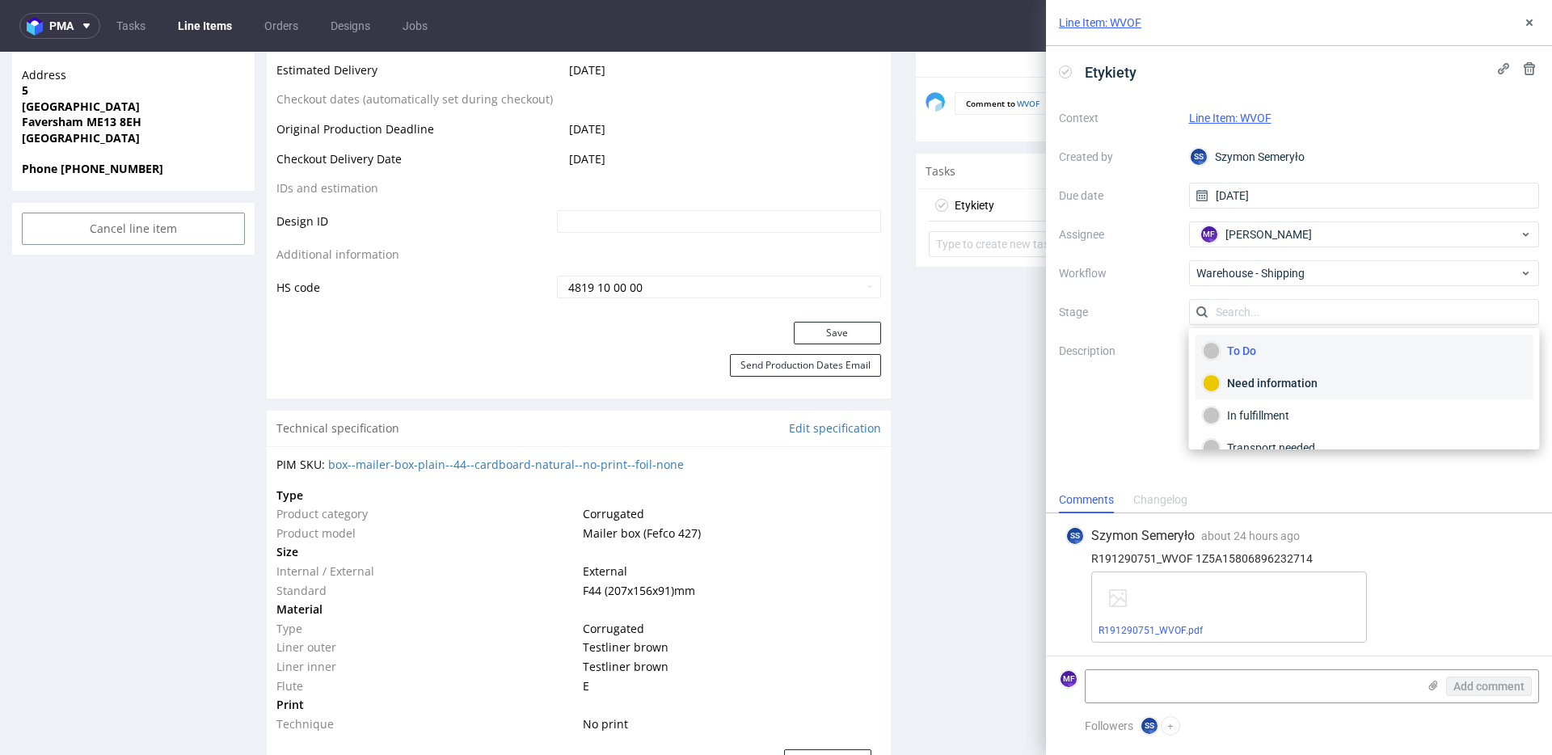
scroll to position [86, 0]
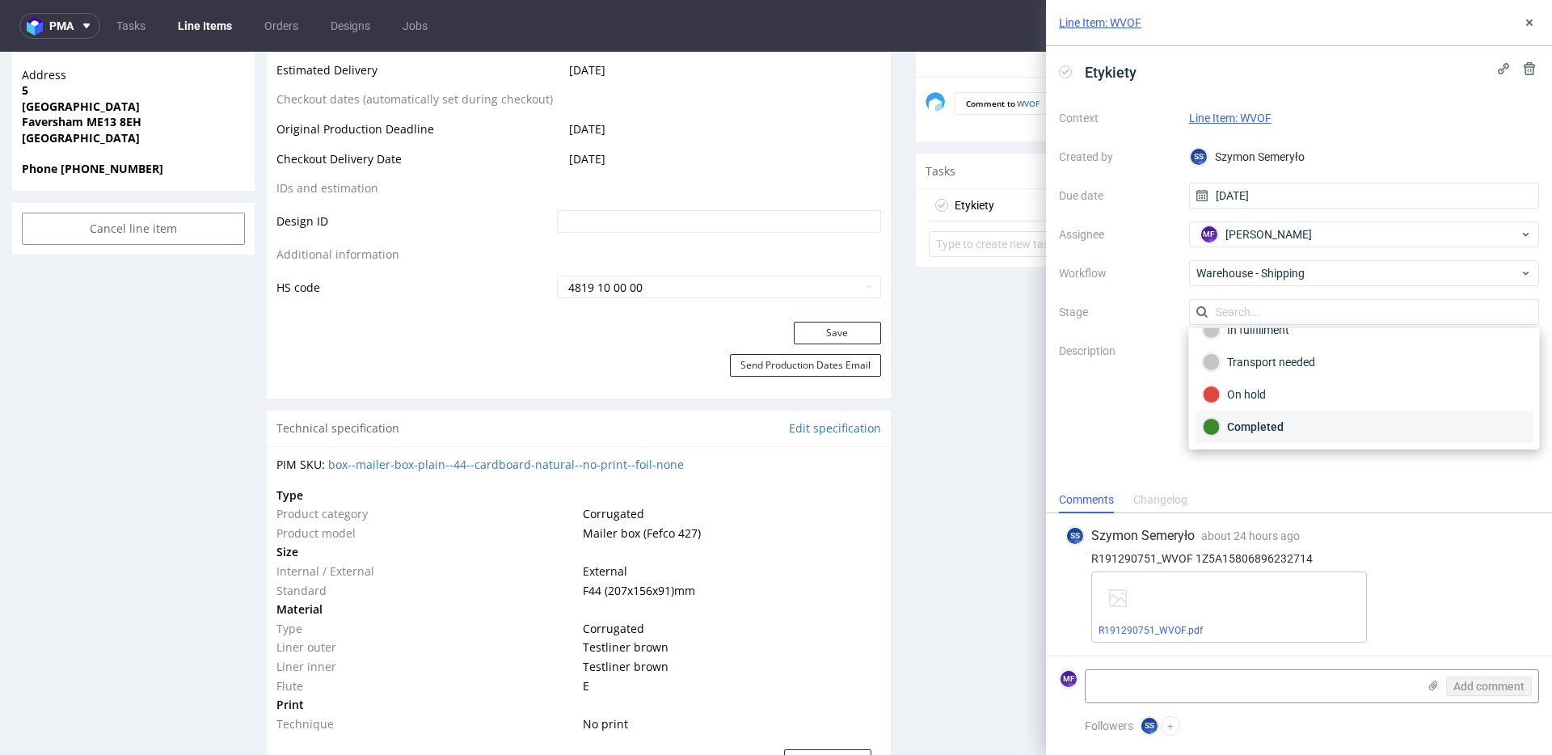
click at [1272, 422] on div "Completed" at bounding box center [1364, 427] width 323 height 18
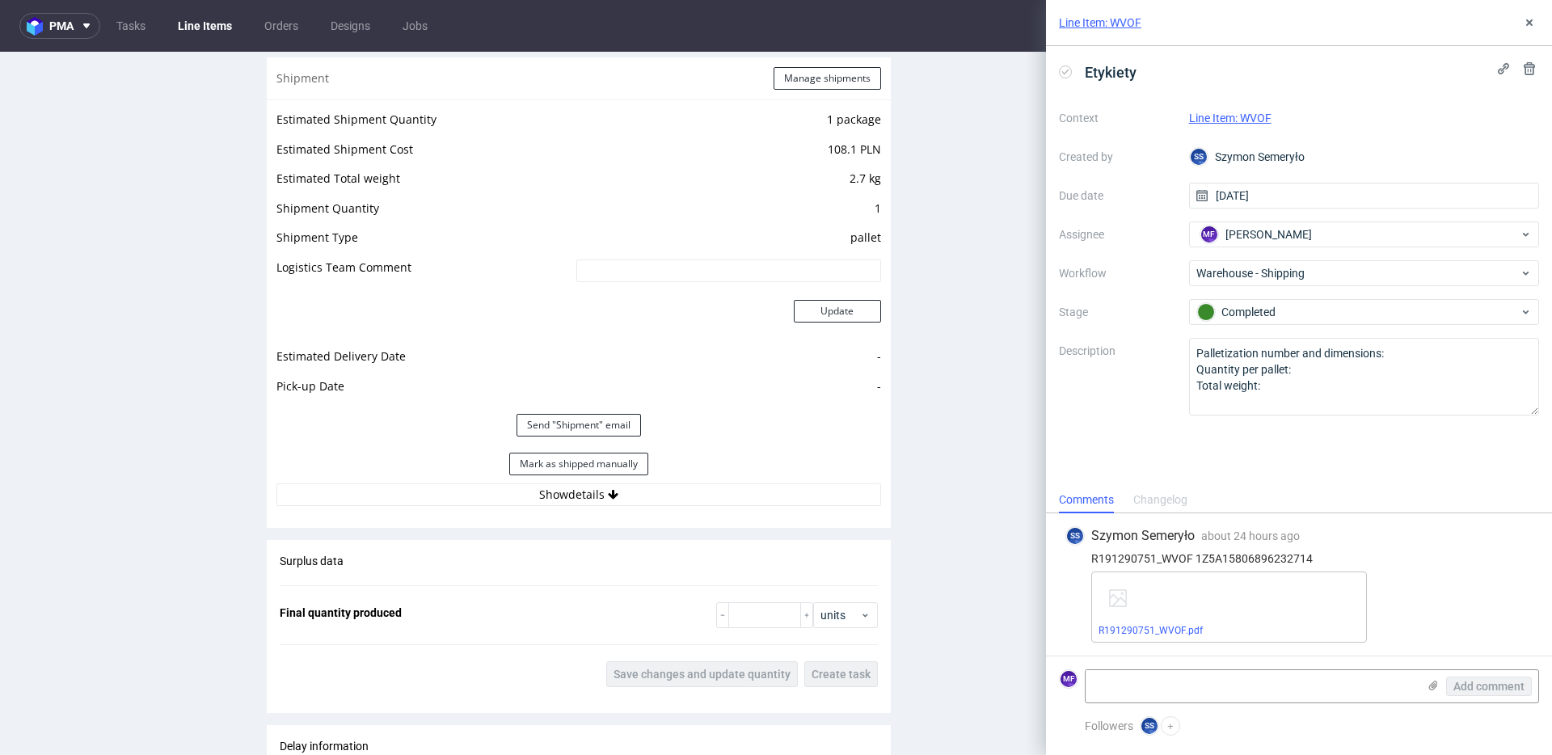
scroll to position [1564, 0]
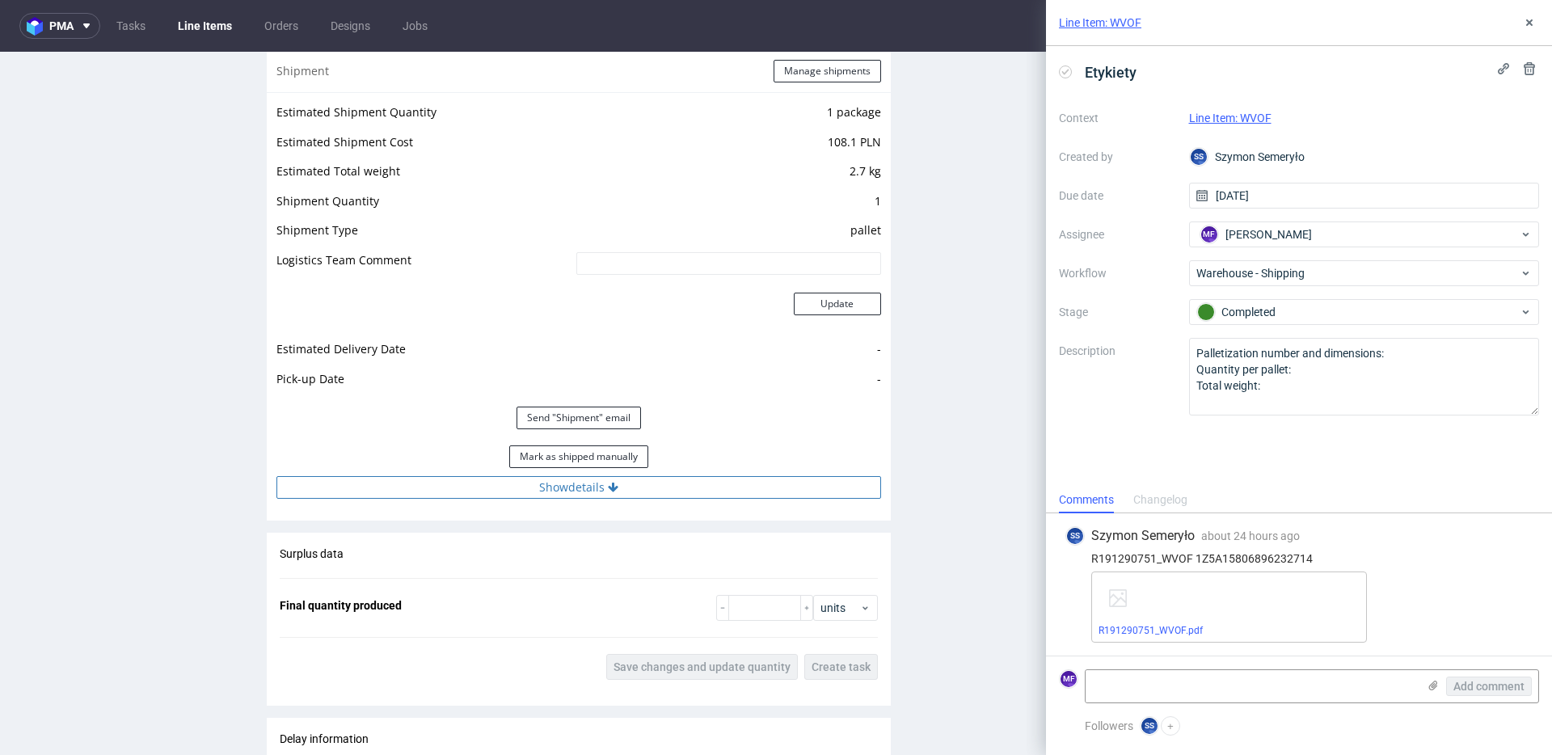
click at [592, 479] on button "Show details" at bounding box center [578, 487] width 605 height 23
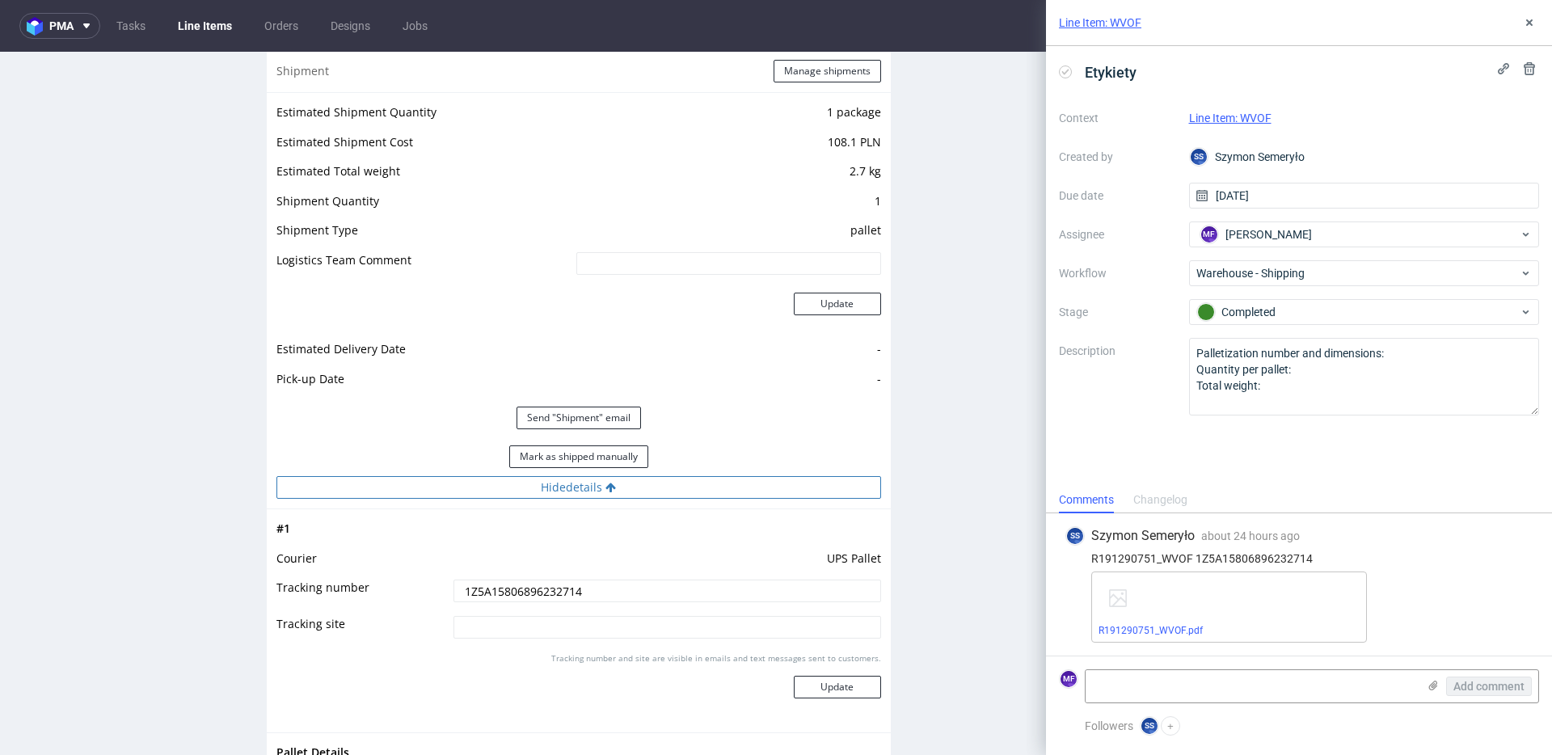
click at [592, 479] on button "Hide details" at bounding box center [578, 487] width 605 height 23
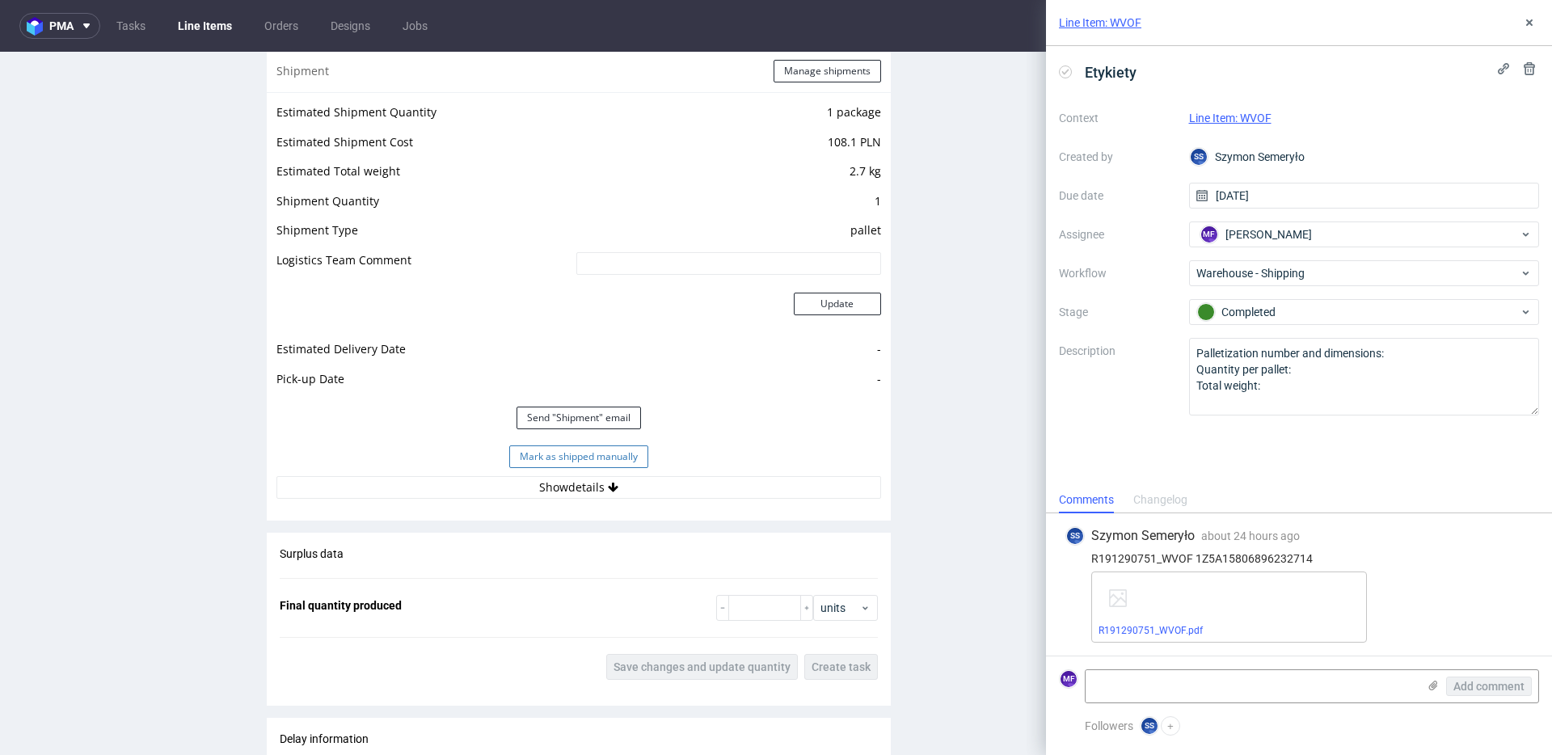
click at [595, 459] on button "Mark as shipped manually" at bounding box center [578, 456] width 139 height 23
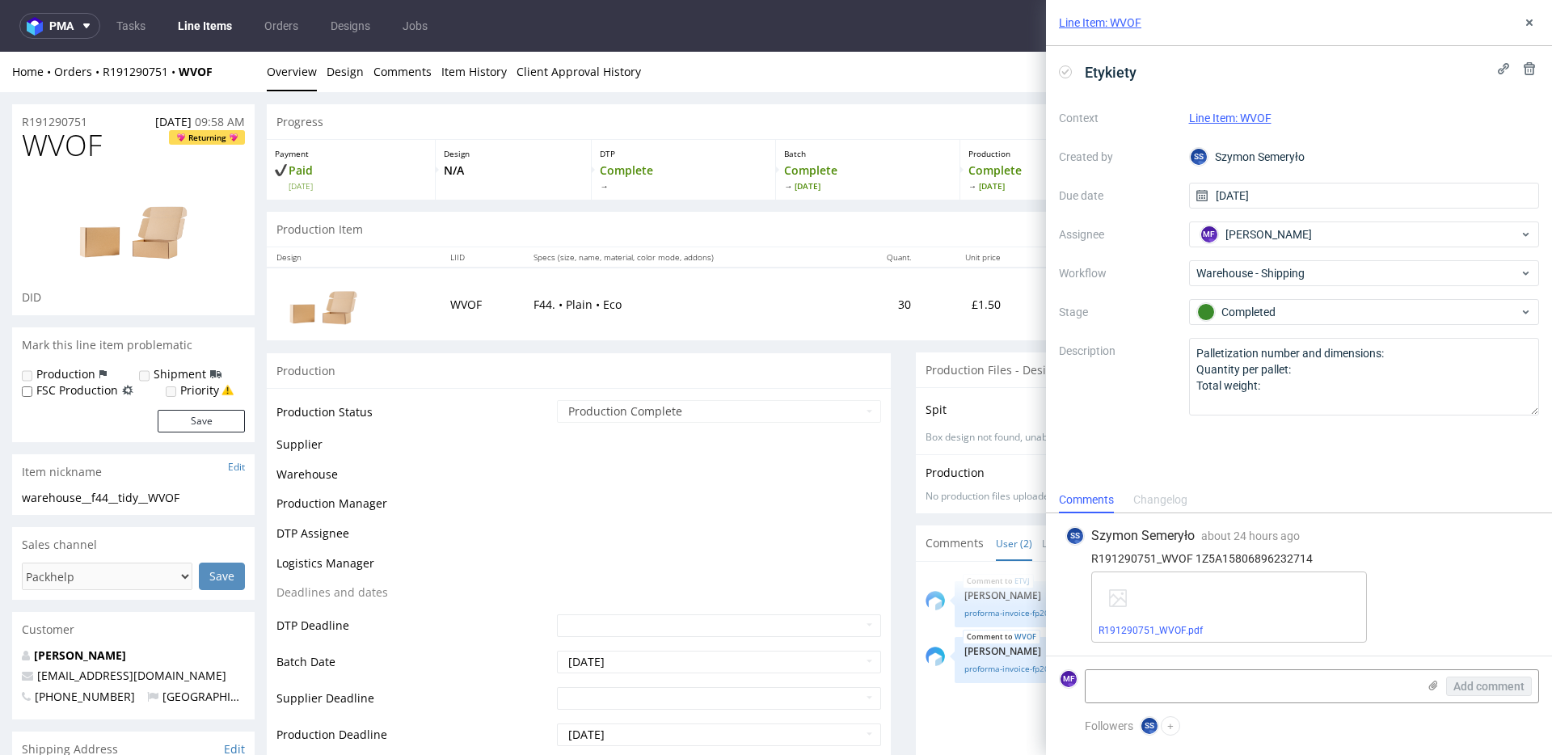
scroll to position [967, 0]
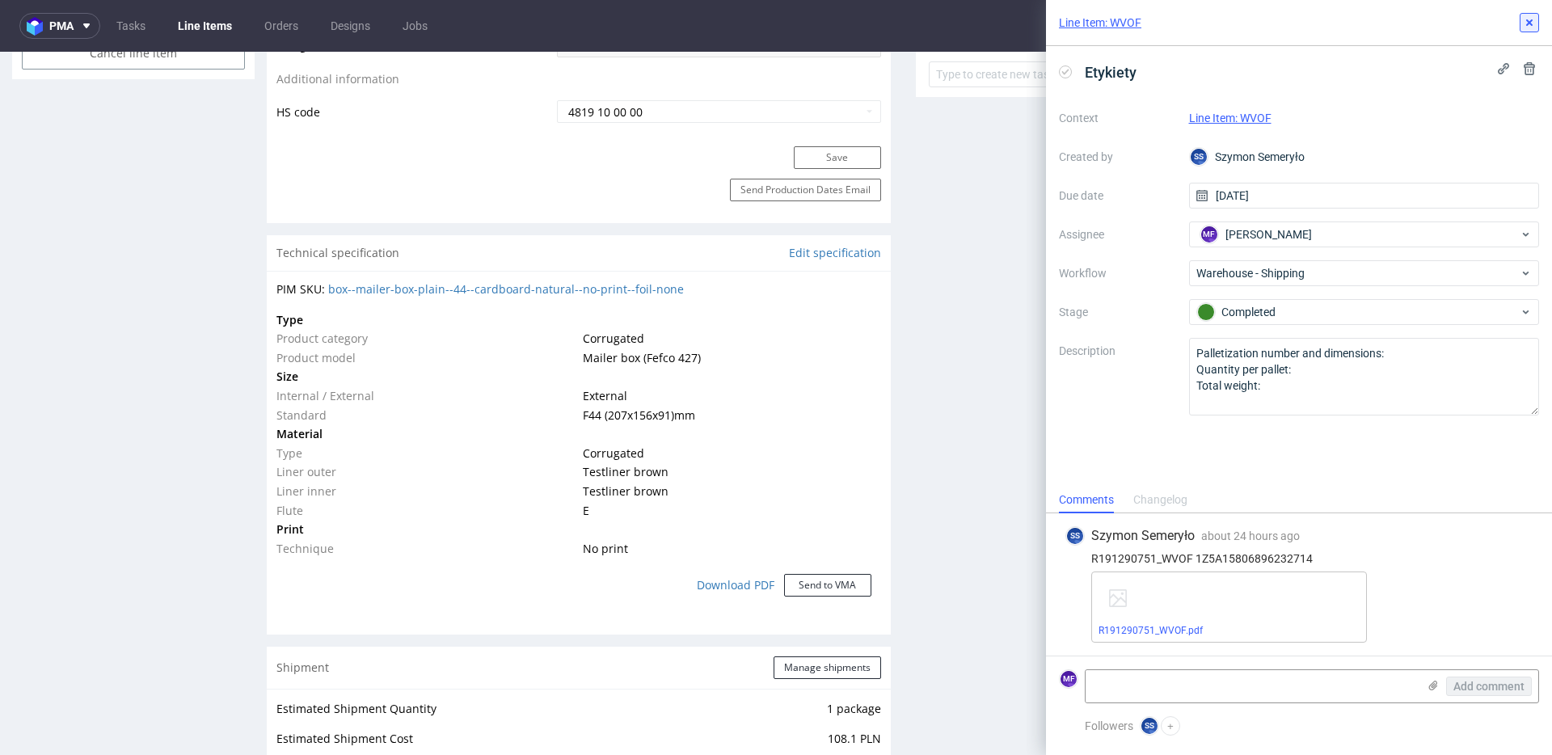
click at [1525, 25] on icon at bounding box center [1529, 22] width 13 height 13
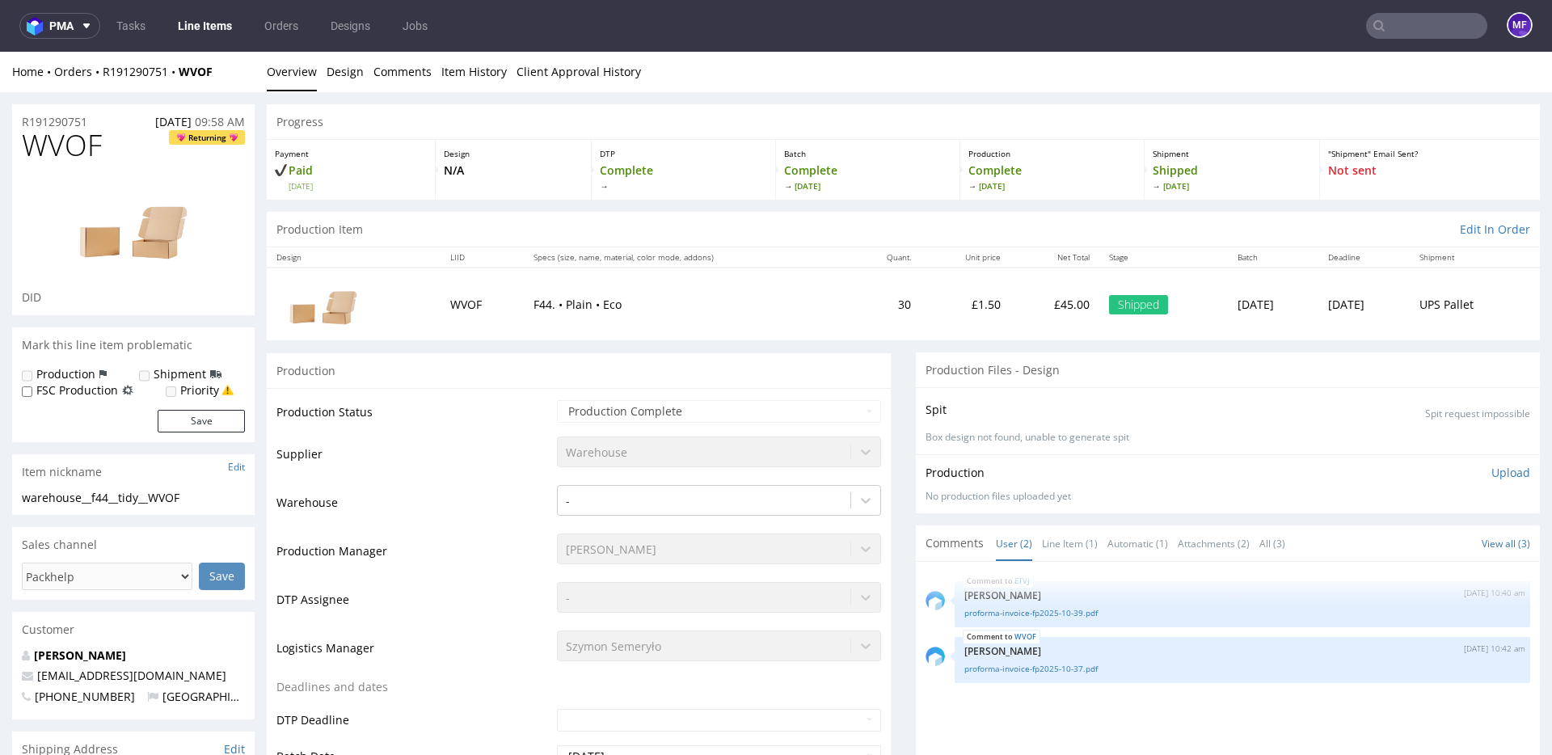
click at [1429, 32] on input "text" at bounding box center [1426, 26] width 121 height 26
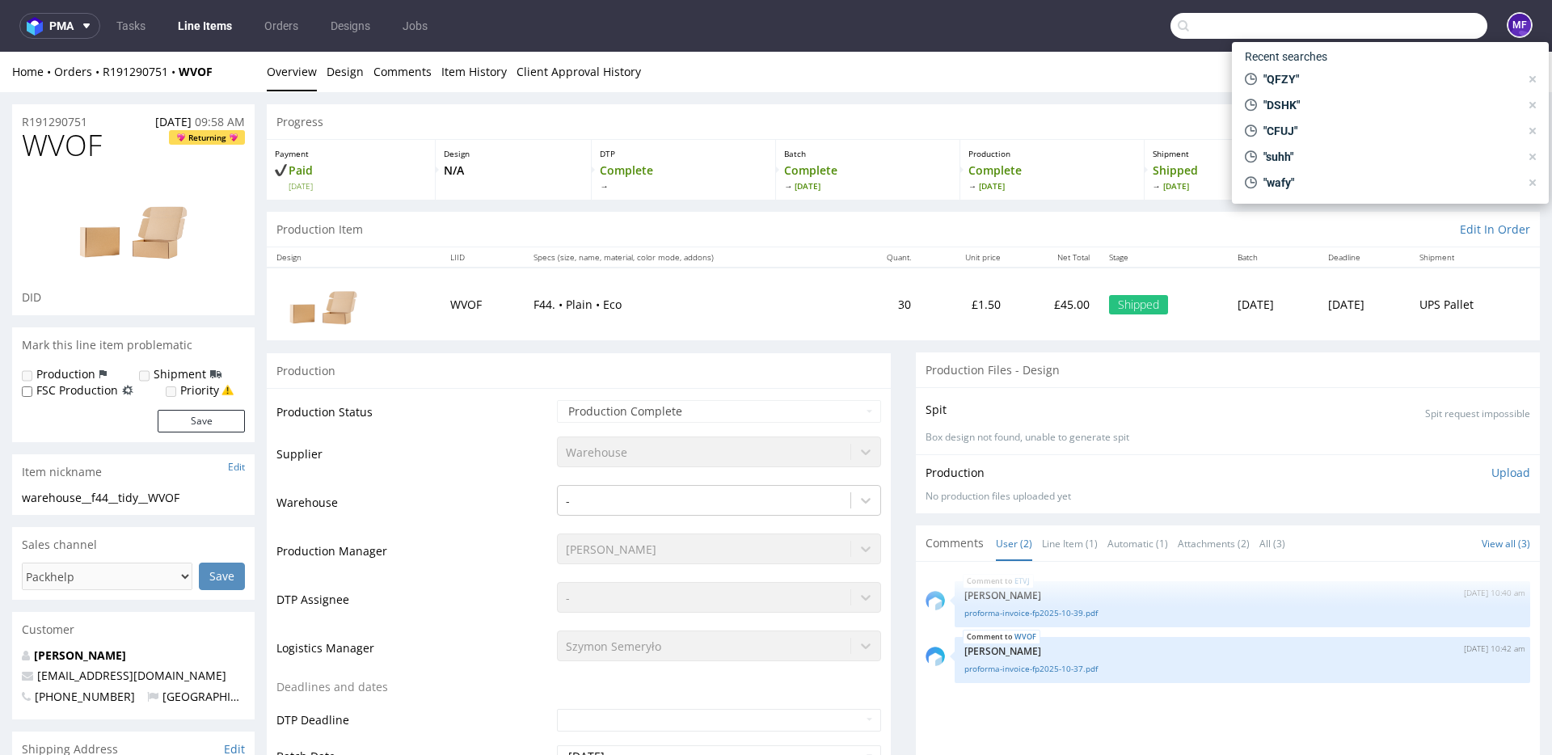
paste input "TSZU"
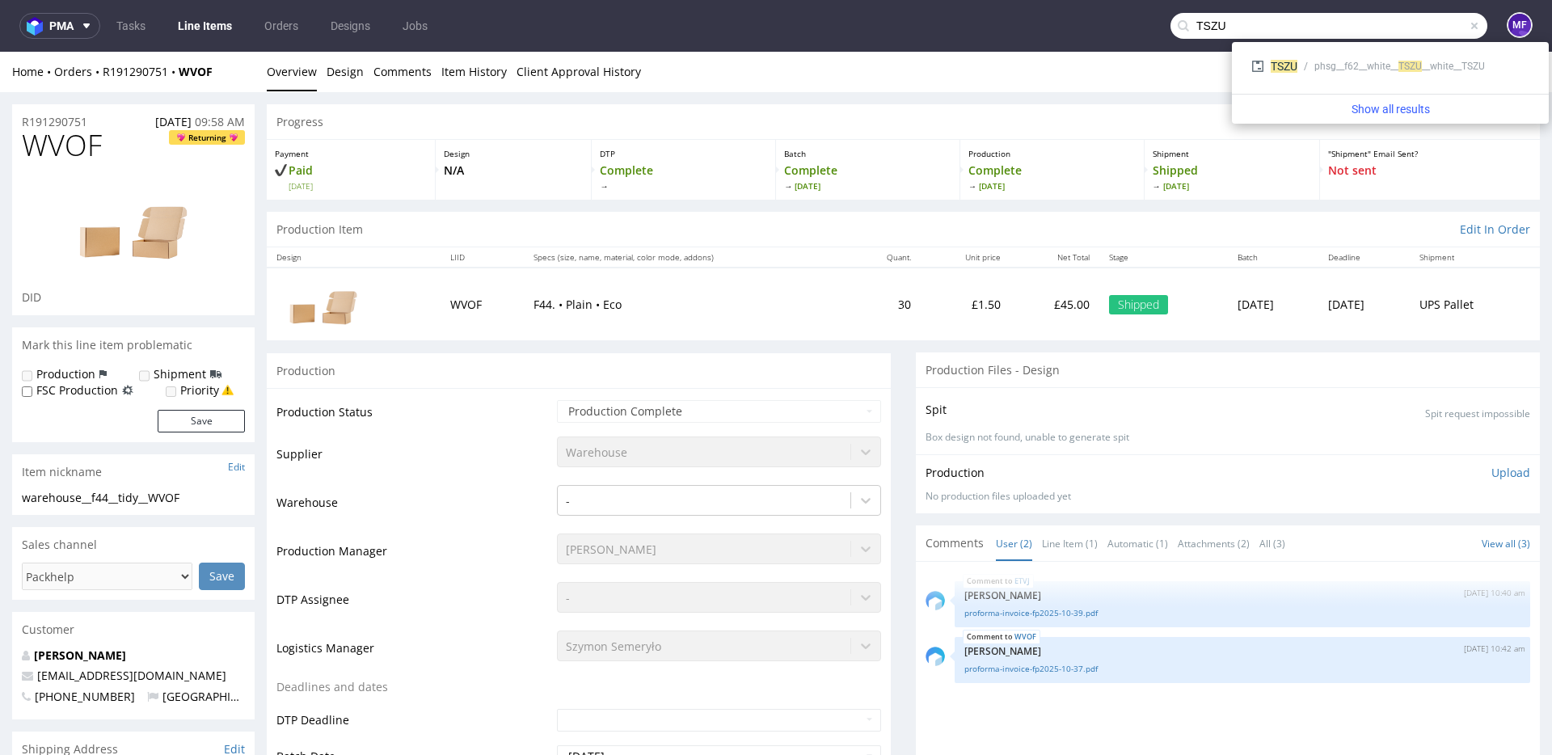
type input "TSZU"
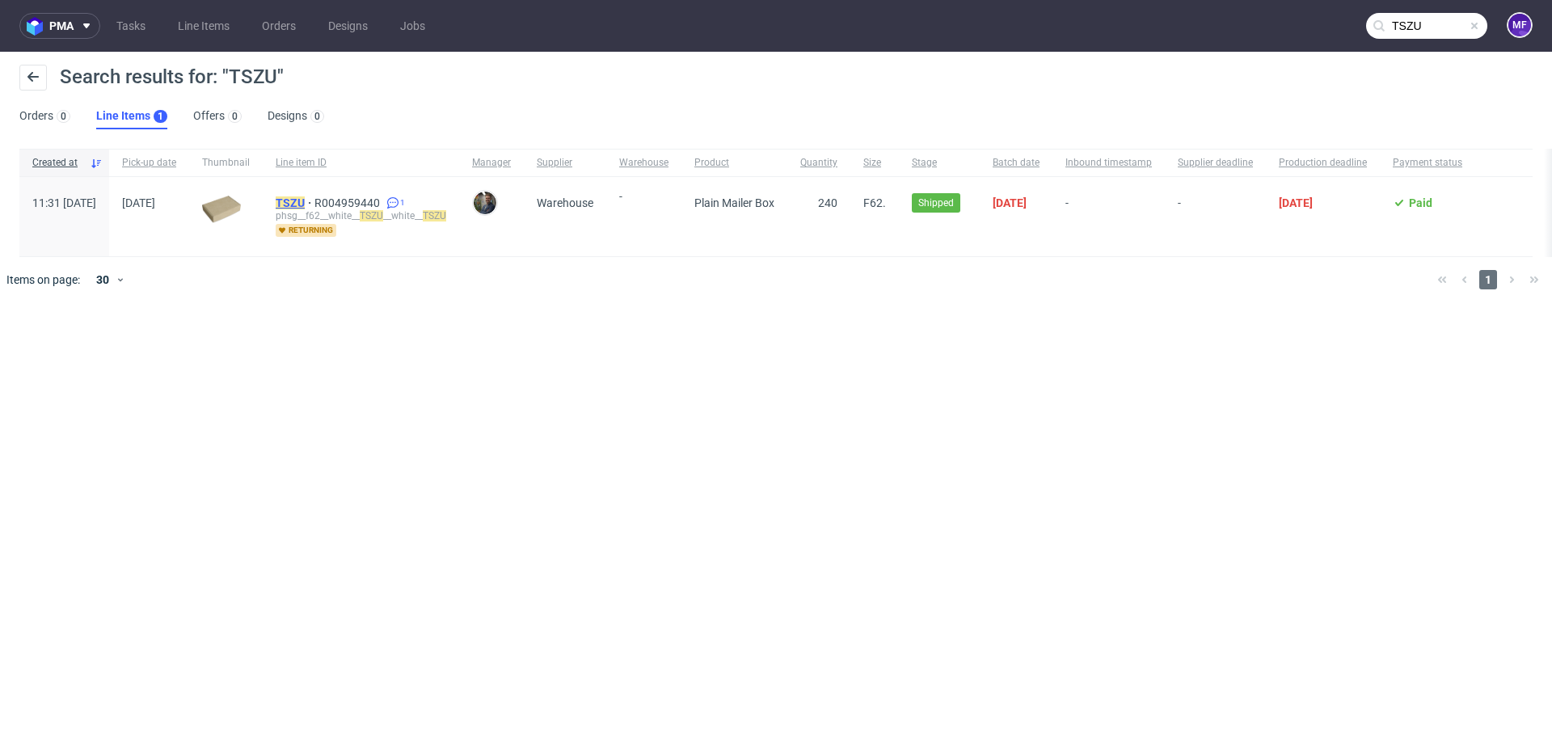
click at [305, 203] on mark "TSZU" at bounding box center [290, 202] width 29 height 13
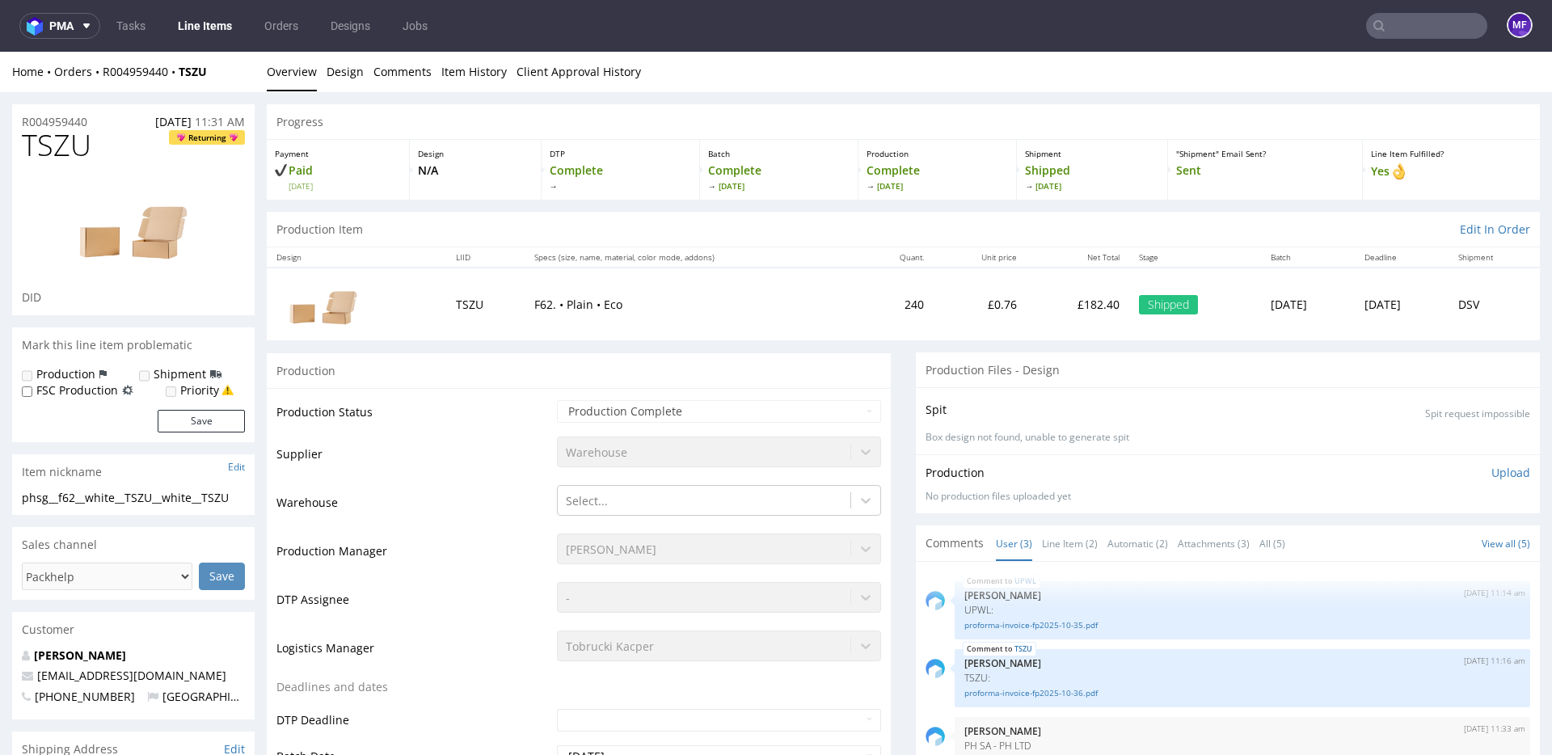
click at [1381, 32] on input "text" at bounding box center [1426, 26] width 121 height 26
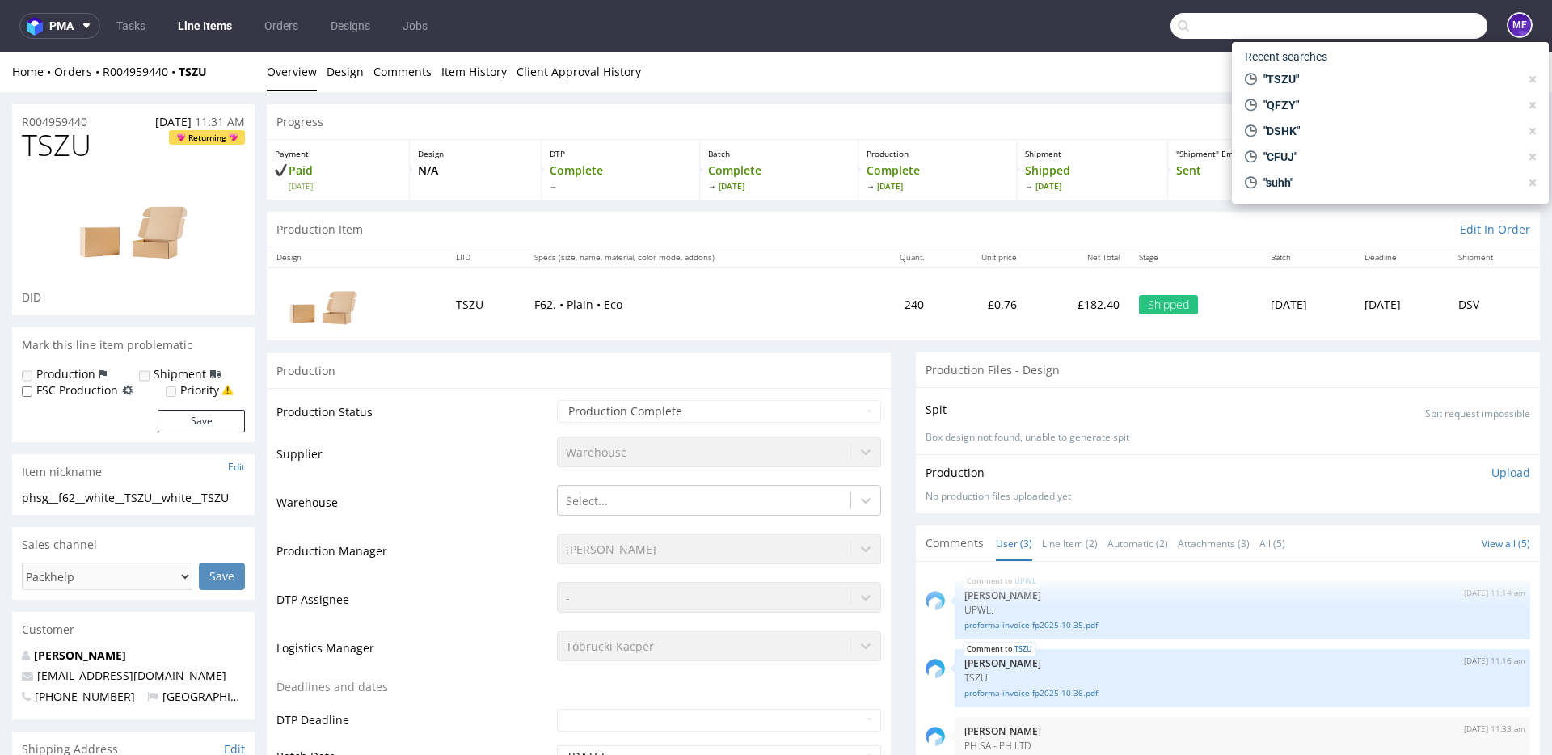
paste input "BEOM"
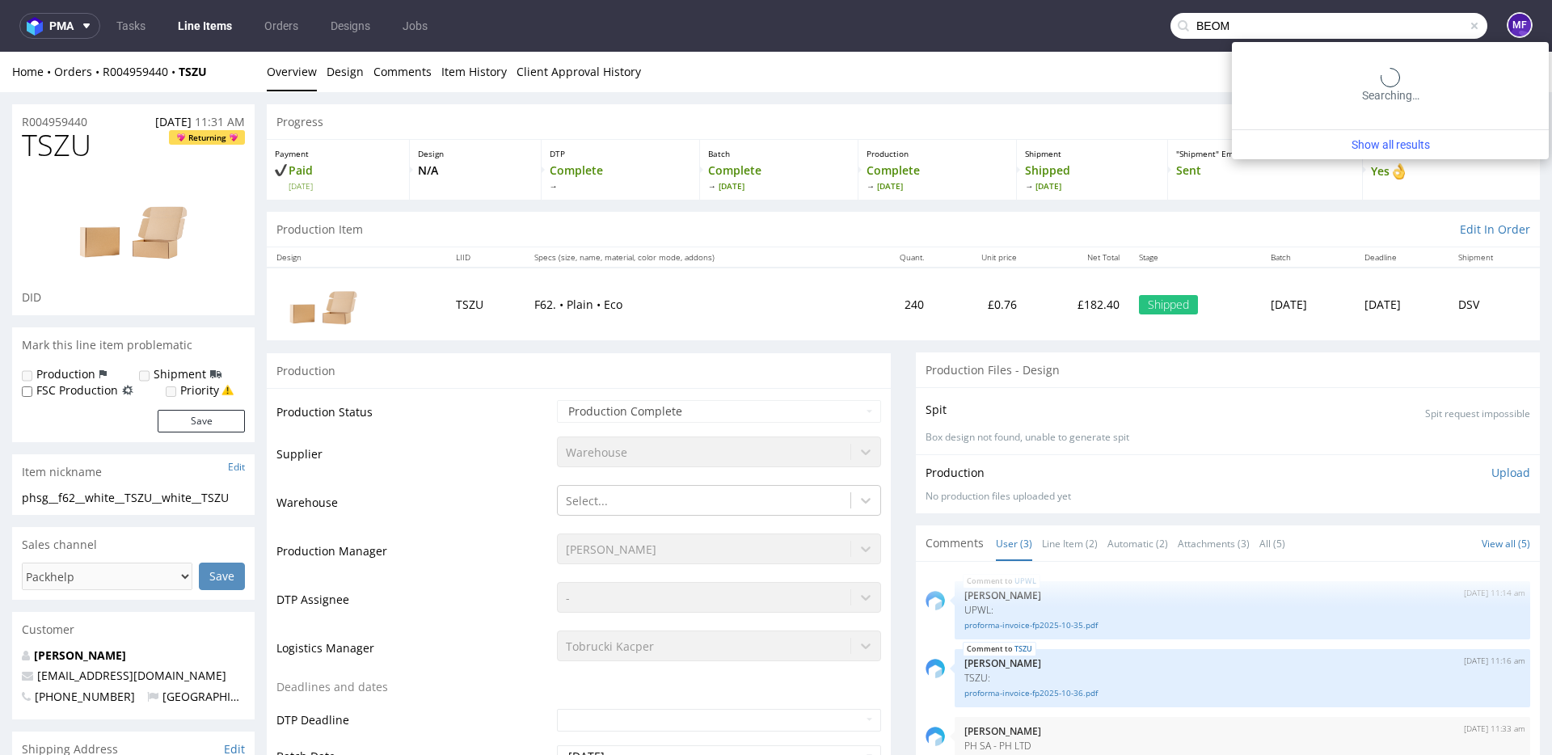
type input "BEOM"
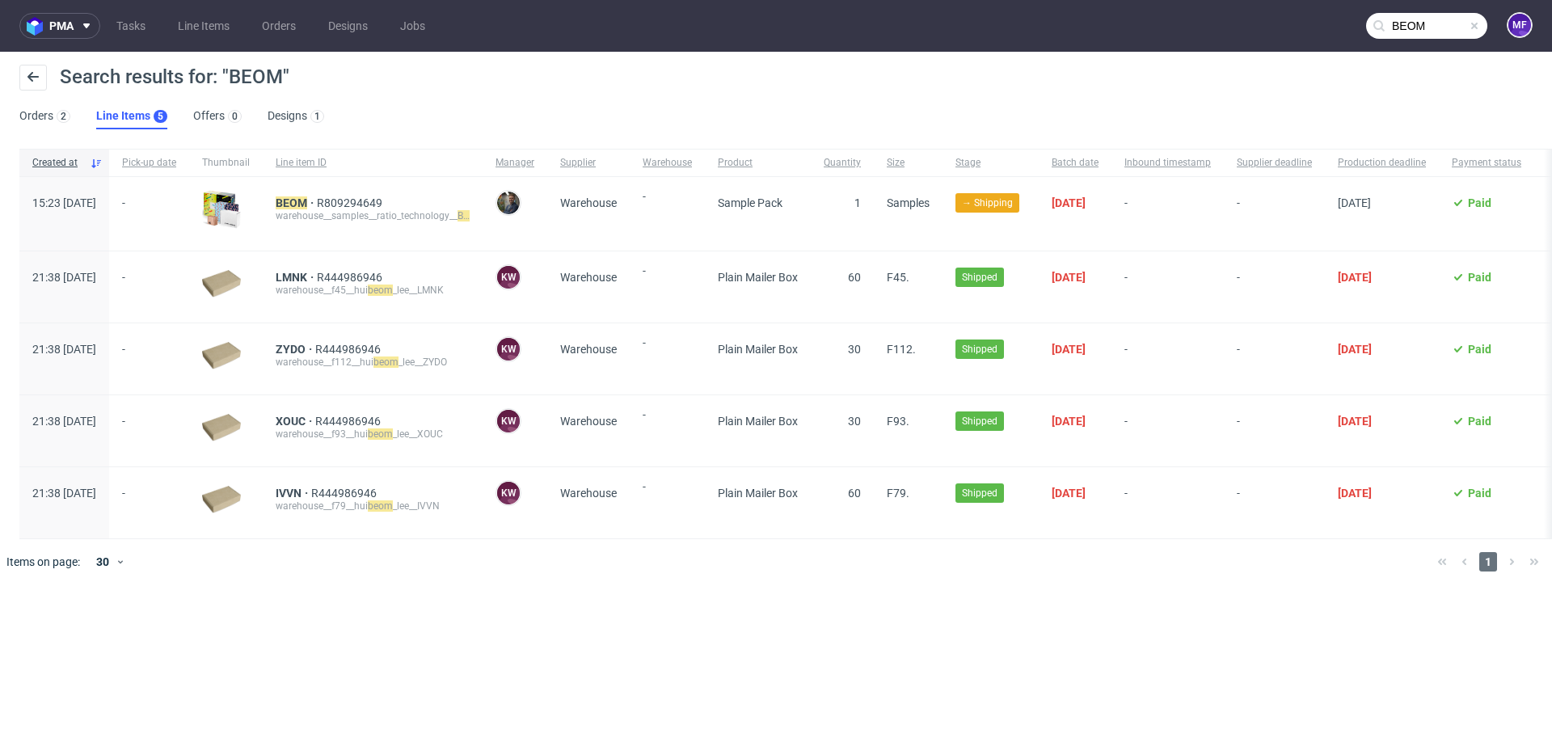
click at [332, 196] on div "BEOM R809294649 warehouse__samples__ratio_technology__ BEOM" at bounding box center [373, 214] width 220 height 74
click at [307, 201] on mark "BEOM" at bounding box center [292, 202] width 32 height 13
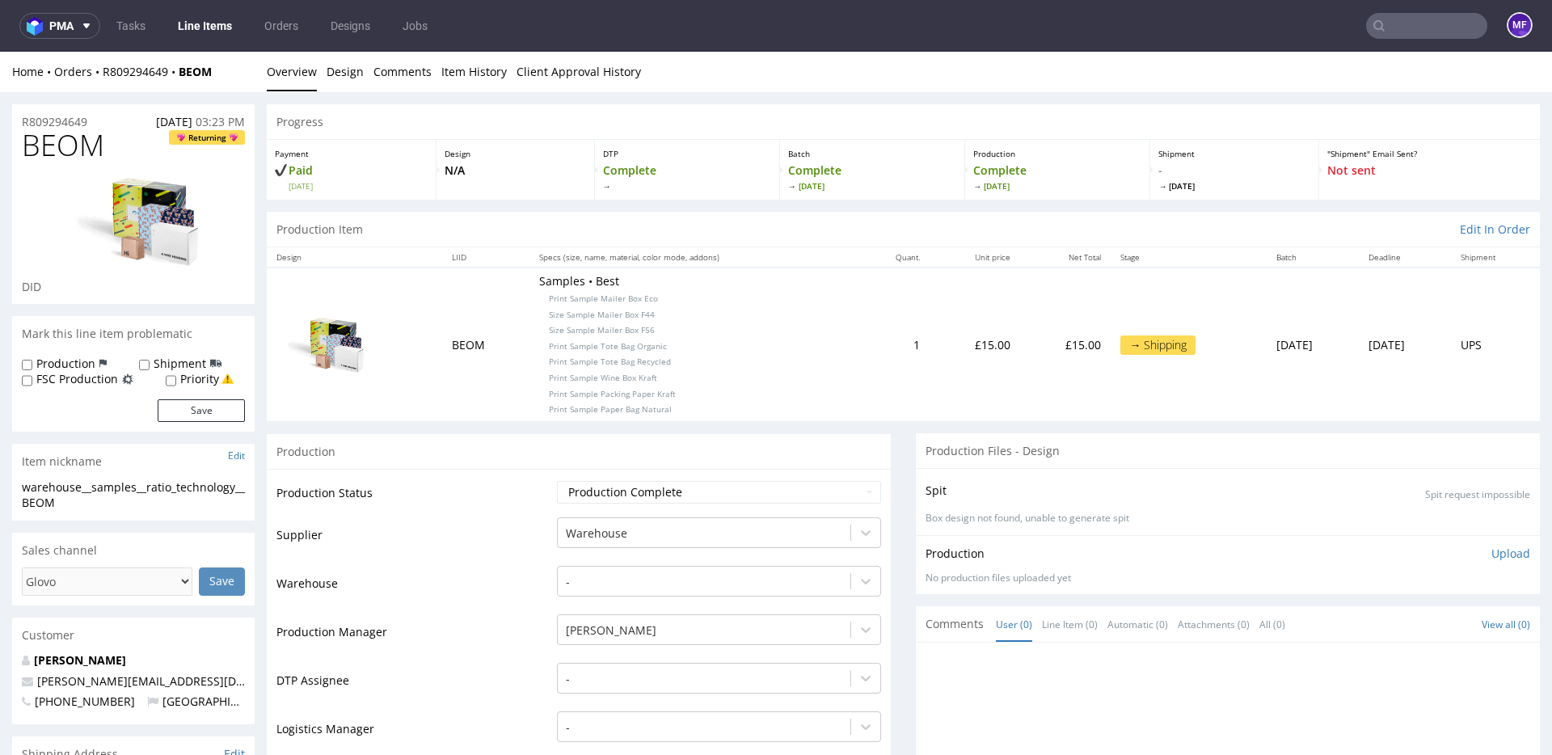
click at [722, 361] on p "Samples • Best Print Sample Mailer Box Eco Size Sample Mailer Box F44 Size Samp…" at bounding box center [694, 344] width 310 height 142
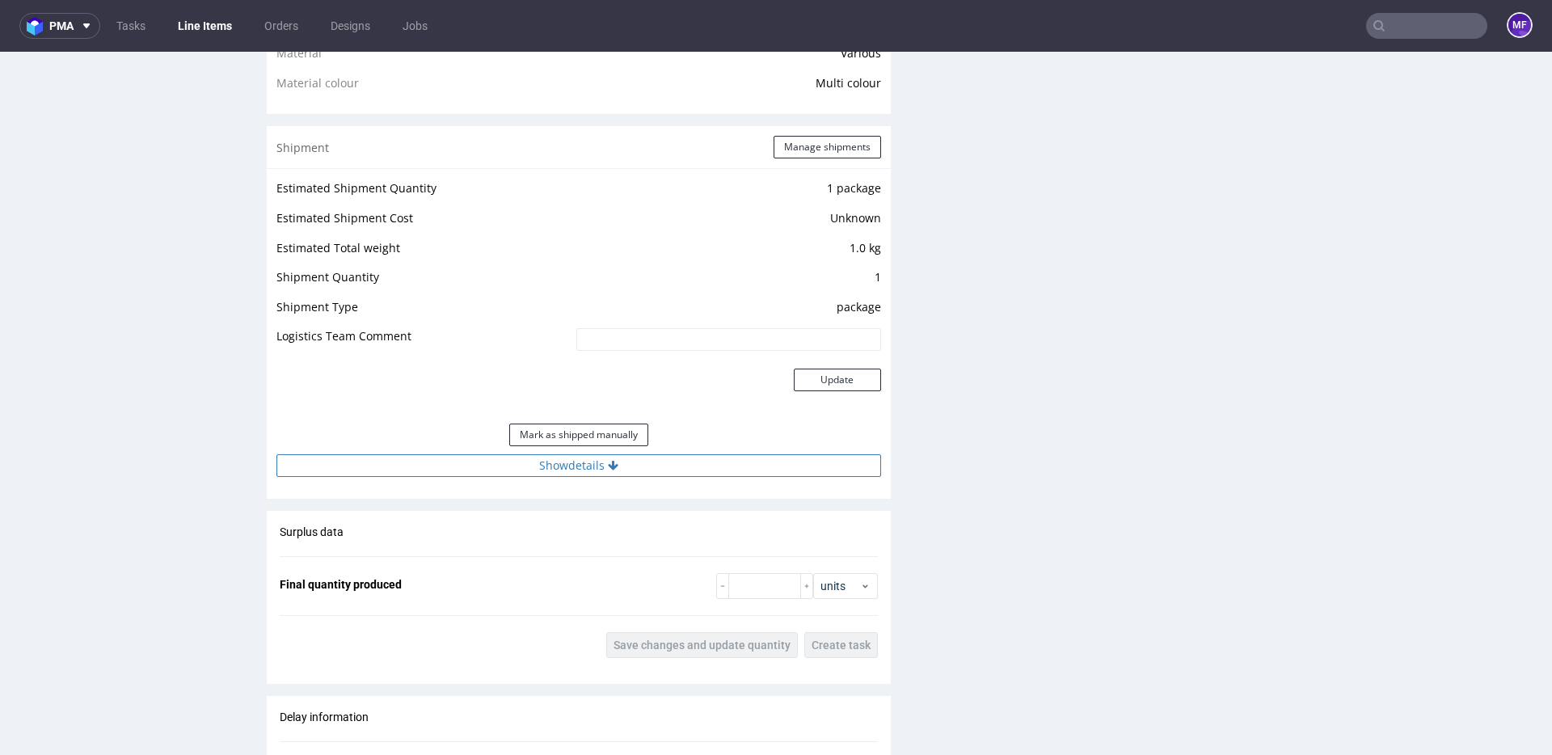
scroll to position [1353, 0]
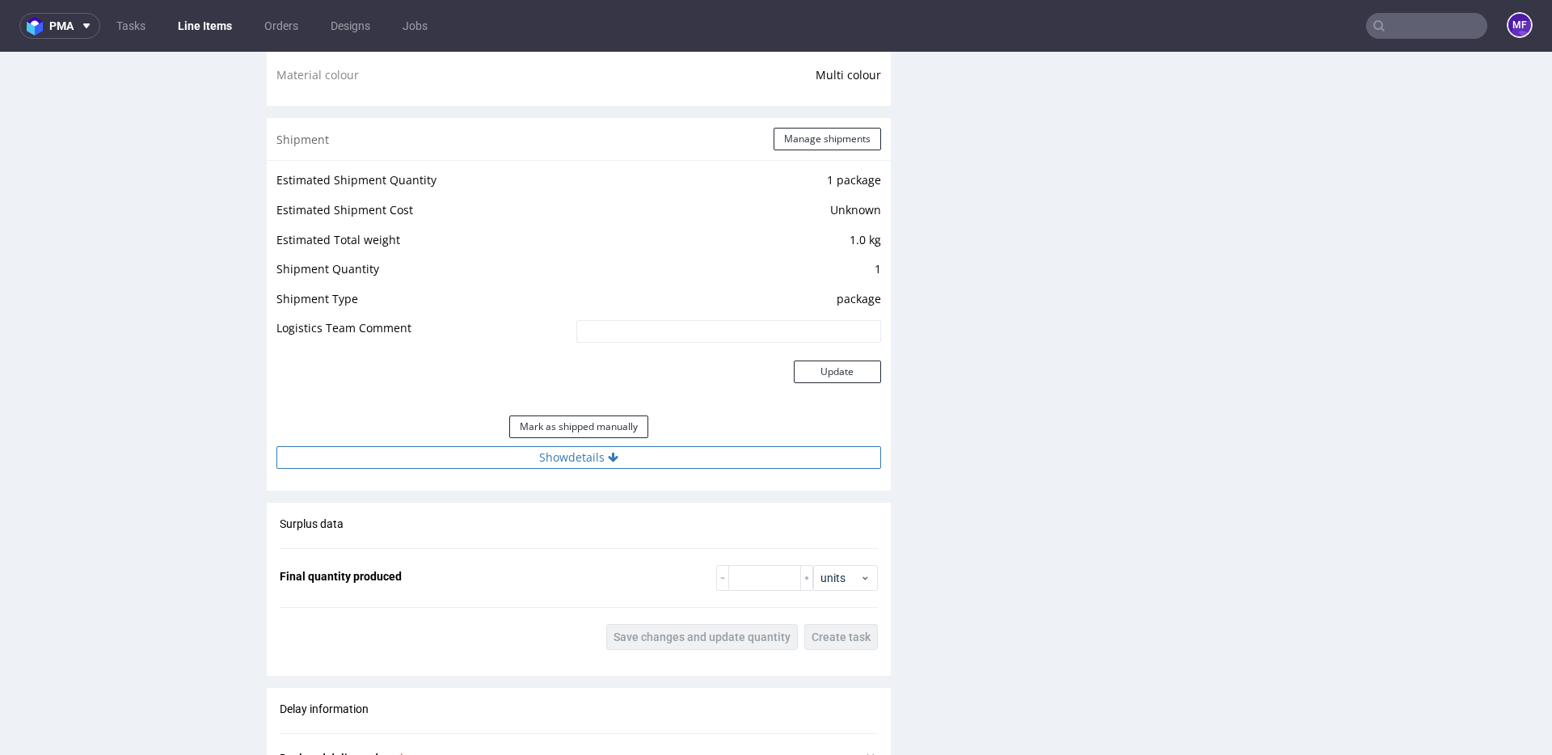
click at [608, 457] on icon at bounding box center [613, 457] width 11 height 11
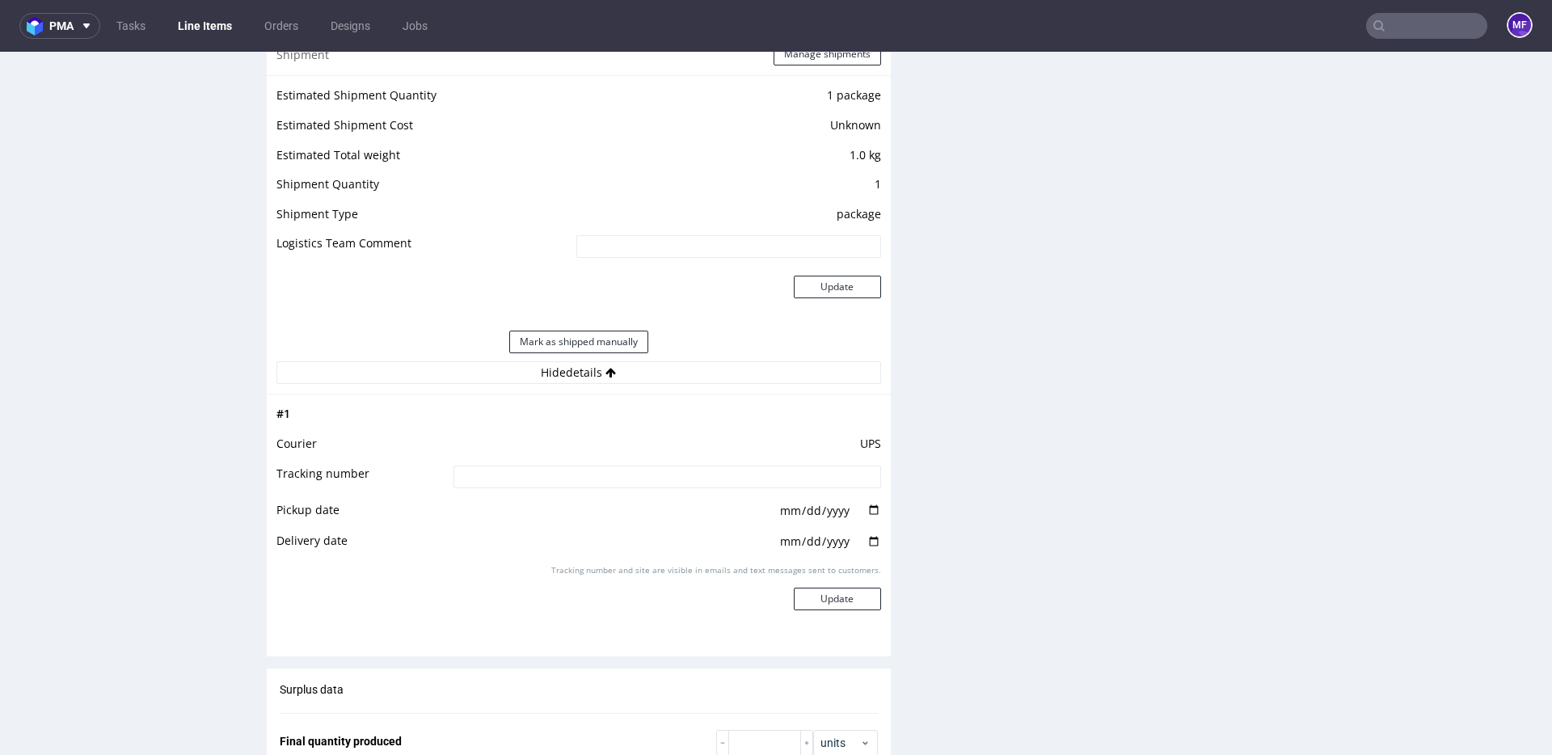
scroll to position [1442, 0]
click at [518, 482] on input at bounding box center [667, 472] width 428 height 23
type input "1Z5A15806892152022"
click at [969, 469] on div "Production Files - Design Spit Spit request impossible Box design not found, un…" at bounding box center [1228, 227] width 624 height 2473
click at [818, 586] on button "Update" at bounding box center [837, 595] width 87 height 23
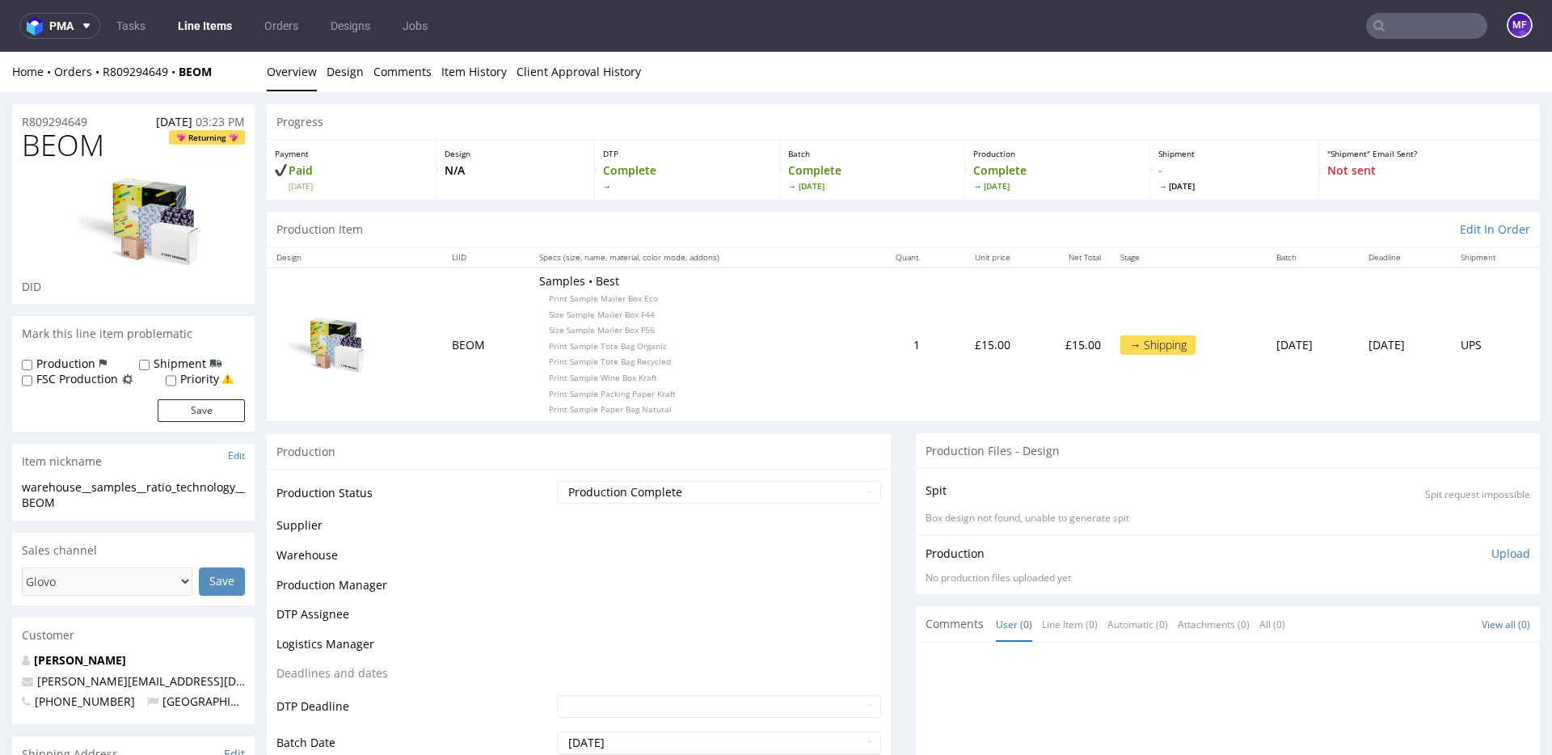
scroll to position [1152, 0]
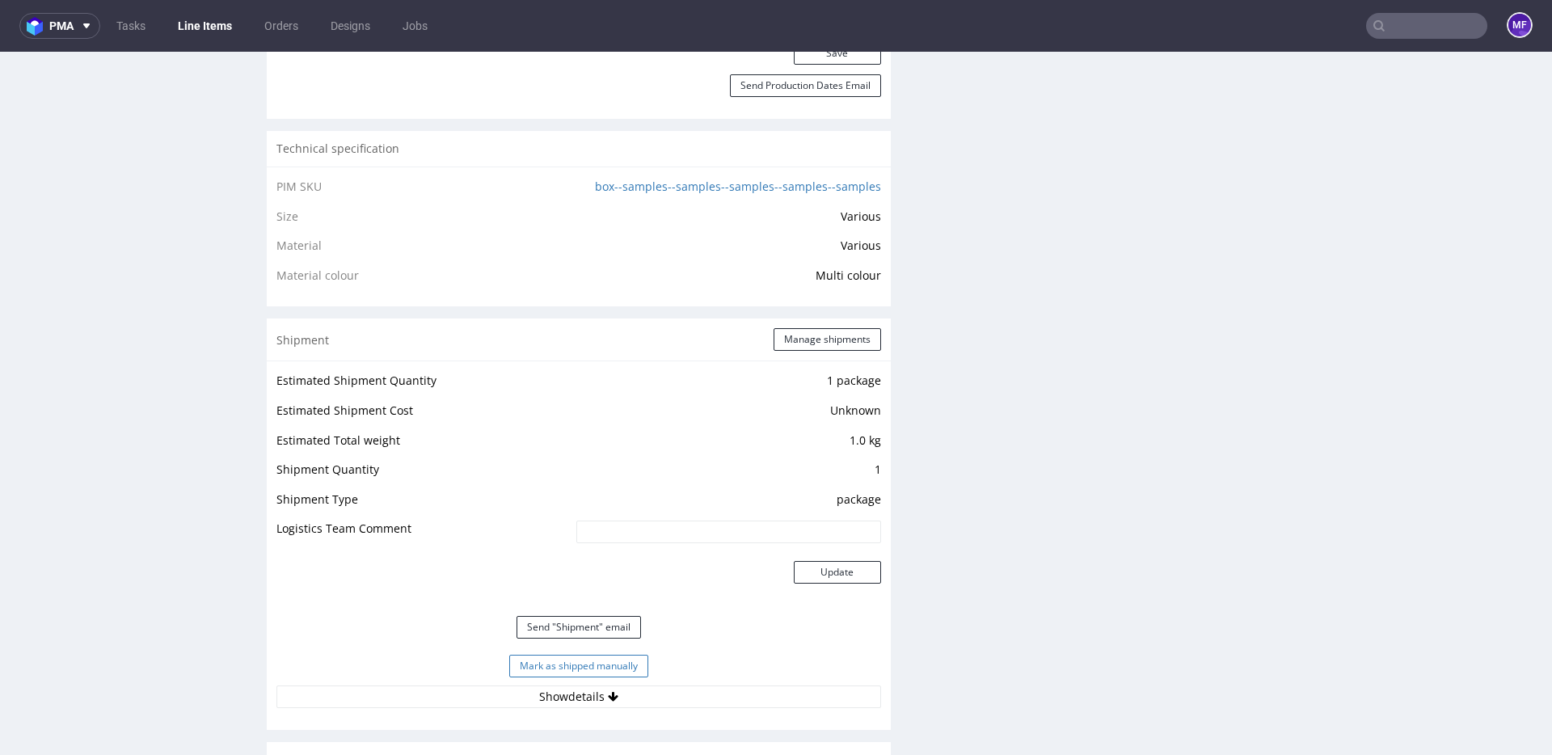
click at [614, 668] on button "Mark as shipped manually" at bounding box center [578, 666] width 139 height 23
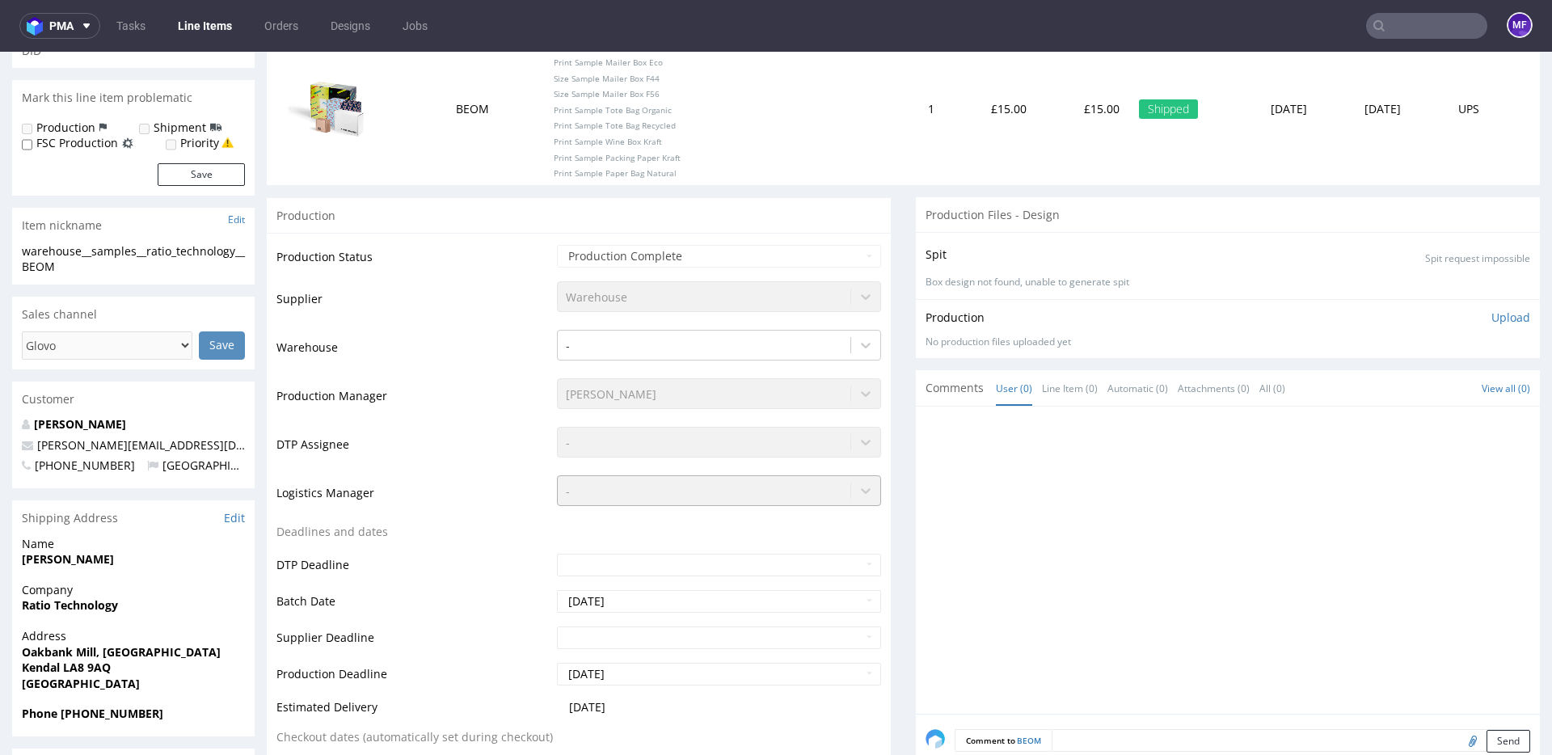
scroll to position [0, 0]
